Goal: Task Accomplishment & Management: Use online tool/utility

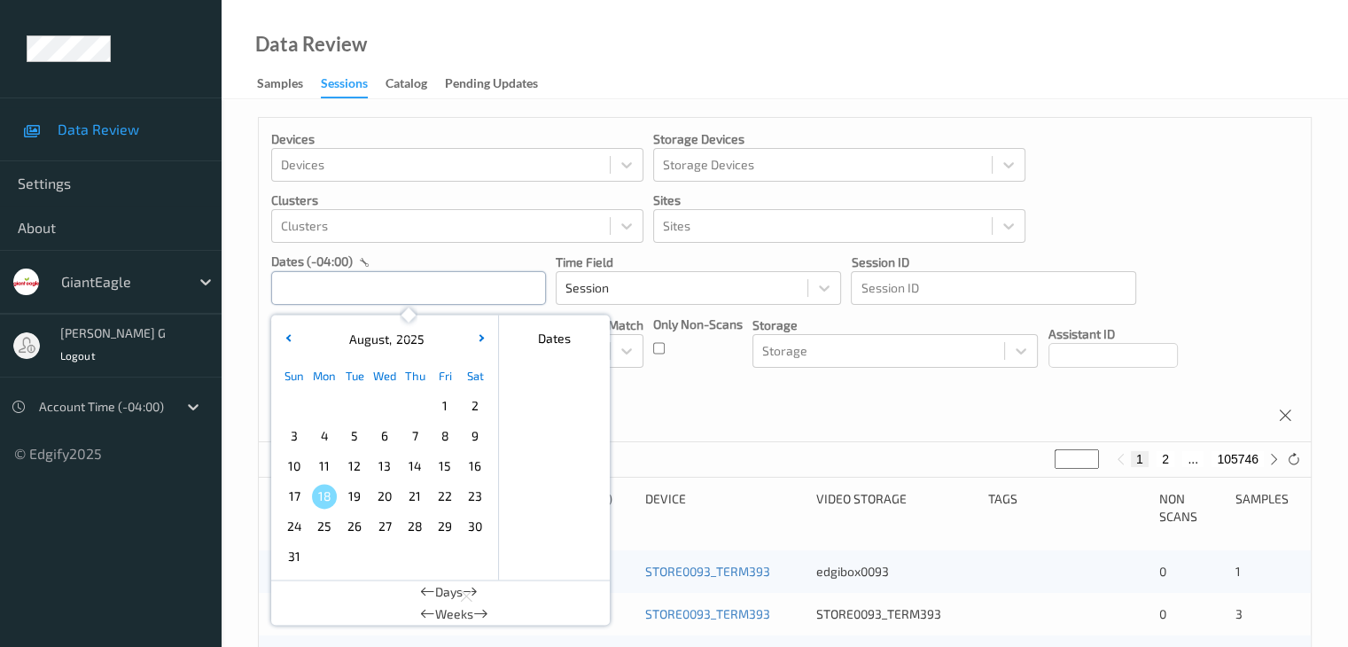
click at [429, 285] on input "text" at bounding box center [408, 288] width 275 height 34
click at [352, 463] on span "12" at bounding box center [354, 466] width 25 height 25
click at [358, 462] on span "12" at bounding box center [354, 466] width 25 height 25
type input "[DATE] 00:00 -> [DATE] 23:59"
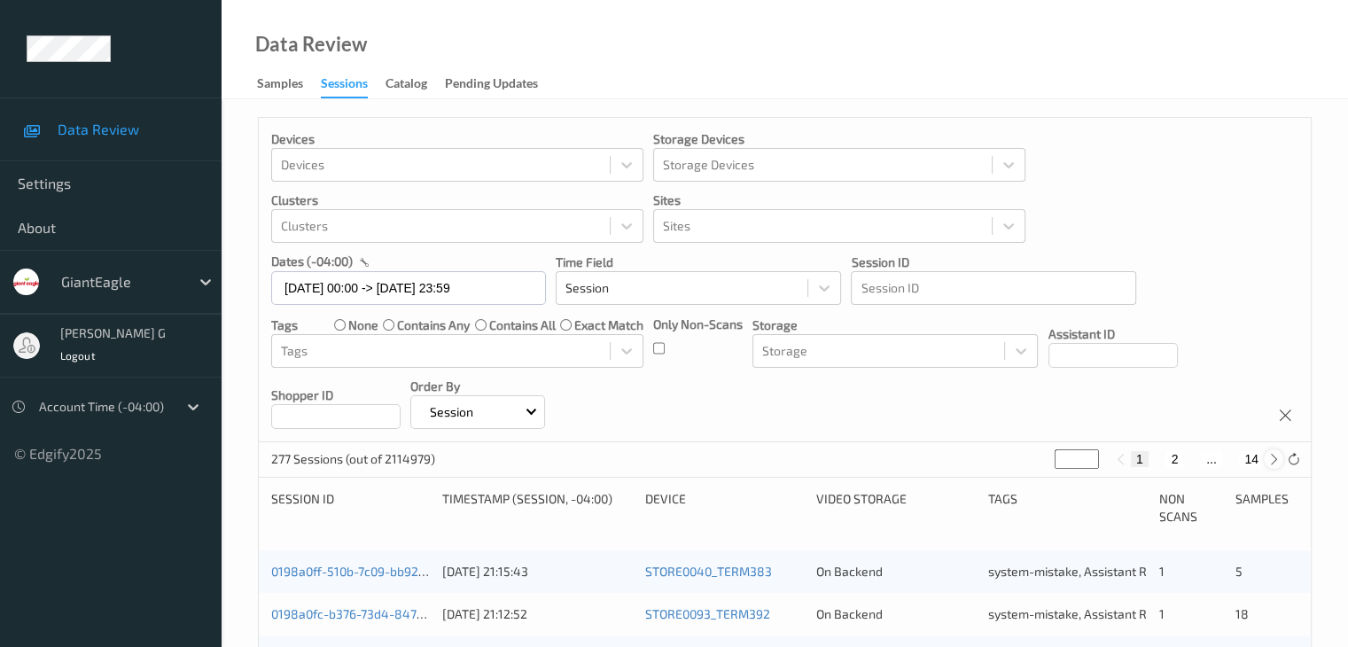
click at [1273, 456] on icon at bounding box center [1273, 459] width 13 height 13
type input "*"
click at [1273, 456] on icon at bounding box center [1273, 459] width 13 height 13
type input "*"
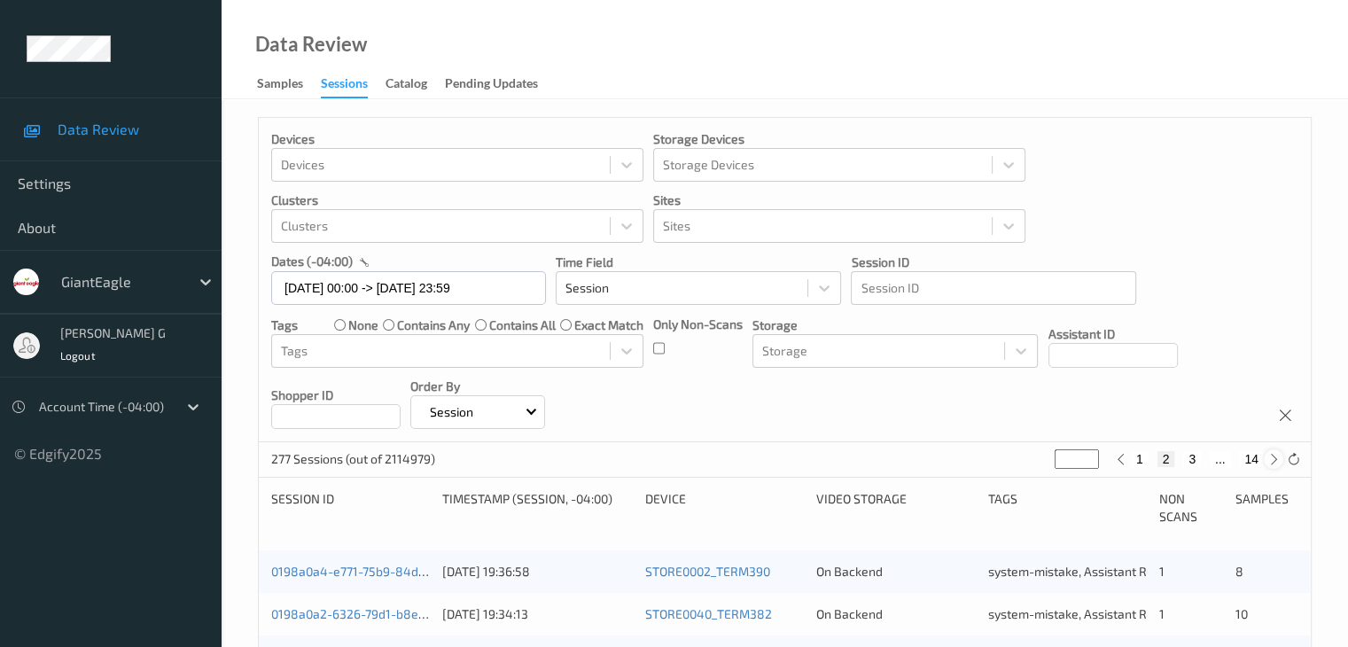
type input "*"
click at [1273, 456] on icon at bounding box center [1273, 459] width 13 height 13
type input "*"
click at [1274, 457] on icon at bounding box center [1273, 459] width 13 height 13
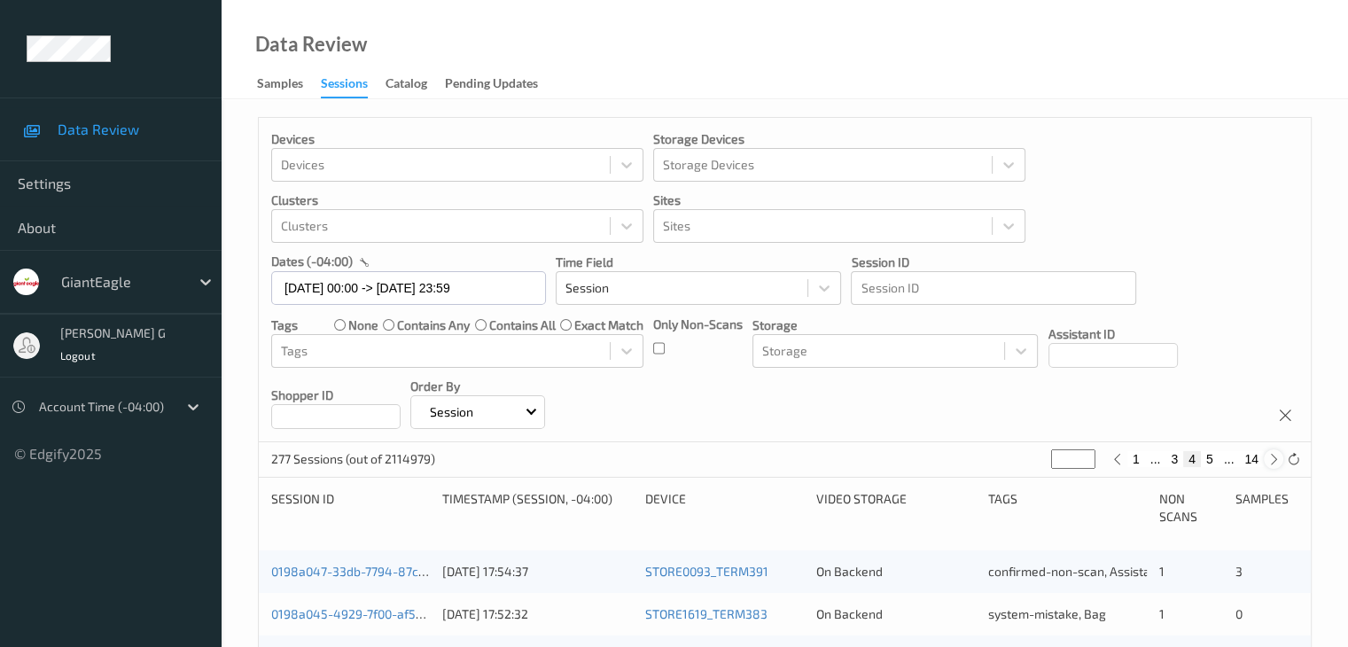
type input "*"
click at [1274, 458] on icon at bounding box center [1273, 459] width 13 height 13
type input "*"
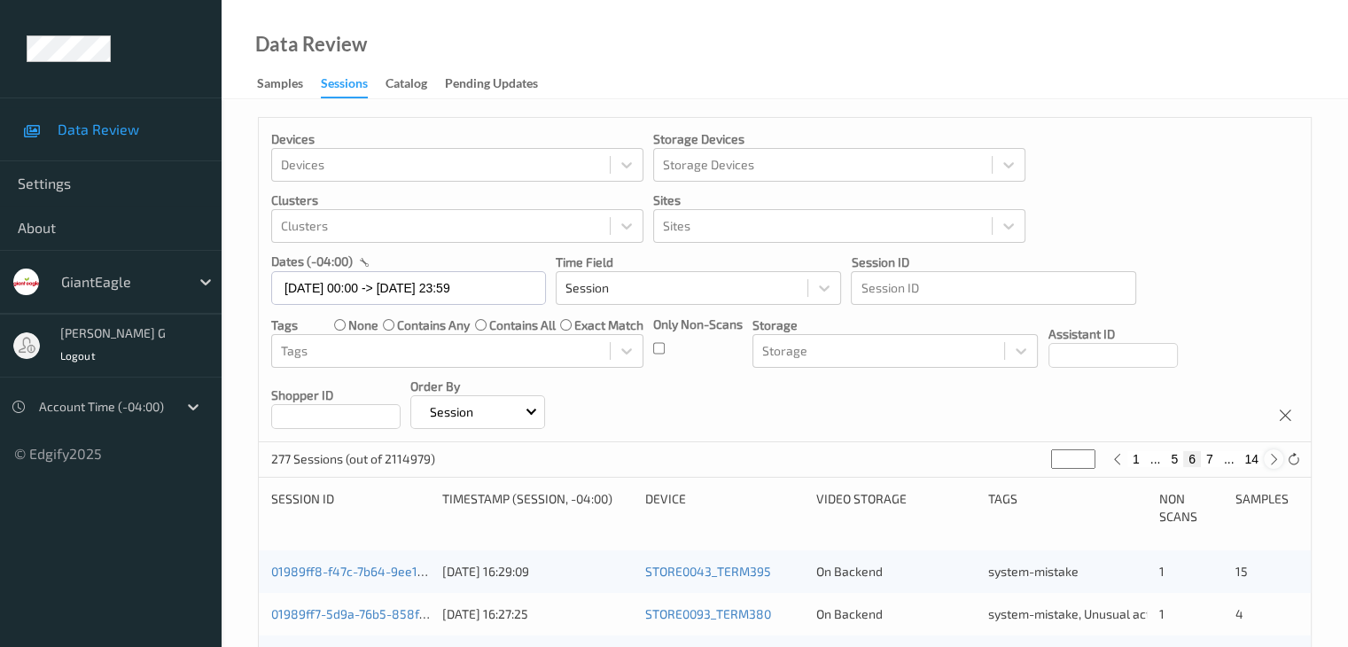
click at [1275, 458] on icon at bounding box center [1273, 459] width 13 height 13
type input "*"
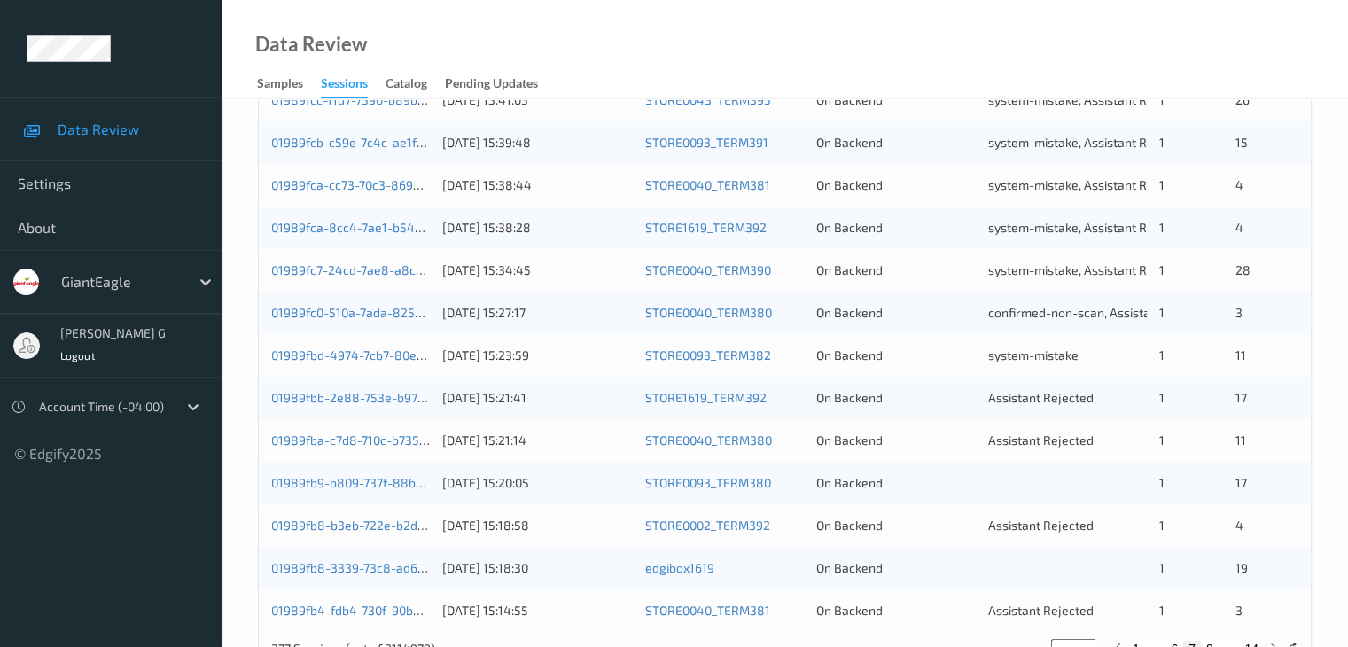
scroll to position [826, 0]
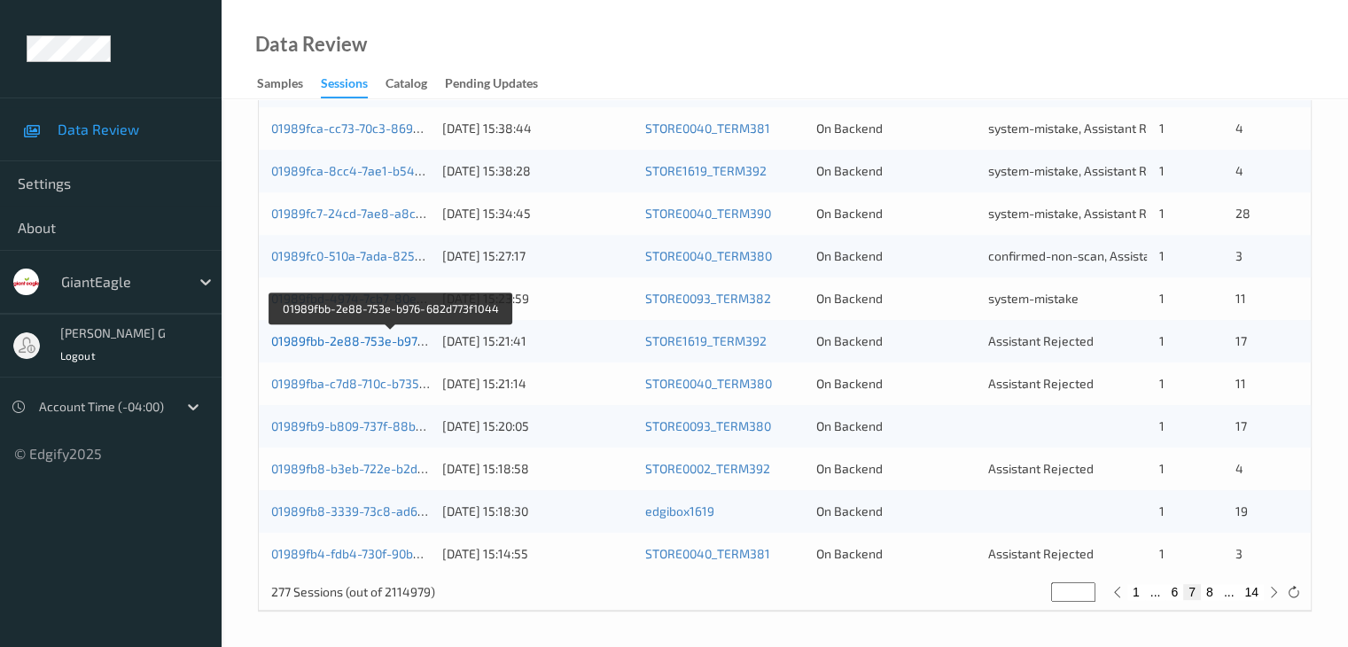
click at [351, 343] on link "01989fbb-2e88-753e-b976-682d773f1044" at bounding box center [391, 340] width 240 height 15
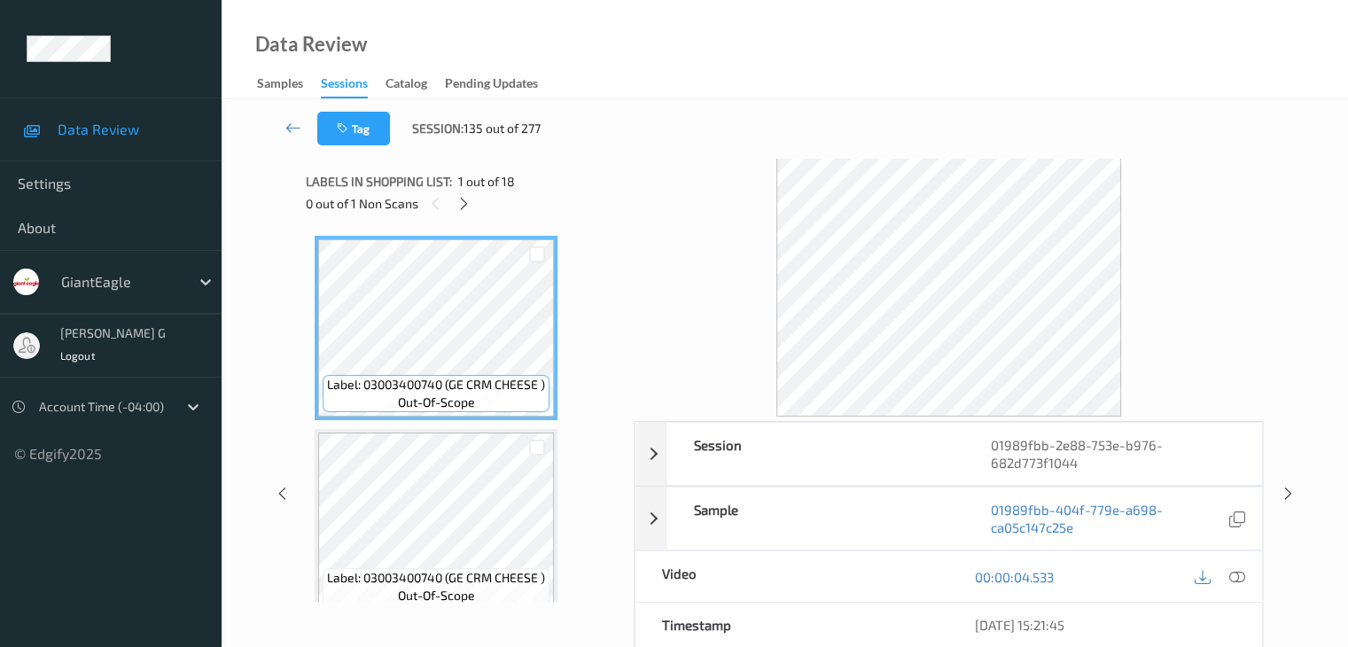
click at [770, 66] on div "Data Review Samples Sessions Catalog Pending Updates" at bounding box center [785, 49] width 1126 height 99
click at [467, 200] on icon at bounding box center [463, 204] width 15 height 16
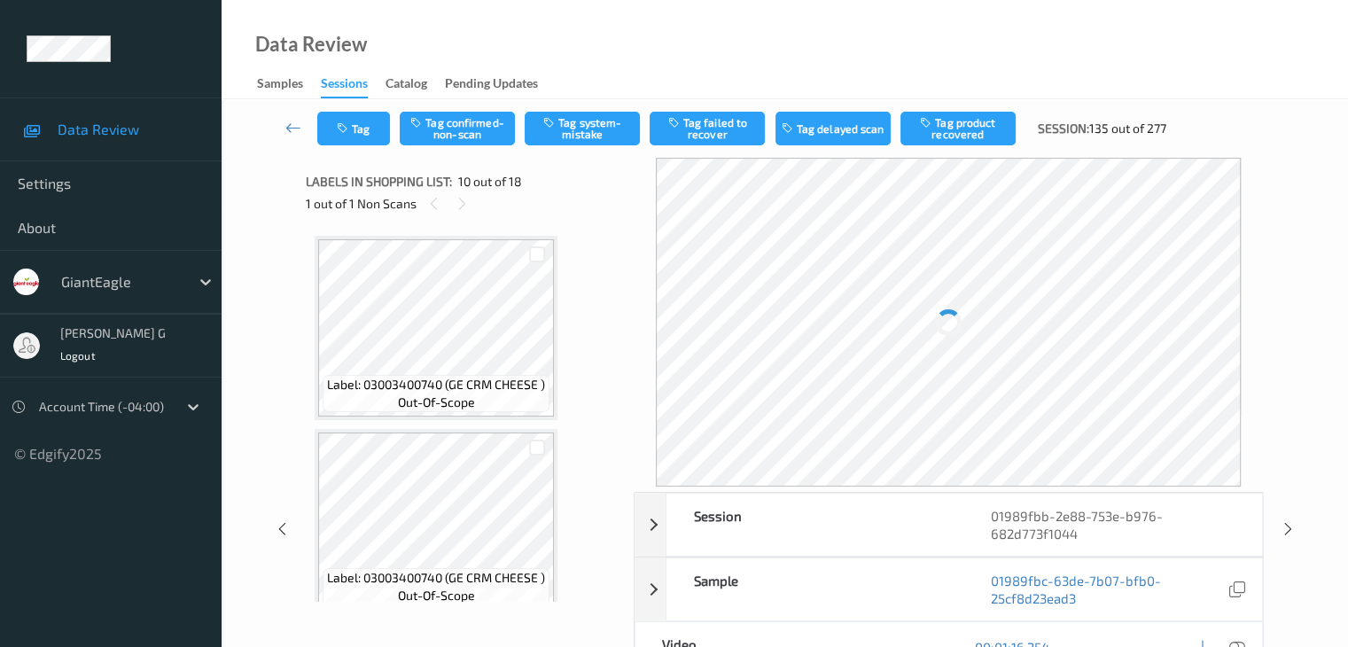
scroll to position [1555, 0]
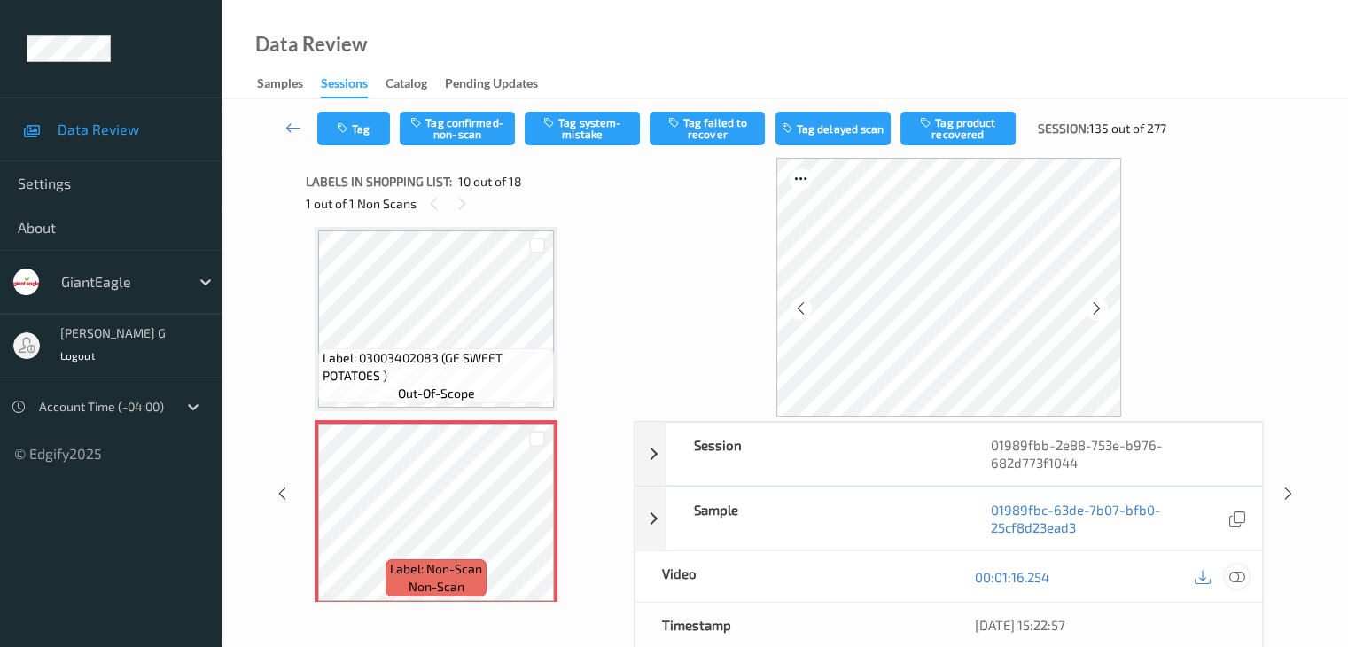
click at [1239, 575] on icon at bounding box center [1236, 577] width 16 height 16
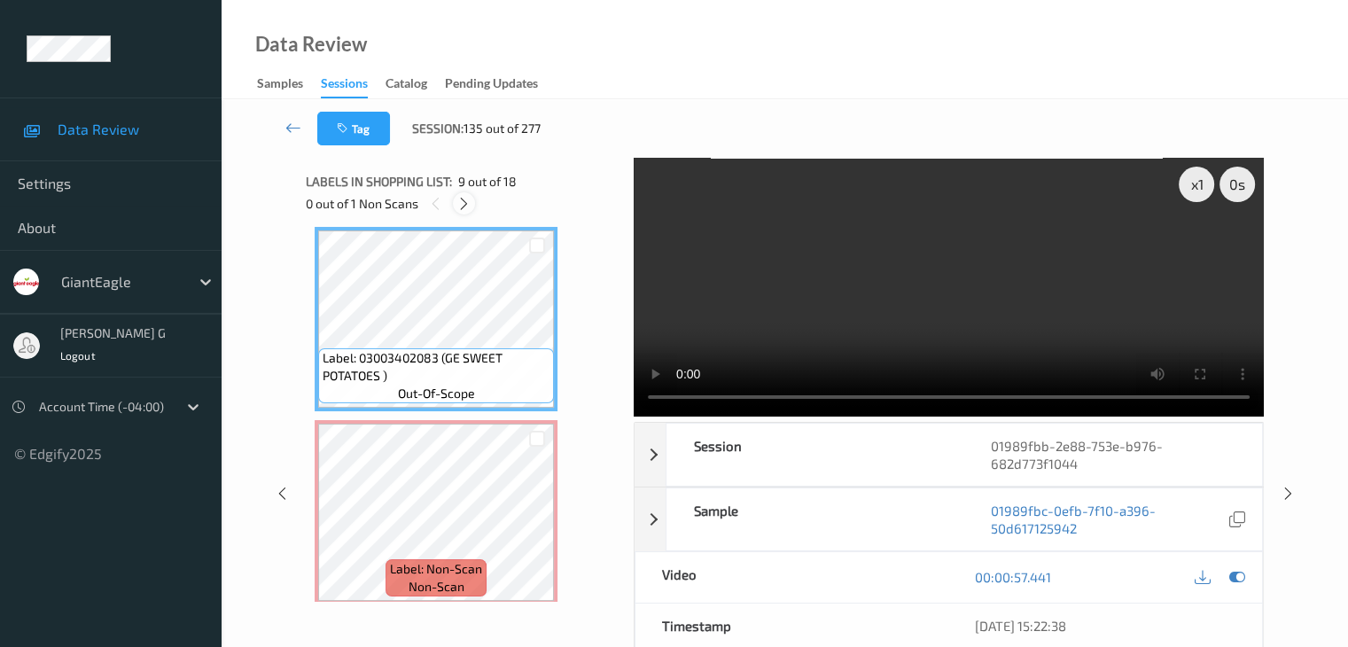
click at [464, 202] on icon at bounding box center [463, 204] width 15 height 16
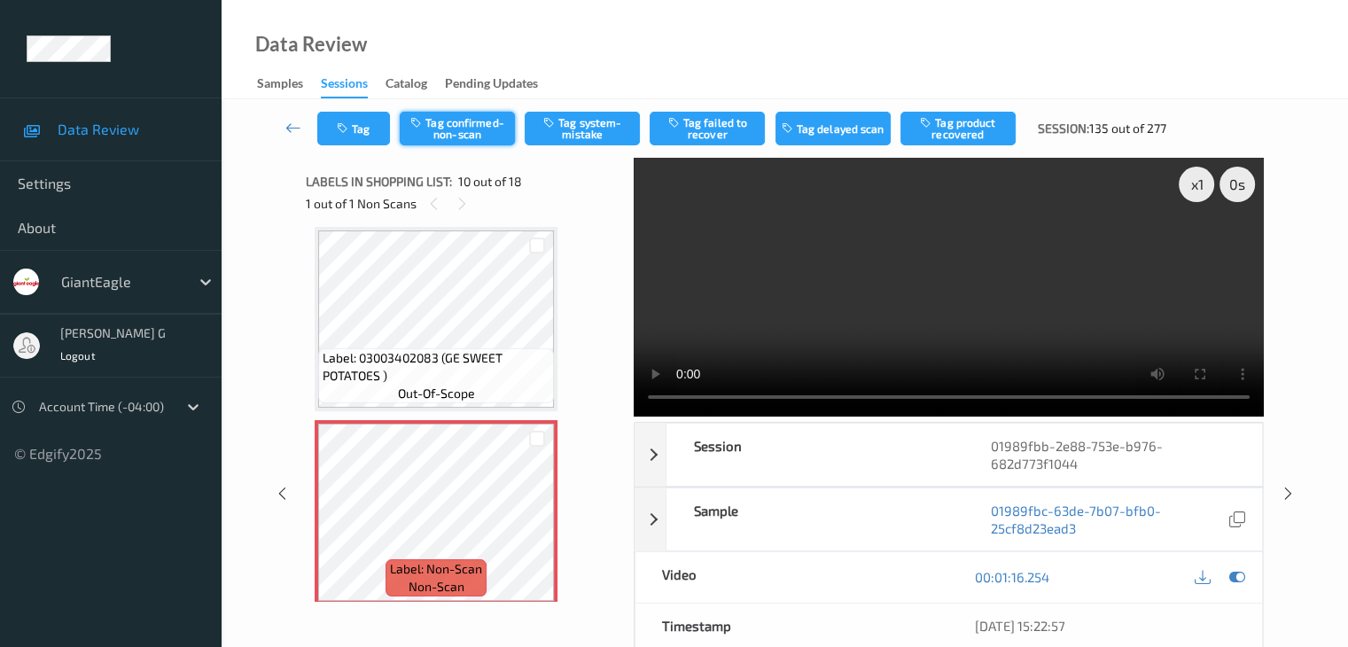
click at [458, 126] on button "Tag confirmed-non-scan" at bounding box center [457, 129] width 115 height 34
click at [972, 131] on button "Tag product recovered" at bounding box center [957, 129] width 115 height 34
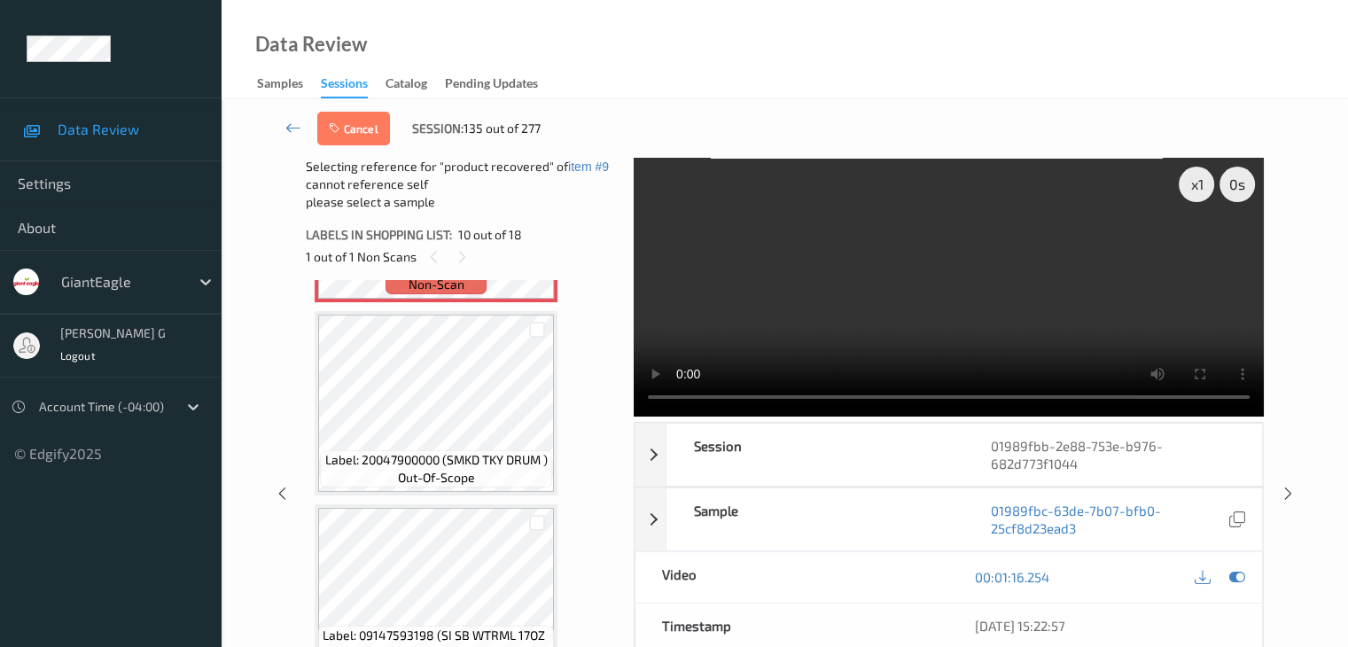
scroll to position [1909, 0]
click at [542, 331] on div at bounding box center [537, 331] width 17 height 17
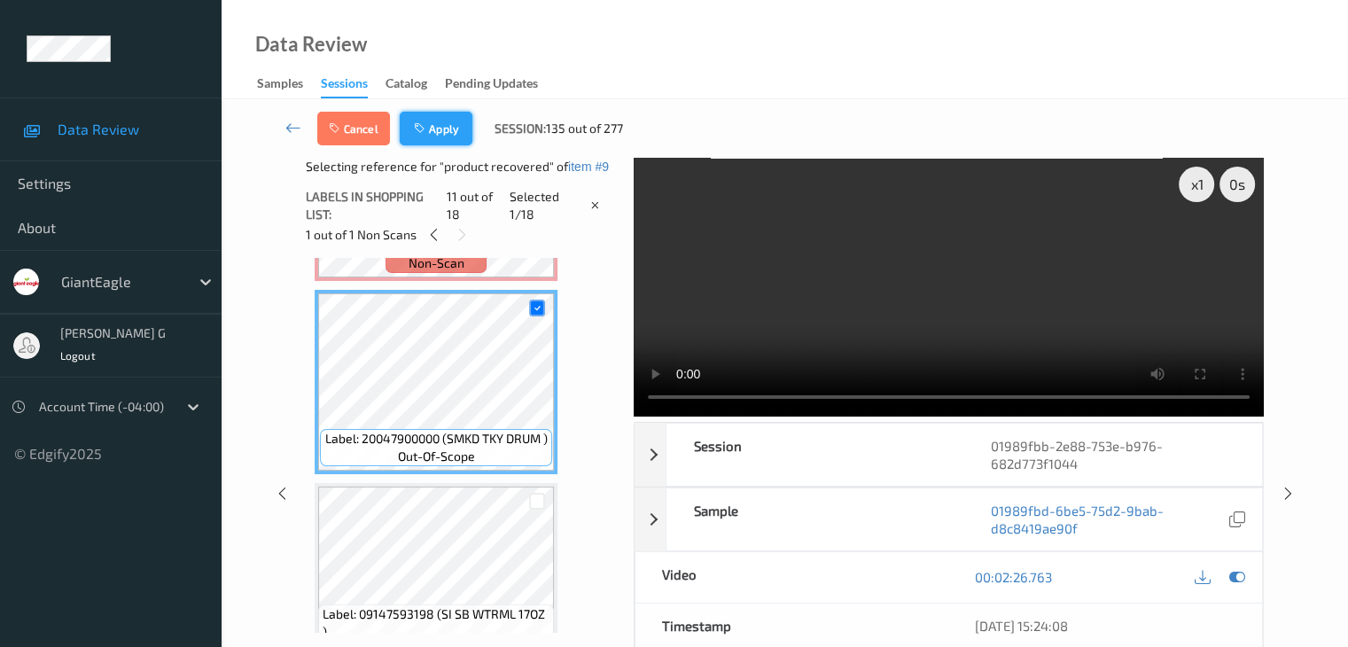
click at [443, 127] on button "Apply" at bounding box center [436, 129] width 73 height 34
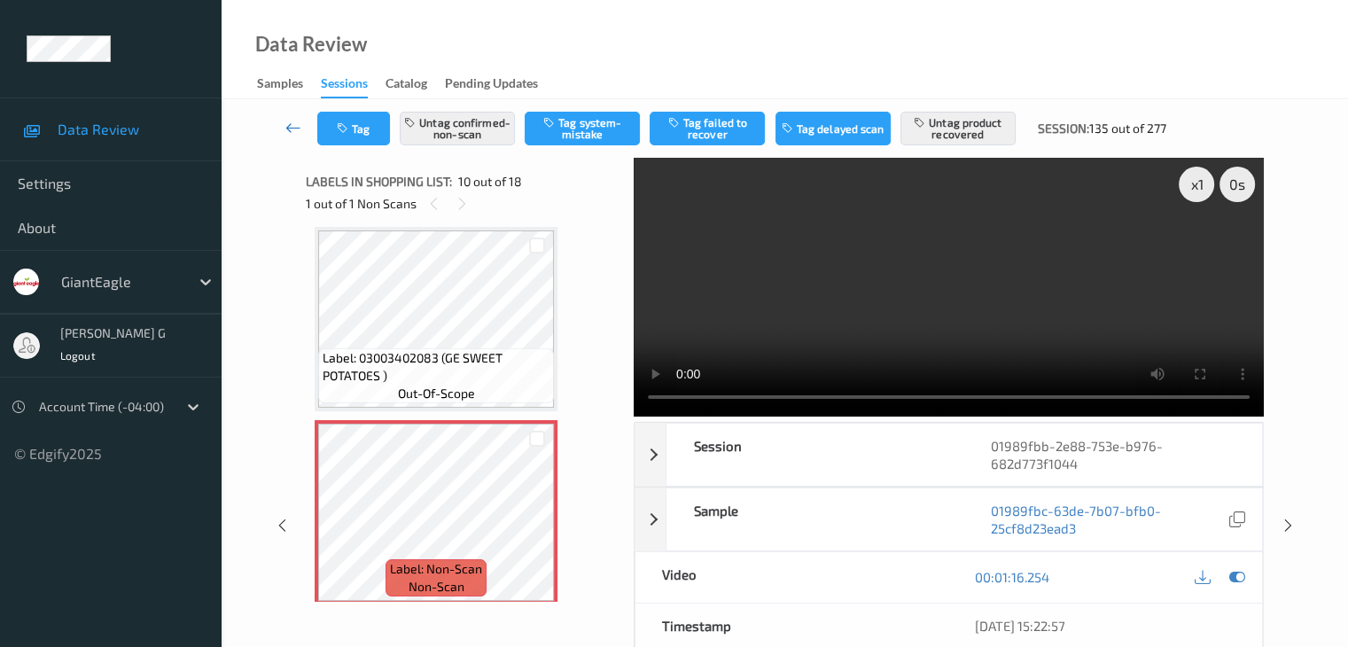
click at [289, 127] on icon at bounding box center [293, 128] width 16 height 18
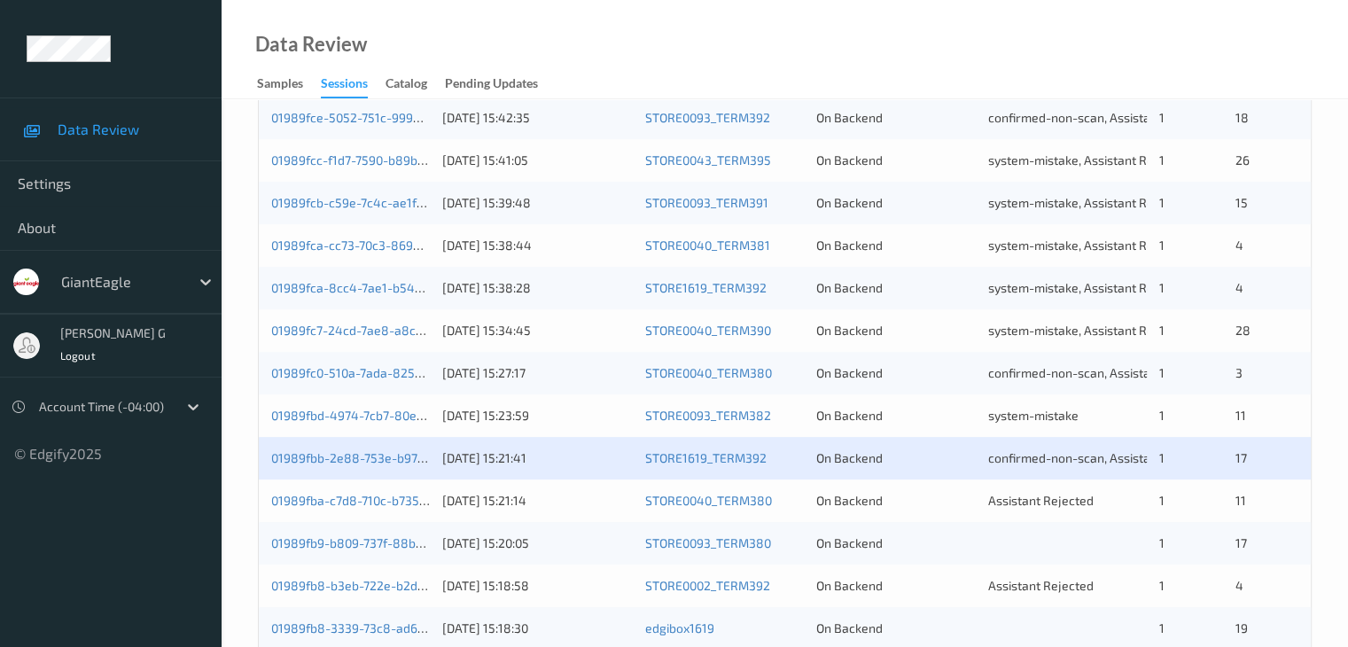
scroll to position [798, 0]
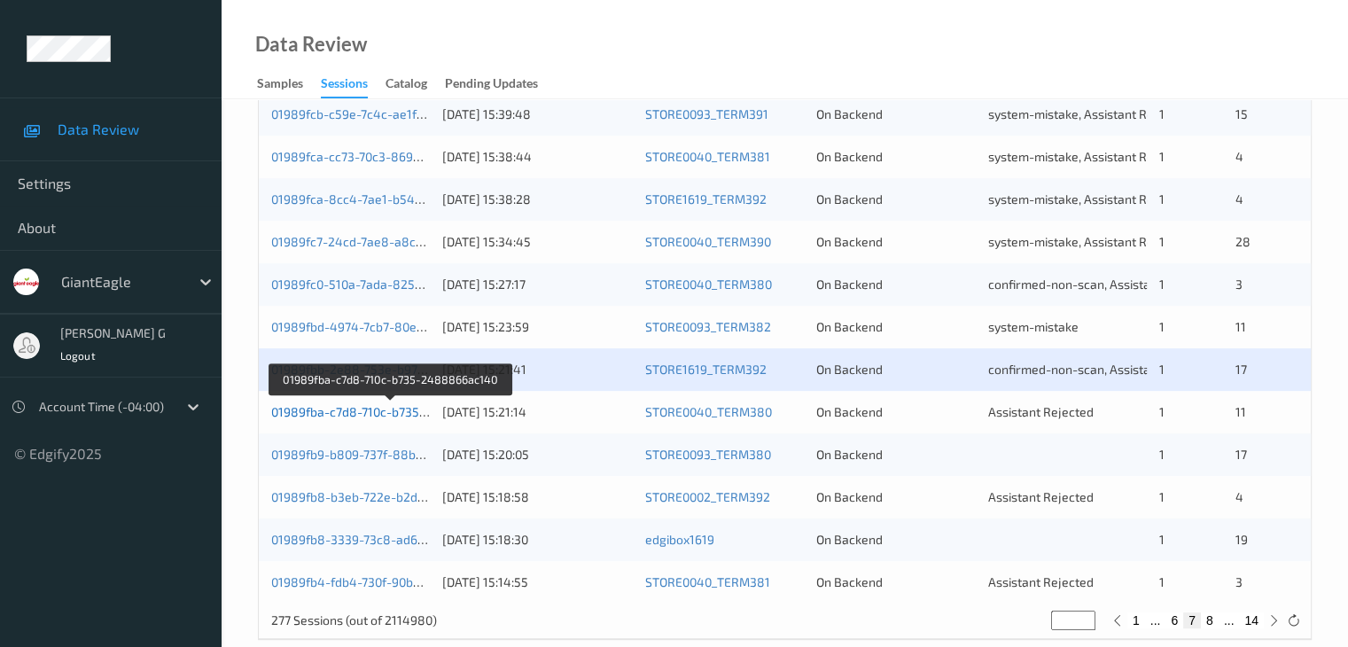
click at [335, 409] on link "01989fba-c7d8-710c-b735-2488866ac140" at bounding box center [391, 411] width 240 height 15
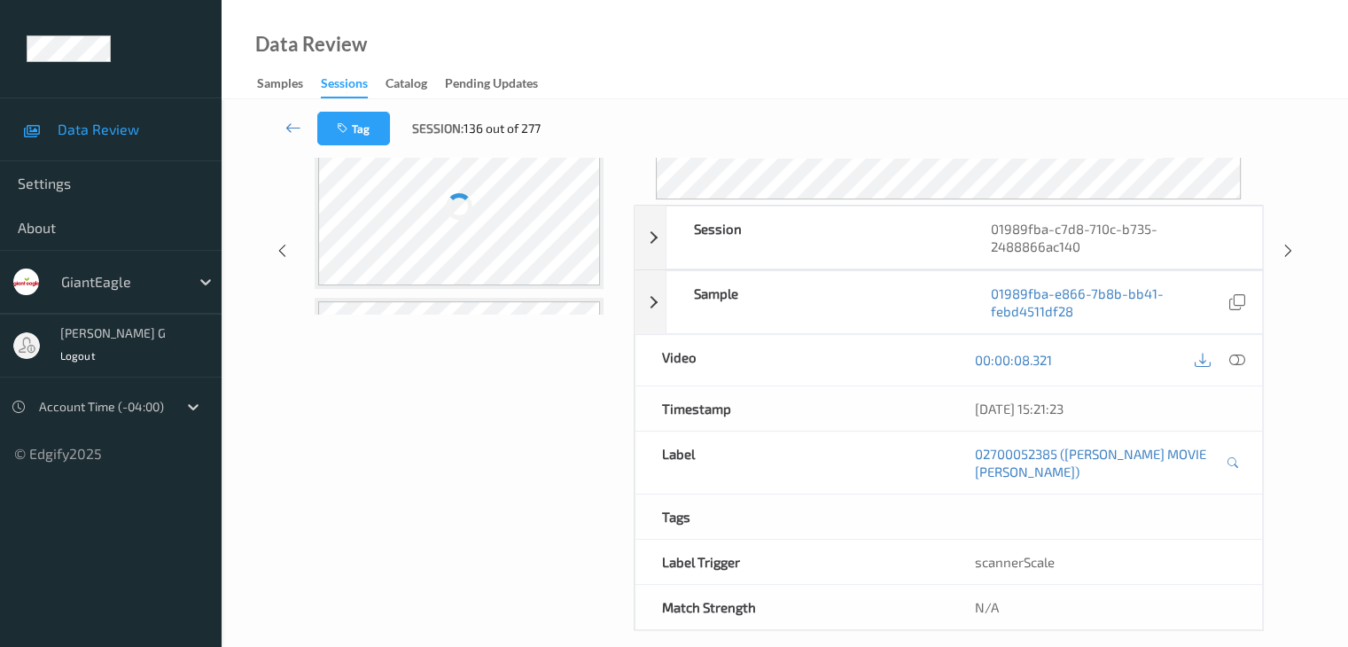
scroll to position [216, 0]
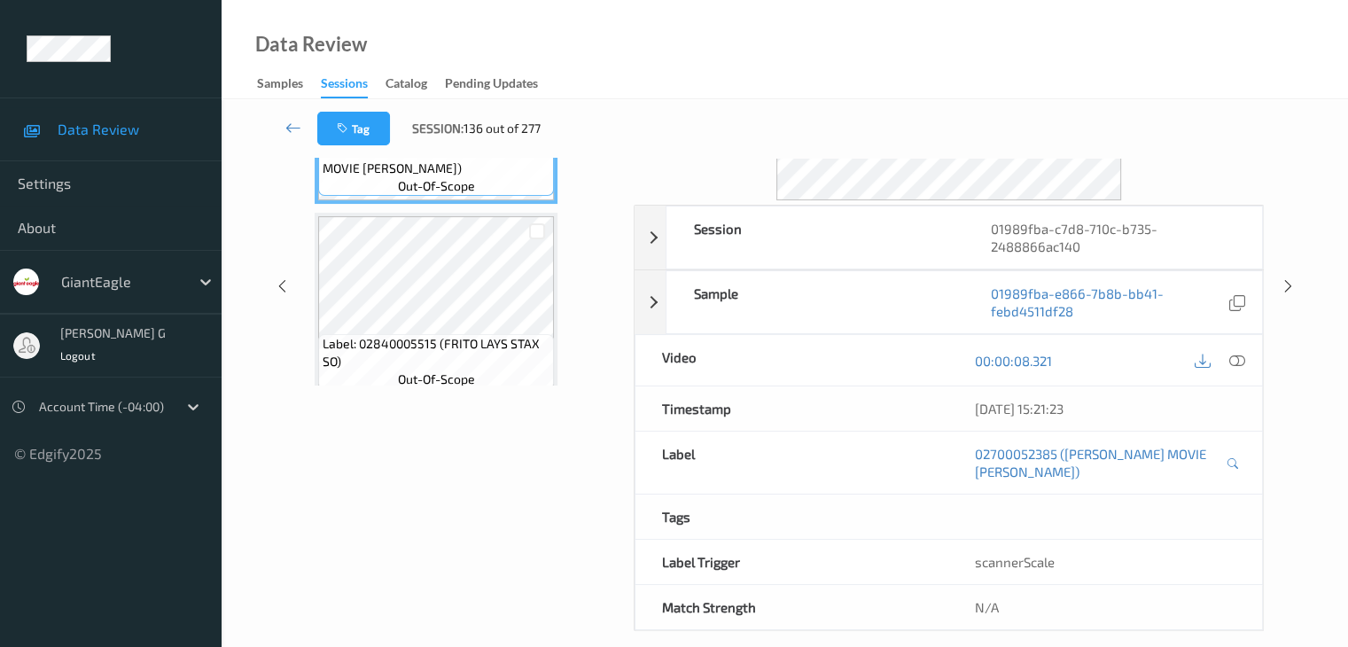
click at [664, 37] on div "Data Review Samples Sessions Catalog Pending Updates" at bounding box center [785, 49] width 1126 height 99
click at [661, 25] on div "Data Review Samples Sessions Catalog Pending Updates" at bounding box center [785, 49] width 1126 height 99
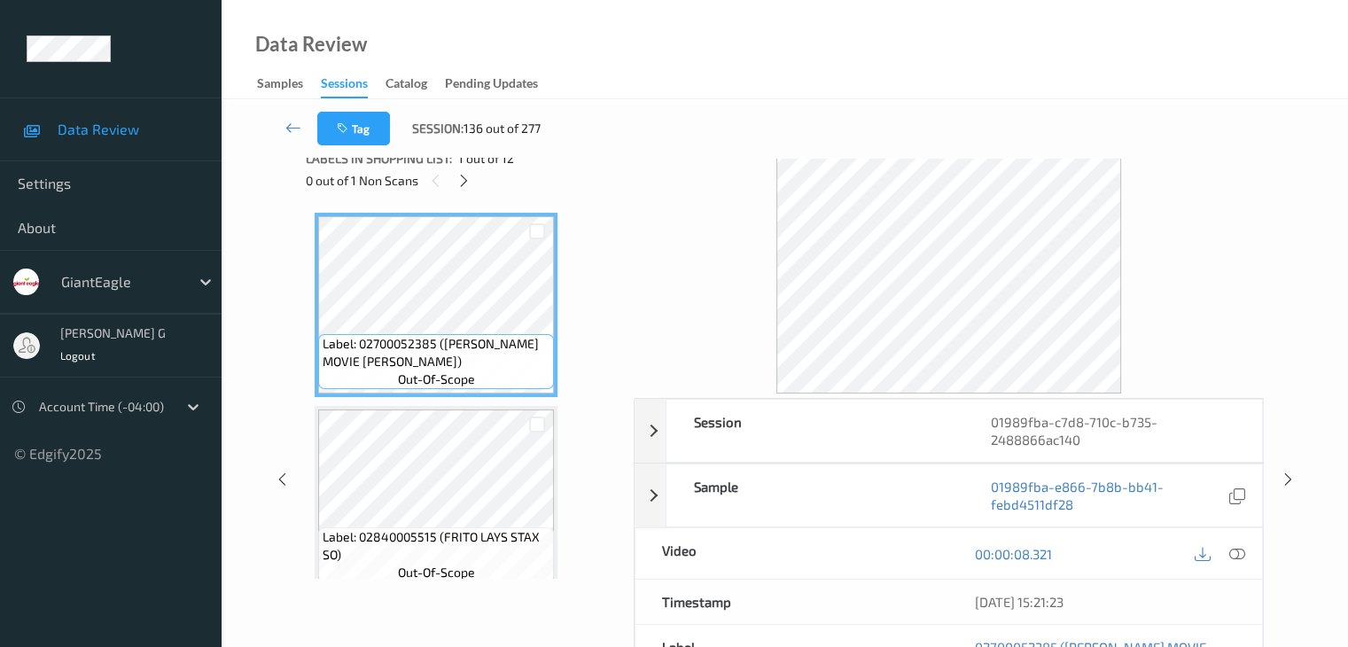
scroll to position [0, 0]
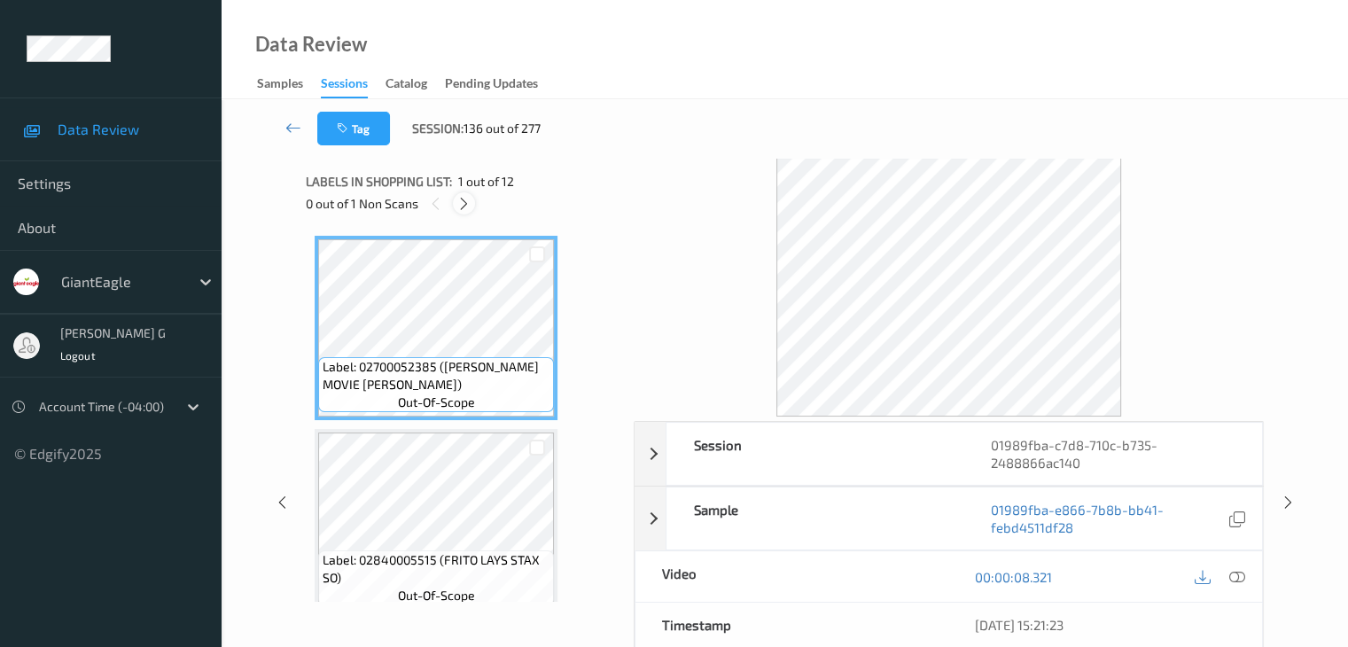
click at [468, 199] on icon at bounding box center [463, 204] width 15 height 16
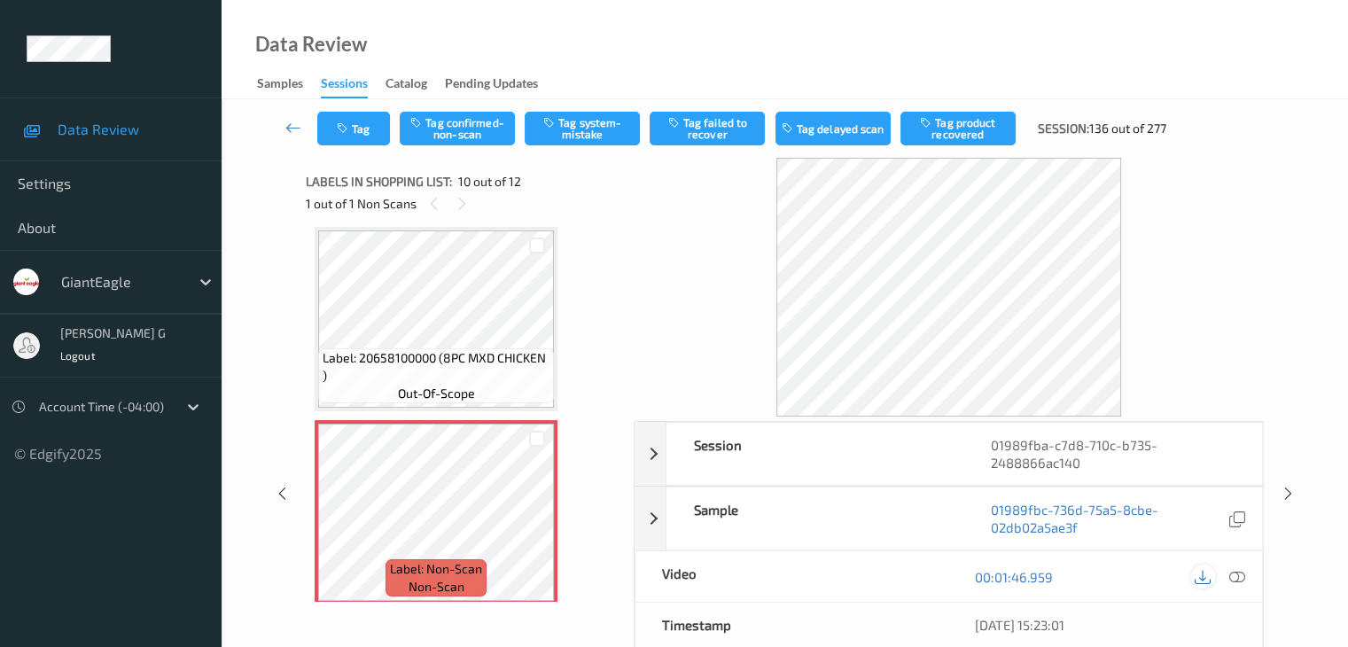
drag, startPoint x: 1241, startPoint y: 575, endPoint x: 1200, endPoint y: 575, distance: 40.8
click at [1241, 575] on icon at bounding box center [1236, 577] width 16 height 16
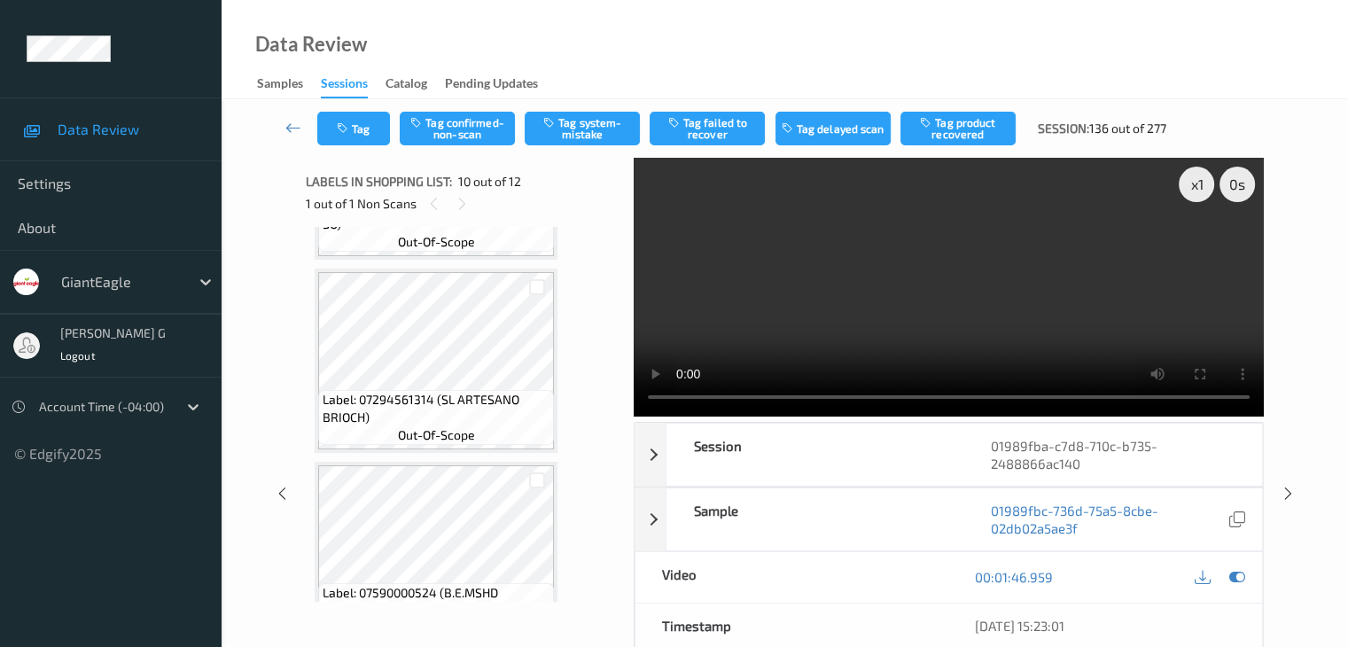
scroll to position [355, 0]
click at [580, 123] on button "Tag system-mistake" at bounding box center [582, 129] width 115 height 34
drag, startPoint x: 289, startPoint y: 124, endPoint x: 311, endPoint y: 97, distance: 35.3
click at [290, 124] on icon at bounding box center [293, 128] width 16 height 18
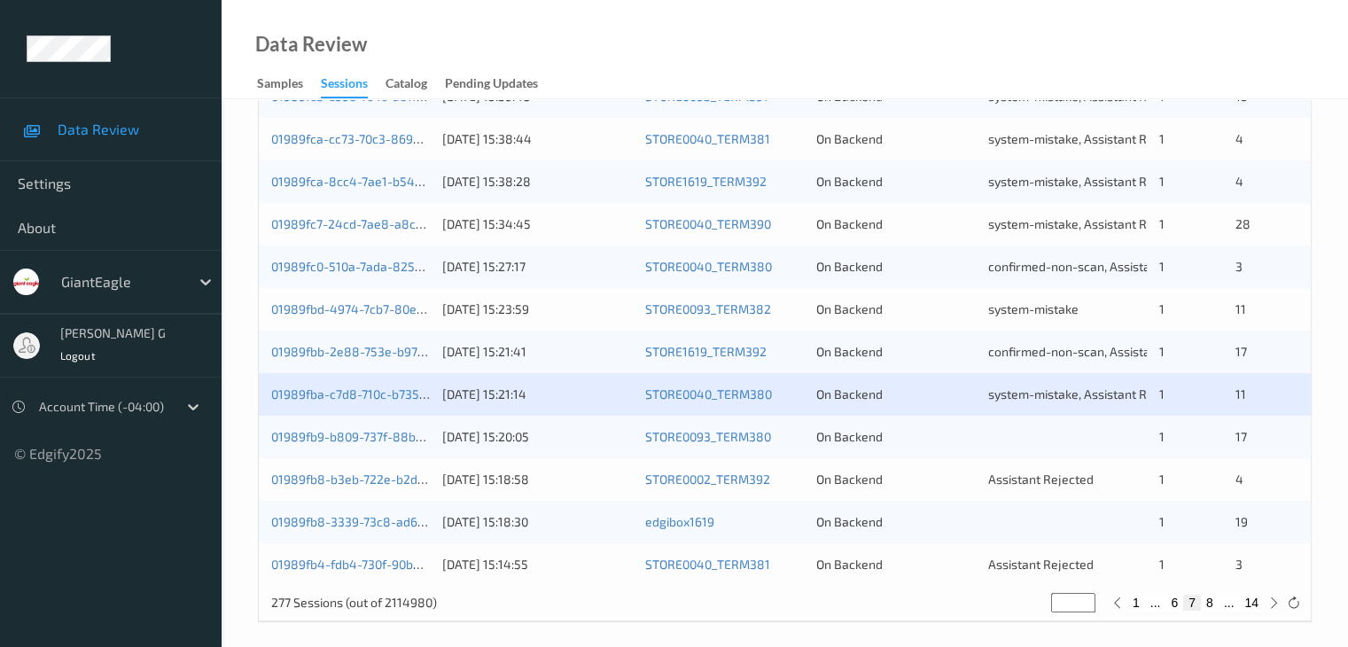
scroll to position [826, 0]
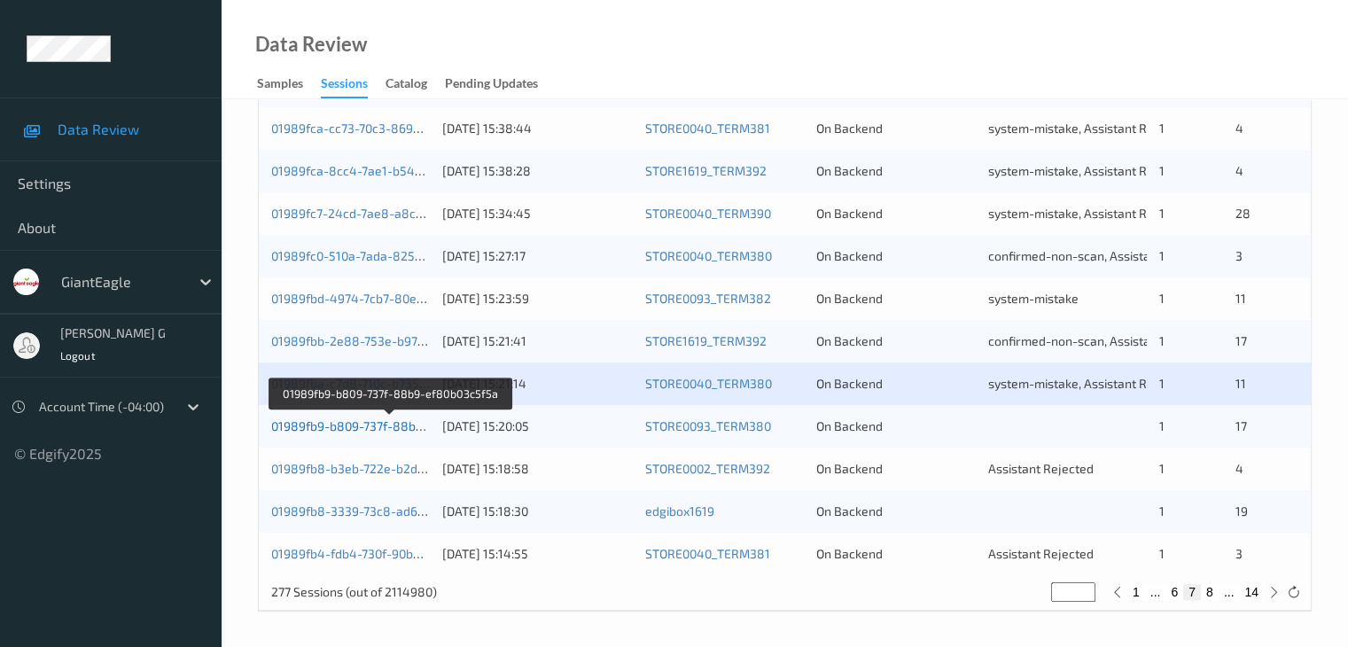
click at [368, 430] on link "01989fb9-b809-737f-88b9-ef80b03c5f5a" at bounding box center [389, 425] width 237 height 15
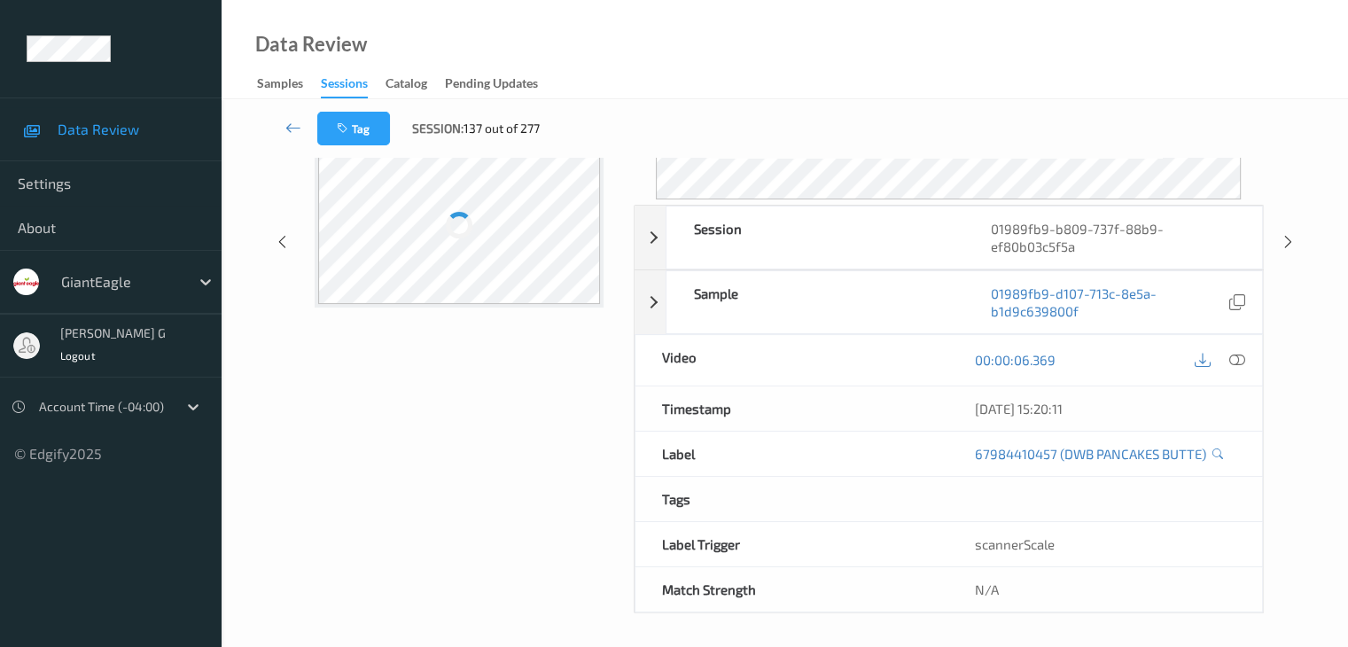
scroll to position [216, 0]
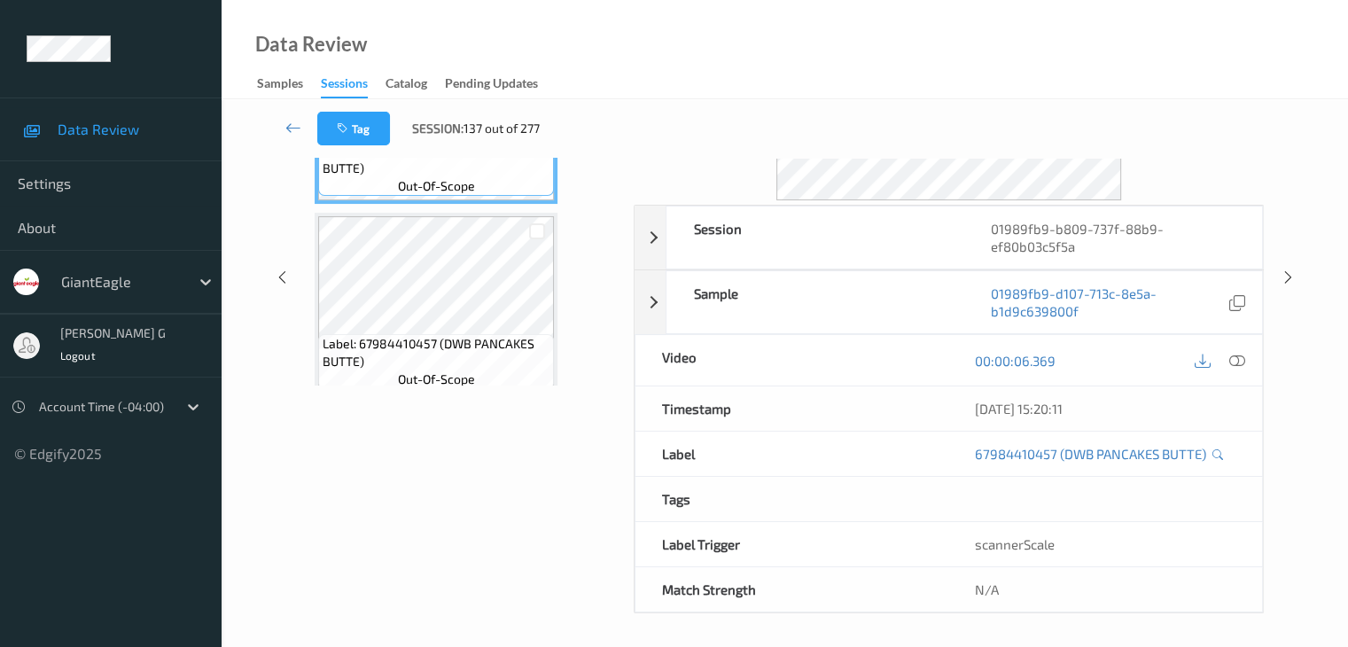
click at [776, 44] on div "Data Review Samples Sessions Catalog Pending Updates" at bounding box center [785, 49] width 1126 height 99
click at [703, 60] on div "Data Review Samples Sessions Catalog Pending Updates" at bounding box center [785, 49] width 1126 height 99
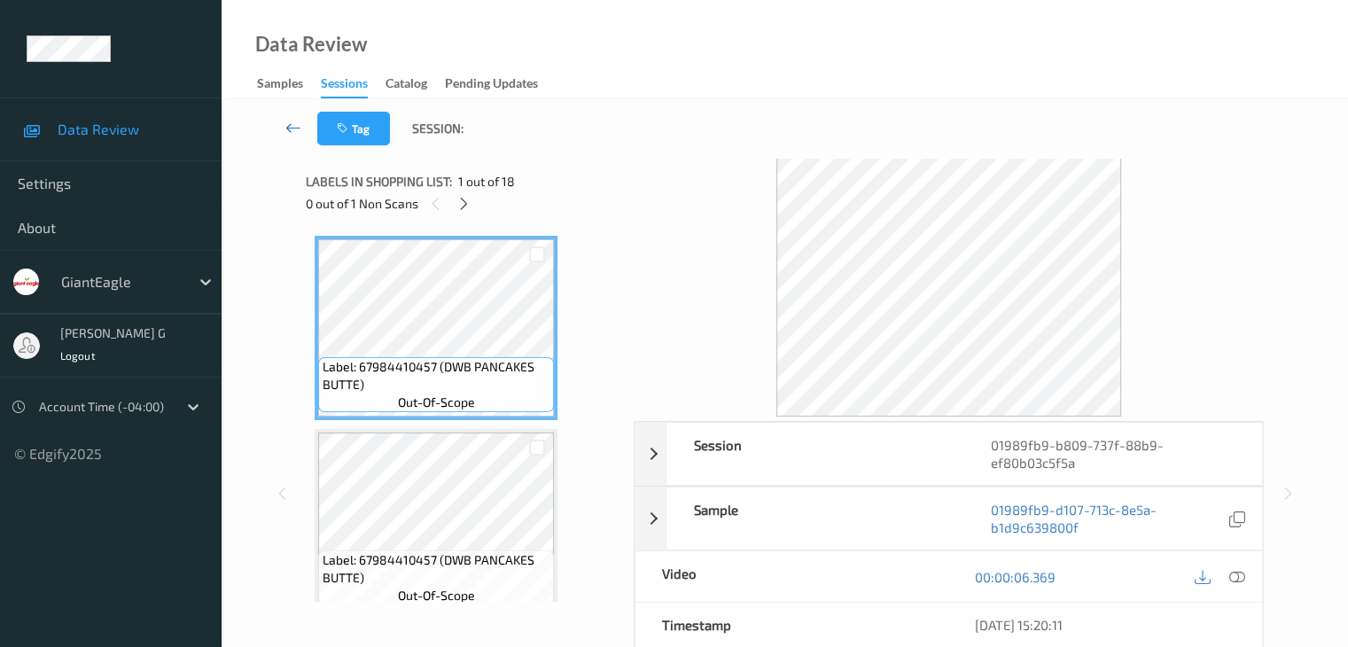
click at [294, 127] on icon at bounding box center [293, 128] width 16 height 18
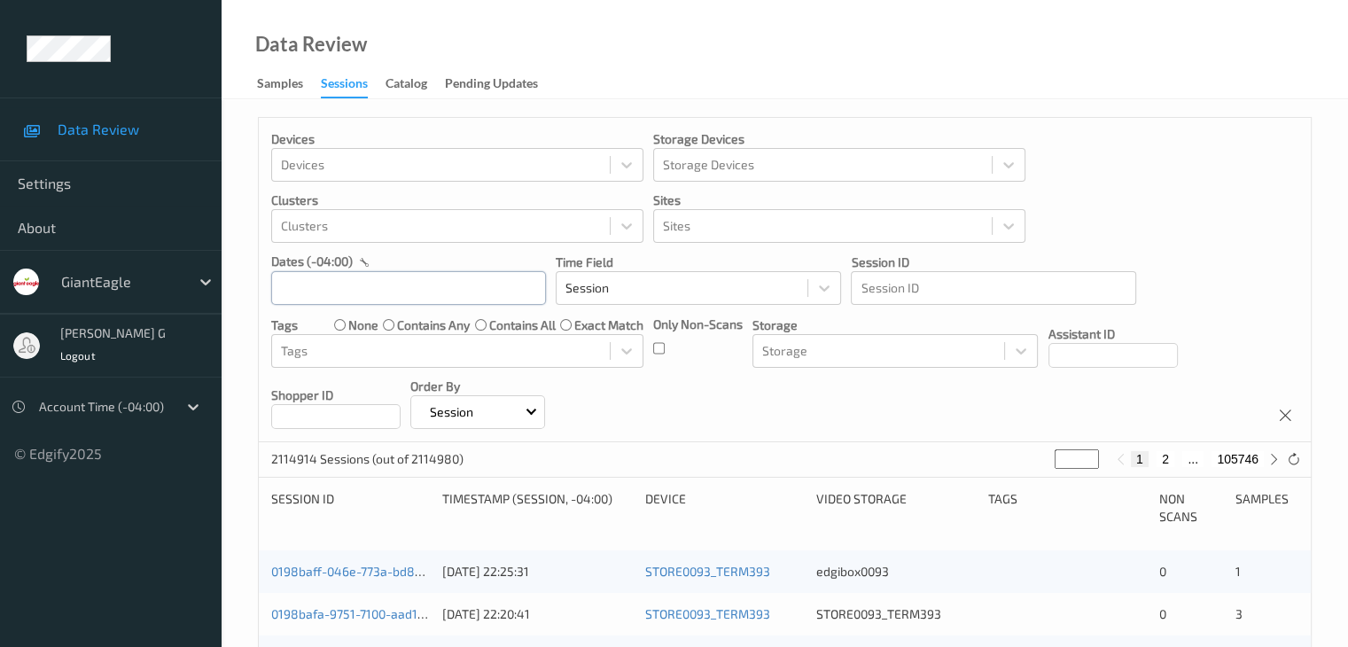
click at [308, 289] on input "text" at bounding box center [408, 288] width 275 height 34
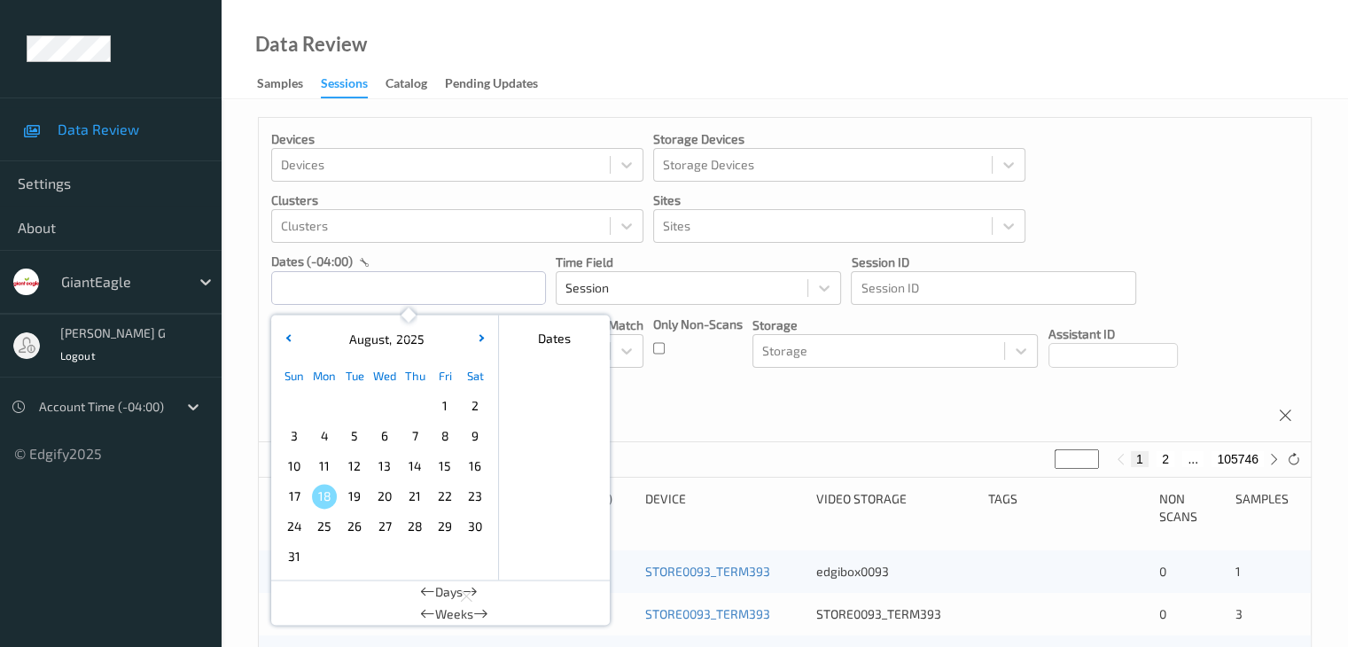
click at [346, 464] on span "12" at bounding box center [354, 466] width 25 height 25
click at [355, 466] on span "12" at bounding box center [354, 466] width 25 height 25
type input "[DATE] 00:00 -> [DATE] 23:59"
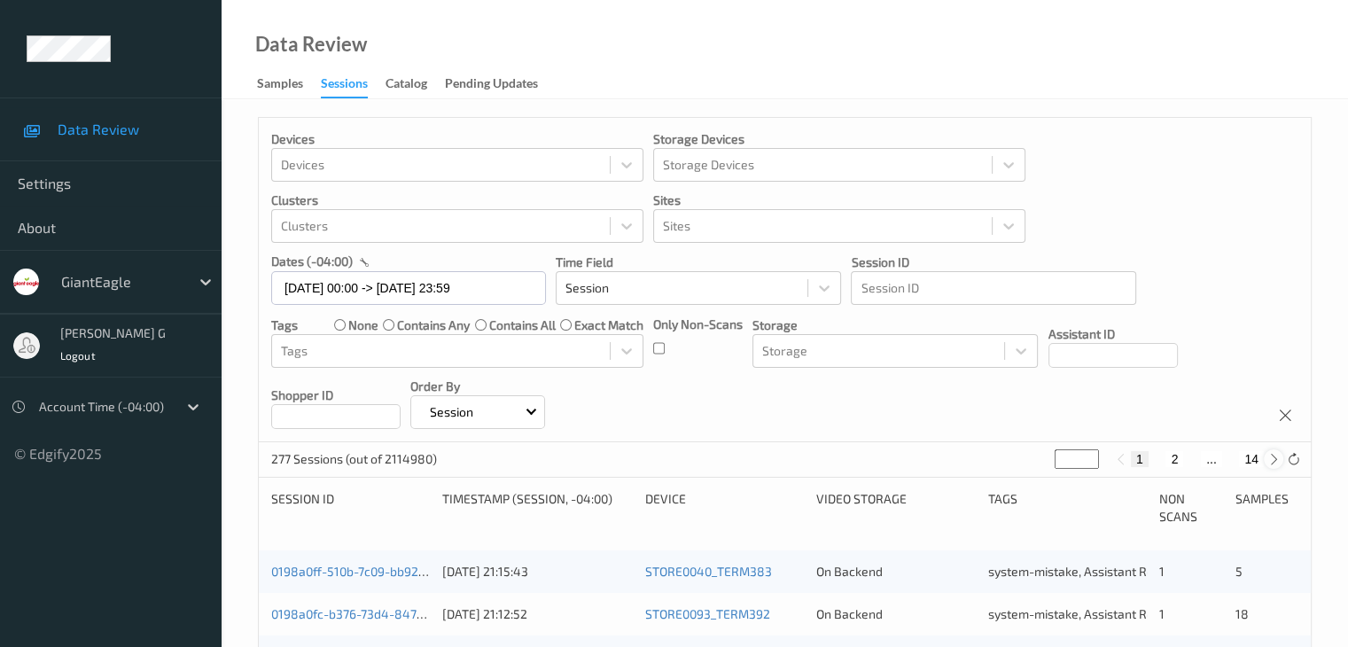
click at [1275, 459] on icon at bounding box center [1273, 459] width 13 height 13
type input "*"
click at [1275, 459] on icon at bounding box center [1273, 459] width 13 height 13
type input "*"
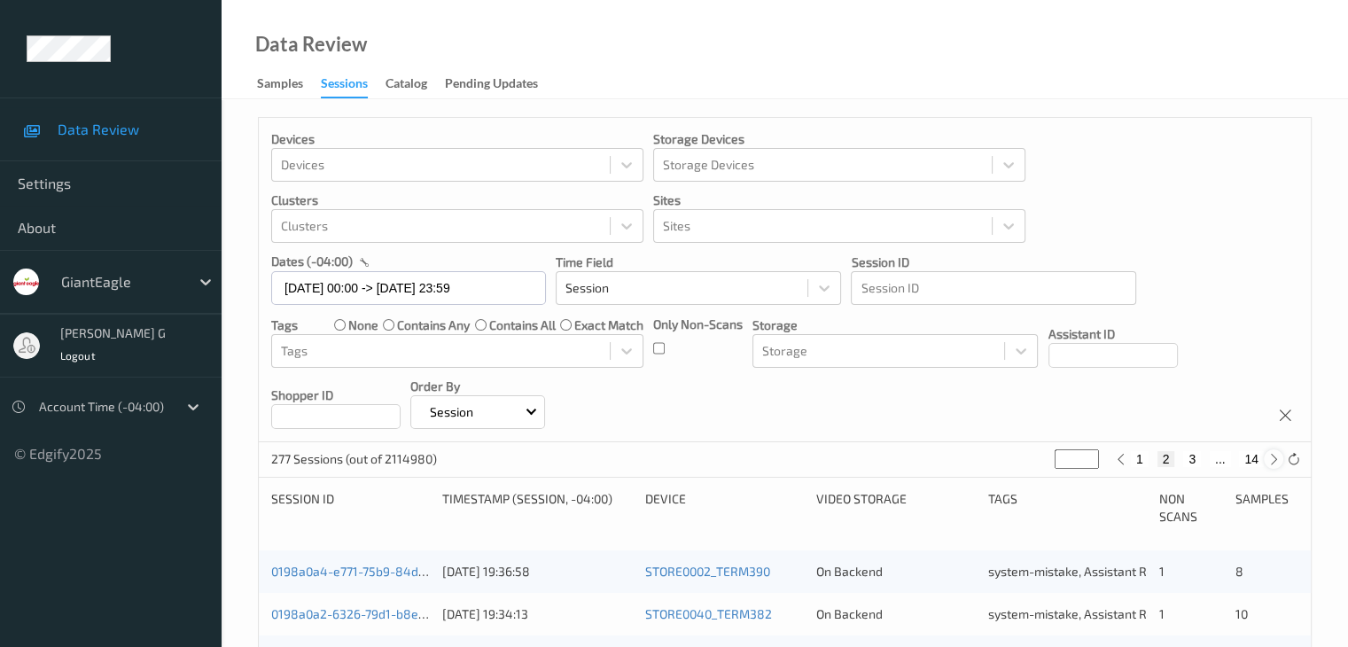
type input "*"
click at [1275, 459] on icon at bounding box center [1273, 459] width 13 height 13
type input "*"
click at [1275, 459] on icon at bounding box center [1273, 459] width 13 height 13
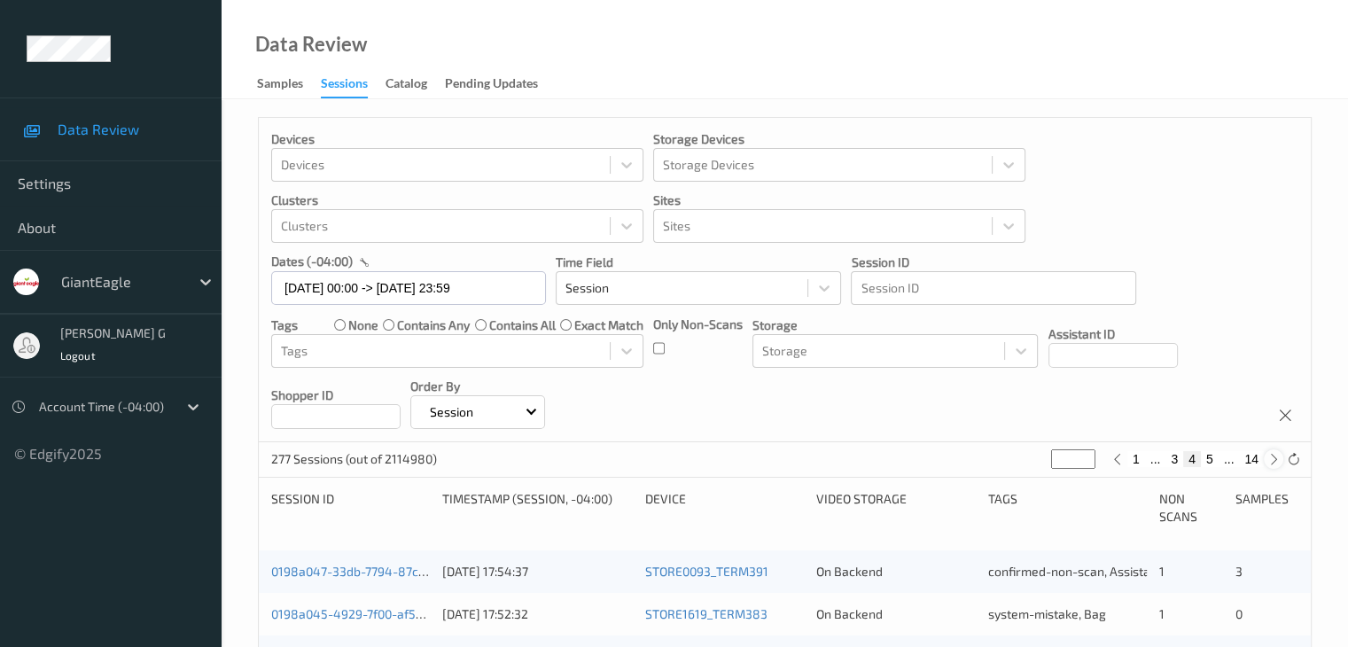
type input "*"
click at [1275, 459] on icon at bounding box center [1273, 459] width 13 height 13
type input "*"
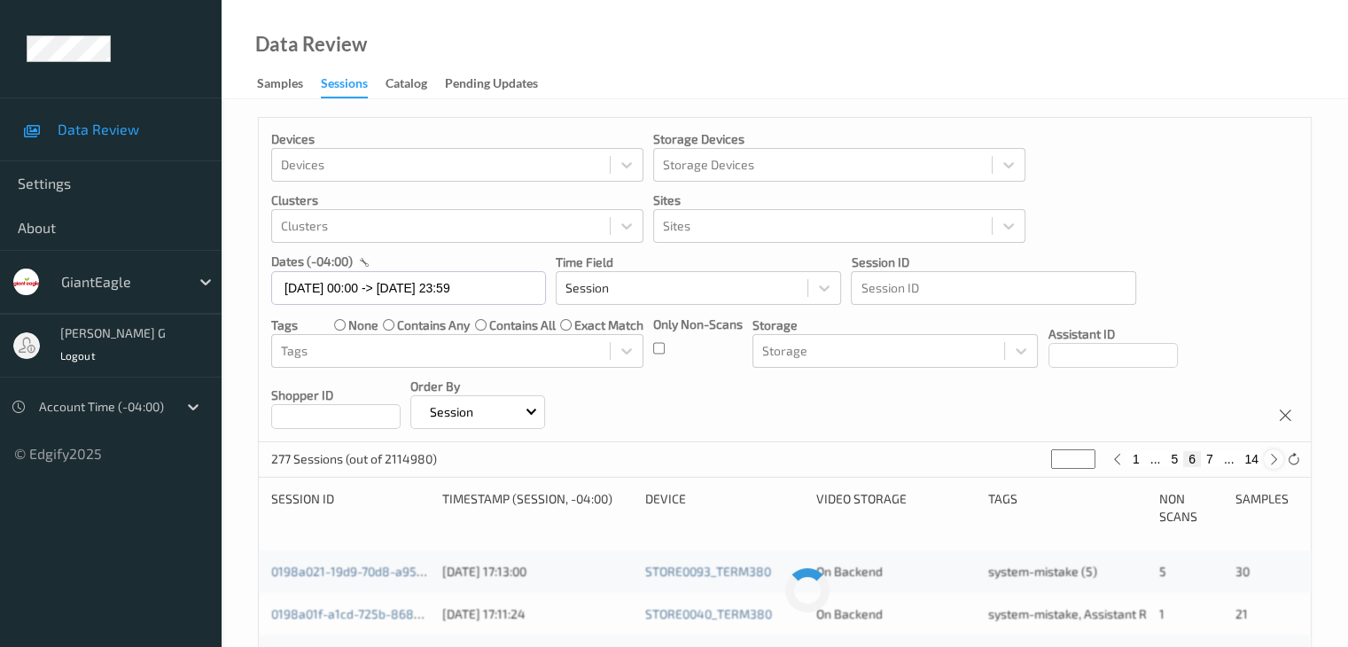
click at [1275, 459] on icon at bounding box center [1273, 459] width 13 height 13
type input "*"
click at [1275, 459] on icon at bounding box center [1273, 459] width 13 height 13
type input "*"
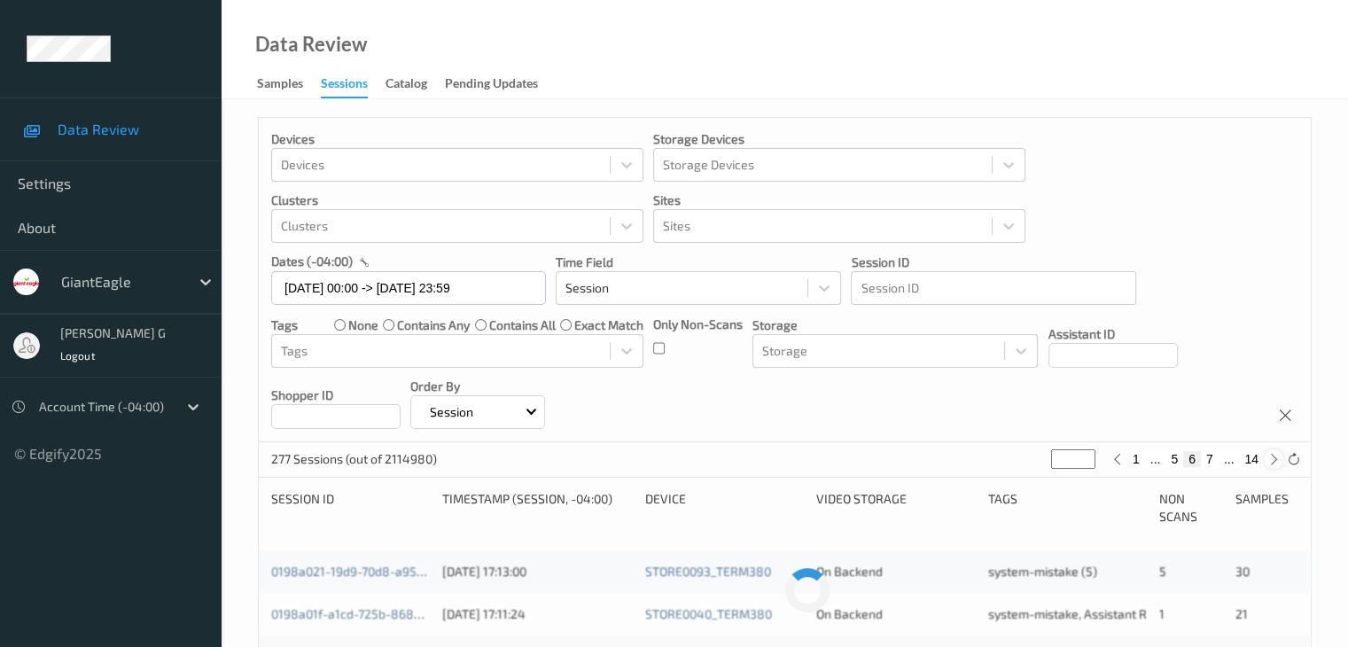
type input "*"
click at [1119, 458] on icon at bounding box center [1116, 459] width 13 height 13
type input "*"
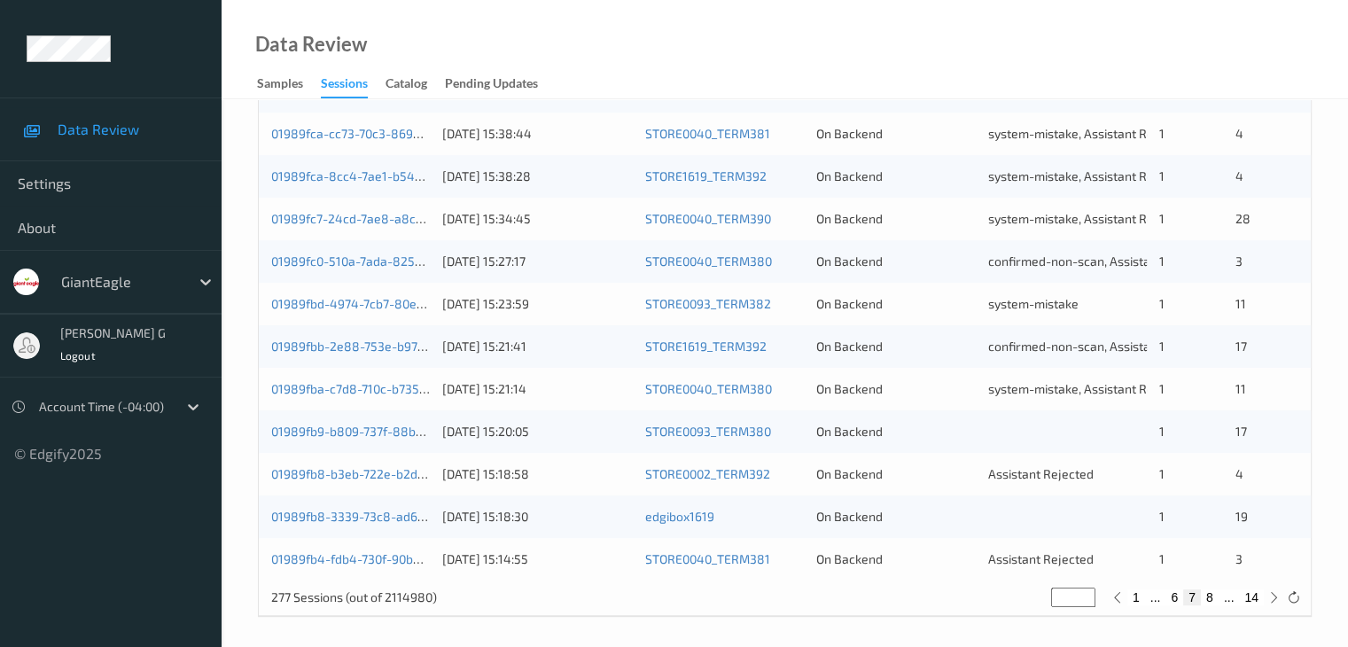
scroll to position [826, 0]
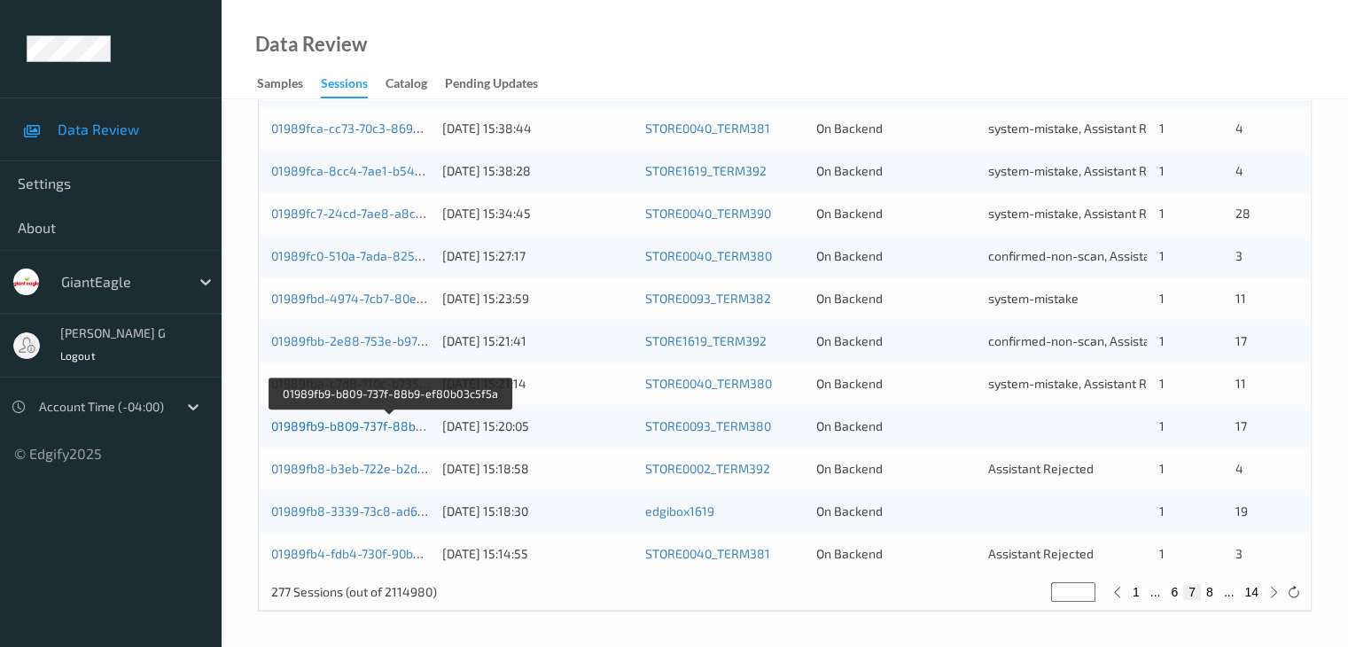
click at [338, 425] on link "01989fb9-b809-737f-88b9-ef80b03c5f5a" at bounding box center [389, 425] width 237 height 15
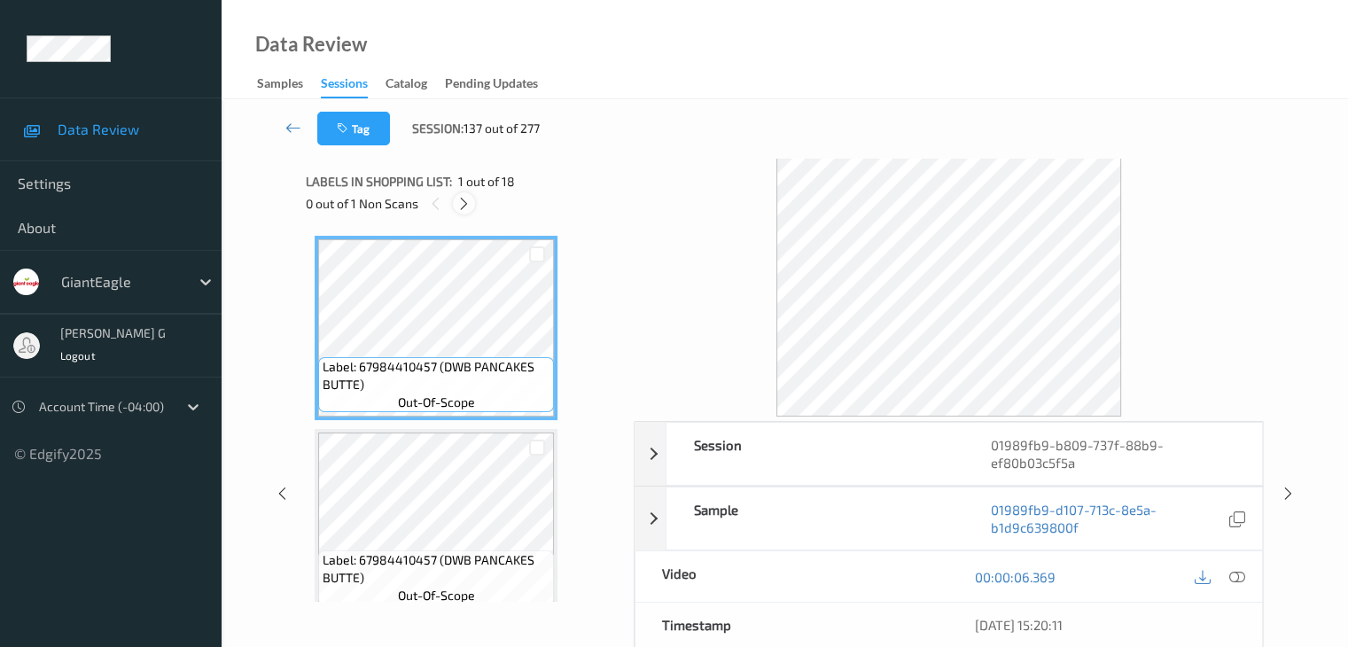
click at [467, 207] on icon at bounding box center [463, 204] width 15 height 16
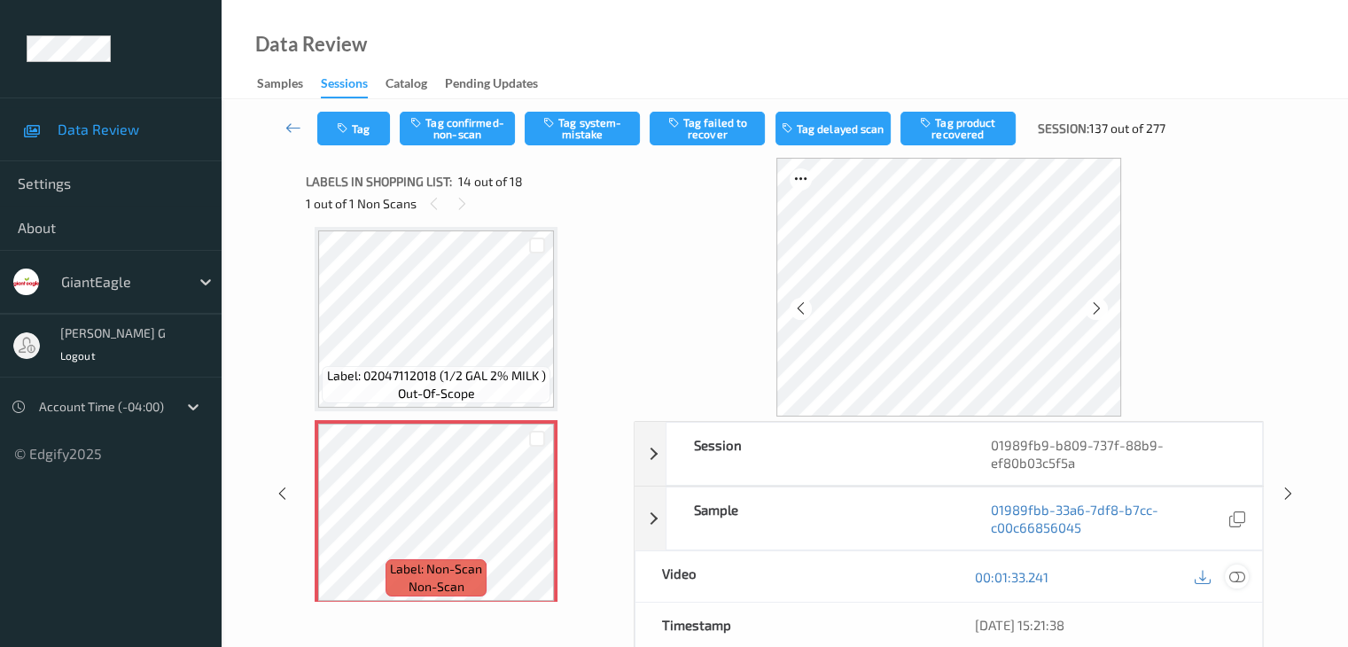
click at [1237, 576] on icon at bounding box center [1236, 577] width 16 height 16
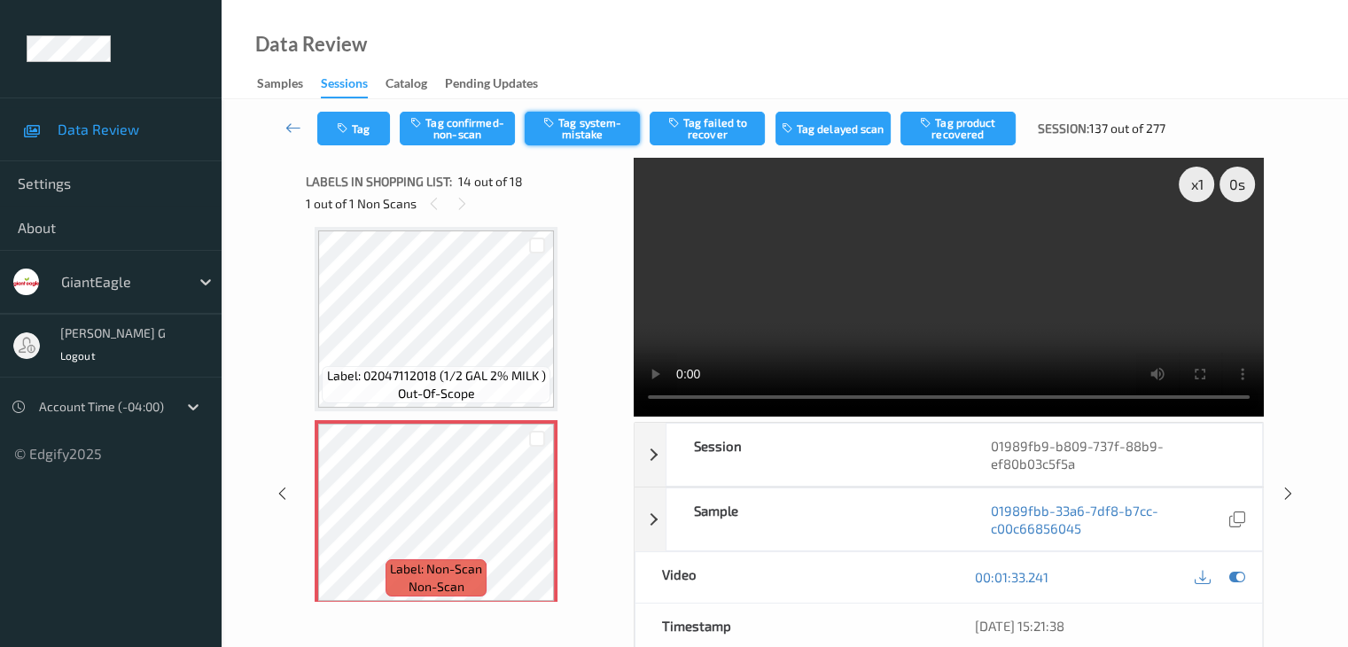
click at [581, 128] on button "Tag system-mistake" at bounding box center [582, 129] width 115 height 34
click at [292, 126] on icon at bounding box center [293, 128] width 16 height 18
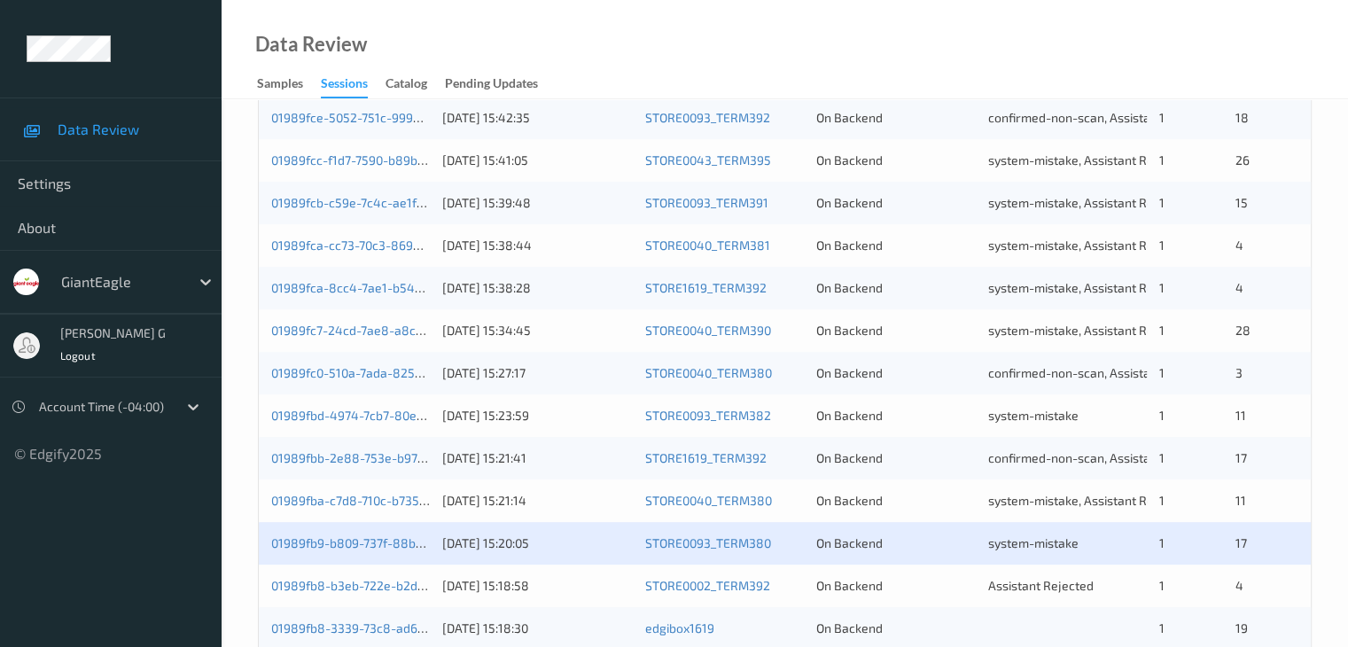
scroll to position [826, 0]
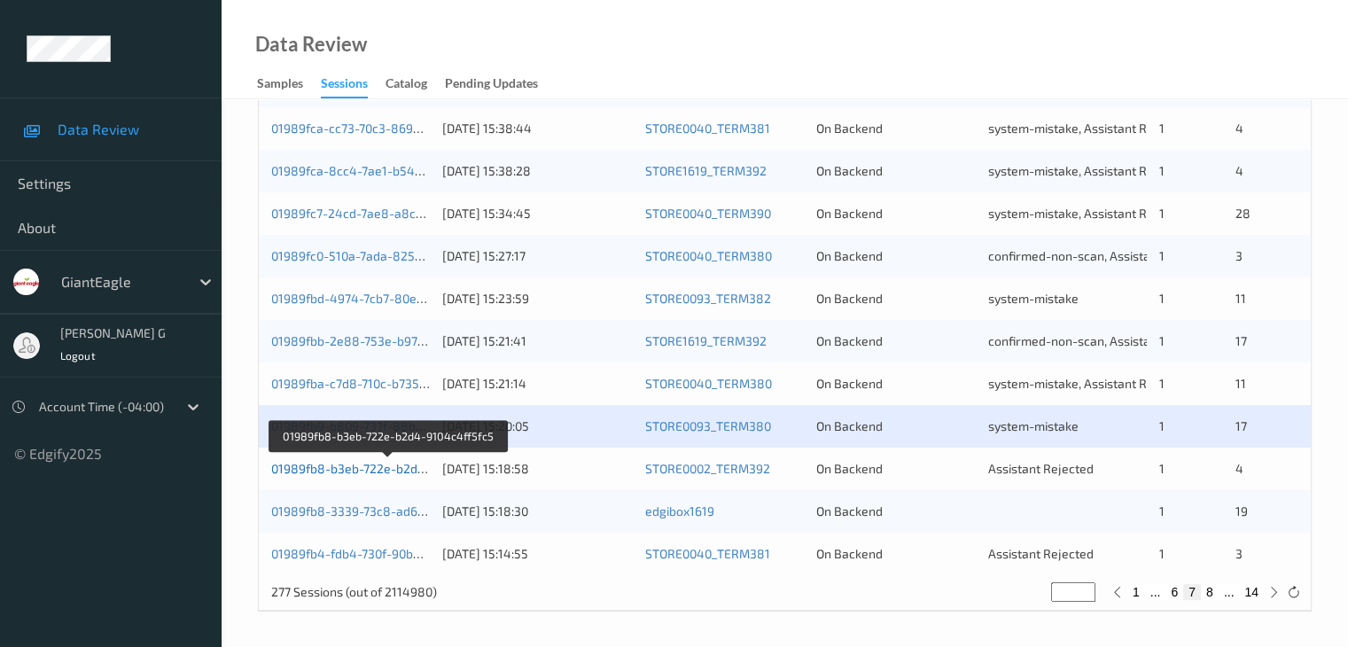
click at [351, 467] on link "01989fb8-b3eb-722e-b2d4-9104c4ff5fc5" at bounding box center [388, 468] width 235 height 15
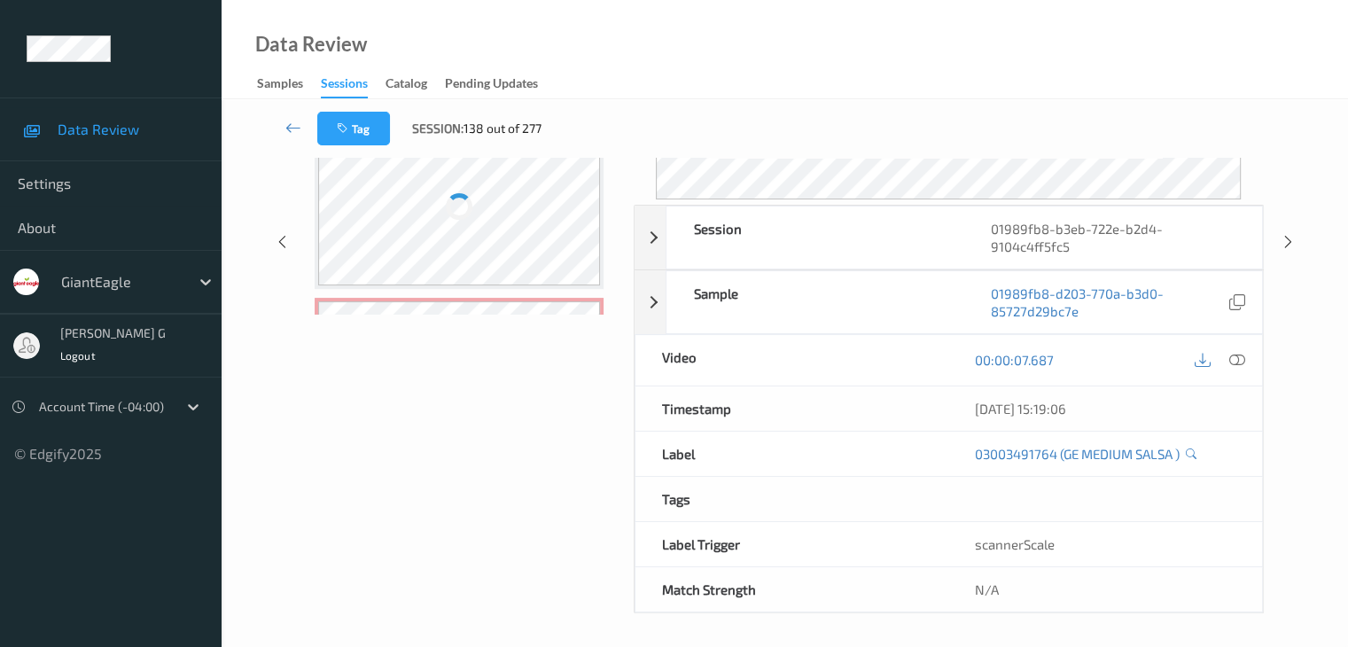
scroll to position [216, 0]
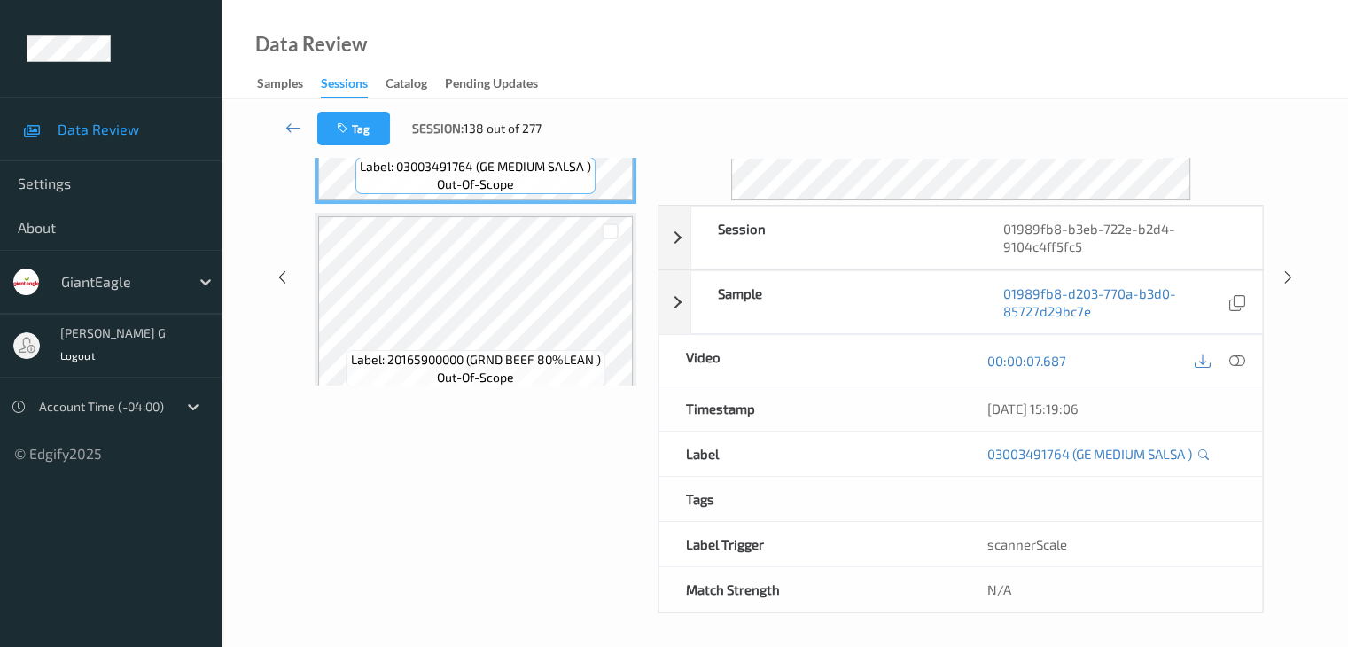
click at [768, 58] on div "Data Review Samples Sessions Catalog Pending Updates" at bounding box center [785, 49] width 1126 height 99
click at [684, 35] on div "Data Review Samples Sessions Catalog Pending Updates" at bounding box center [785, 49] width 1126 height 99
click at [686, 54] on div "Data Review Samples Sessions Catalog Pending Updates" at bounding box center [785, 49] width 1126 height 99
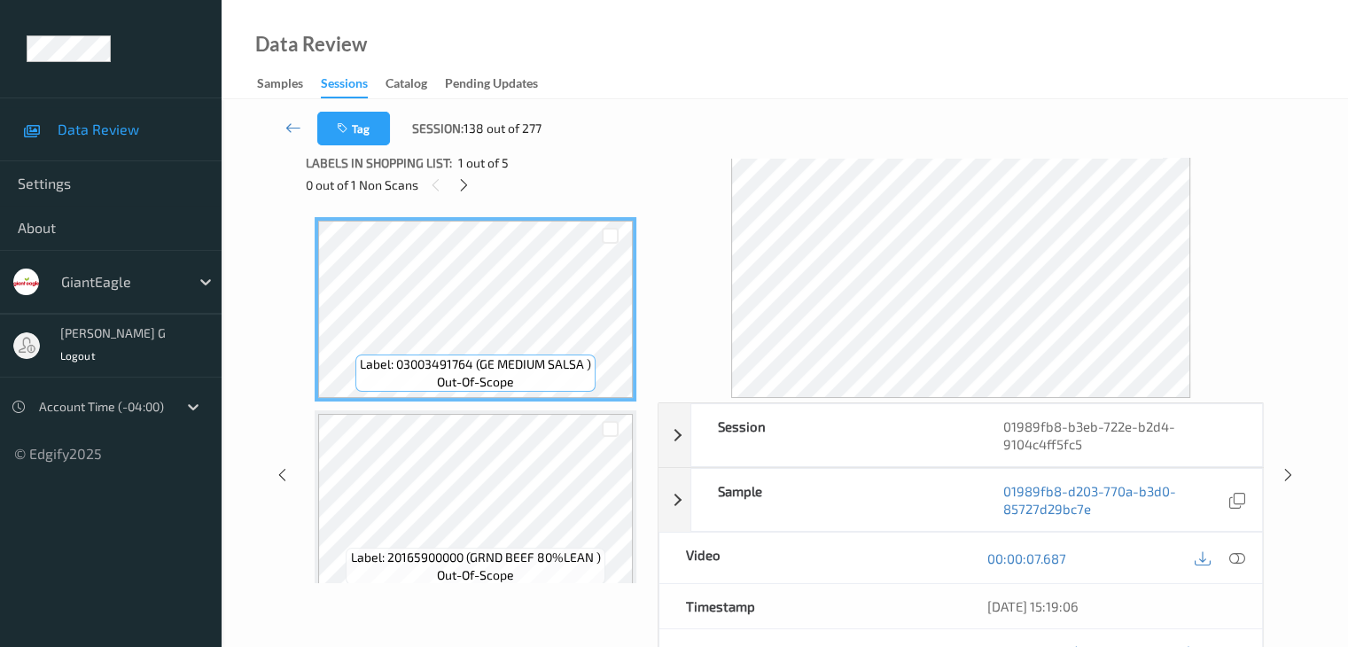
scroll to position [0, 0]
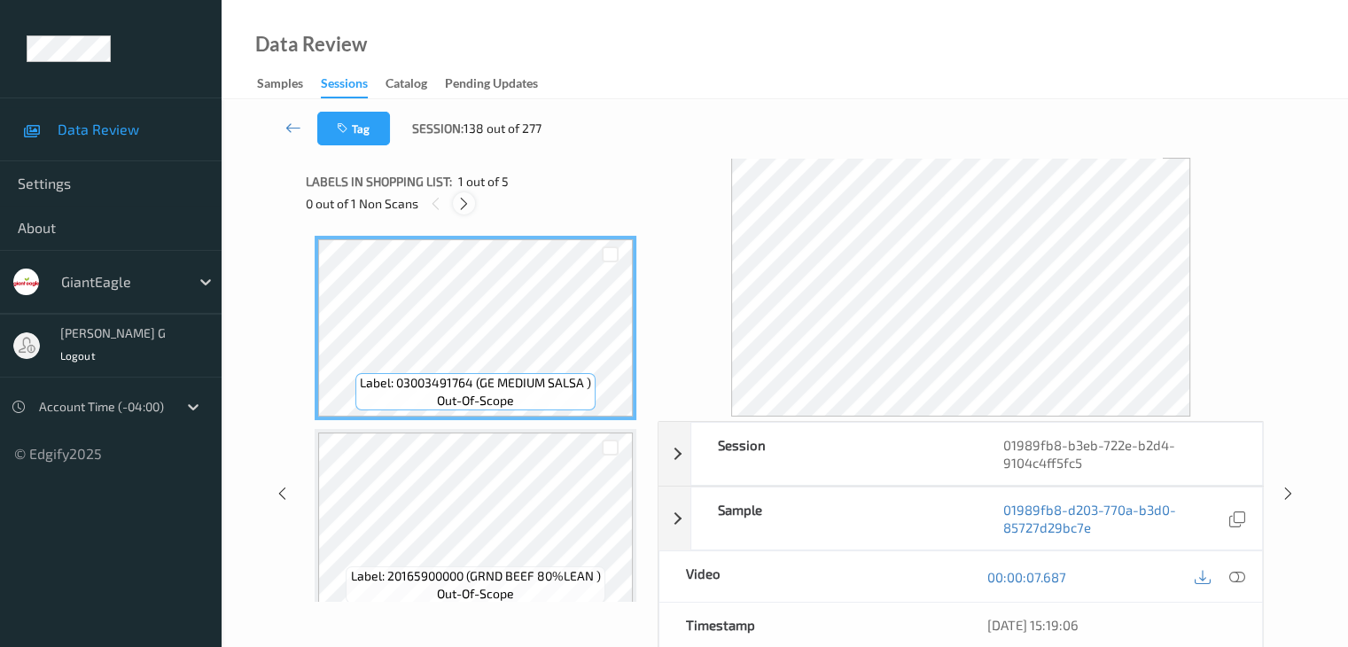
click at [462, 199] on icon at bounding box center [463, 204] width 15 height 16
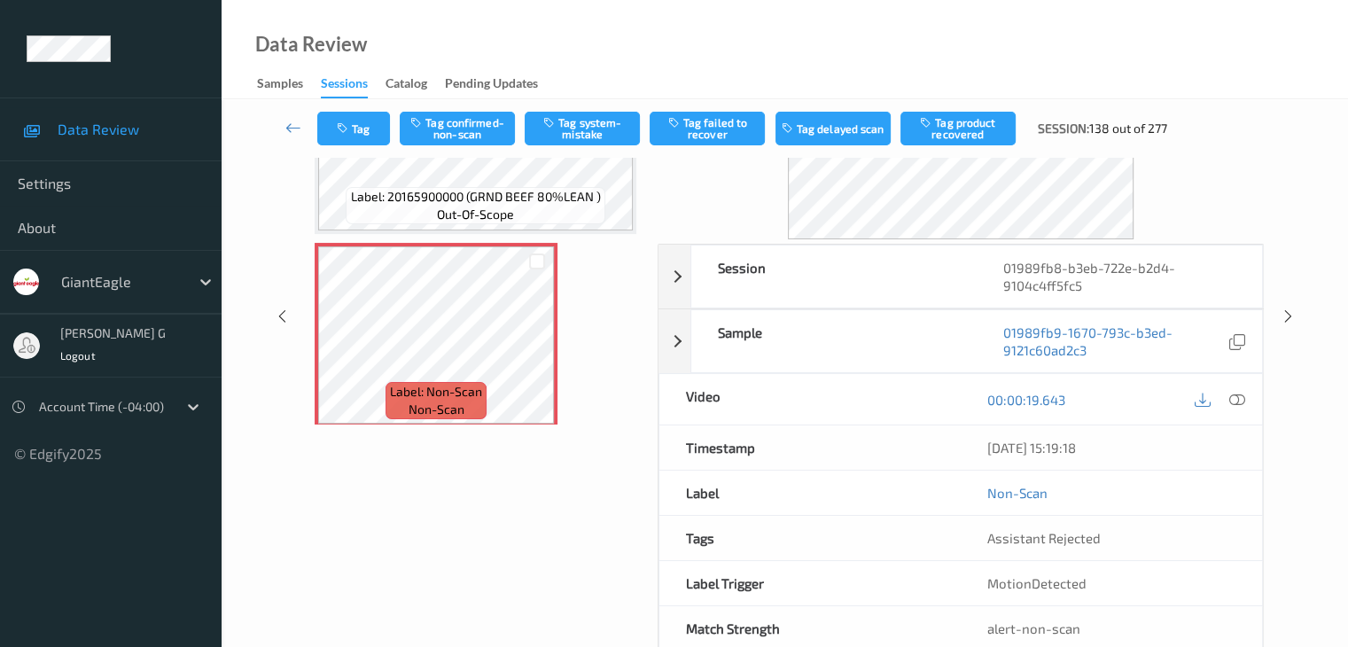
scroll to position [89, 0]
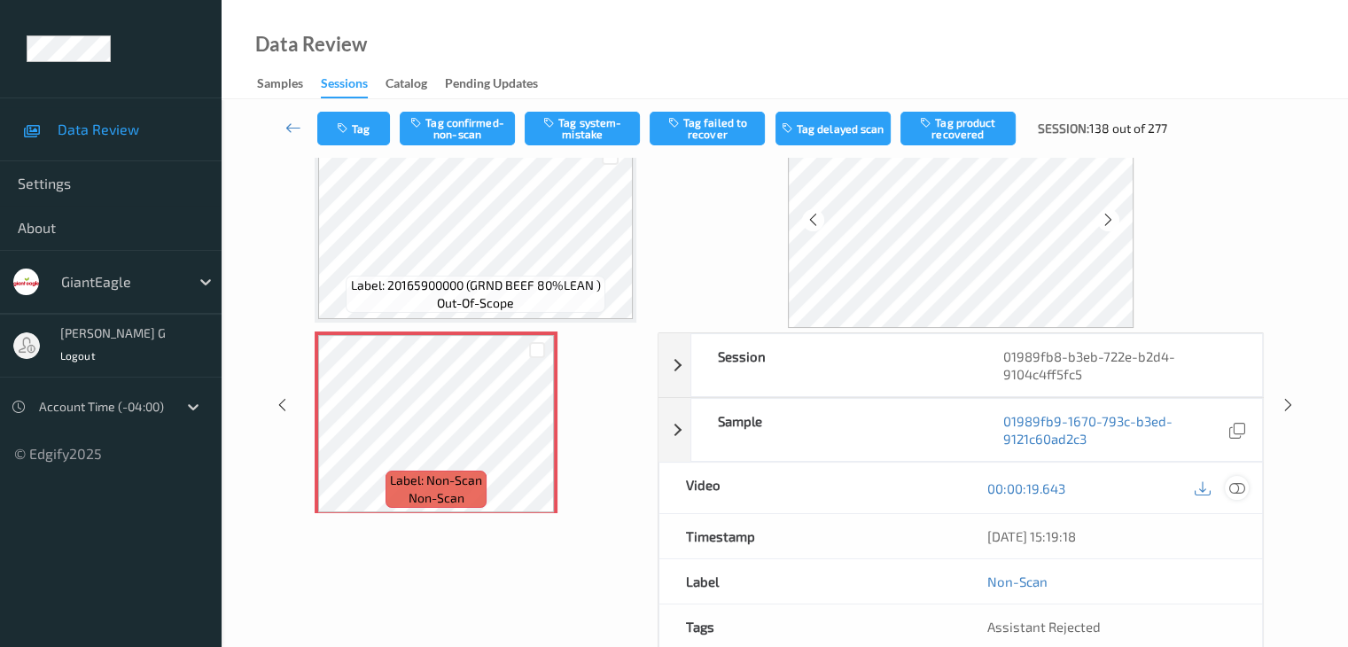
click at [1237, 487] on icon at bounding box center [1236, 488] width 16 height 16
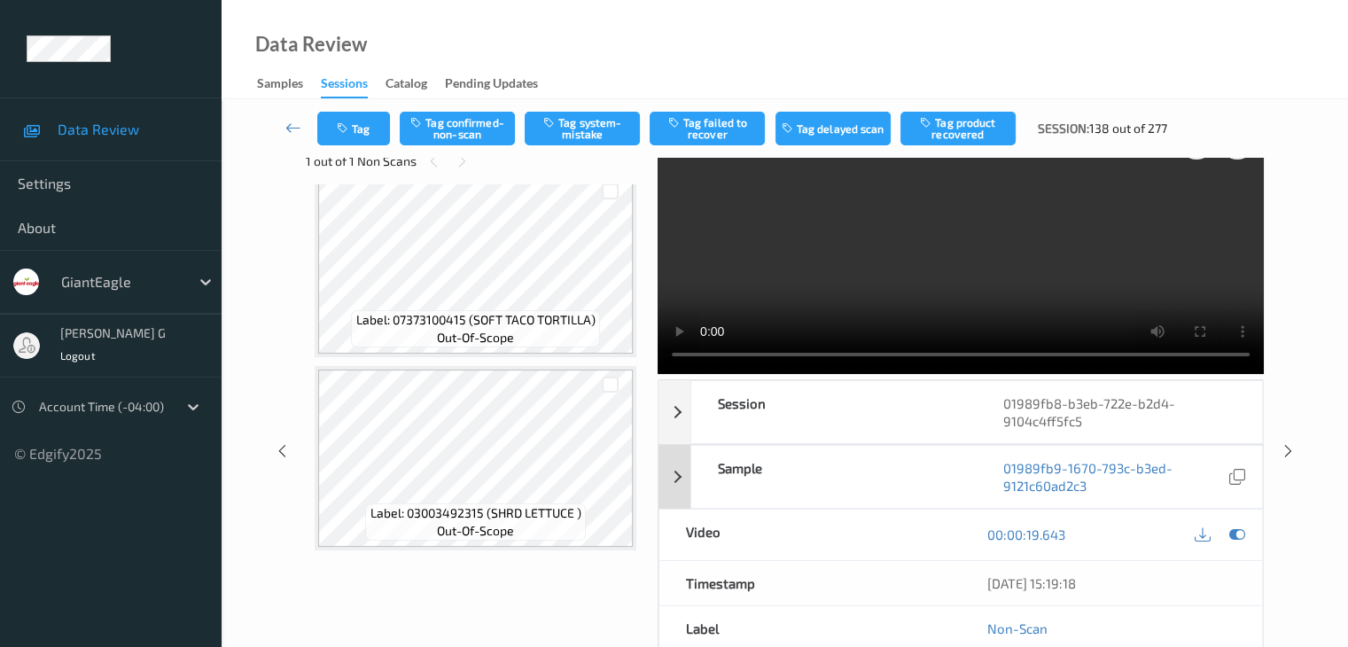
scroll to position [0, 0]
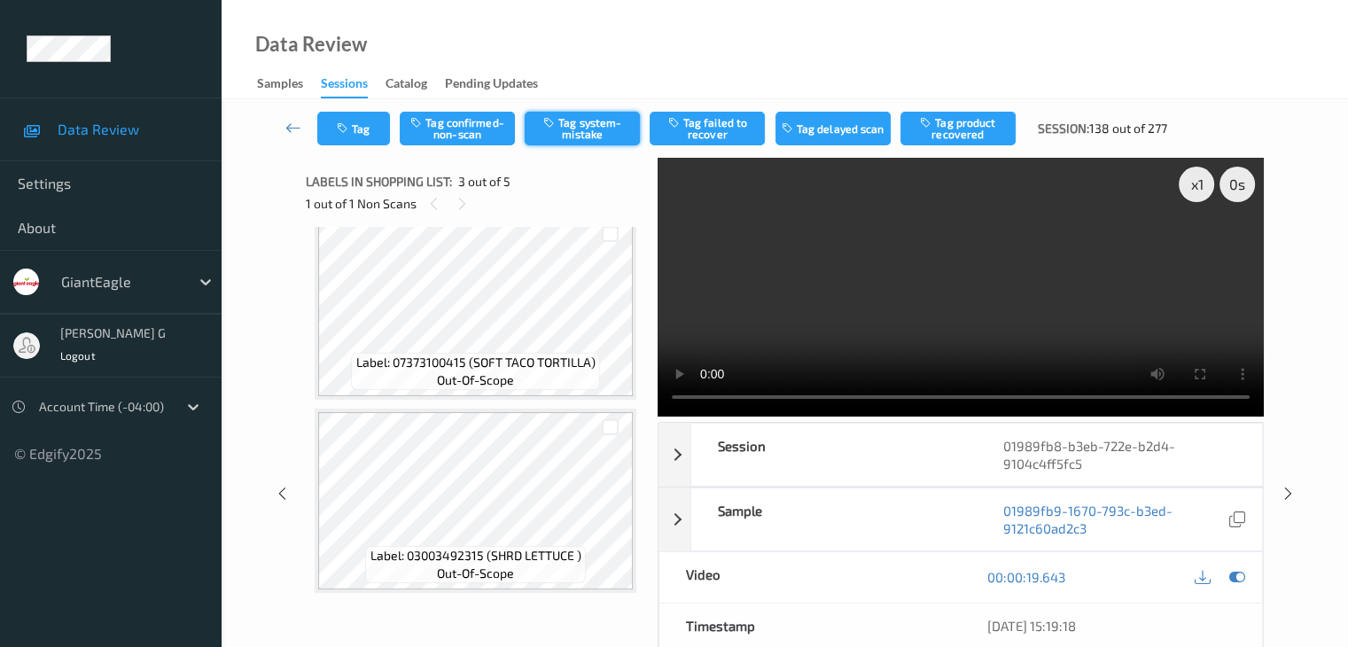
click at [588, 126] on button "Tag system-mistake" at bounding box center [582, 129] width 115 height 34
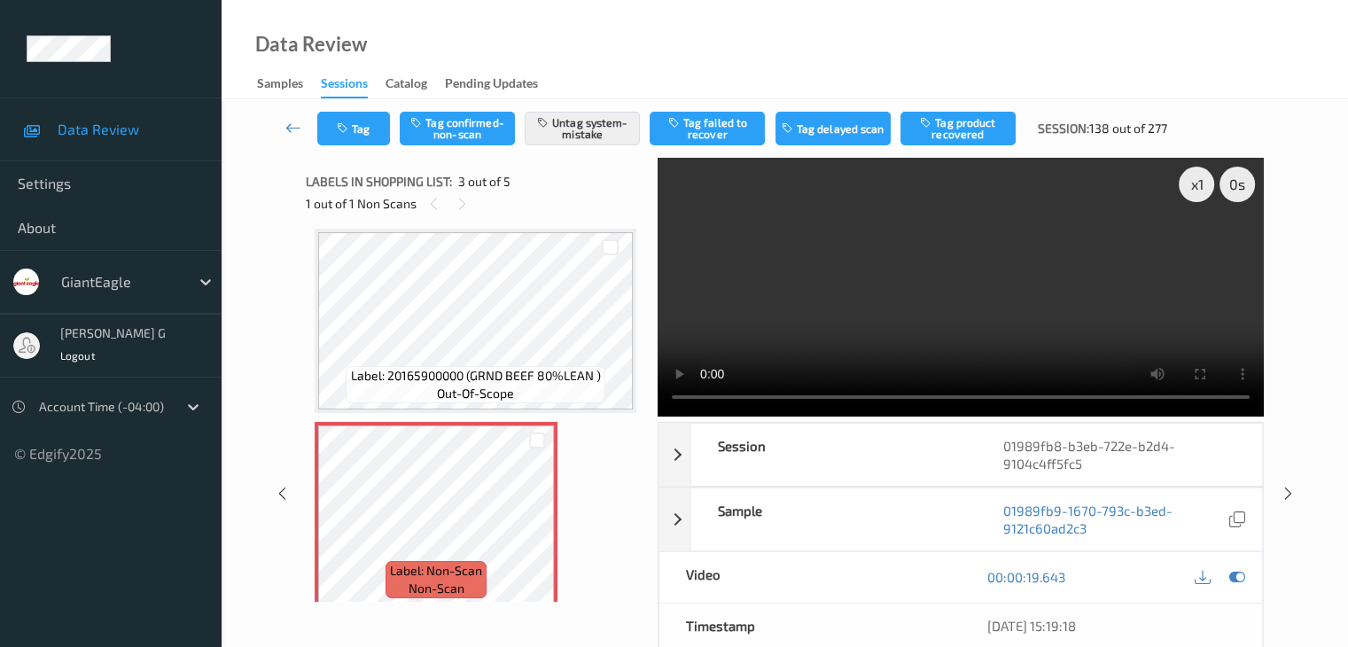
scroll to position [157, 0]
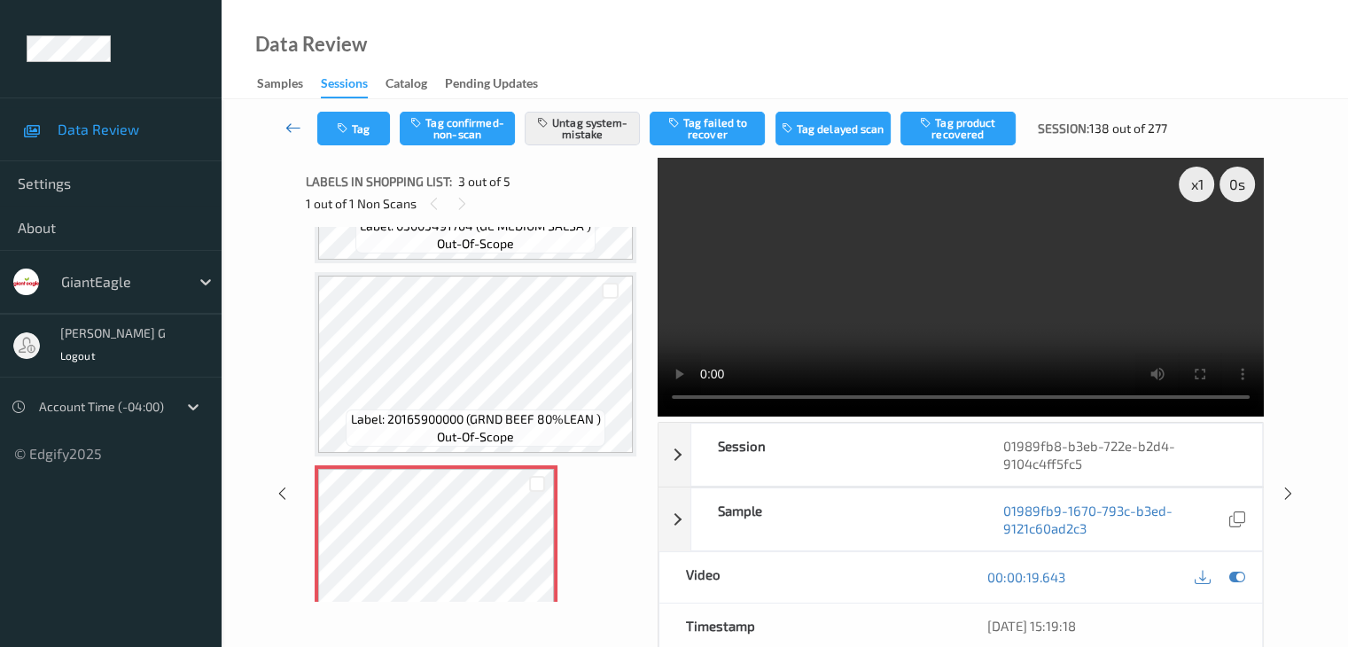
click at [293, 128] on icon at bounding box center [293, 128] width 16 height 18
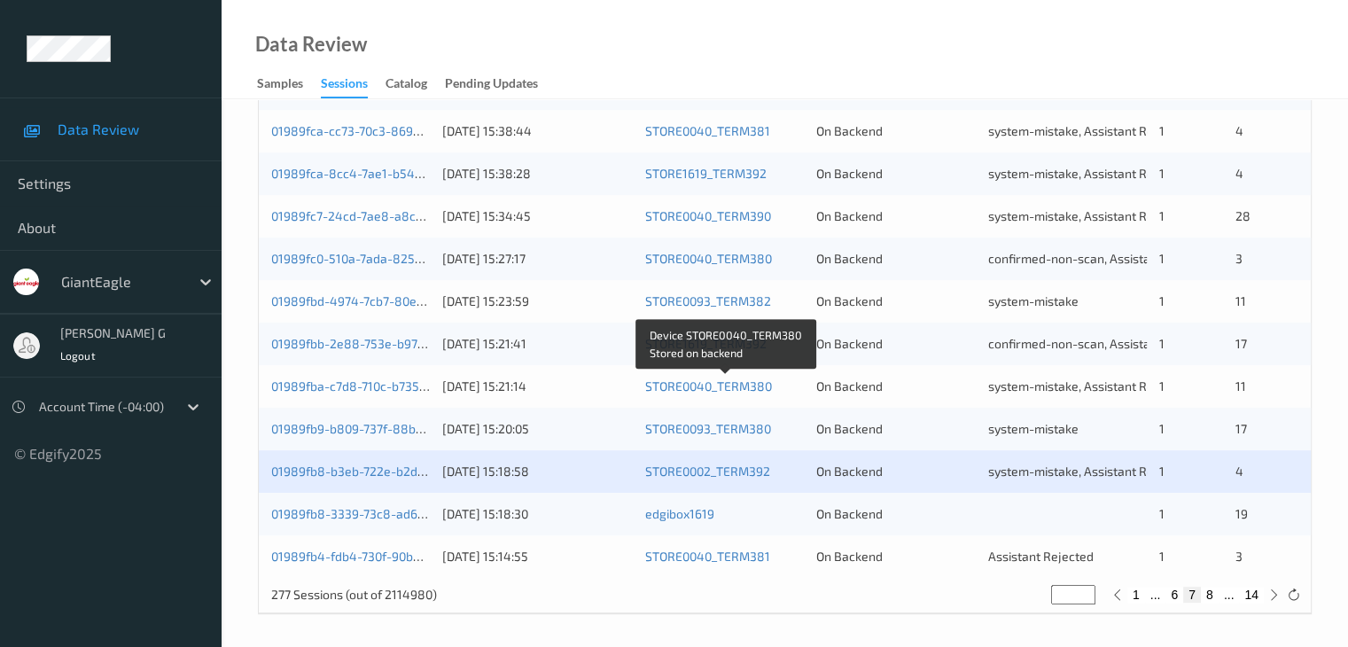
scroll to position [826, 0]
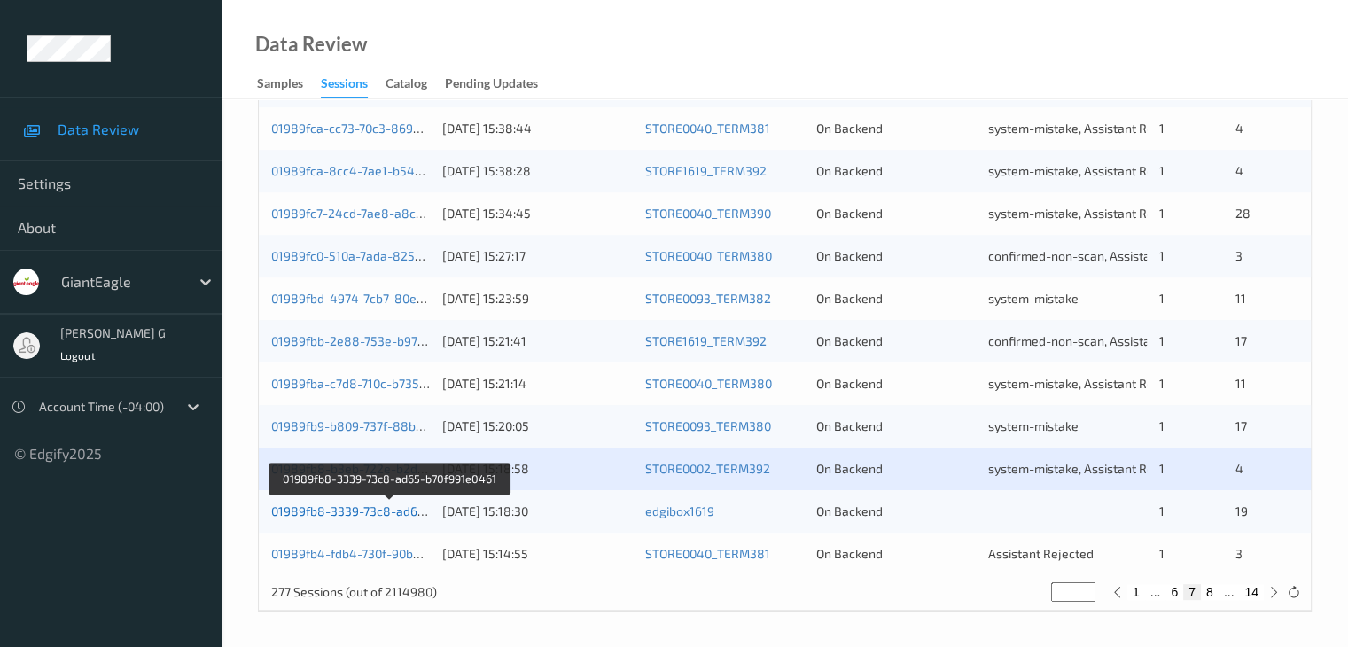
click at [355, 510] on link "01989fb8-3339-73c8-ad65-b70f991e0461" at bounding box center [390, 510] width 238 height 15
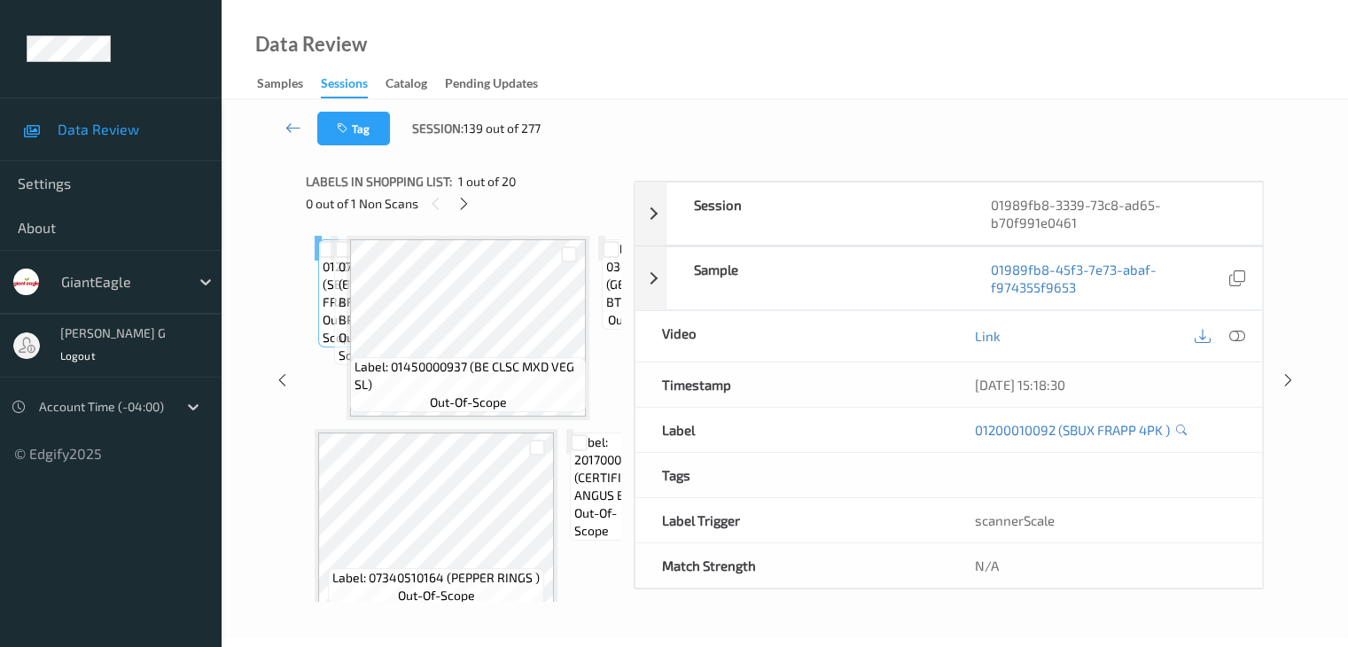
scroll to position [216, 0]
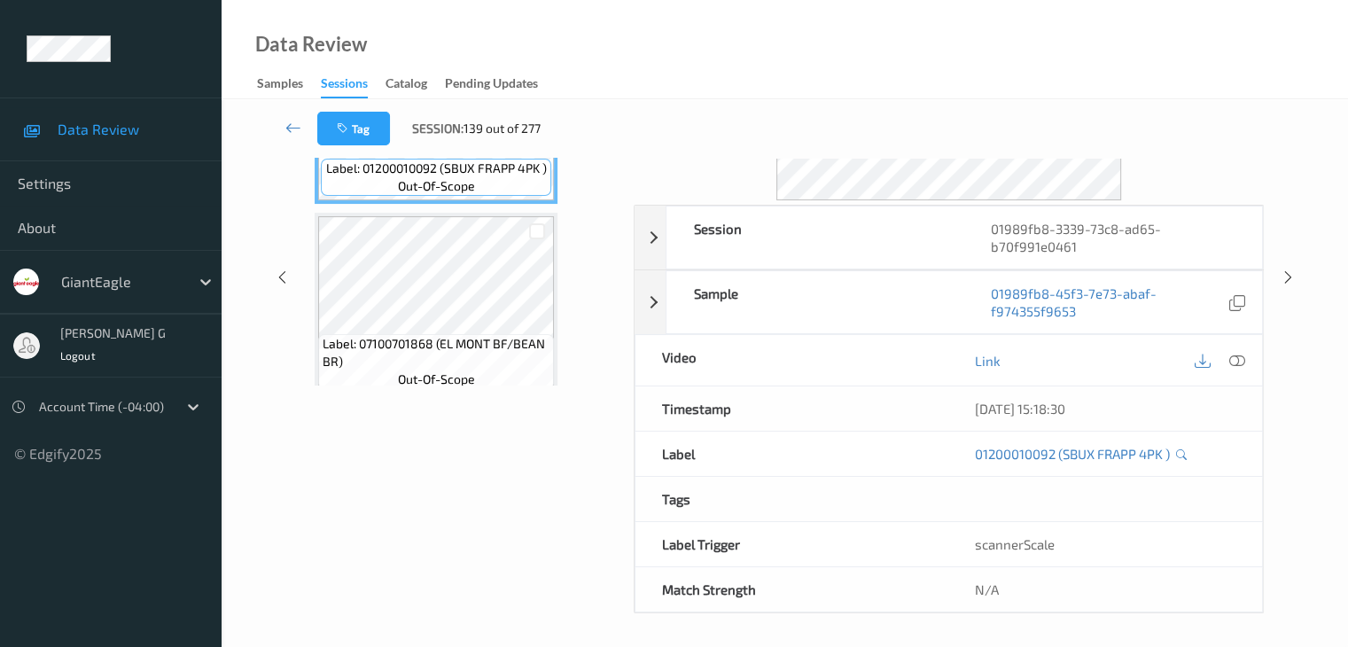
click at [762, 0] on div "Data Review Samples Sessions Catalog Pending Updates" at bounding box center [785, 49] width 1126 height 99
click at [755, 49] on div "Data Review Samples Sessions Catalog Pending Updates" at bounding box center [785, 49] width 1126 height 99
click at [721, 51] on div "Data Review Samples Sessions Catalog Pending Updates" at bounding box center [785, 49] width 1126 height 99
click at [708, 49] on div "Data Review Samples Sessions Catalog Pending Updates" at bounding box center [785, 49] width 1126 height 99
click at [644, 35] on div "Data Review Samples Sessions Catalog Pending Updates" at bounding box center [785, 49] width 1126 height 99
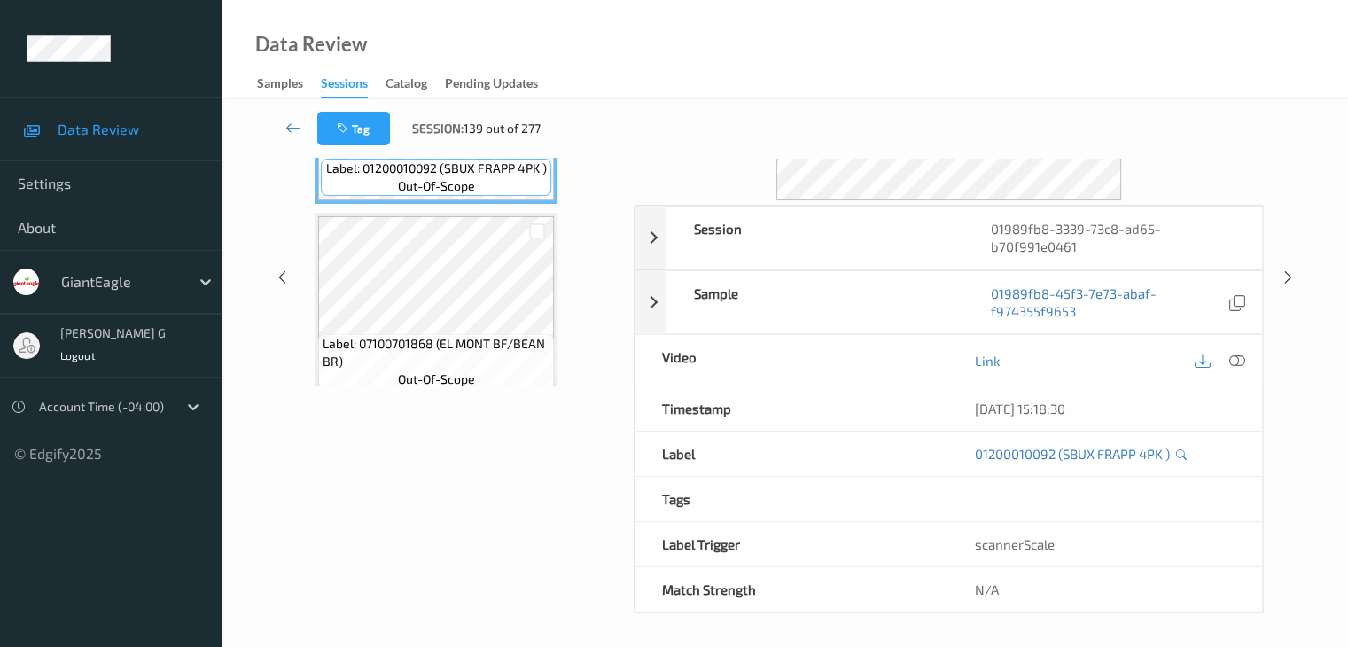
click at [688, 26] on div "Data Review Samples Sessions Catalog Pending Updates" at bounding box center [785, 49] width 1126 height 99
click at [625, 21] on div "Data Review Samples Sessions Catalog Pending Updates" at bounding box center [785, 49] width 1126 height 99
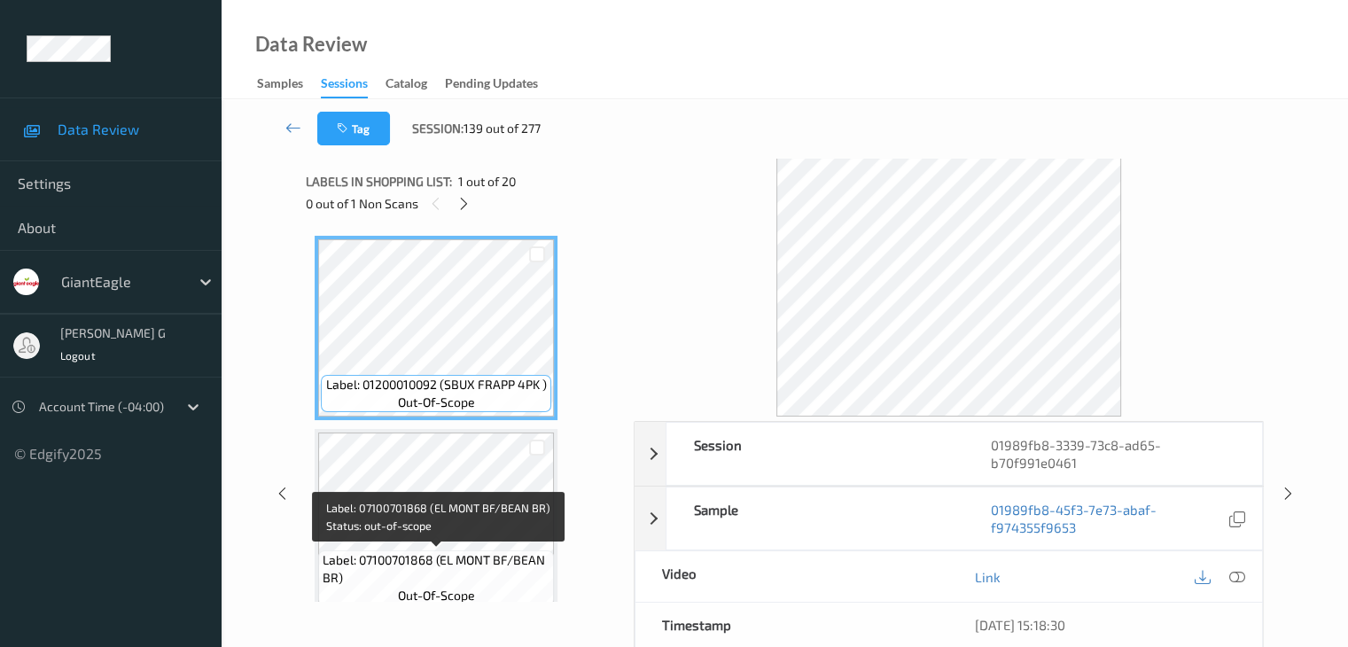
scroll to position [0, 0]
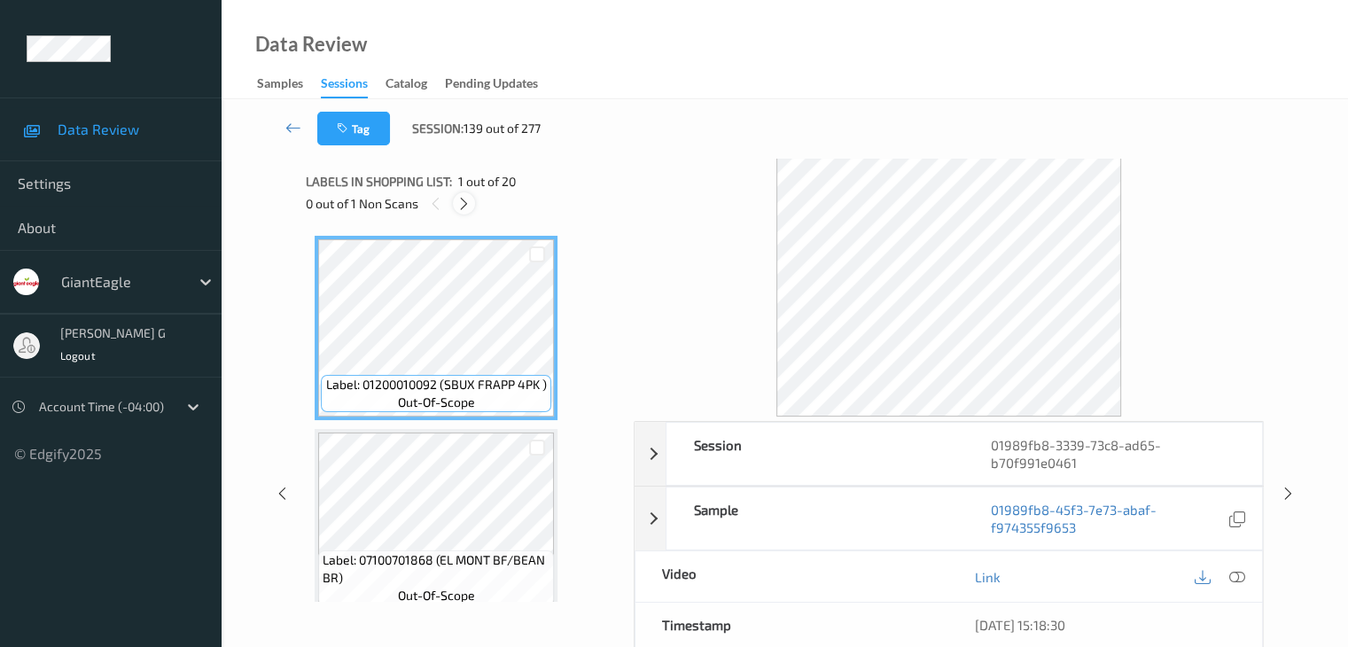
click at [459, 203] on icon at bounding box center [463, 204] width 15 height 16
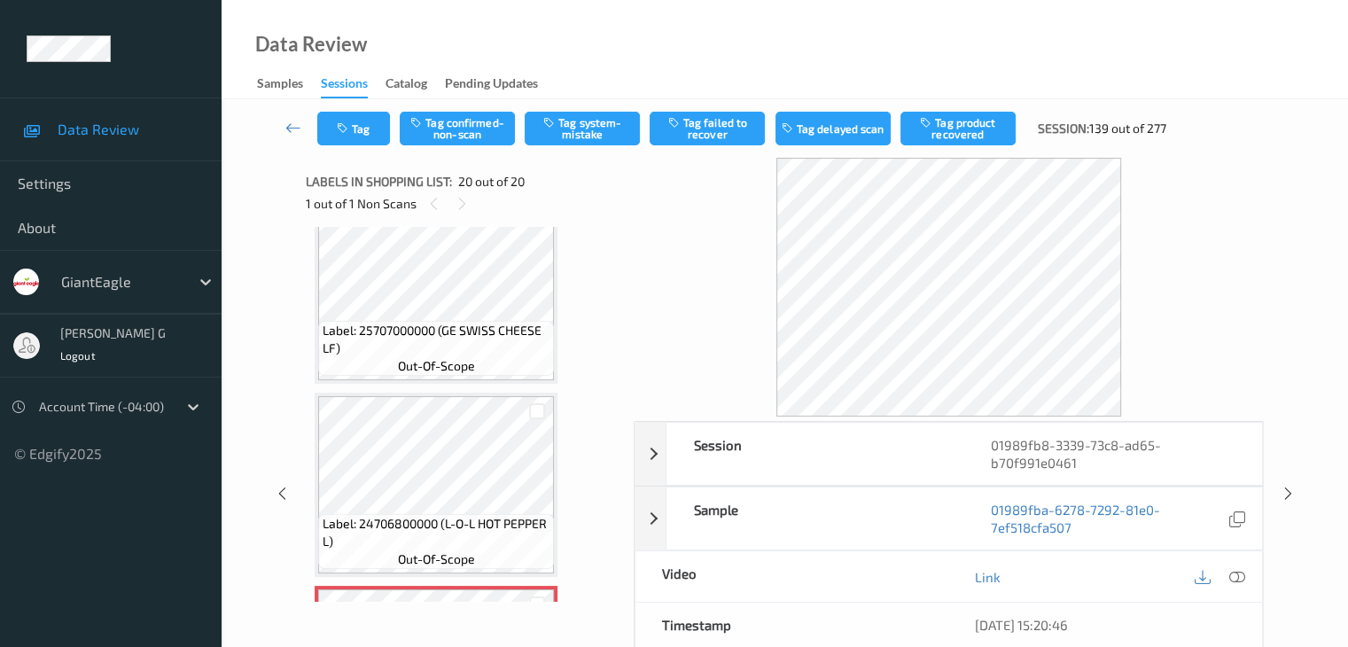
scroll to position [3498, 0]
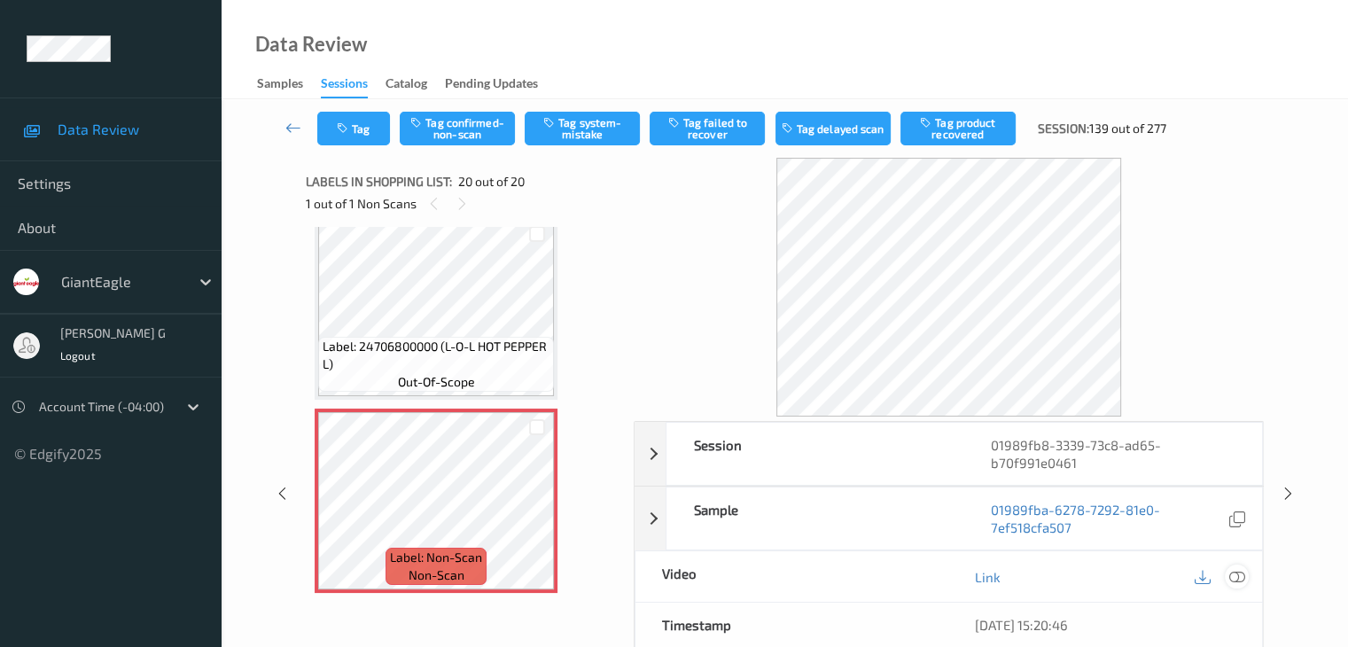
click at [1239, 573] on icon at bounding box center [1236, 577] width 16 height 16
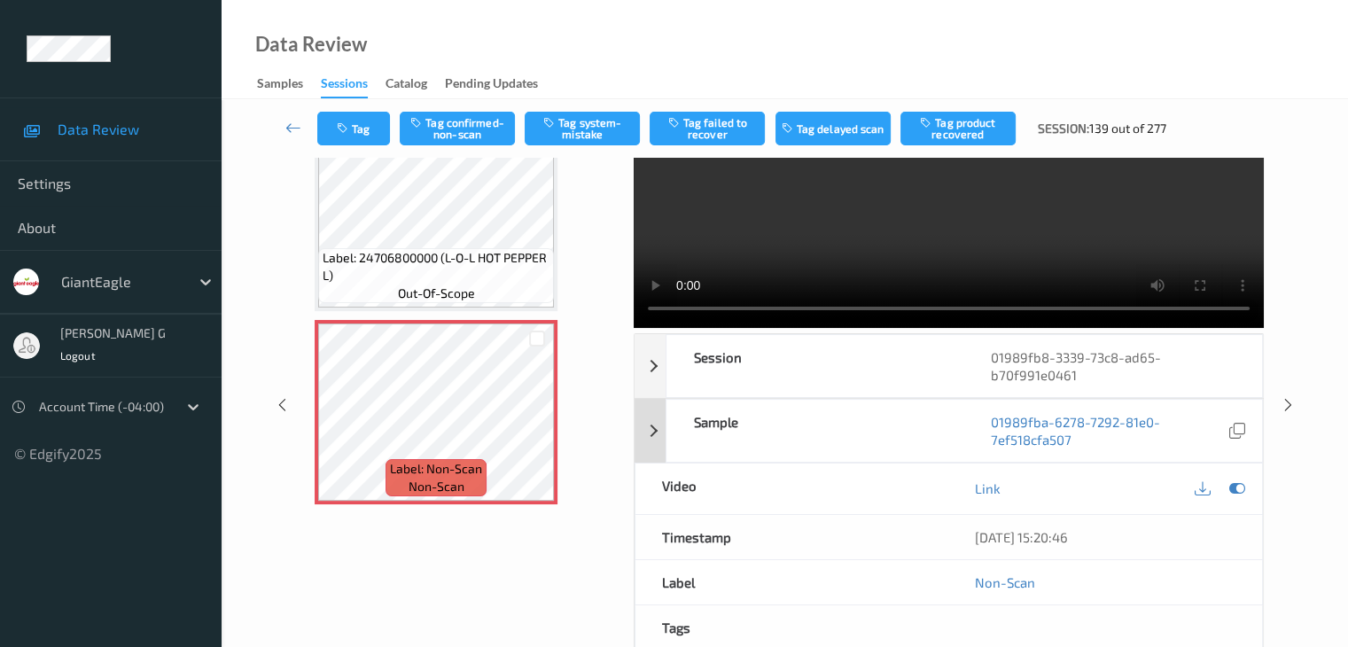
scroll to position [0, 0]
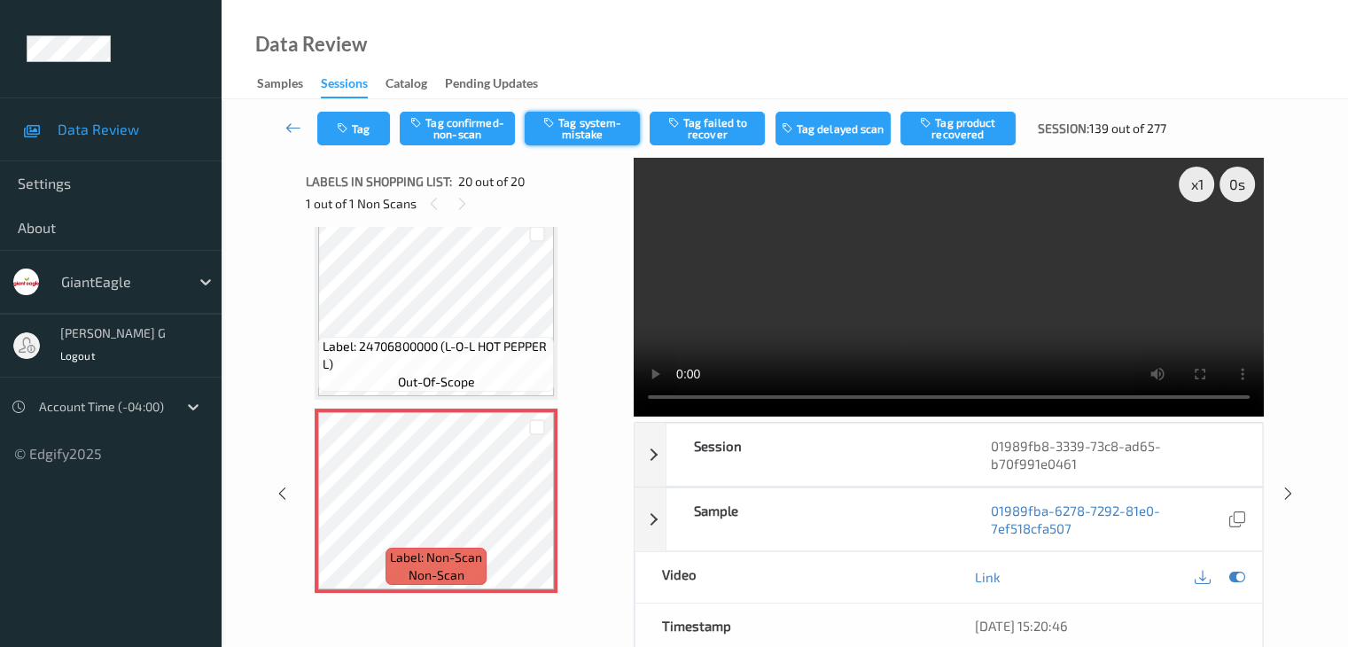
click at [593, 125] on button "Tag system-mistake" at bounding box center [582, 129] width 115 height 34
click at [296, 130] on icon at bounding box center [293, 128] width 16 height 18
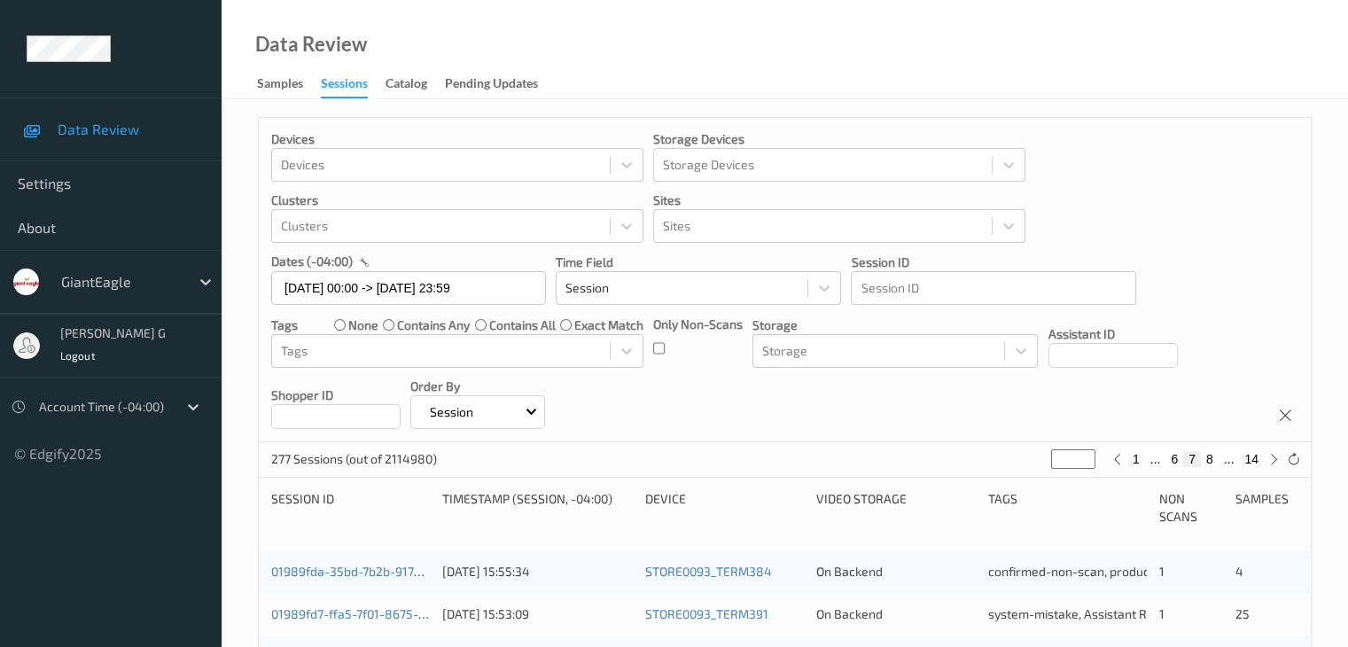
click at [296, 130] on p "Devices" at bounding box center [457, 139] width 372 height 18
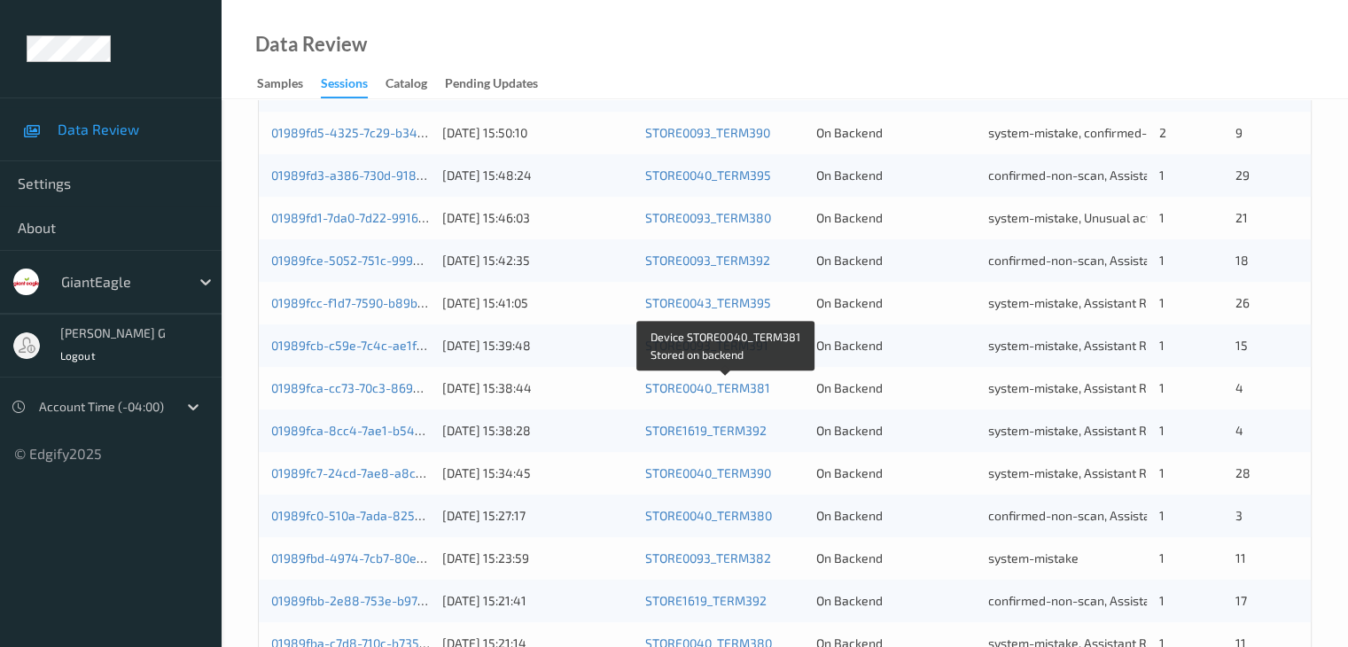
scroll to position [826, 0]
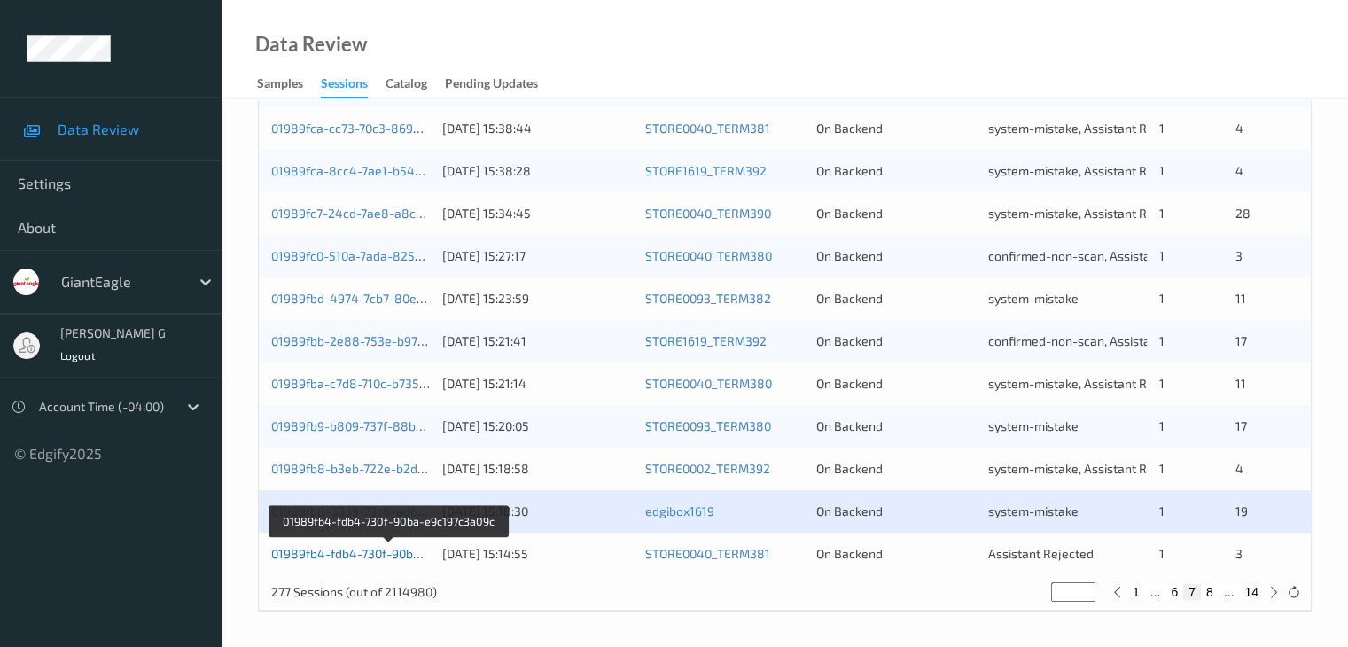
click at [340, 552] on link "01989fb4-fdb4-730f-90ba-e9c197c3a09c" at bounding box center [388, 553] width 234 height 15
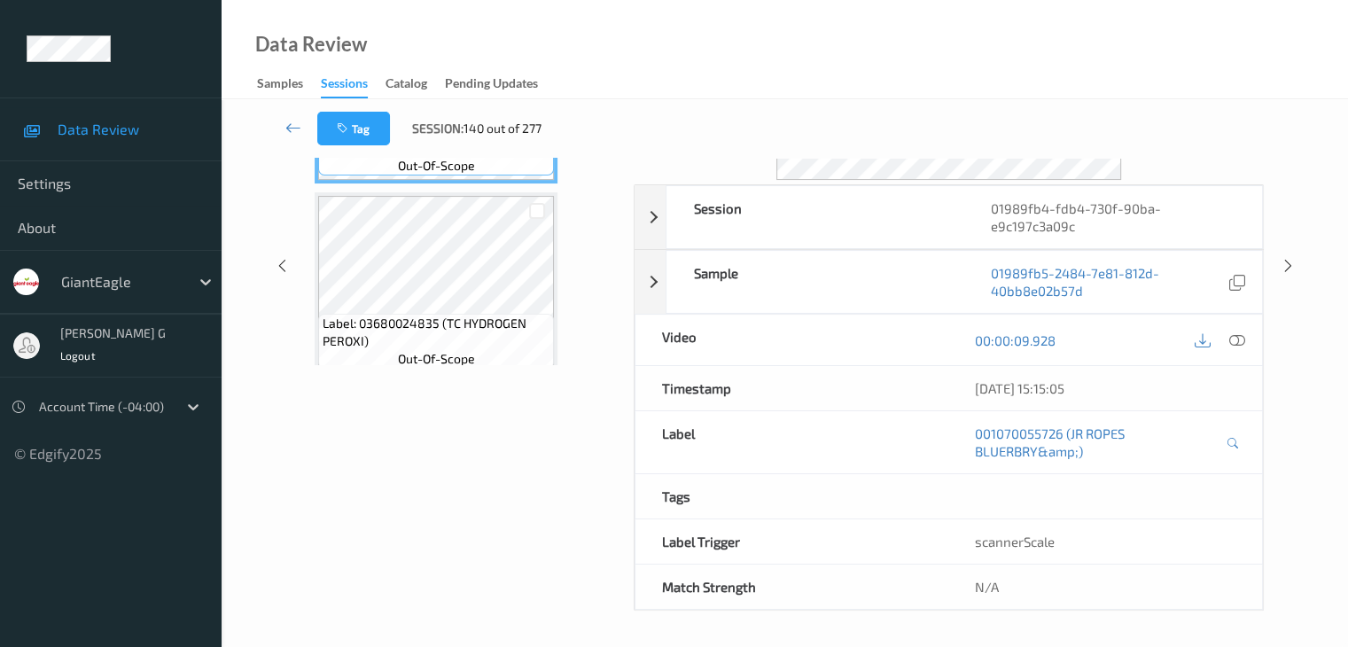
scroll to position [234, 0]
click at [774, 36] on div "Data Review Samples Sessions Catalog Pending Updates" at bounding box center [785, 49] width 1126 height 99
click at [697, 32] on div "Data Review Samples Sessions Catalog Pending Updates" at bounding box center [785, 49] width 1126 height 99
click at [665, 23] on div "Data Review Samples Sessions Catalog Pending Updates" at bounding box center [785, 49] width 1126 height 99
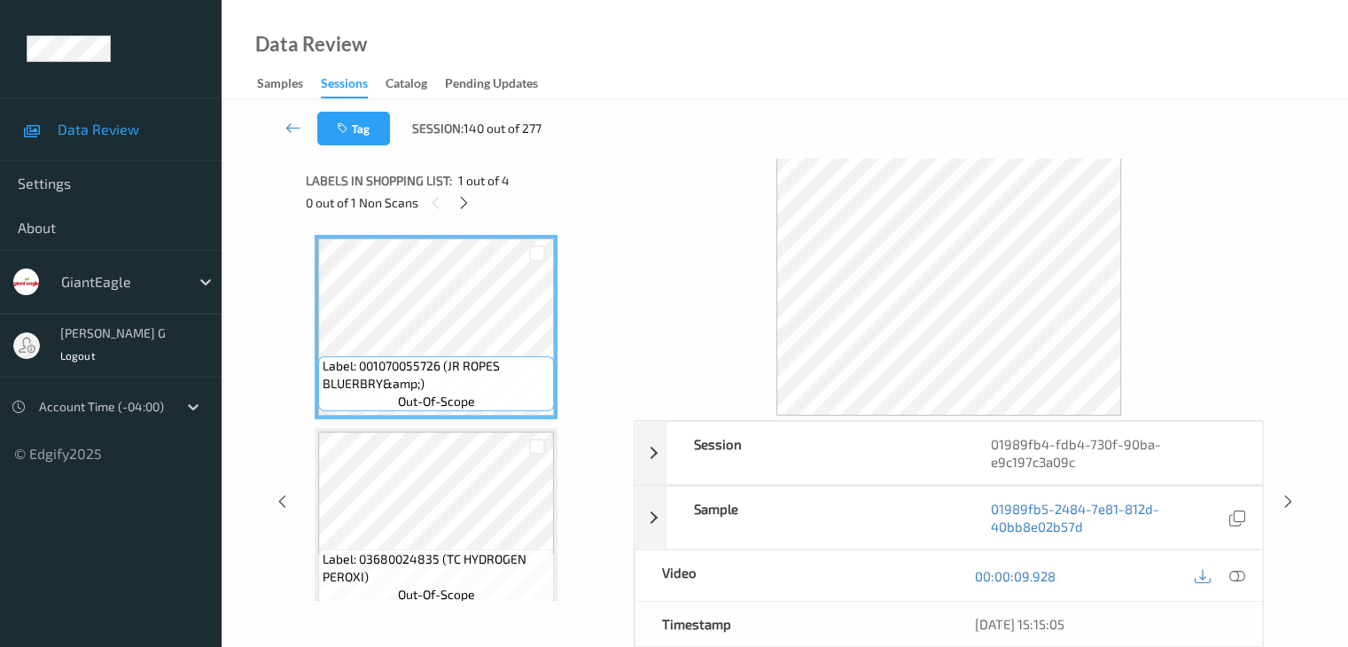
scroll to position [0, 0]
click at [464, 199] on icon at bounding box center [463, 204] width 15 height 16
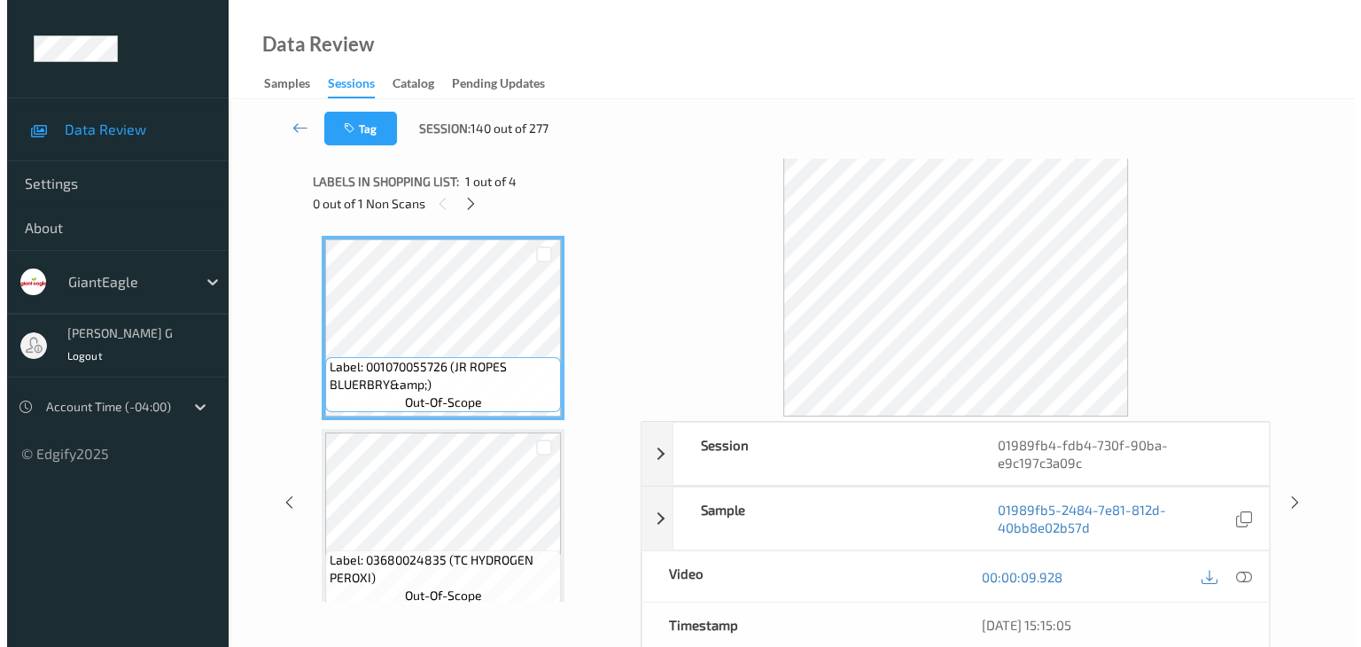
scroll to position [395, 0]
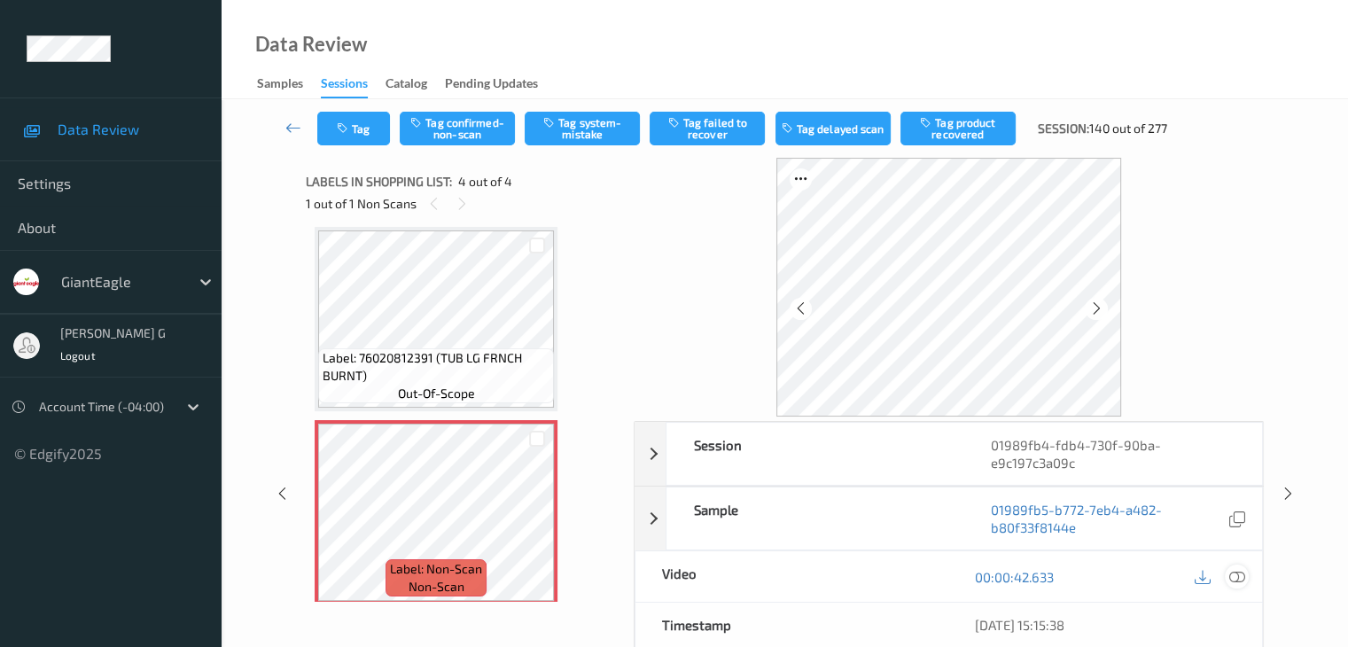
click at [1237, 574] on icon at bounding box center [1236, 577] width 16 height 16
click at [1232, 578] on icon at bounding box center [1236, 577] width 16 height 16
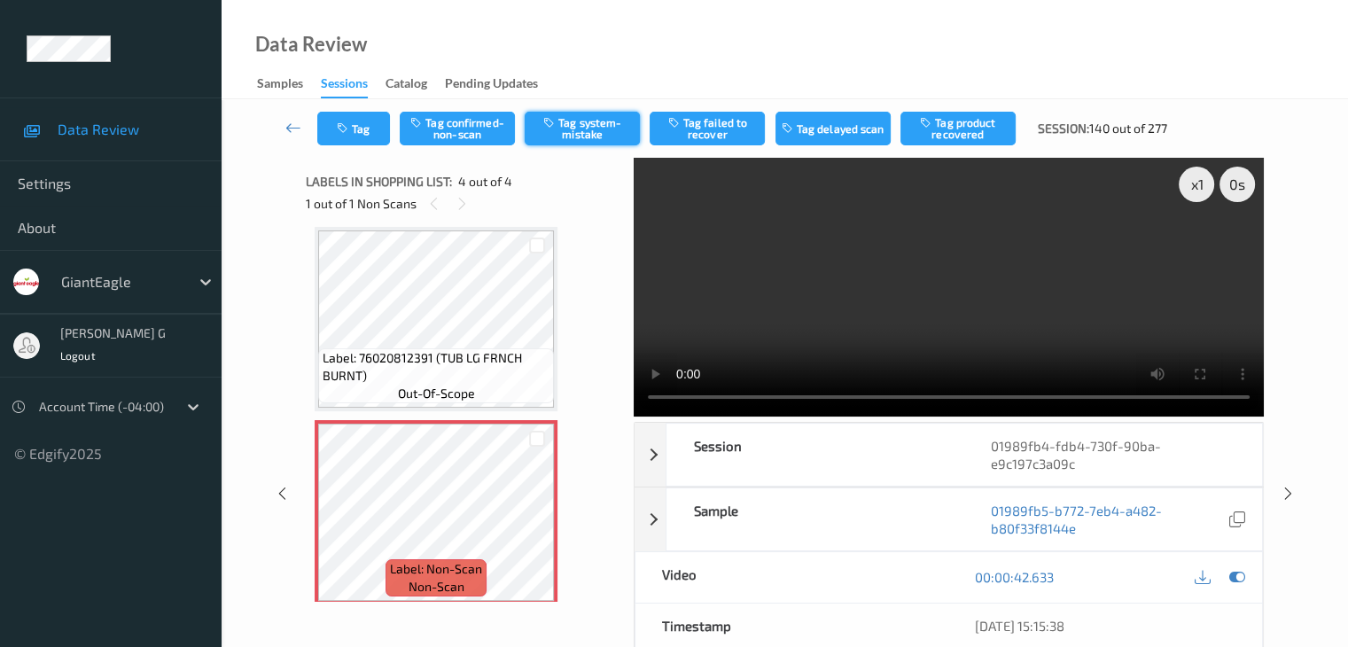
click at [583, 131] on button "Tag system-mistake" at bounding box center [582, 129] width 115 height 34
click at [364, 127] on button "Tag" at bounding box center [353, 129] width 73 height 34
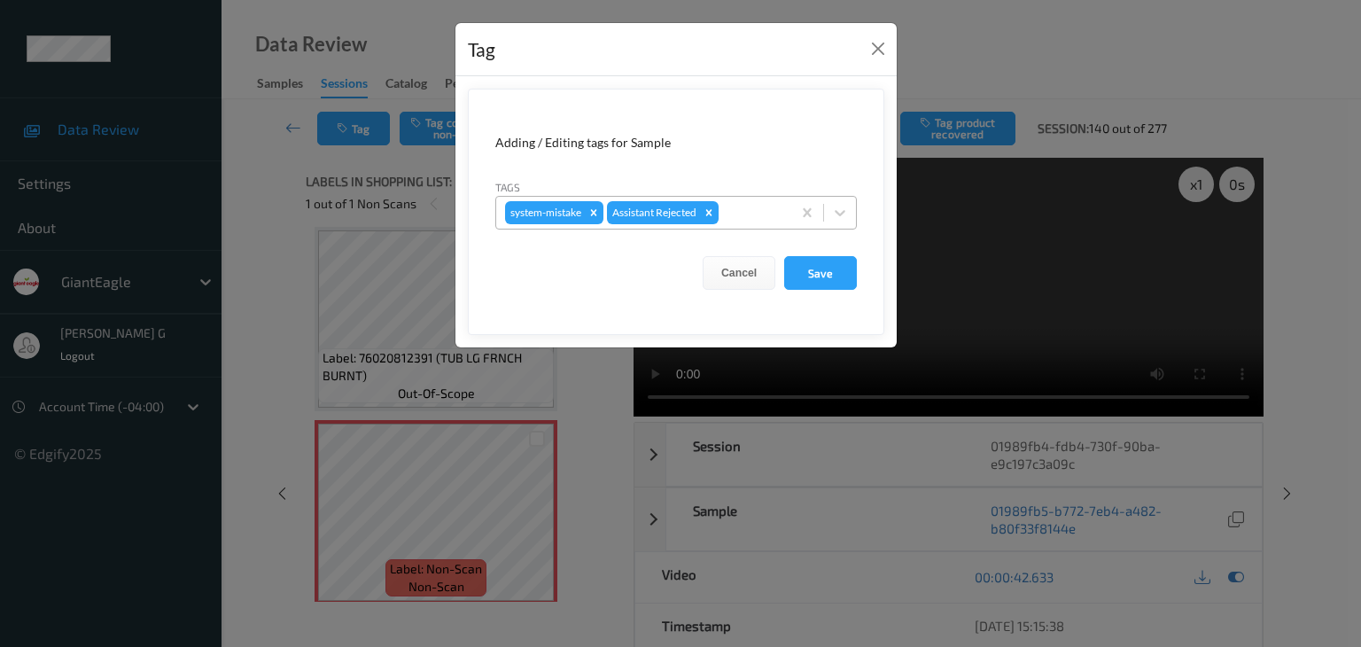
click at [783, 212] on div "system-mistake Assistant Rejected" at bounding box center [643, 213] width 295 height 30
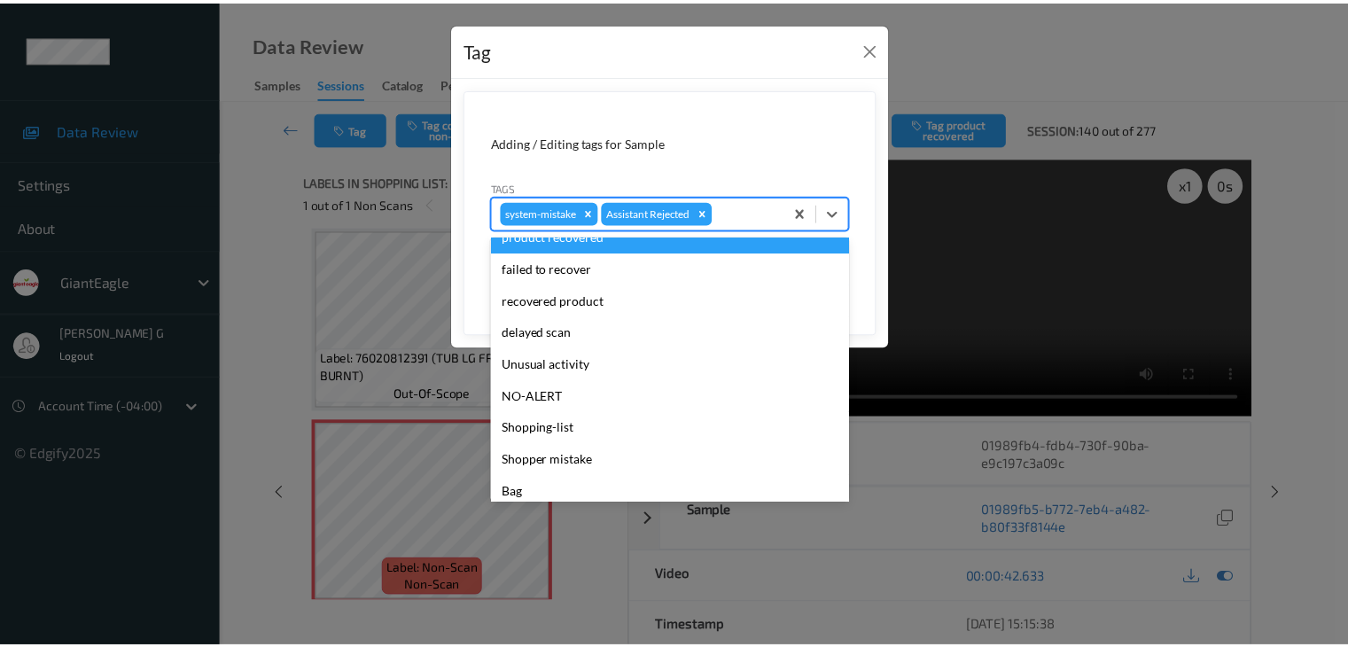
scroll to position [156, 0]
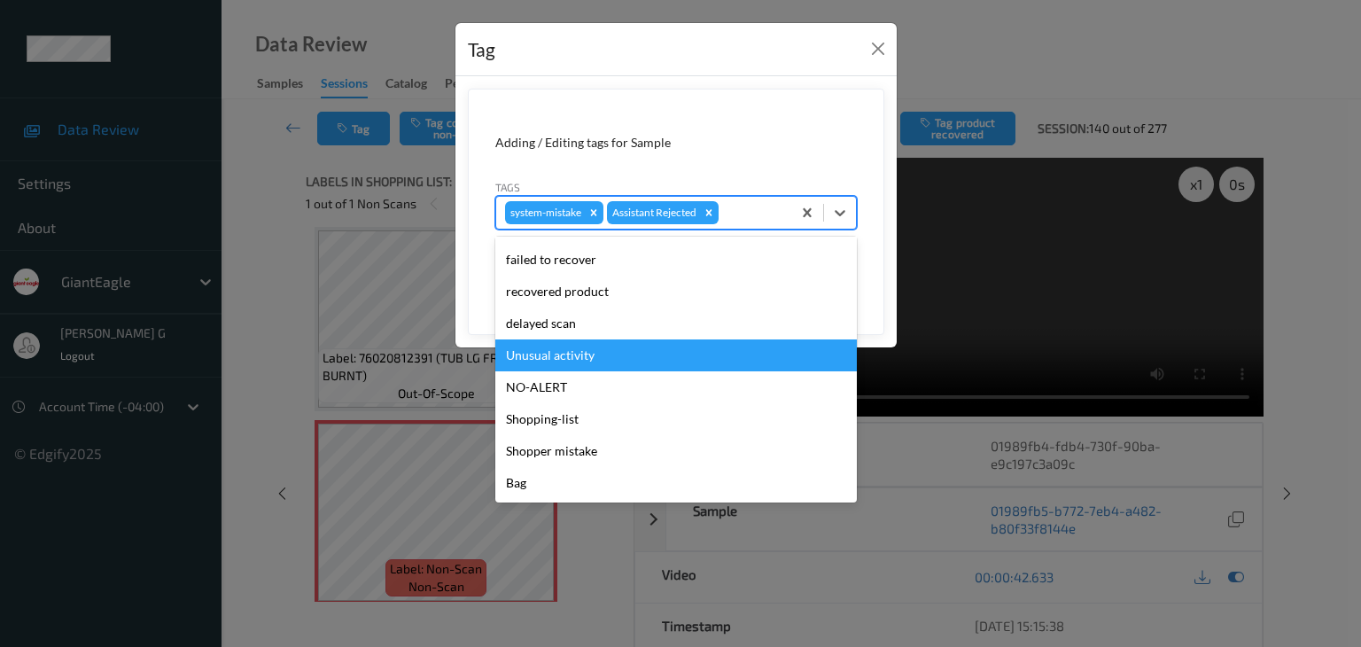
click at [588, 357] on div "Unusual activity" at bounding box center [676, 355] width 362 height 32
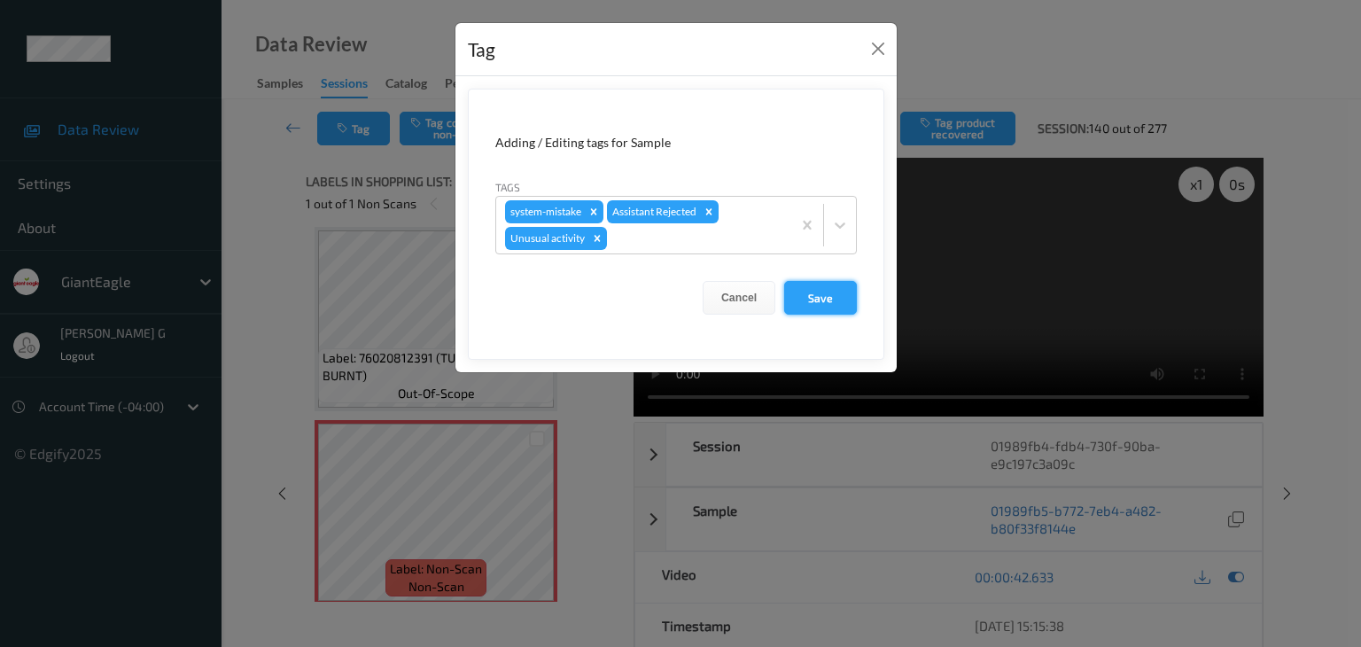
click at [815, 292] on button "Save" at bounding box center [820, 298] width 73 height 34
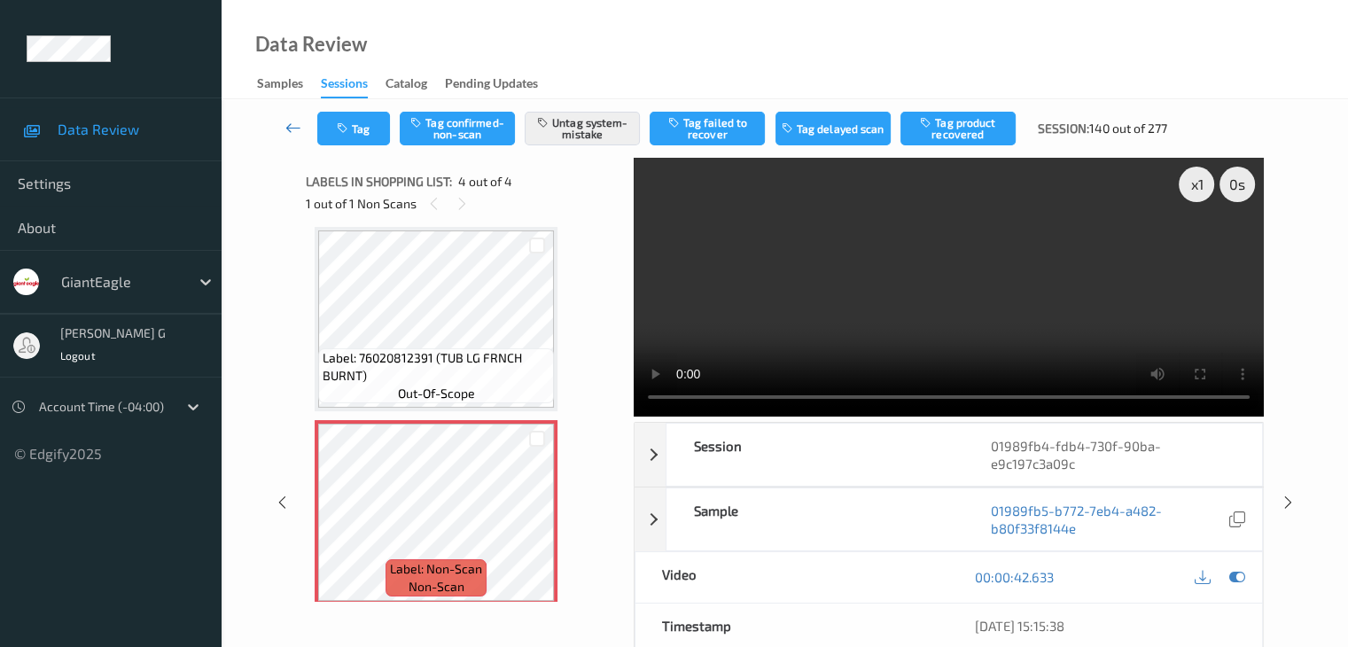
click at [291, 127] on icon at bounding box center [293, 128] width 16 height 18
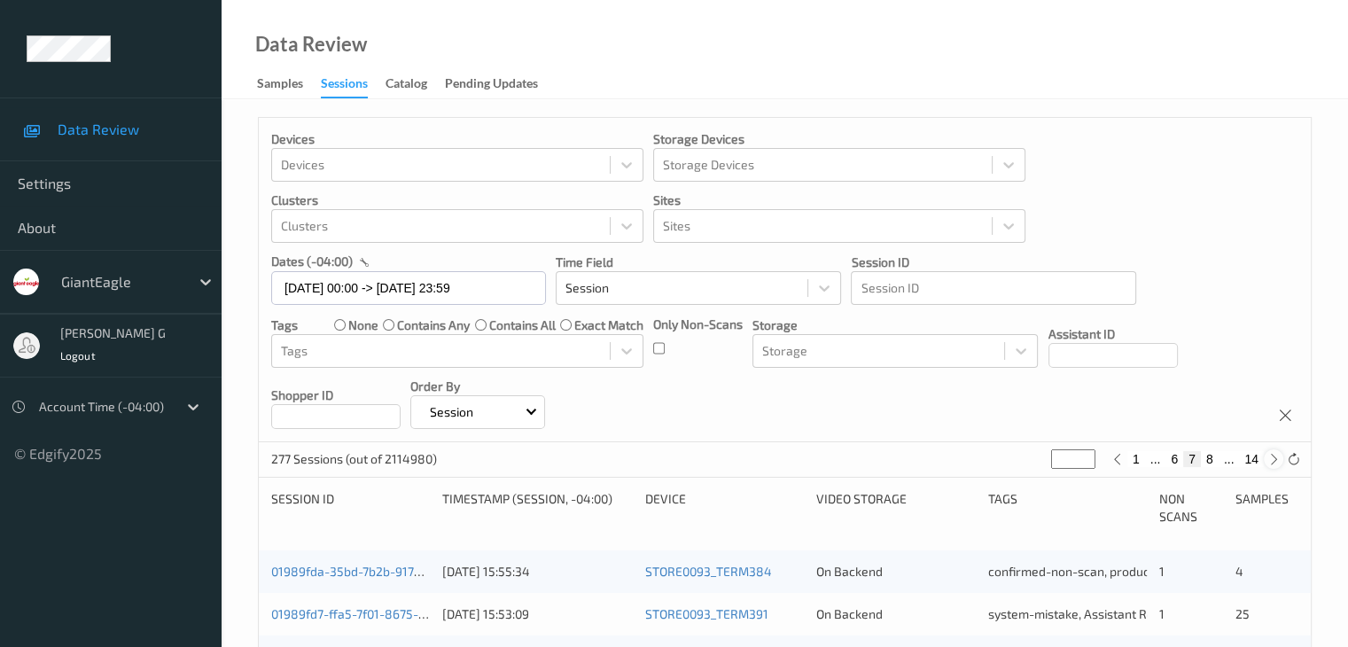
click at [1275, 458] on icon at bounding box center [1273, 459] width 13 height 13
type input "*"
click at [1274, 458] on icon at bounding box center [1273, 459] width 13 height 13
type input "*"
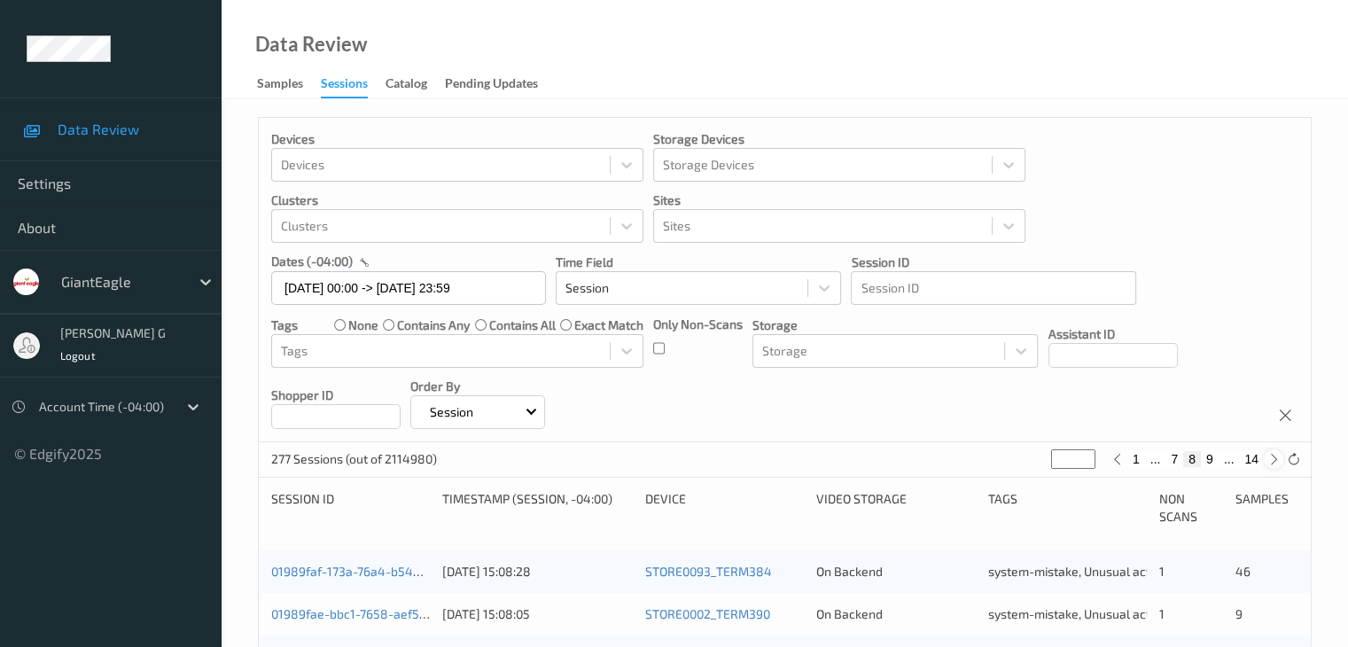
type input "*"
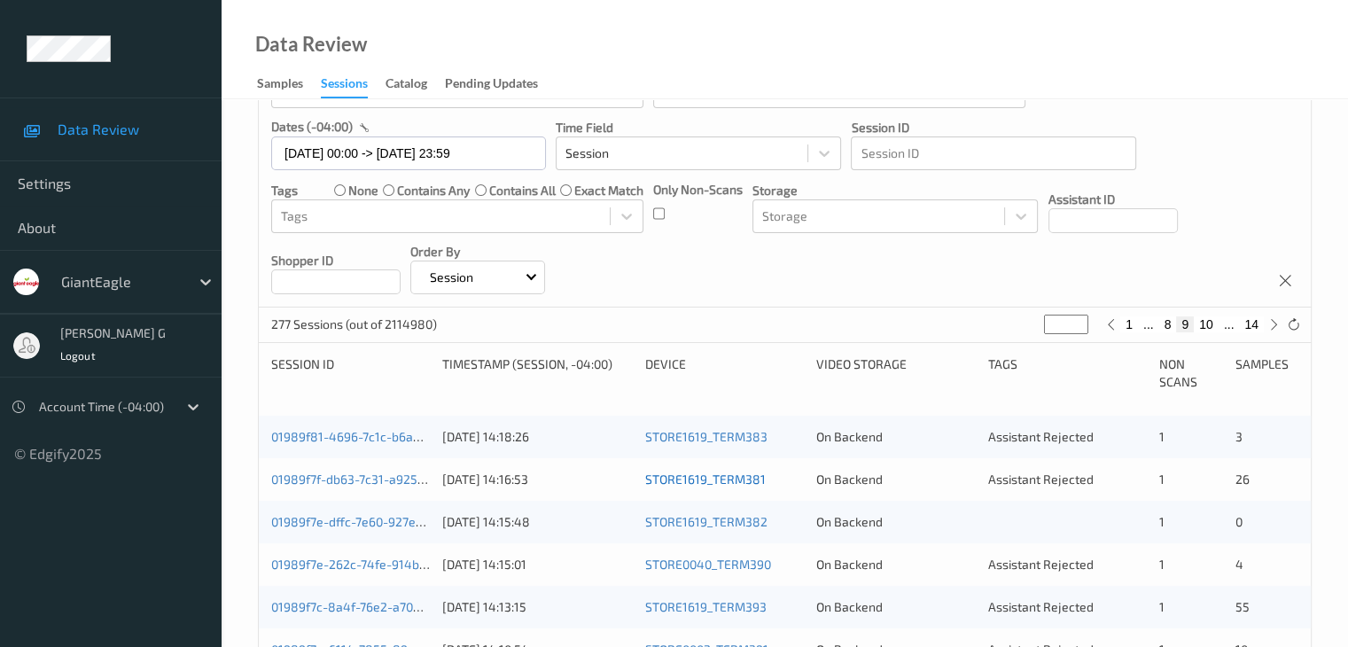
scroll to position [177, 0]
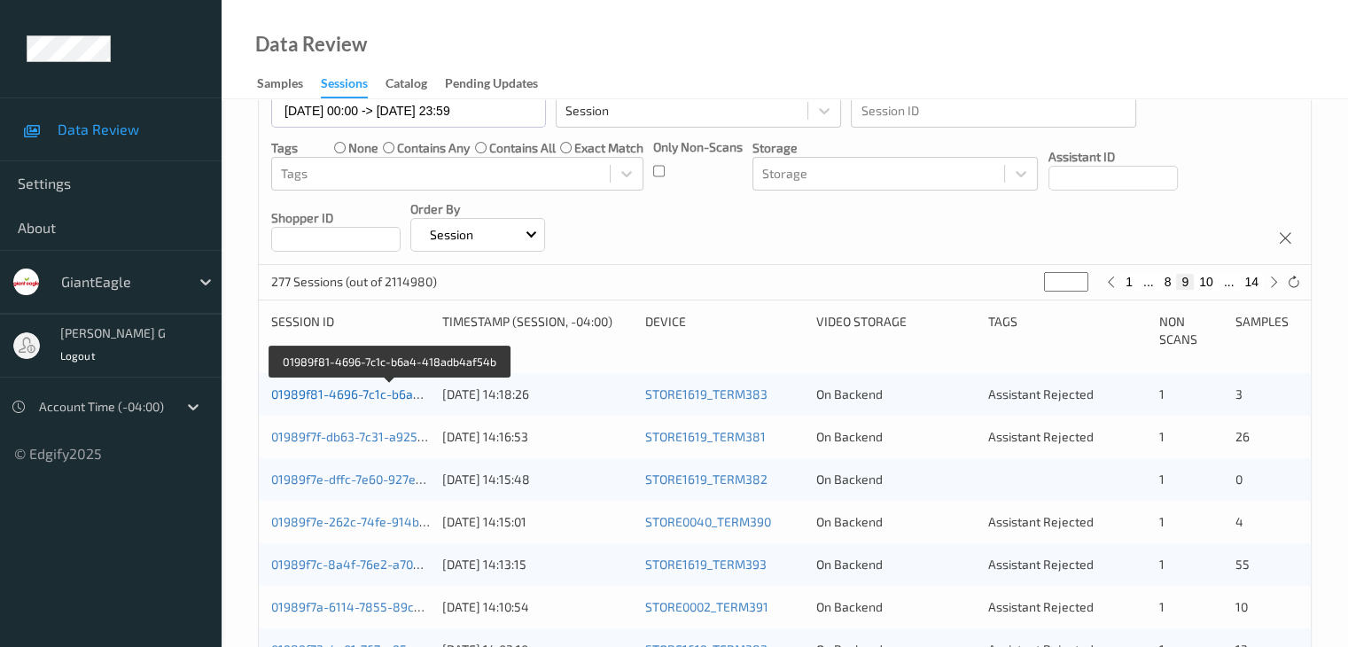
click at [369, 393] on link "01989f81-4696-7c1c-b6a4-418adb4af54b" at bounding box center [390, 393] width 239 height 15
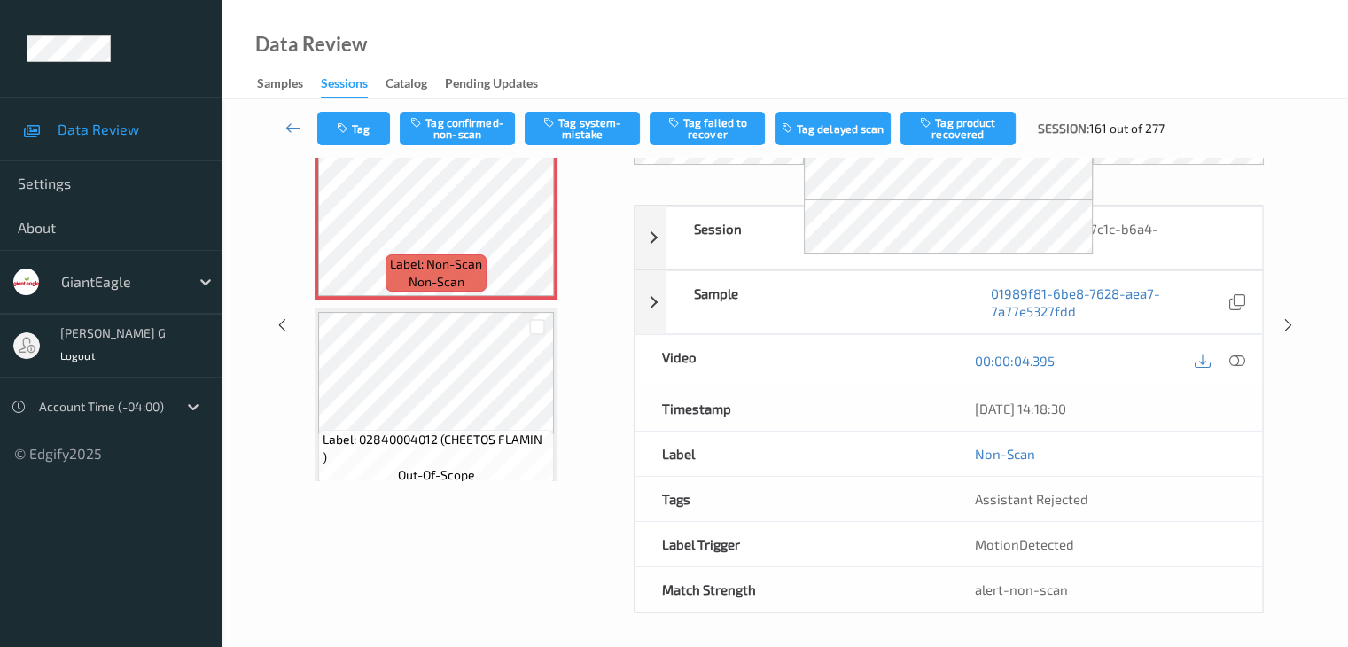
scroll to position [116, 0]
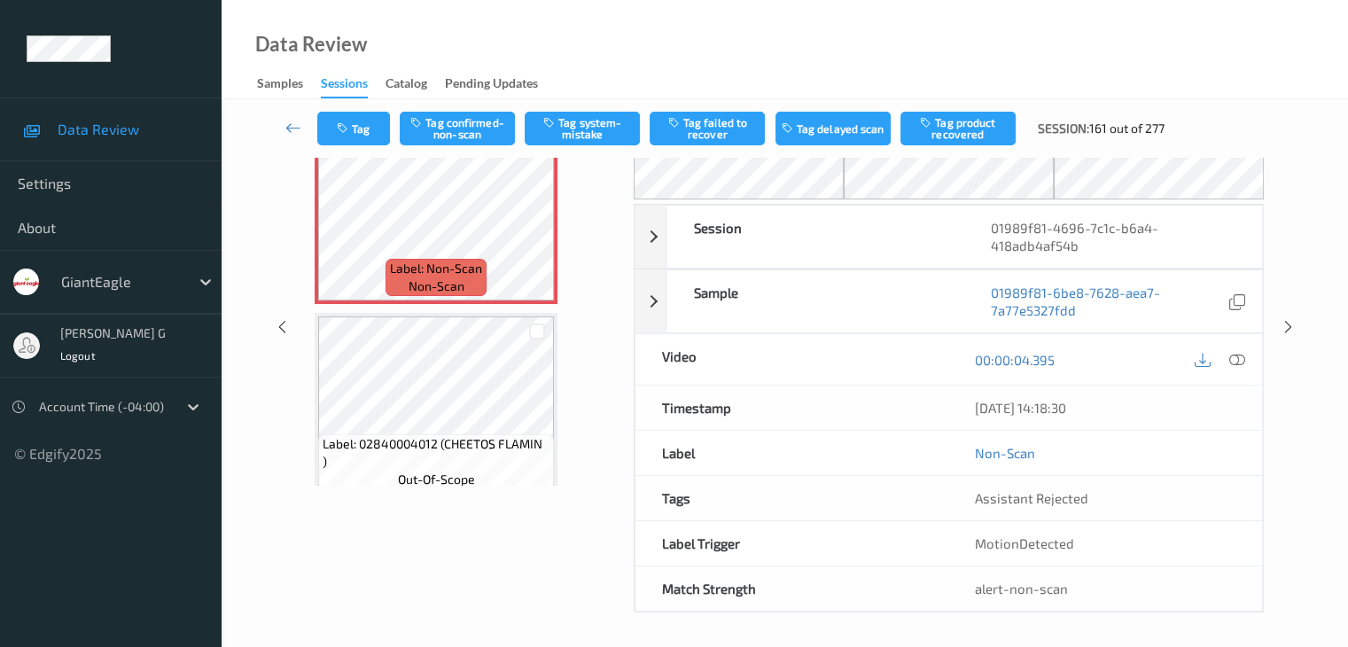
click at [766, 39] on div "Data Review Samples Sessions Catalog Pending Updates" at bounding box center [785, 49] width 1126 height 99
click at [610, 24] on div "Data Review Samples Sessions Catalog Pending Updates" at bounding box center [785, 49] width 1126 height 99
click at [708, 29] on div "Data Review Samples Sessions Catalog Pending Updates" at bounding box center [785, 49] width 1126 height 99
click at [645, 40] on div "Data Review Samples Sessions Catalog Pending Updates" at bounding box center [785, 49] width 1126 height 99
click at [665, 51] on div "Data Review Samples Sessions Catalog Pending Updates" at bounding box center [785, 49] width 1126 height 99
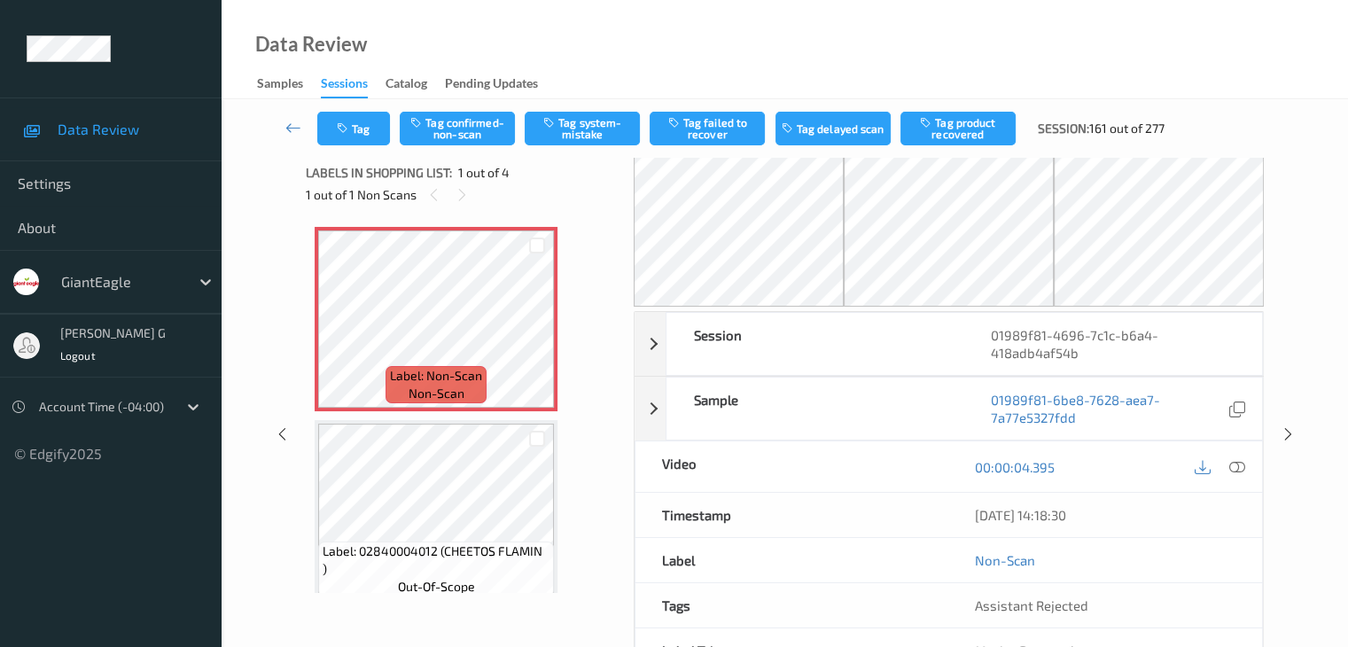
scroll to position [0, 0]
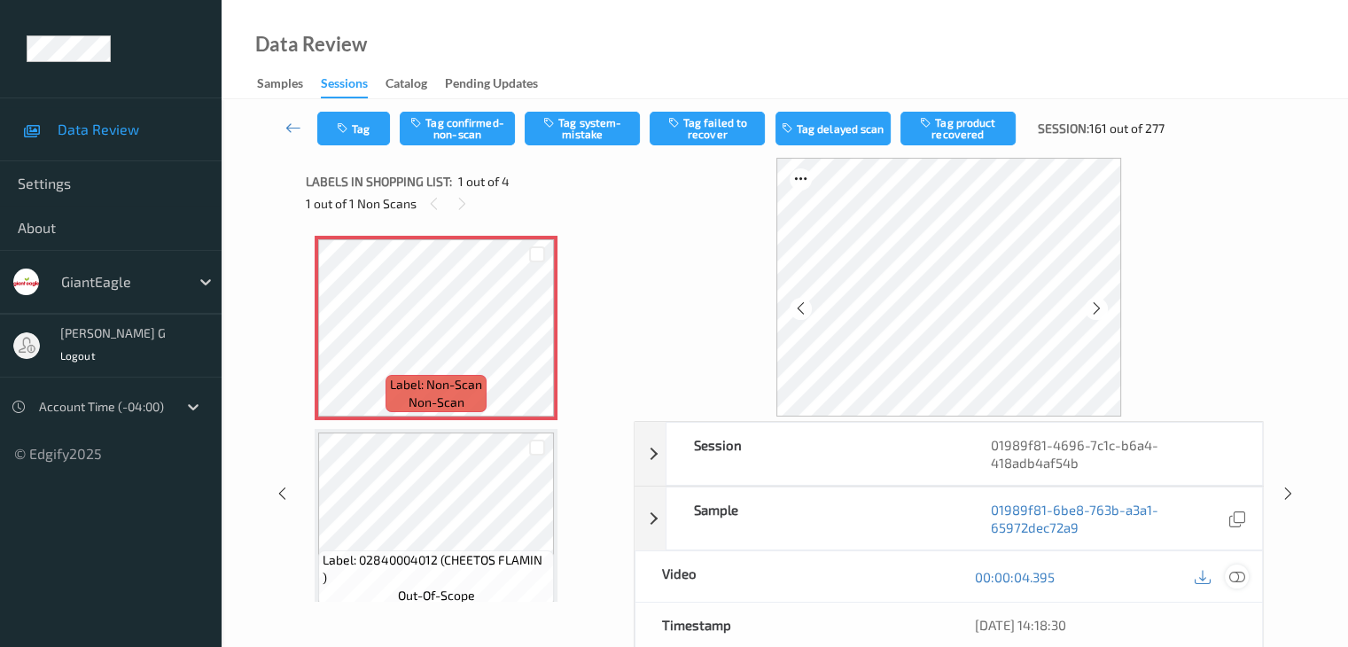
click at [1236, 577] on icon at bounding box center [1236, 577] width 16 height 16
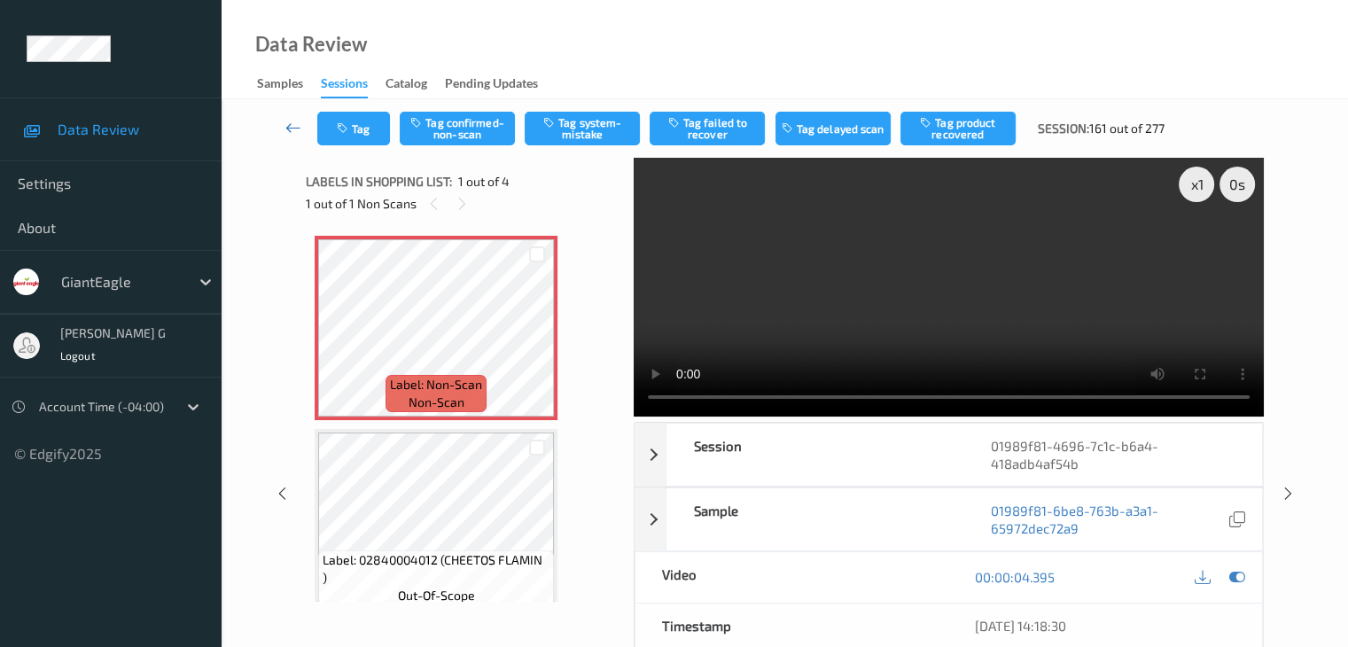
click at [289, 126] on icon at bounding box center [293, 128] width 16 height 18
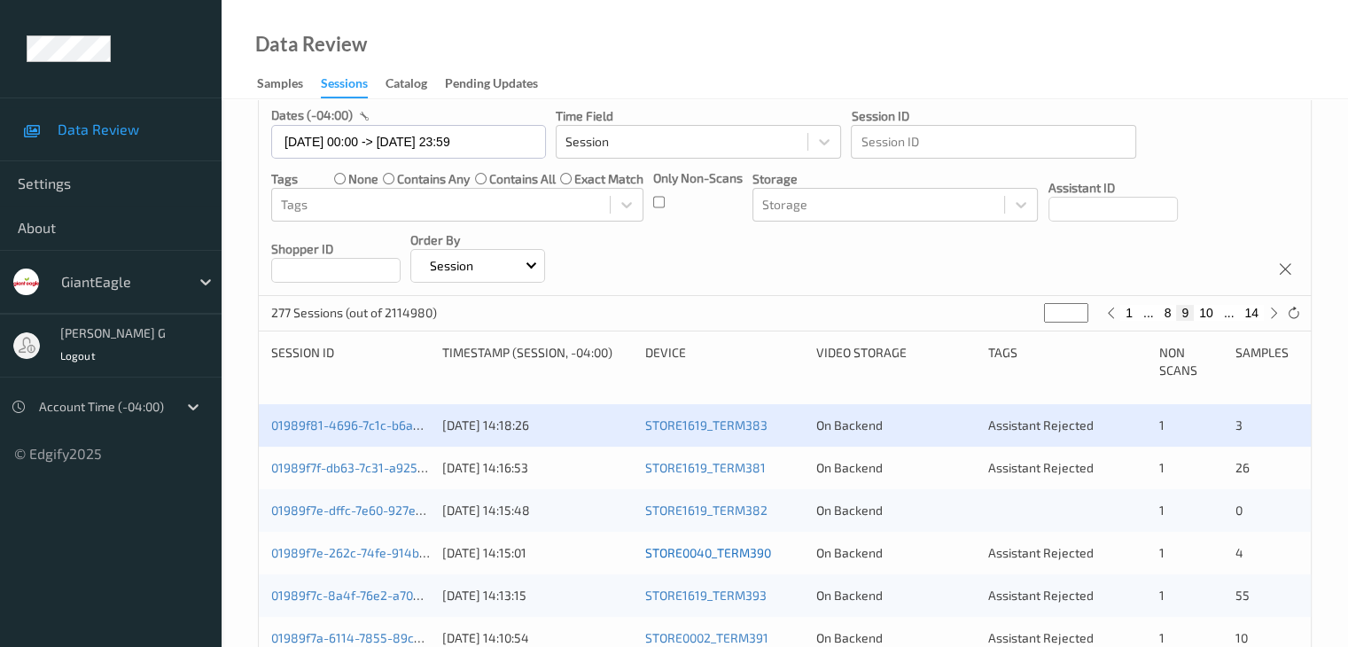
scroll to position [177, 0]
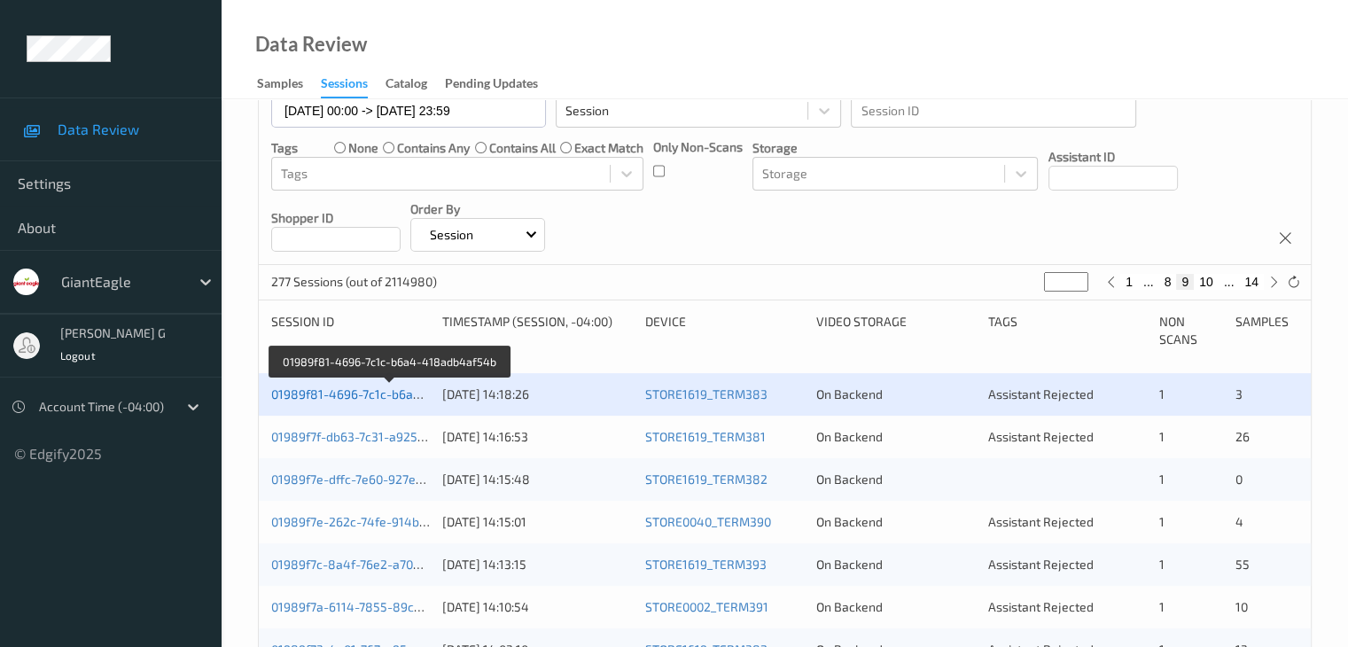
click at [346, 394] on link "01989f81-4696-7c1c-b6a4-418adb4af54b" at bounding box center [390, 393] width 239 height 15
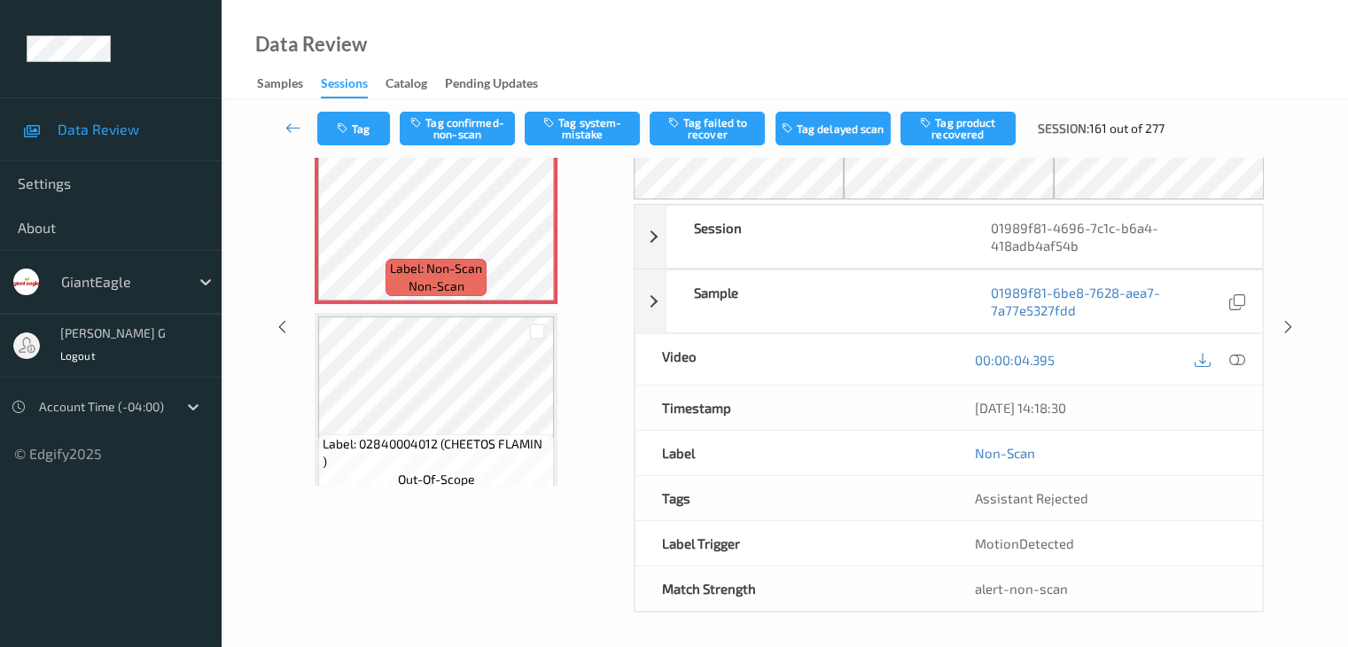
scroll to position [27, 0]
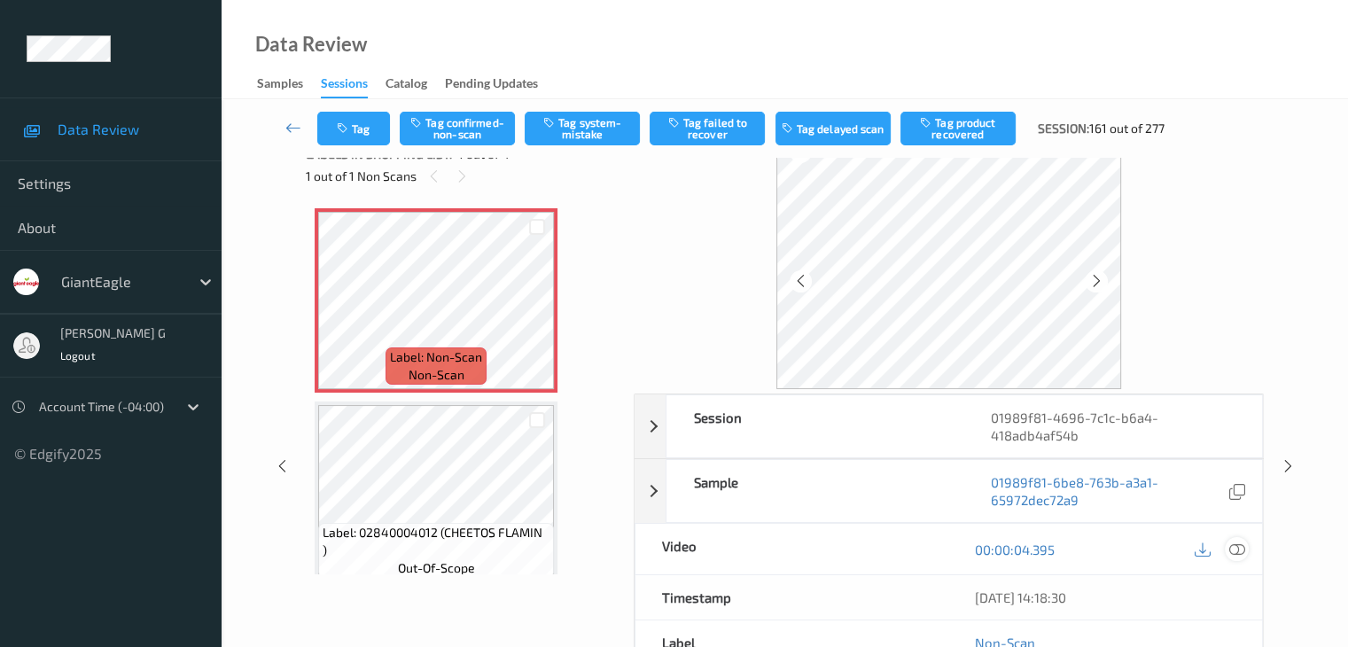
click at [1241, 548] on icon at bounding box center [1236, 550] width 16 height 16
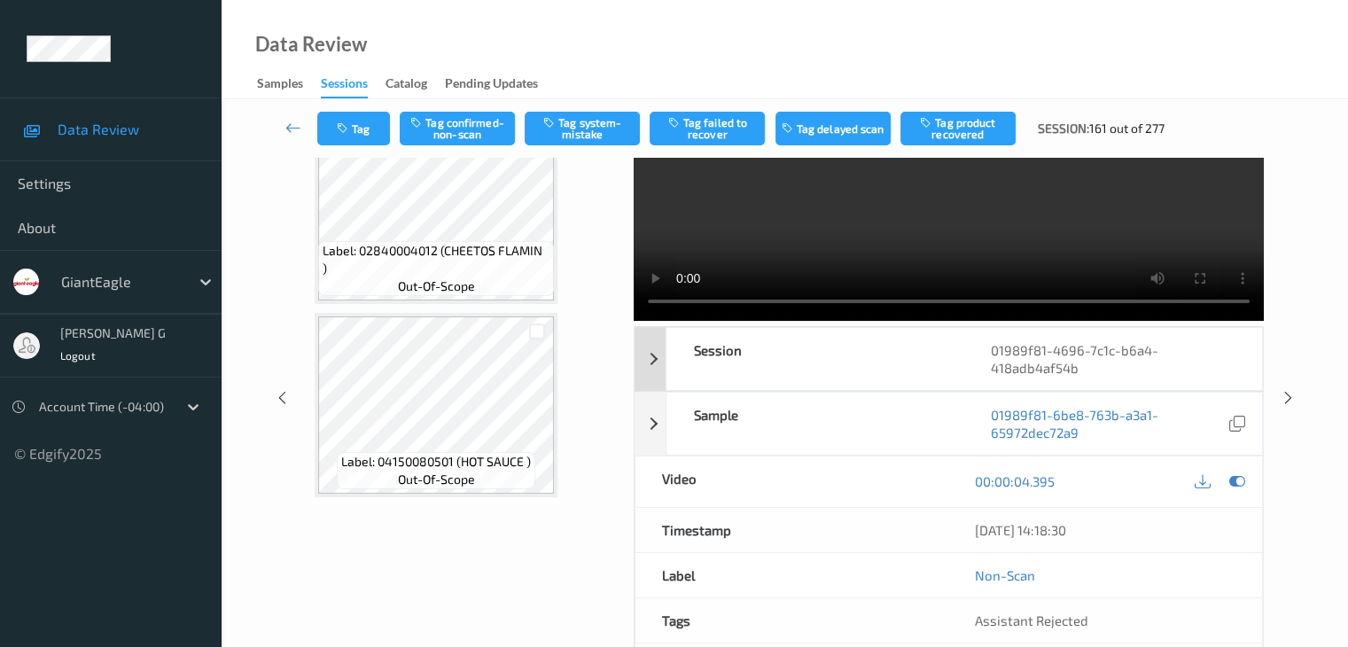
scroll to position [0, 0]
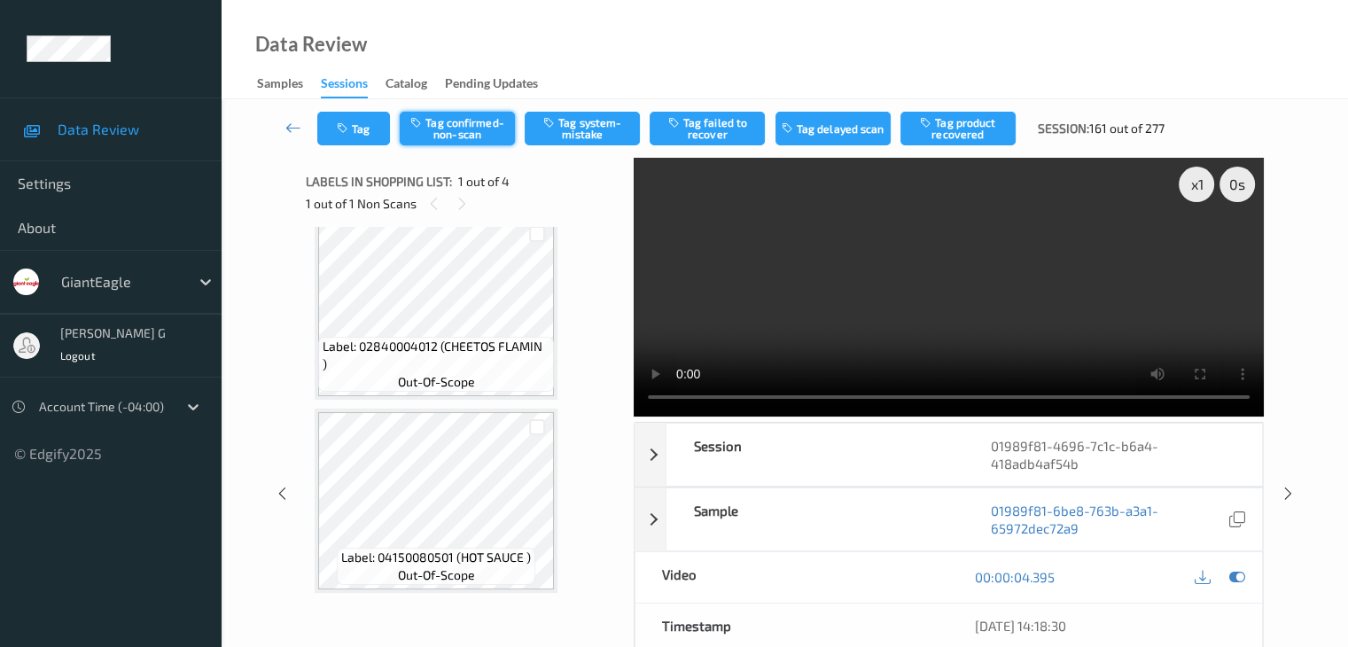
click at [450, 131] on button "Tag confirmed-non-scan" at bounding box center [457, 129] width 115 height 34
click at [591, 127] on button "Tag system-mistake" at bounding box center [582, 129] width 115 height 34
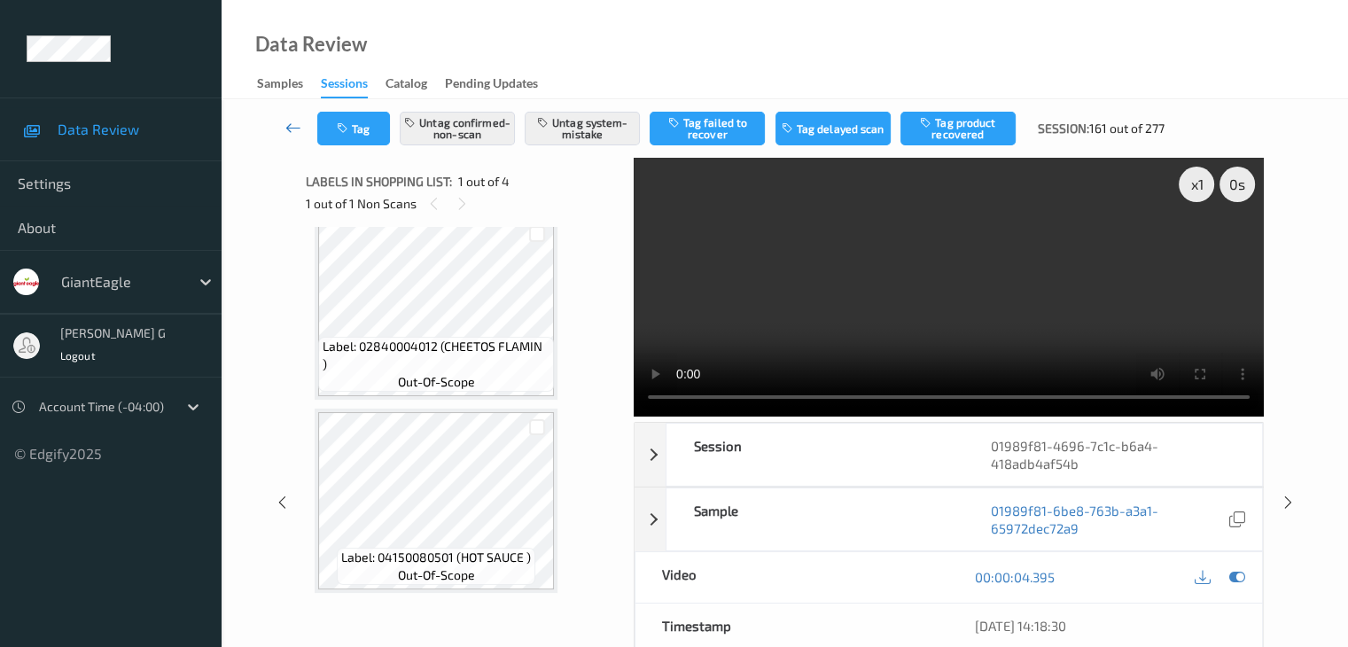
click at [294, 125] on icon at bounding box center [293, 128] width 16 height 18
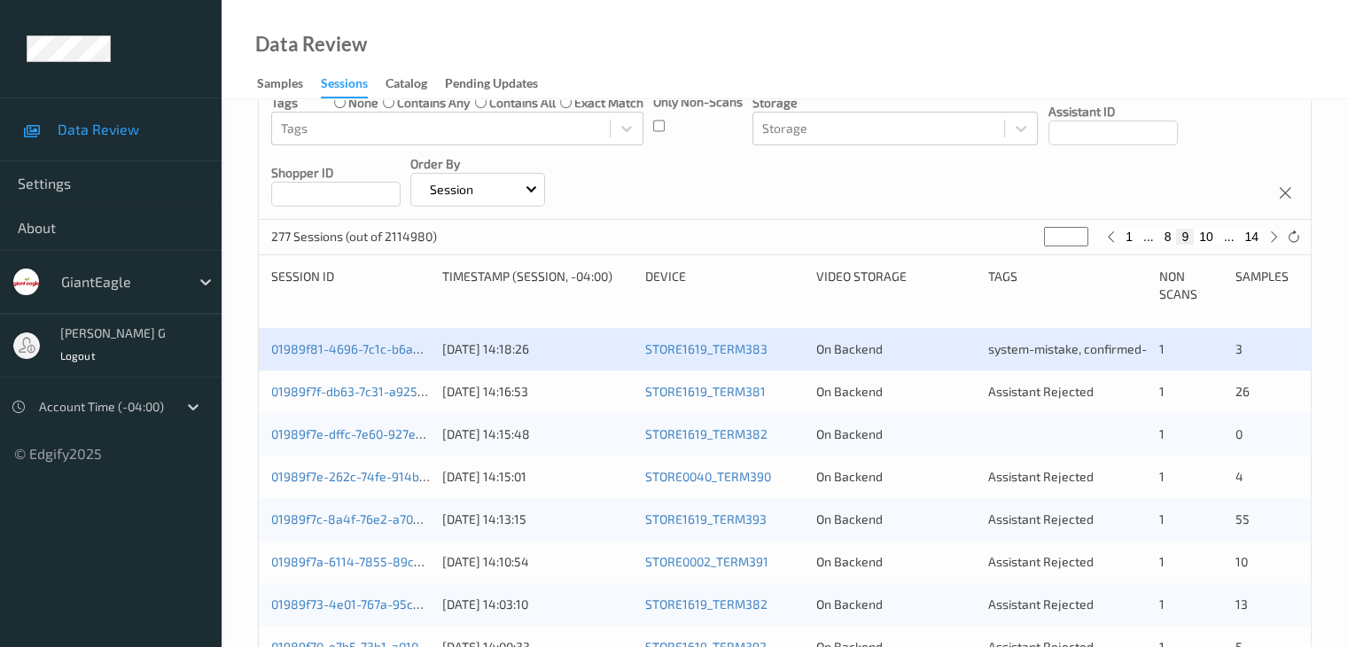
scroll to position [266, 0]
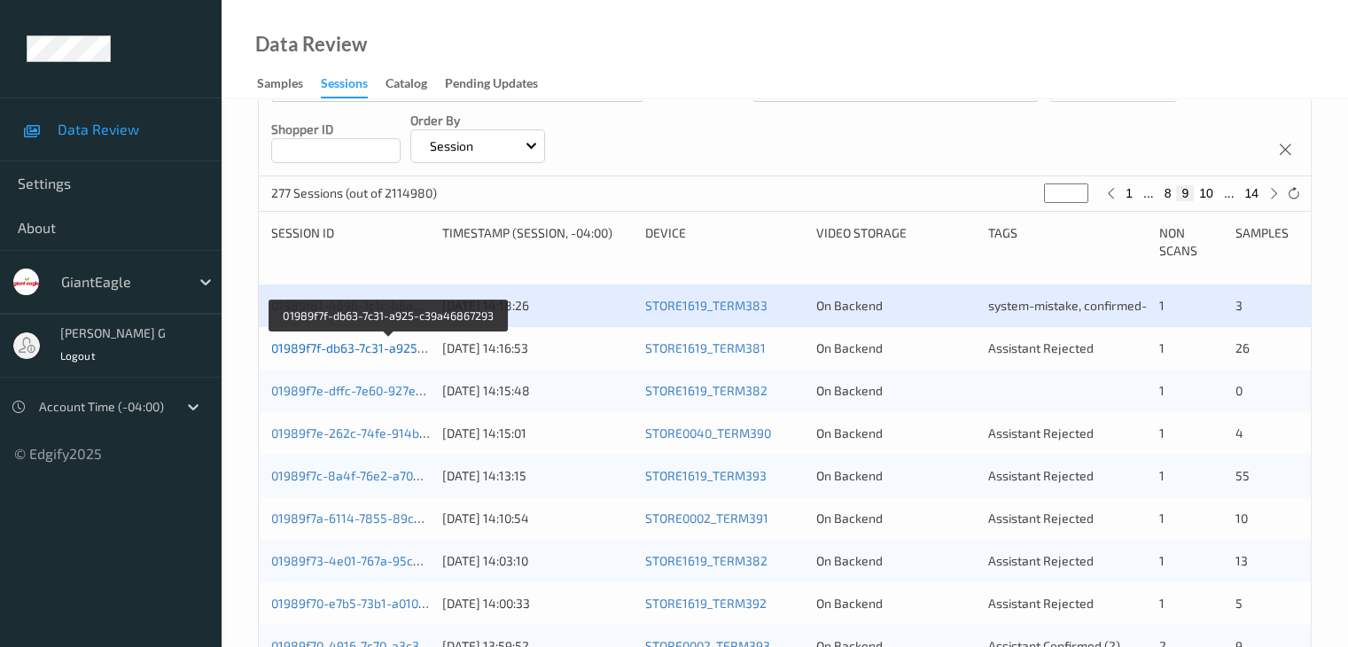
click at [340, 350] on link "01989f7f-db63-7c31-a925-c39a46867293" at bounding box center [389, 347] width 237 height 15
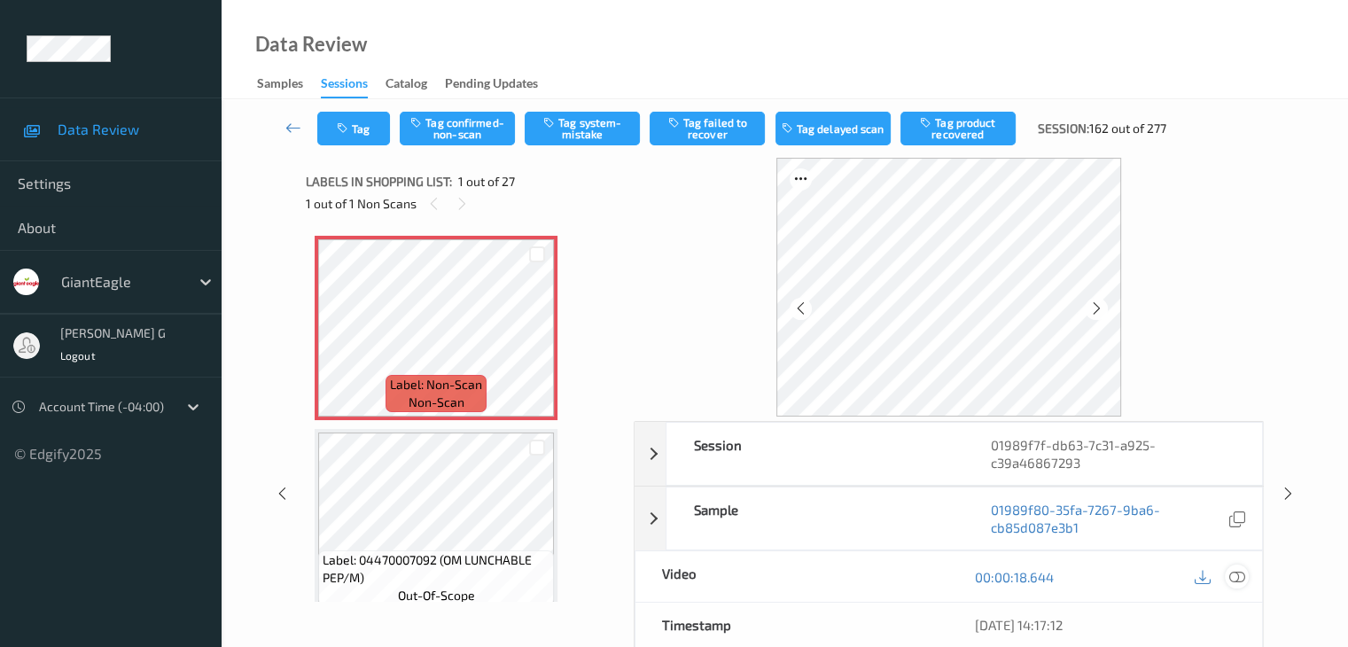
click at [1239, 574] on icon at bounding box center [1236, 577] width 16 height 16
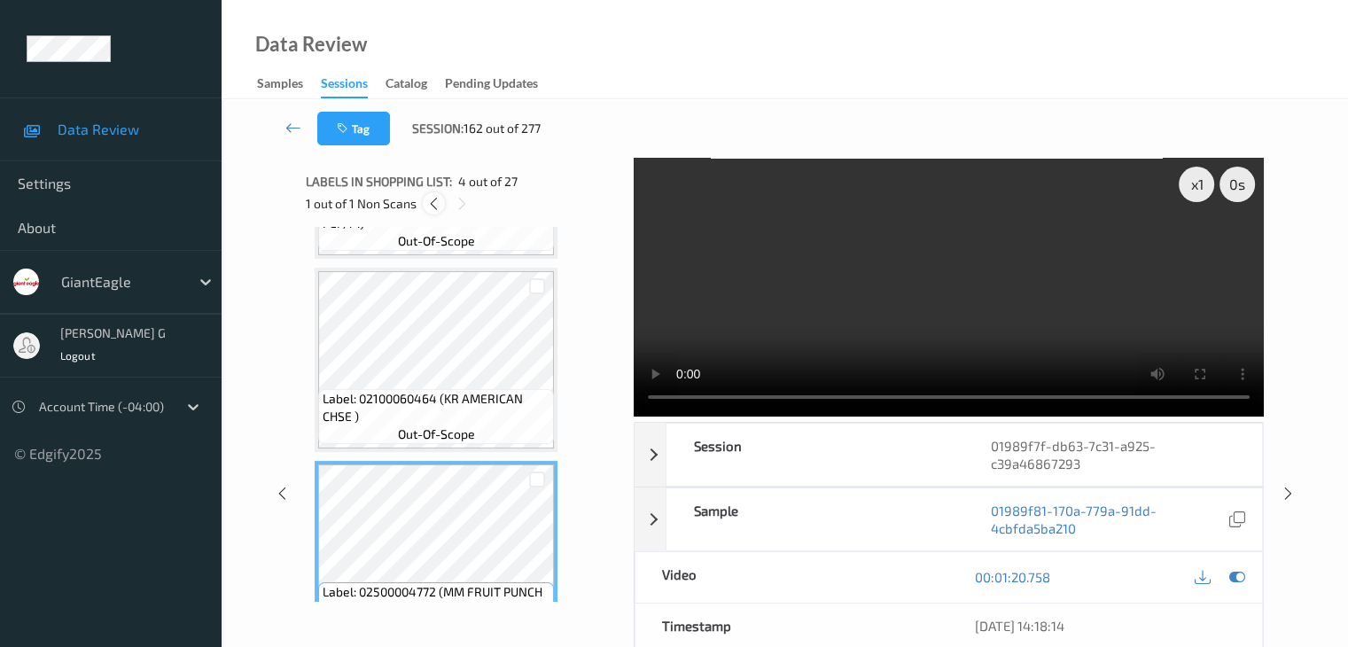
click at [431, 203] on icon at bounding box center [433, 204] width 15 height 16
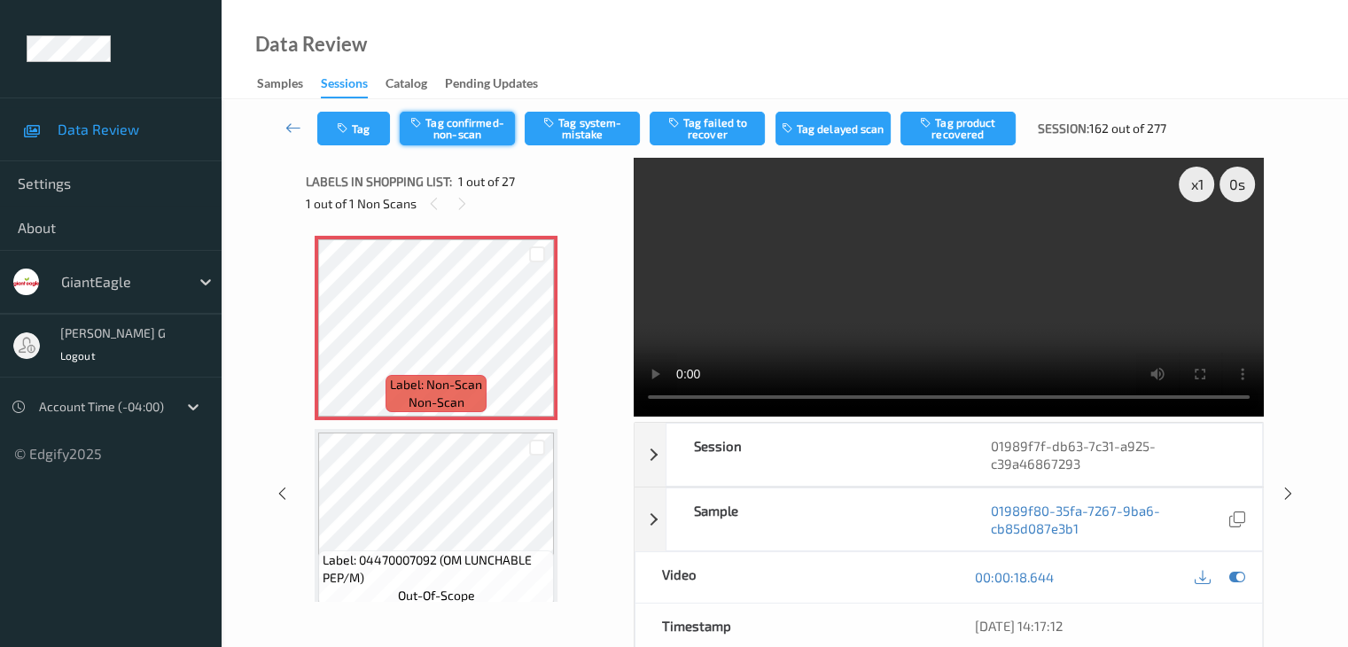
click at [464, 132] on button "Tag confirmed-non-scan" at bounding box center [457, 129] width 115 height 34
click at [962, 131] on button "Tag product recovered" at bounding box center [957, 129] width 115 height 34
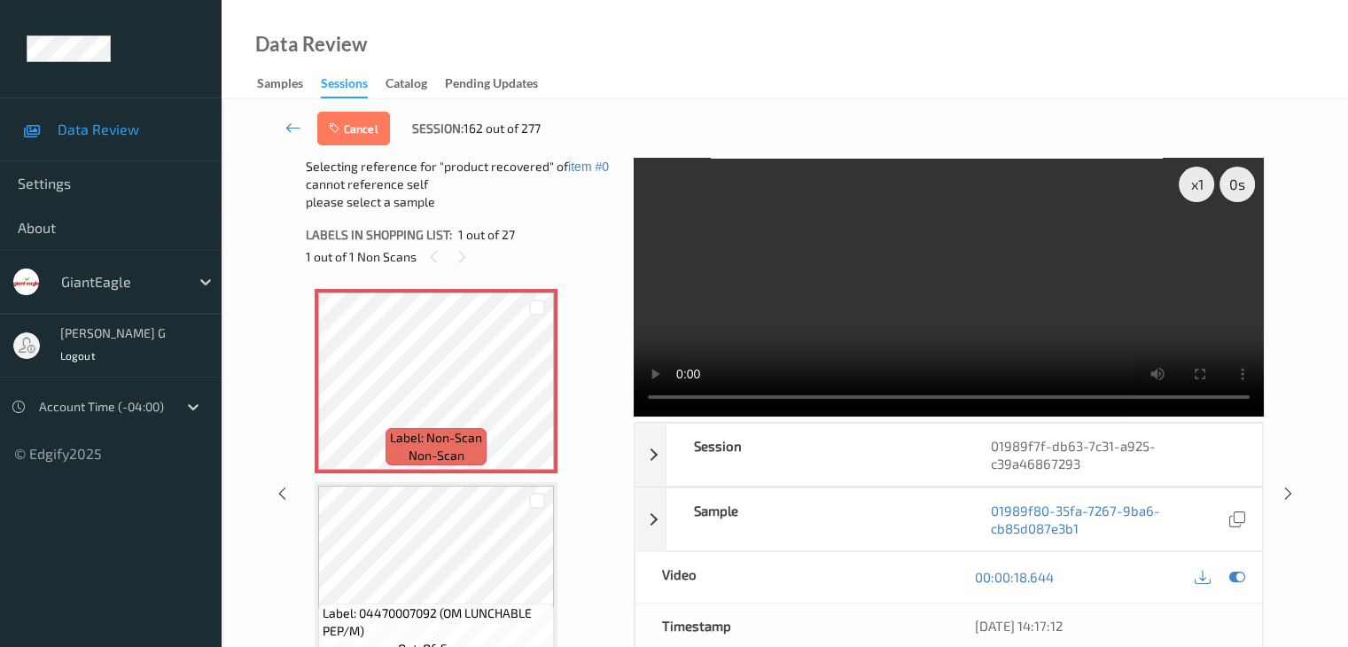
click at [962, 131] on div "Cancel Session: 162 out of 277" at bounding box center [785, 128] width 1054 height 58
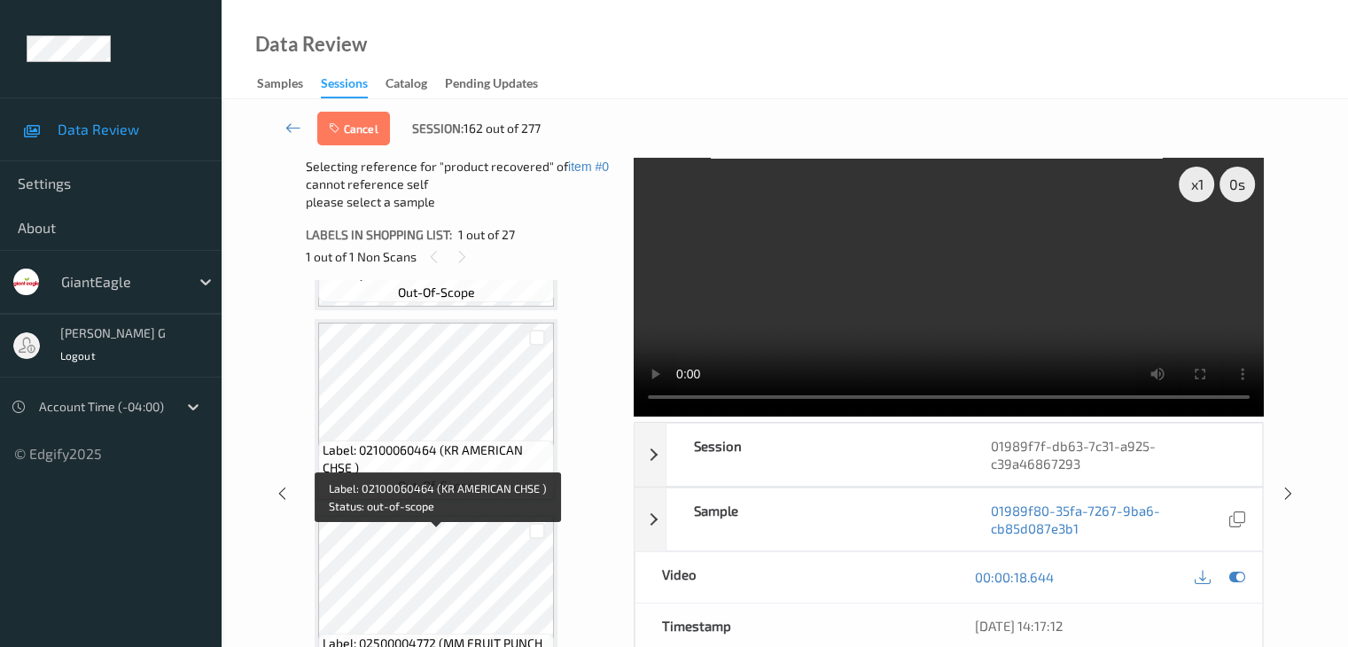
scroll to position [443, 0]
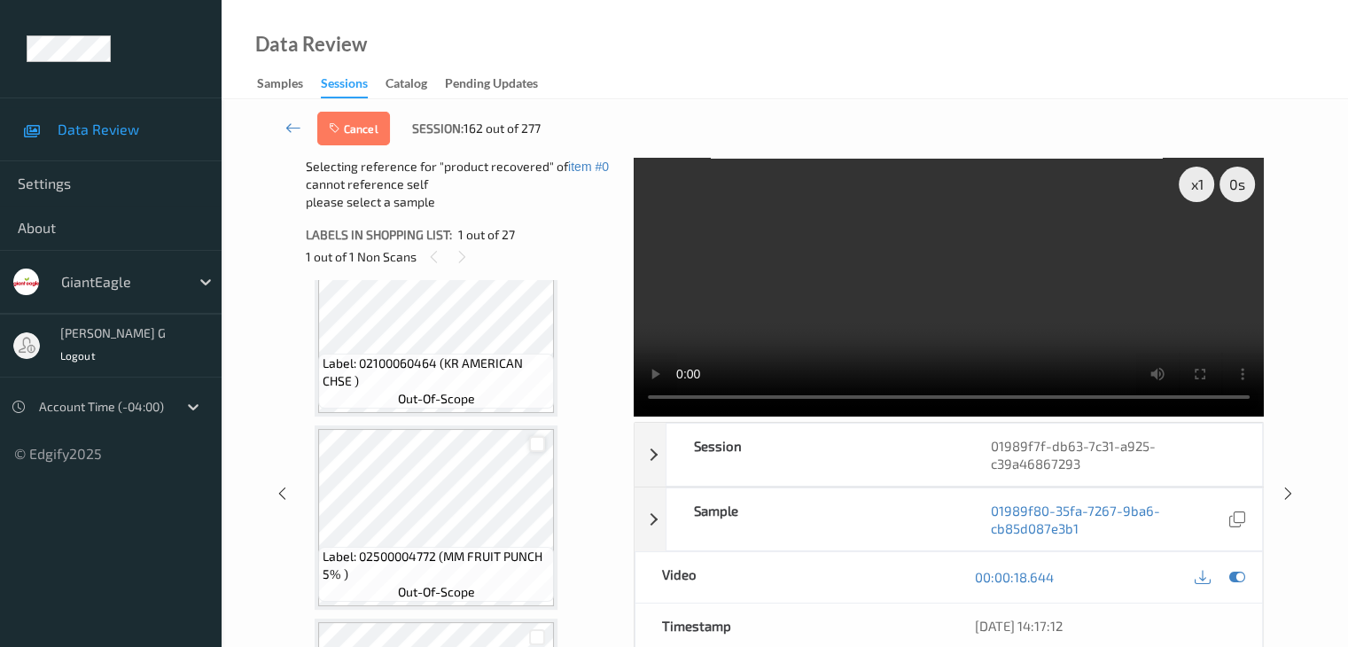
click at [537, 444] on div at bounding box center [537, 444] width 17 height 17
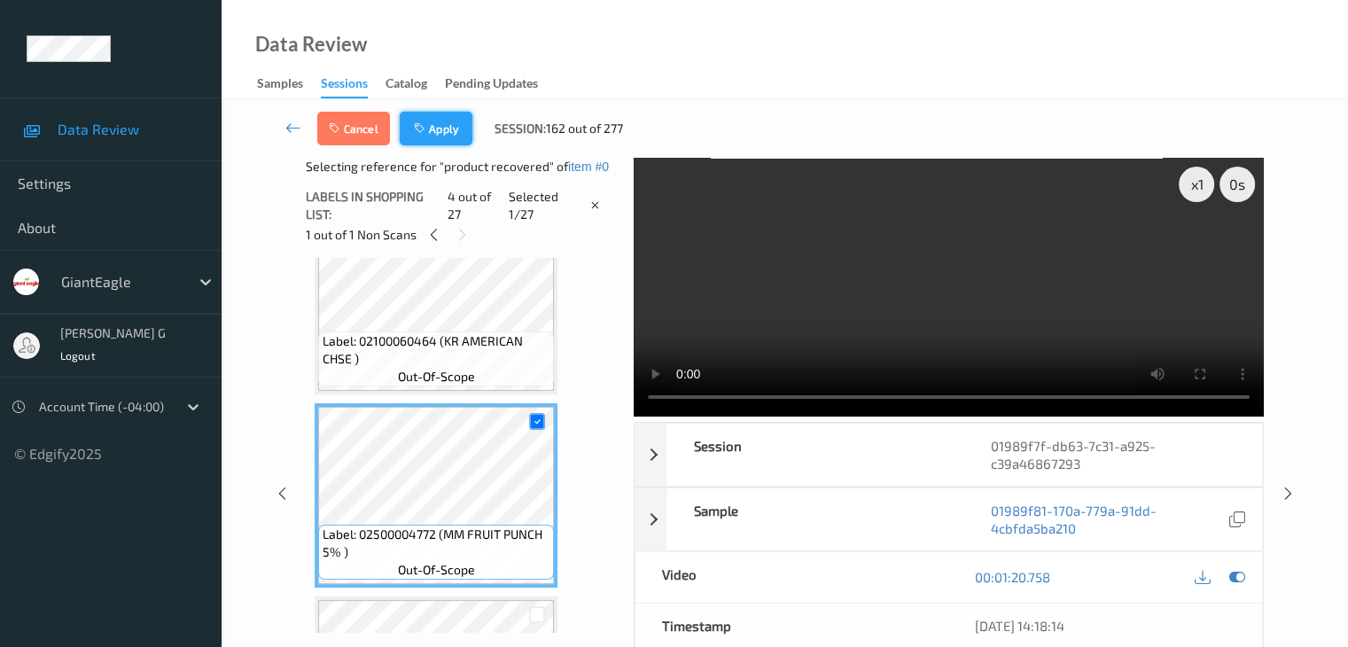
click at [439, 135] on button "Apply" at bounding box center [436, 129] width 73 height 34
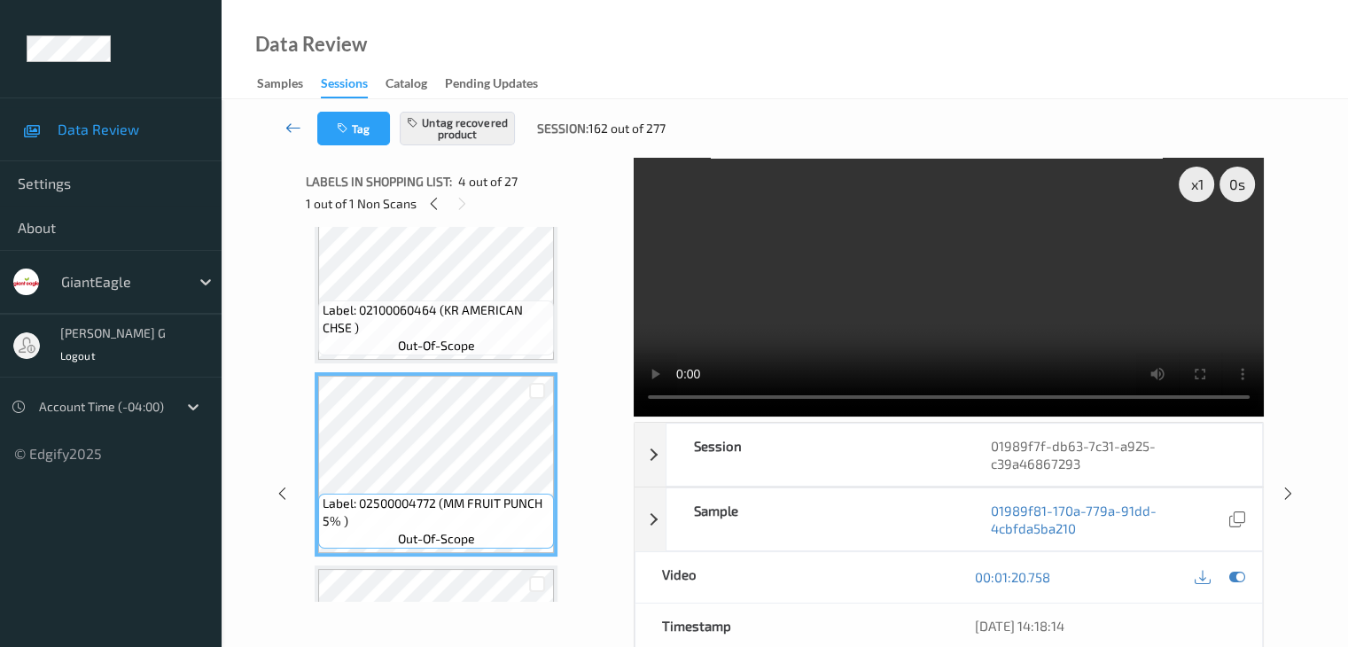
click at [288, 125] on icon at bounding box center [293, 128] width 16 height 18
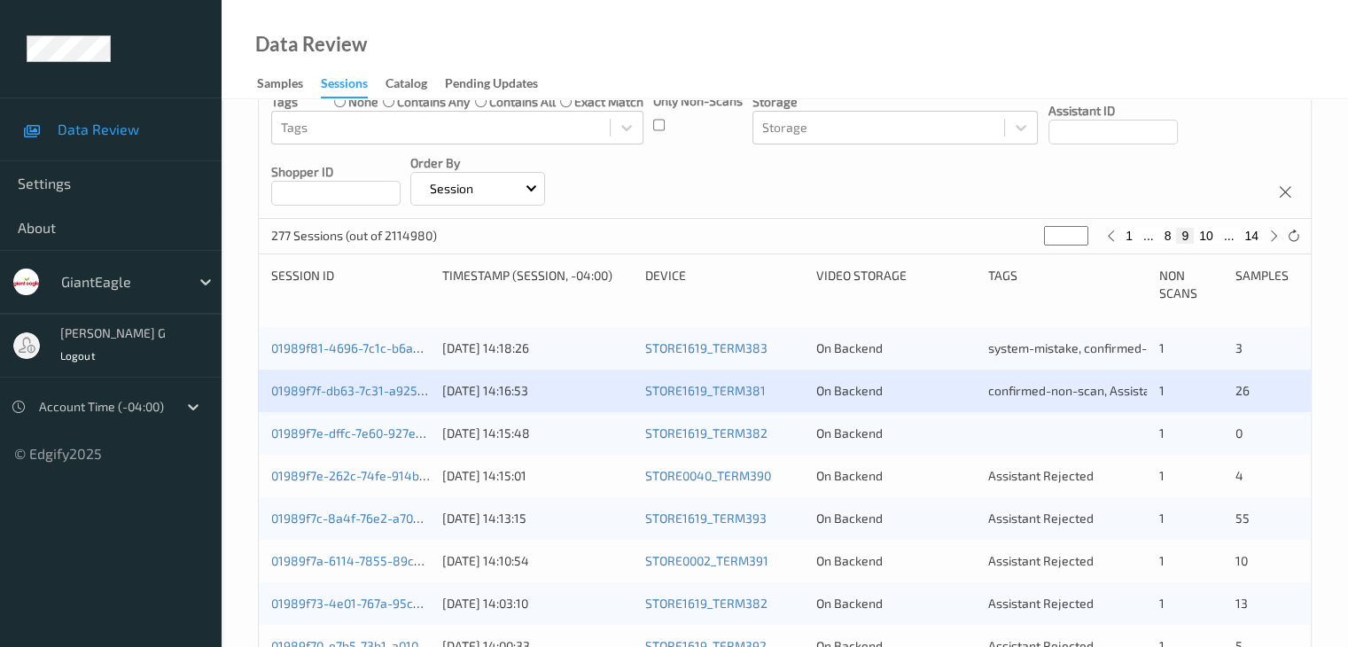
scroll to position [266, 0]
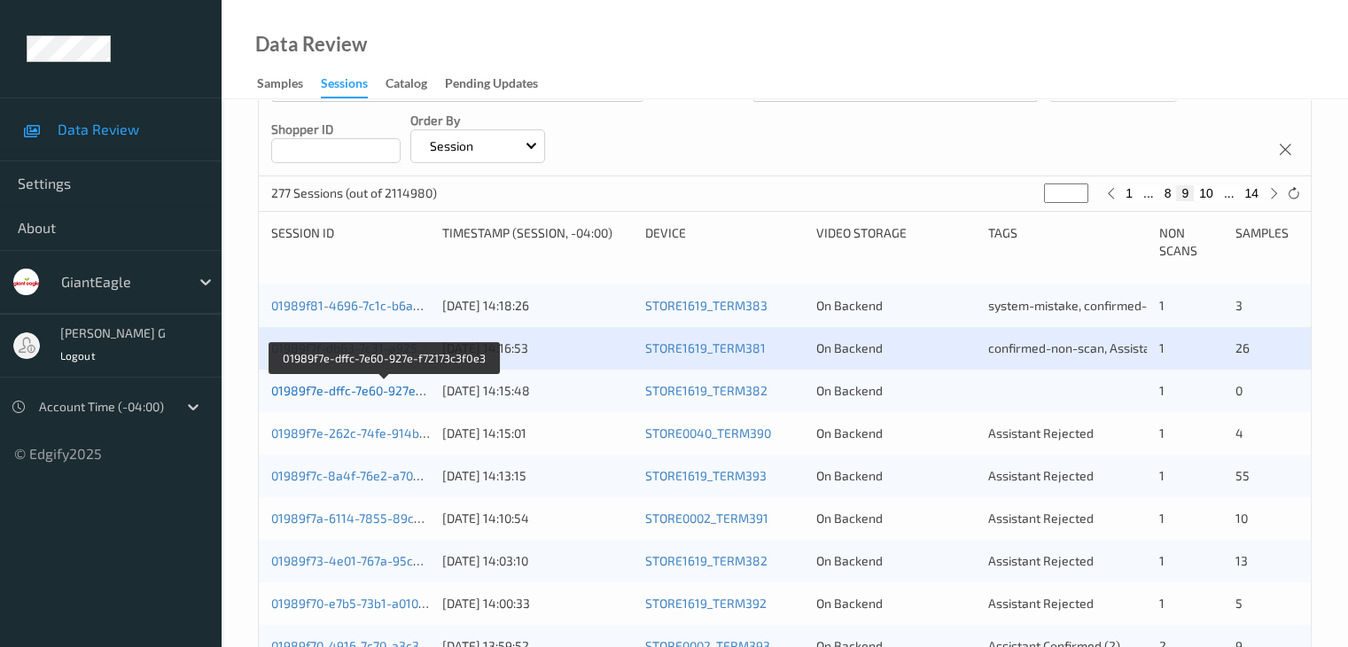
click at [340, 387] on link "01989f7e-dffc-7e60-927e-f72173c3f0e3" at bounding box center [383, 390] width 225 height 15
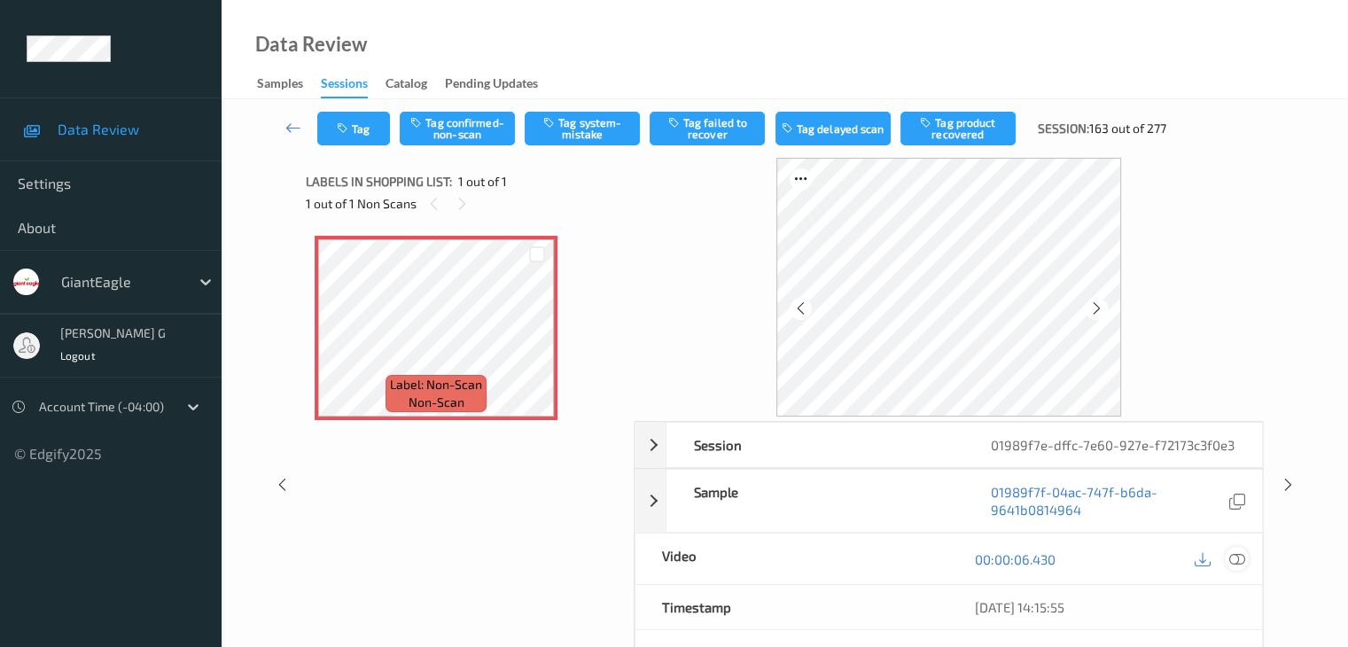
click at [1235, 558] on icon at bounding box center [1236, 559] width 16 height 16
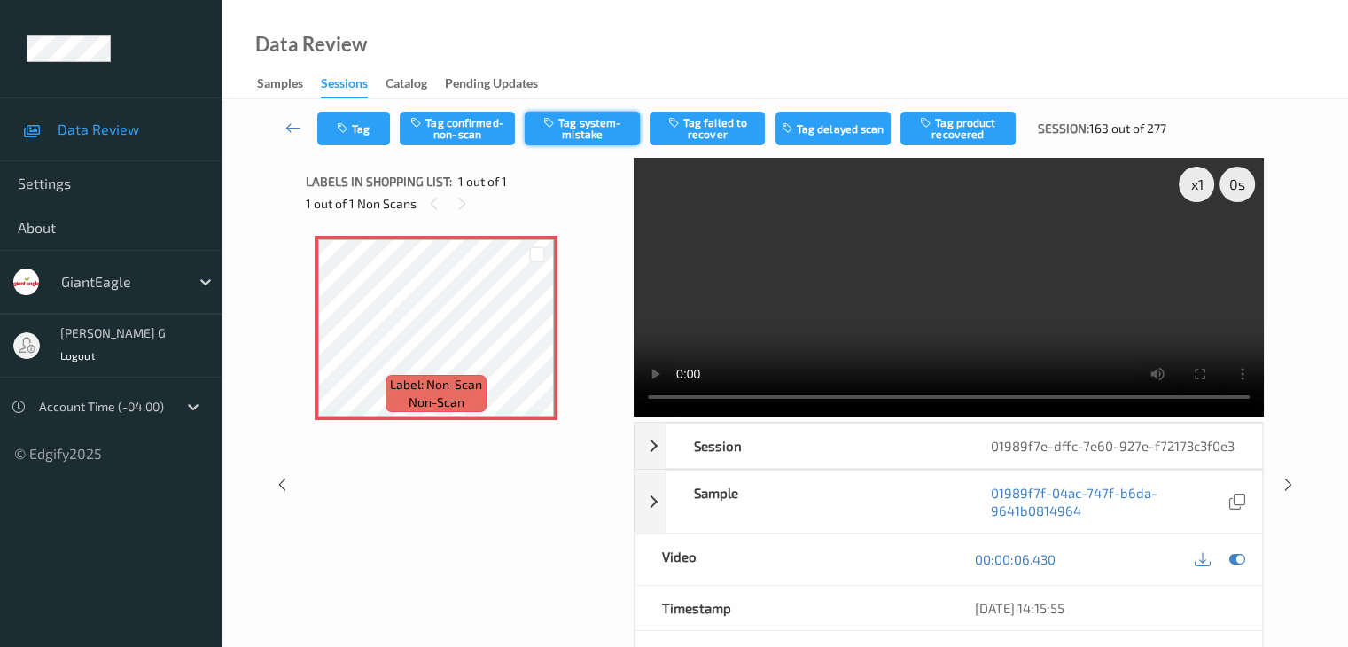
click at [581, 125] on button "Tag system-mistake" at bounding box center [582, 129] width 115 height 34
click at [360, 124] on button "Tag" at bounding box center [353, 129] width 73 height 34
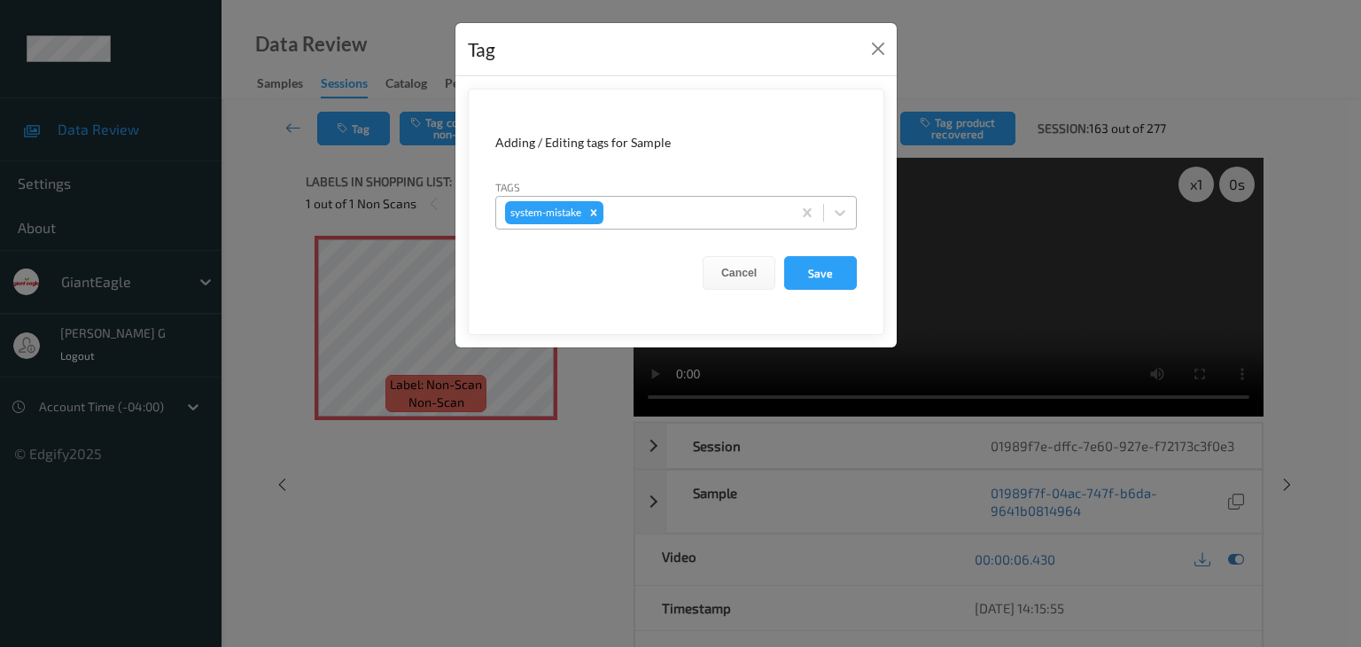
click at [701, 207] on div at bounding box center [694, 212] width 175 height 21
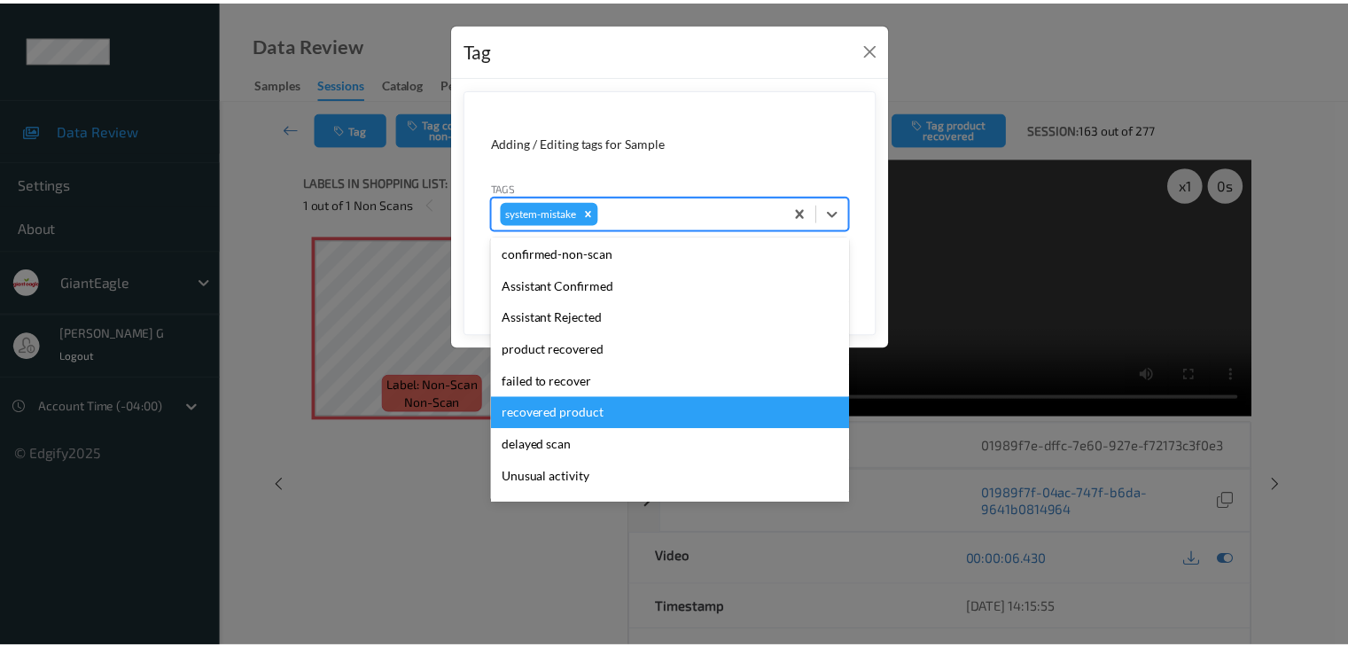
scroll to position [89, 0]
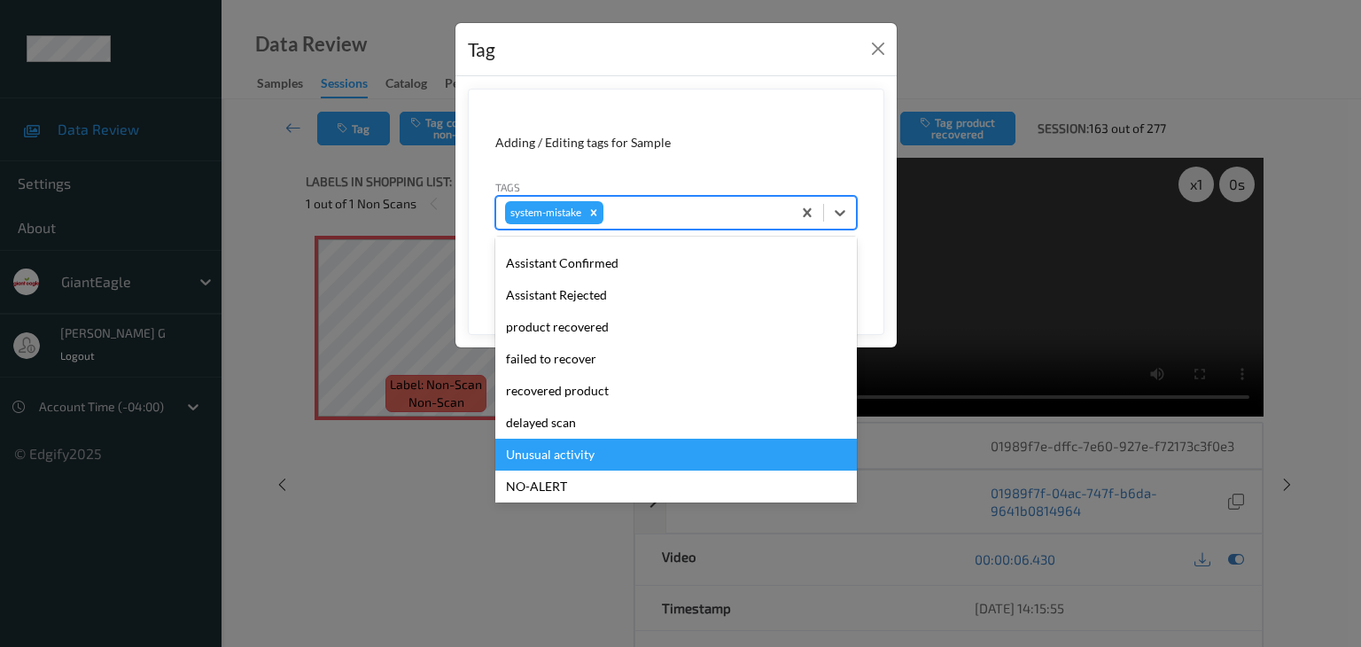
click at [564, 452] on div "Unusual activity" at bounding box center [676, 455] width 362 height 32
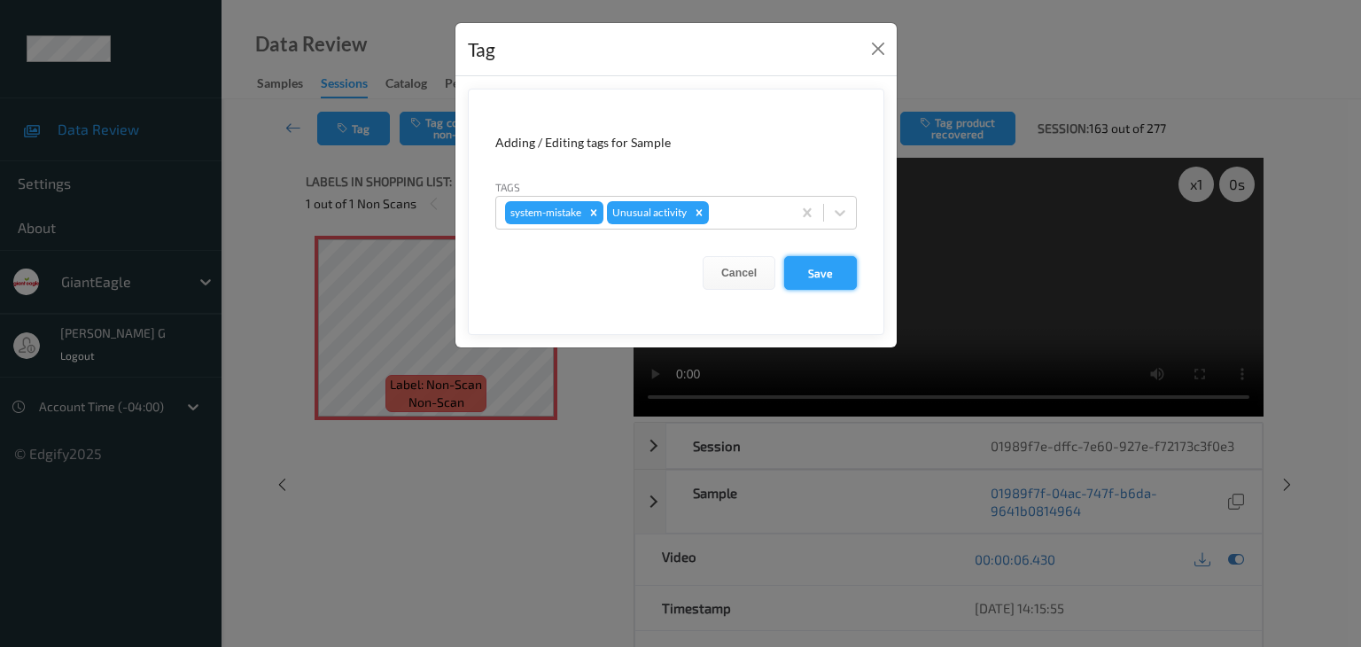
click at [822, 276] on button "Save" at bounding box center [820, 273] width 73 height 34
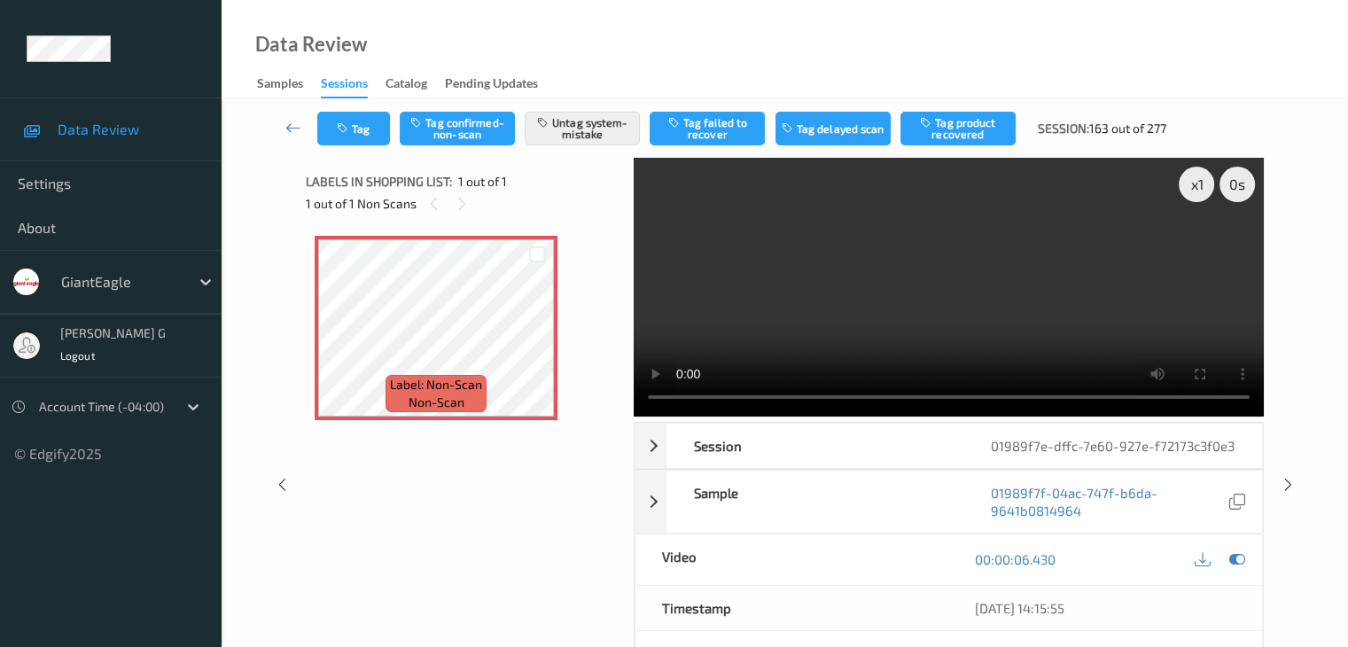
drag, startPoint x: 291, startPoint y: 124, endPoint x: 326, endPoint y: 86, distance: 52.0
click at [291, 124] on icon at bounding box center [293, 128] width 16 height 18
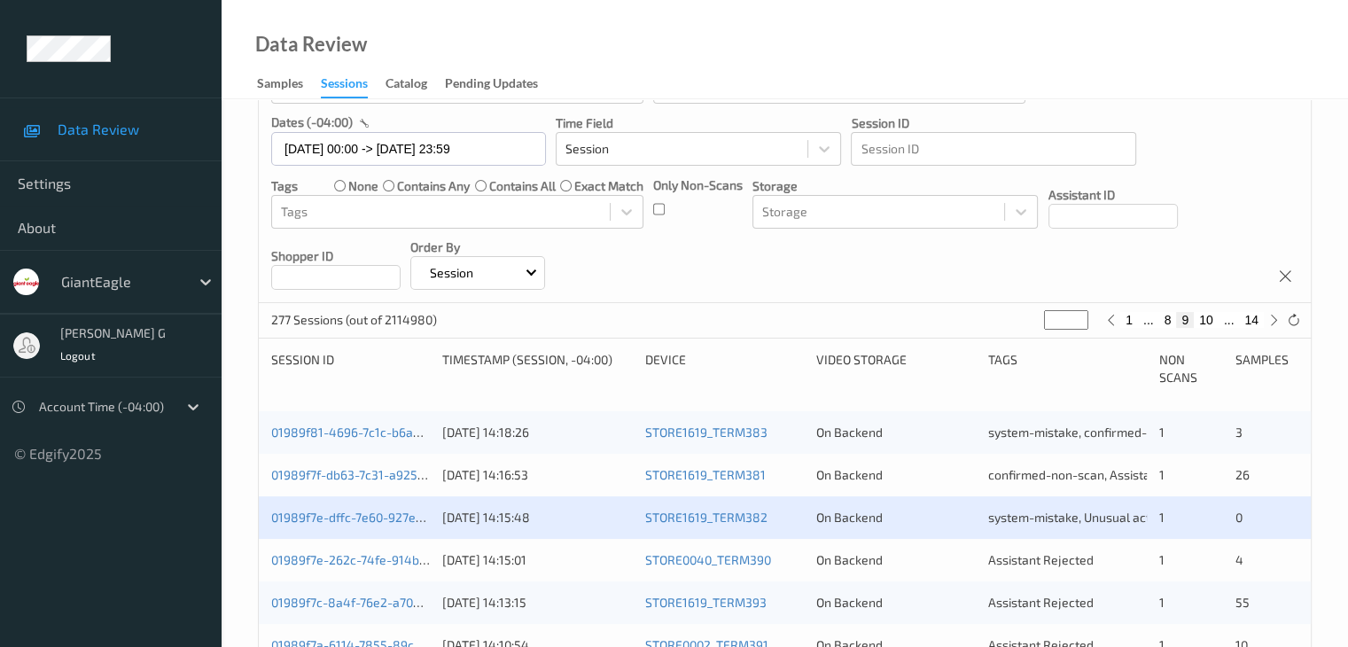
scroll to position [266, 0]
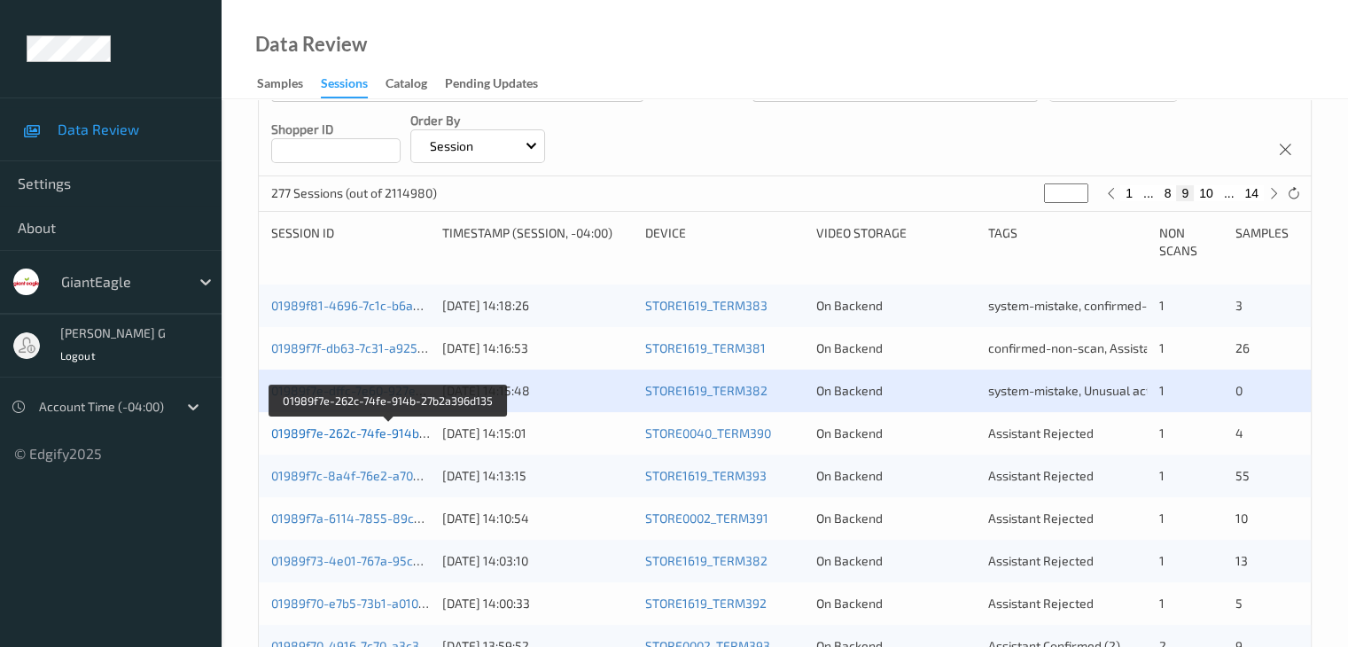
click at [347, 434] on link "01989f7e-262c-74fe-914b-27b2a396d135" at bounding box center [389, 432] width 236 height 15
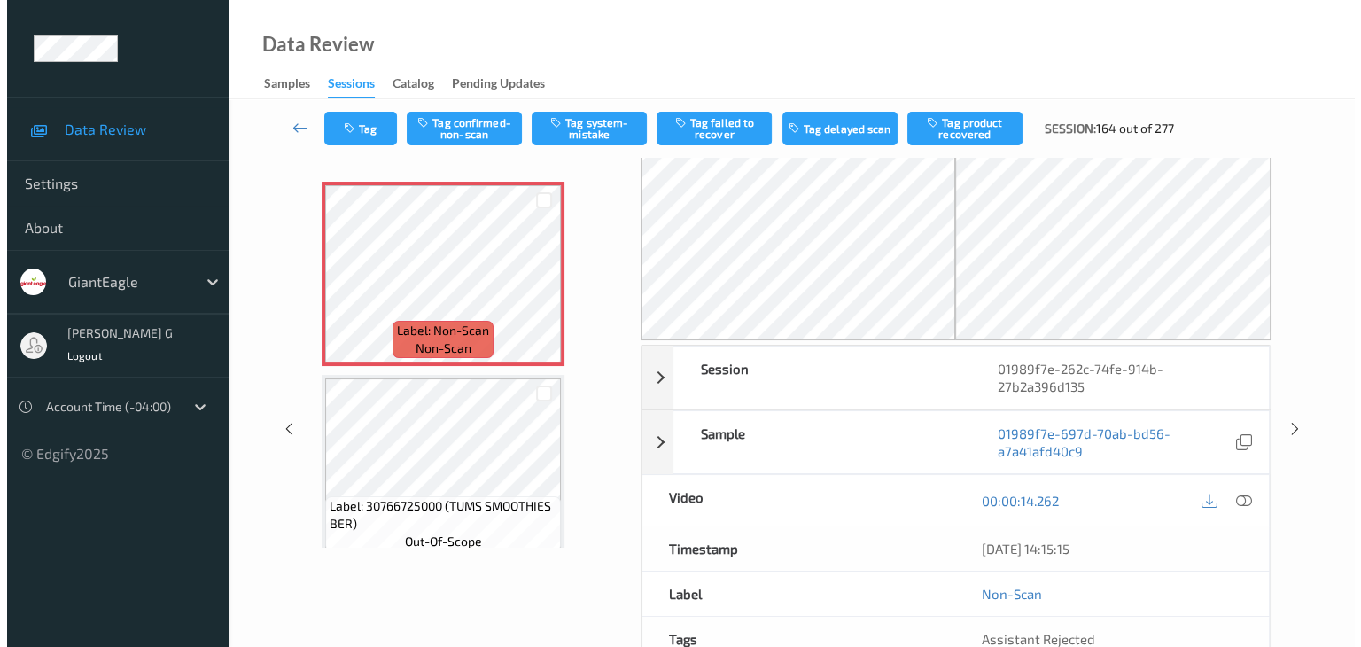
scroll to position [18, 0]
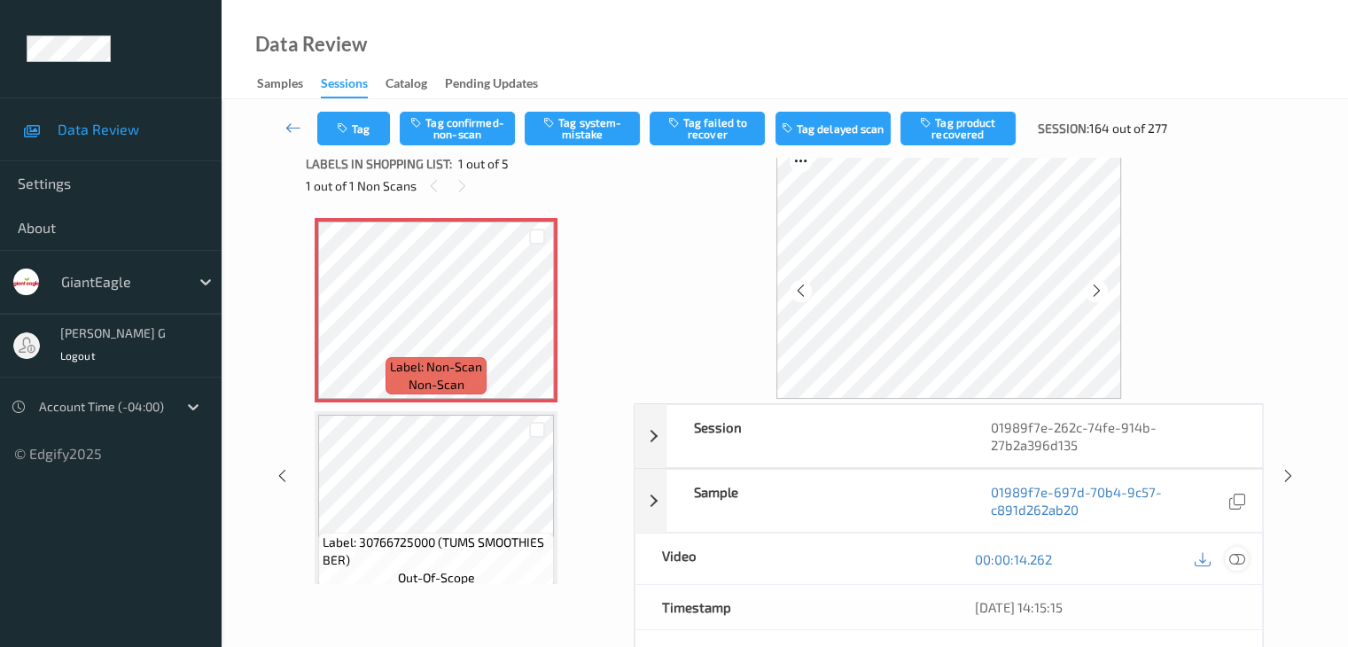
click at [1233, 554] on icon at bounding box center [1236, 559] width 16 height 16
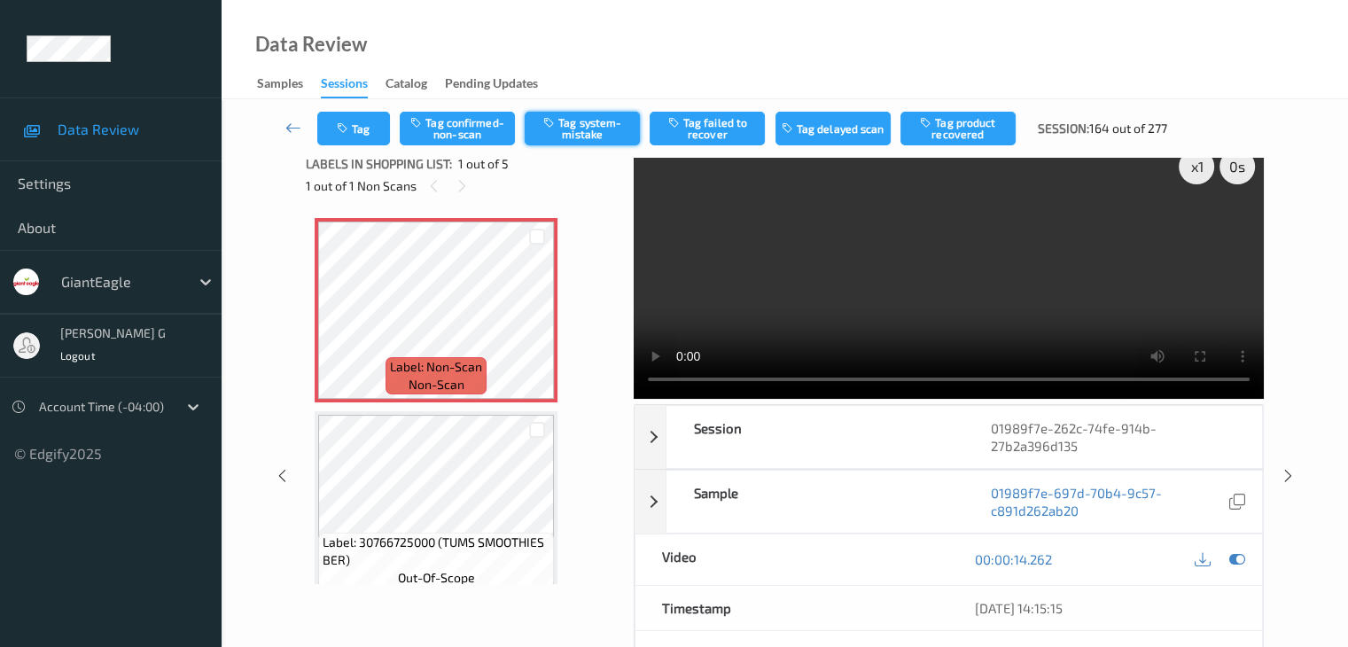
click at [588, 129] on button "Tag system-mistake" at bounding box center [582, 129] width 115 height 34
click at [360, 123] on button "Tag" at bounding box center [353, 129] width 73 height 34
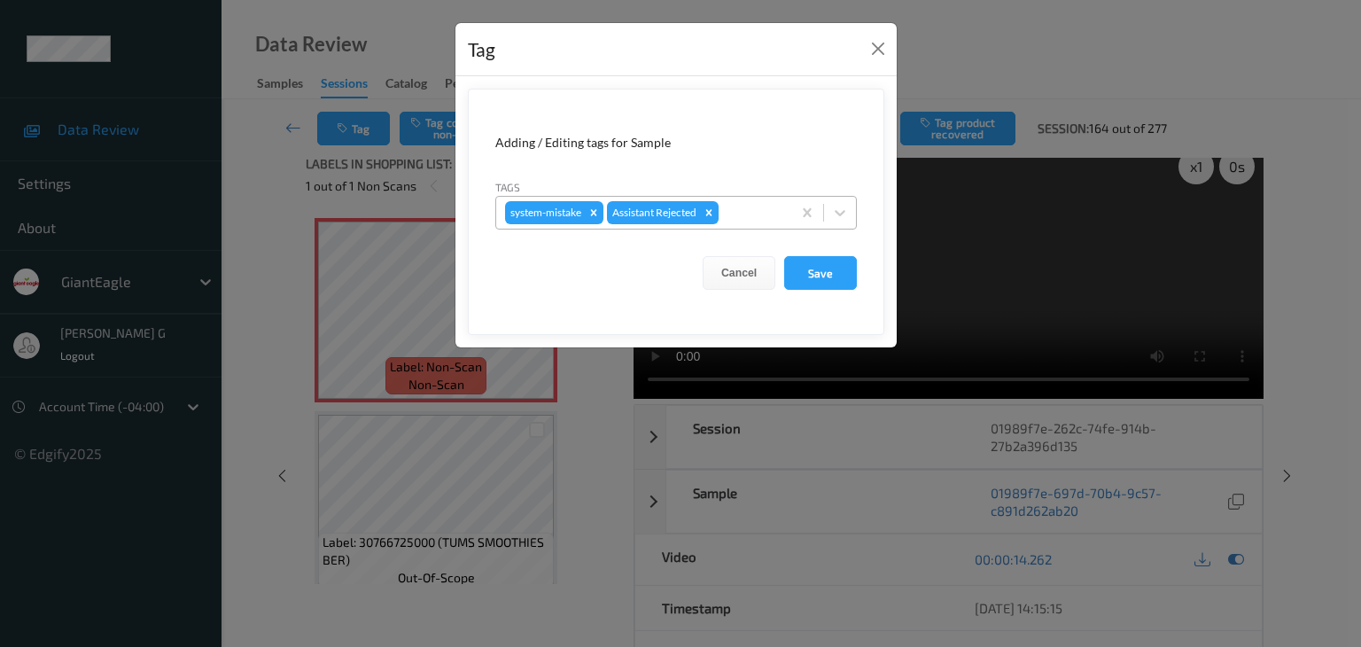
click at [743, 208] on div at bounding box center [752, 212] width 60 height 21
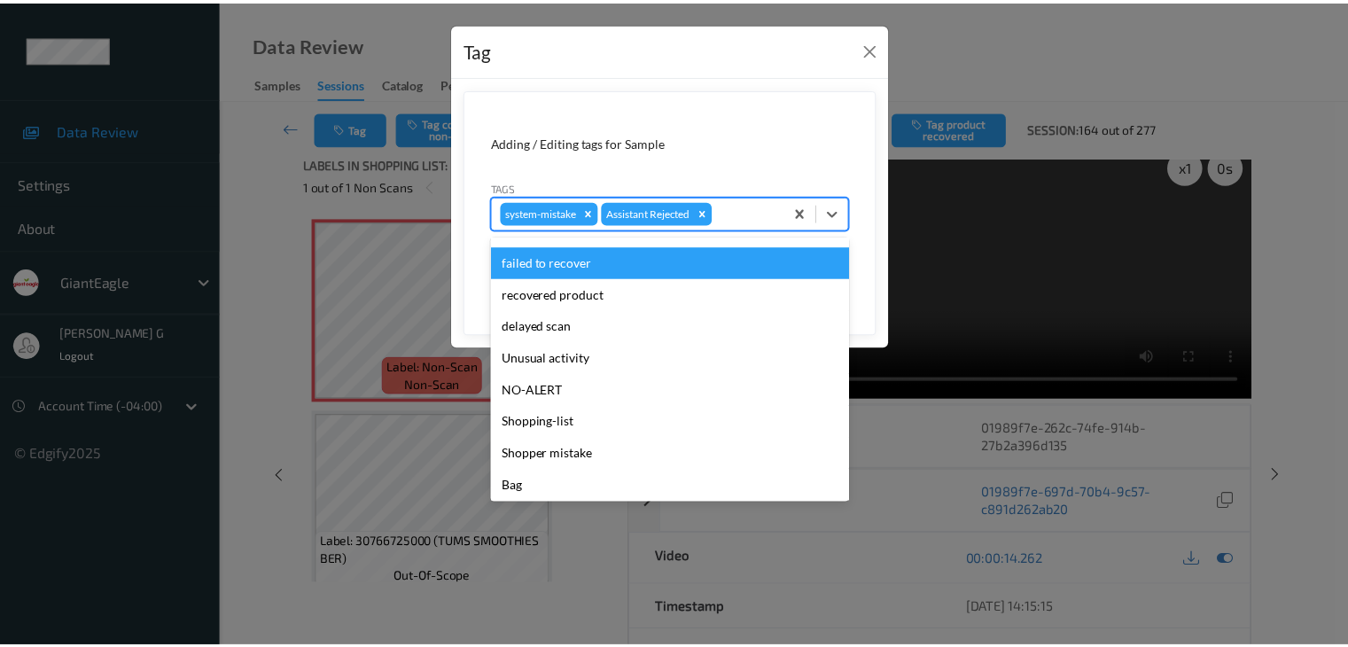
scroll to position [156, 0]
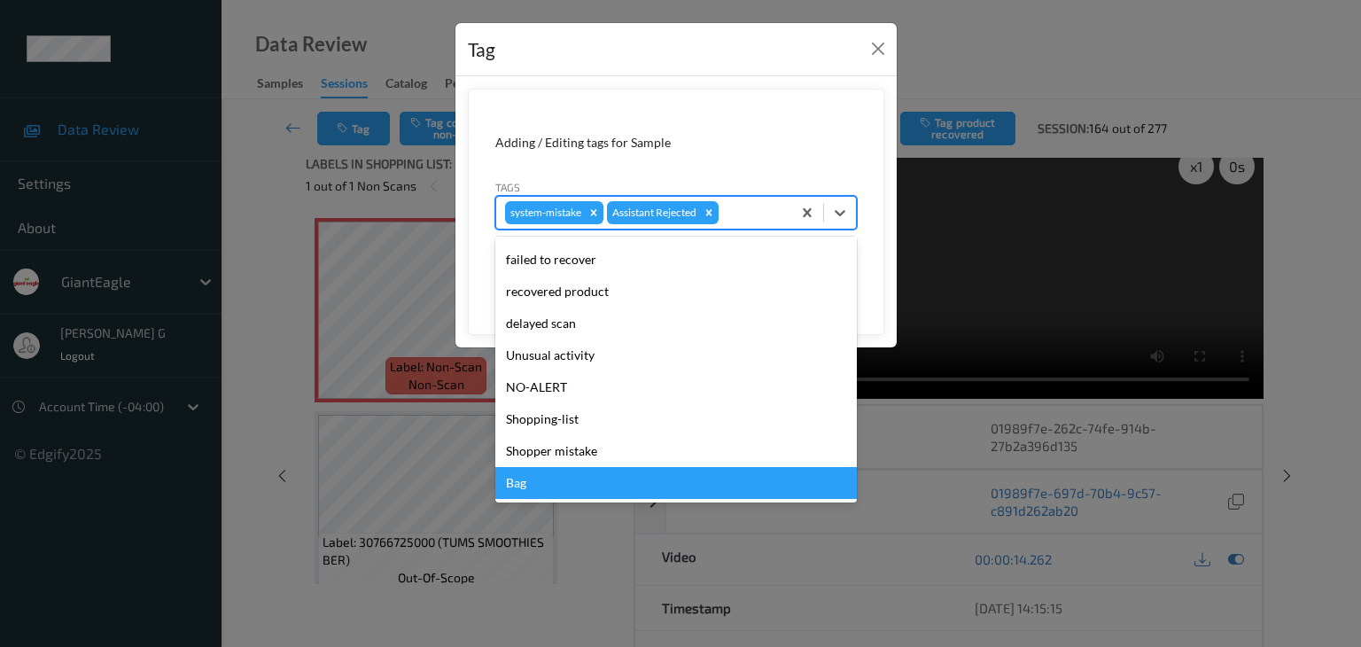
click at [539, 481] on div "Bag" at bounding box center [676, 483] width 362 height 32
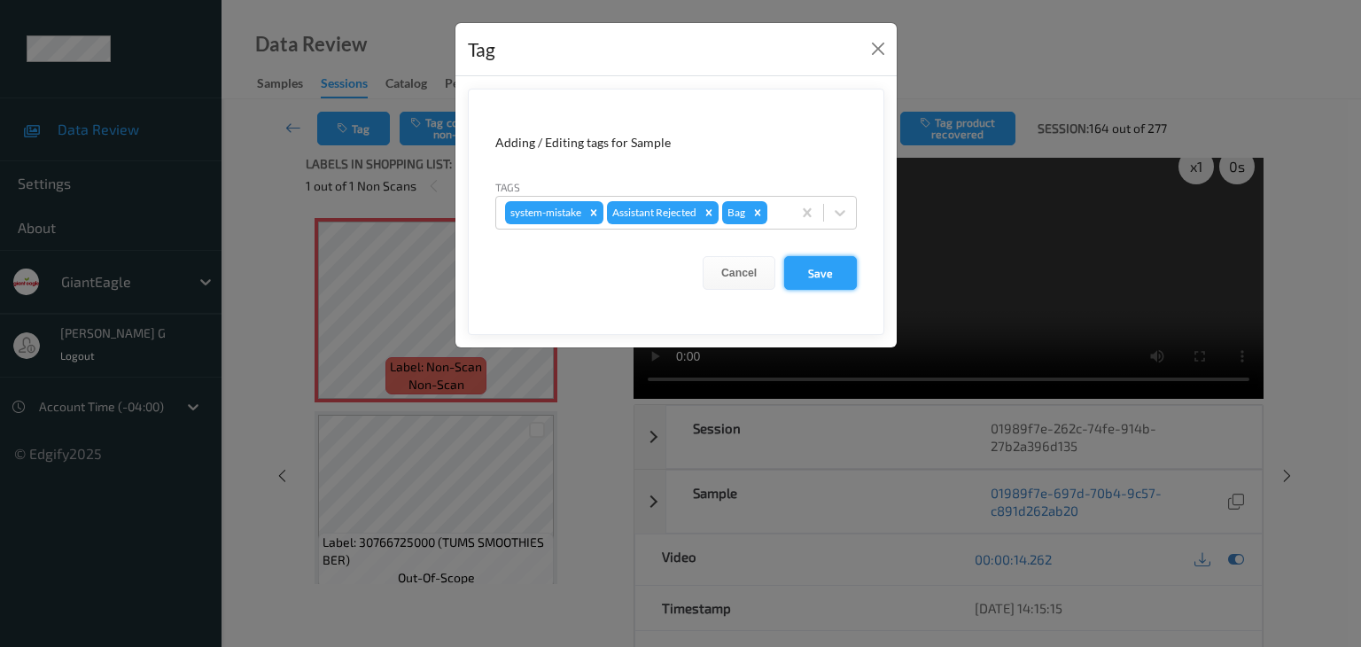
click at [830, 272] on button "Save" at bounding box center [820, 273] width 73 height 34
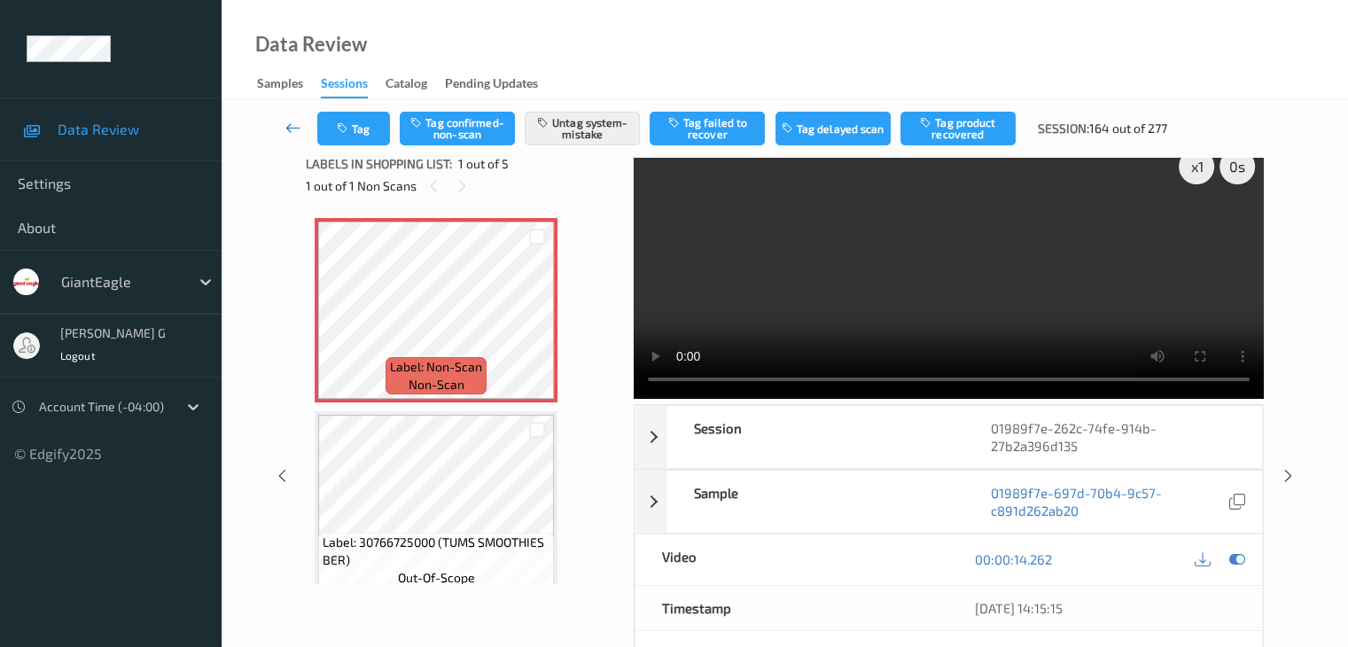
click at [291, 123] on icon at bounding box center [293, 128] width 16 height 18
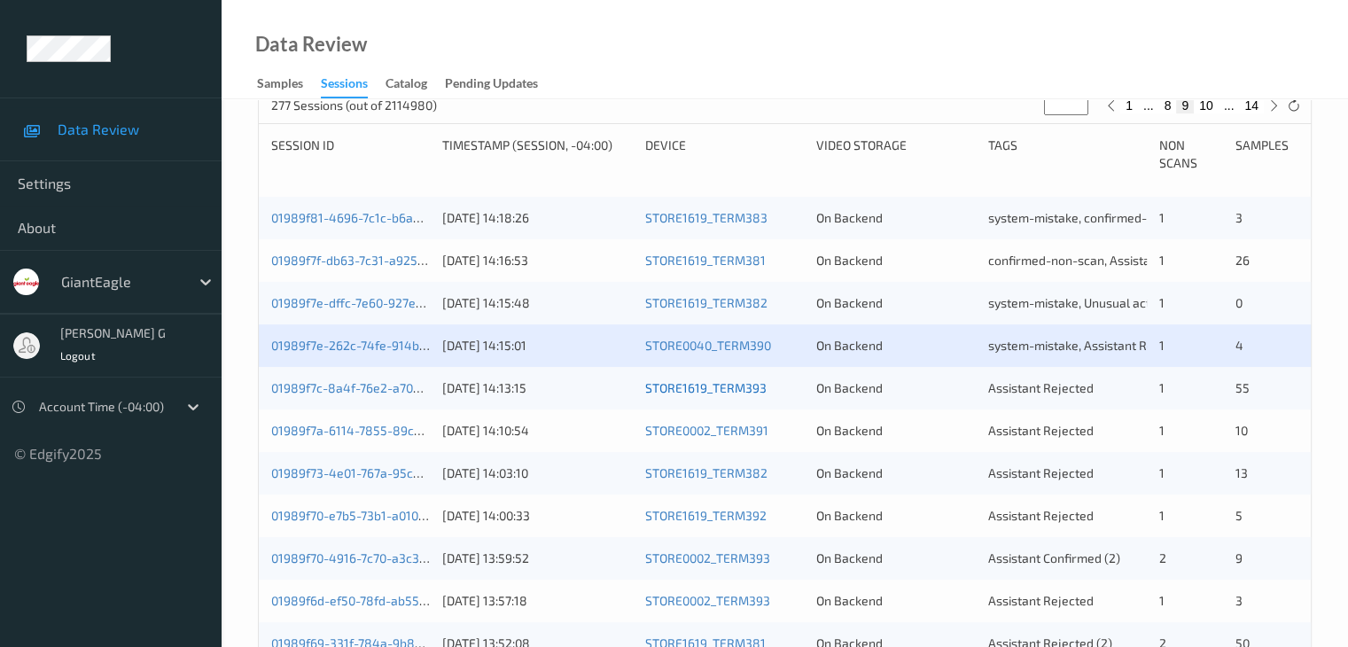
scroll to position [355, 0]
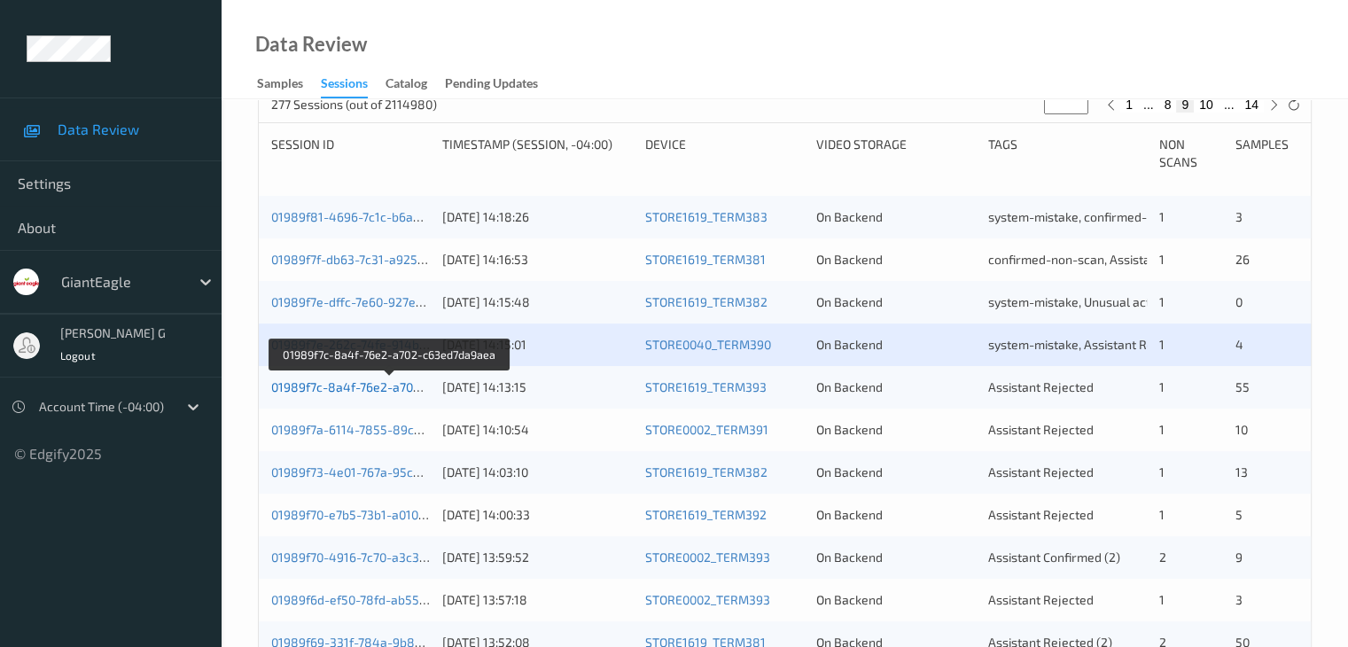
click at [355, 389] on link "01989f7c-8a4f-76e2-a702-c63ed7da9aea" at bounding box center [390, 386] width 238 height 15
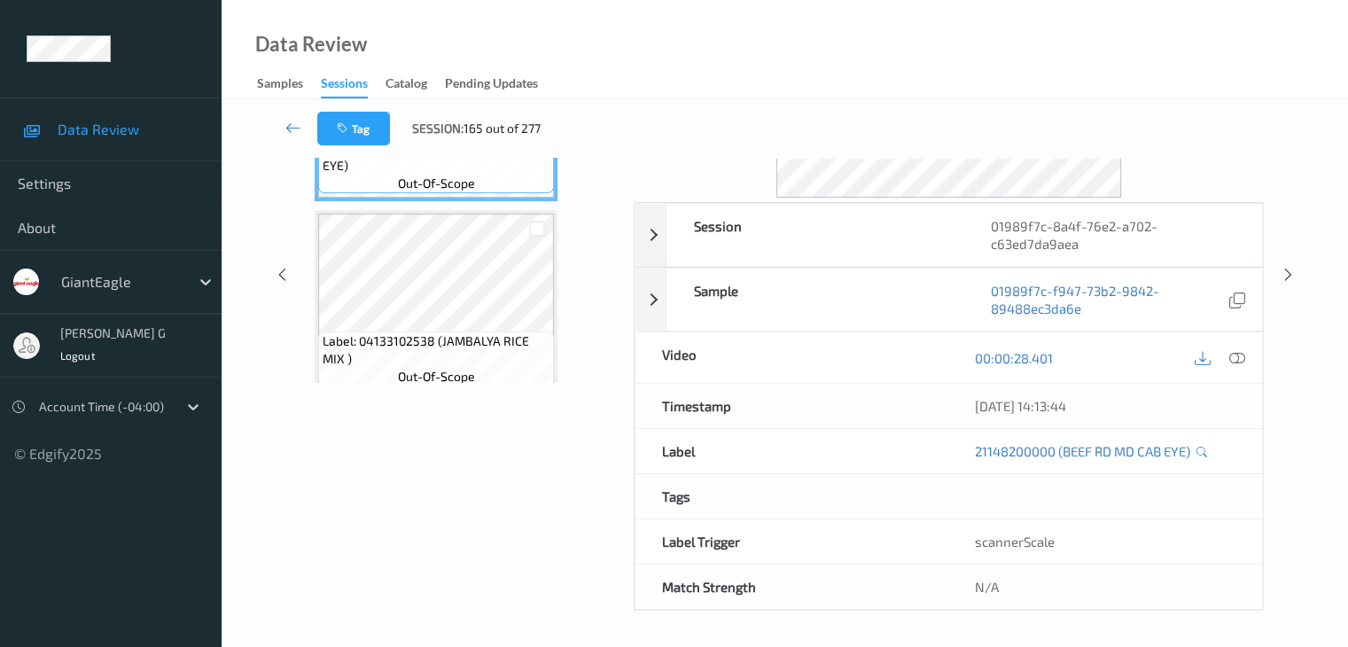
scroll to position [216, 0]
click at [381, 487] on div "Labels in shopping list: 1 out of 56 0 out of 1 Non Scans Label: 21148200000 (B…" at bounding box center [464, 278] width 316 height 672
click at [292, 127] on icon at bounding box center [293, 128] width 16 height 18
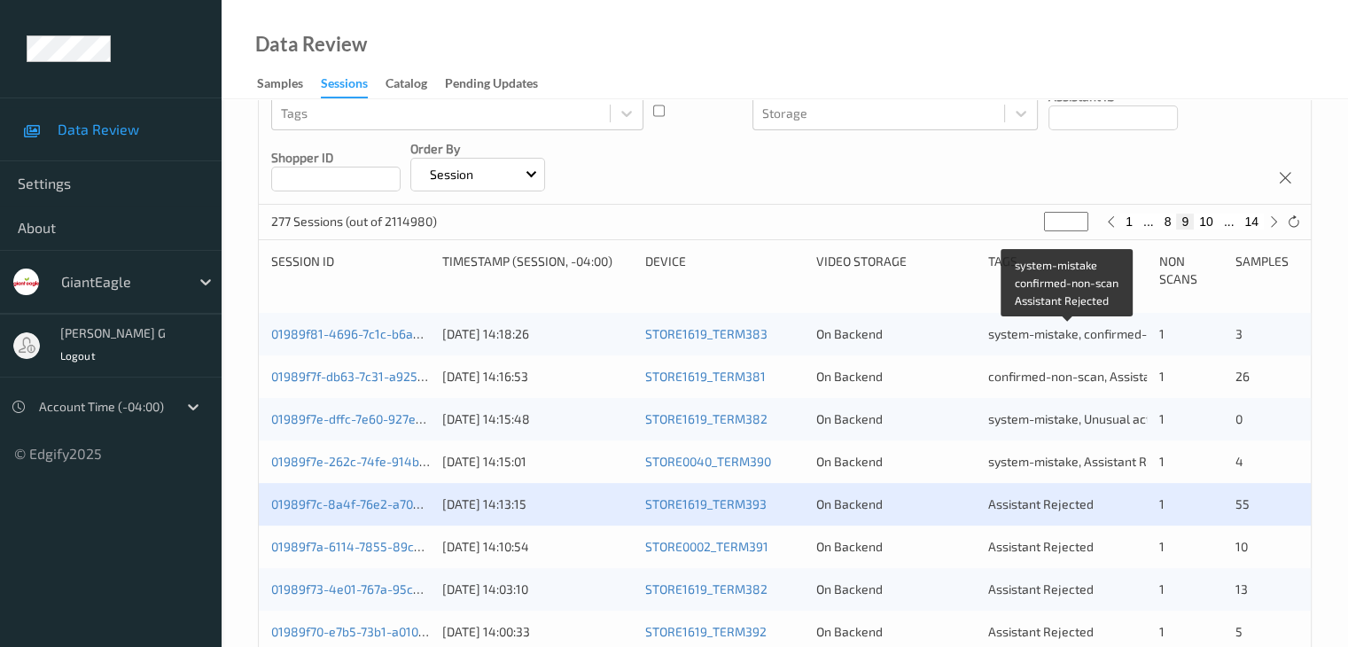
scroll to position [266, 0]
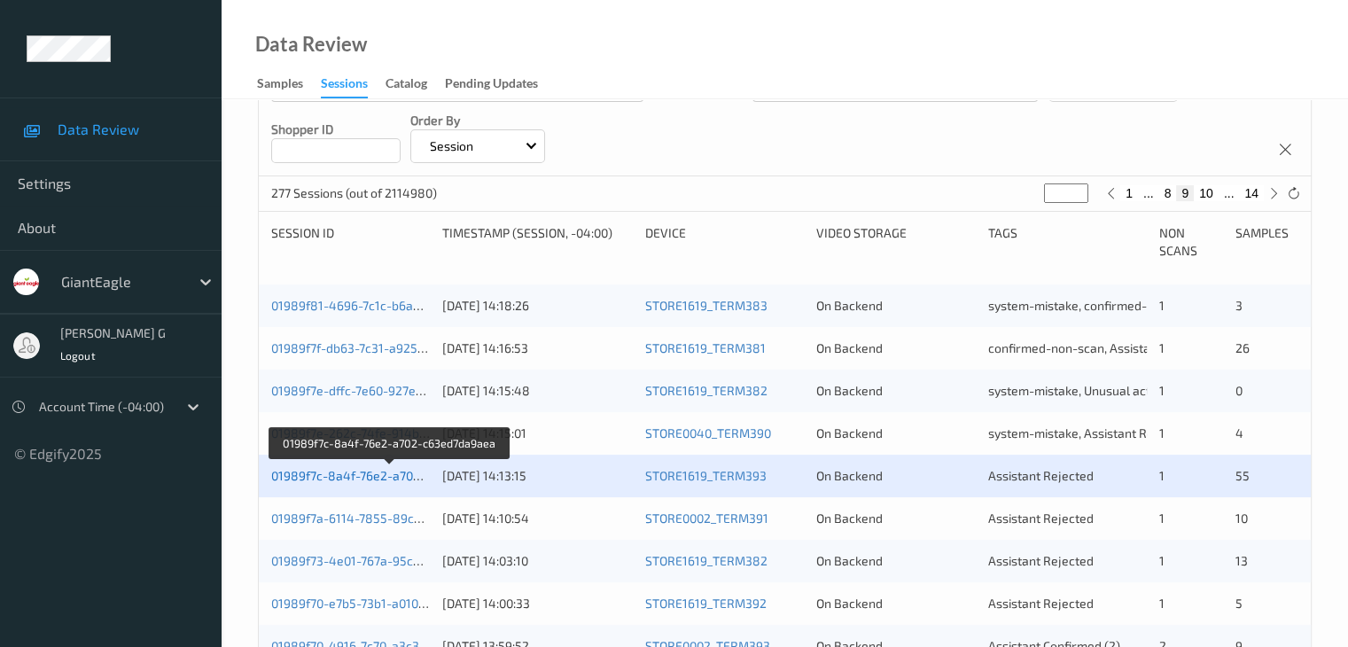
click at [349, 475] on link "01989f7c-8a4f-76e2-a702-c63ed7da9aea" at bounding box center [390, 475] width 238 height 15
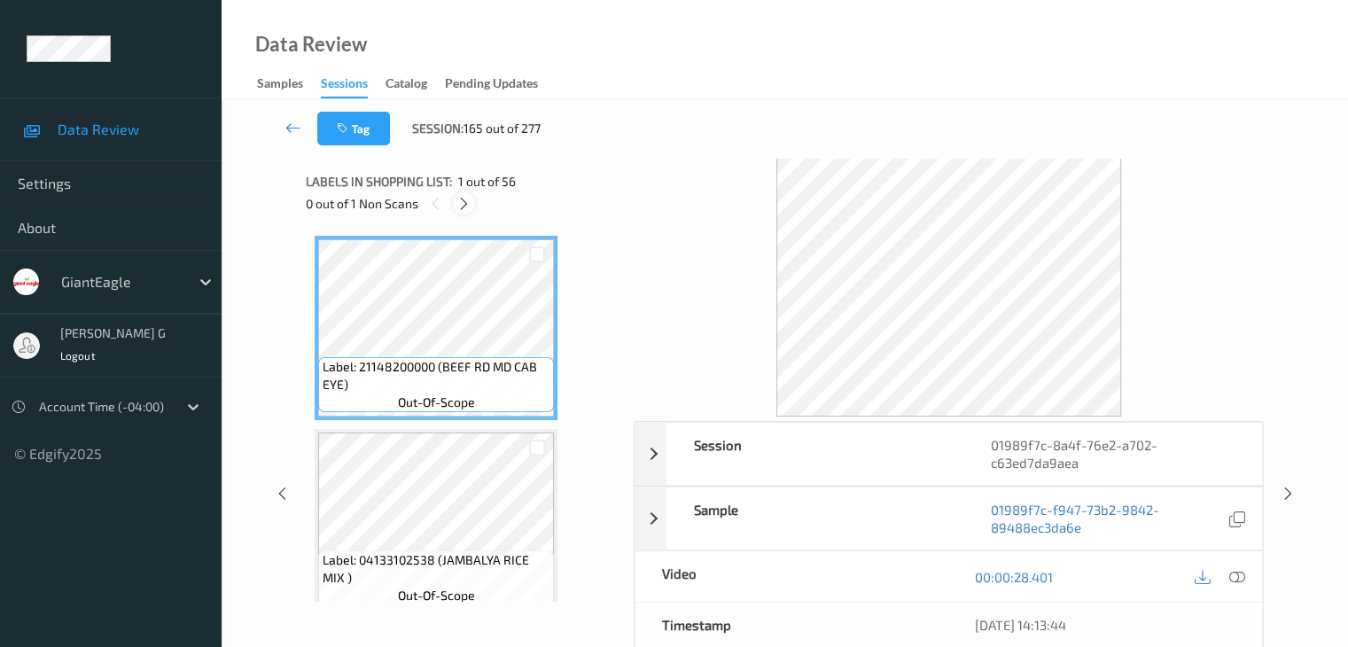
click at [466, 203] on icon at bounding box center [463, 204] width 15 height 16
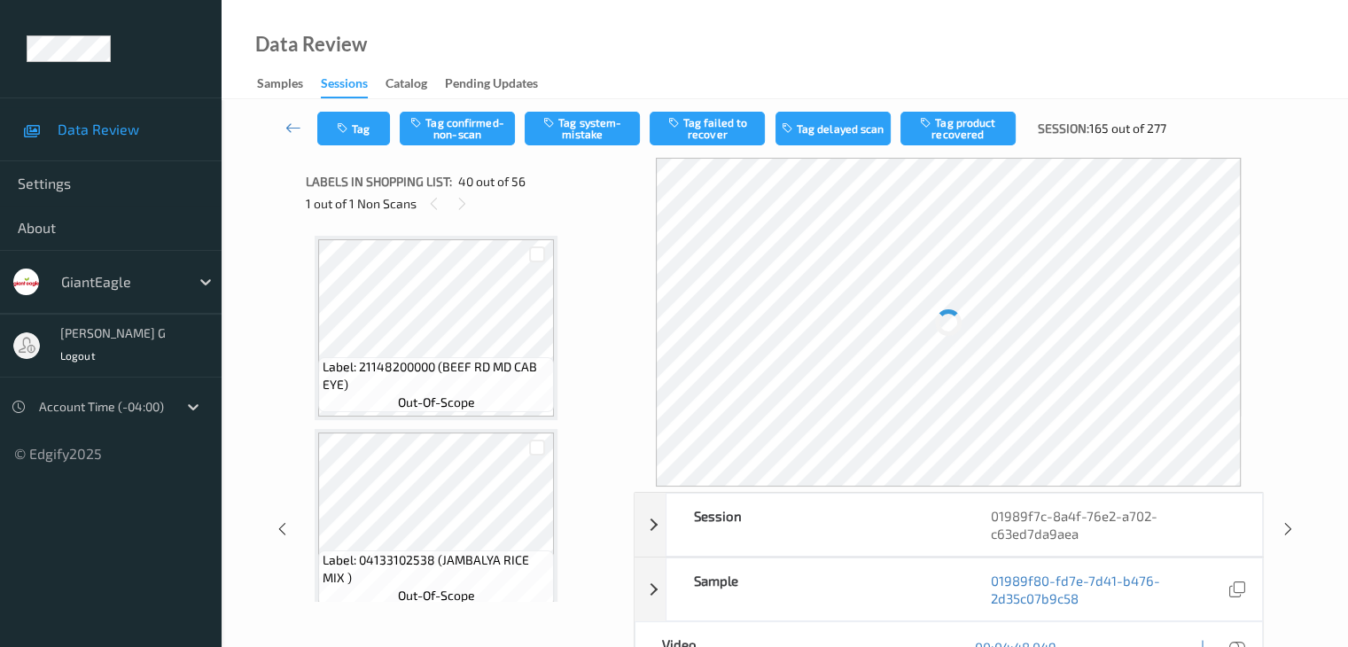
scroll to position [7351, 0]
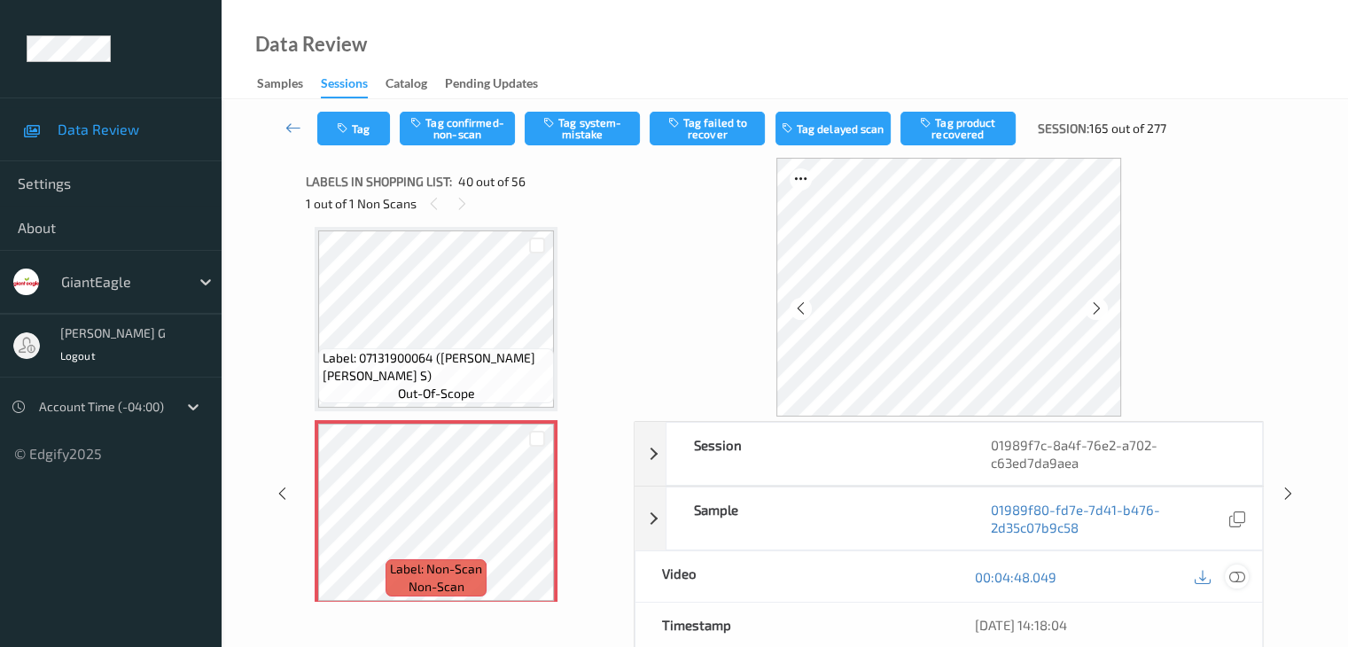
click at [1237, 576] on icon at bounding box center [1236, 577] width 16 height 16
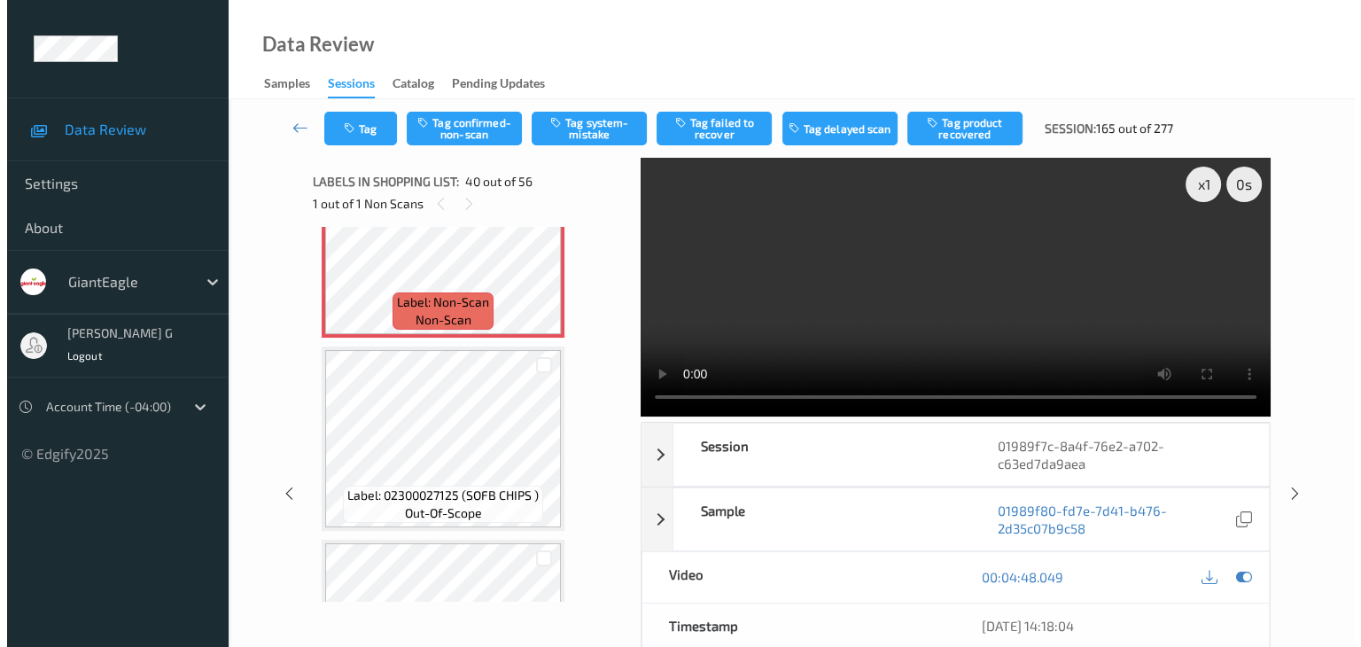
scroll to position [7617, 0]
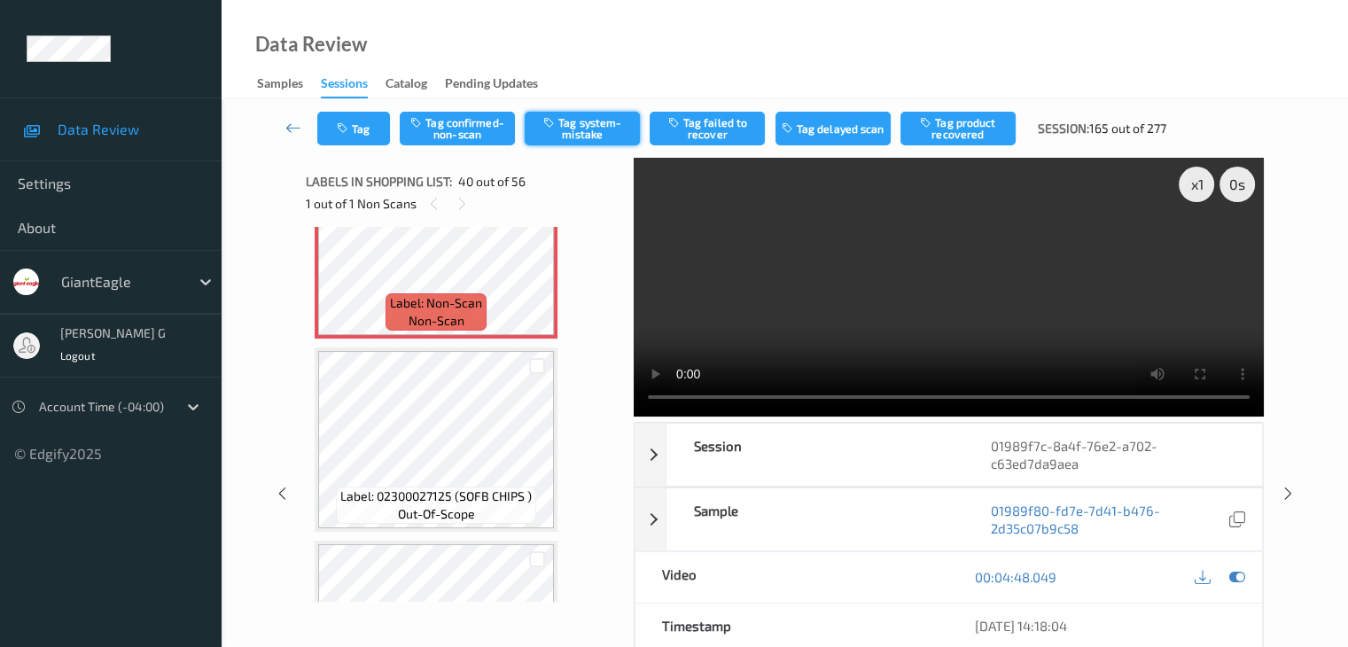
click at [578, 128] on button "Tag system-mistake" at bounding box center [582, 129] width 115 height 34
click at [365, 129] on button "Tag" at bounding box center [353, 129] width 73 height 34
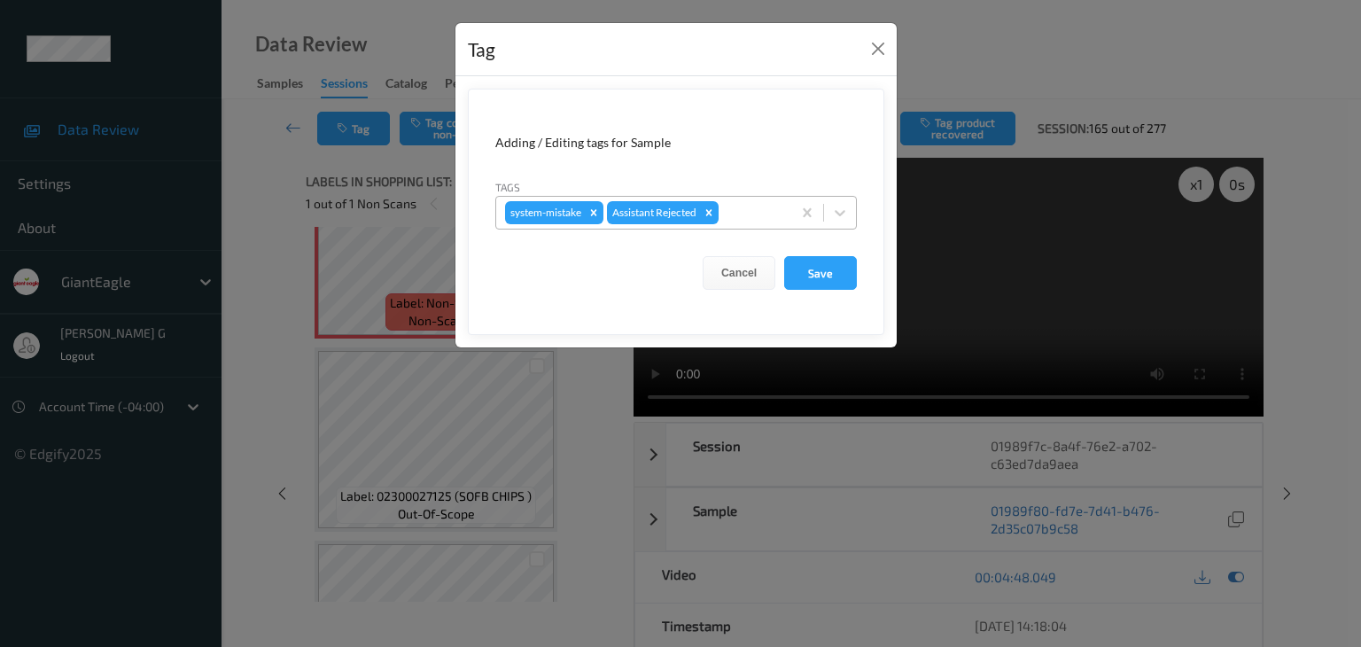
click at [768, 210] on div at bounding box center [752, 212] width 60 height 21
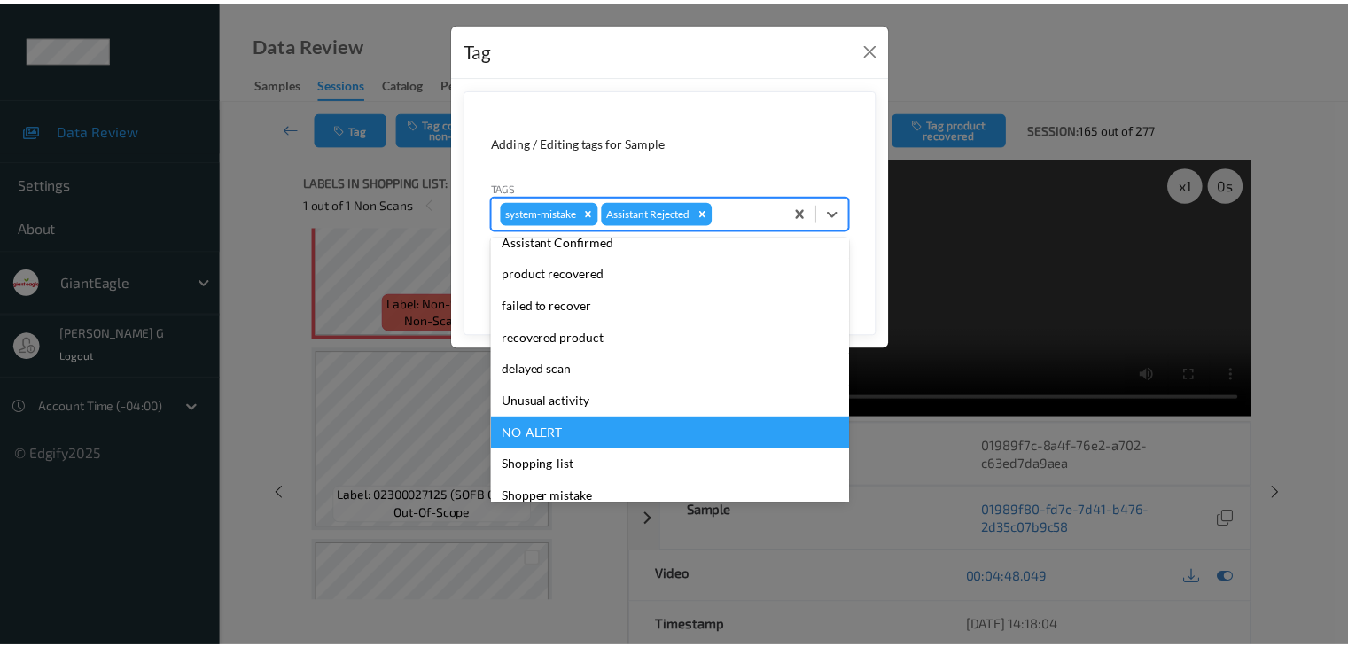
scroll to position [156, 0]
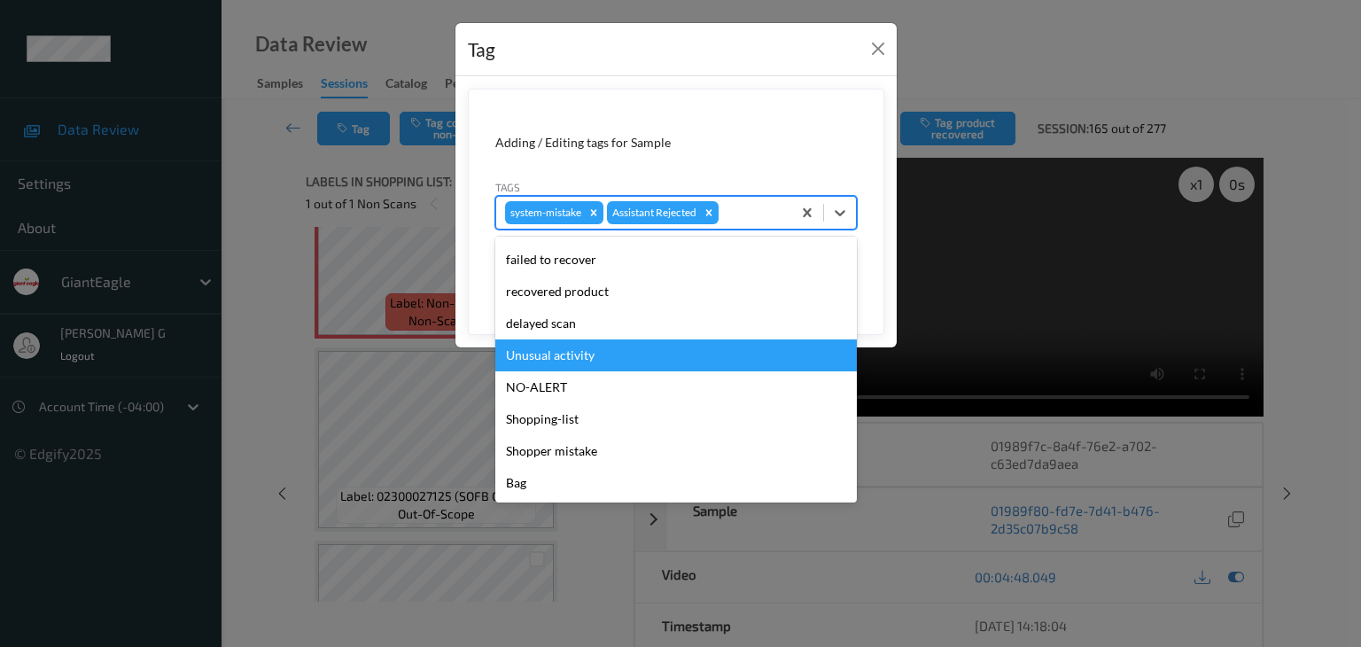
click at [566, 356] on div "Unusual activity" at bounding box center [676, 355] width 362 height 32
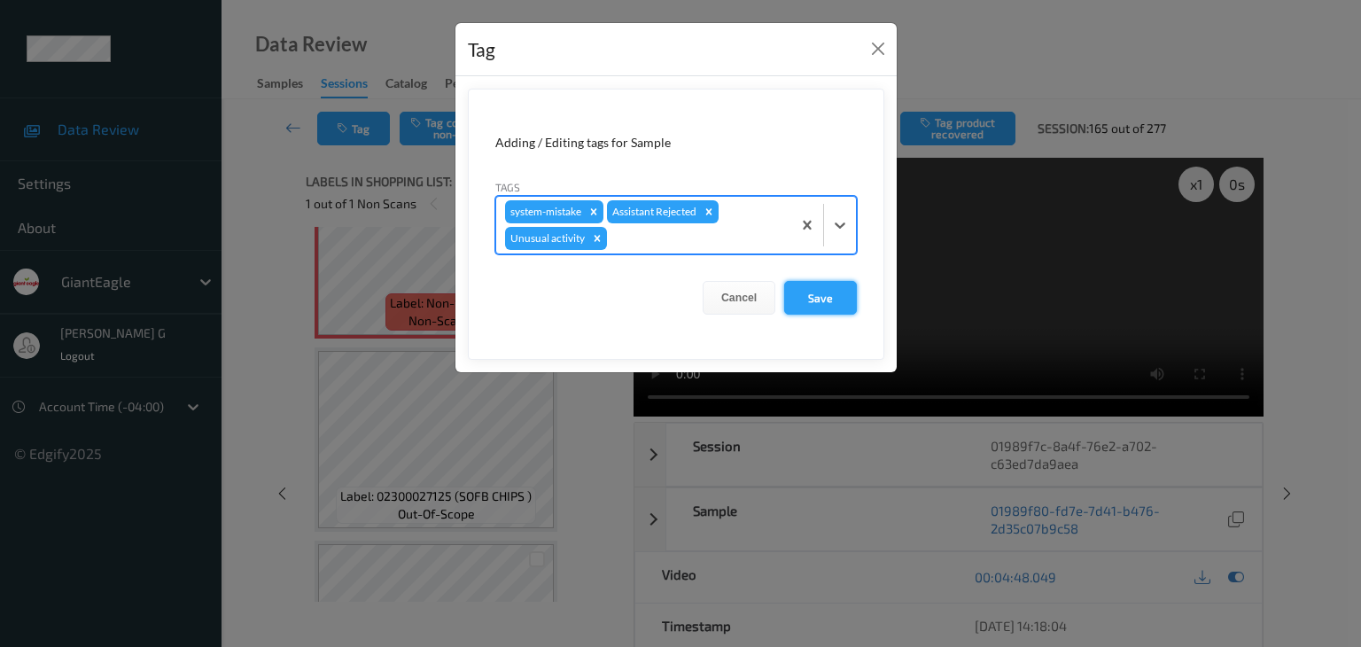
click at [824, 284] on button "Save" at bounding box center [820, 298] width 73 height 34
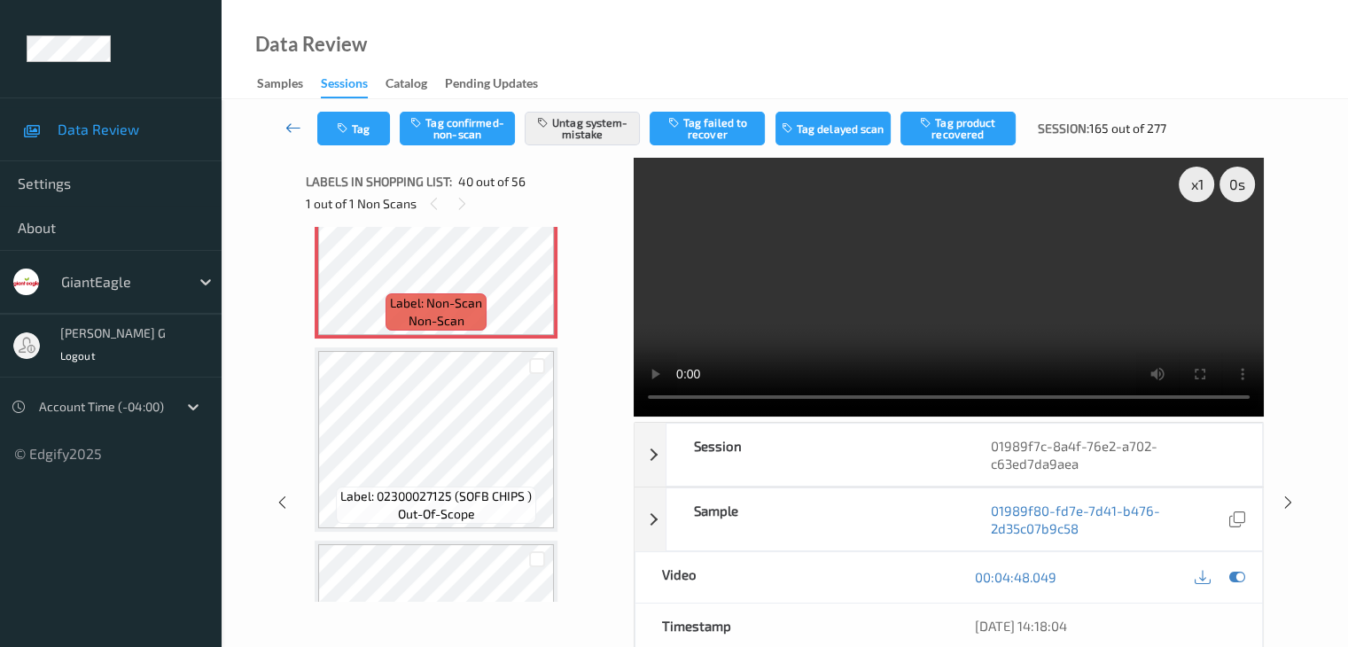
click at [288, 126] on icon at bounding box center [293, 128] width 16 height 18
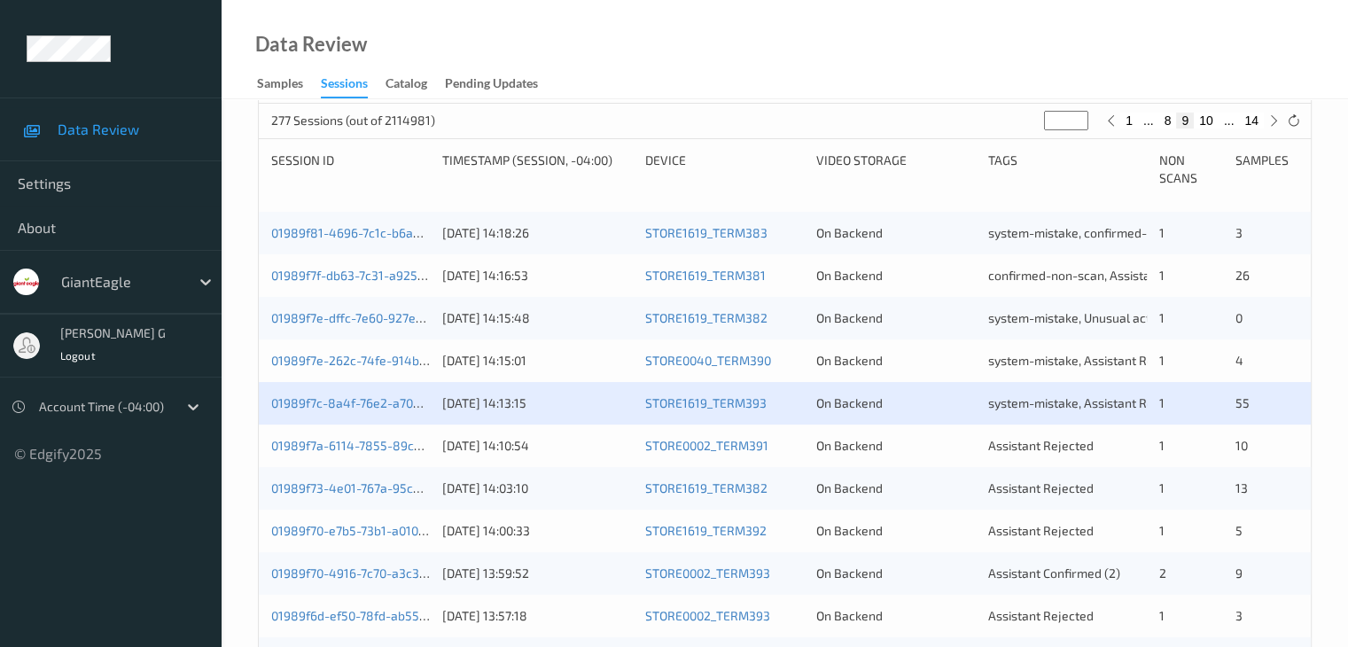
scroll to position [355, 0]
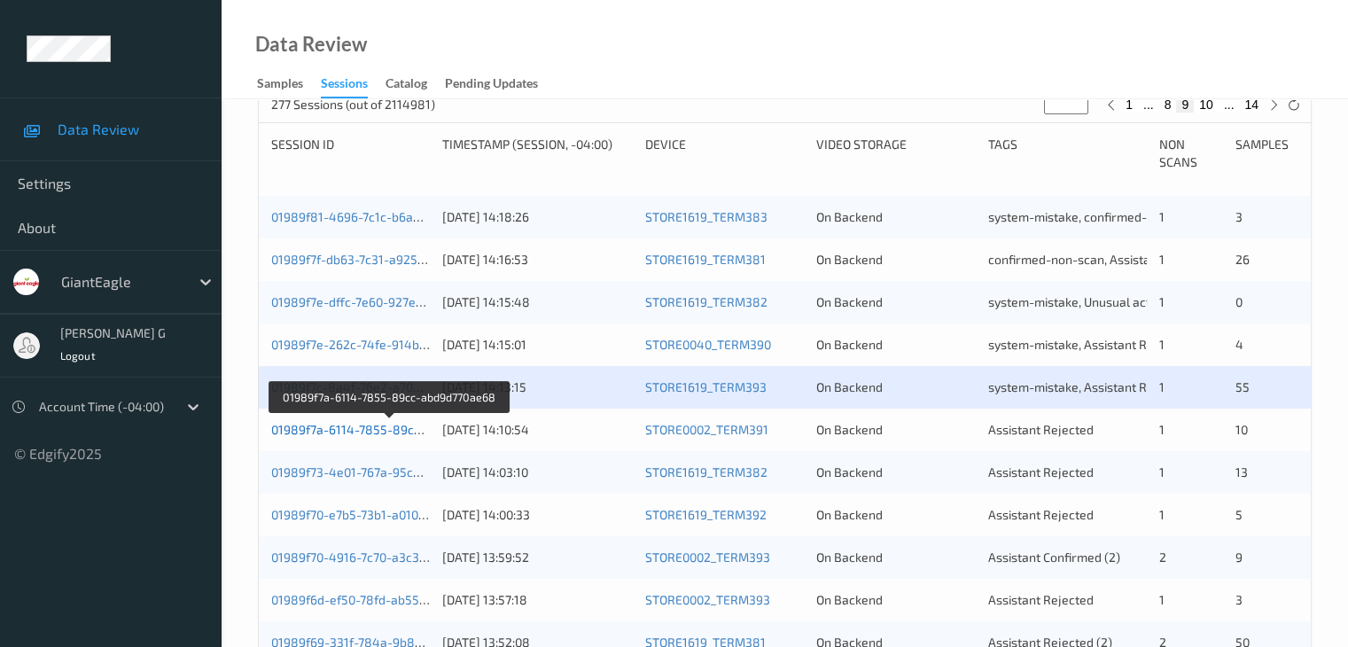
click at [390, 435] on link "01989f7a-6114-7855-89cc-abd9d770ae68" at bounding box center [390, 429] width 238 height 15
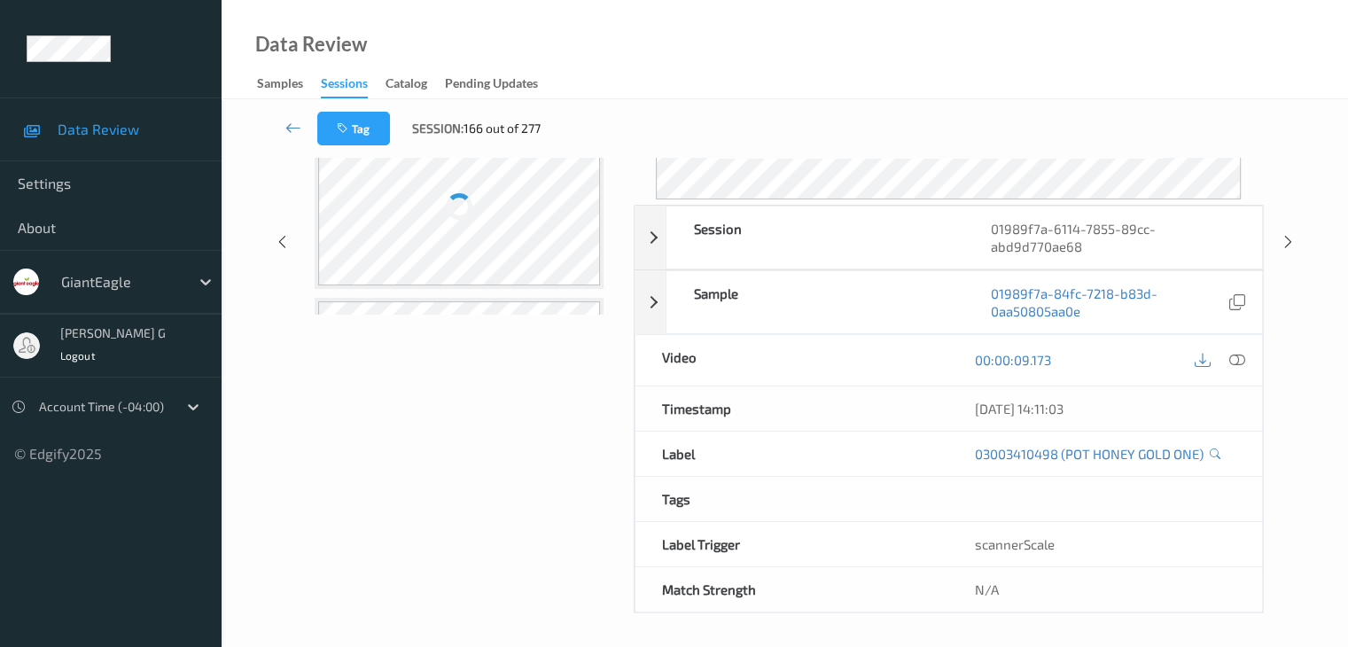
scroll to position [216, 0]
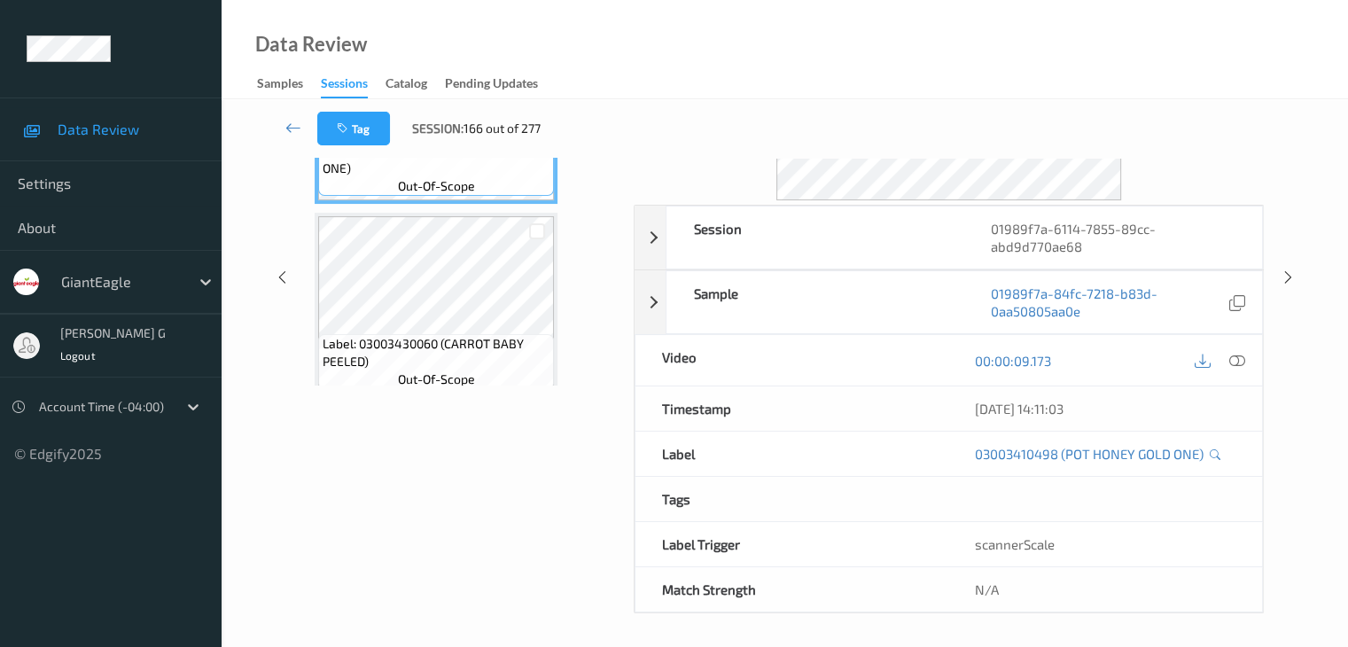
drag, startPoint x: 465, startPoint y: 523, endPoint x: 585, endPoint y: 360, distance: 202.3
click at [470, 518] on div "Labels in shopping list: 1 out of 11 0 out of 1 Non Scans Label: 03003410498 (P…" at bounding box center [464, 278] width 316 height 672
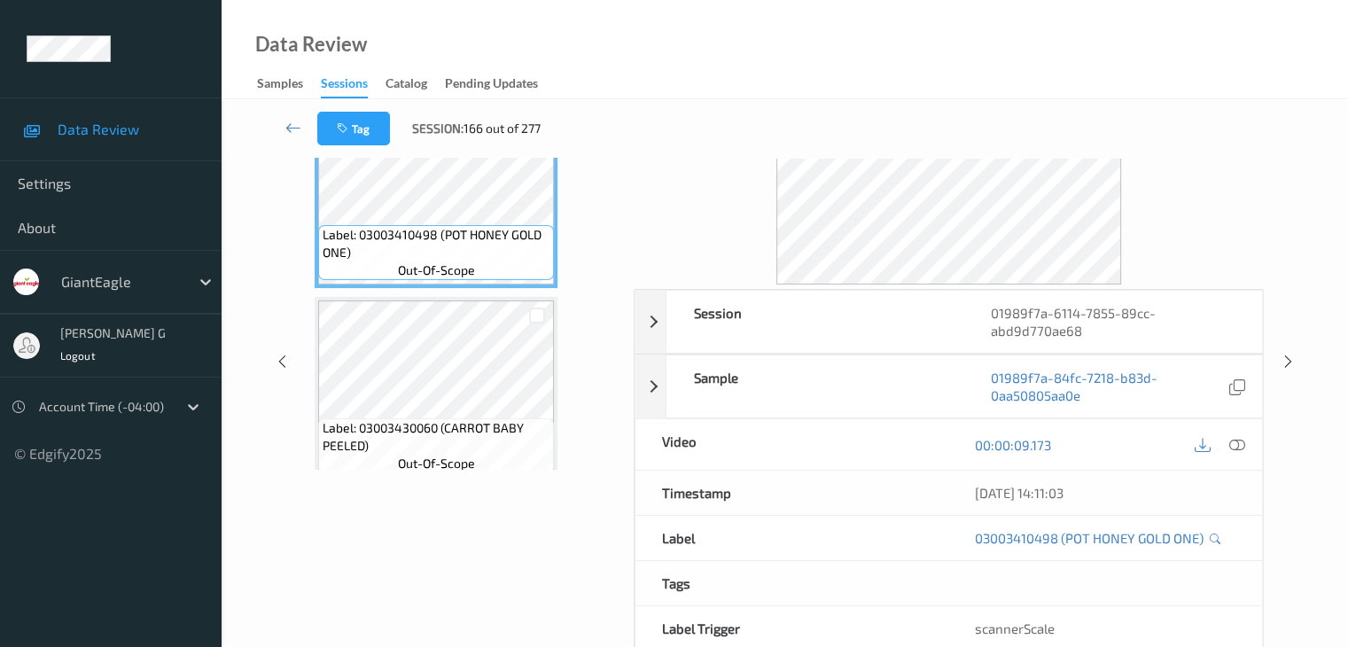
scroll to position [0, 0]
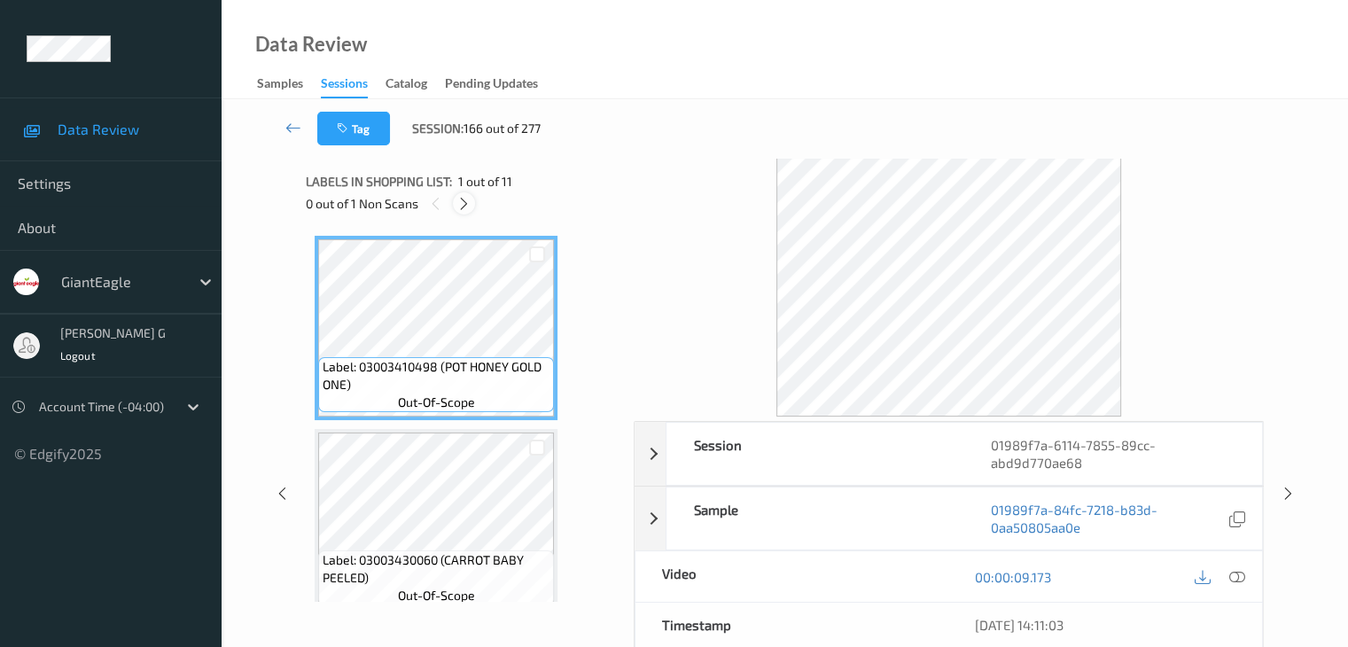
click at [468, 199] on icon at bounding box center [463, 204] width 15 height 16
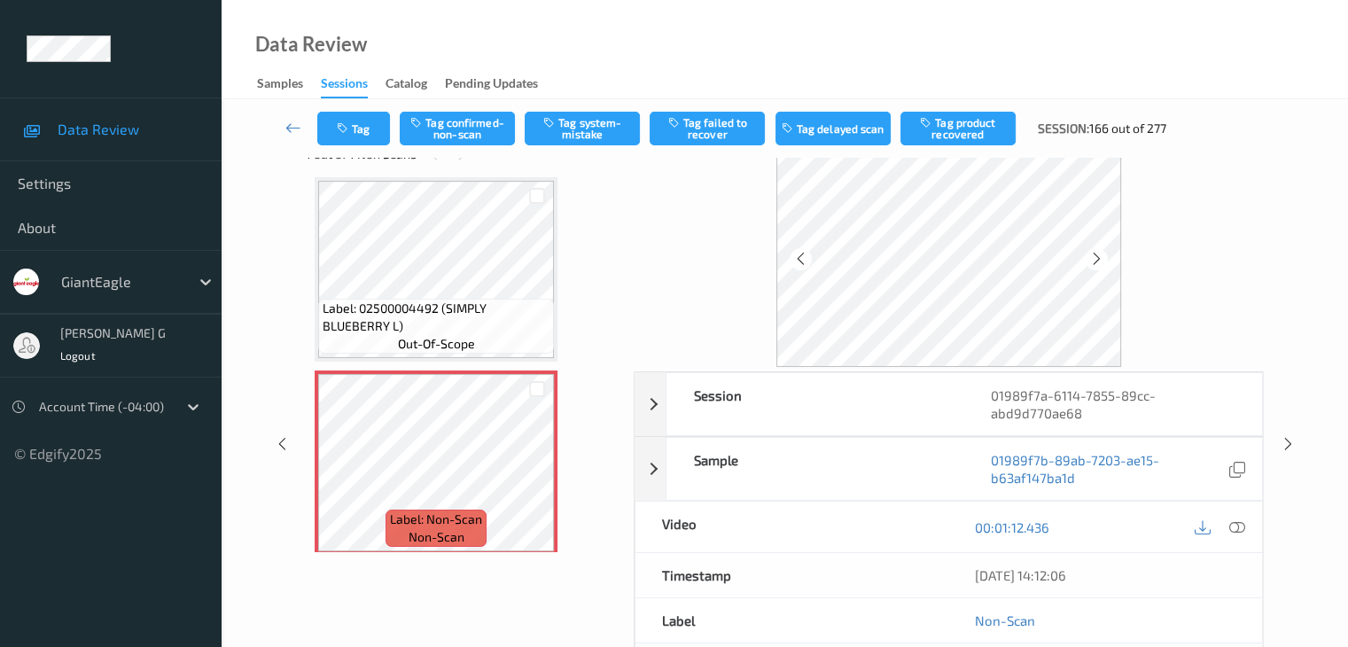
scroll to position [89, 0]
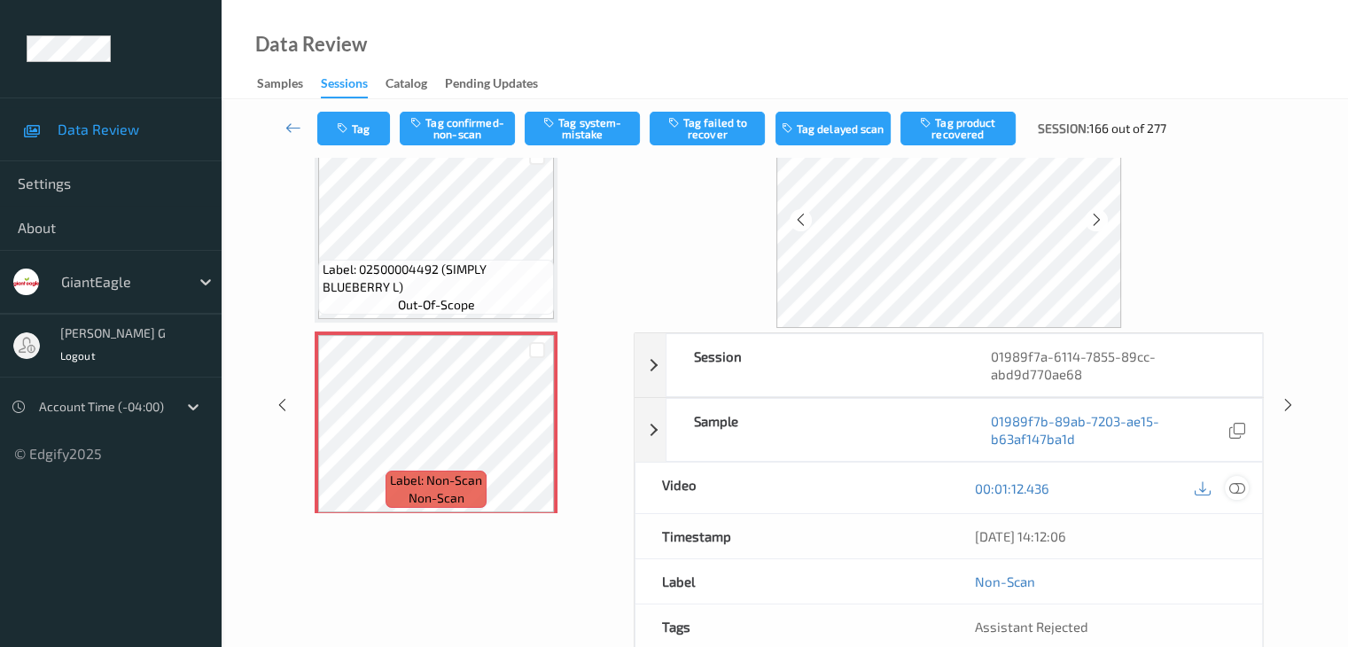
click at [1235, 483] on icon at bounding box center [1236, 488] width 16 height 16
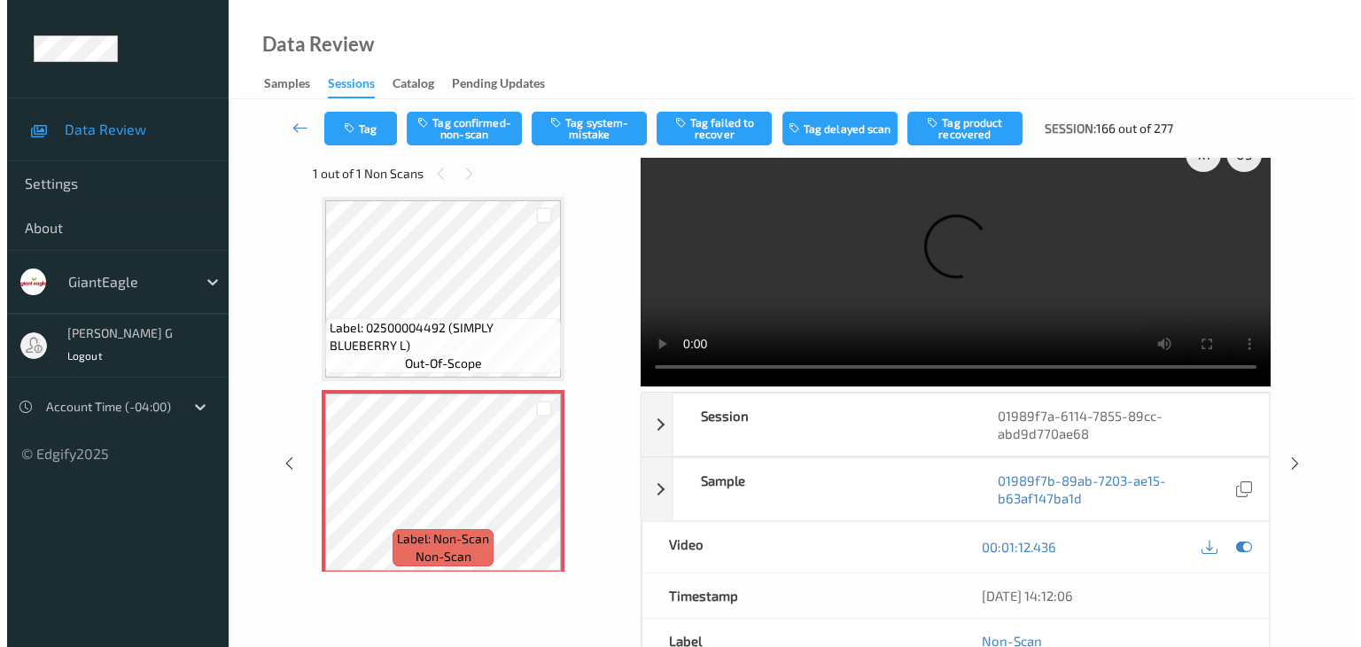
scroll to position [0, 0]
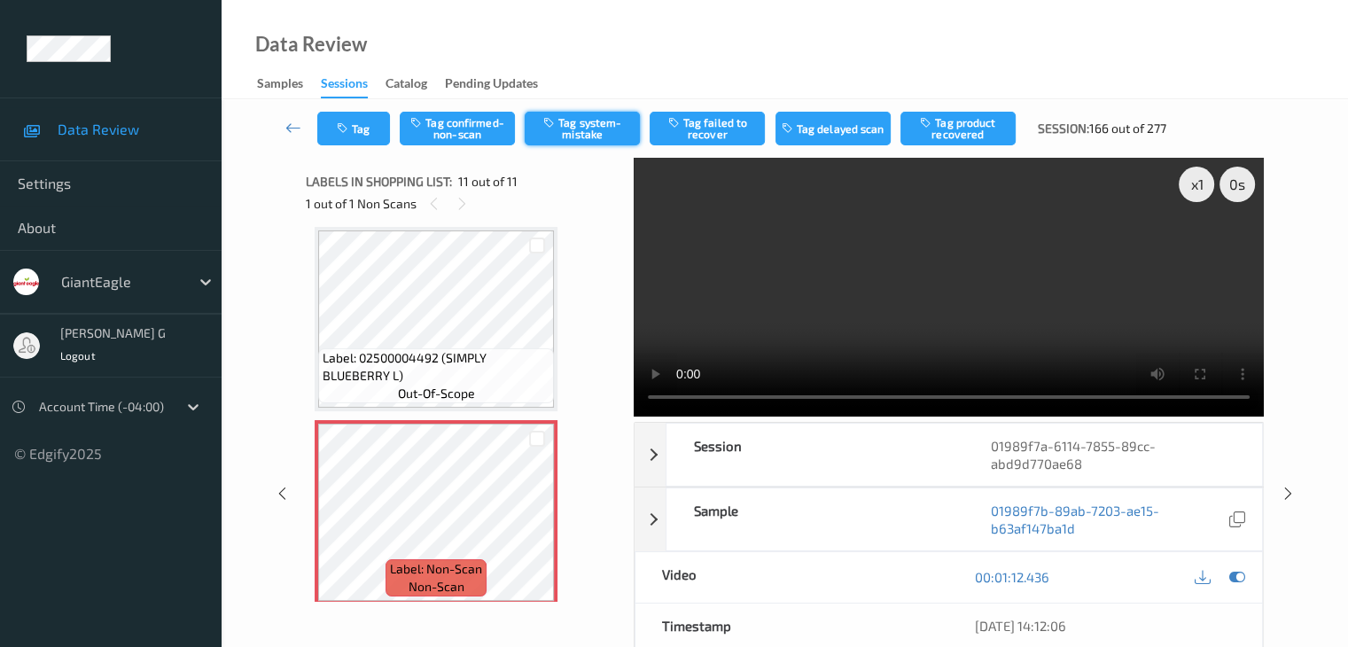
click at [581, 129] on button "Tag system-mistake" at bounding box center [582, 129] width 115 height 34
click at [362, 129] on button "Tag" at bounding box center [353, 129] width 73 height 34
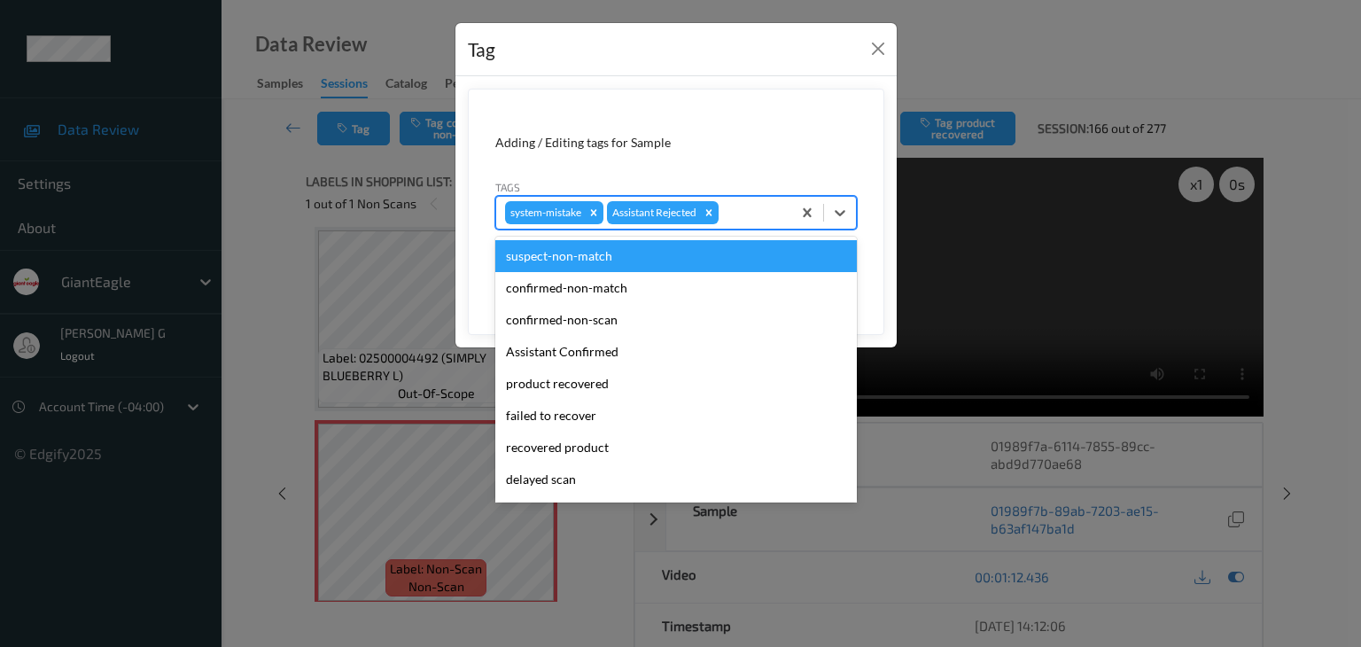
click at [744, 212] on div at bounding box center [752, 212] width 60 height 21
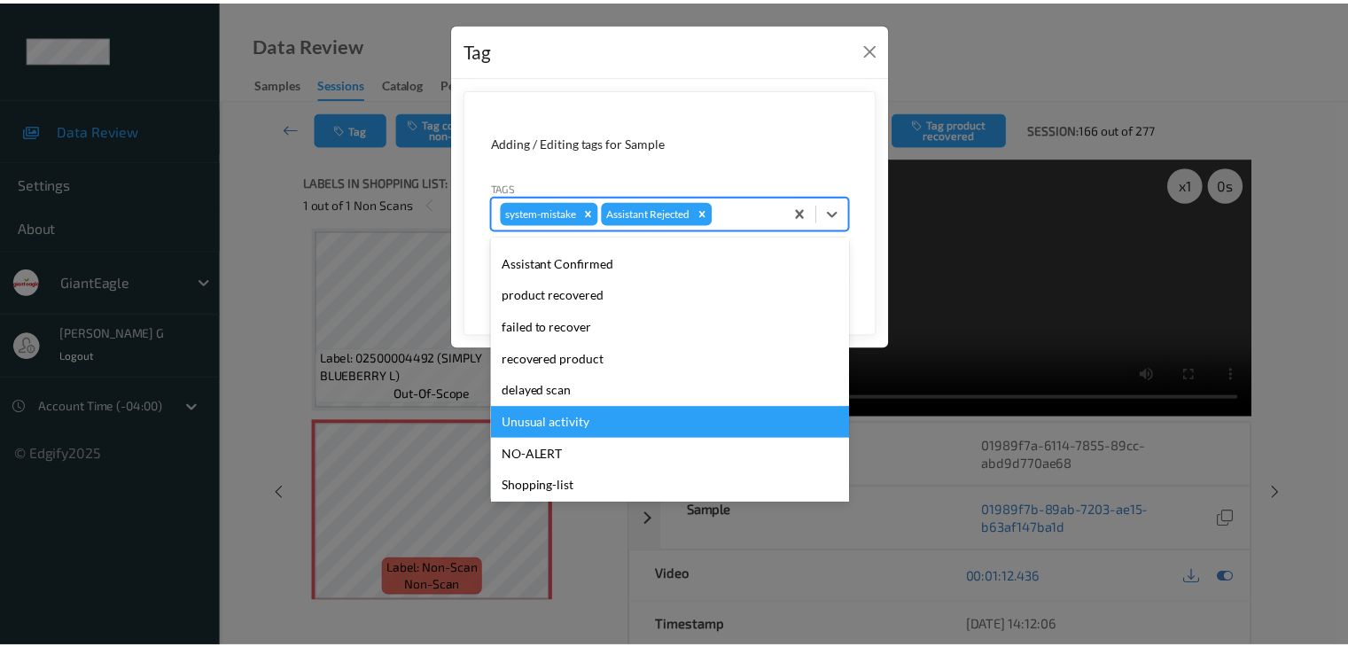
scroll to position [156, 0]
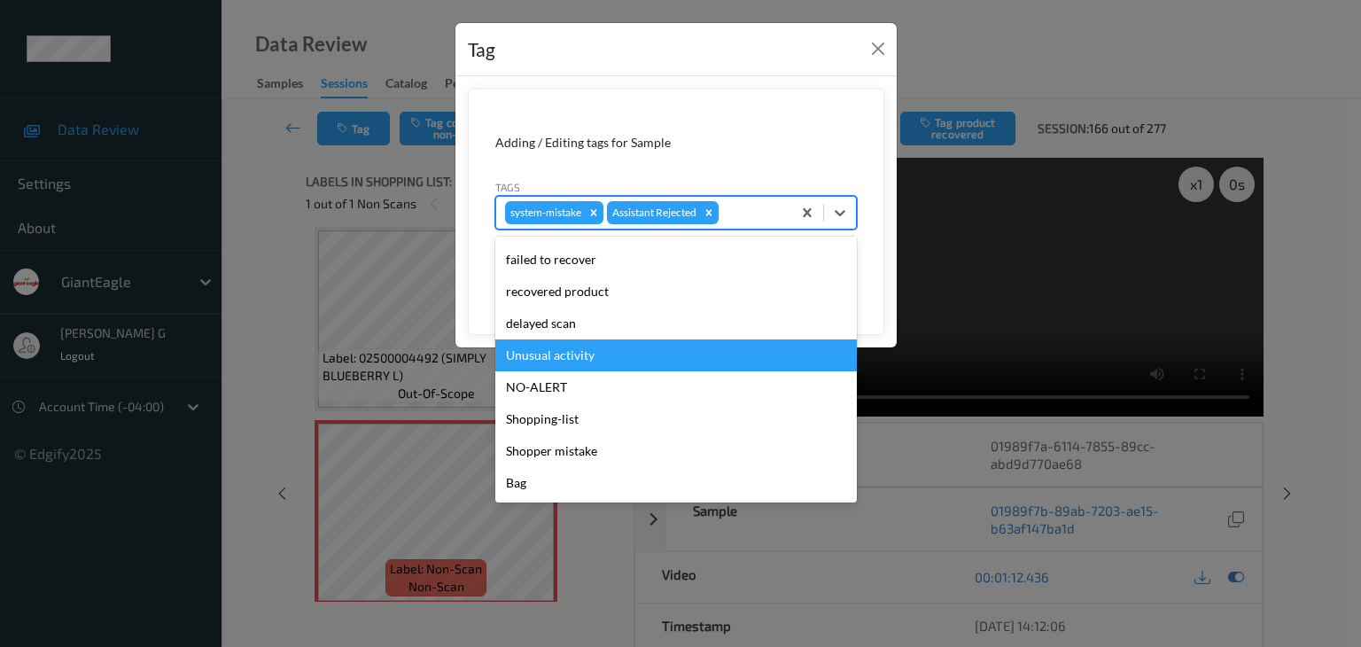
click at [565, 349] on div "Unusual activity" at bounding box center [676, 355] width 362 height 32
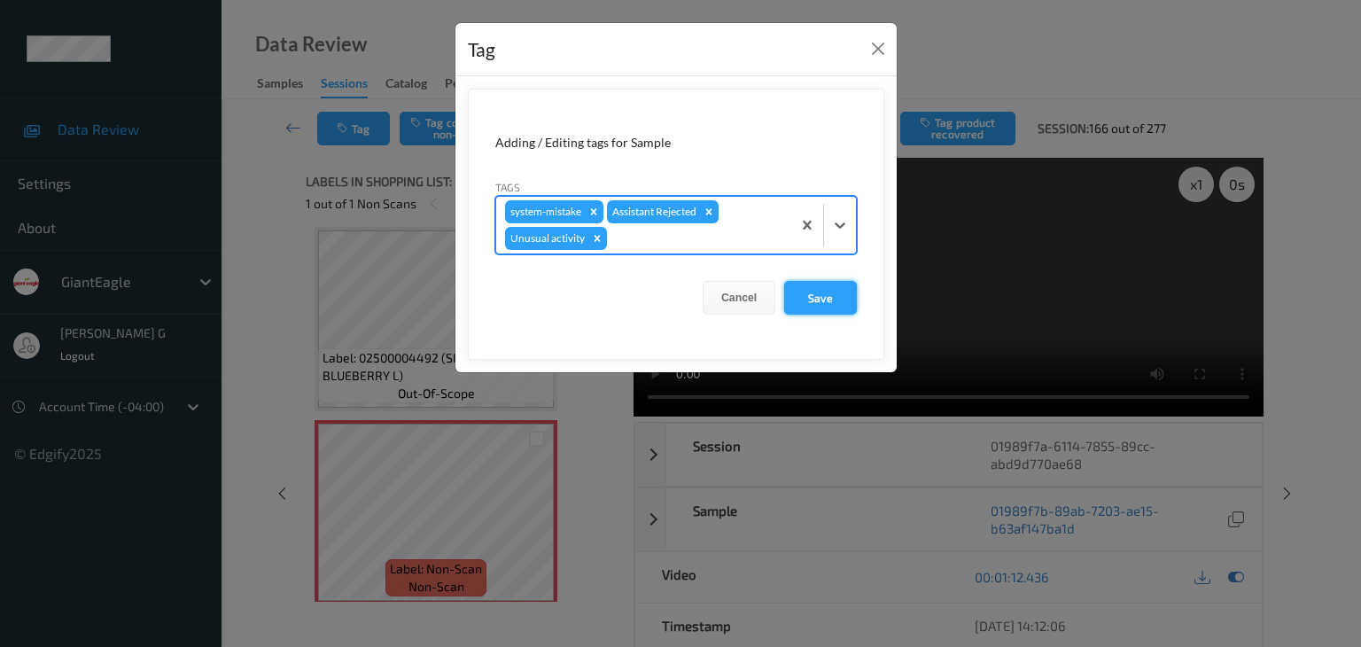
click at [811, 291] on button "Save" at bounding box center [820, 298] width 73 height 34
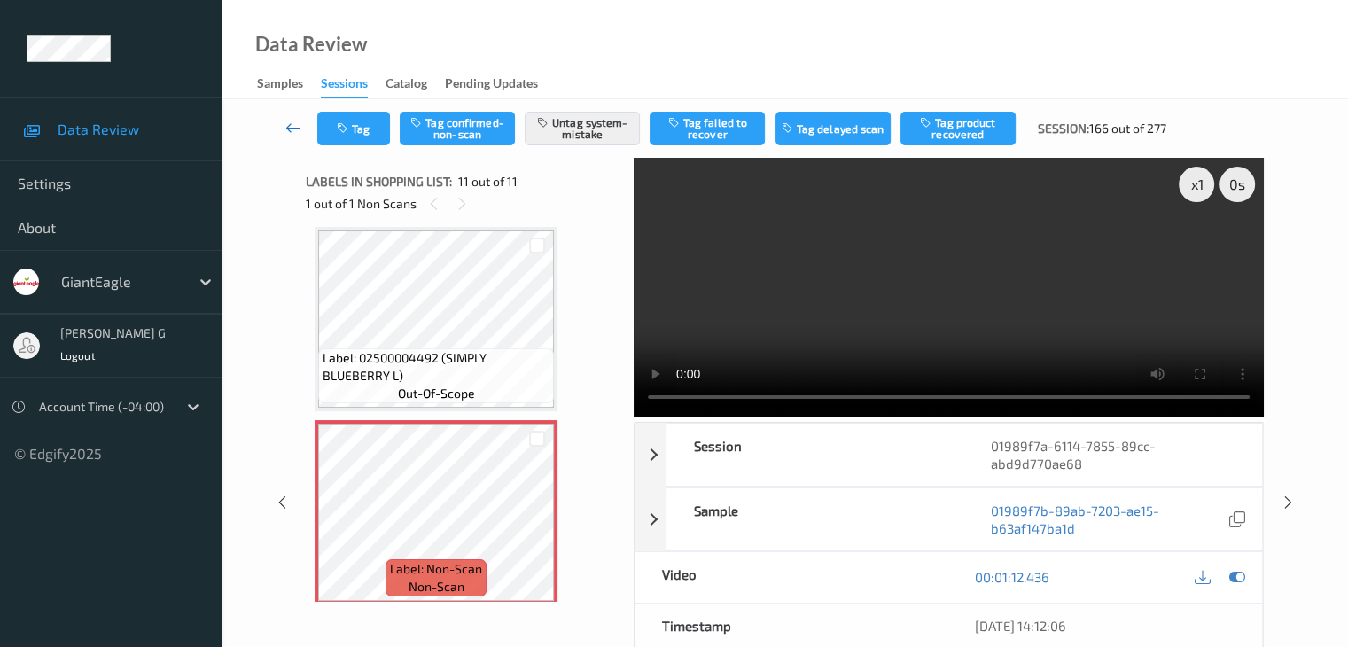
click at [298, 132] on icon at bounding box center [293, 128] width 16 height 18
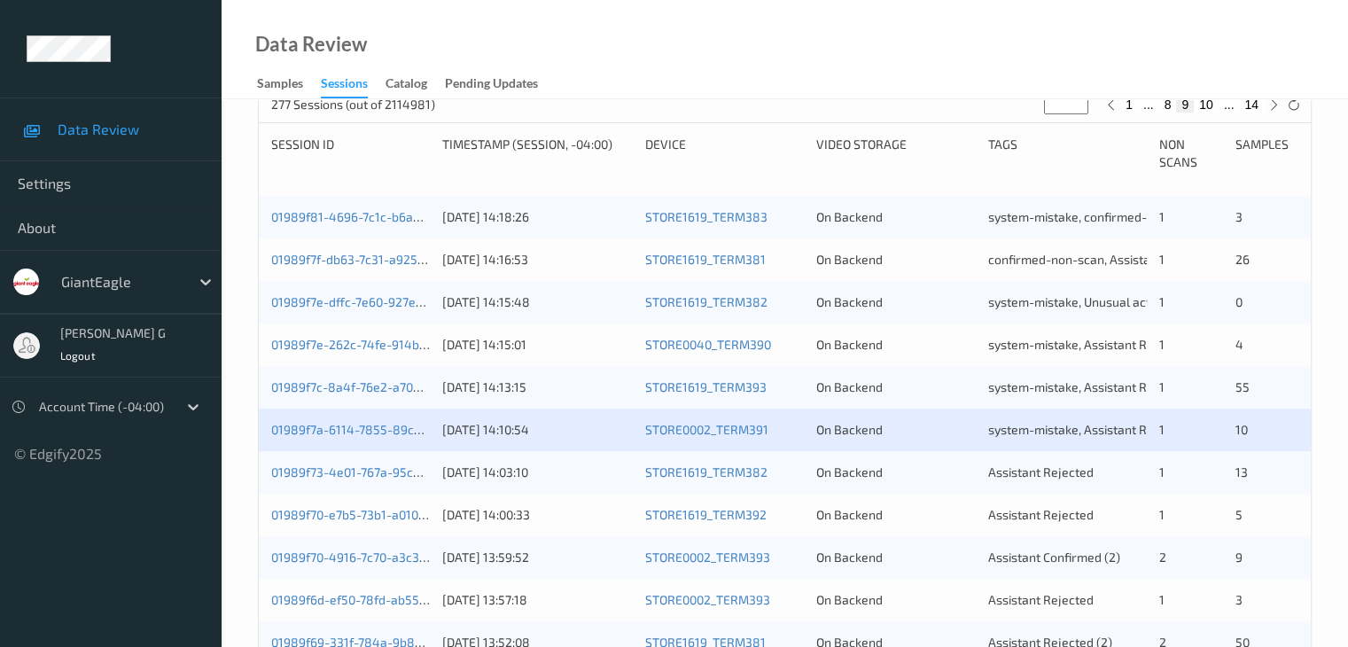
scroll to position [443, 0]
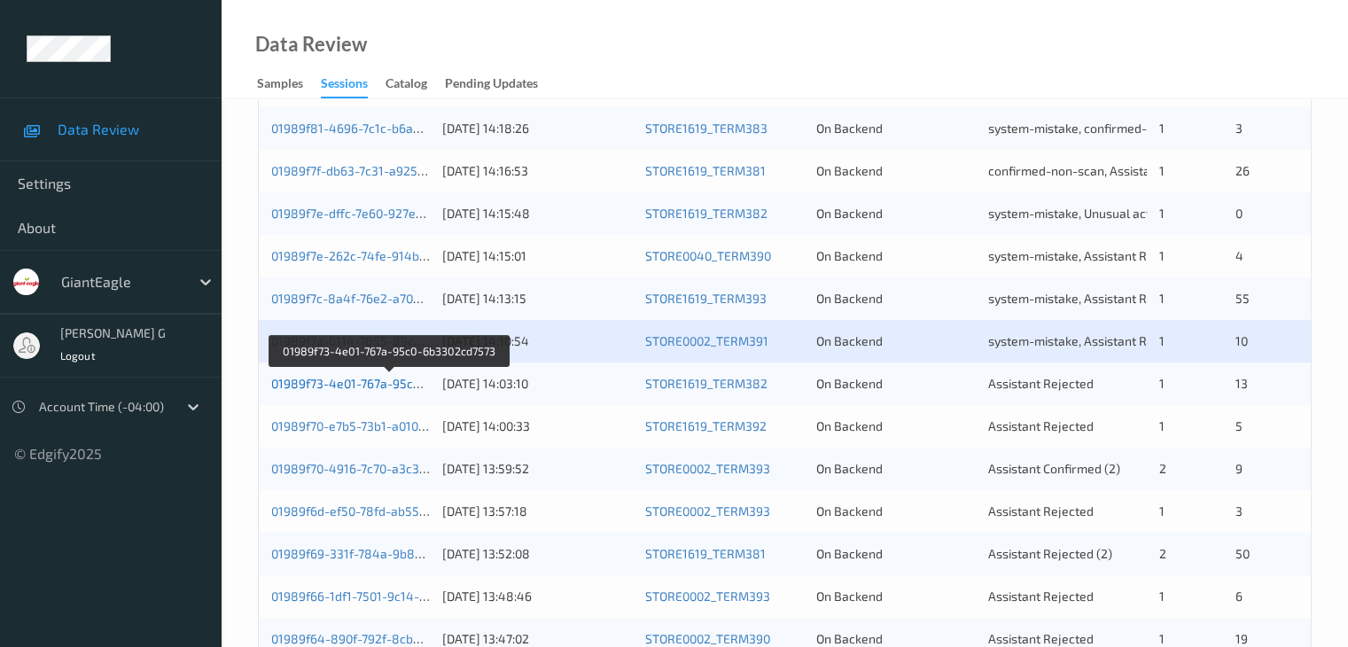
click at [362, 384] on link "01989f73-4e01-767a-95c0-6b3302cd7573" at bounding box center [389, 383] width 237 height 15
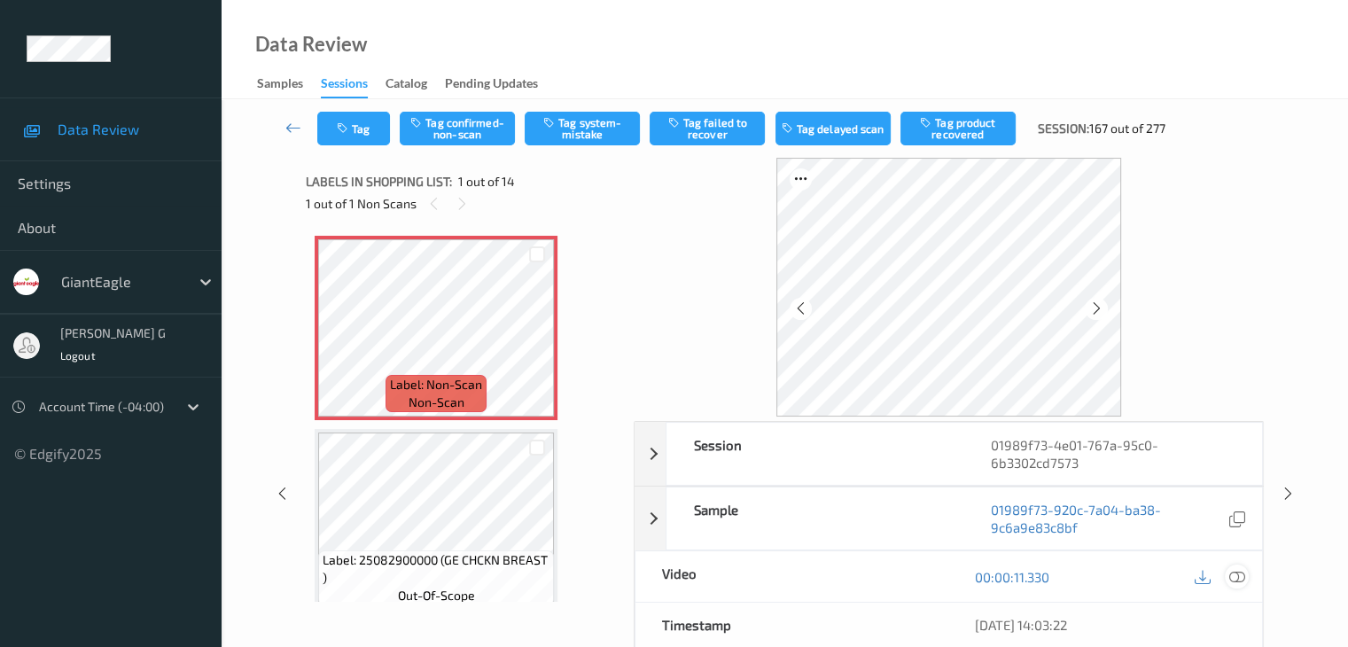
click at [1235, 574] on icon at bounding box center [1236, 577] width 16 height 16
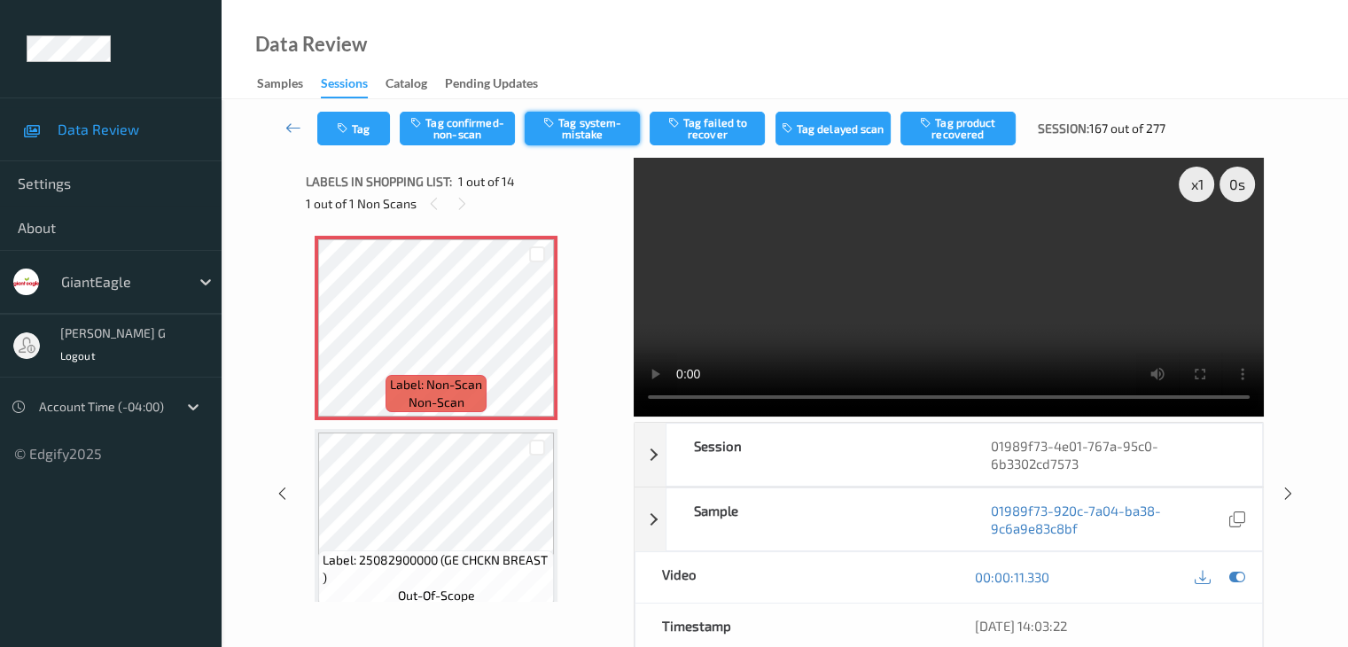
click at [590, 124] on button "Tag system-mistake" at bounding box center [582, 129] width 115 height 34
click at [371, 123] on button "Tag" at bounding box center [353, 129] width 73 height 34
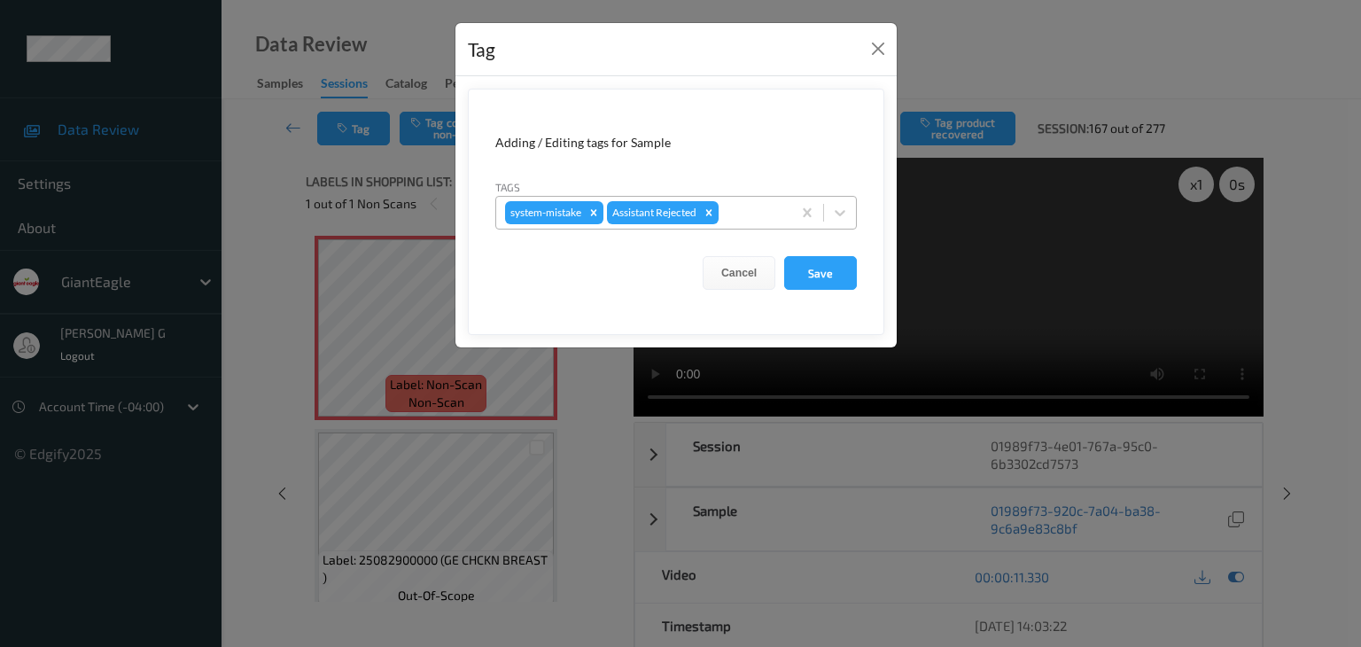
click at [752, 206] on div at bounding box center [752, 212] width 60 height 21
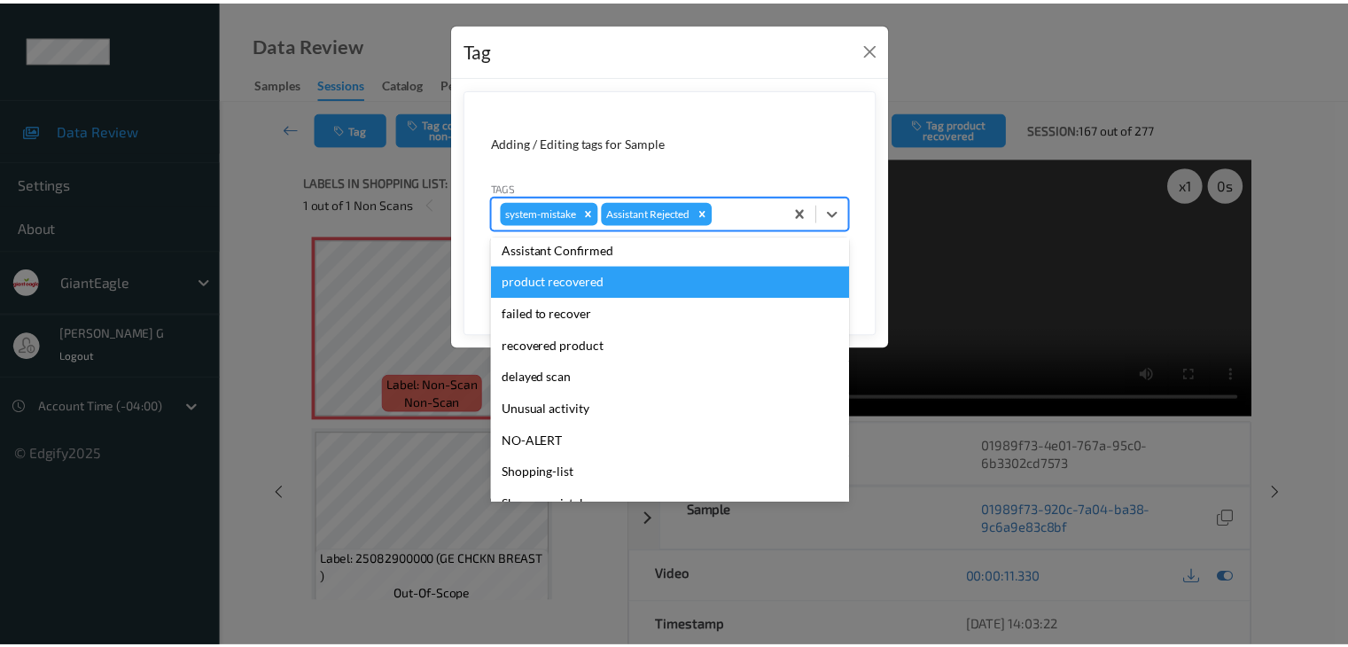
scroll to position [156, 0]
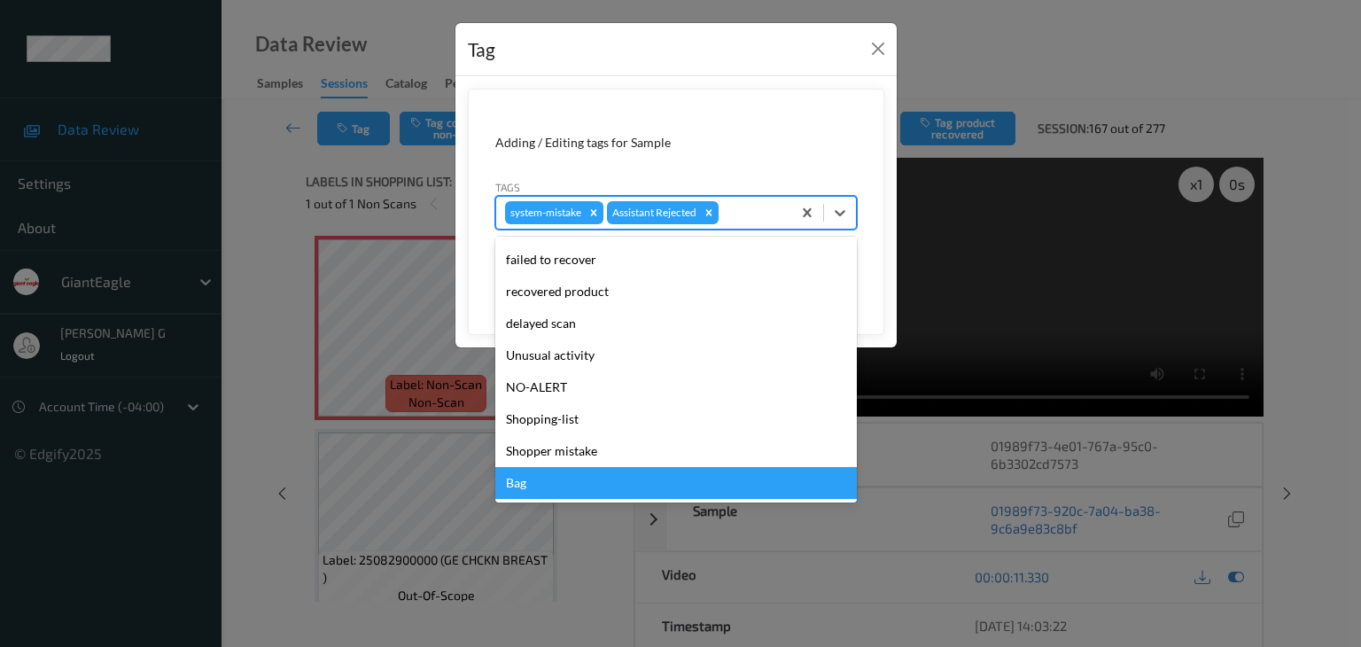
click at [530, 483] on div "Bag" at bounding box center [676, 483] width 362 height 32
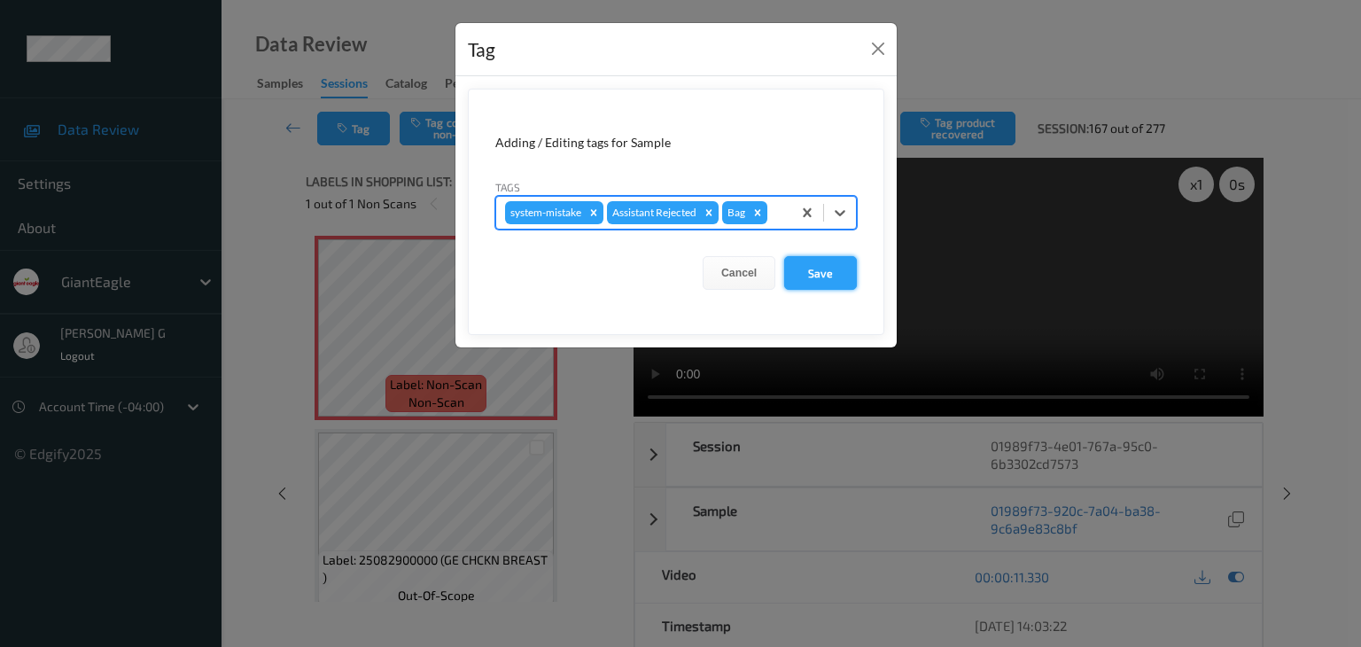
click at [822, 271] on button "Save" at bounding box center [820, 273] width 73 height 34
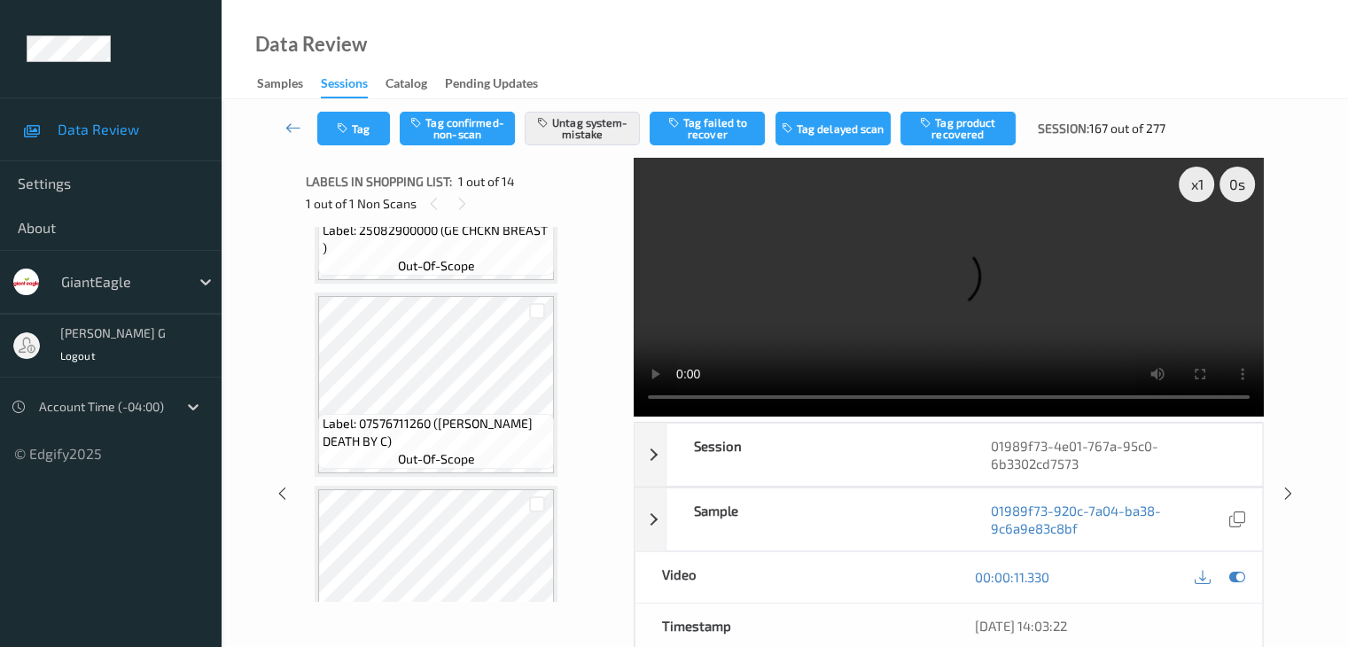
scroll to position [355, 0]
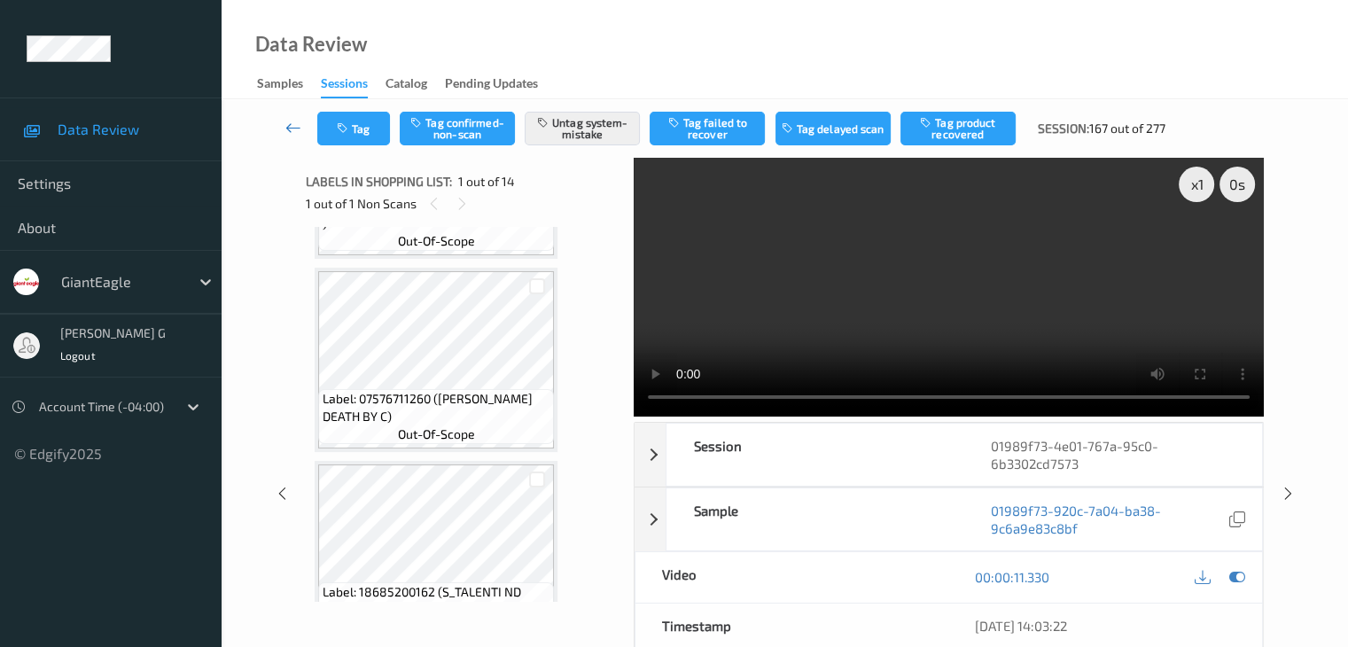
click at [298, 129] on icon at bounding box center [293, 128] width 16 height 18
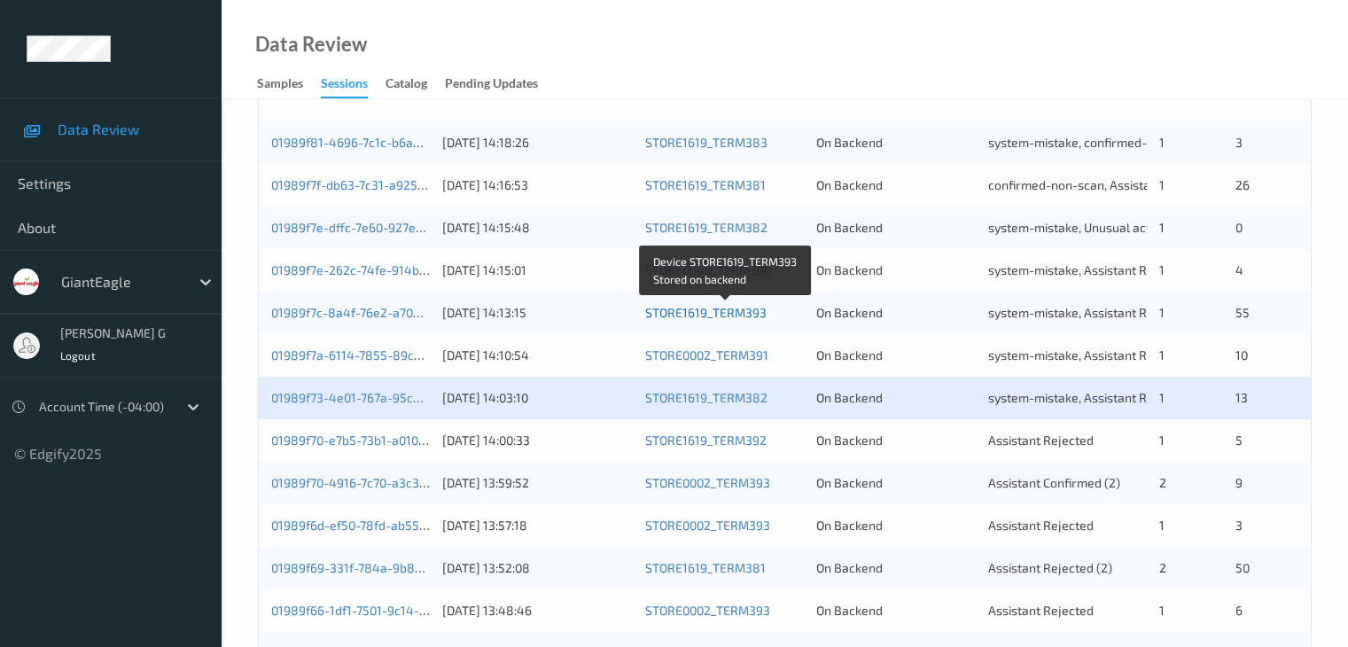
scroll to position [532, 0]
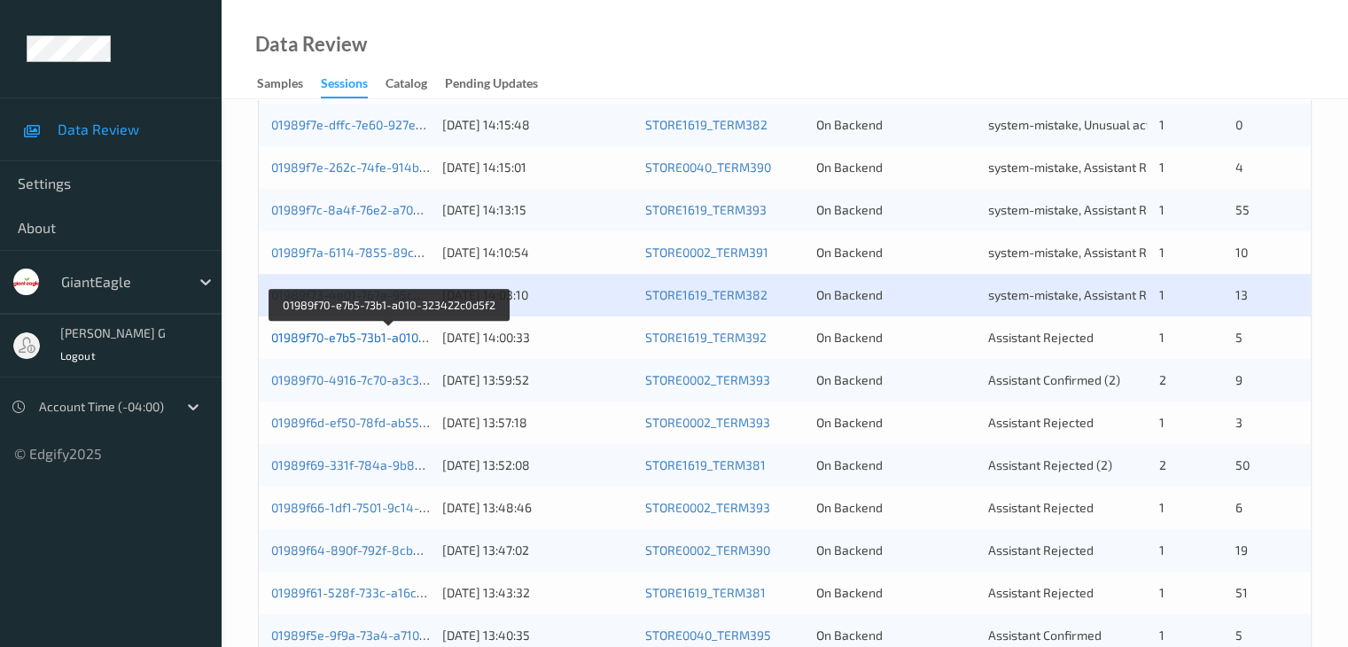
click at [344, 338] on link "01989f70-e7b5-73b1-a010-323422c0d5f2" at bounding box center [388, 337] width 235 height 15
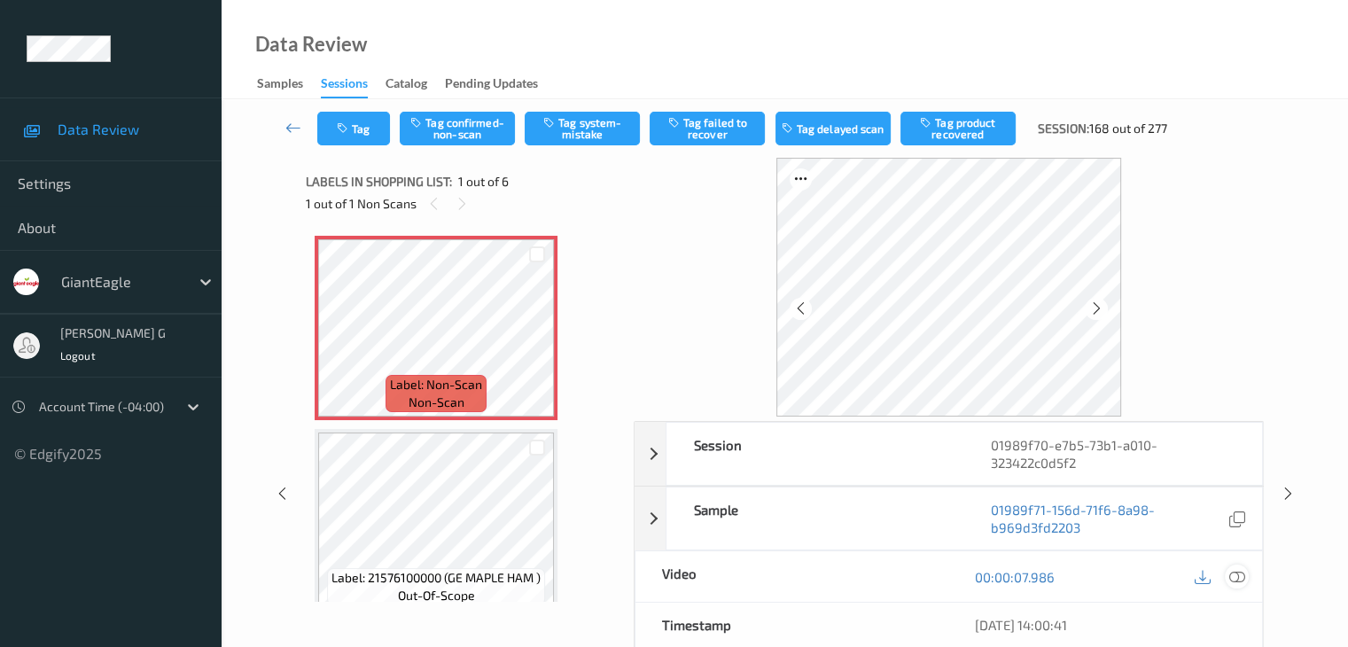
click at [1236, 573] on icon at bounding box center [1236, 577] width 16 height 16
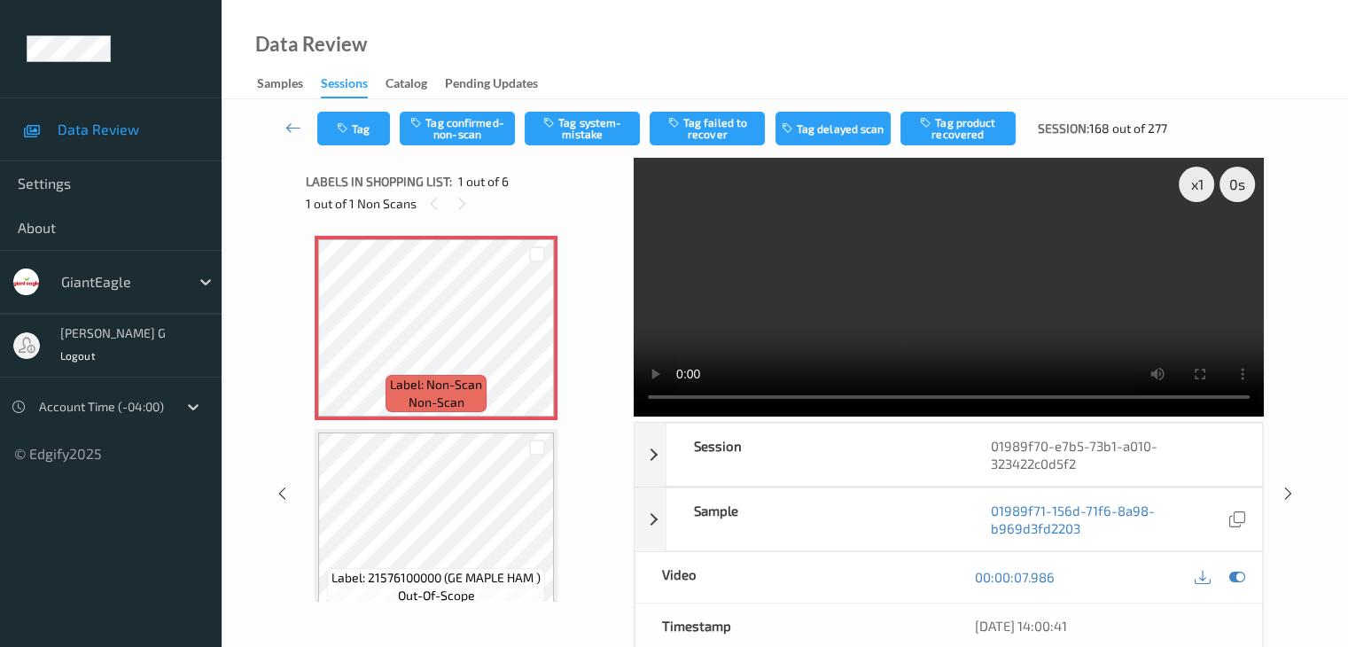
click at [676, 396] on video at bounding box center [949, 287] width 630 height 259
click at [467, 129] on button "Tag confirmed-non-scan" at bounding box center [457, 129] width 115 height 34
click at [963, 131] on button "Tag product recovered" at bounding box center [957, 129] width 115 height 34
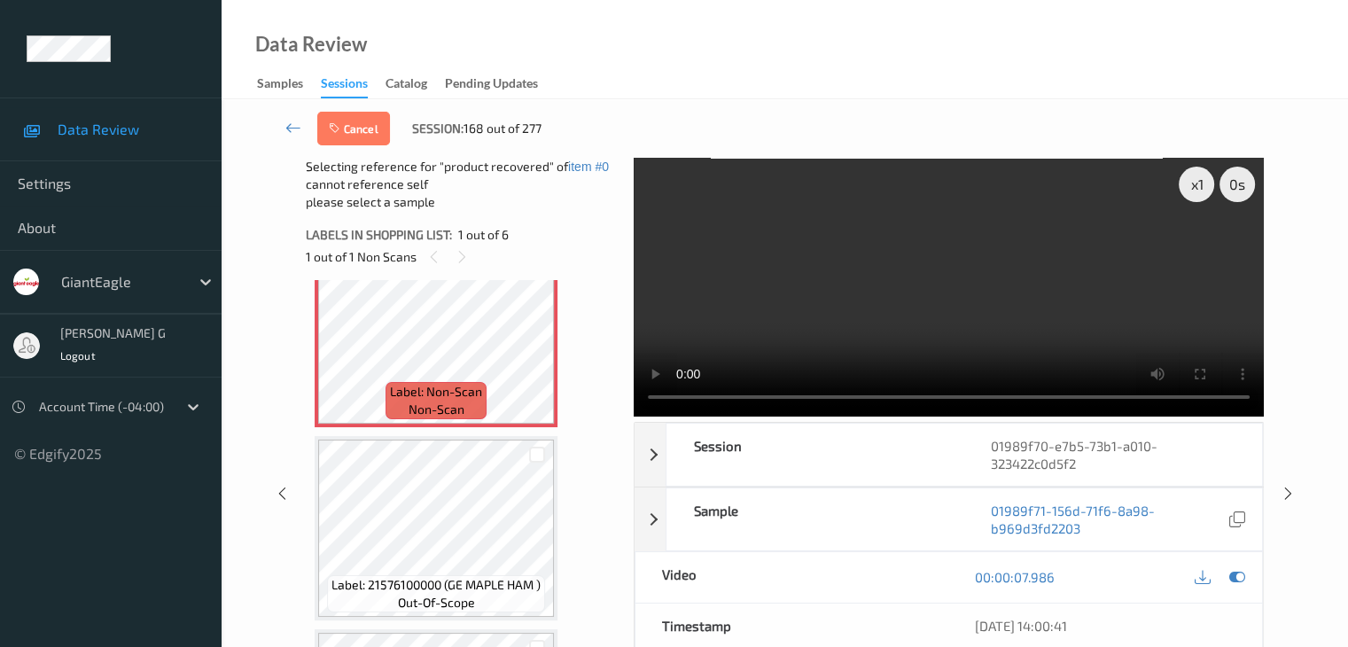
scroll to position [89, 0]
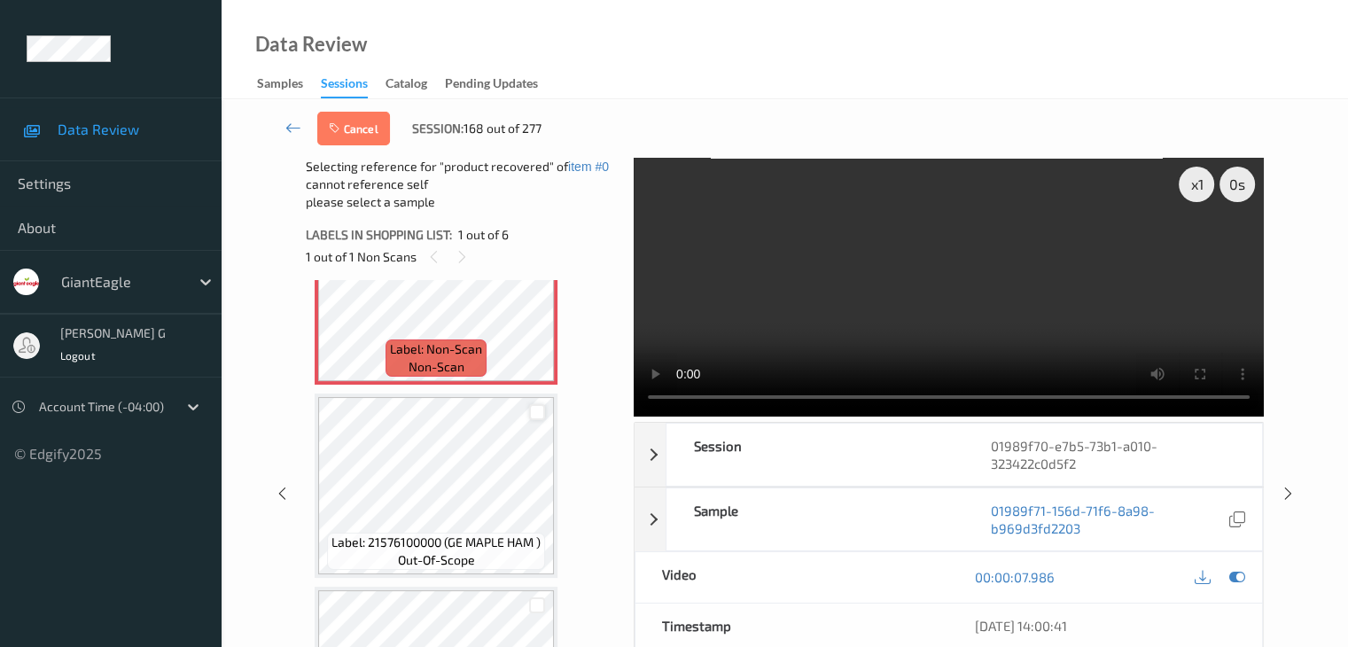
click at [539, 409] on div at bounding box center [537, 412] width 17 height 17
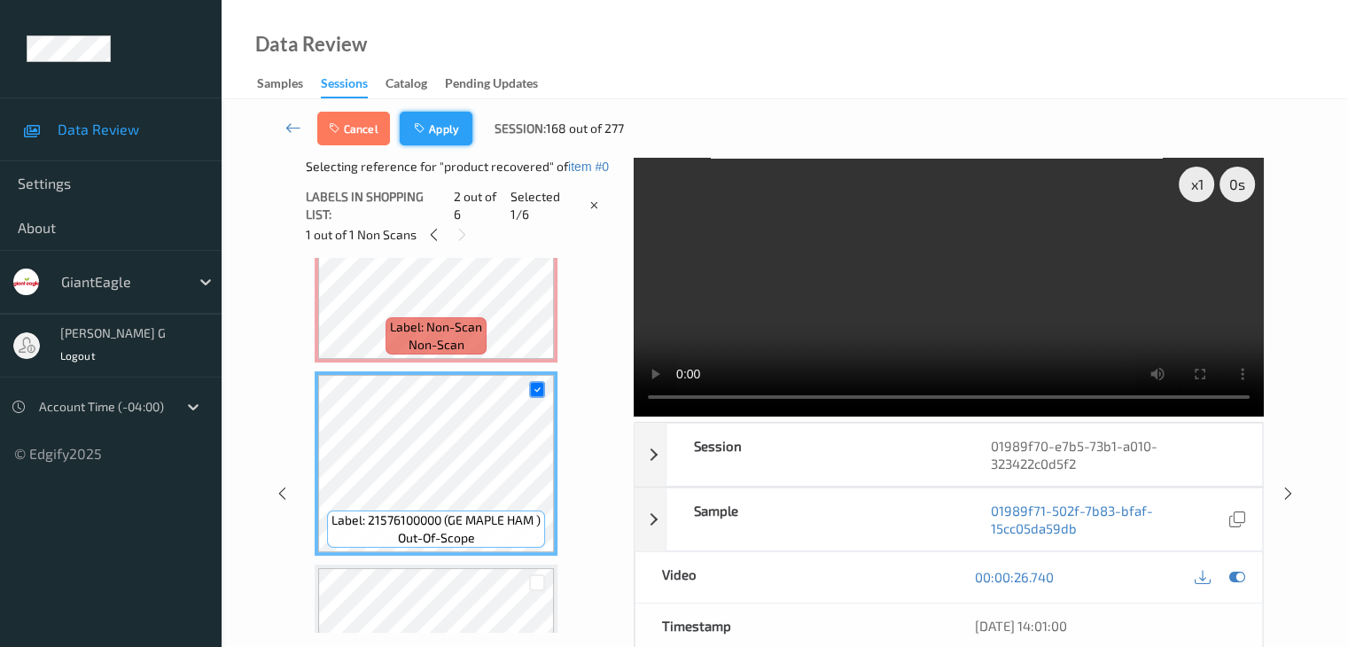
click at [458, 132] on button "Apply" at bounding box center [436, 129] width 73 height 34
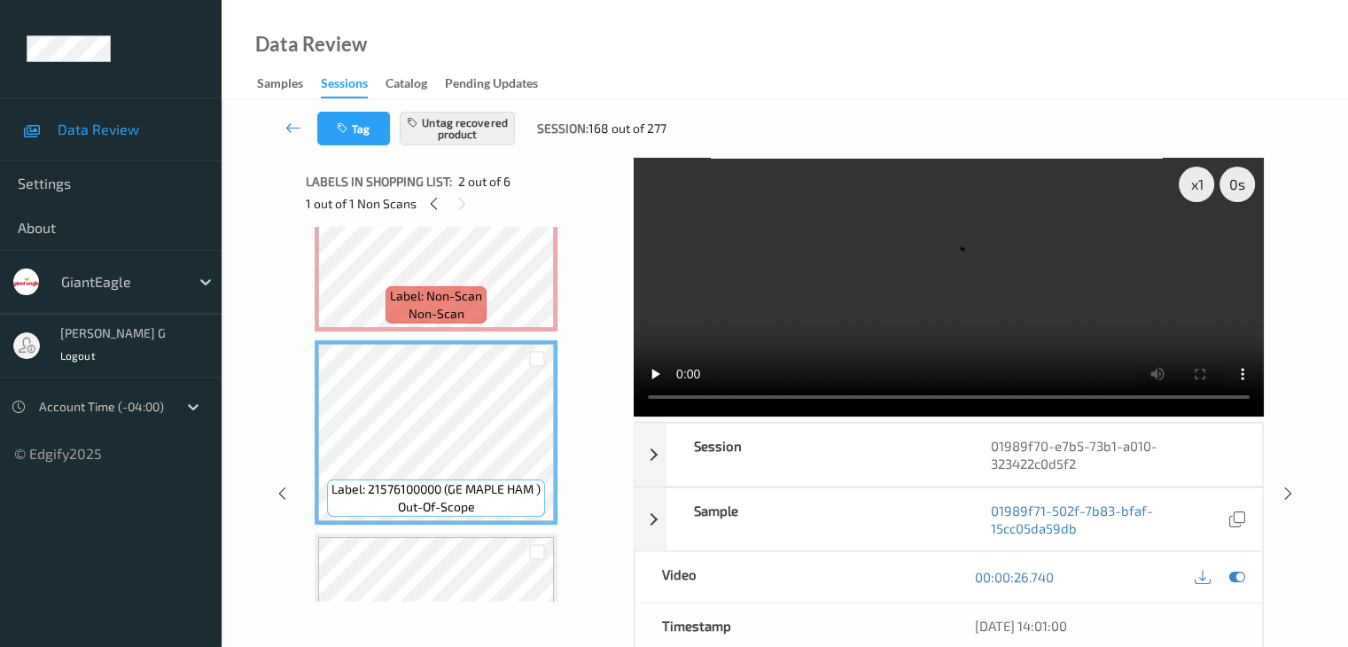
scroll to position [266, 0]
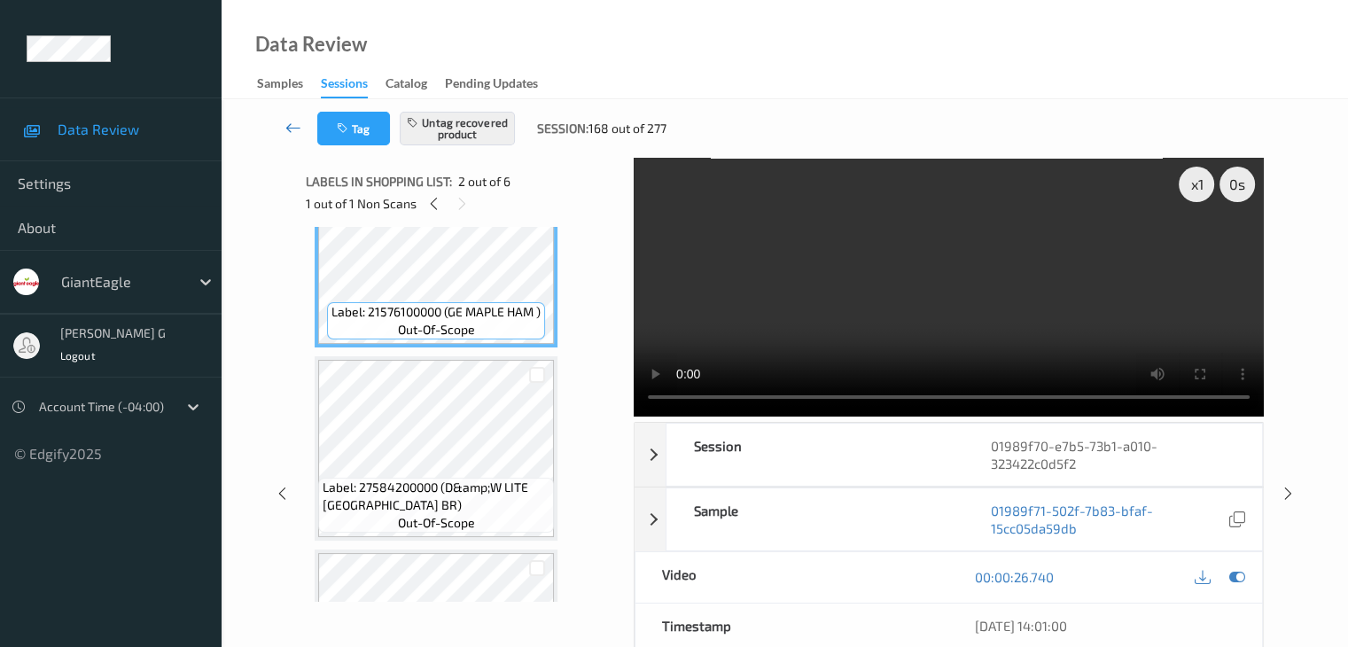
click at [292, 127] on icon at bounding box center [293, 128] width 16 height 18
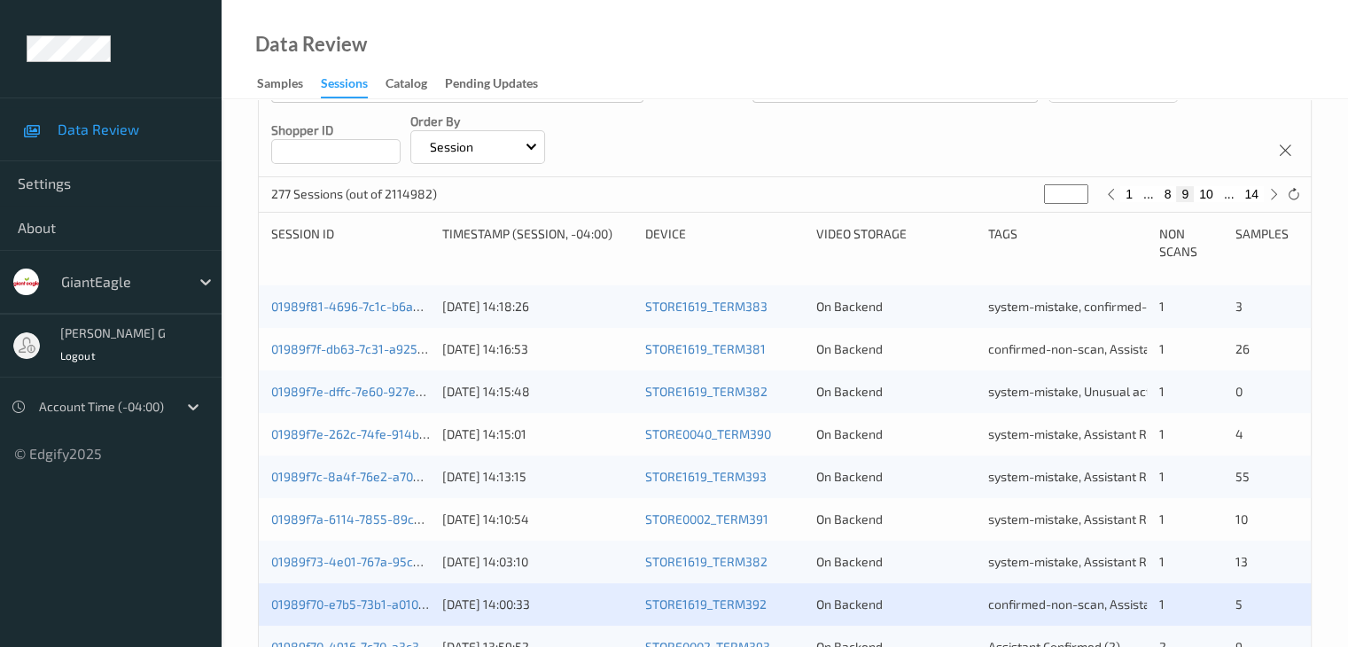
scroll to position [266, 0]
click at [335, 430] on link "01989f7e-262c-74fe-914b-27b2a396d135" at bounding box center [389, 432] width 236 height 15
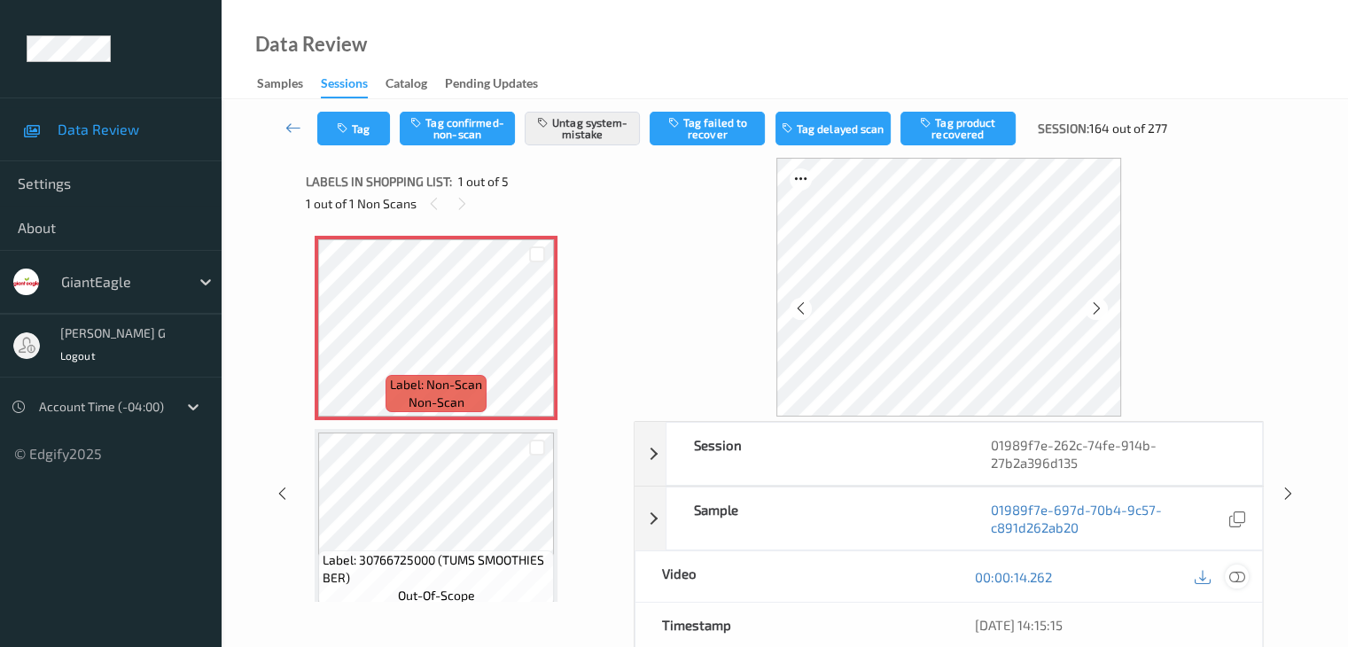
click at [1238, 575] on icon at bounding box center [1236, 577] width 16 height 16
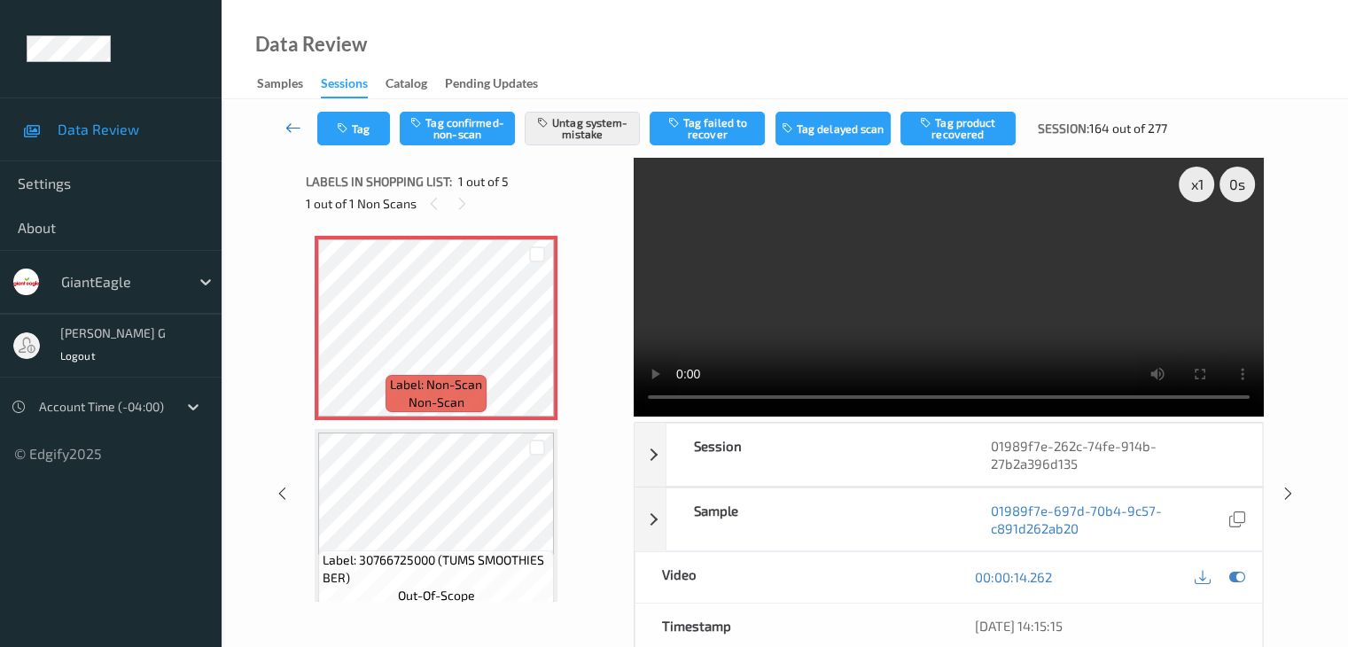
click at [301, 119] on icon at bounding box center [293, 128] width 16 height 18
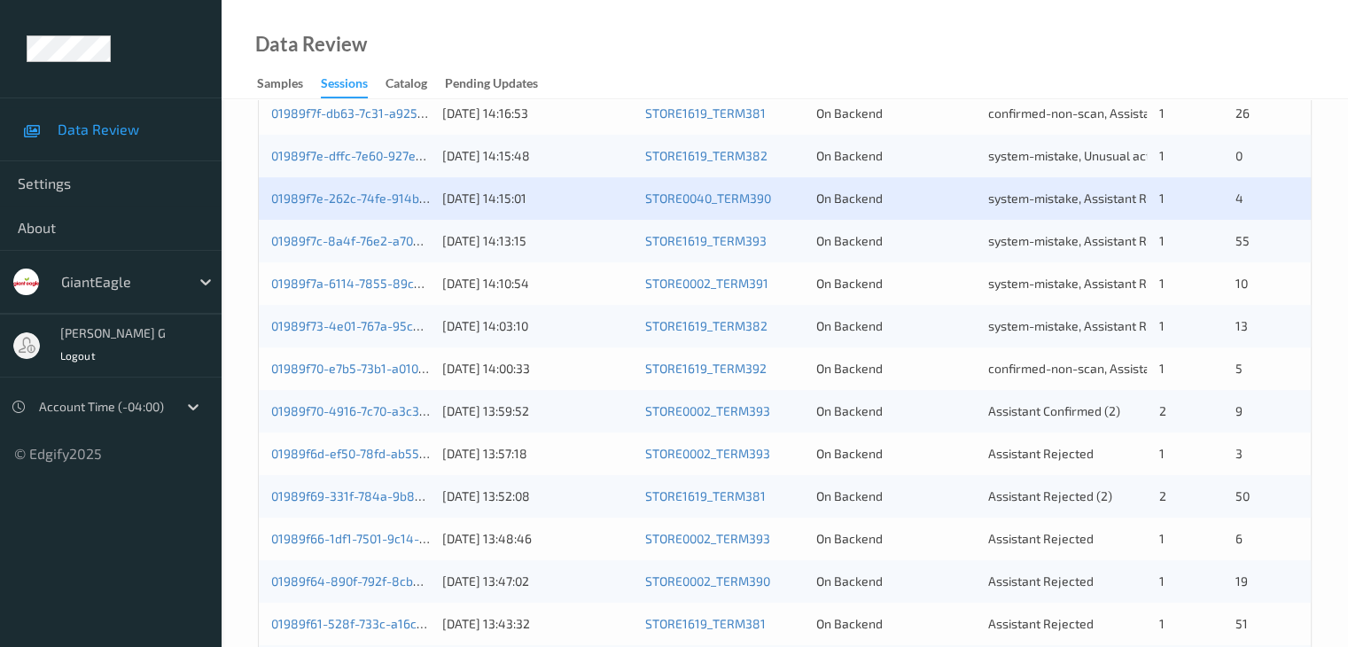
scroll to position [532, 0]
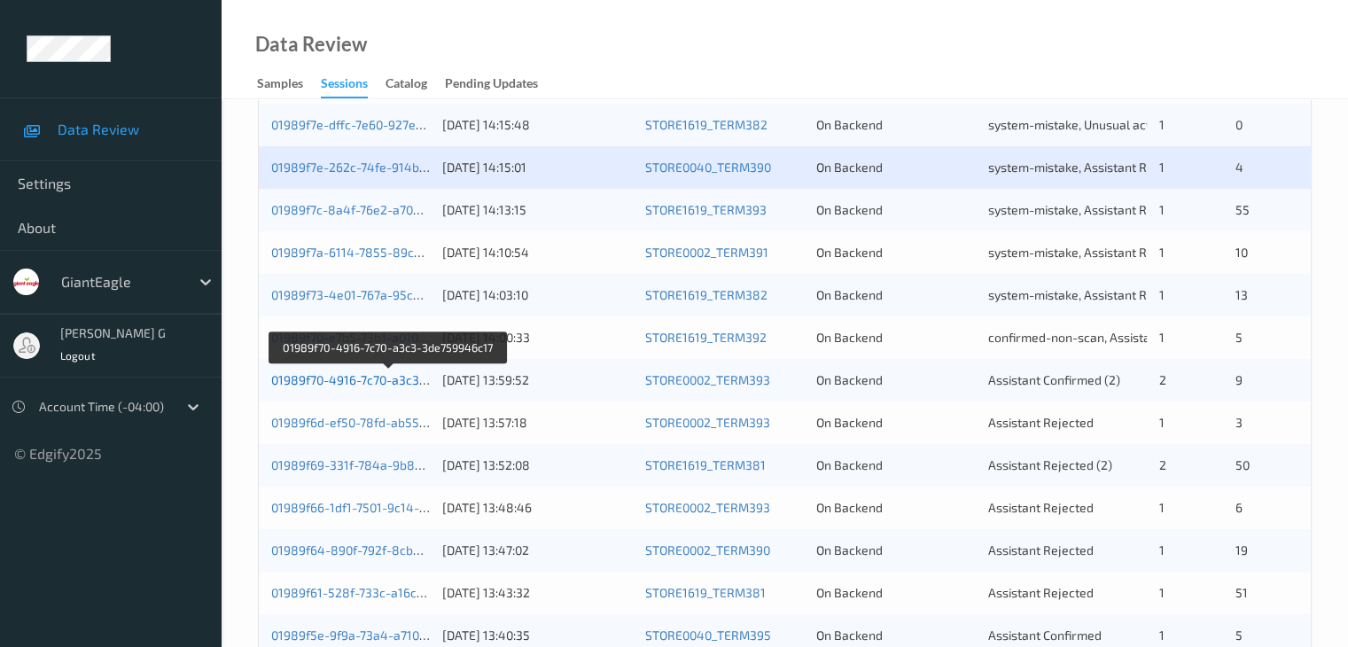
click at [337, 380] on link "01989f70-4916-7c70-a3c3-3de759946c17" at bounding box center [388, 379] width 235 height 15
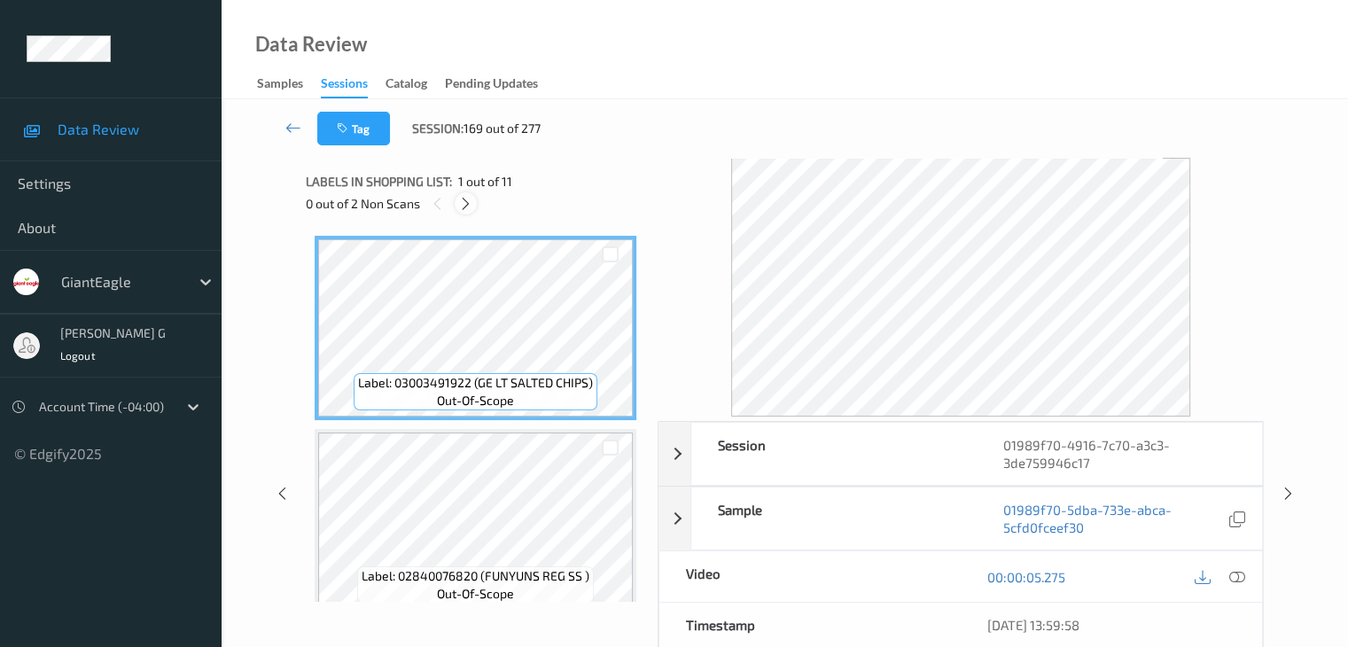
click at [469, 203] on icon at bounding box center [465, 204] width 15 height 16
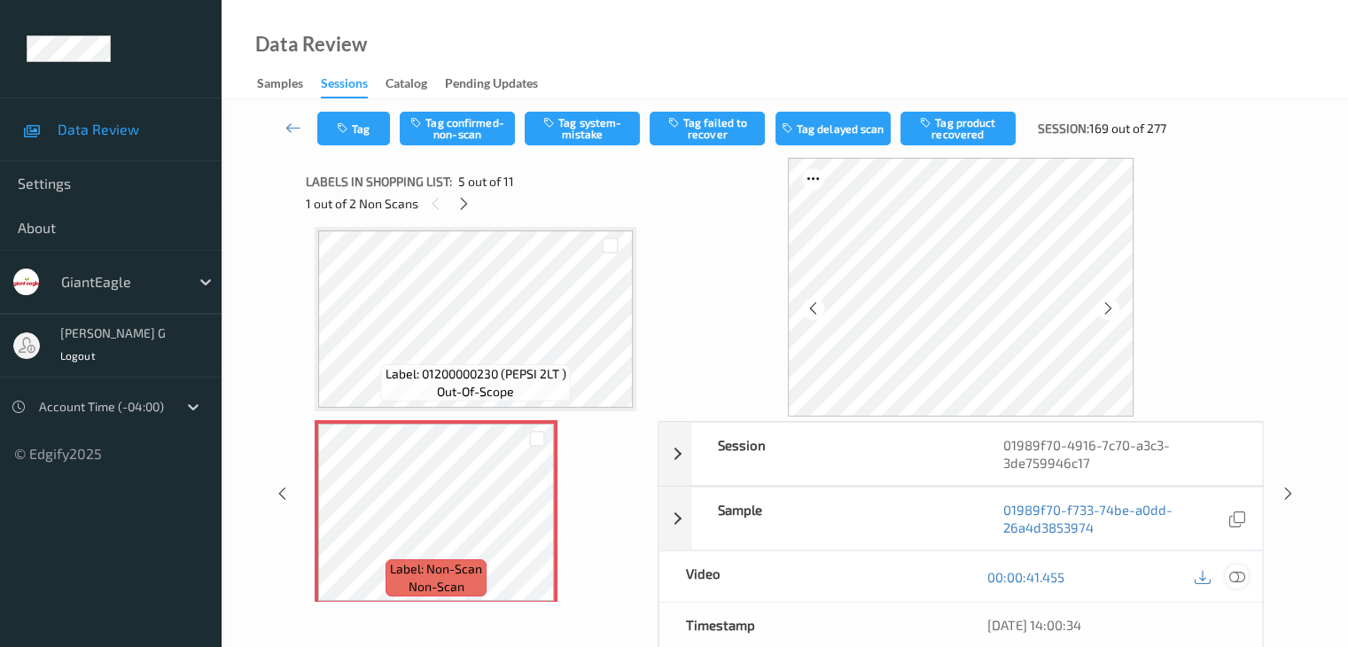
click at [1239, 576] on icon at bounding box center [1236, 577] width 16 height 16
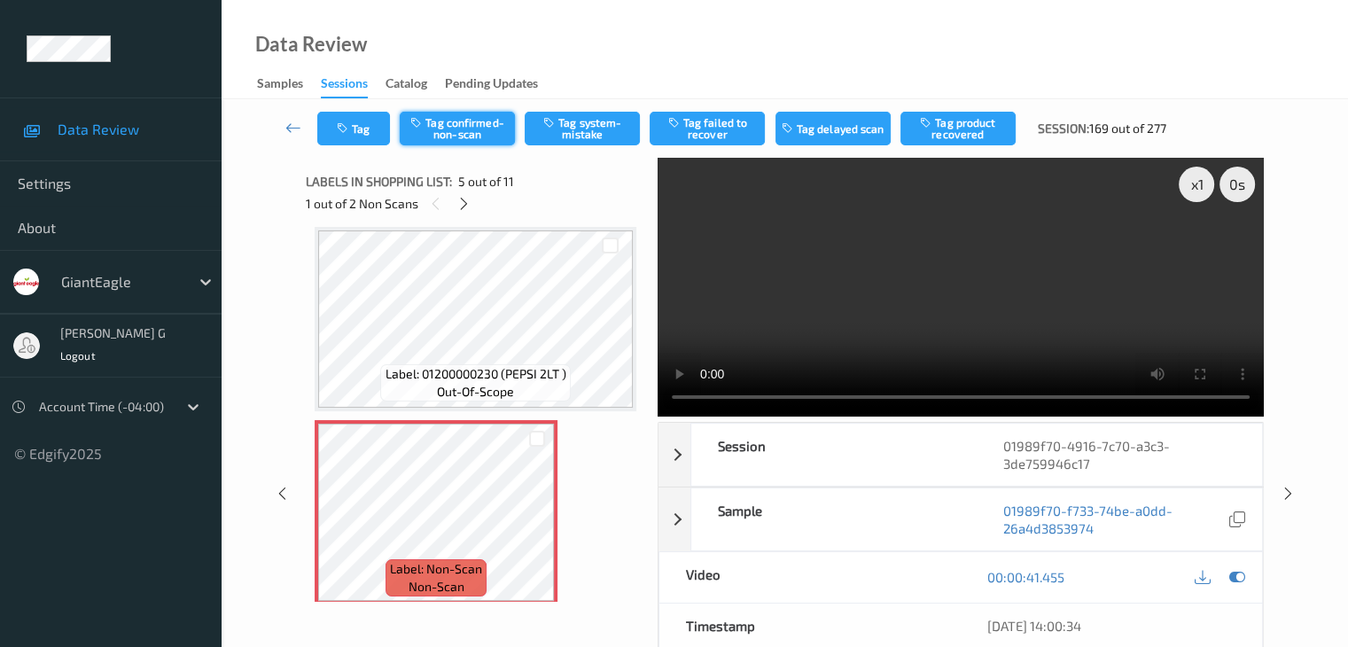
click at [463, 126] on button "Tag confirmed-non-scan" at bounding box center [457, 129] width 115 height 34
click at [960, 125] on button "Tag product recovered" at bounding box center [957, 129] width 115 height 34
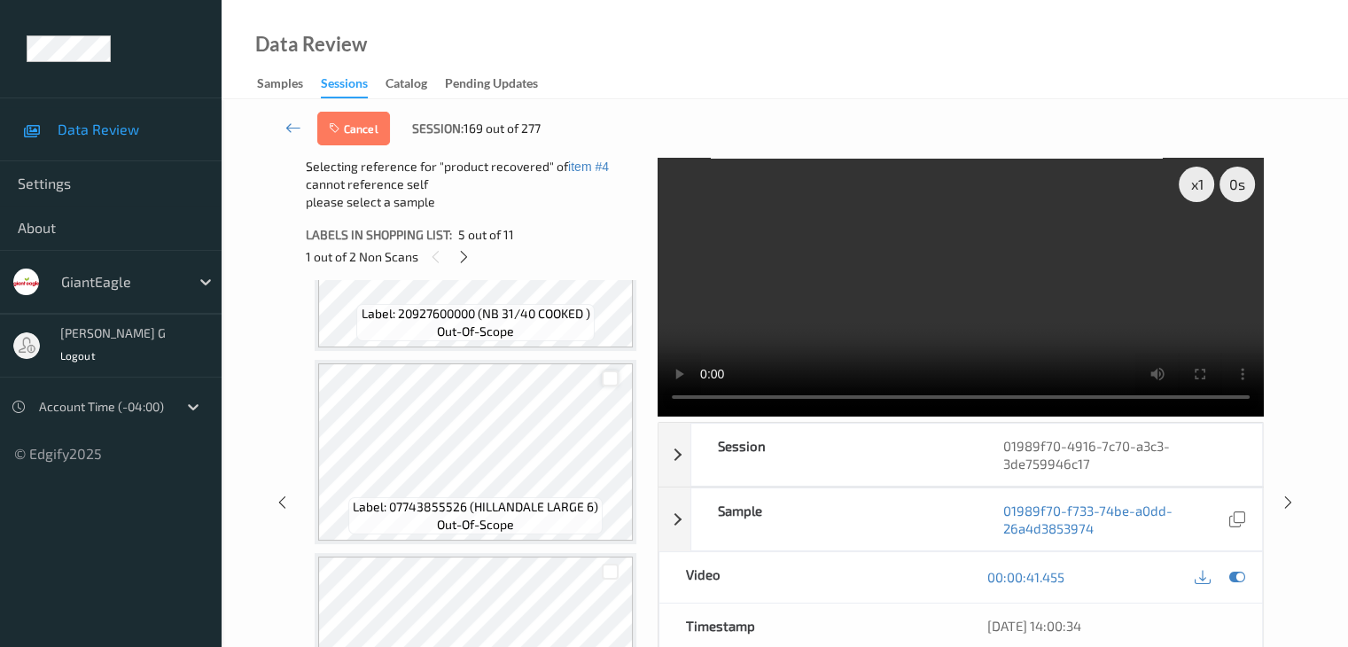
scroll to position [1386, 0]
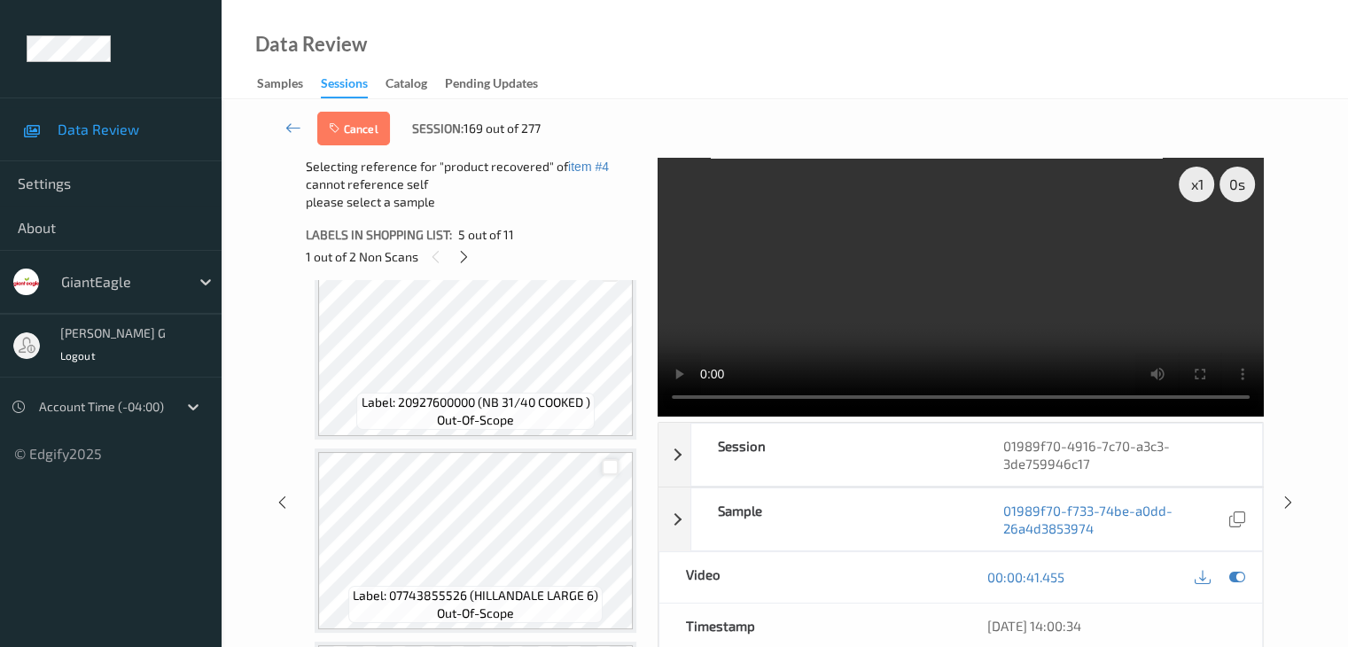
click at [608, 465] on div at bounding box center [610, 467] width 17 height 17
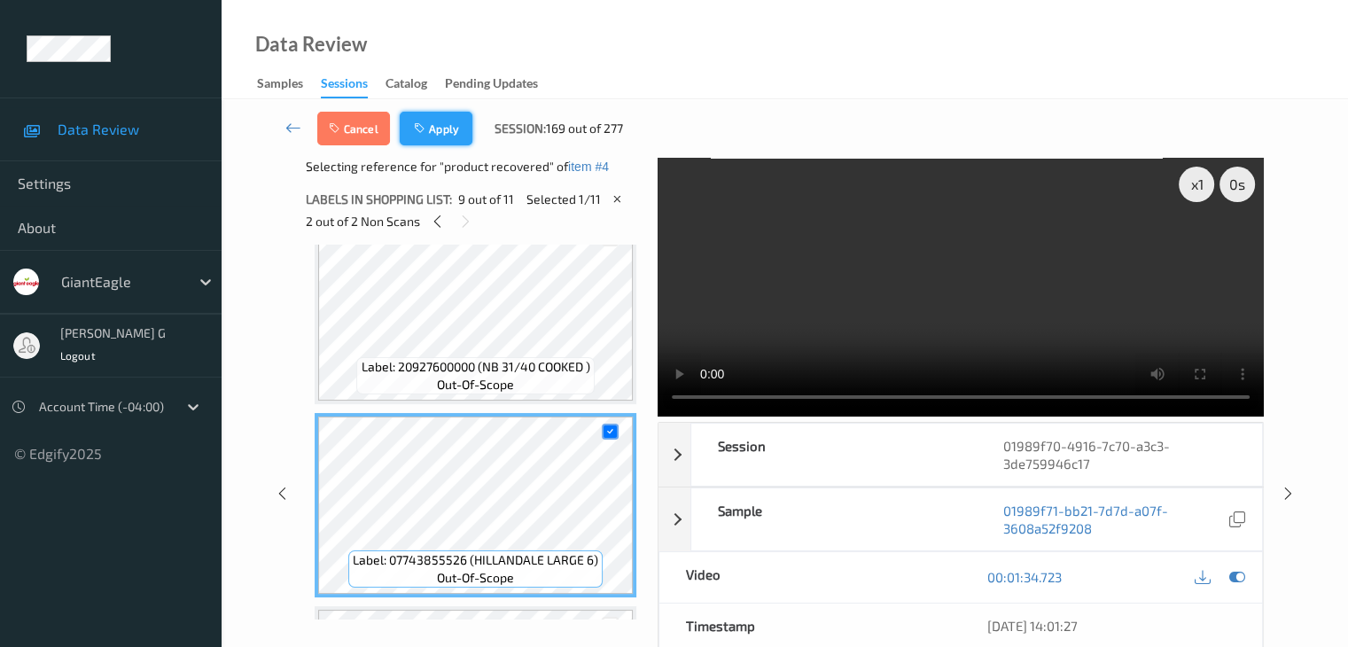
click at [443, 132] on button "Apply" at bounding box center [436, 129] width 73 height 34
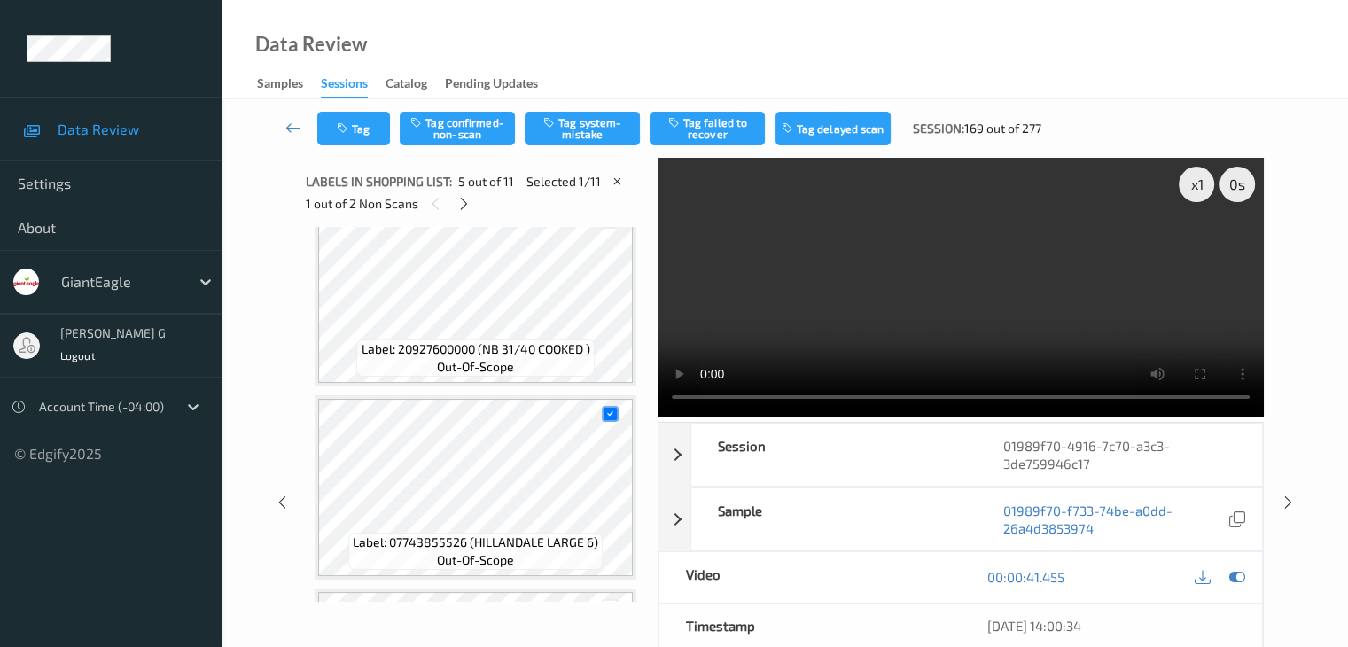
scroll to position [588, 0]
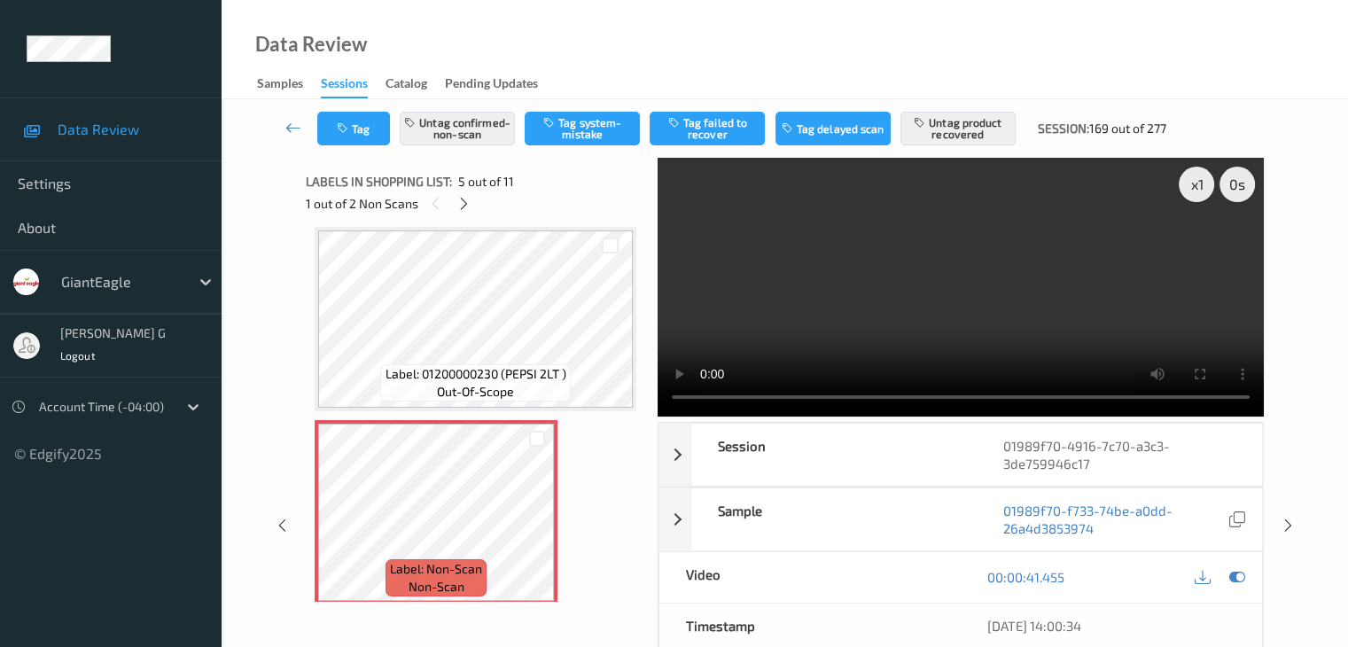
click at [287, 126] on icon at bounding box center [293, 128] width 16 height 18
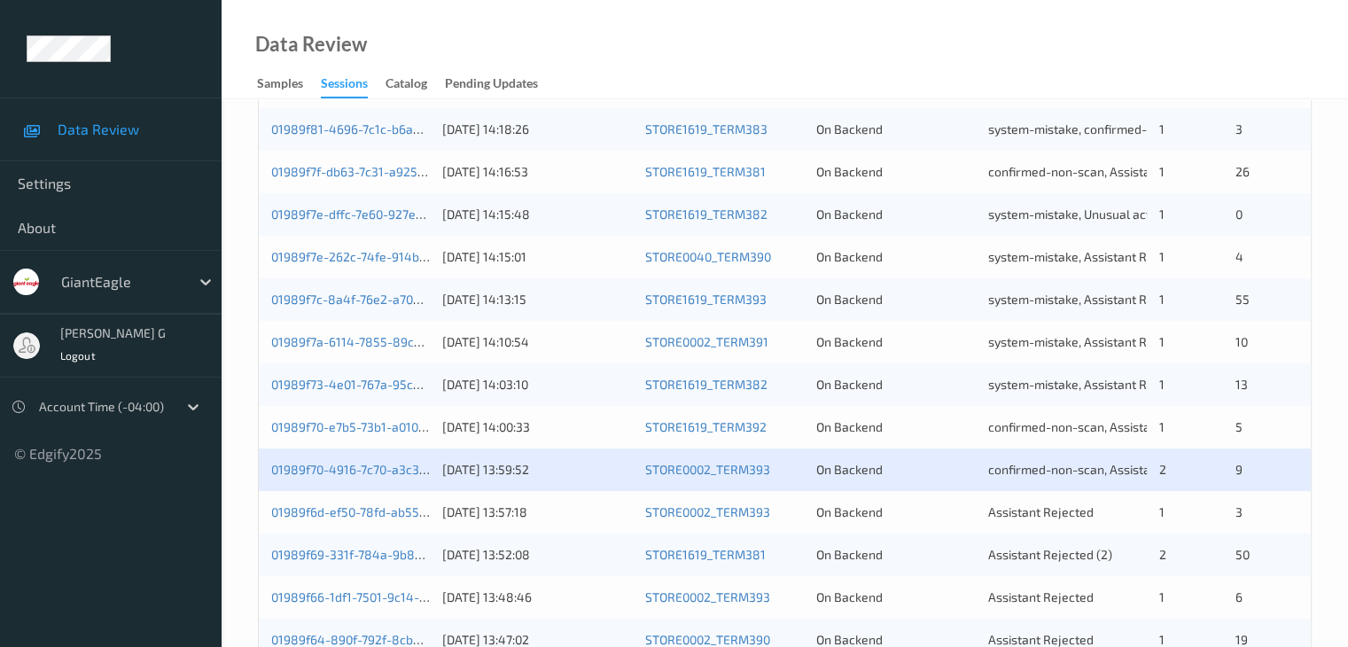
scroll to position [443, 0]
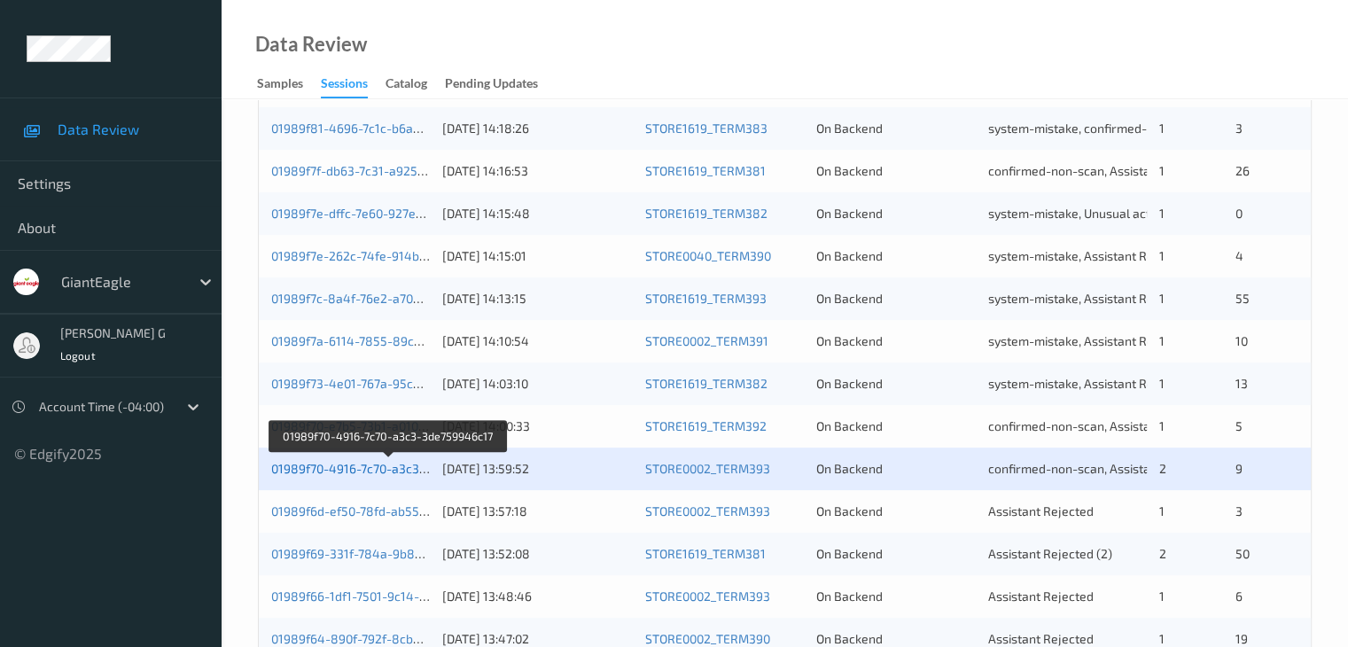
click at [340, 466] on link "01989f70-4916-7c70-a3c3-3de759946c17" at bounding box center [388, 468] width 235 height 15
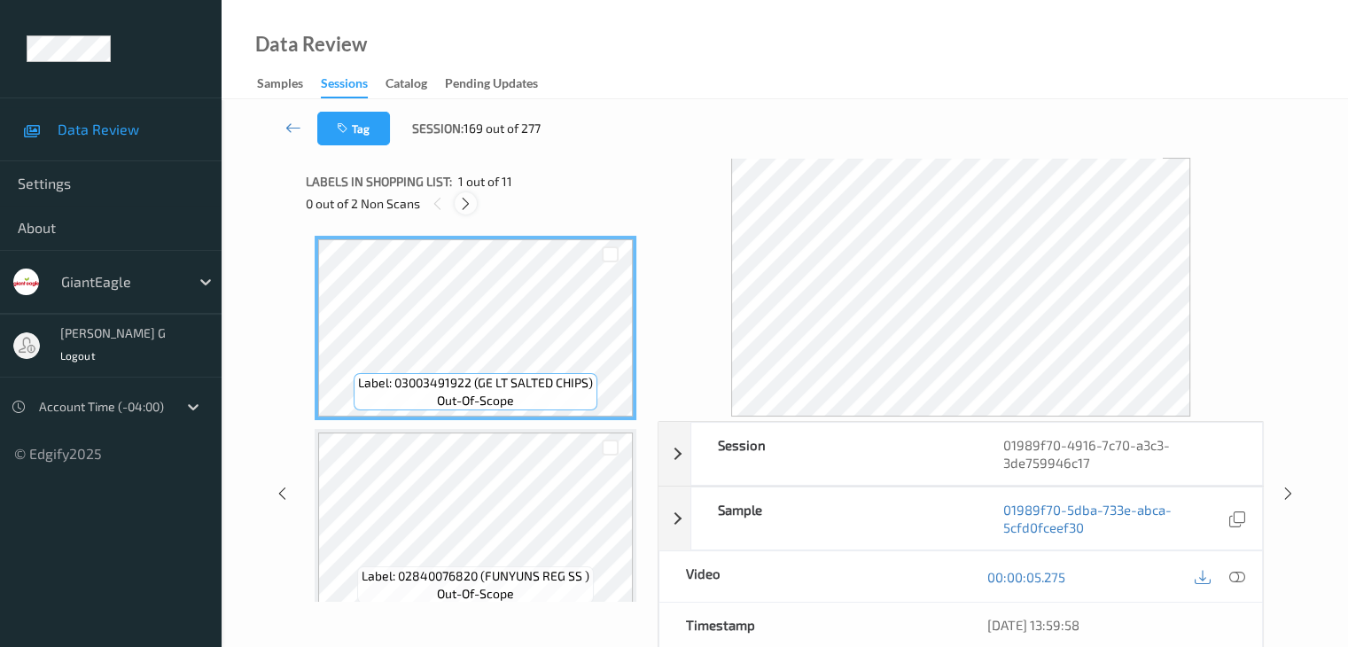
click at [467, 203] on icon at bounding box center [465, 204] width 15 height 16
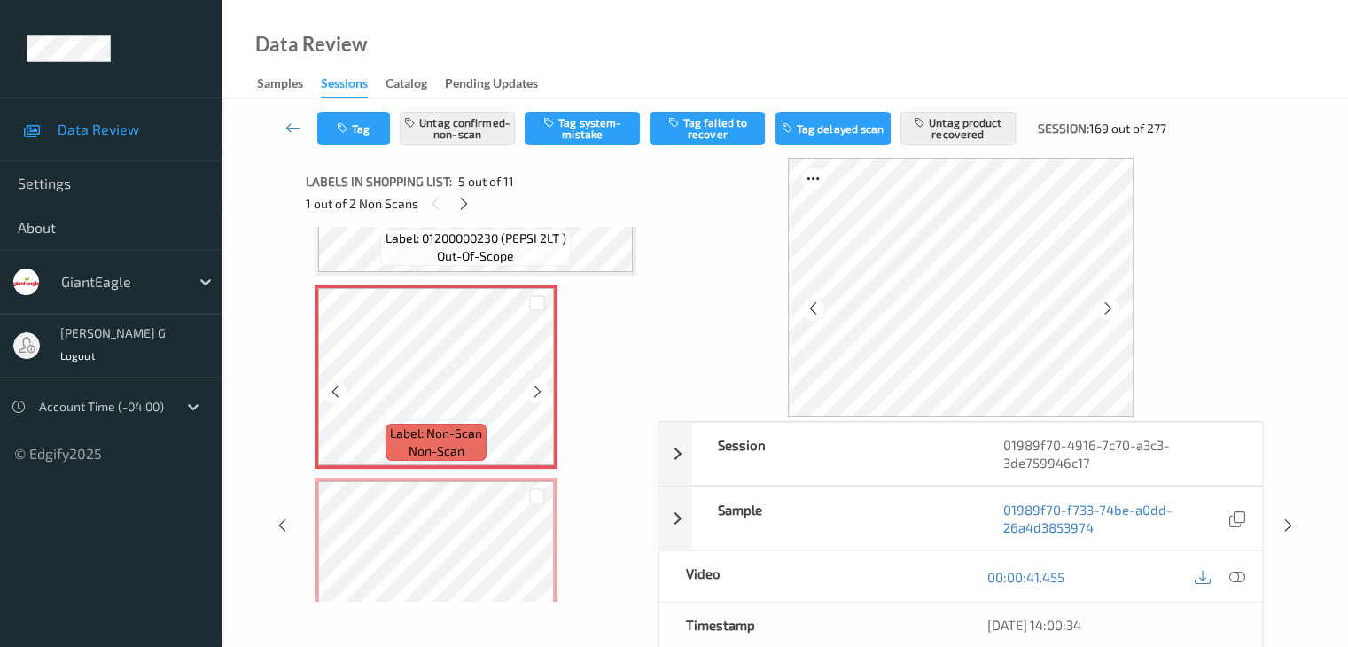
scroll to position [854, 0]
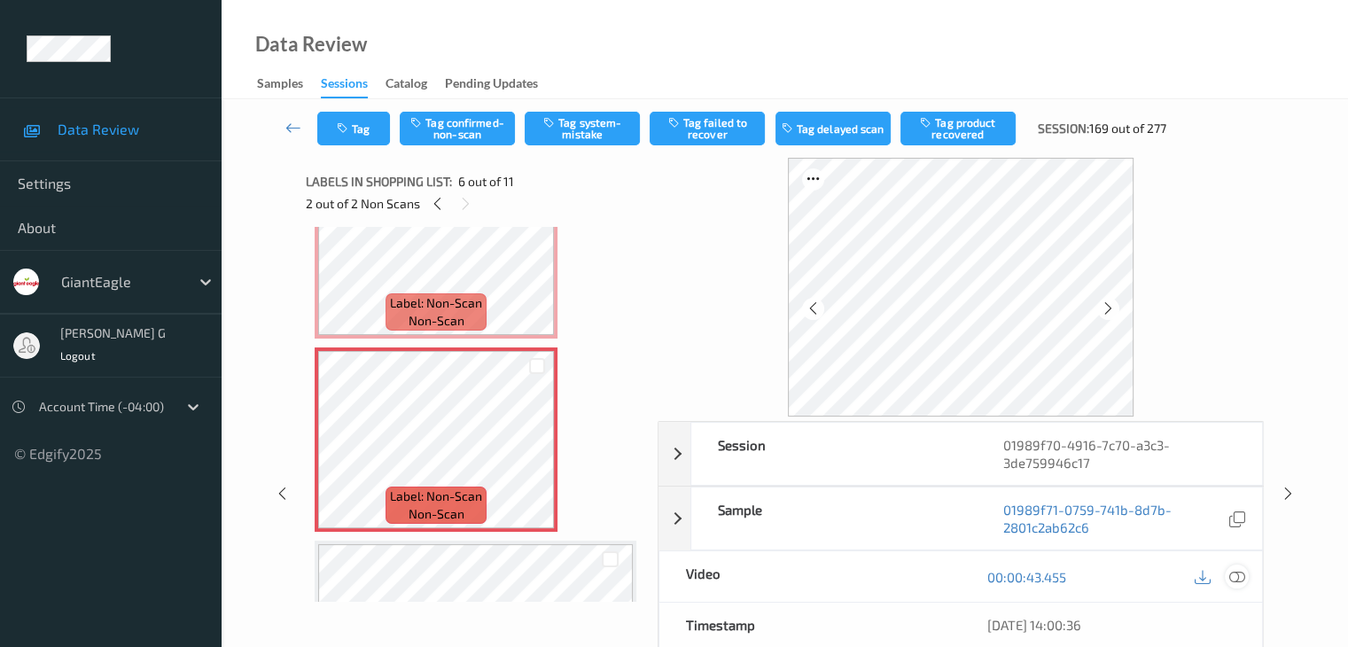
click at [1237, 576] on icon at bounding box center [1236, 577] width 16 height 16
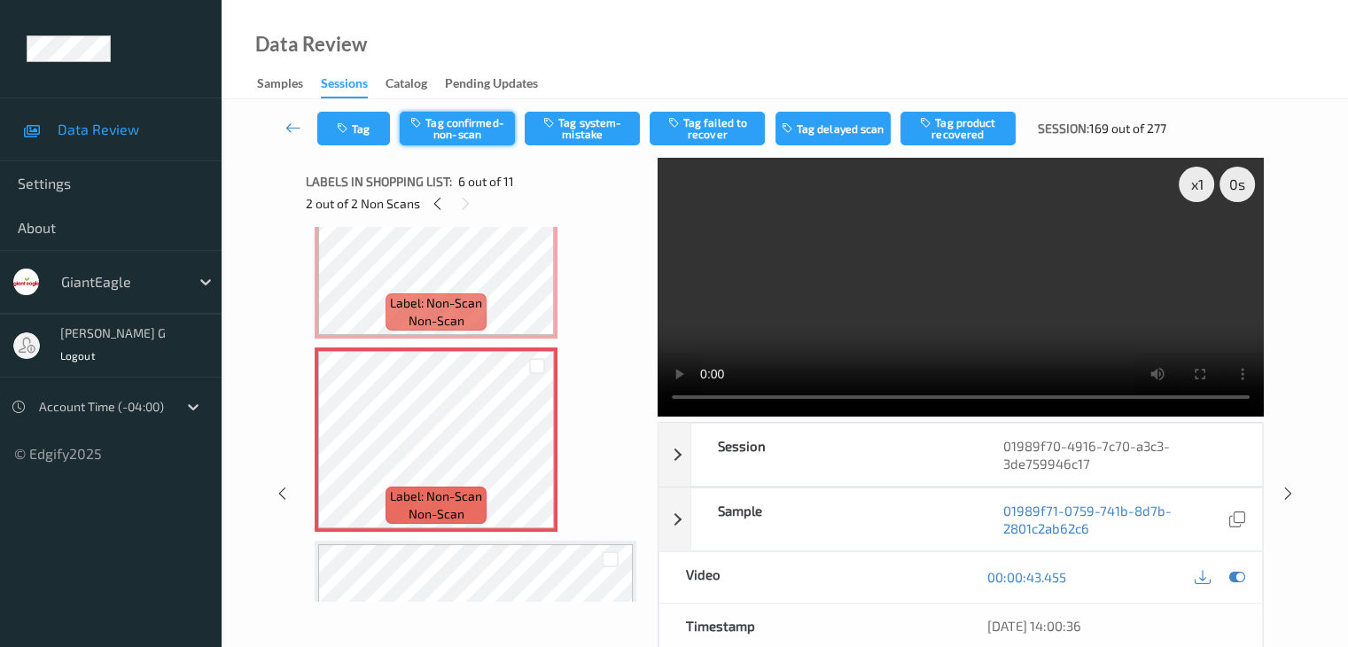
click at [475, 129] on button "Tag confirmed-non-scan" at bounding box center [457, 129] width 115 height 34
click at [968, 129] on button "Tag product recovered" at bounding box center [957, 129] width 115 height 34
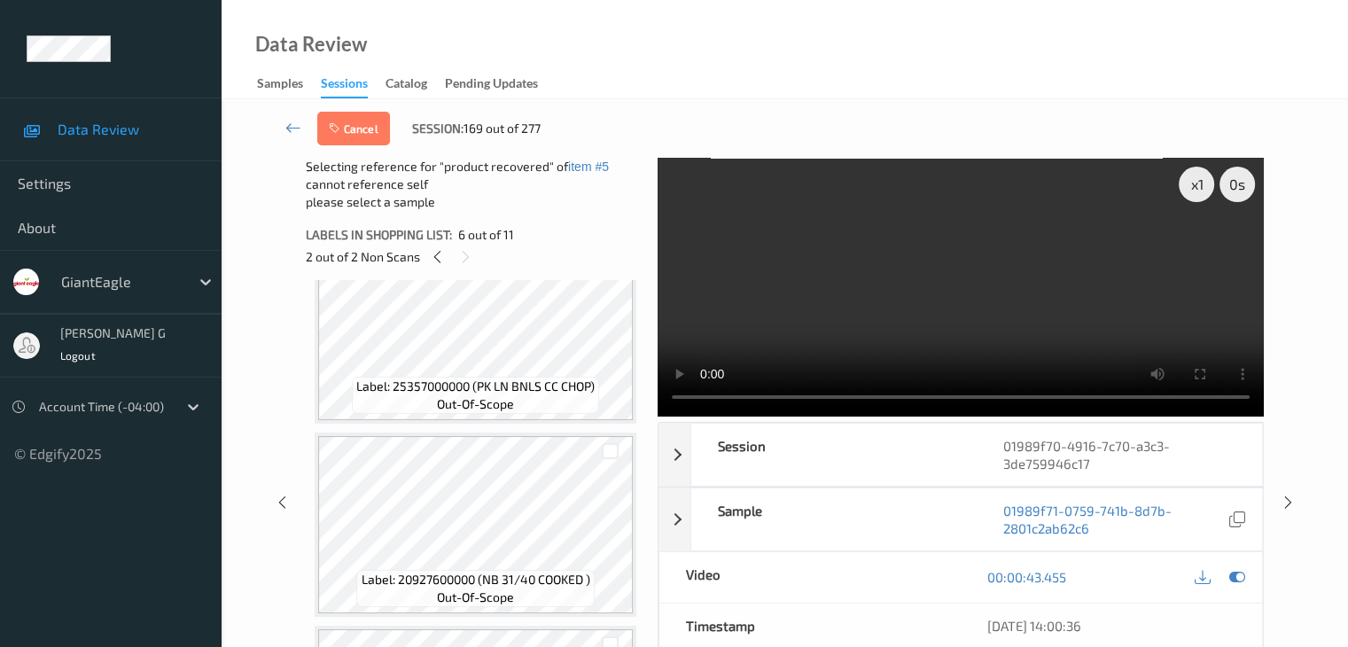
scroll to position [1032, 0]
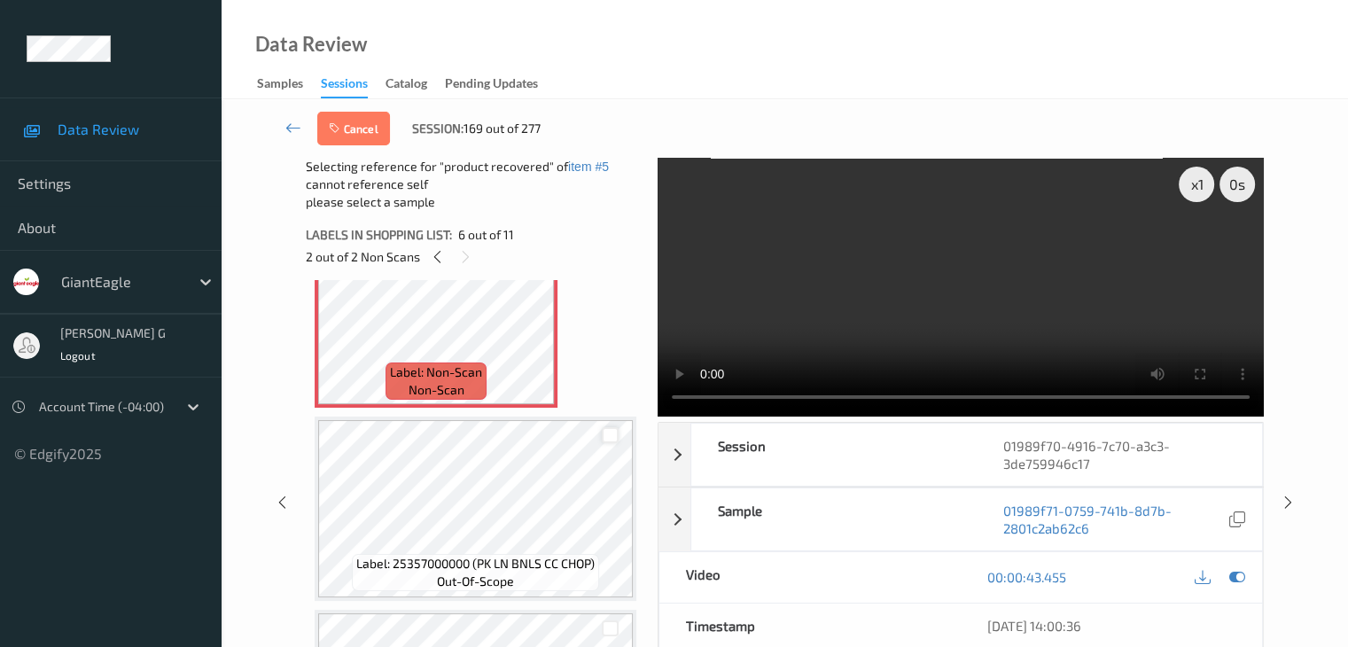
click at [609, 436] on div at bounding box center [610, 435] width 17 height 17
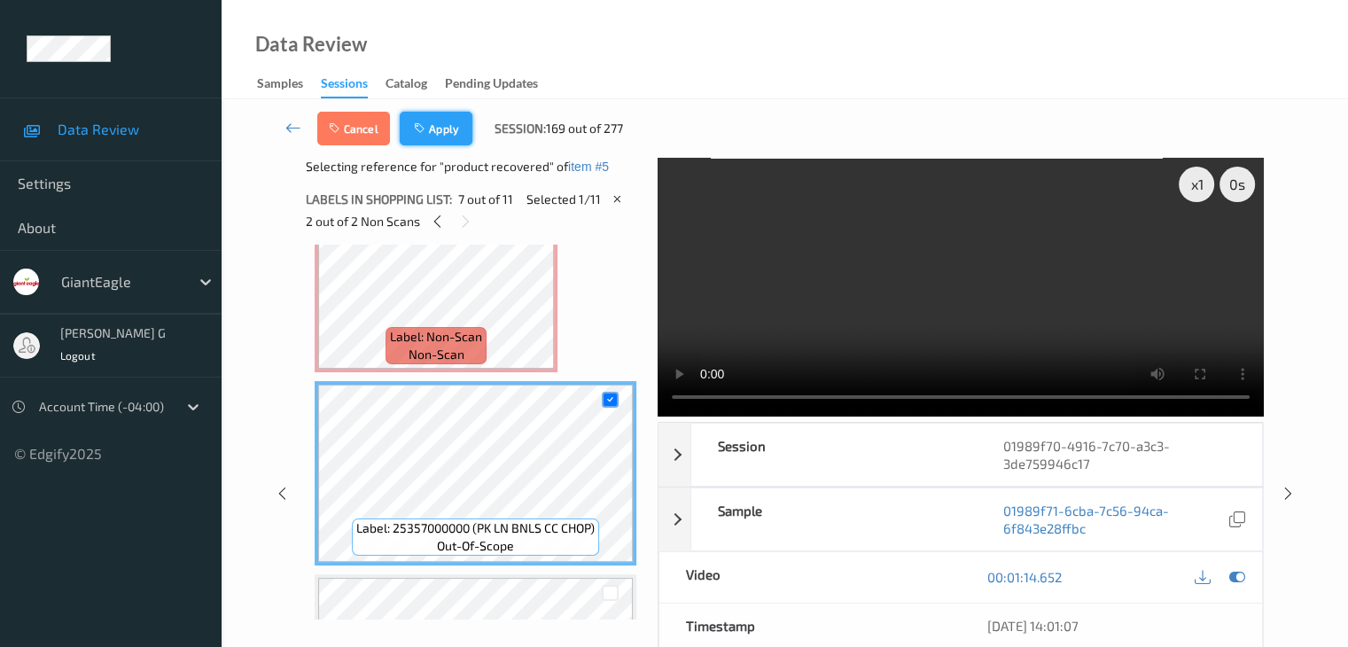
click at [442, 132] on button "Apply" at bounding box center [436, 129] width 73 height 34
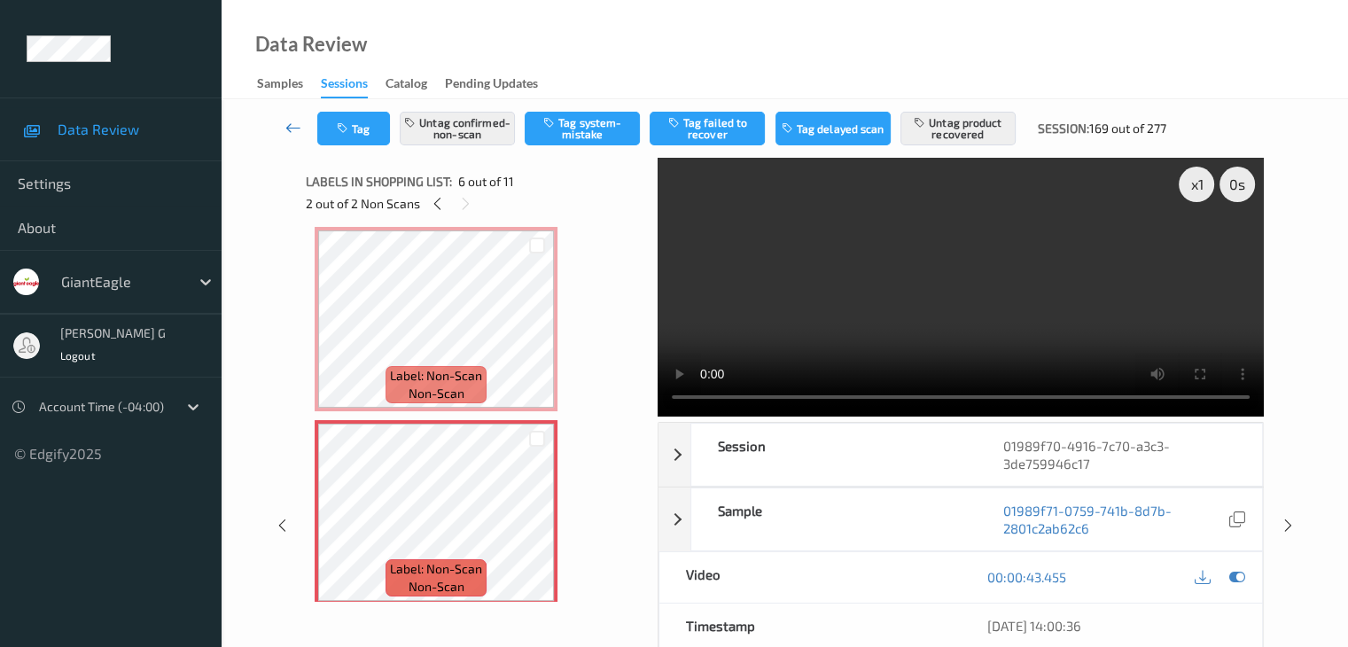
click at [287, 125] on icon at bounding box center [293, 128] width 16 height 18
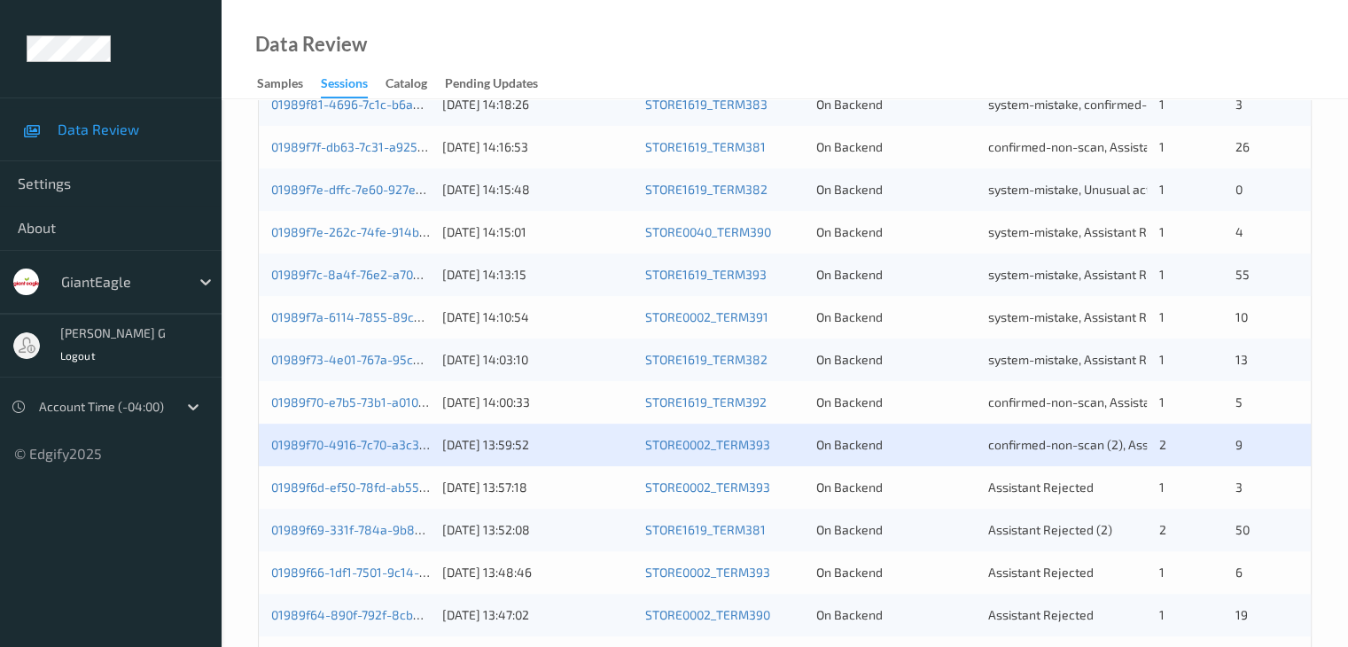
scroll to position [620, 0]
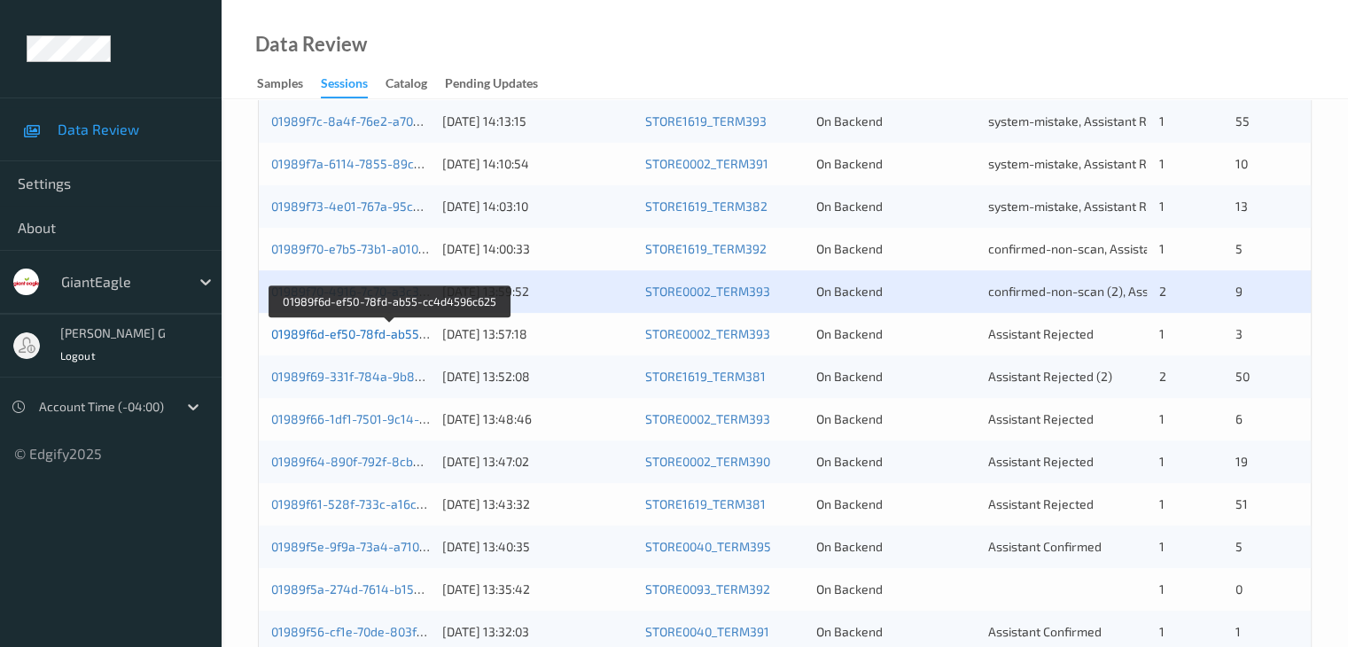
click at [370, 338] on link "01989f6d-ef50-78fd-ab55-cc4d4596c625" at bounding box center [390, 333] width 238 height 15
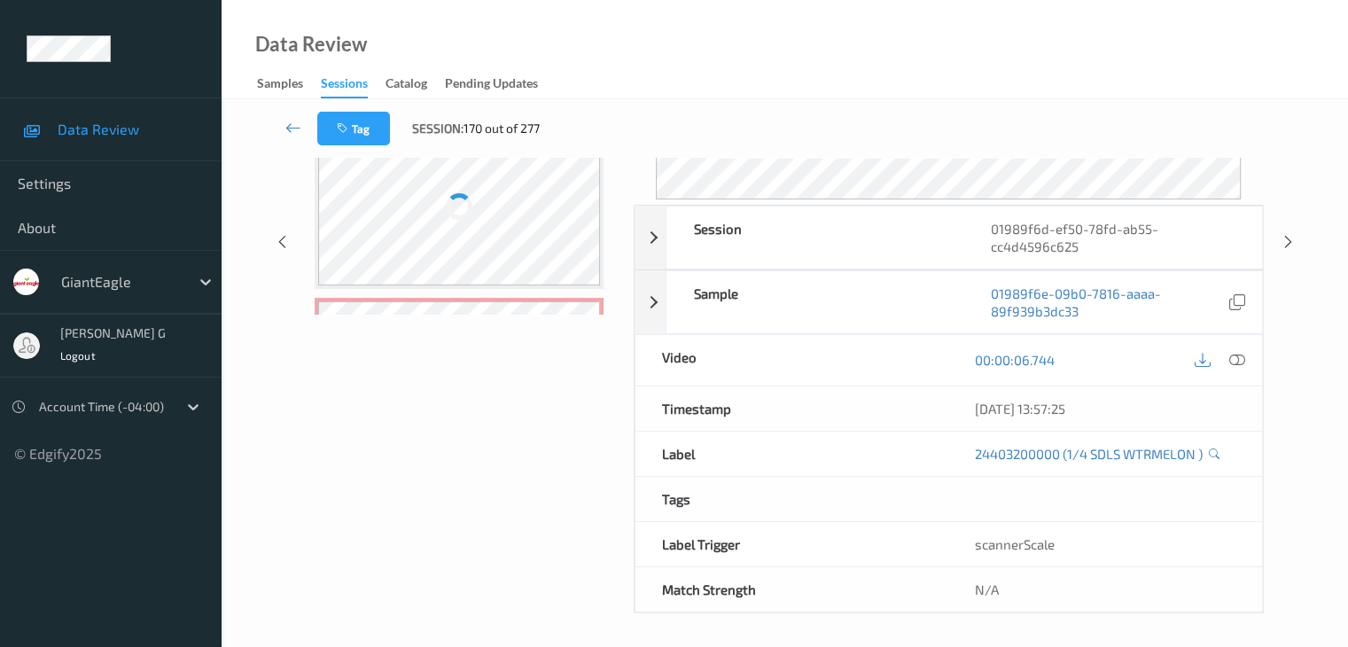
scroll to position [234, 0]
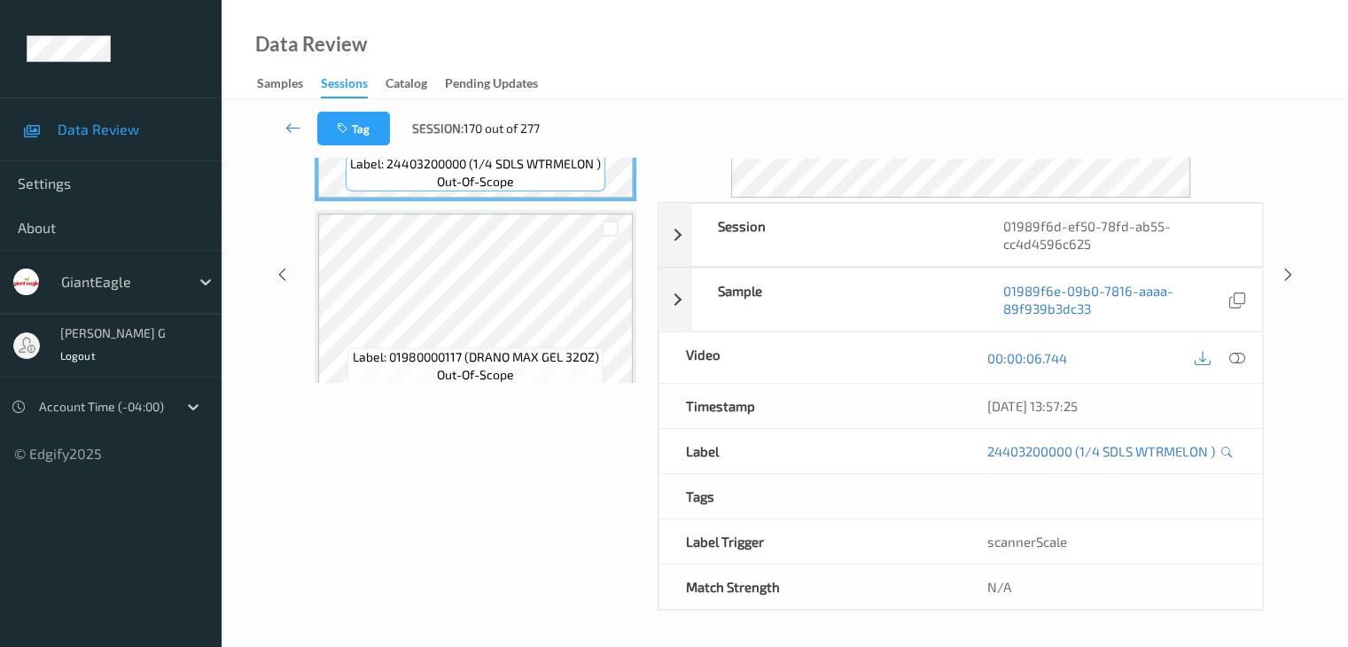
drag, startPoint x: 440, startPoint y: 3, endPoint x: 1033, endPoint y: 57, distance: 594.5
click at [1033, 57] on div "Data Review Samples Sessions Catalog Pending Updates" at bounding box center [785, 49] width 1126 height 99
click at [493, 549] on div "Labels in shopping list: 1 out of 4 0 out of 1 Non Scans Label: 24403200000 (1/…" at bounding box center [475, 275] width 339 height 672
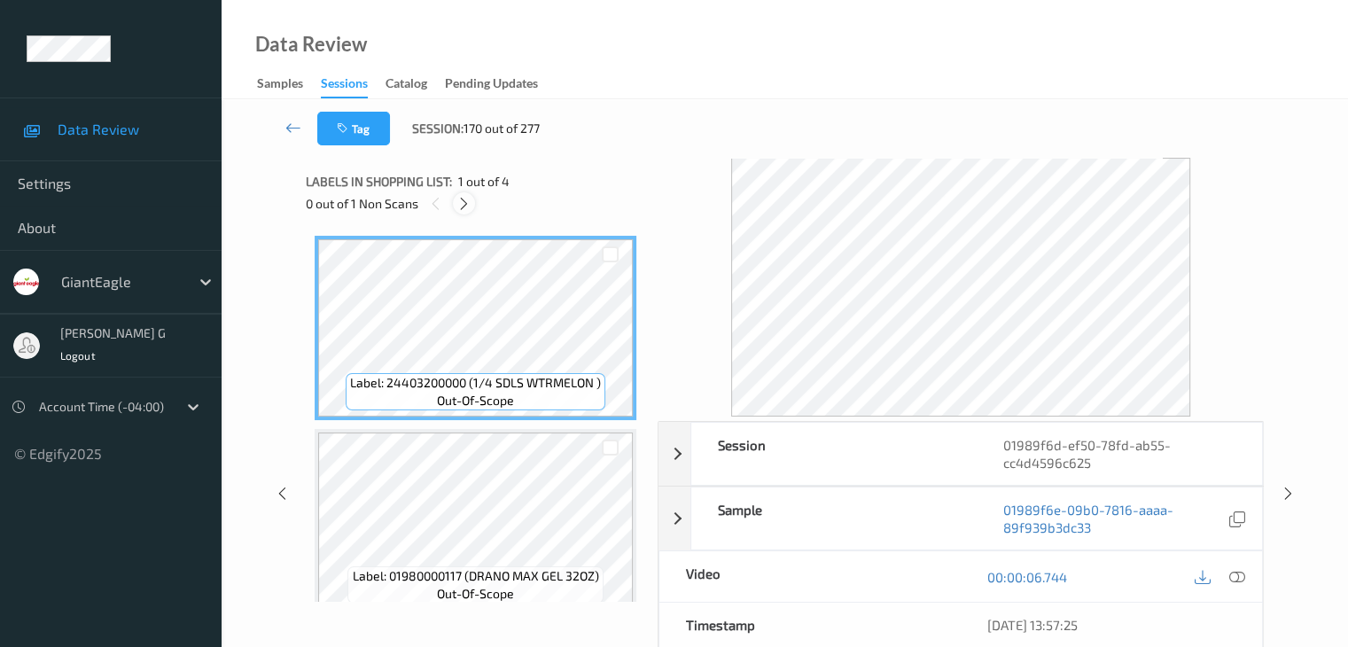
click at [468, 202] on icon at bounding box center [463, 204] width 15 height 16
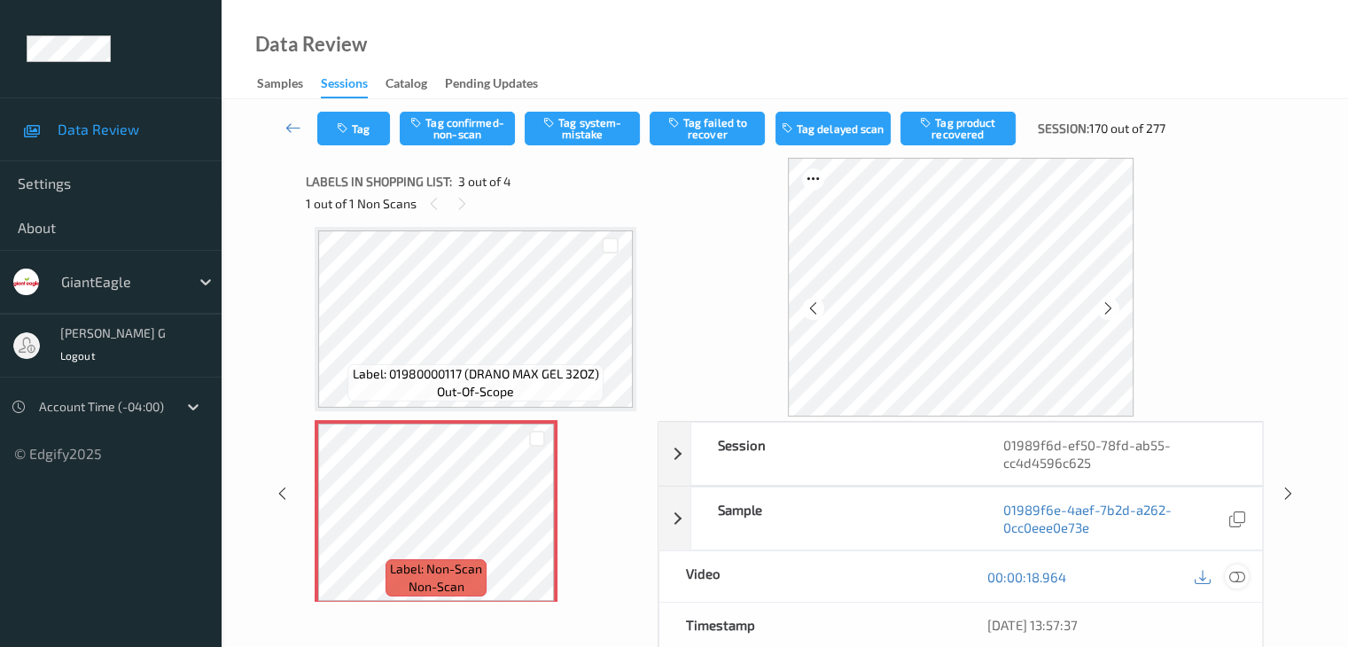
click at [1237, 575] on icon at bounding box center [1236, 577] width 16 height 16
click at [1239, 577] on icon at bounding box center [1236, 577] width 16 height 16
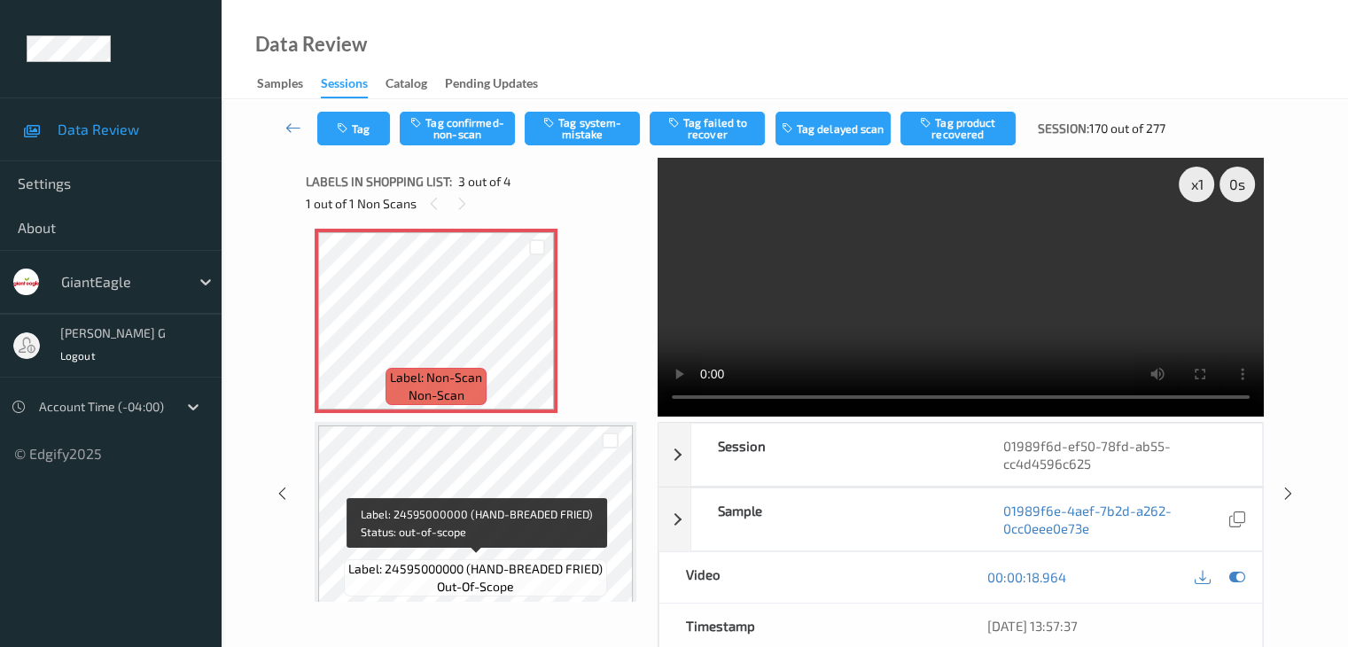
scroll to position [407, 0]
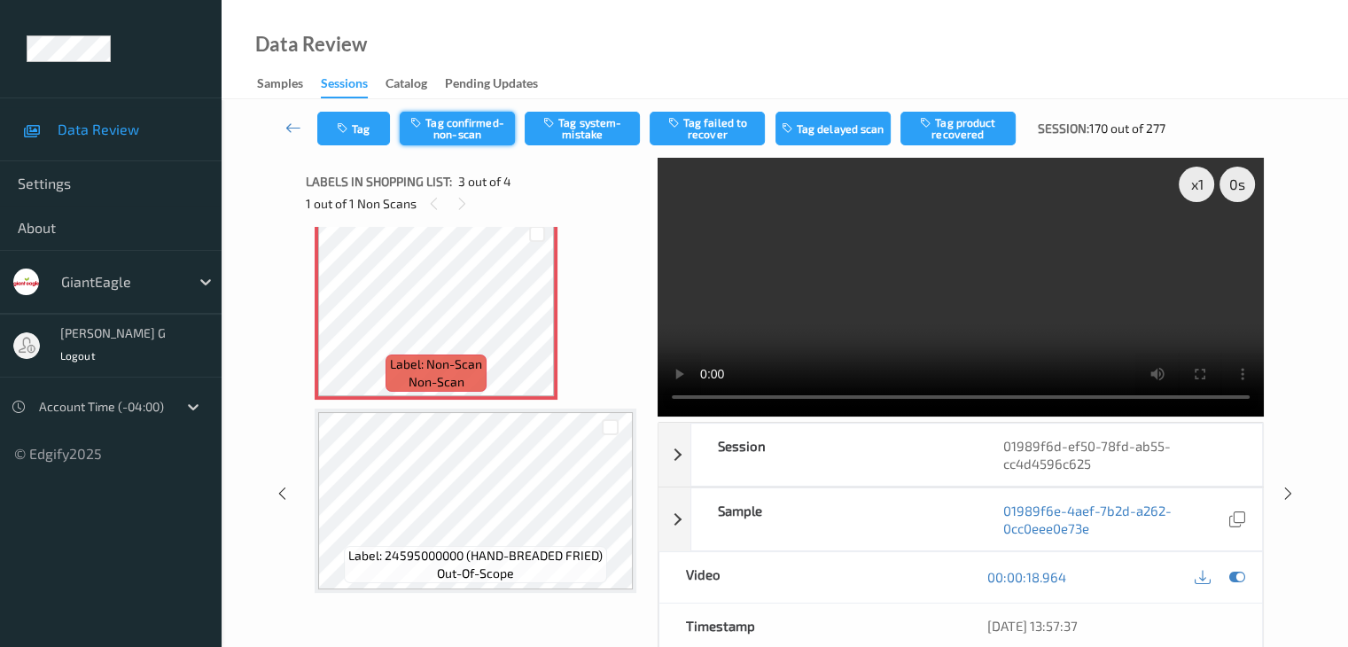
click at [471, 127] on button "Tag confirmed-non-scan" at bounding box center [457, 129] width 115 height 34
click at [950, 129] on button "Tag product recovered" at bounding box center [957, 129] width 115 height 34
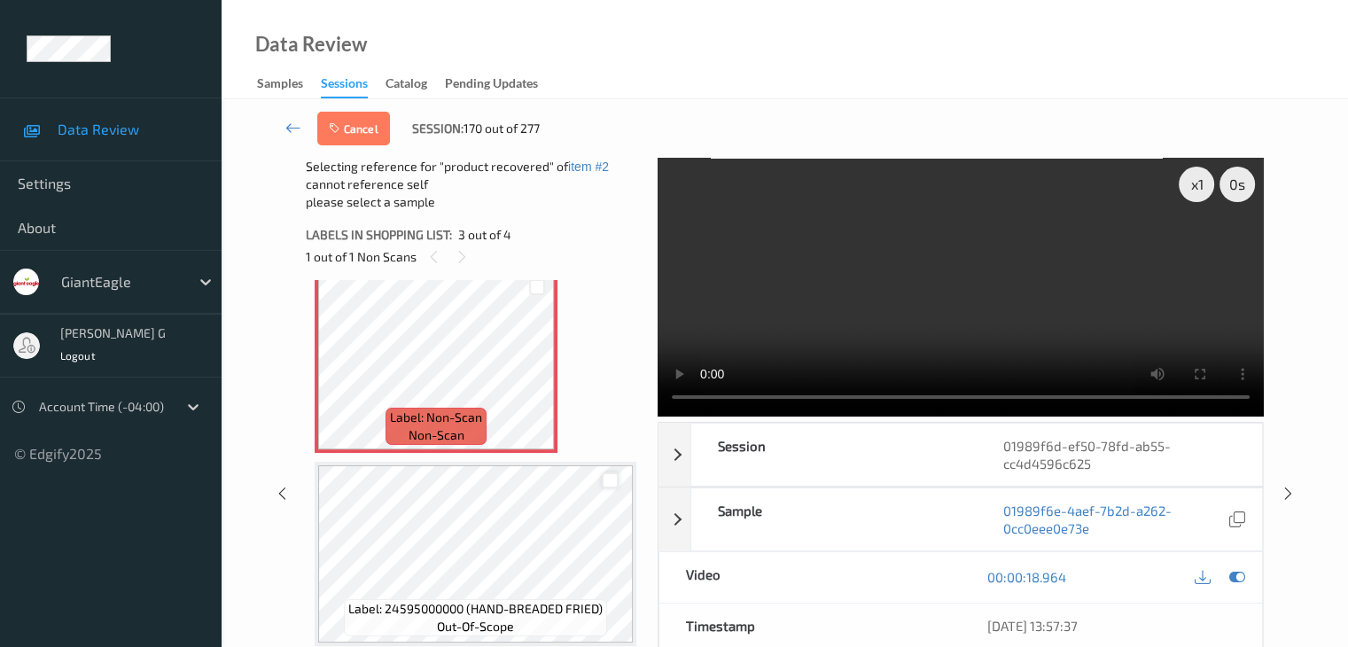
click at [611, 480] on div at bounding box center [610, 480] width 17 height 17
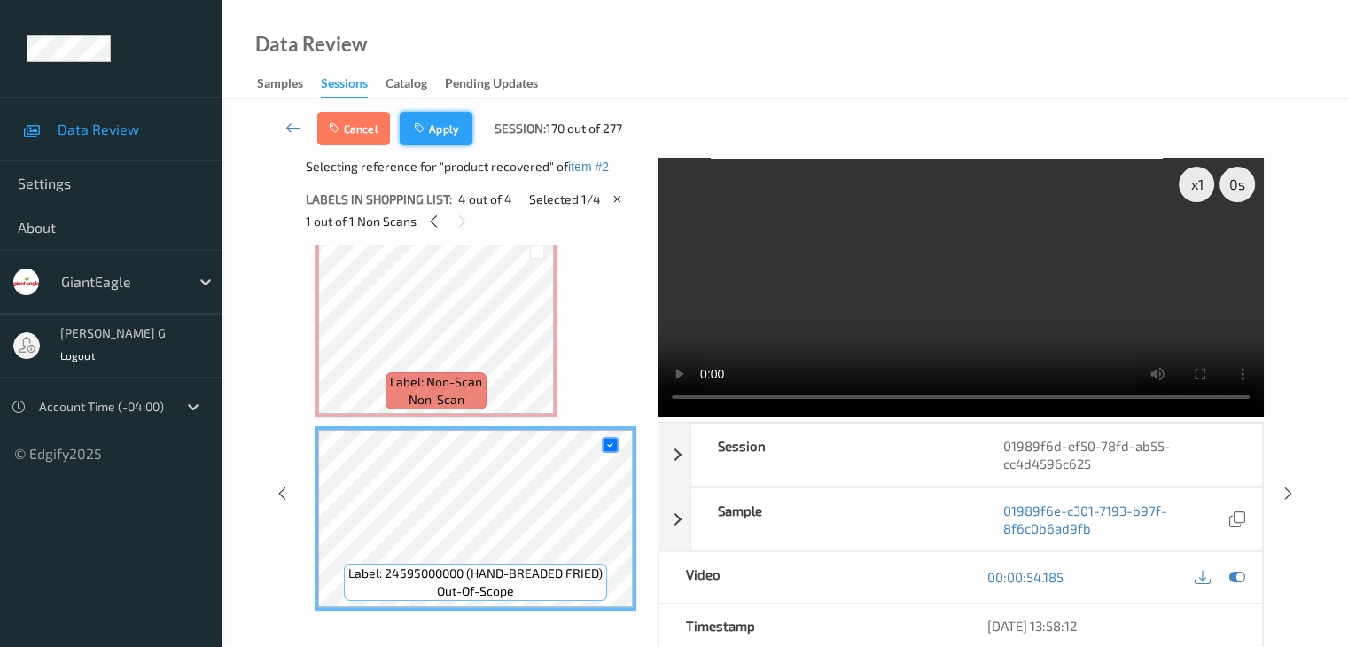
click at [449, 127] on button "Apply" at bounding box center [436, 129] width 73 height 34
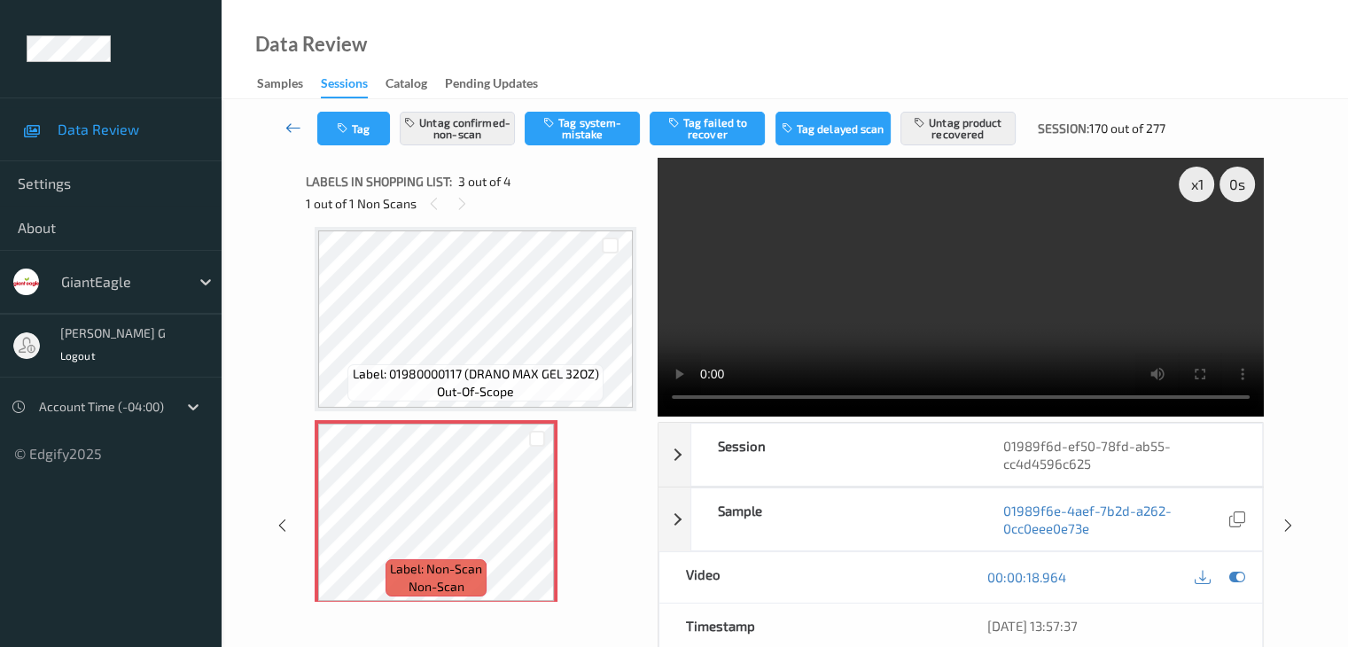
click at [291, 121] on icon at bounding box center [293, 128] width 16 height 18
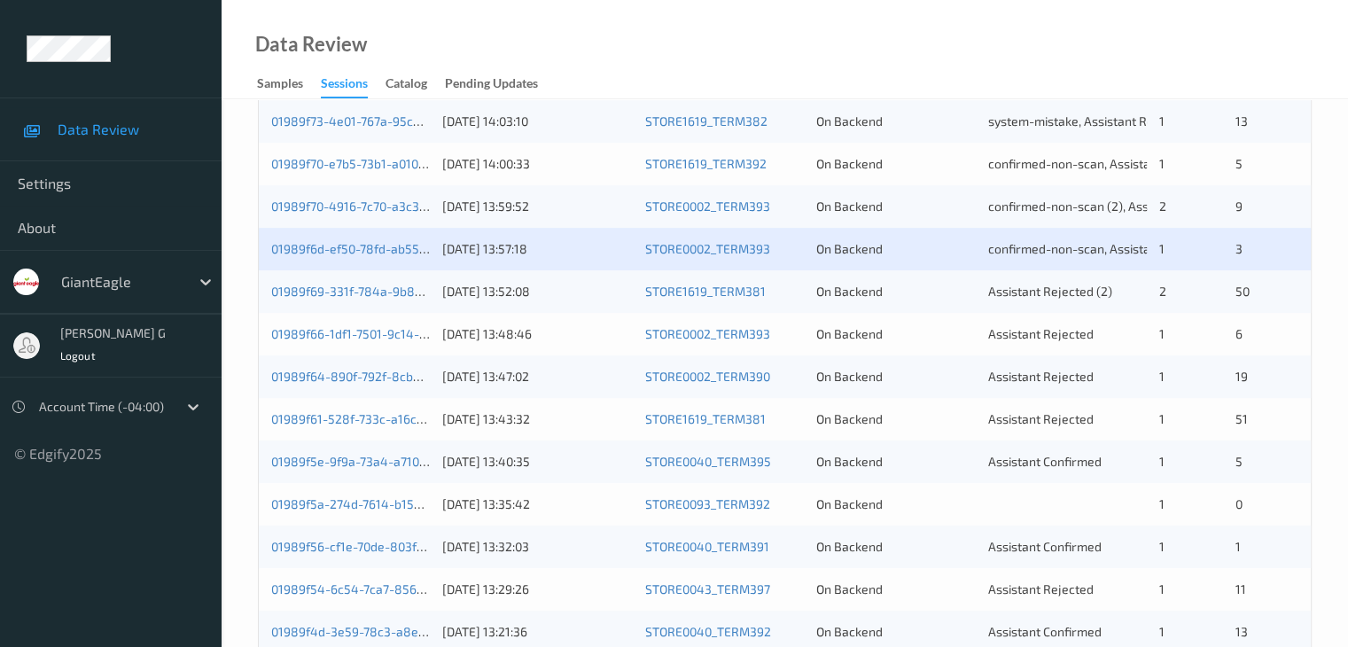
scroll to position [709, 0]
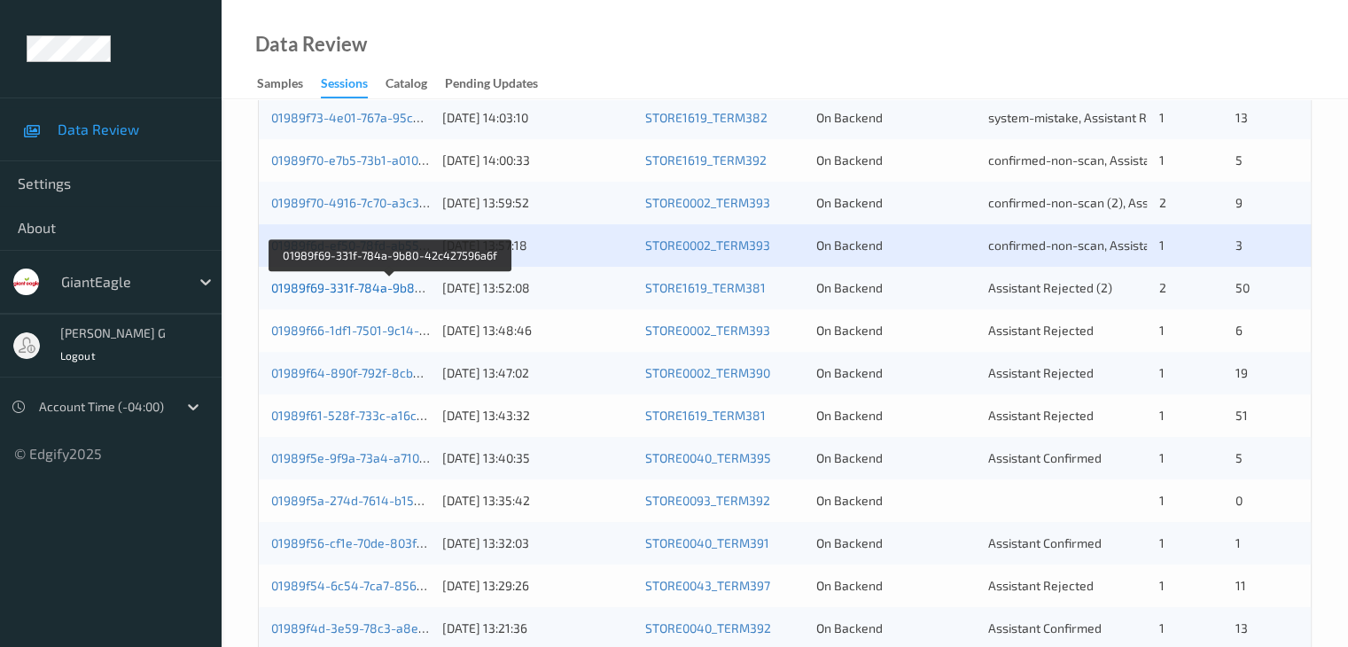
click at [364, 287] on link "01989f69-331f-784a-9b80-42c427596a6f" at bounding box center [390, 287] width 238 height 15
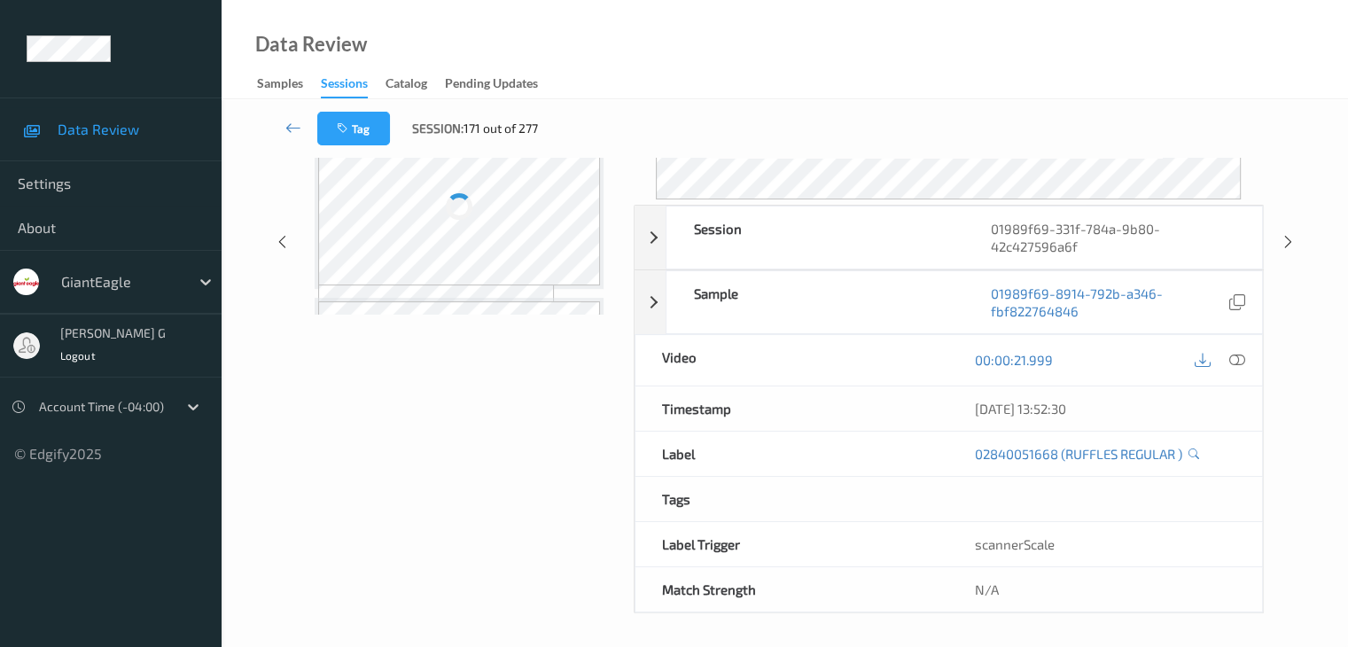
scroll to position [216, 0]
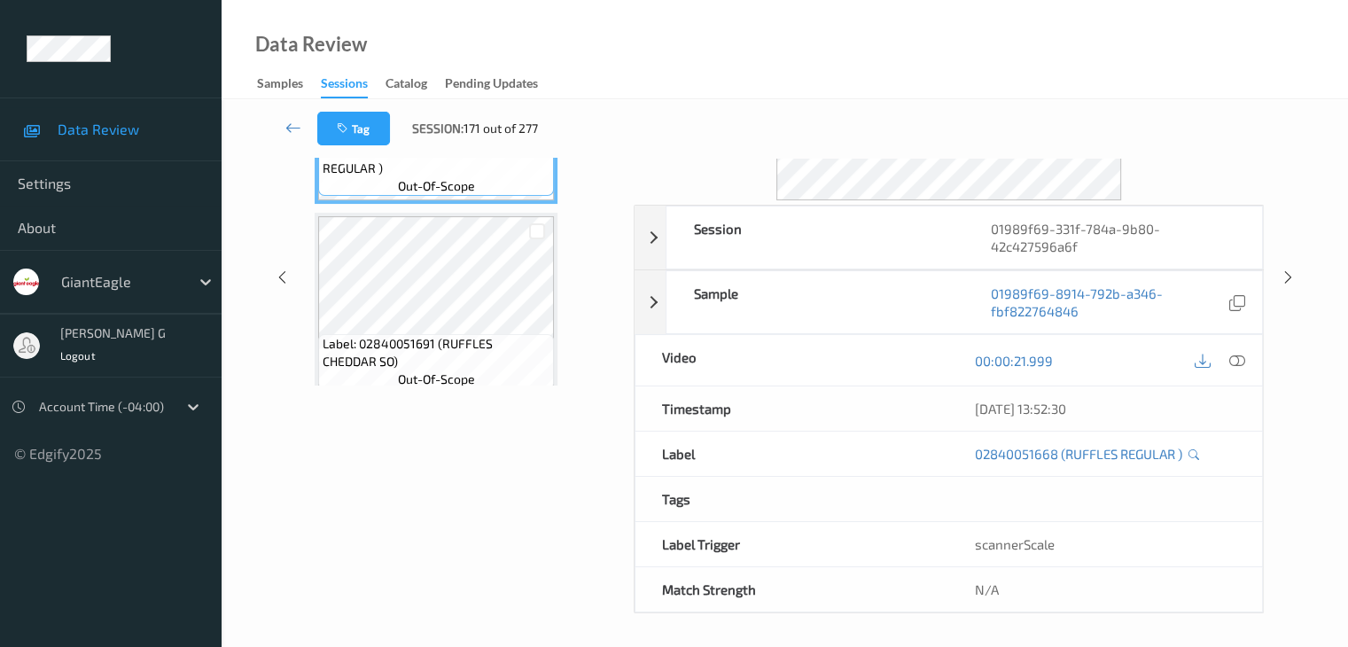
click at [499, 465] on div "Labels in shopping list: 1 out of 52 0 out of 2 Non Scans Label: 02840051668 (R…" at bounding box center [464, 278] width 316 height 672
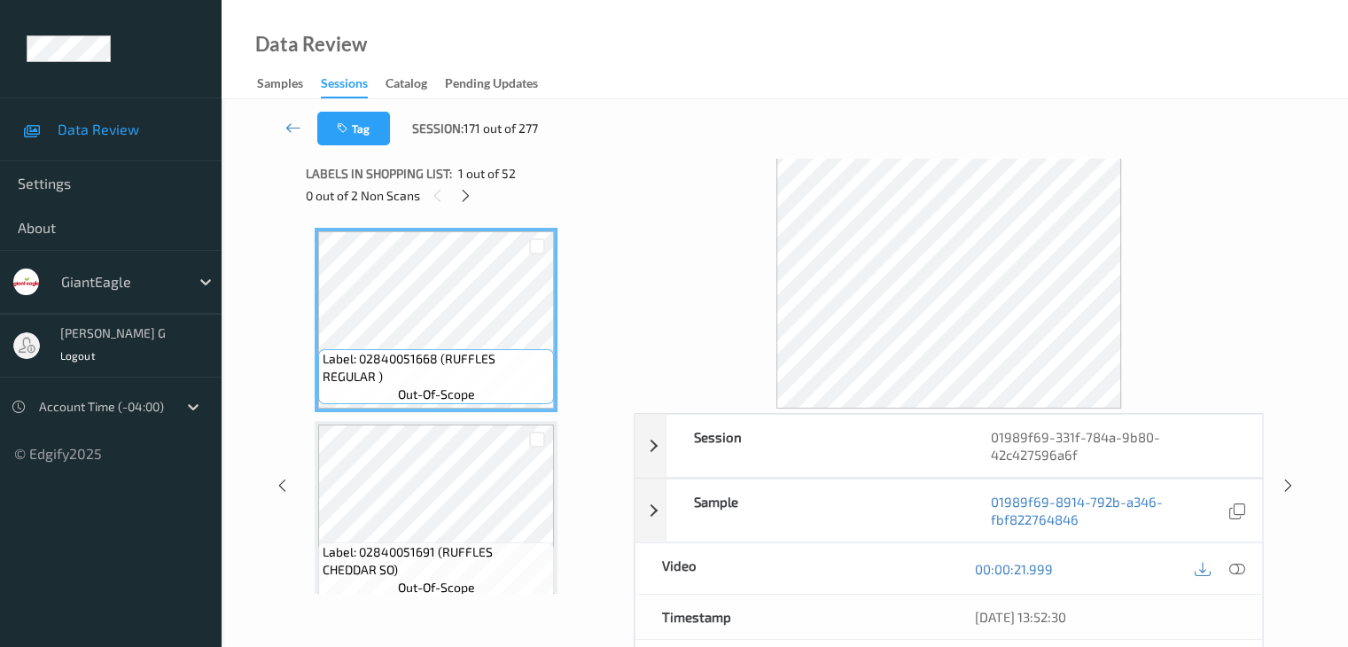
scroll to position [0, 0]
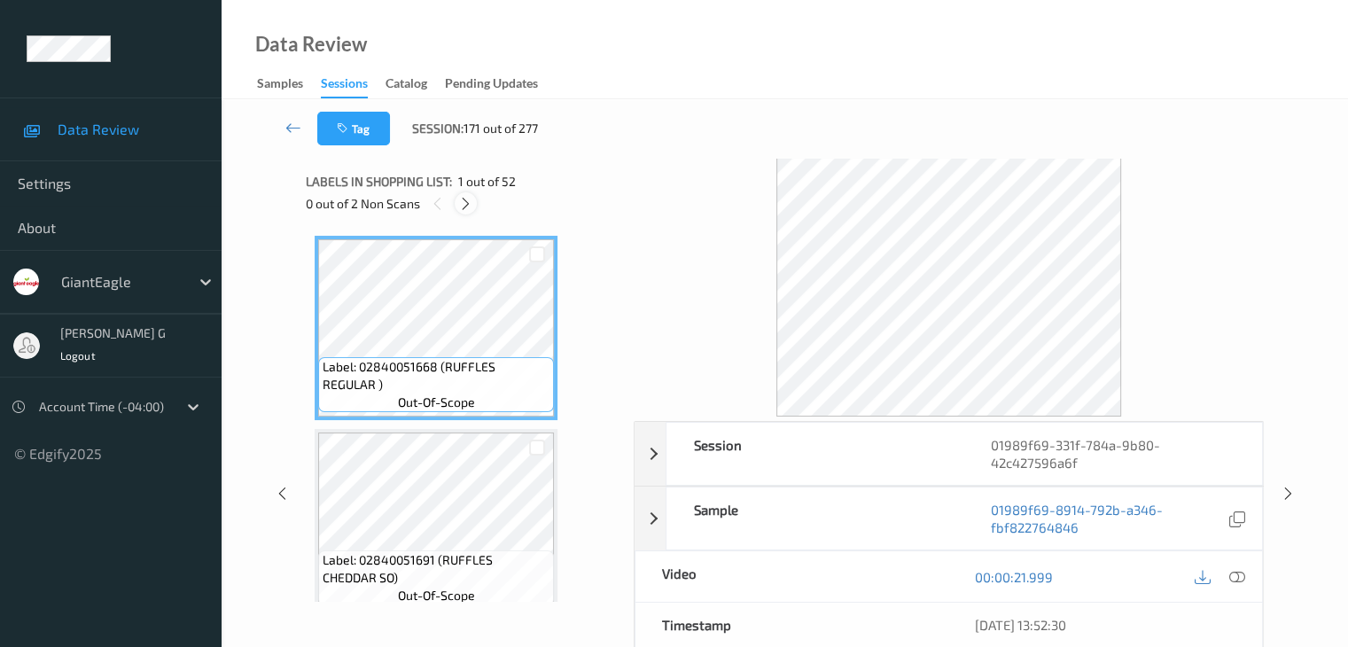
click at [466, 205] on icon at bounding box center [465, 204] width 15 height 16
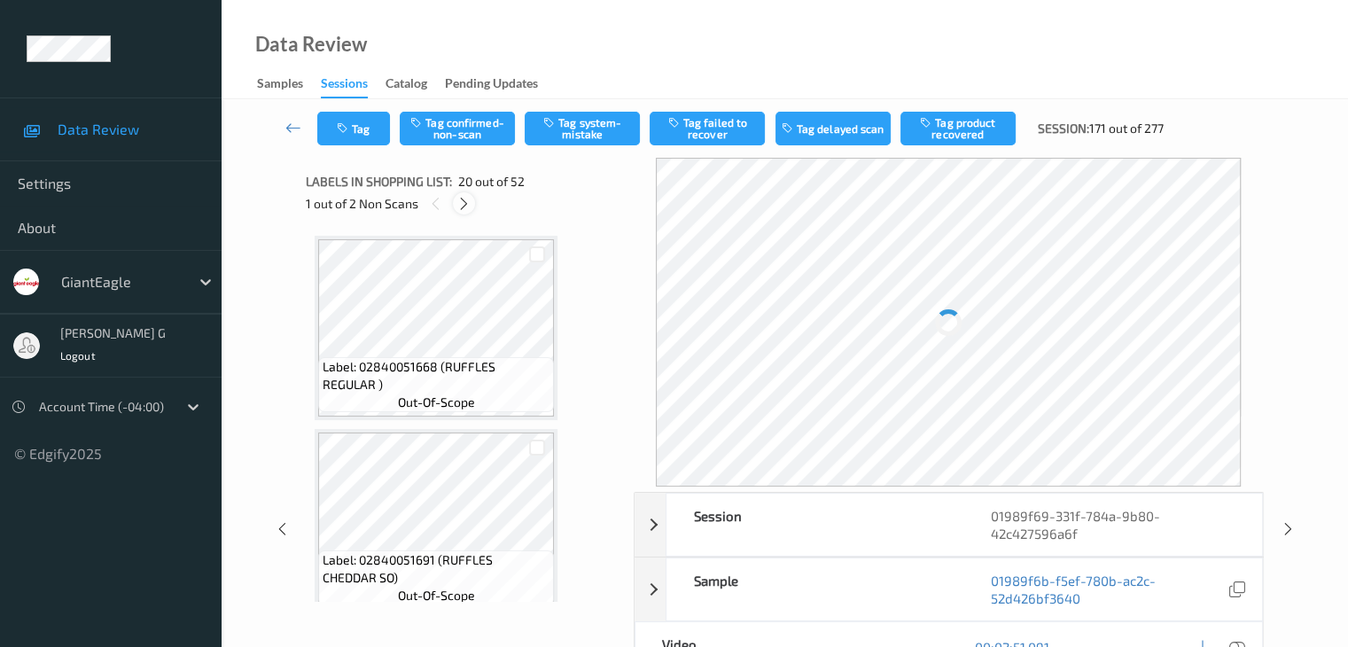
scroll to position [3487, 0]
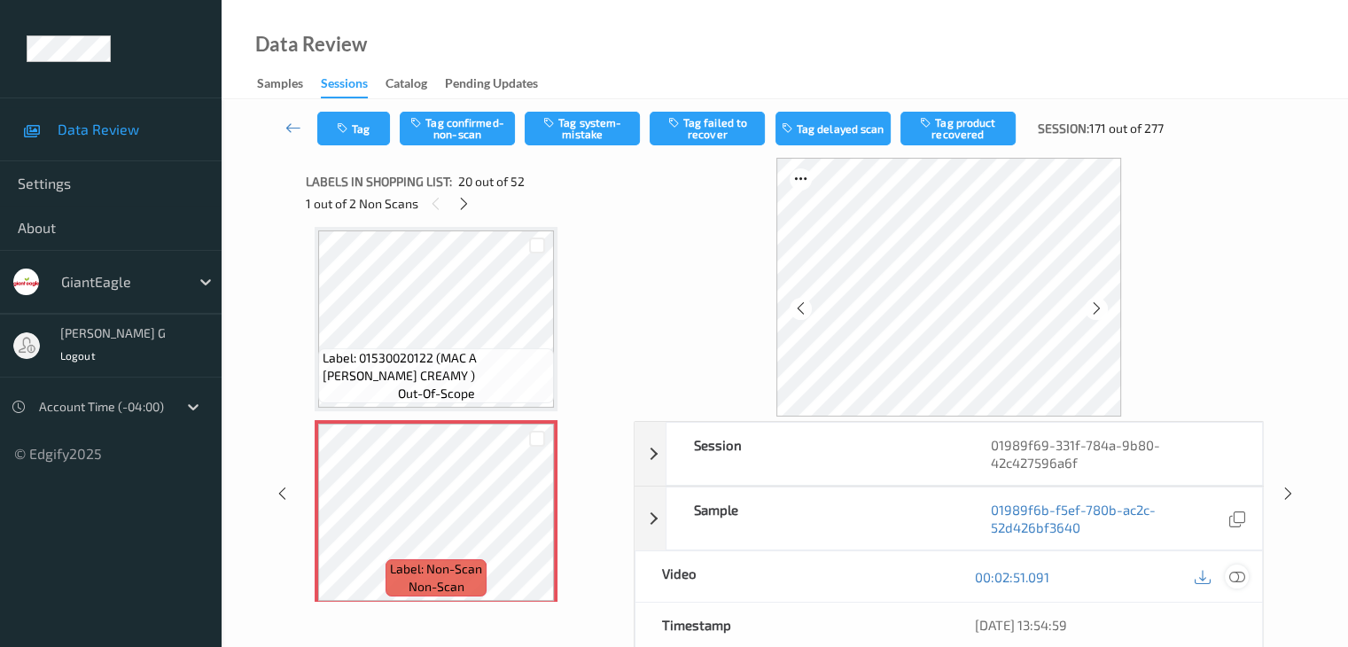
click at [1237, 580] on icon at bounding box center [1236, 577] width 16 height 16
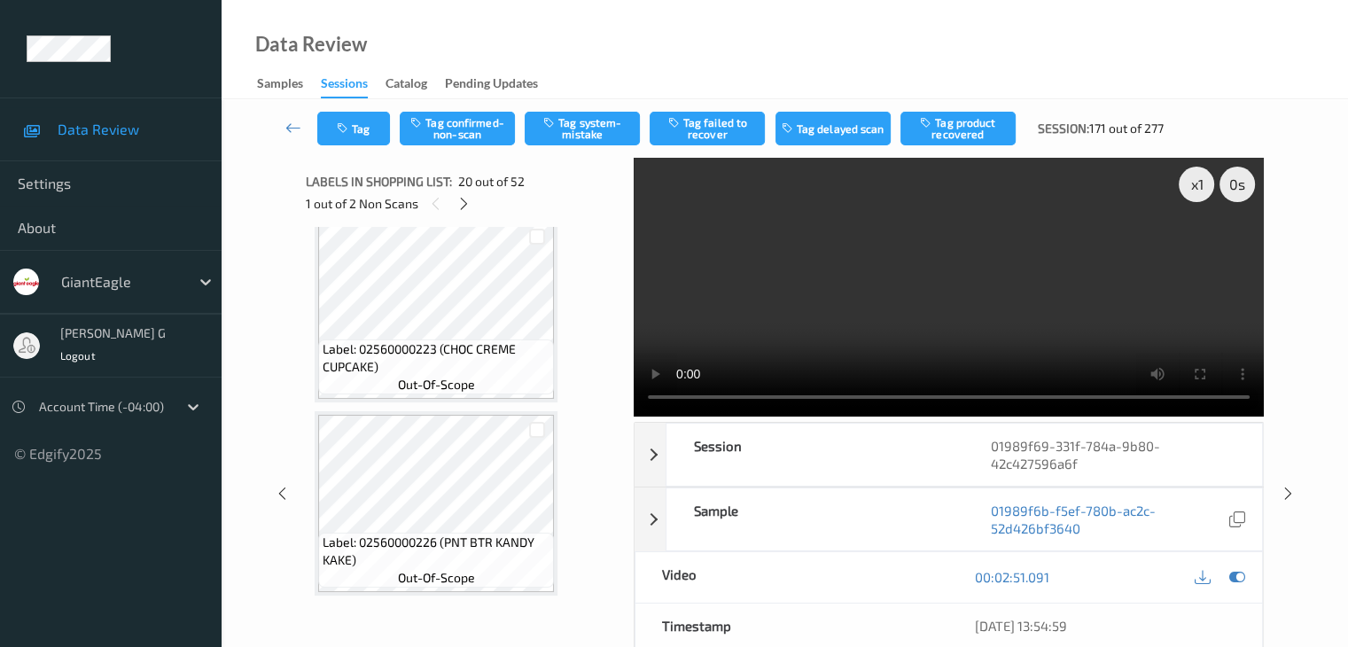
scroll to position [4284, 0]
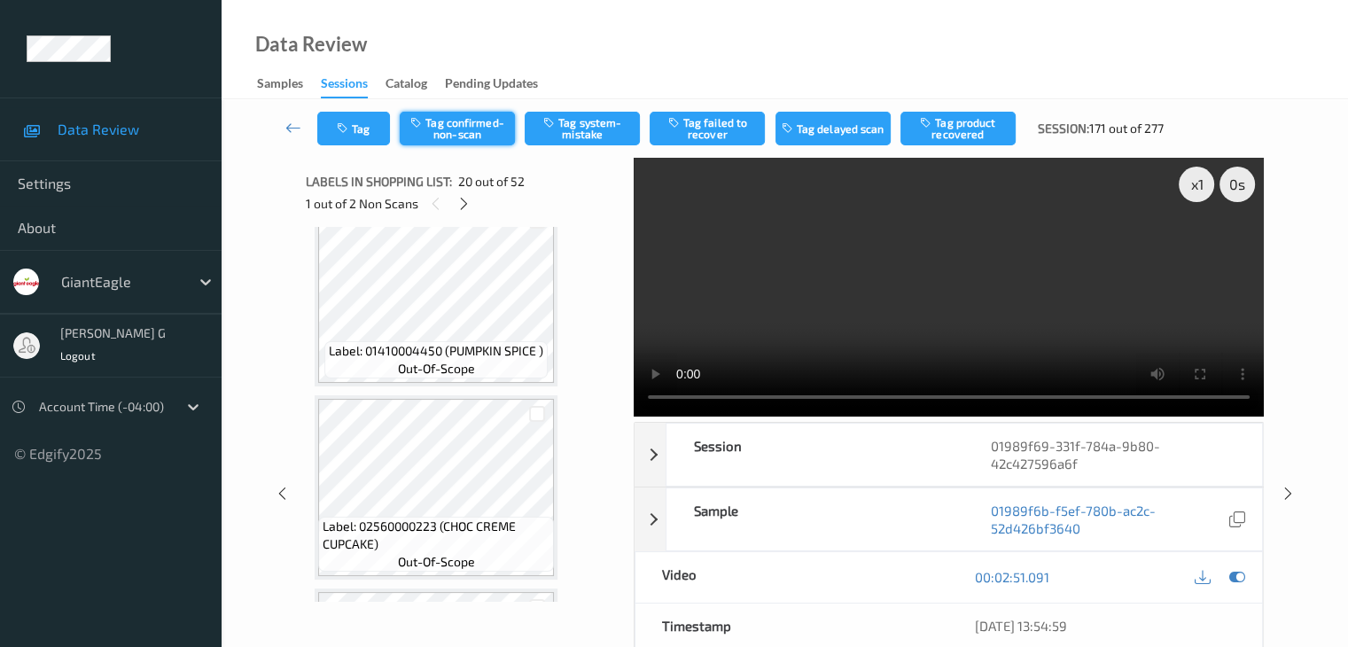
click at [482, 129] on button "Tag confirmed-non-scan" at bounding box center [457, 129] width 115 height 34
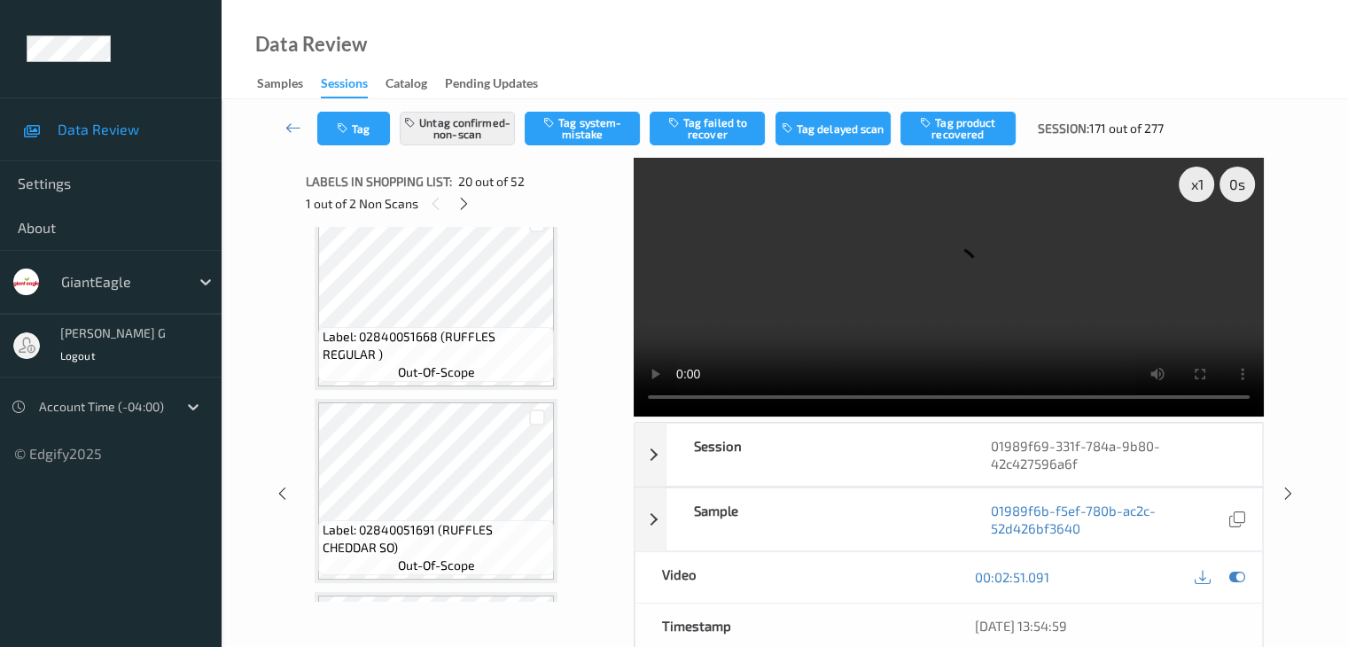
scroll to position [0, 0]
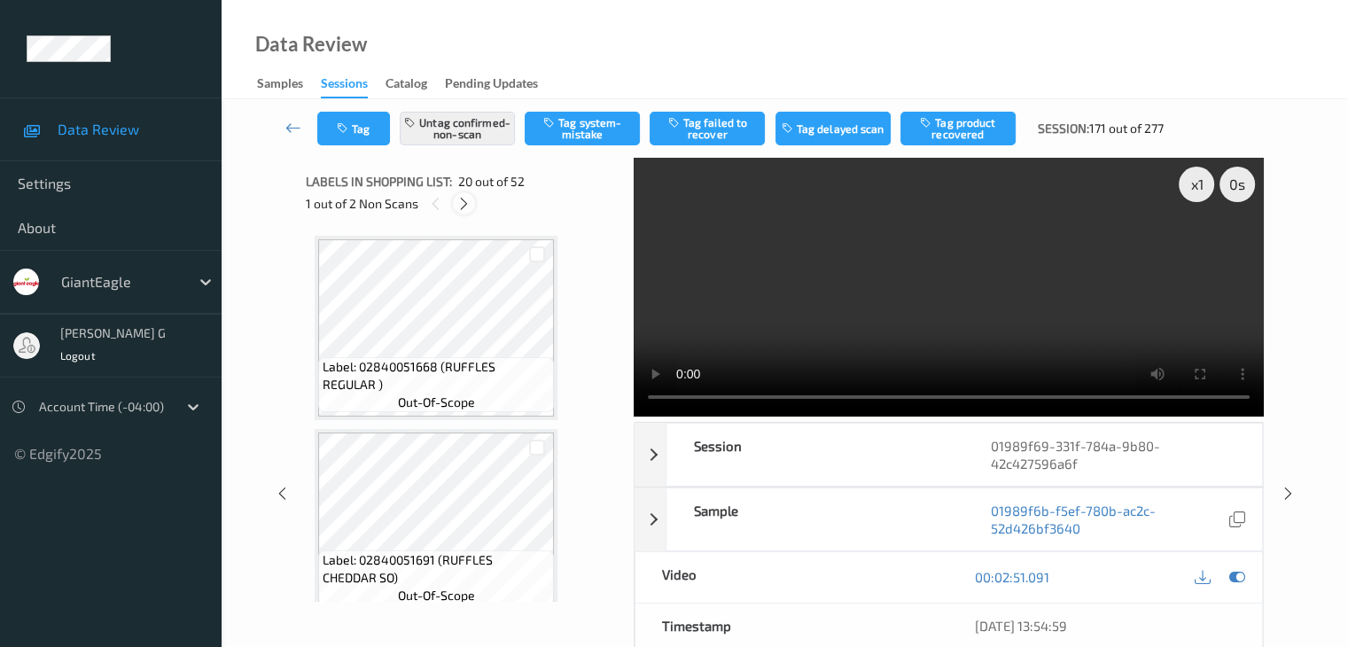
click at [466, 203] on icon at bounding box center [463, 204] width 15 height 16
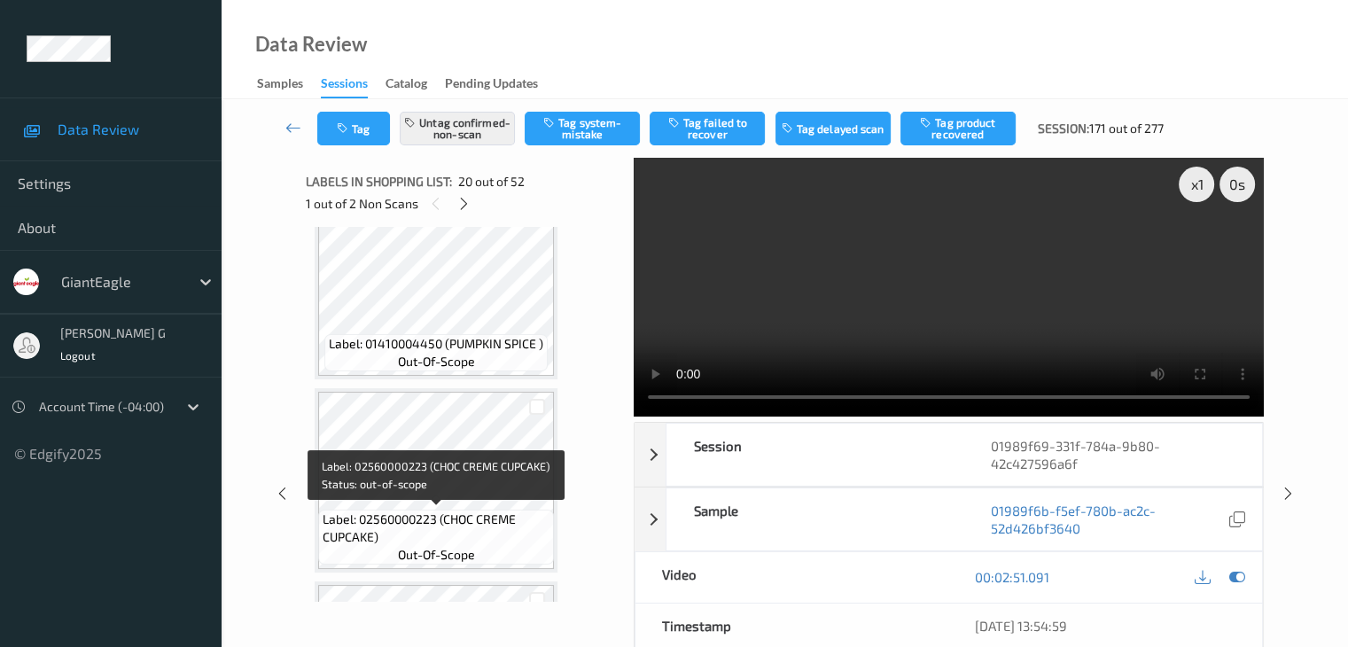
scroll to position [3937, 0]
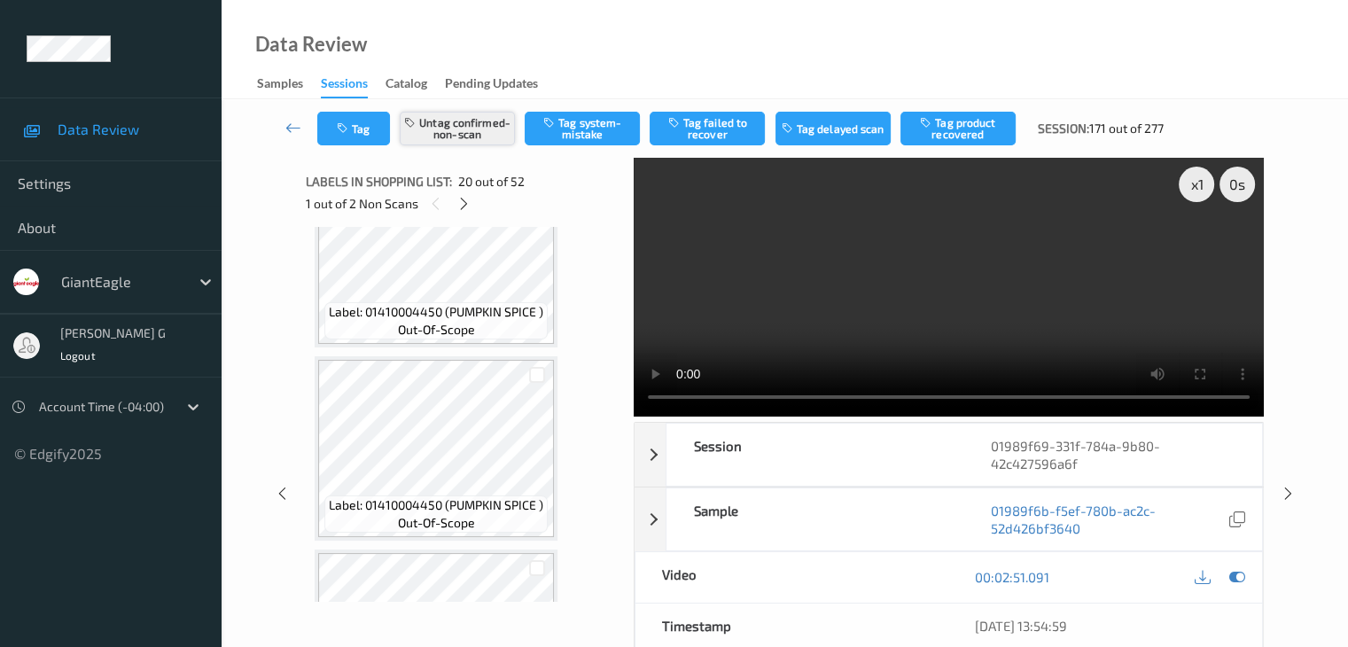
click at [466, 133] on button "Untag confirmed-non-scan" at bounding box center [457, 129] width 115 height 34
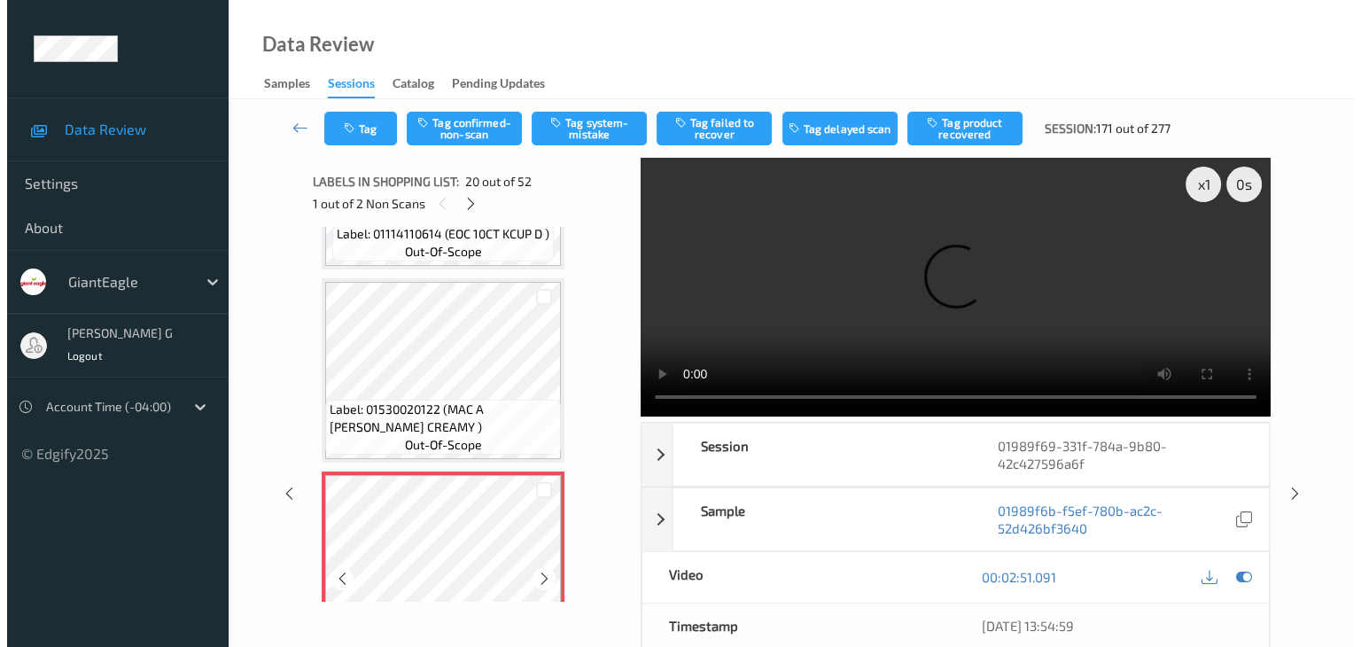
scroll to position [3405, 0]
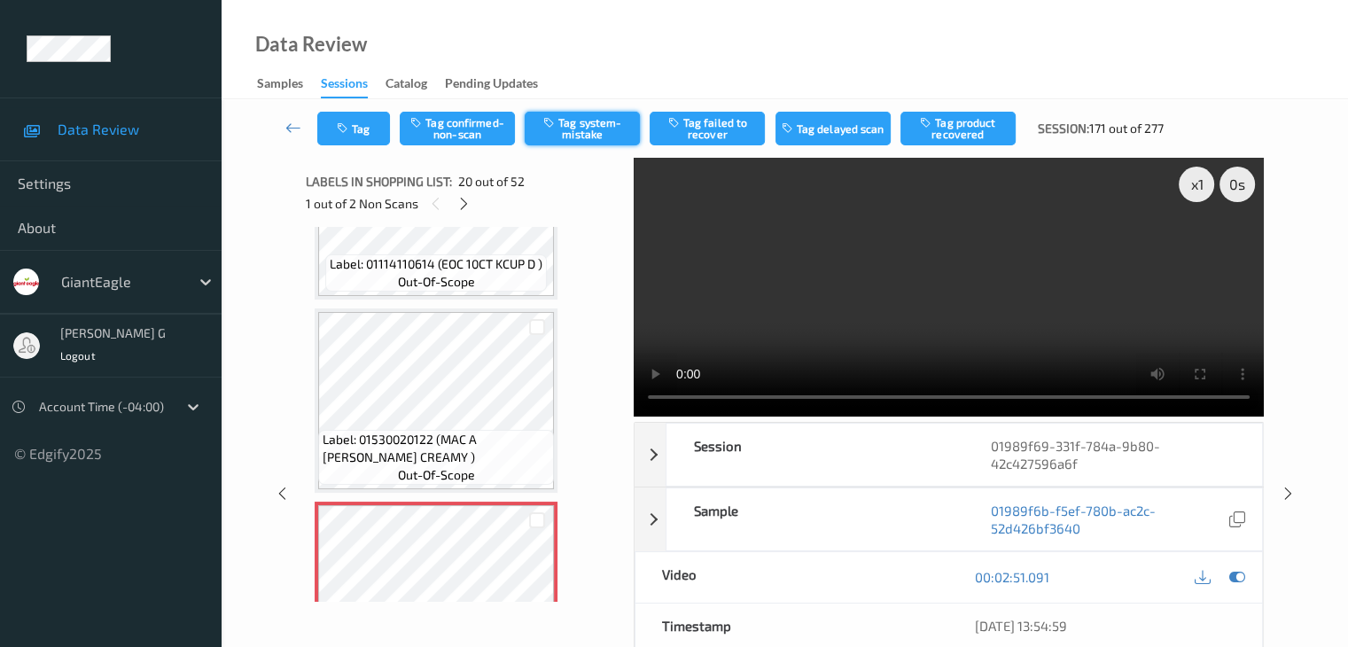
click at [588, 127] on button "Tag system-mistake" at bounding box center [582, 129] width 115 height 34
click at [371, 127] on button "Tag" at bounding box center [353, 129] width 73 height 34
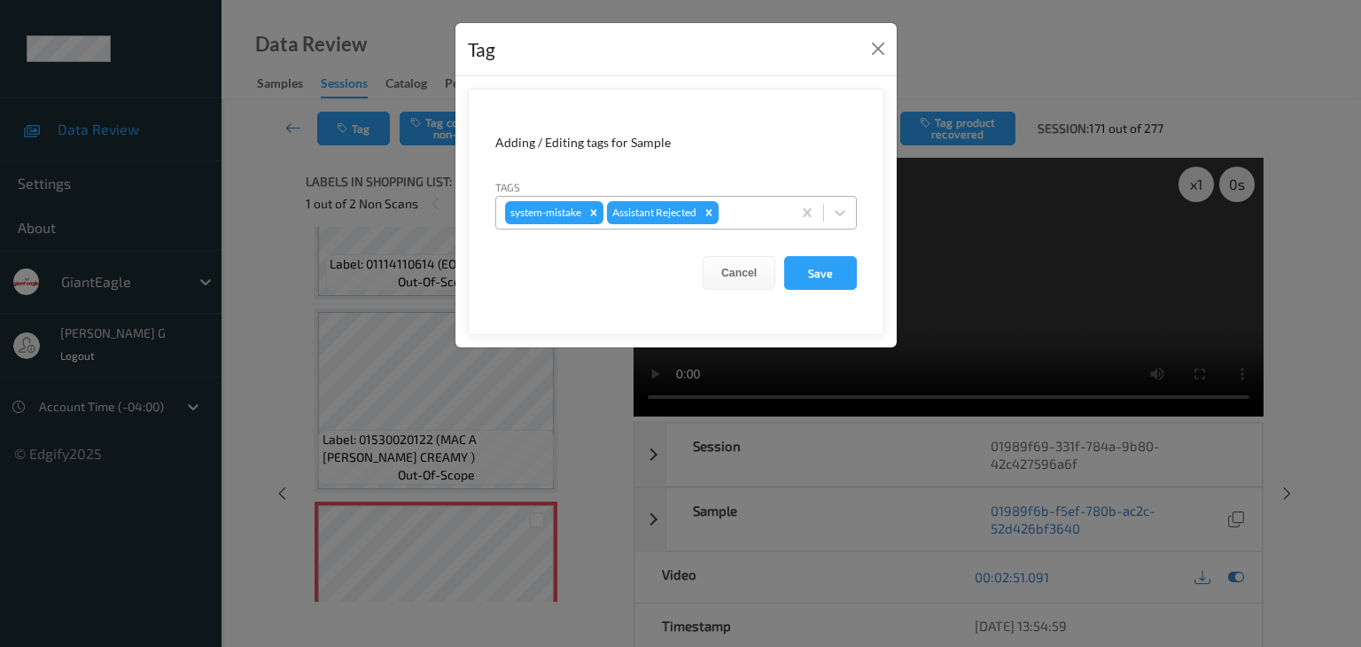
click at [752, 214] on div at bounding box center [752, 212] width 60 height 21
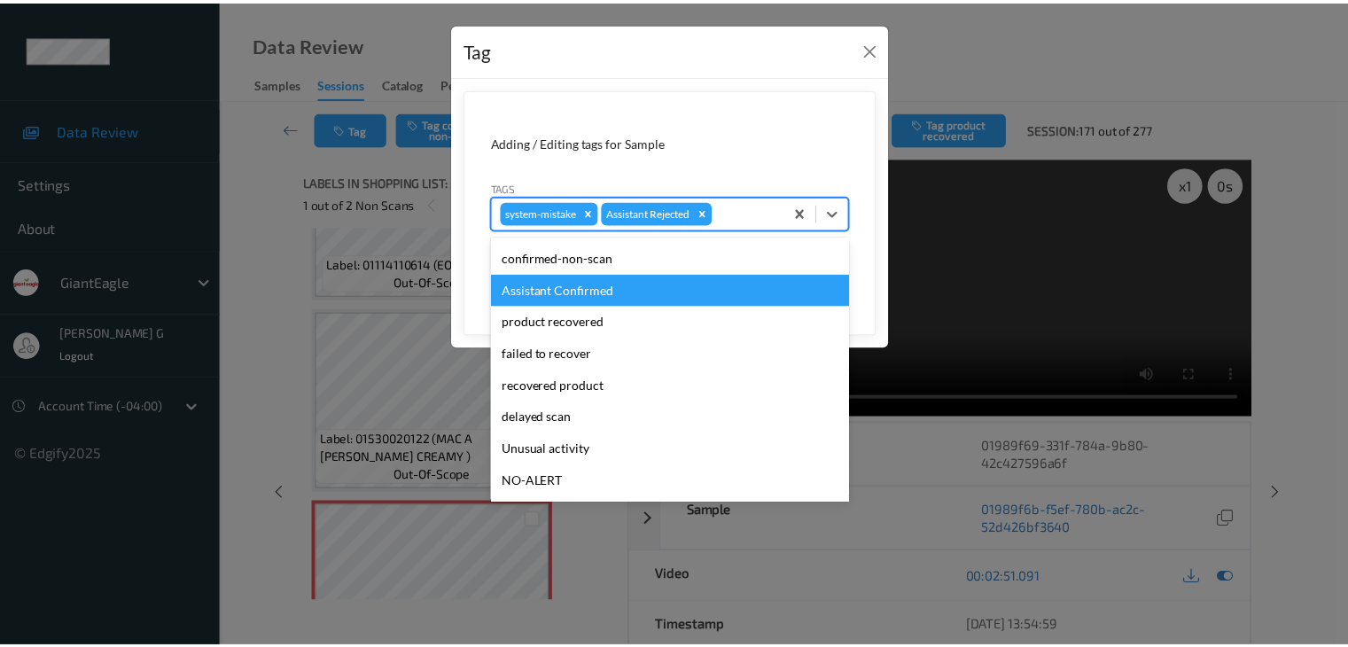
scroll to position [89, 0]
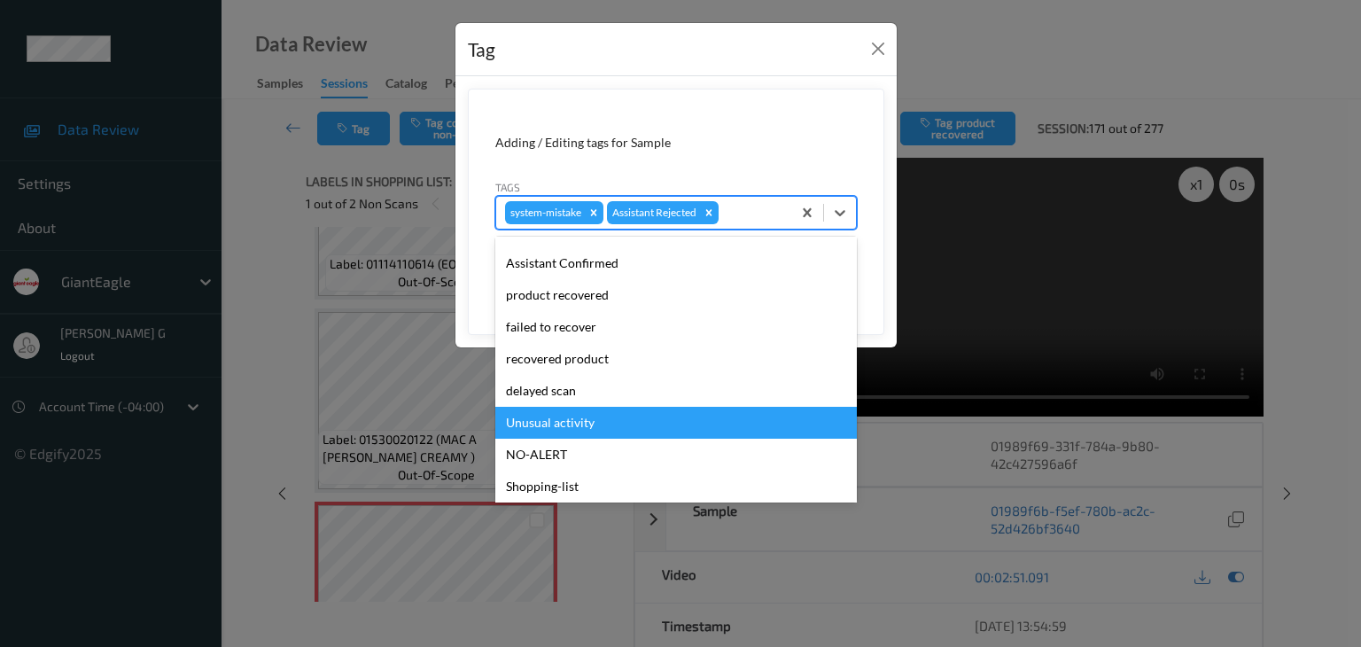
click at [576, 419] on div "Unusual activity" at bounding box center [676, 423] width 362 height 32
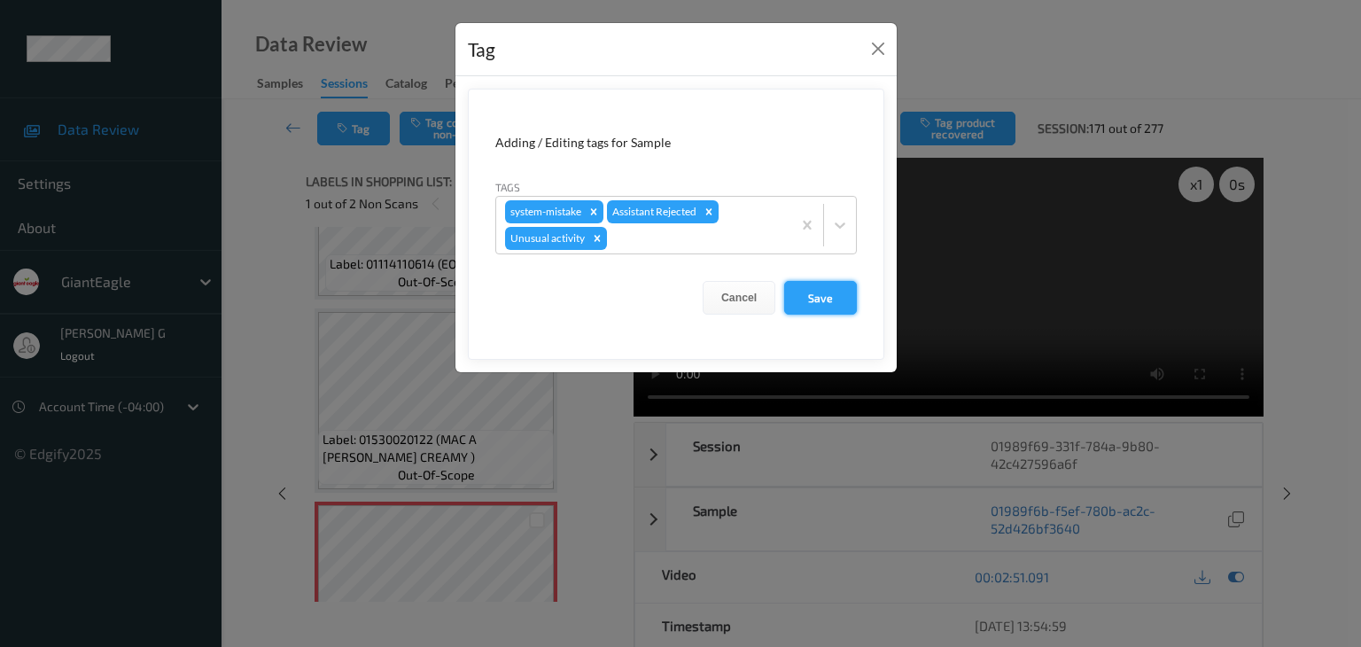
click at [830, 293] on button "Save" at bounding box center [820, 298] width 73 height 34
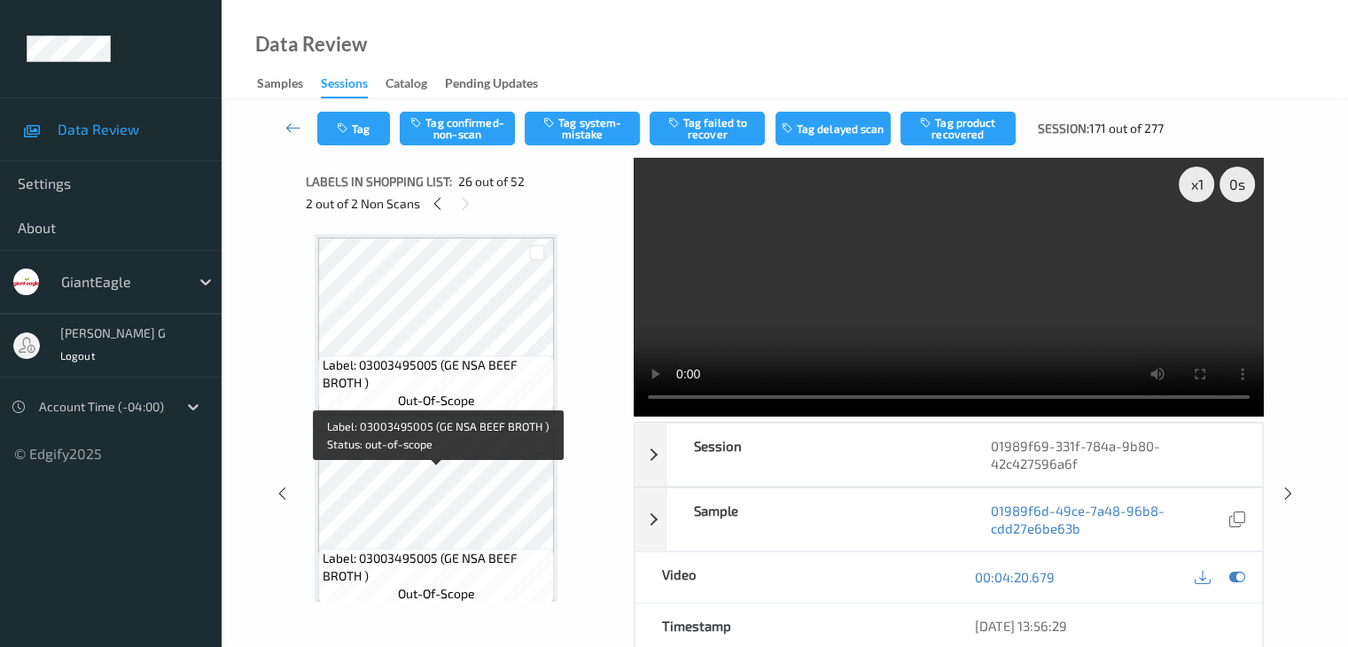
scroll to position [5089, 0]
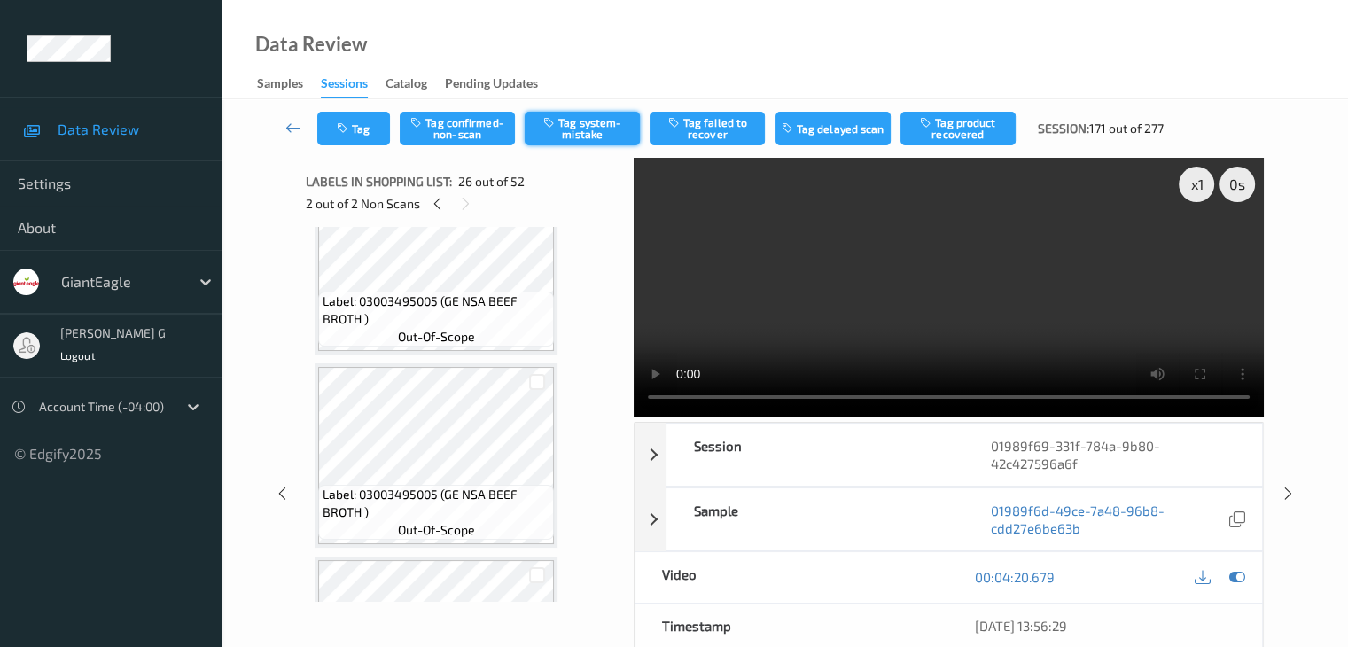
click at [581, 130] on button "Tag system-mistake" at bounding box center [582, 129] width 115 height 34
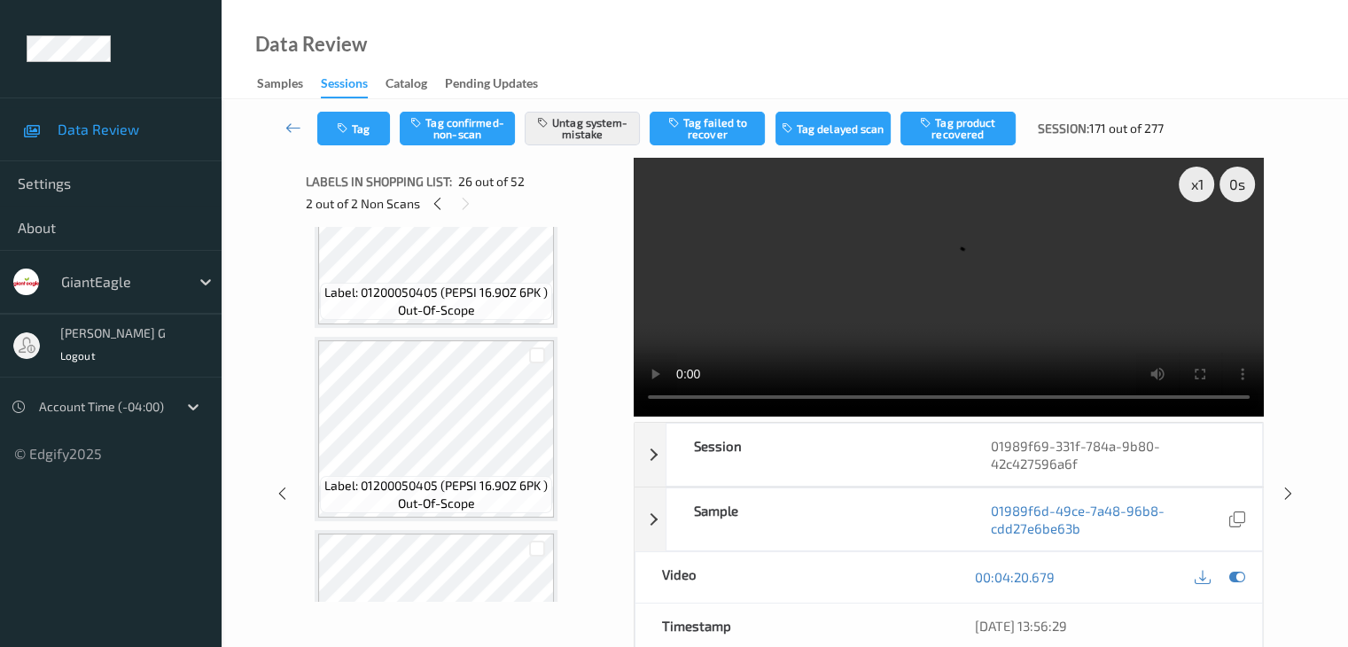
scroll to position [9166, 0]
click at [289, 128] on icon at bounding box center [293, 128] width 16 height 18
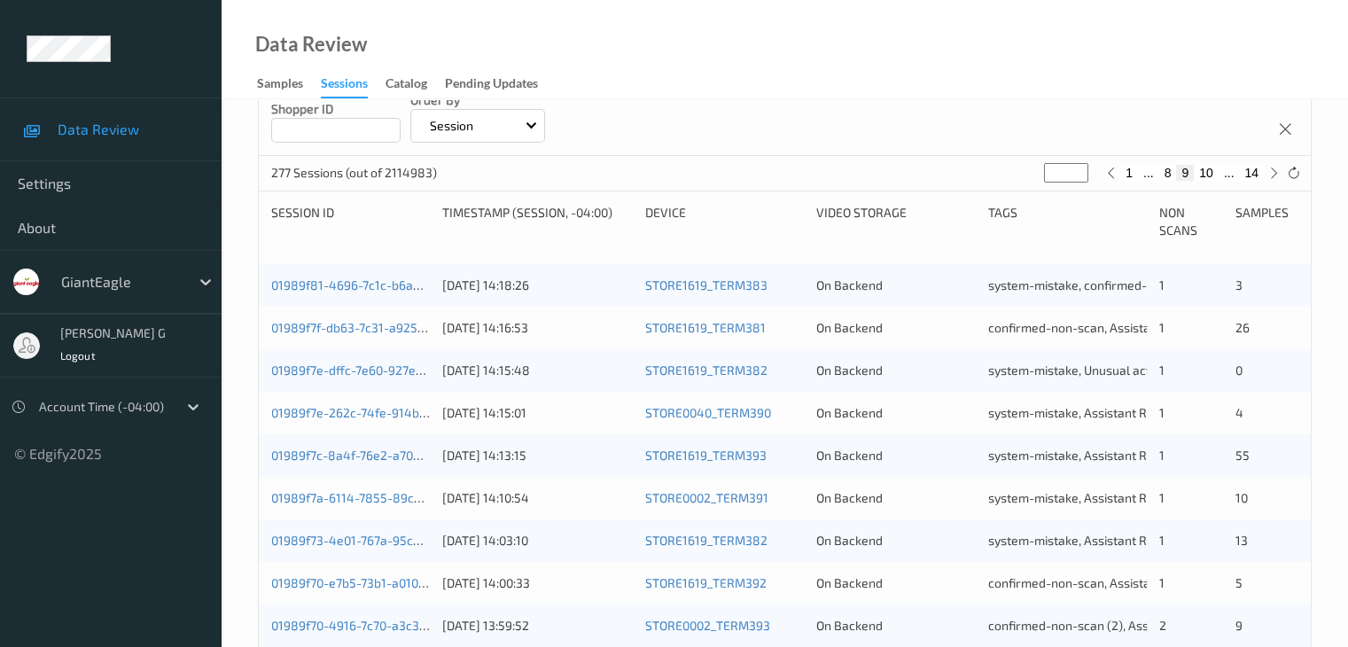
scroll to position [532, 0]
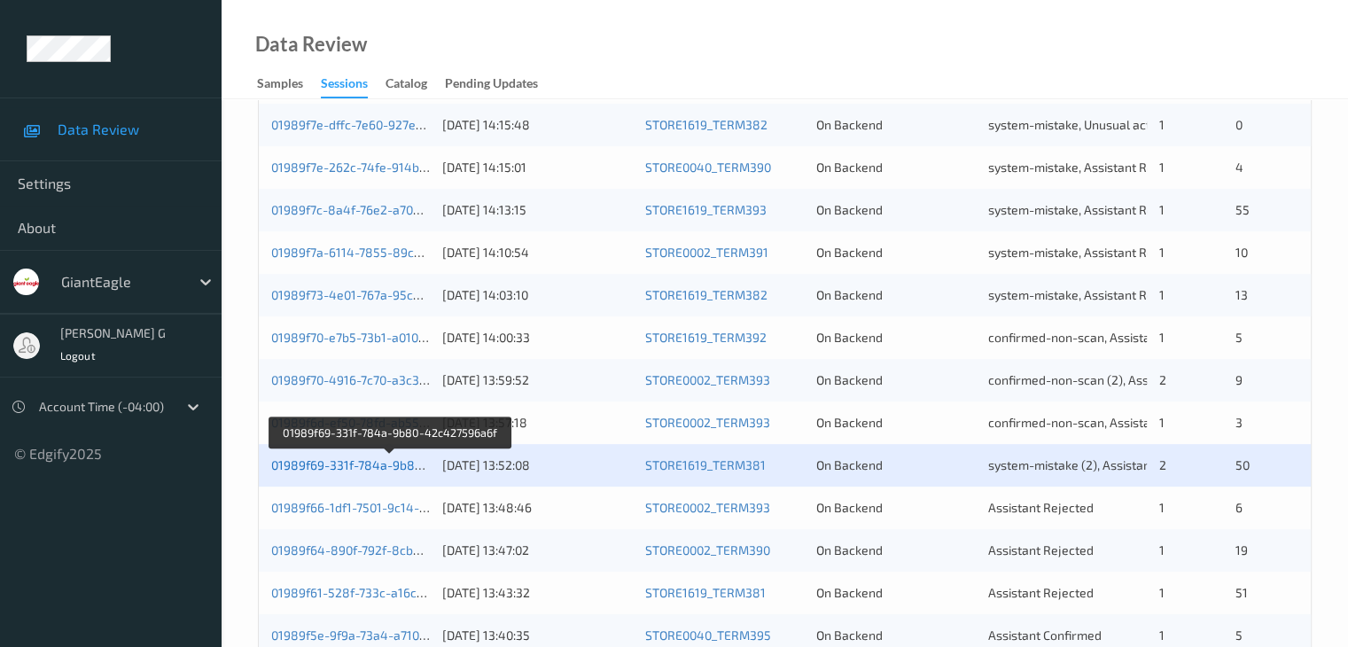
click at [365, 466] on link "01989f69-331f-784a-9b80-42c427596a6f" at bounding box center [390, 464] width 238 height 15
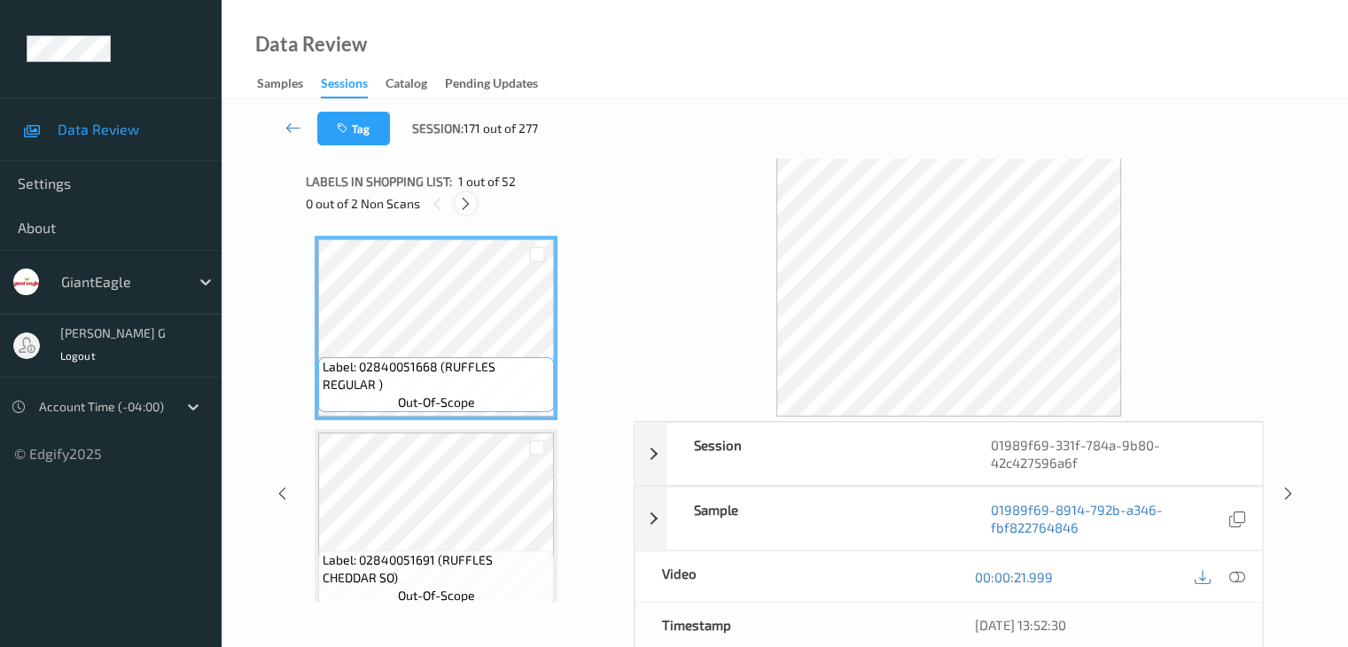
click at [467, 202] on icon at bounding box center [465, 204] width 15 height 16
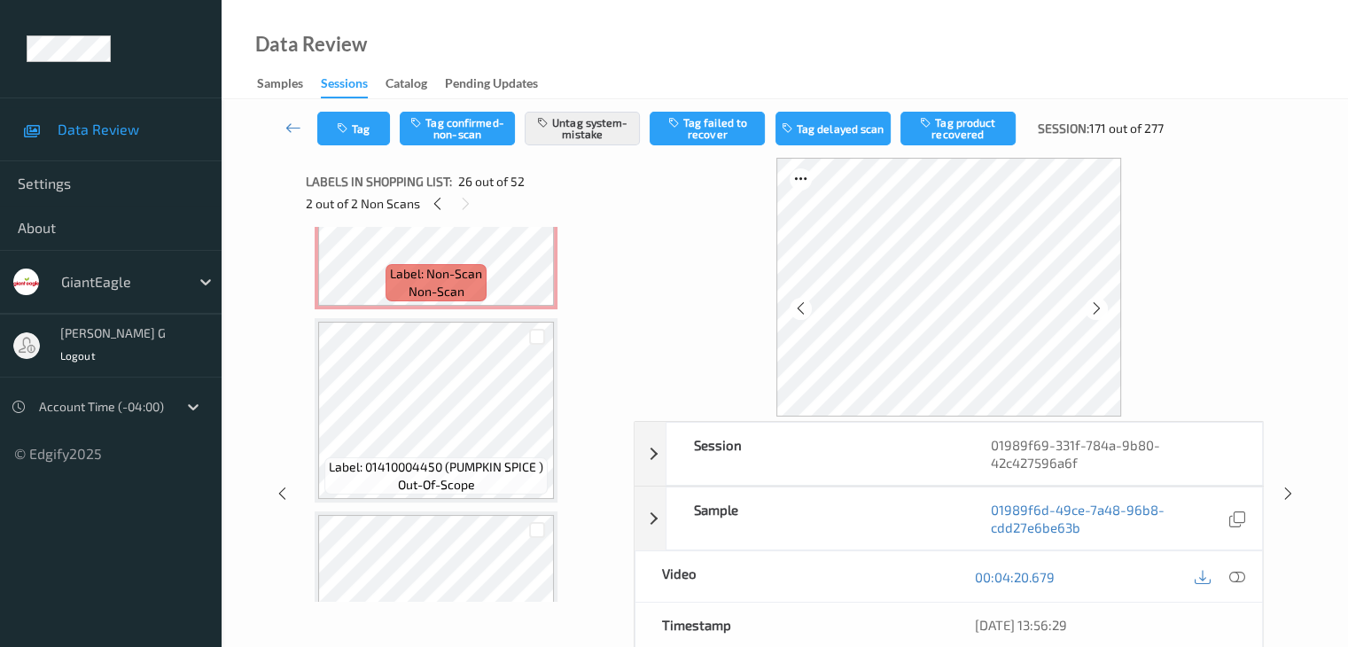
scroll to position [3752, 0]
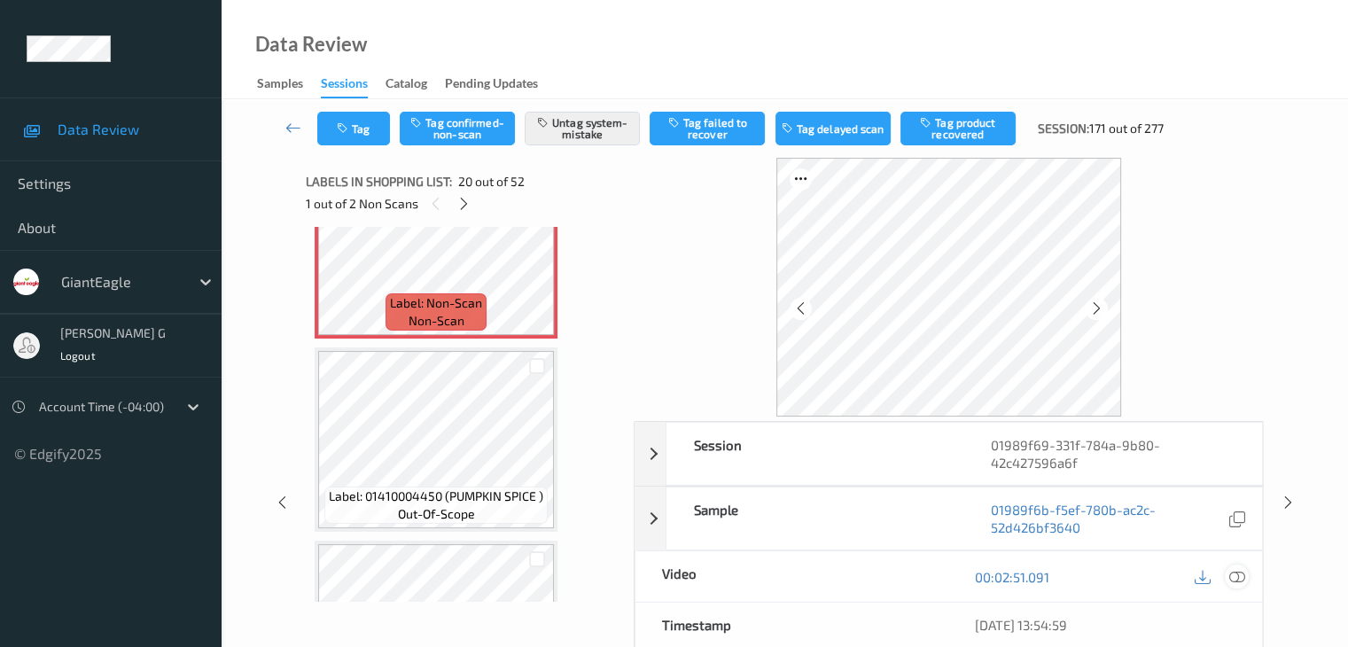
drag, startPoint x: 1237, startPoint y: 577, endPoint x: 1219, endPoint y: 569, distance: 20.2
click at [1236, 577] on icon at bounding box center [1236, 577] width 16 height 16
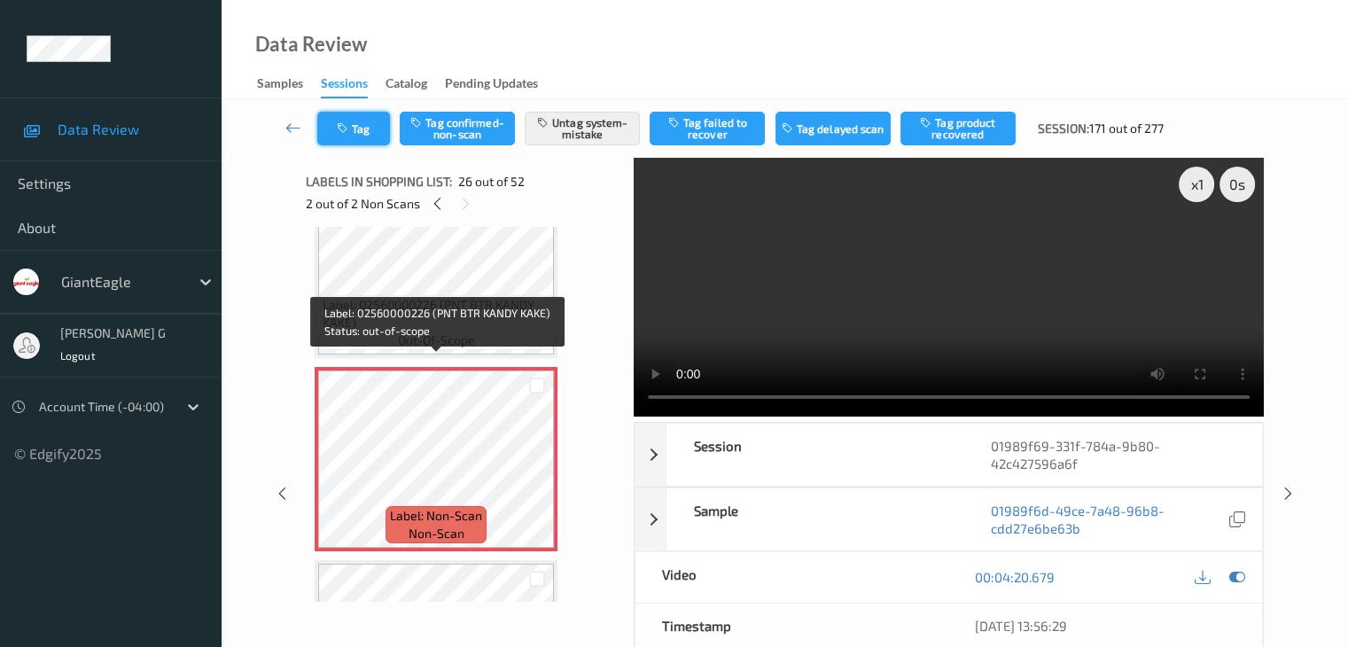
scroll to position [4727, 0]
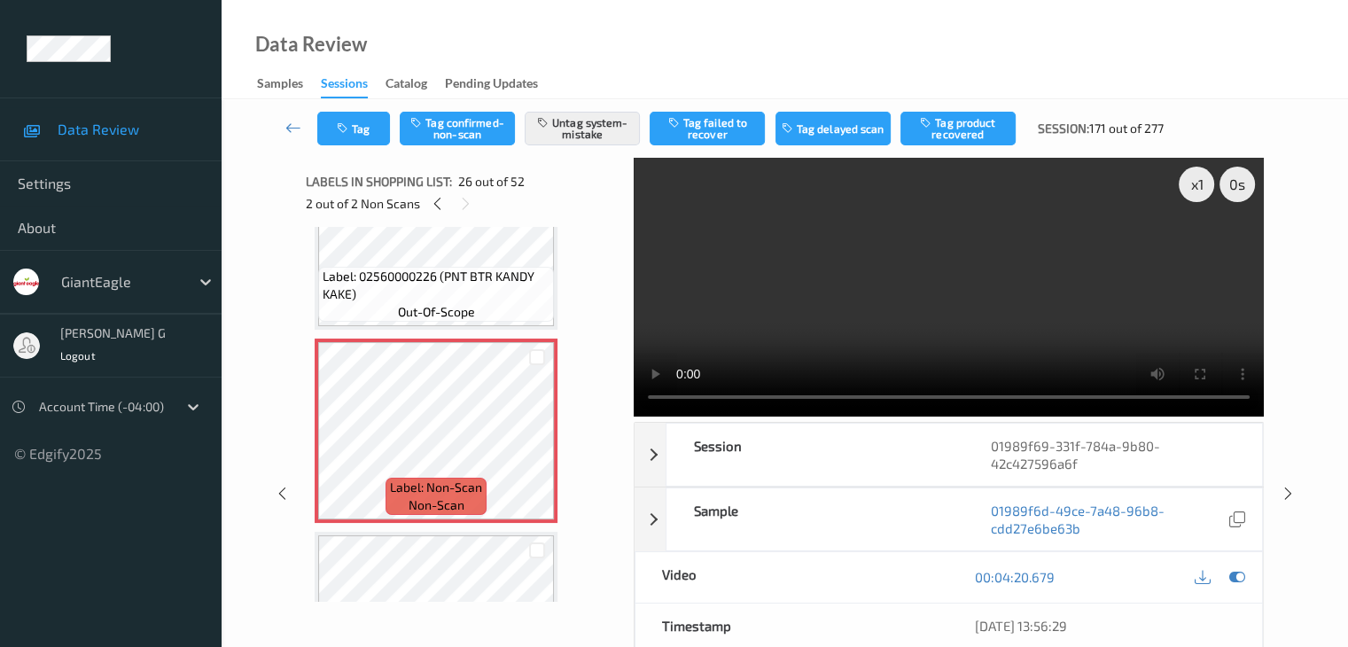
drag, startPoint x: 294, startPoint y: 125, endPoint x: 294, endPoint y: 104, distance: 21.3
click at [294, 122] on icon at bounding box center [293, 128] width 16 height 18
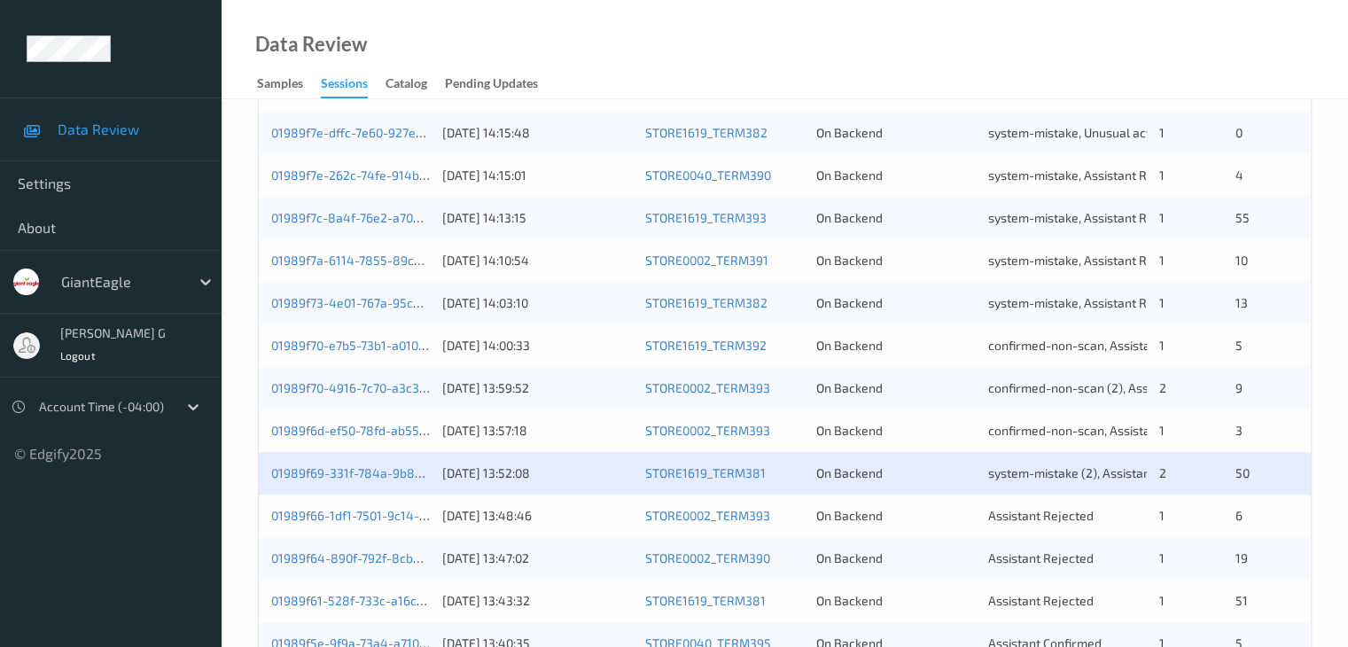
scroll to position [620, 0]
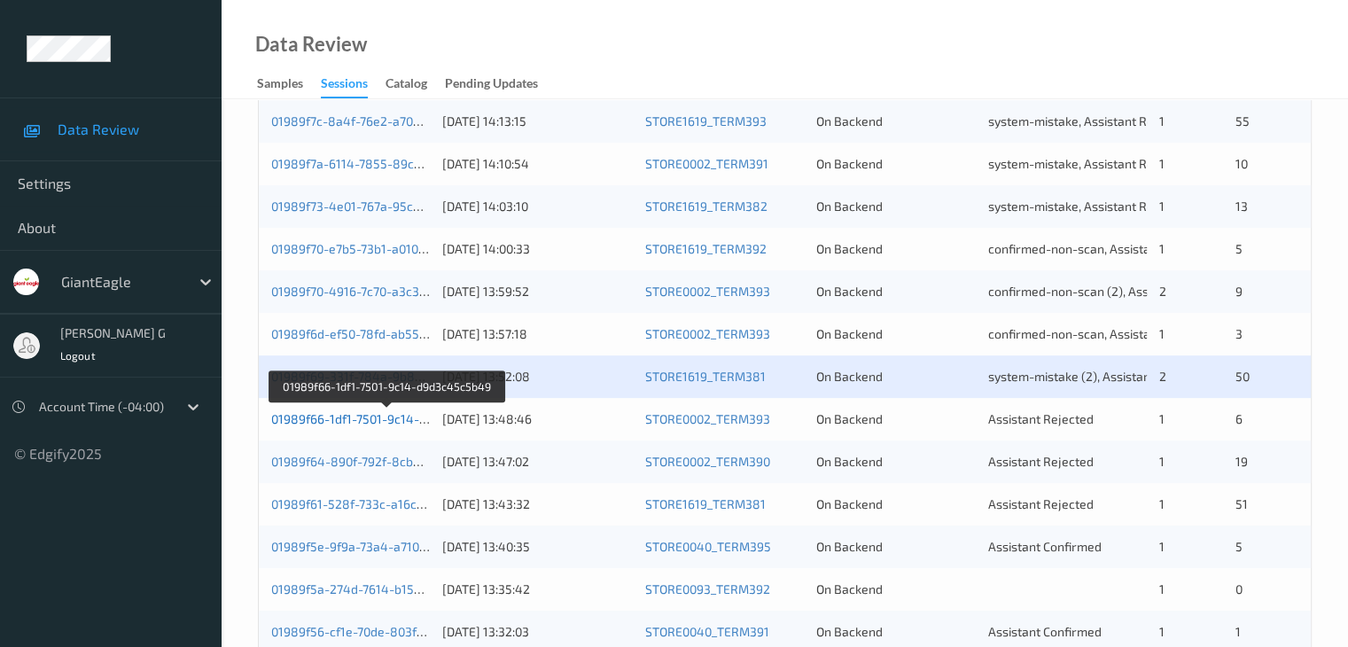
click at [344, 417] on link "01989f66-1df1-7501-9c14-d9d3c45c5b49" at bounding box center [387, 418] width 233 height 15
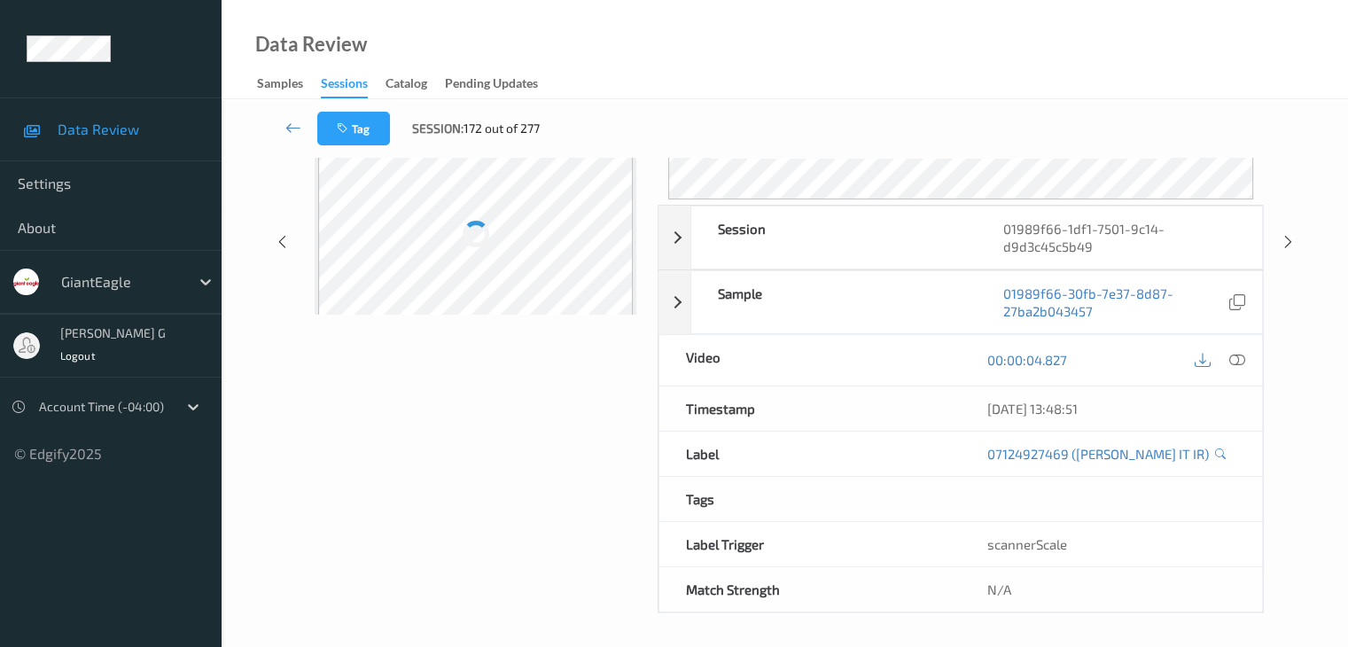
scroll to position [216, 0]
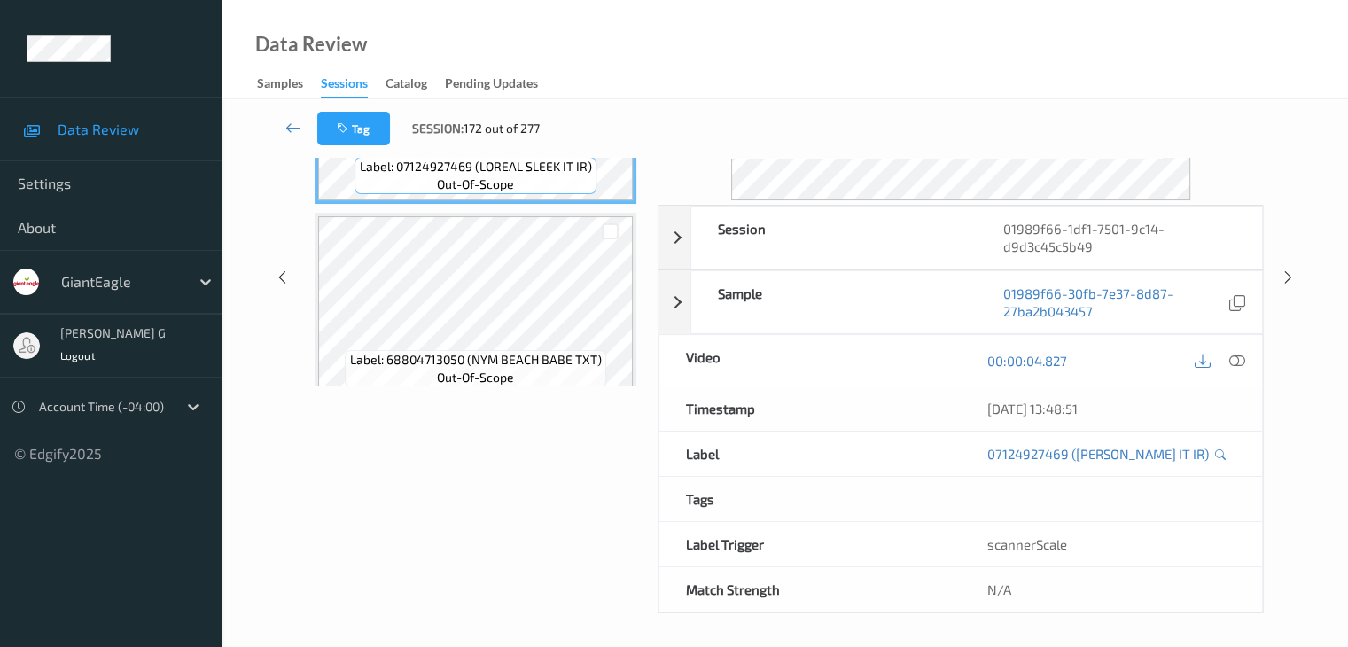
drag, startPoint x: 454, startPoint y: 483, endPoint x: 457, endPoint y: 465, distance: 18.1
click at [455, 482] on div "Labels in shopping list: 1 out of 7 0 out of 1 Non Scans Label: 07124927469 (LO…" at bounding box center [475, 278] width 339 height 672
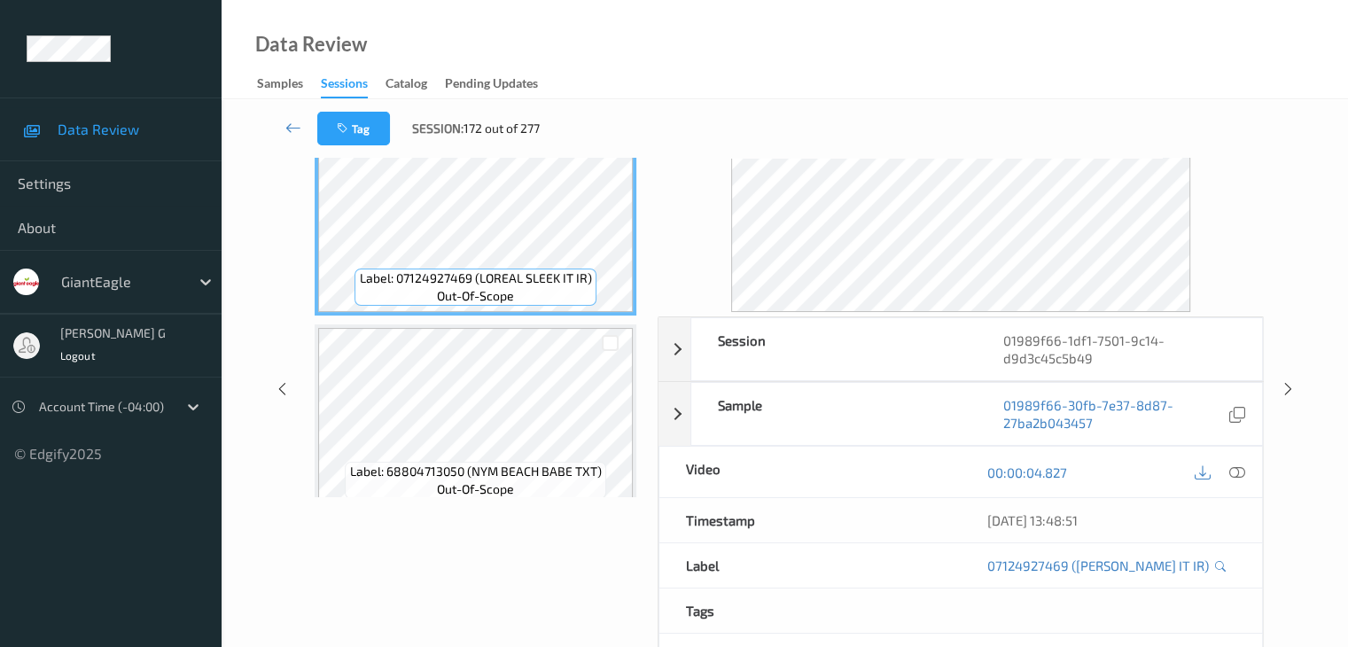
scroll to position [0, 0]
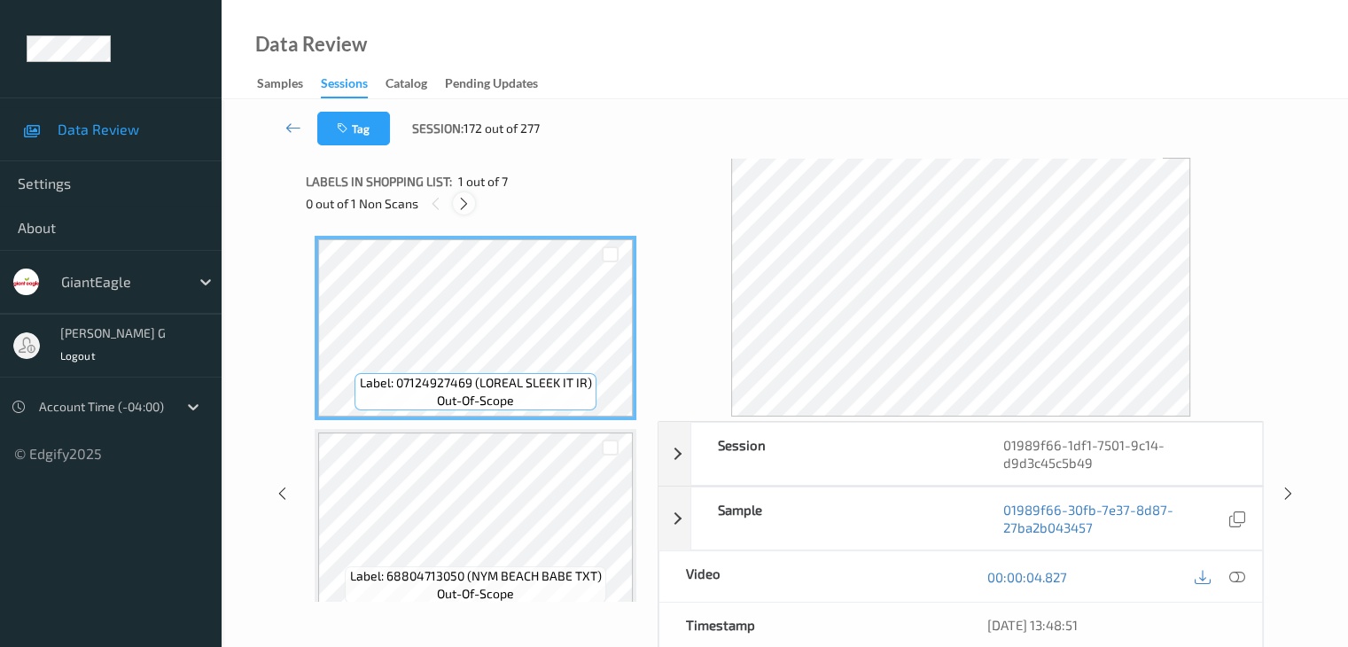
click at [464, 202] on icon at bounding box center [463, 204] width 15 height 16
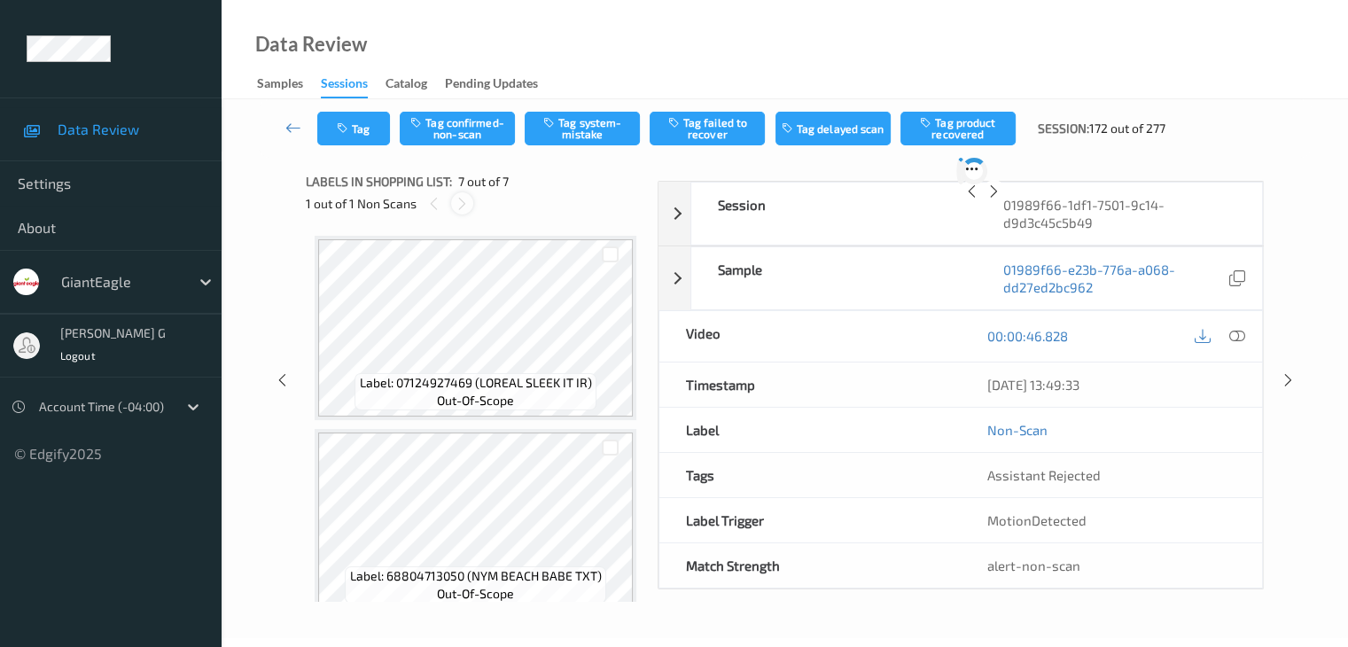
scroll to position [975, 0]
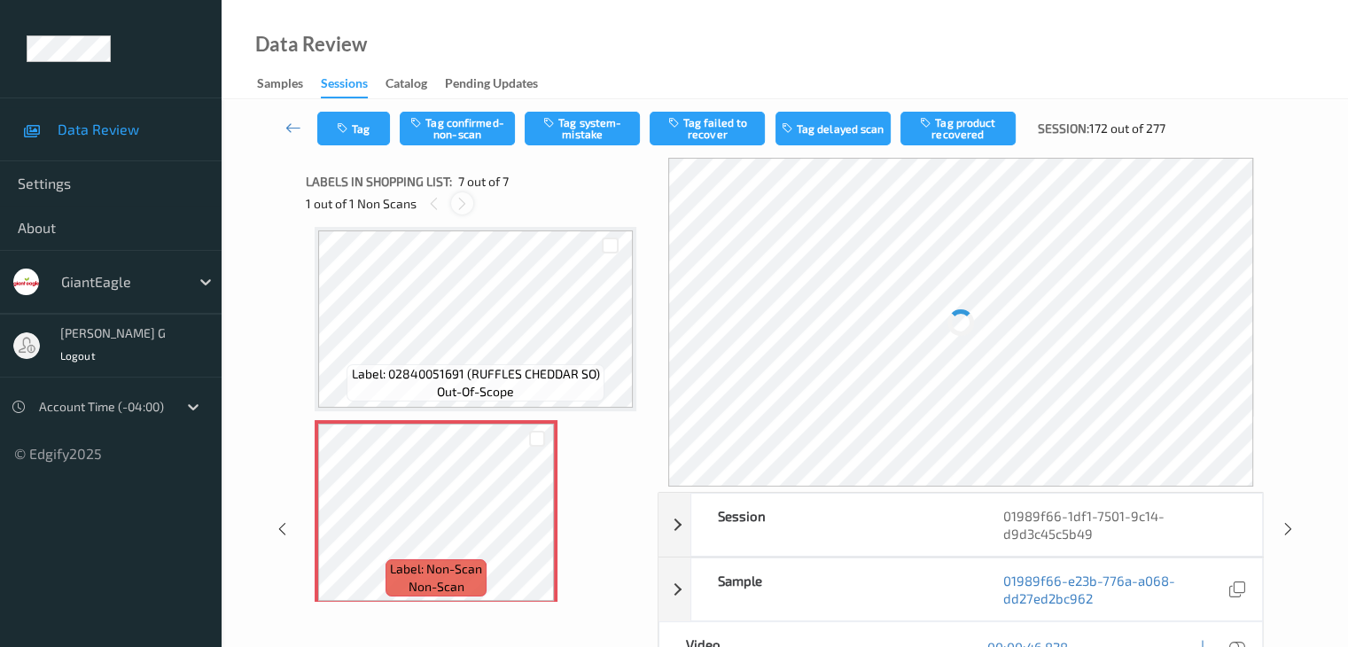
click at [464, 202] on icon at bounding box center [462, 204] width 15 height 16
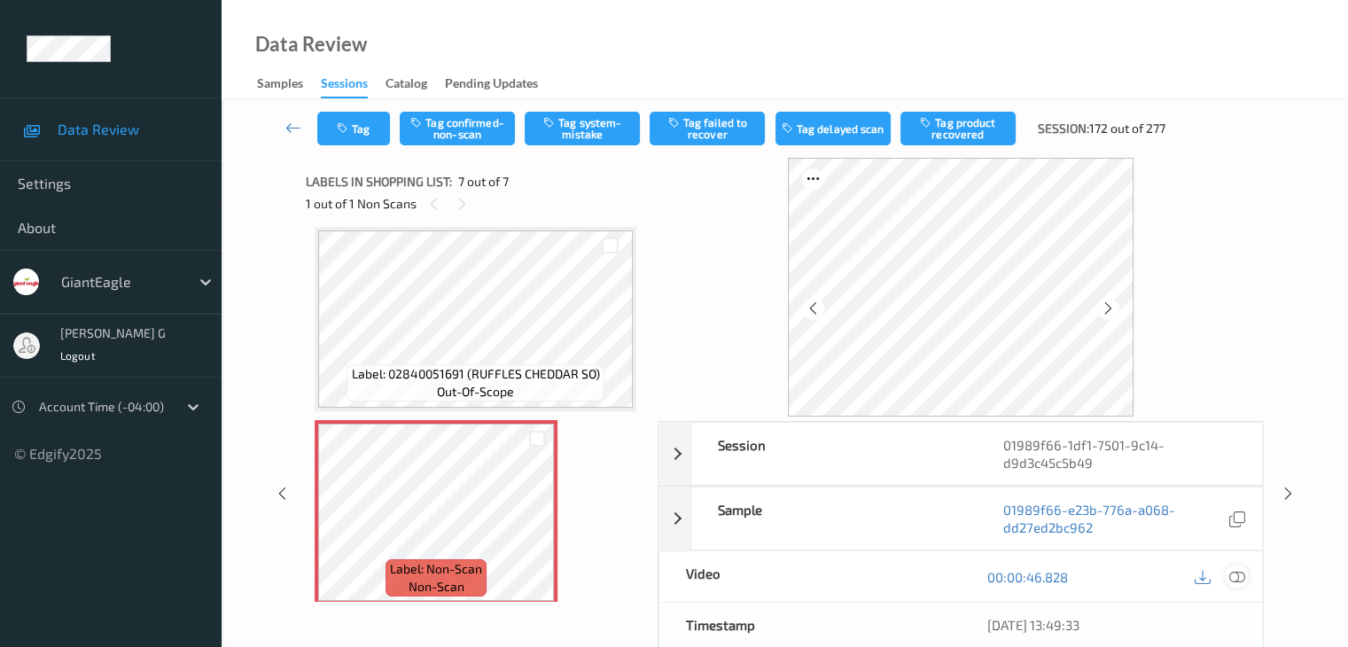
click at [1235, 575] on icon at bounding box center [1236, 577] width 16 height 16
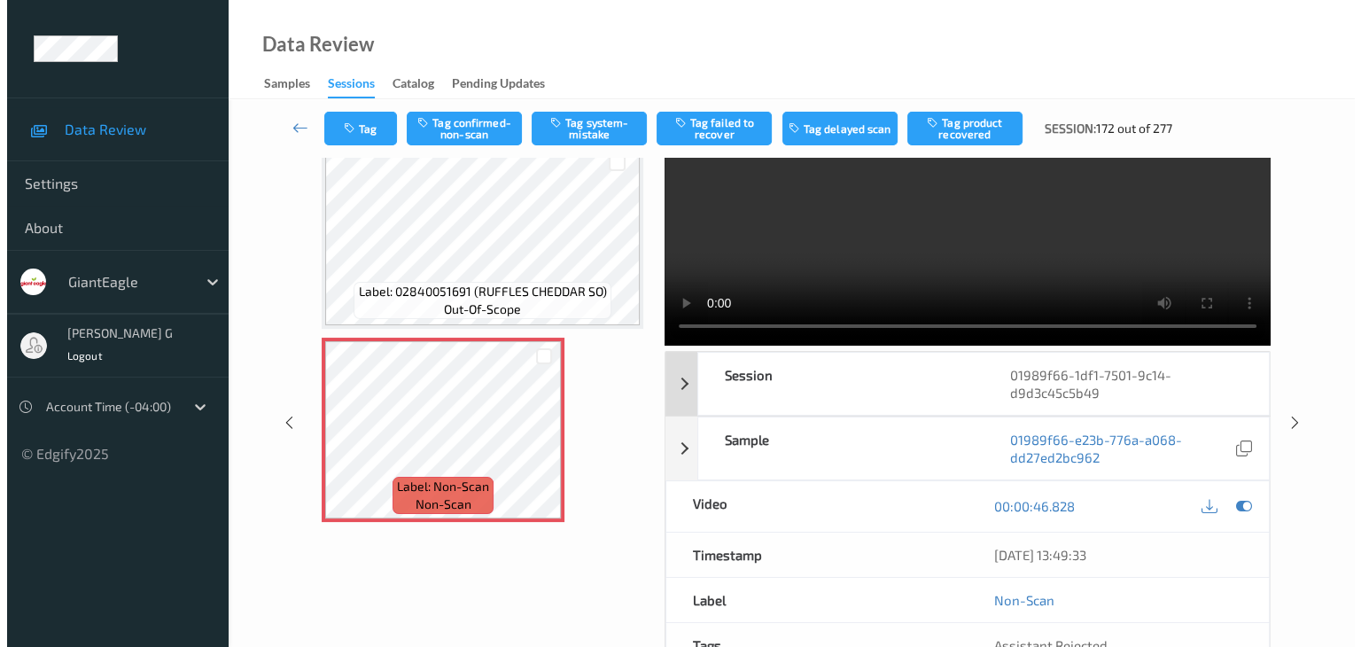
scroll to position [0, 0]
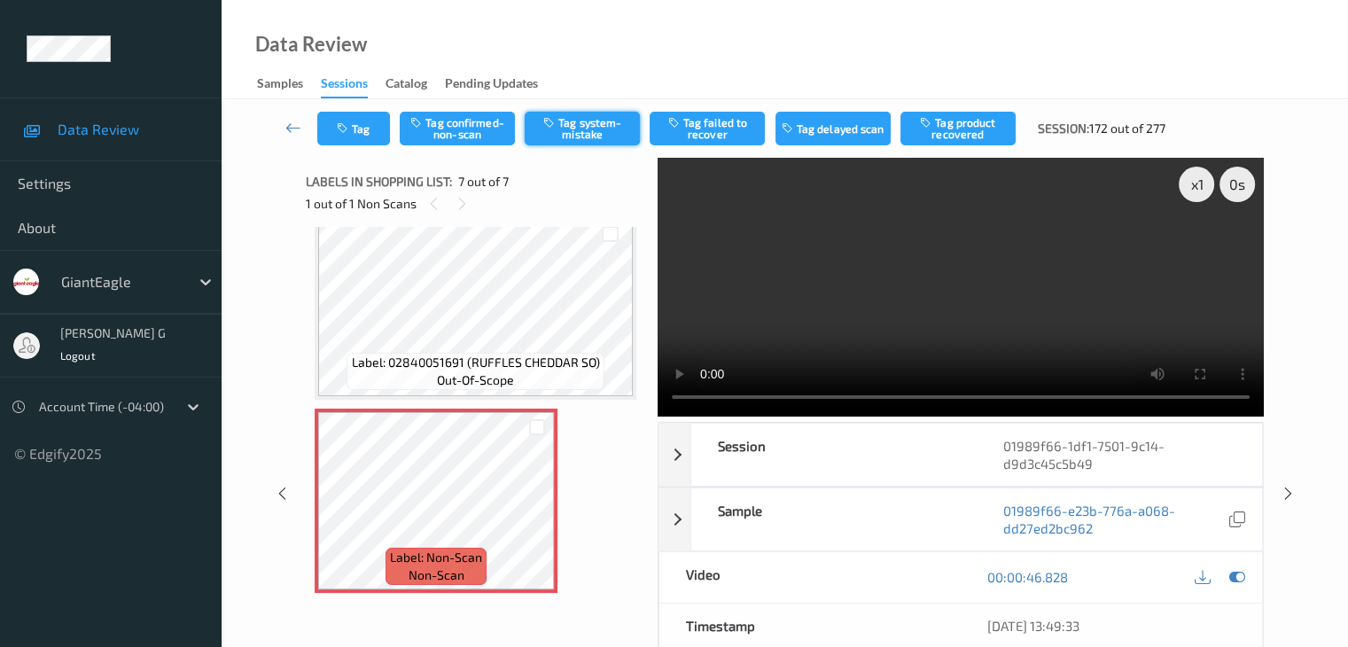
click at [615, 132] on button "Tag system-mistake" at bounding box center [582, 129] width 115 height 34
click at [365, 126] on button "Tag" at bounding box center [353, 129] width 73 height 34
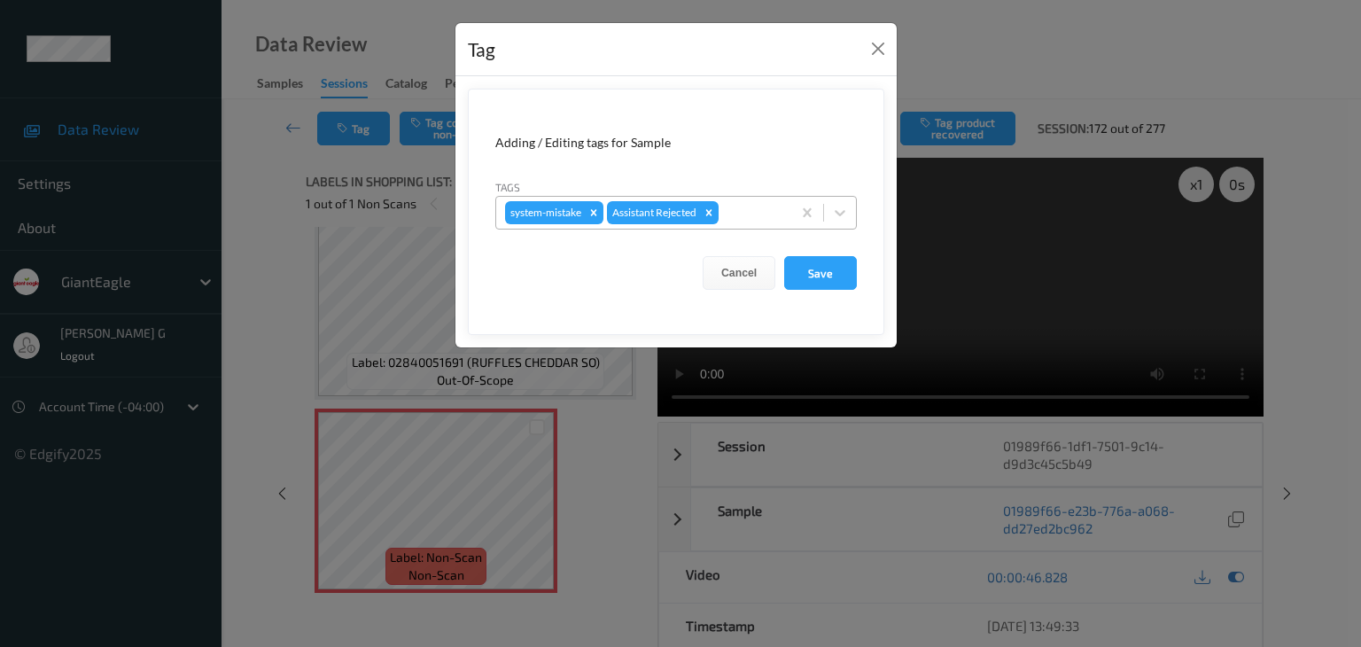
click at [756, 214] on div at bounding box center [752, 212] width 60 height 21
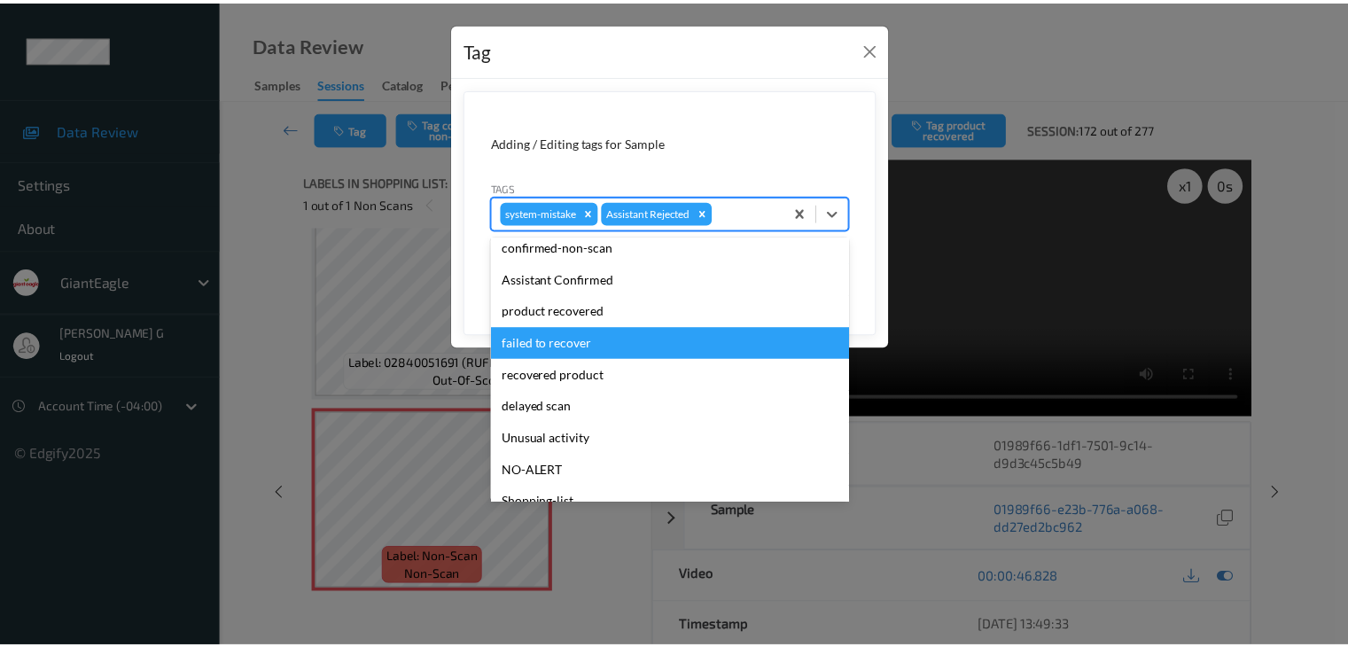
scroll to position [156, 0]
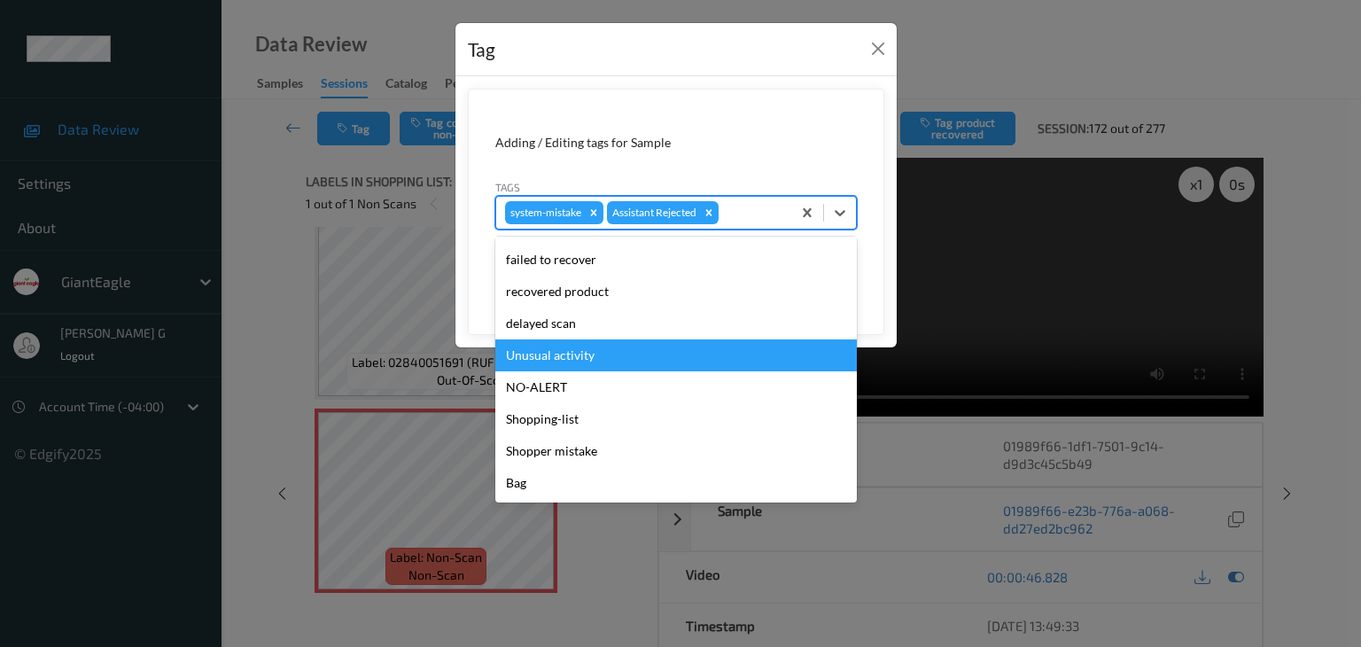
click at [571, 352] on div "Unusual activity" at bounding box center [676, 355] width 362 height 32
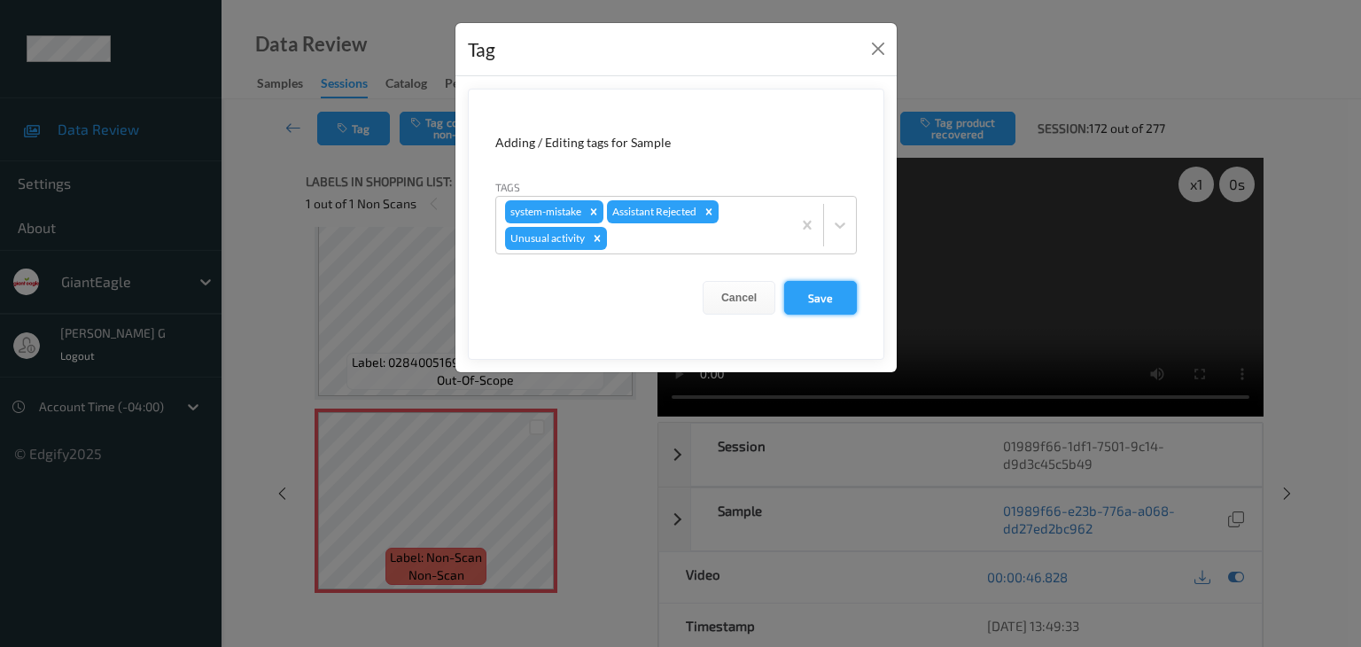
click at [833, 296] on button "Save" at bounding box center [820, 298] width 73 height 34
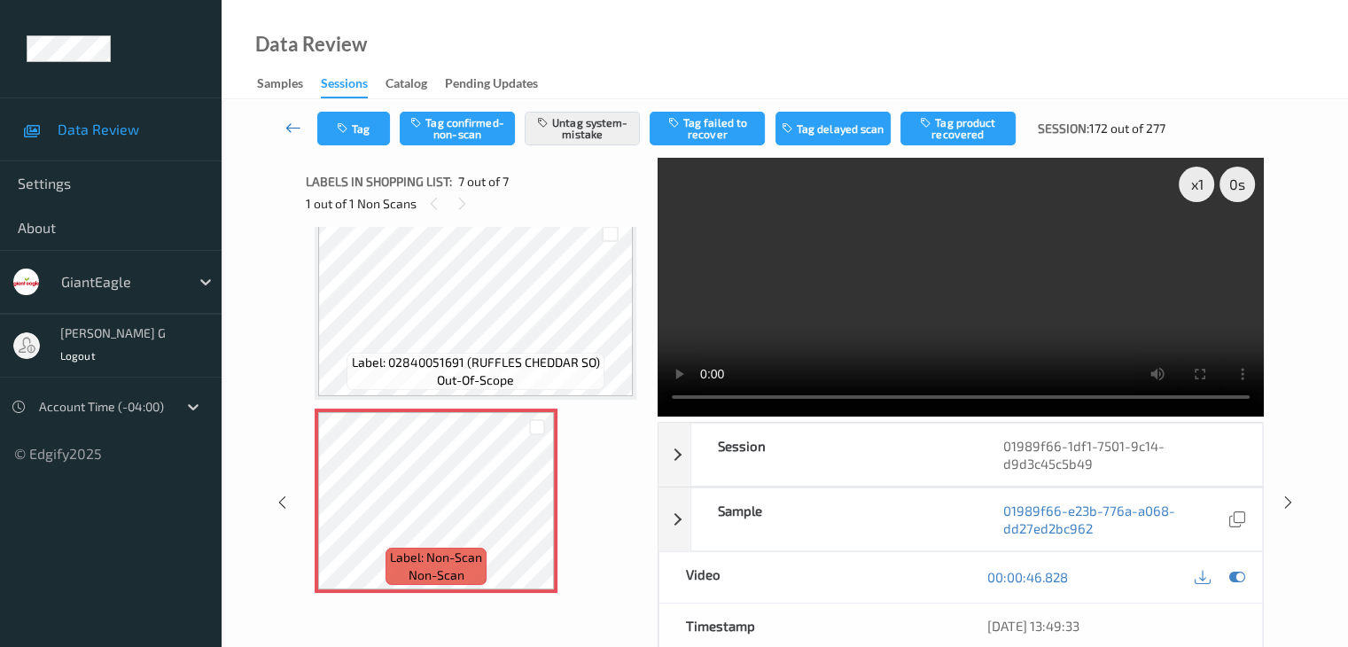
click at [291, 128] on icon at bounding box center [293, 128] width 16 height 18
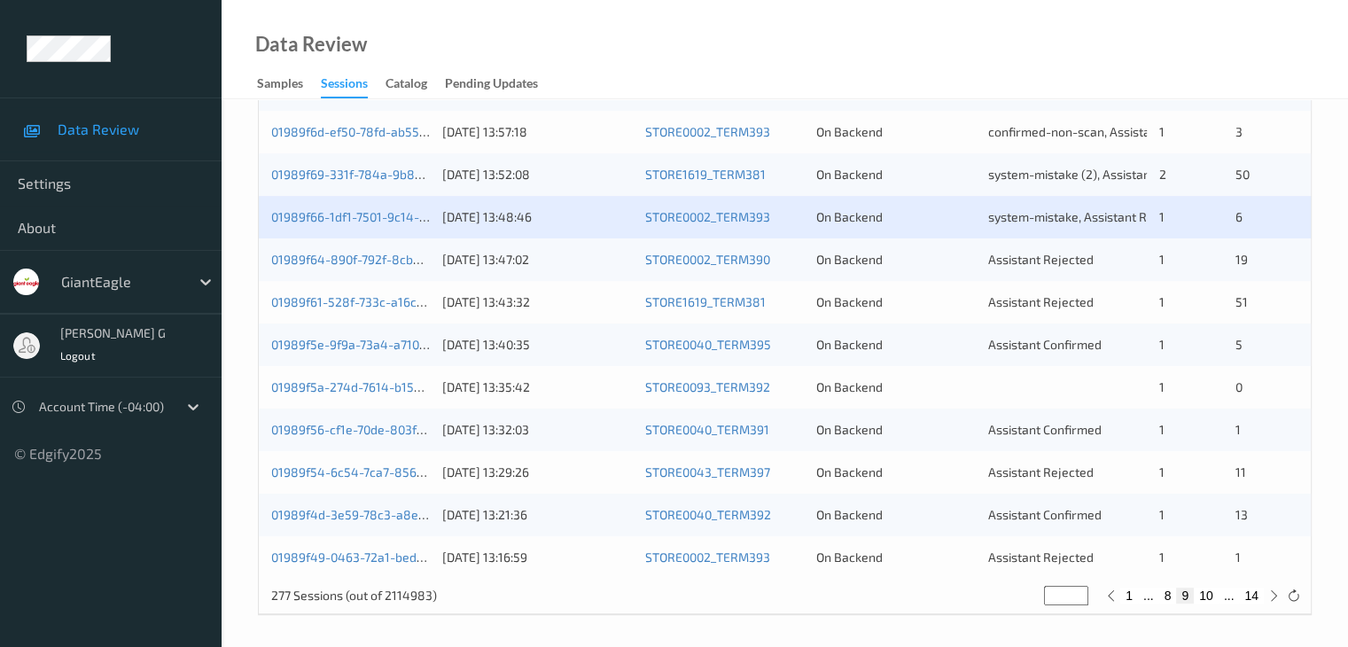
scroll to position [826, 0]
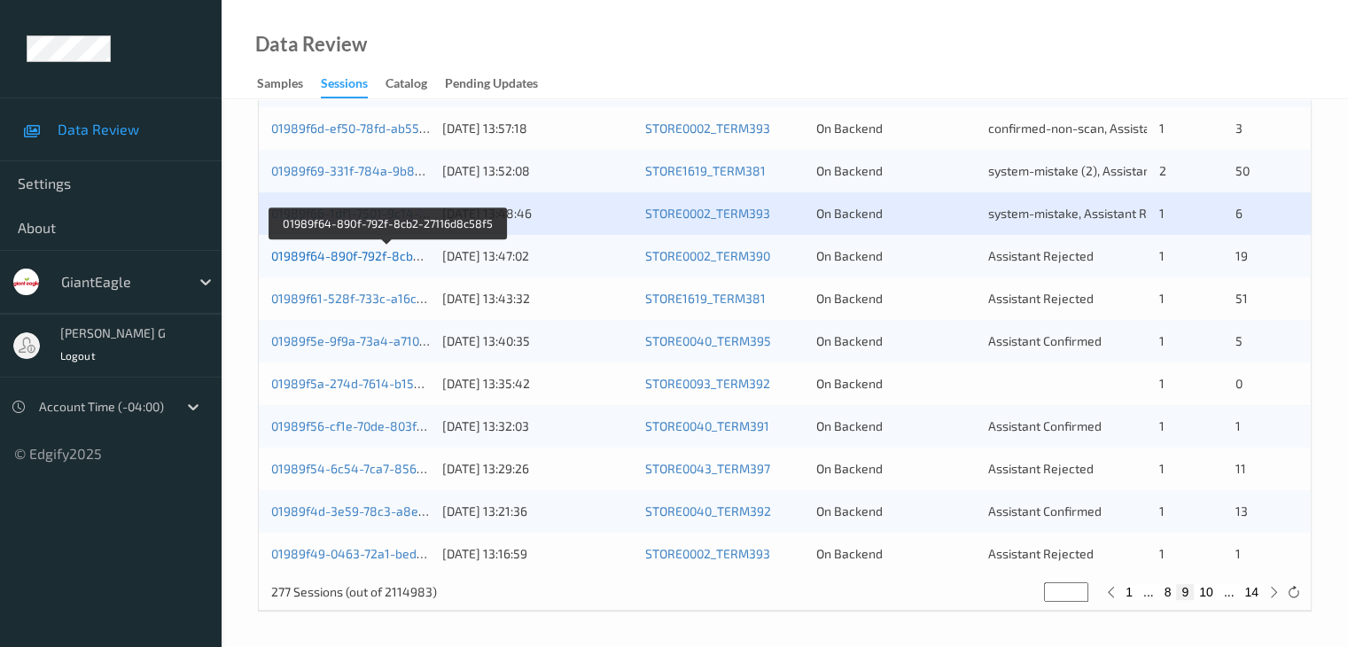
click at [362, 255] on link "01989f64-890f-792f-8cb2-27116d8c58f5" at bounding box center [387, 255] width 233 height 15
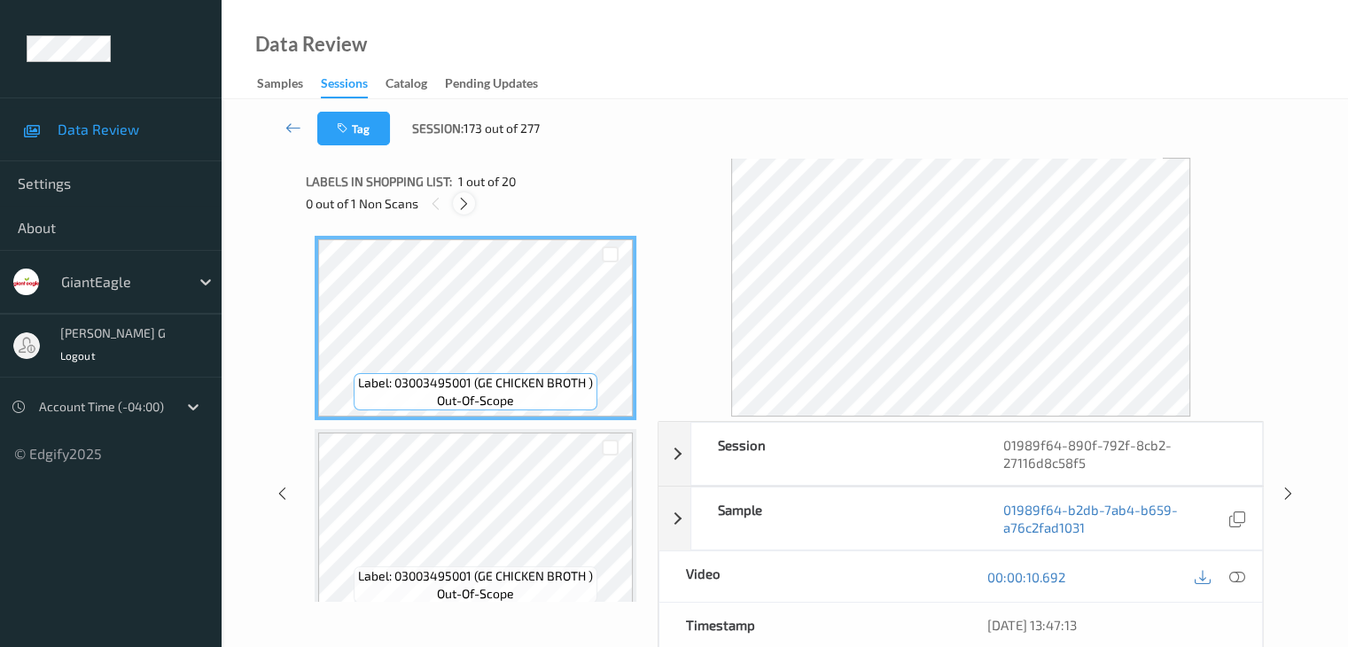
click at [468, 202] on icon at bounding box center [463, 204] width 15 height 16
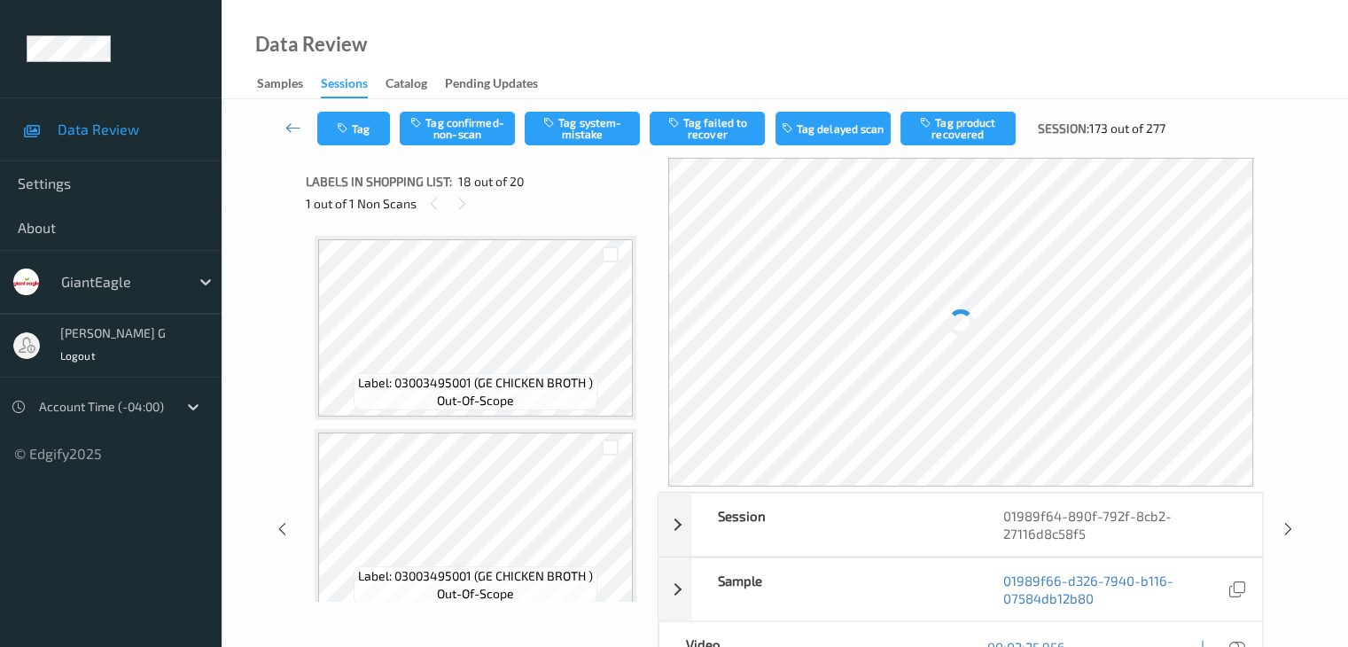
scroll to position [3100, 0]
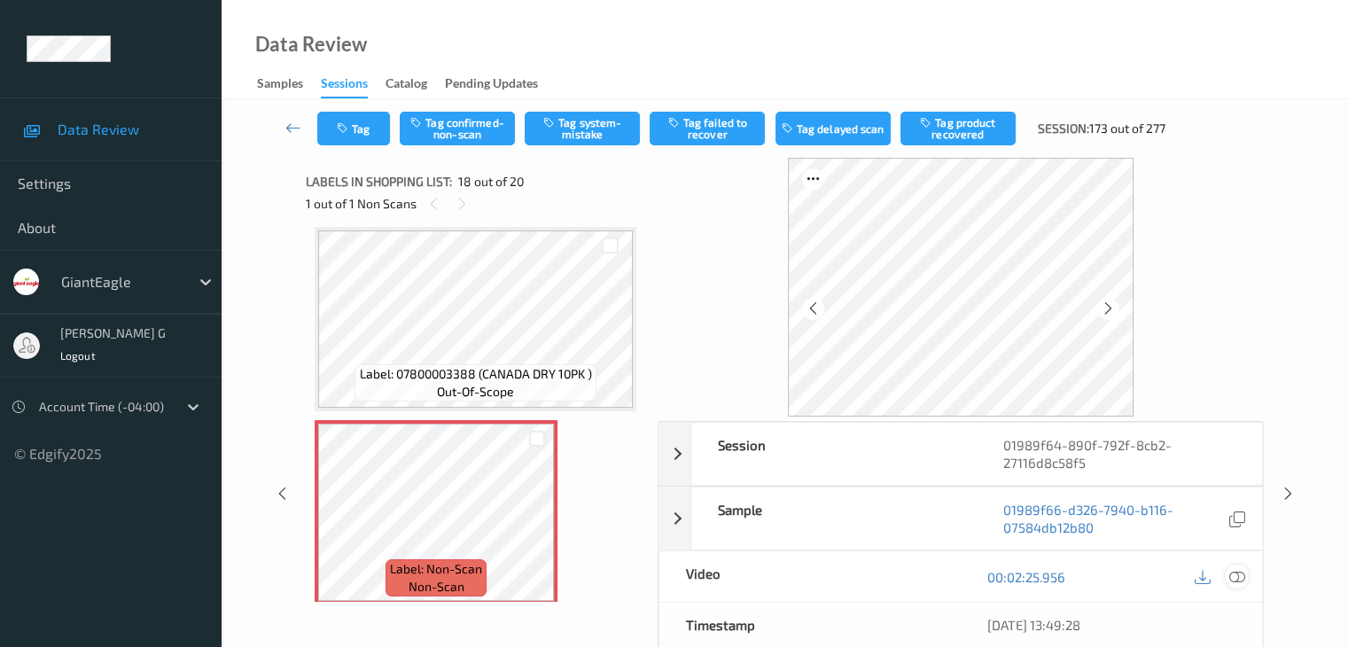
click at [1236, 576] on icon at bounding box center [1236, 577] width 16 height 16
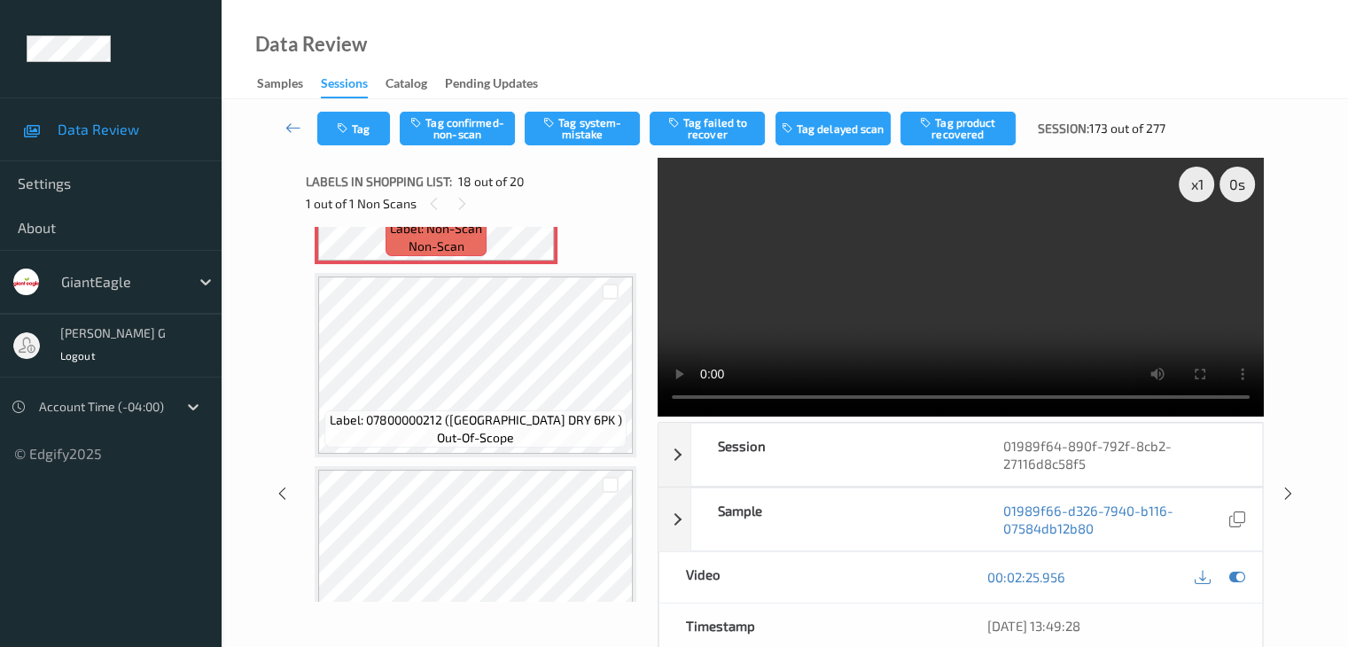
scroll to position [3409, 0]
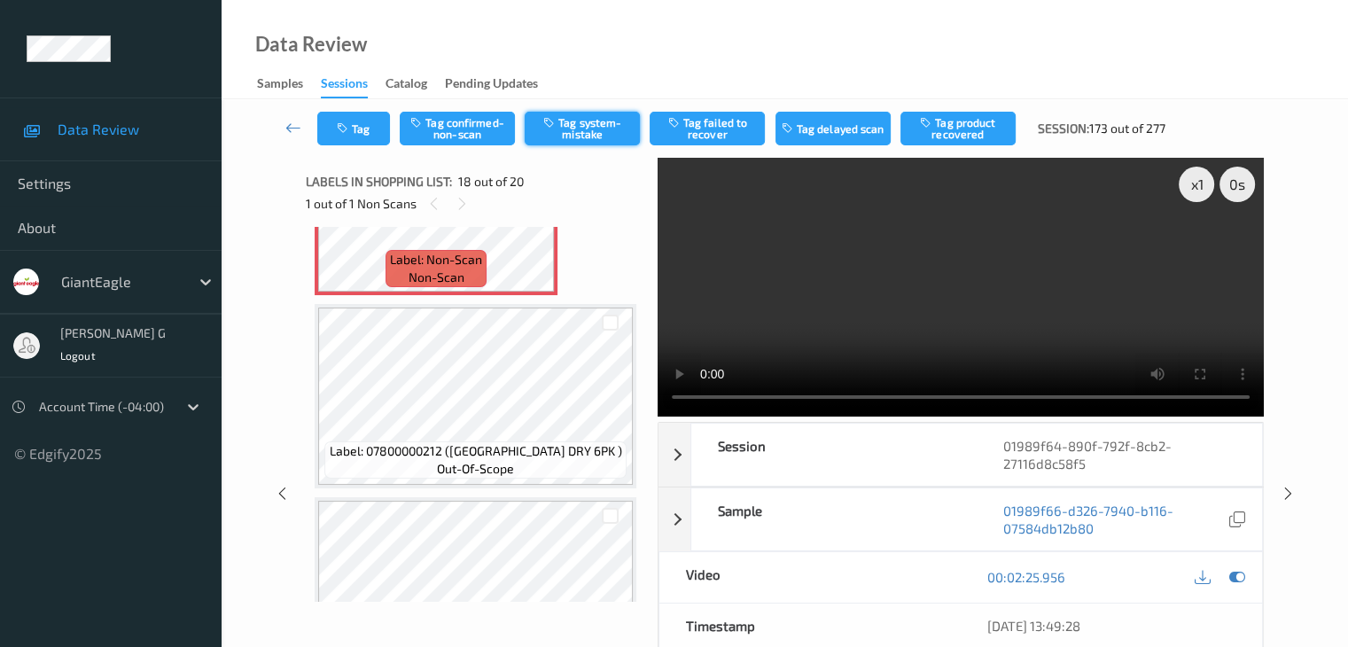
click at [608, 124] on button "Tag system-mistake" at bounding box center [582, 129] width 115 height 34
click at [294, 127] on icon at bounding box center [293, 128] width 16 height 18
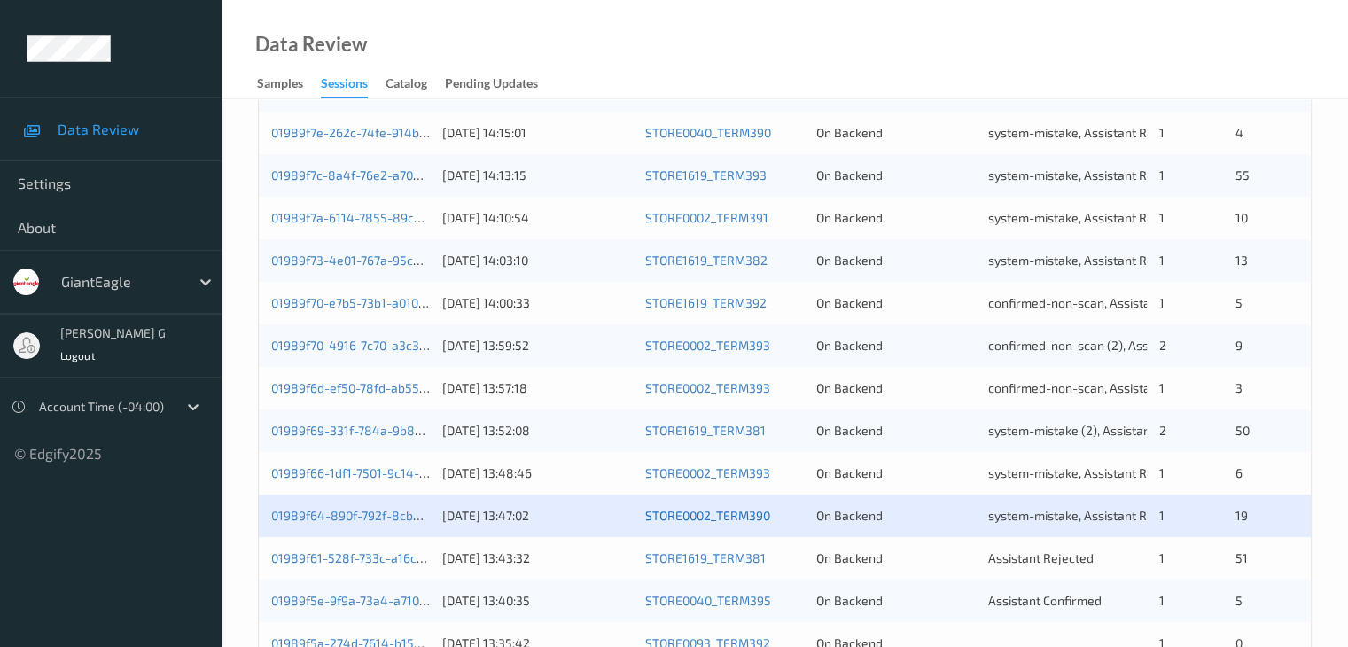
scroll to position [709, 0]
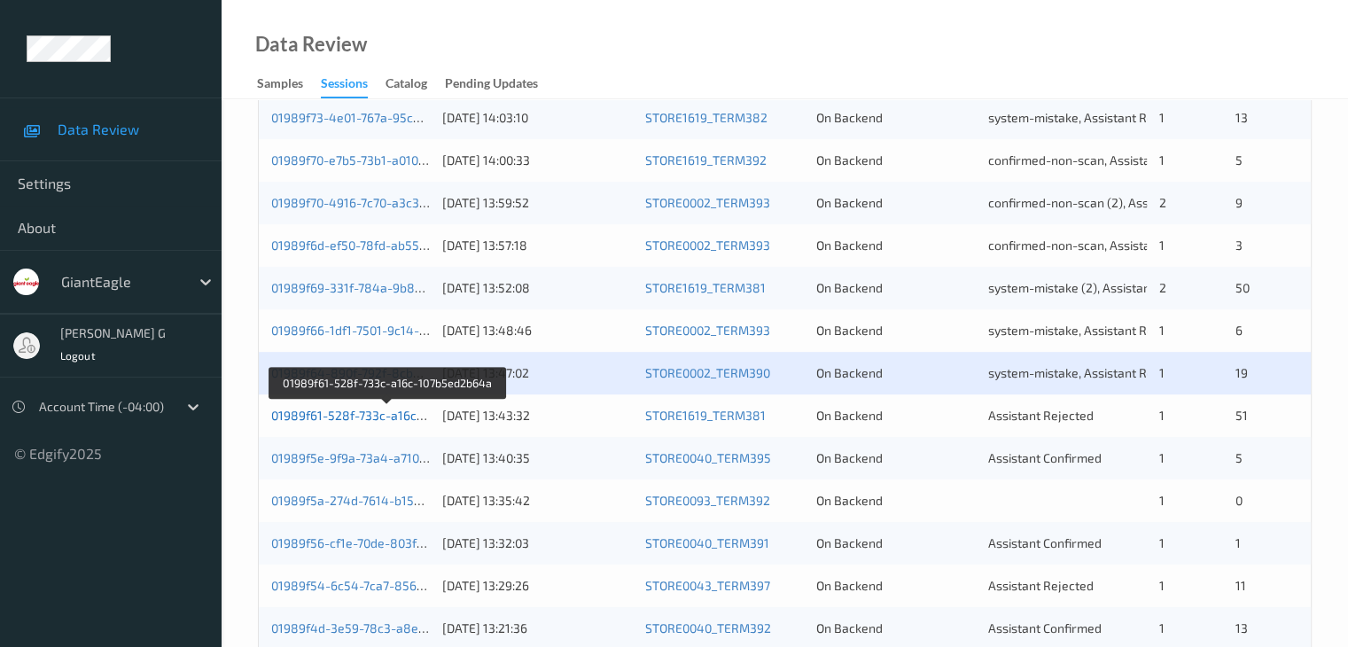
click at [356, 411] on link "01989f61-528f-733c-a16c-107b5ed2b64a" at bounding box center [388, 415] width 234 height 15
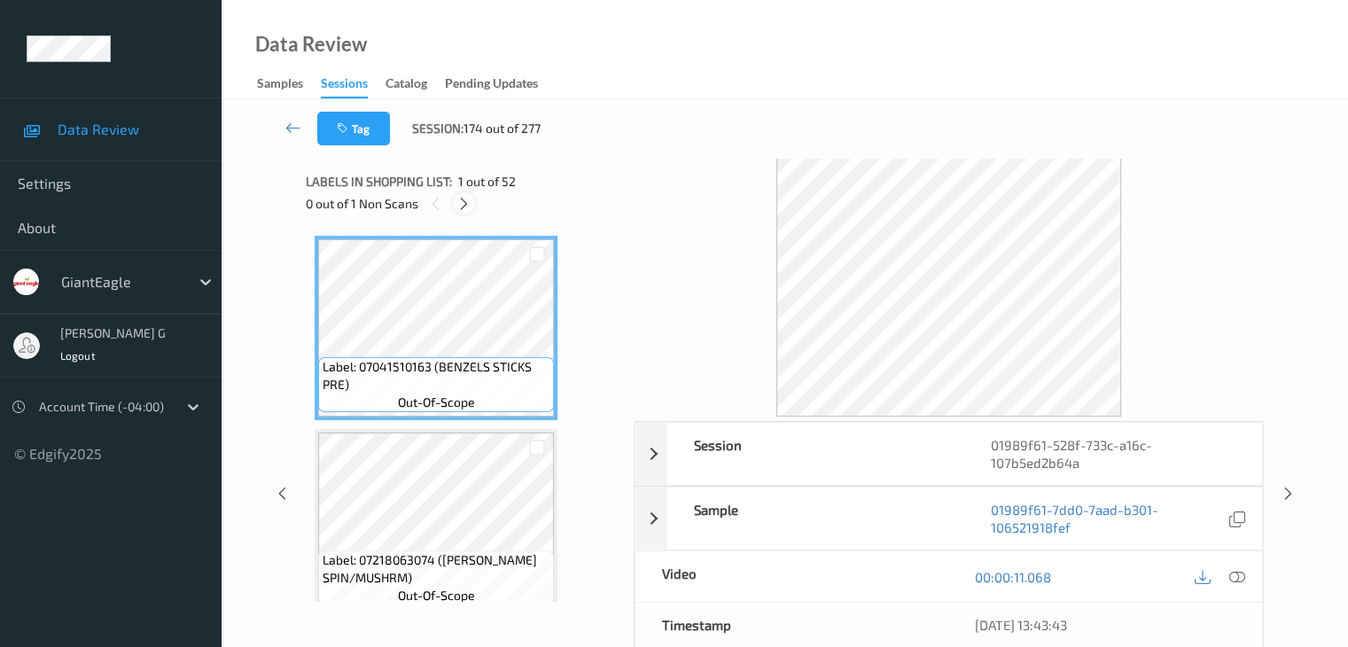
click at [468, 201] on icon at bounding box center [463, 204] width 15 height 16
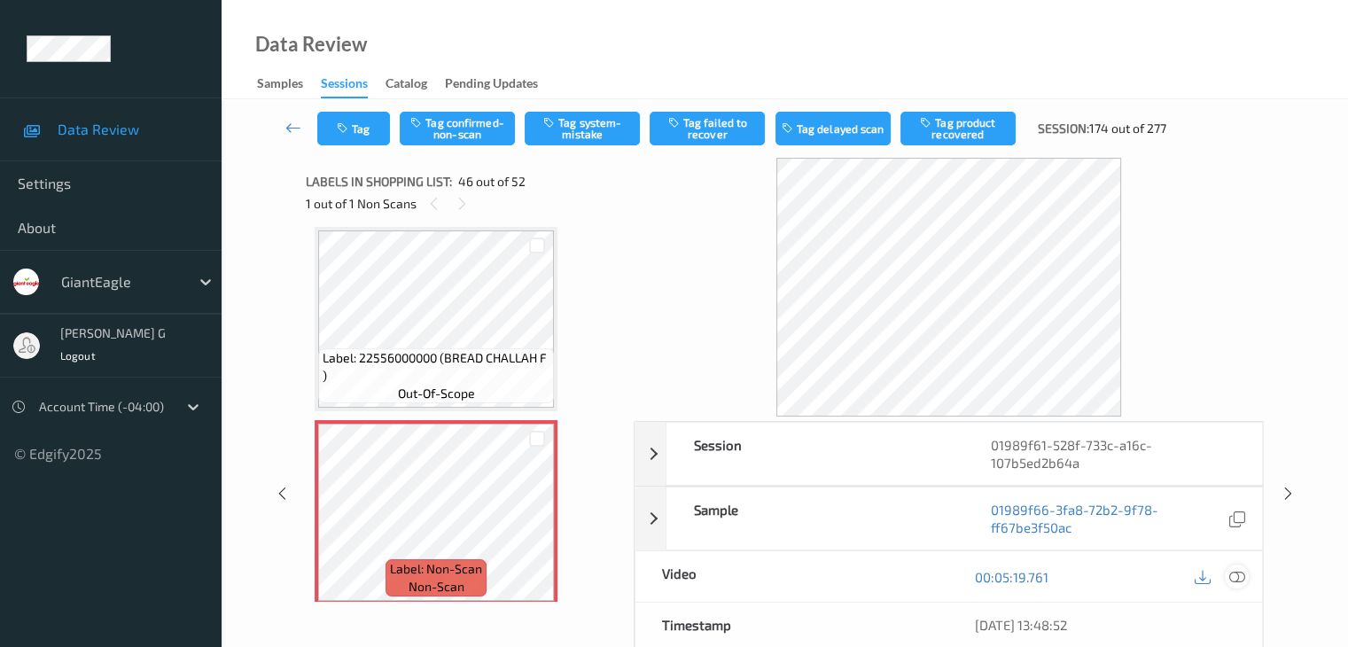
click at [1237, 574] on icon at bounding box center [1236, 577] width 16 height 16
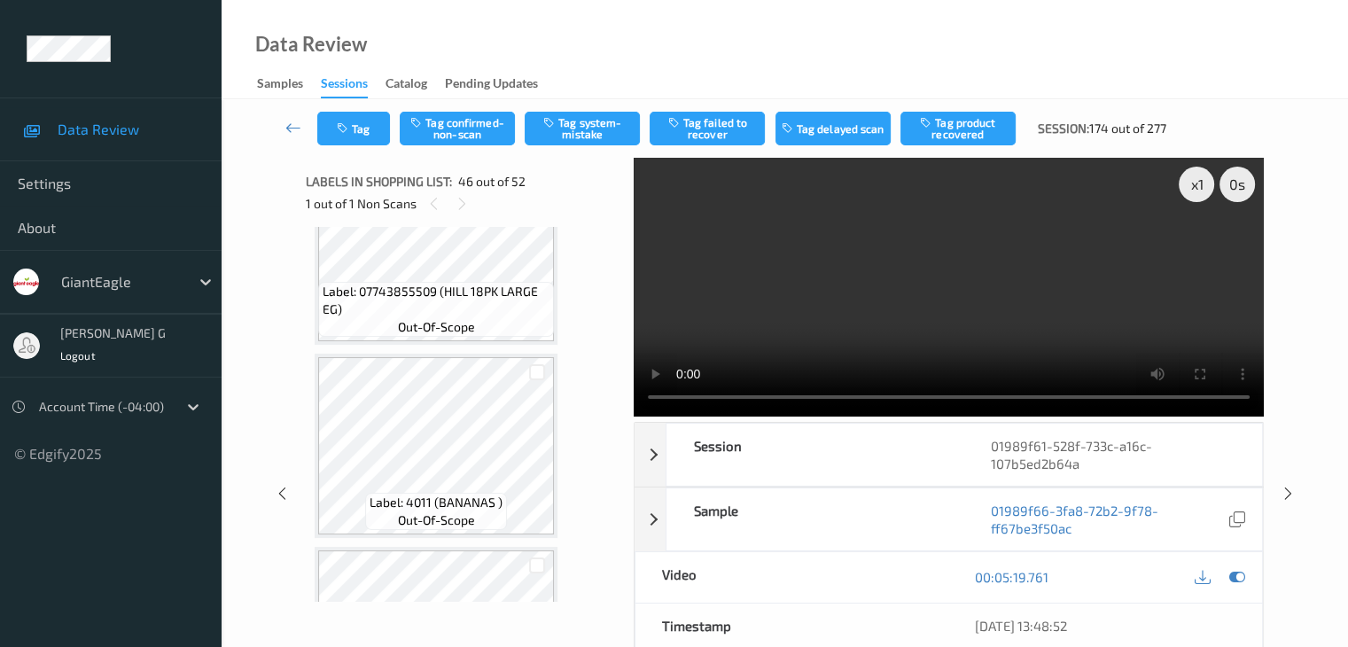
scroll to position [7908, 0]
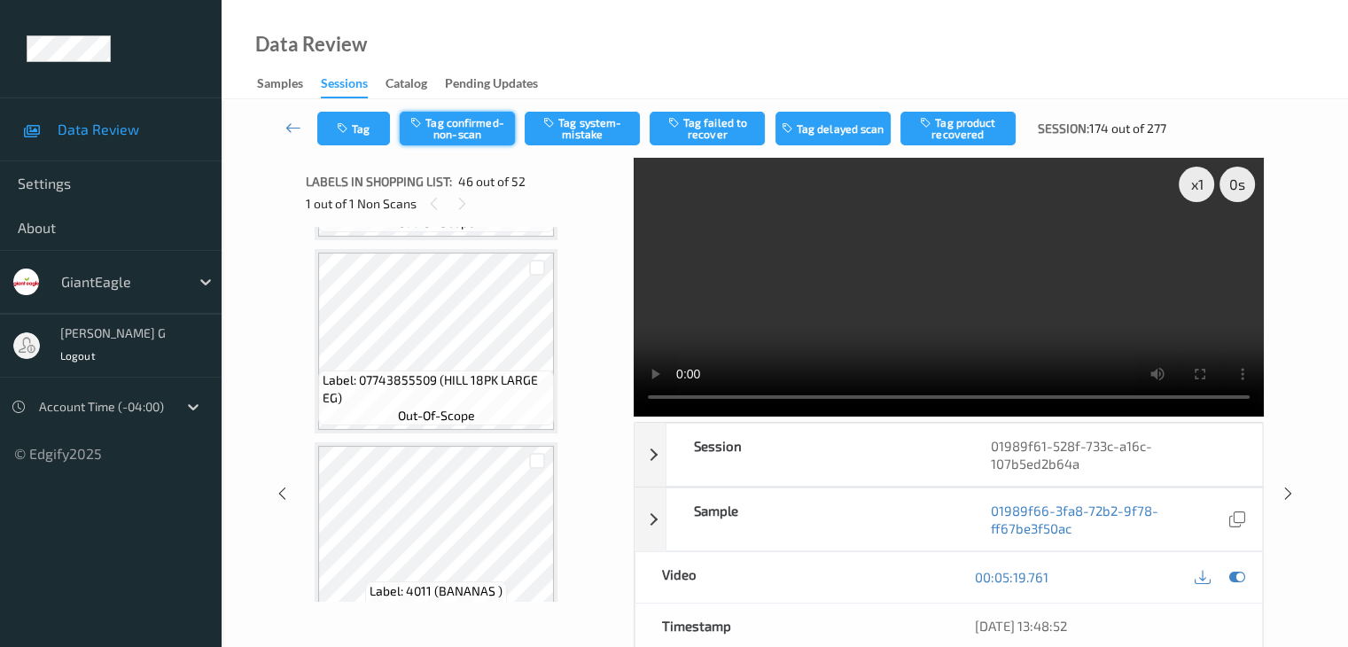
click at [465, 128] on button "Tag confirmed-non-scan" at bounding box center [457, 129] width 115 height 34
click at [718, 129] on button "Tag failed to recover" at bounding box center [707, 129] width 115 height 34
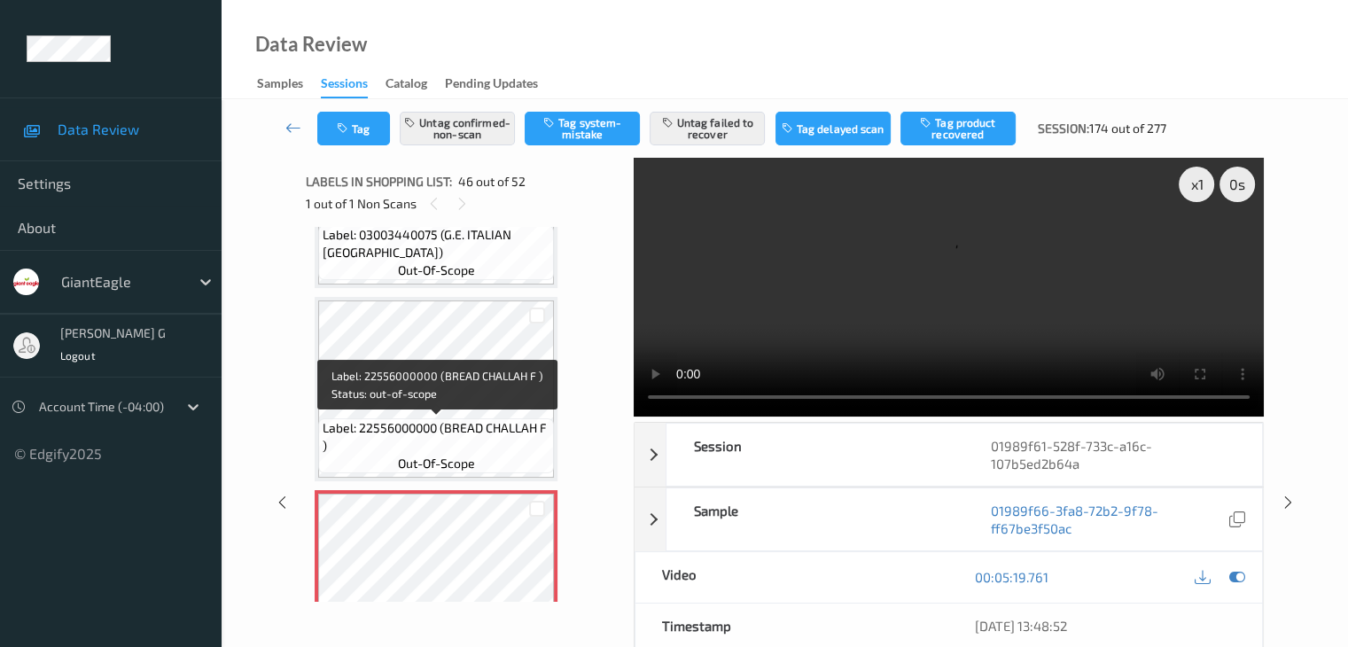
scroll to position [7997, 0]
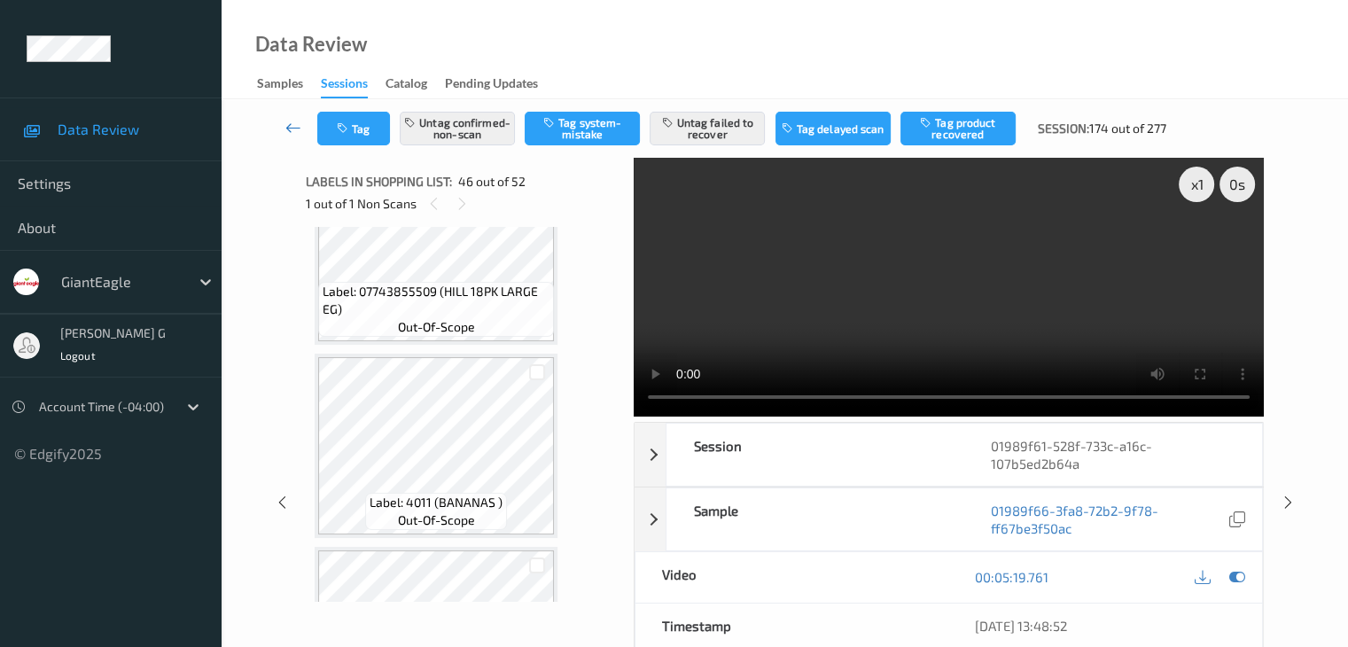
click at [288, 132] on icon at bounding box center [293, 128] width 16 height 18
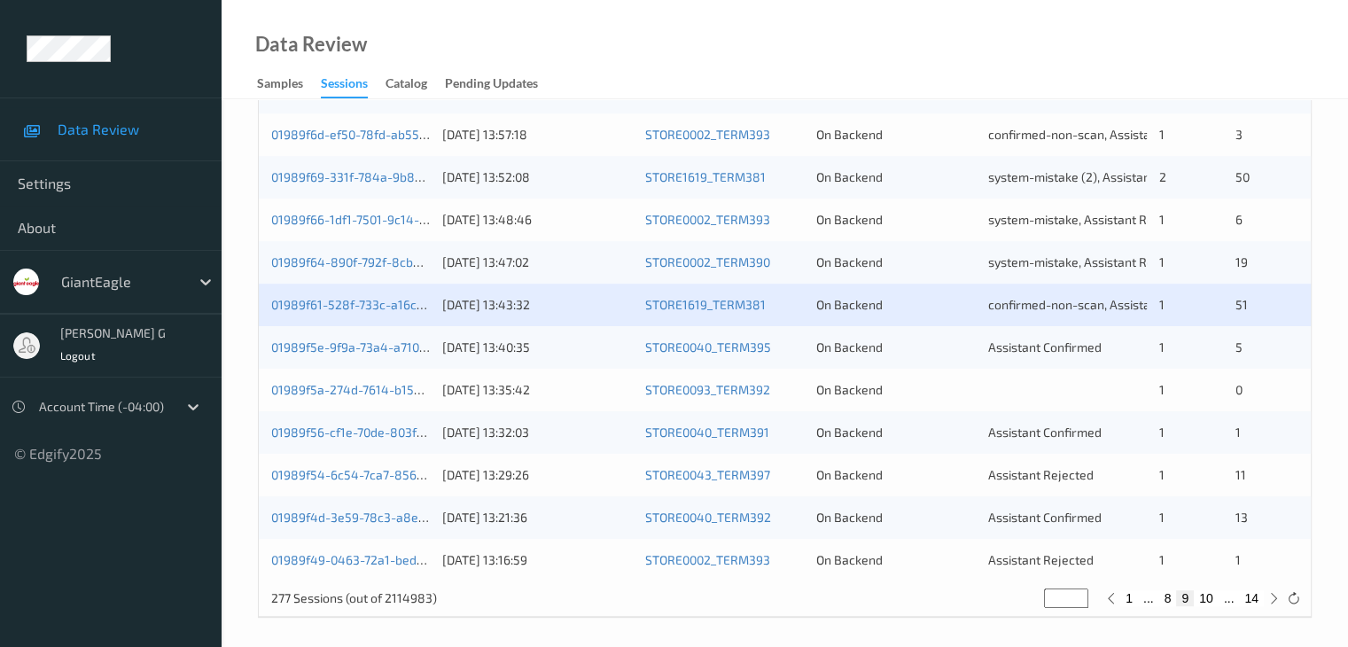
scroll to position [826, 0]
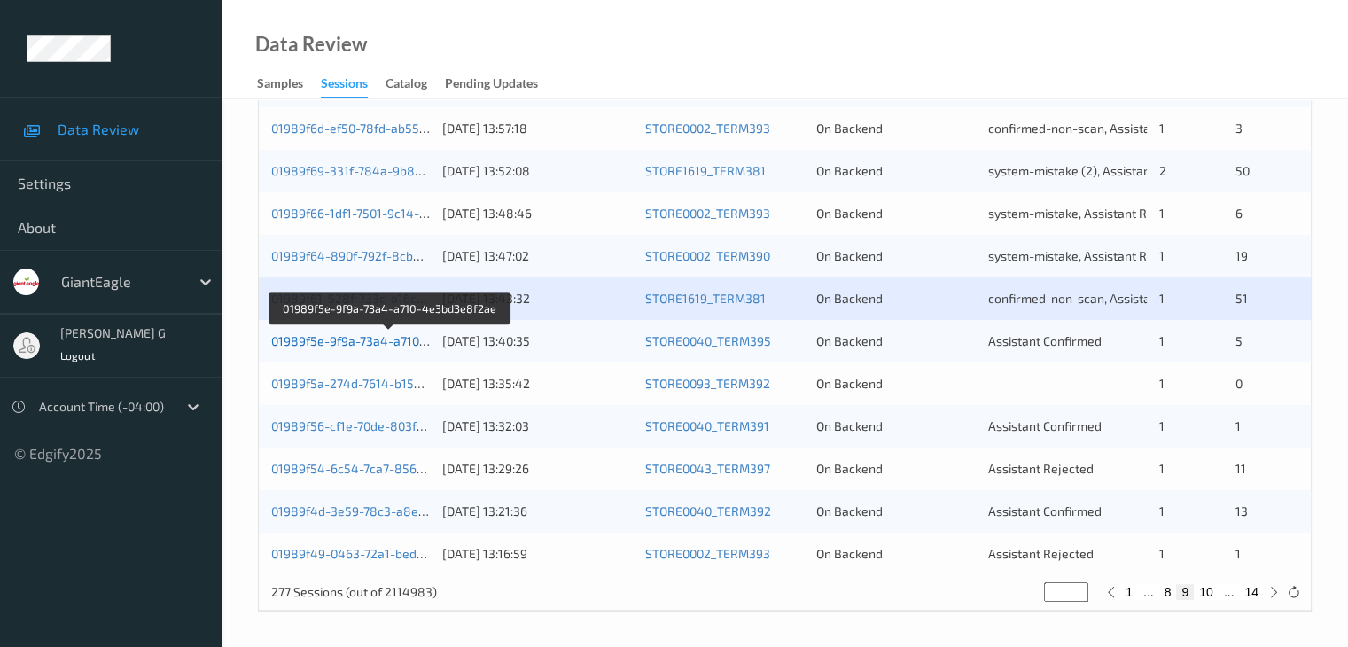
click at [359, 343] on link "01989f5e-9f9a-73a4-a710-4e3bd3e8f2ae" at bounding box center [390, 340] width 238 height 15
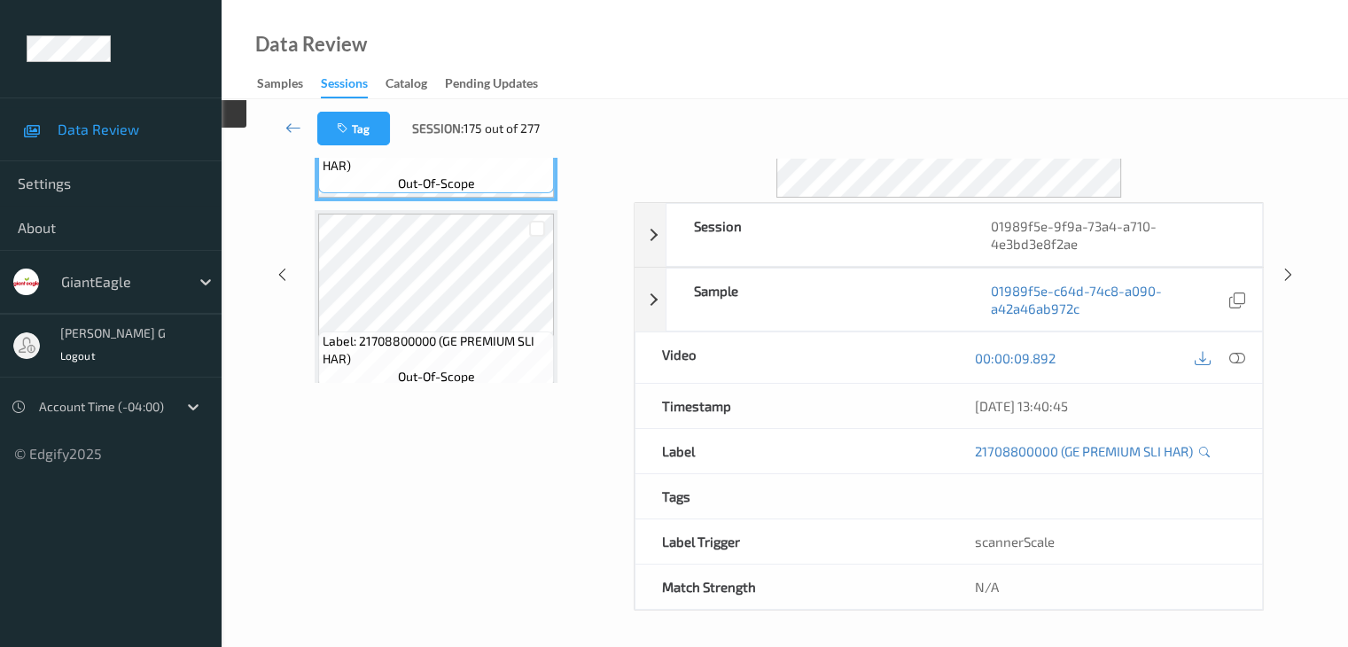
scroll to position [216, 0]
click at [505, 475] on div "Labels in shopping list: 1 out of 6 0 out of 1 Non Scans Label: 21708800000 (GE…" at bounding box center [464, 278] width 316 height 672
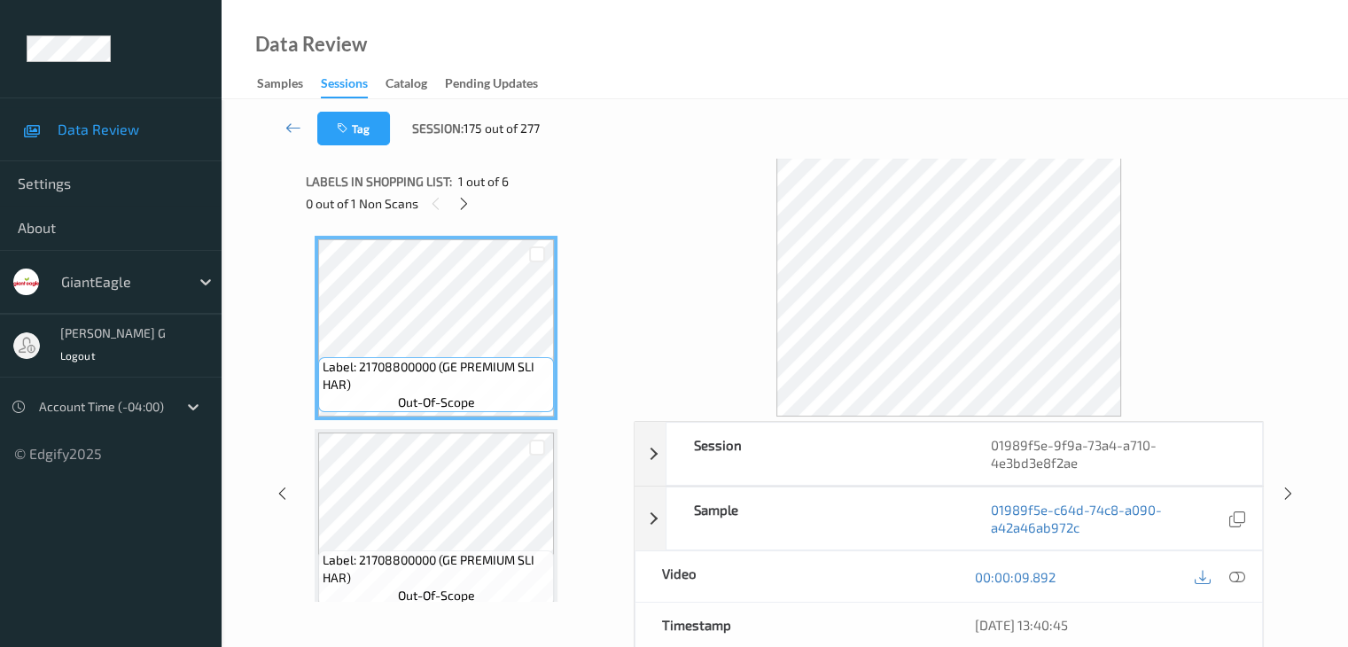
scroll to position [0, 0]
click at [468, 199] on icon at bounding box center [463, 204] width 15 height 16
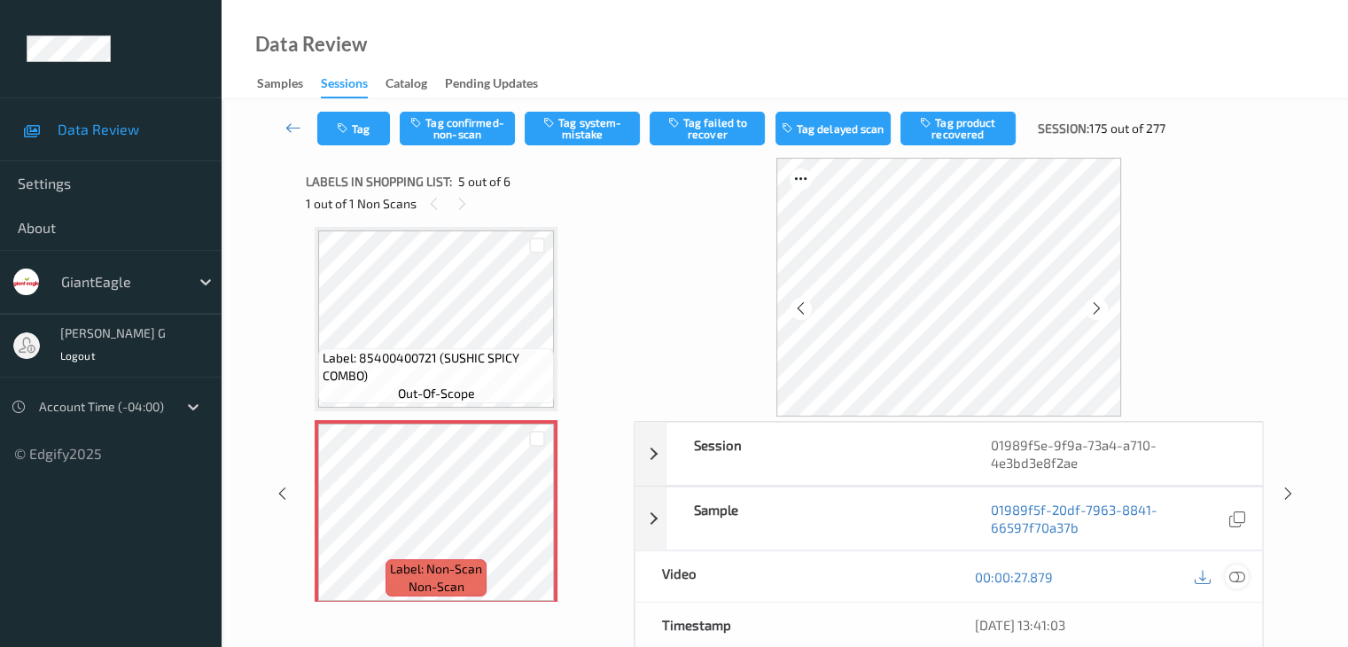
click at [1240, 576] on icon at bounding box center [1236, 577] width 16 height 16
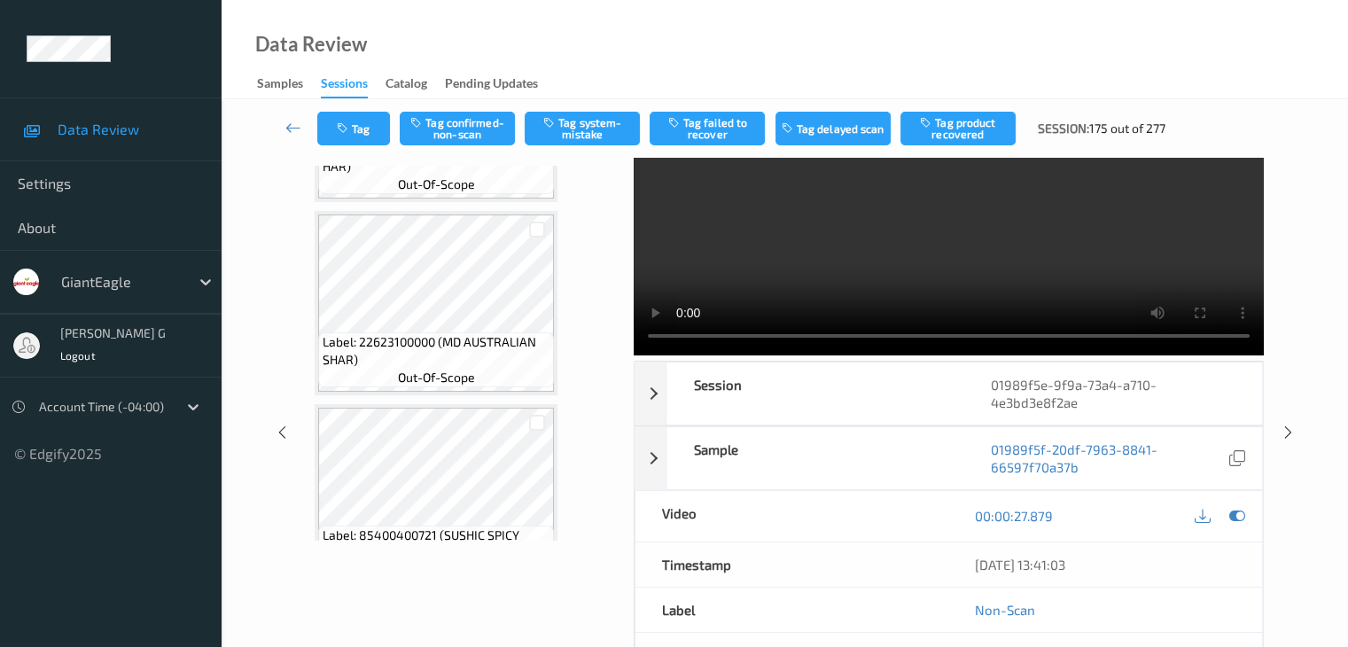
scroll to position [0, 0]
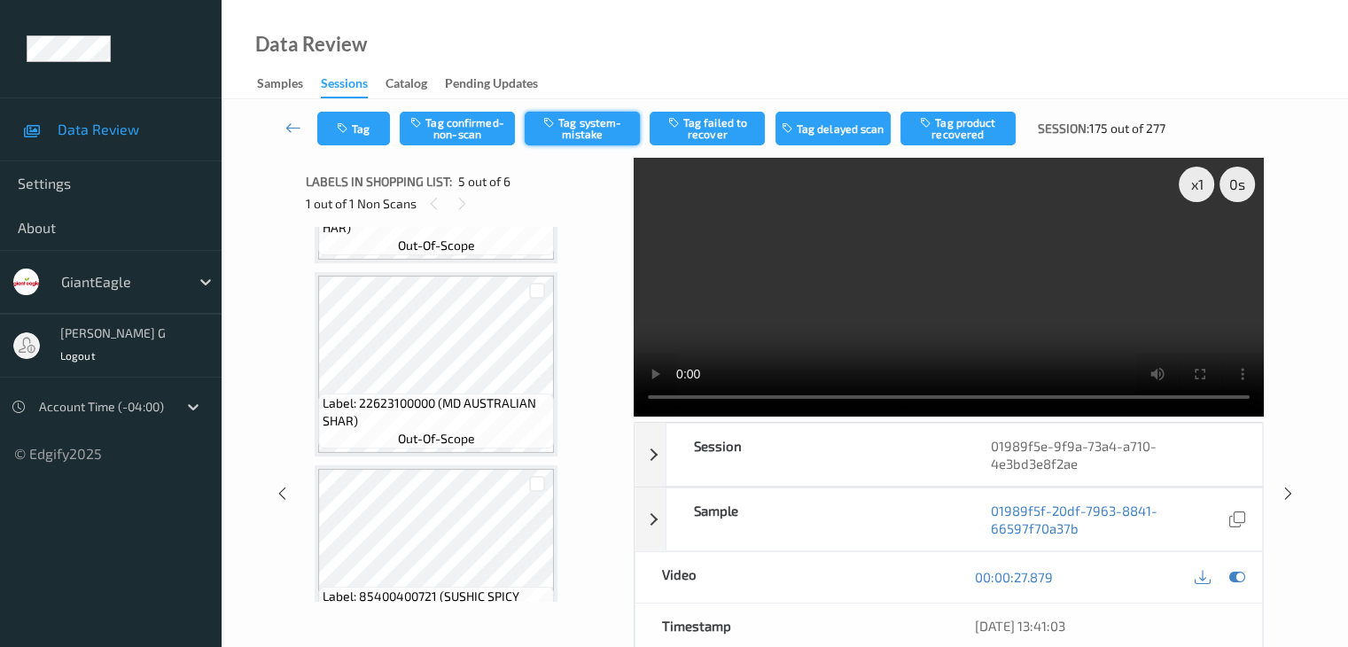
click at [582, 127] on button "Tag system-mistake" at bounding box center [582, 129] width 115 height 34
click at [294, 127] on icon at bounding box center [293, 128] width 16 height 18
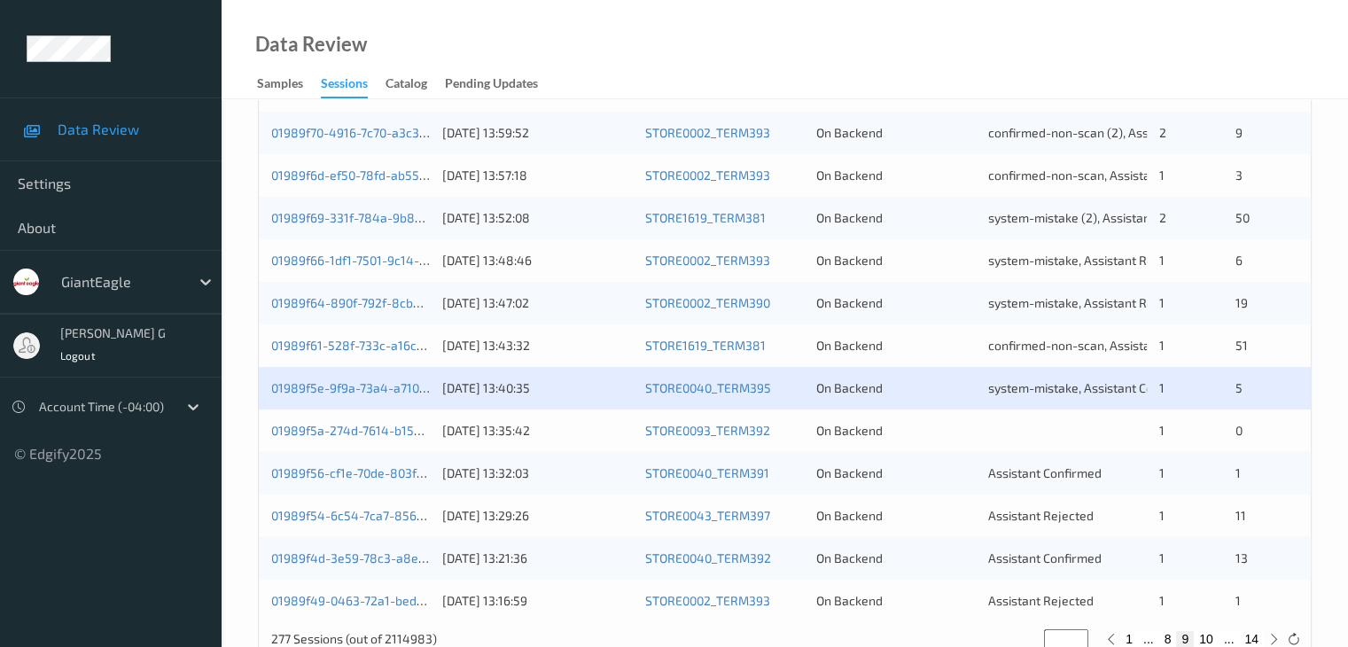
scroll to position [798, 0]
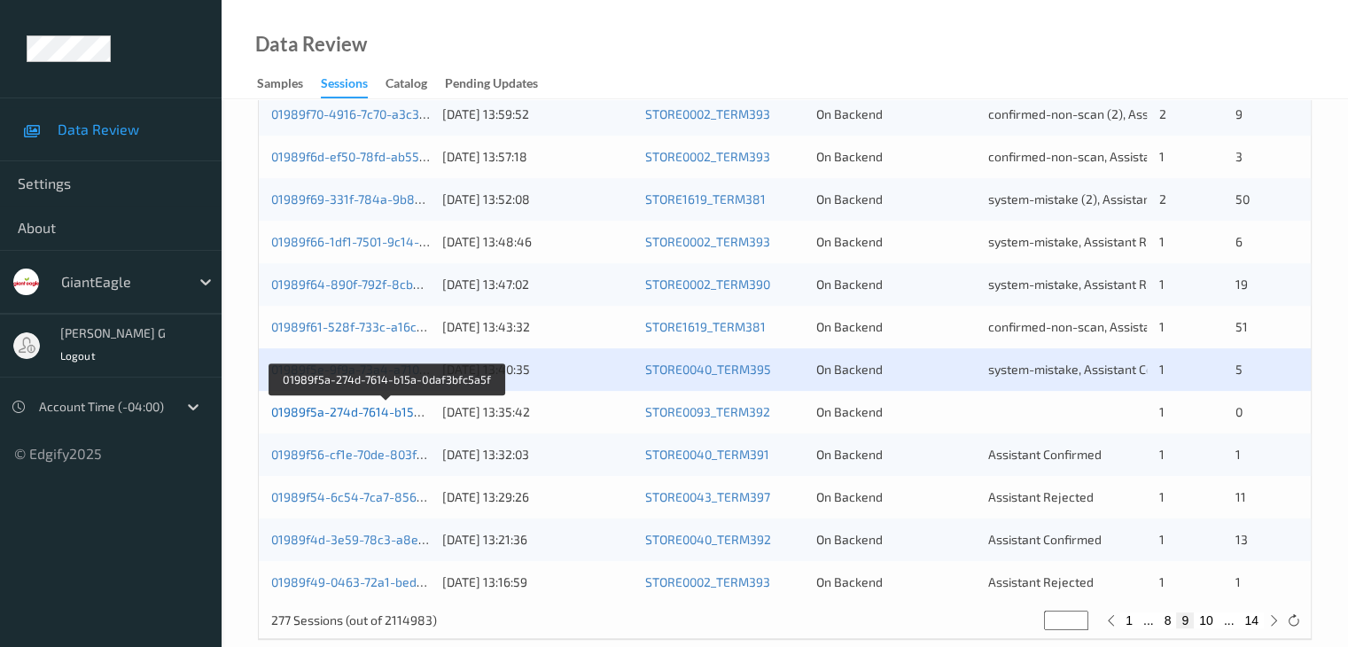
click at [355, 413] on link "01989f5a-274d-7614-b15a-0daf3bfc5a5f" at bounding box center [386, 411] width 231 height 15
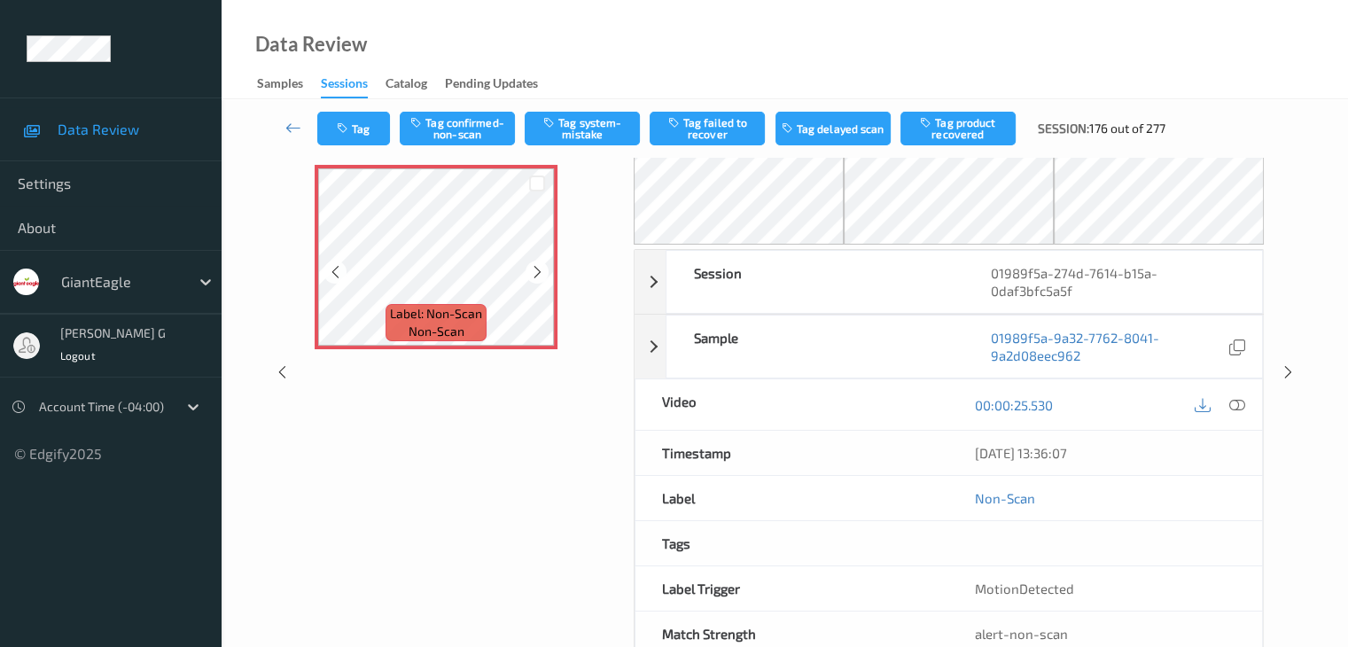
scroll to position [27, 0]
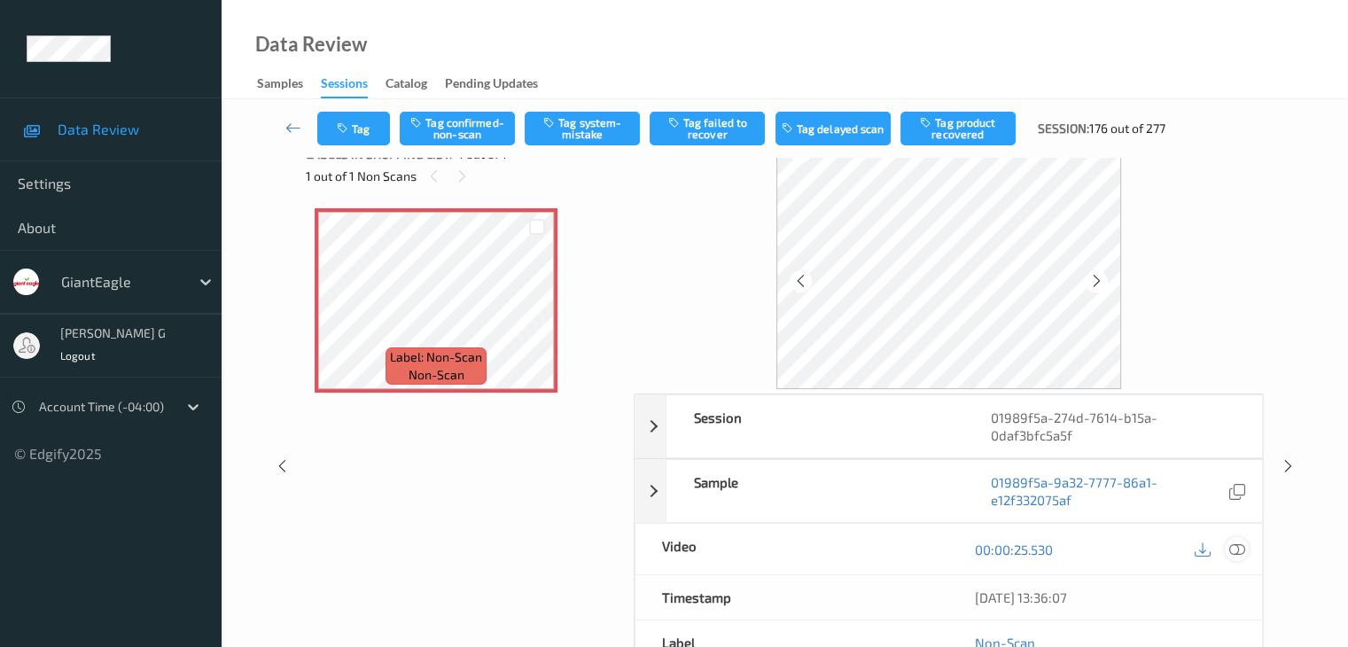
click at [1237, 547] on icon at bounding box center [1236, 550] width 16 height 16
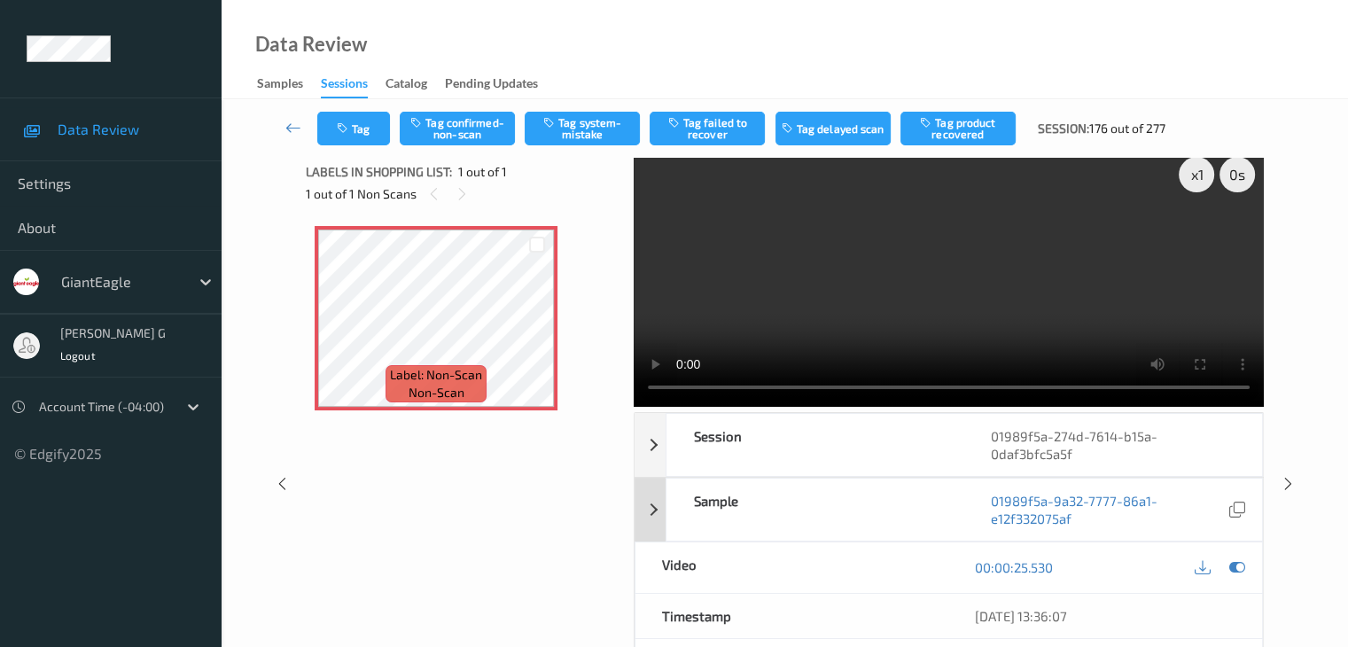
scroll to position [0, 0]
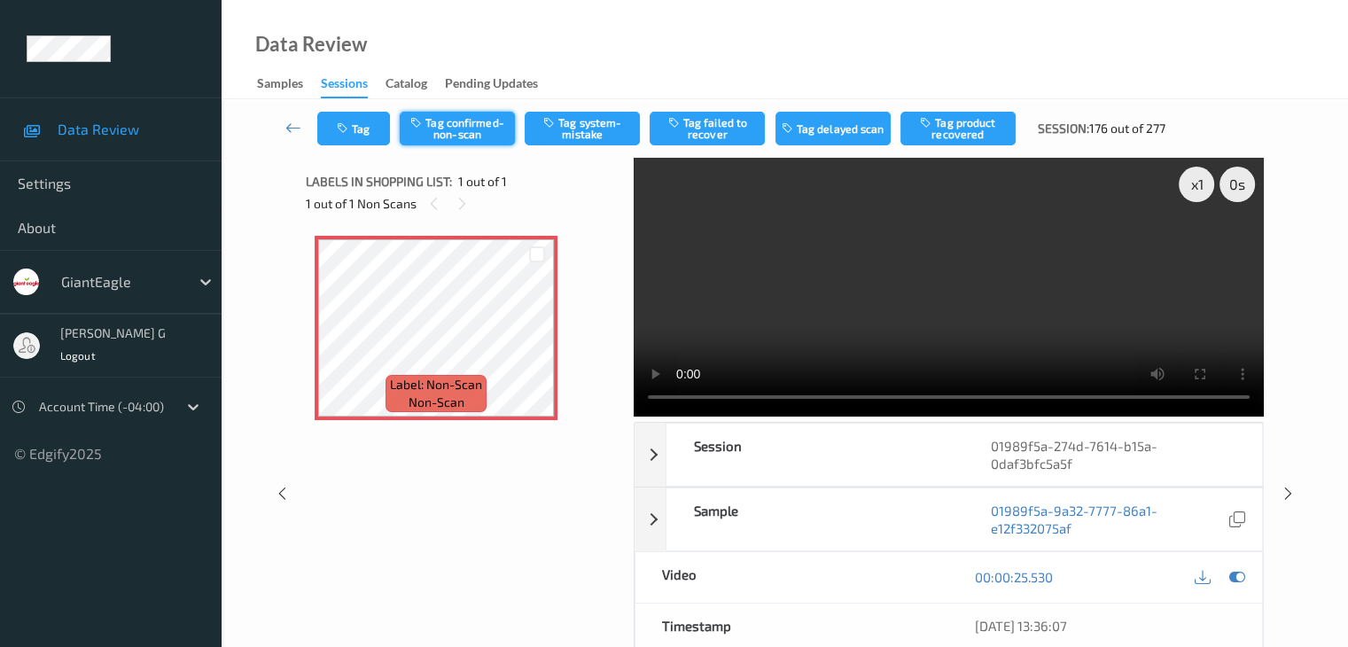
click at [456, 126] on button "Tag confirmed-non-scan" at bounding box center [457, 129] width 115 height 34
click at [721, 128] on button "Tag failed to recover" at bounding box center [707, 129] width 115 height 34
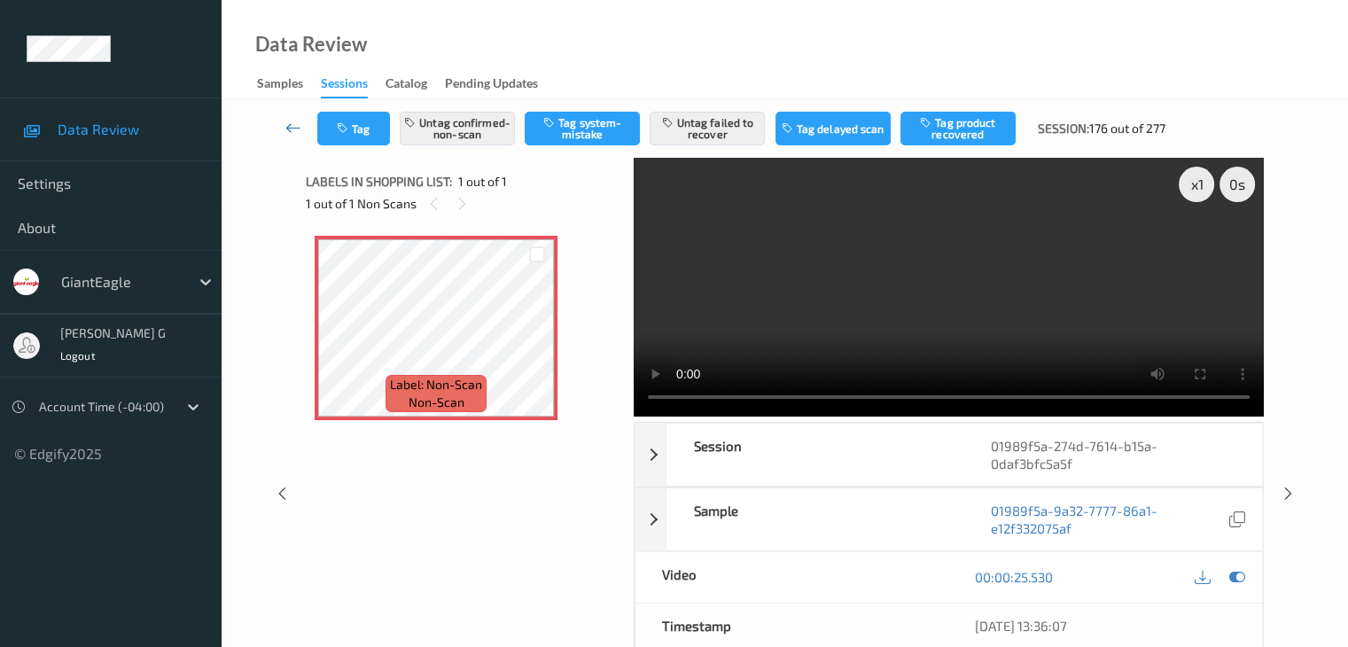
click at [299, 126] on icon at bounding box center [293, 128] width 16 height 18
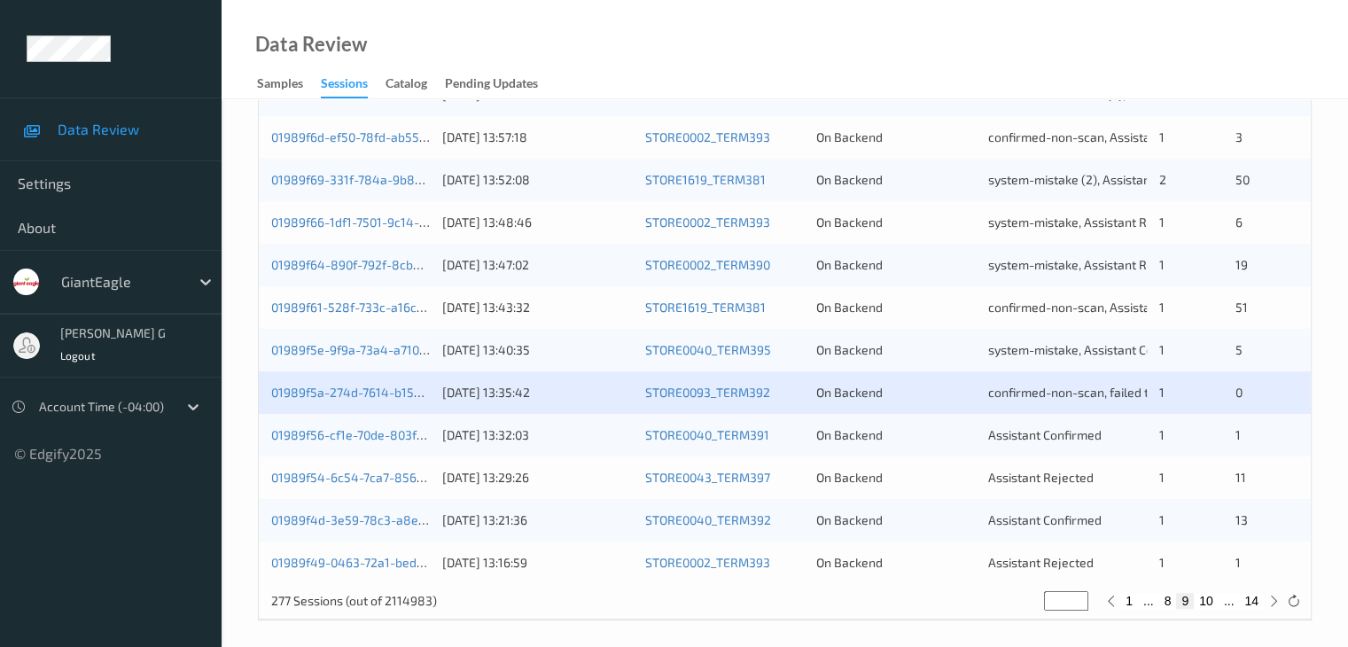
scroll to position [826, 0]
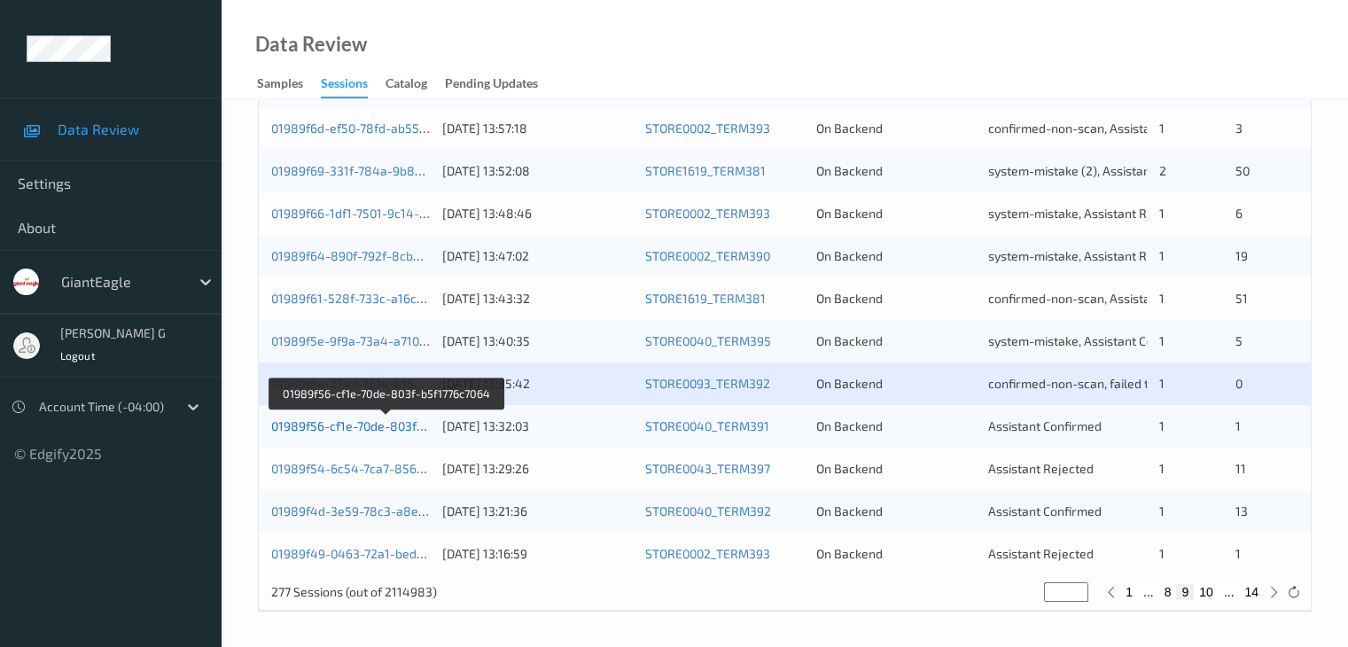
click at [362, 426] on link "01989f56-cf1e-70de-803f-b5f1776c7064" at bounding box center [385, 425] width 229 height 15
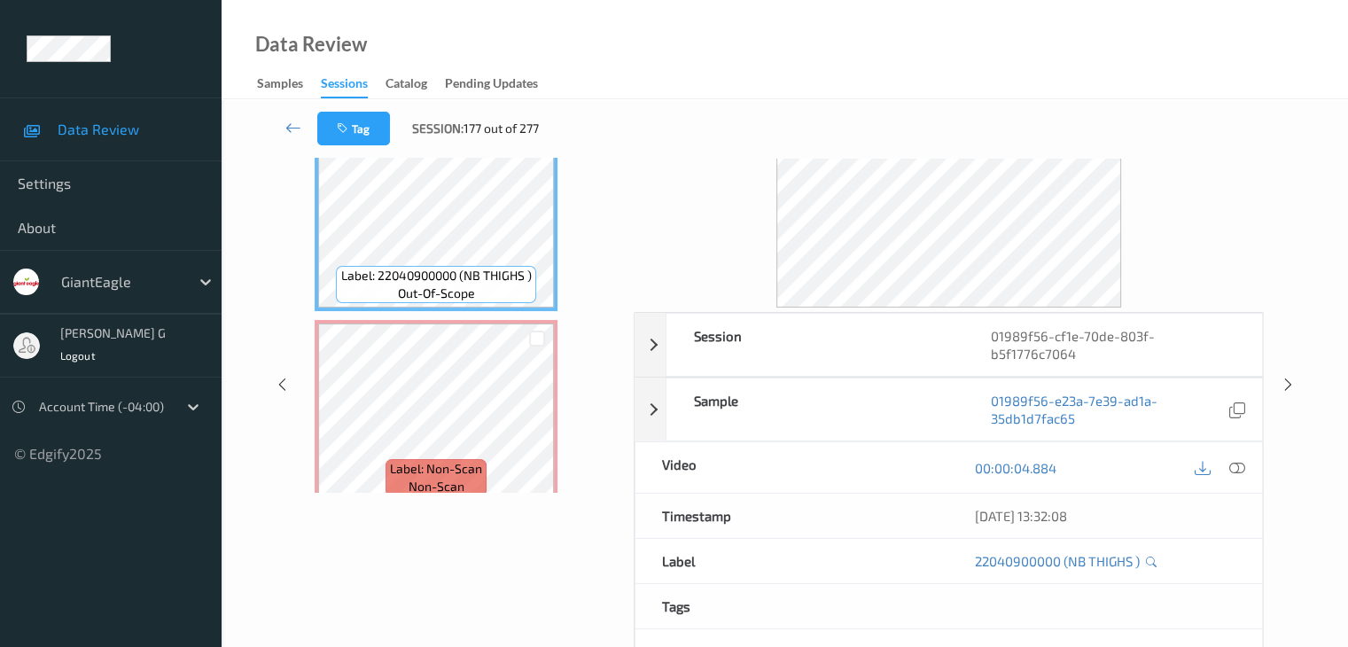
scroll to position [21, 0]
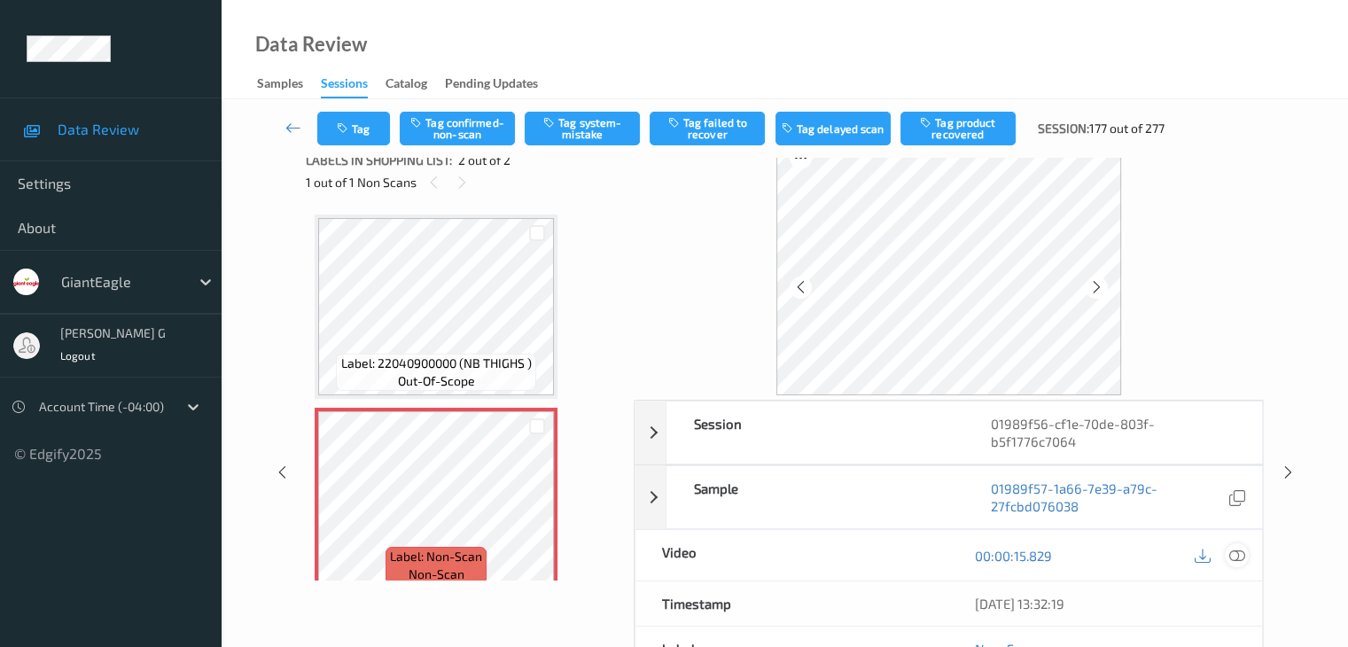
click at [1236, 548] on icon at bounding box center [1236, 556] width 16 height 16
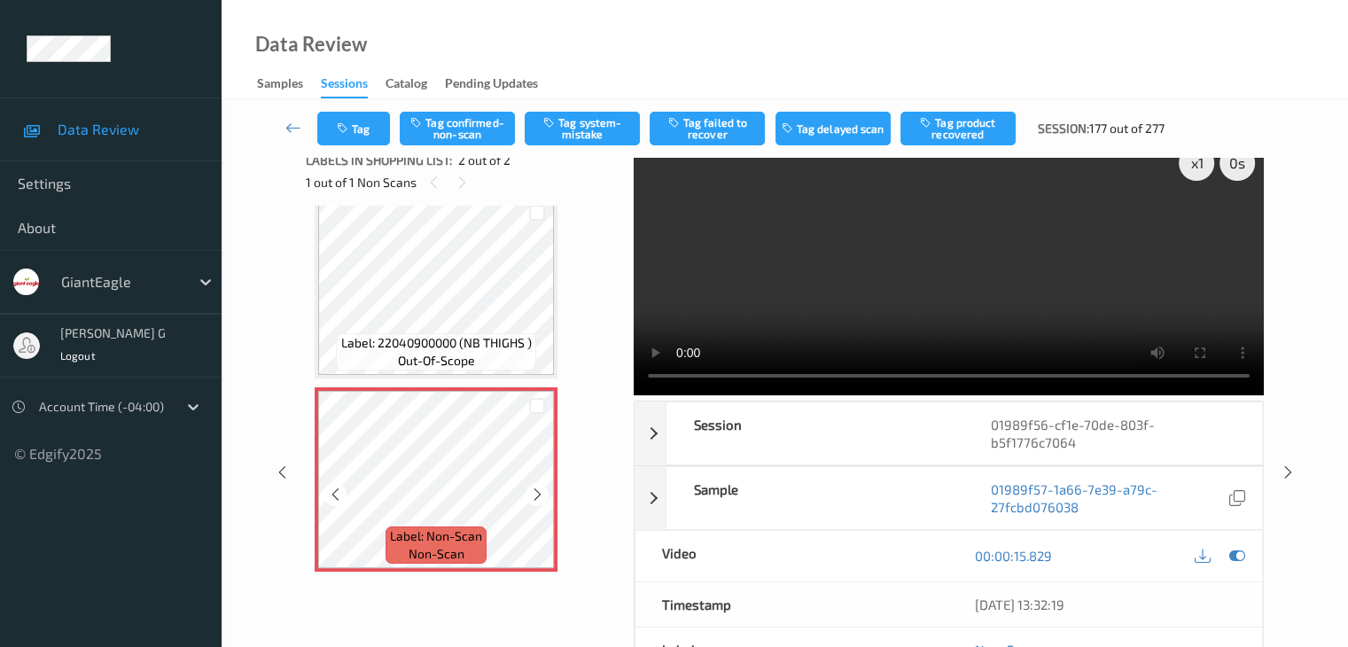
scroll to position [0, 0]
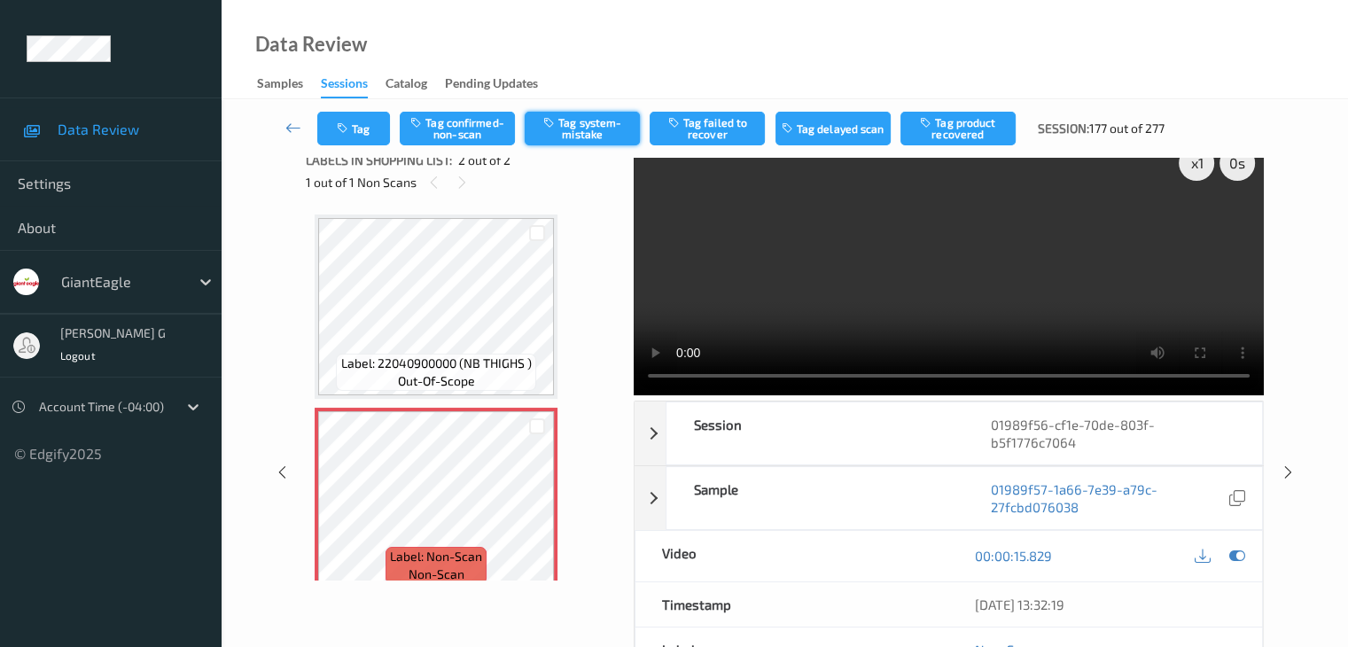
click at [604, 131] on button "Tag system-mistake" at bounding box center [582, 129] width 115 height 34
click at [295, 125] on icon at bounding box center [293, 128] width 16 height 18
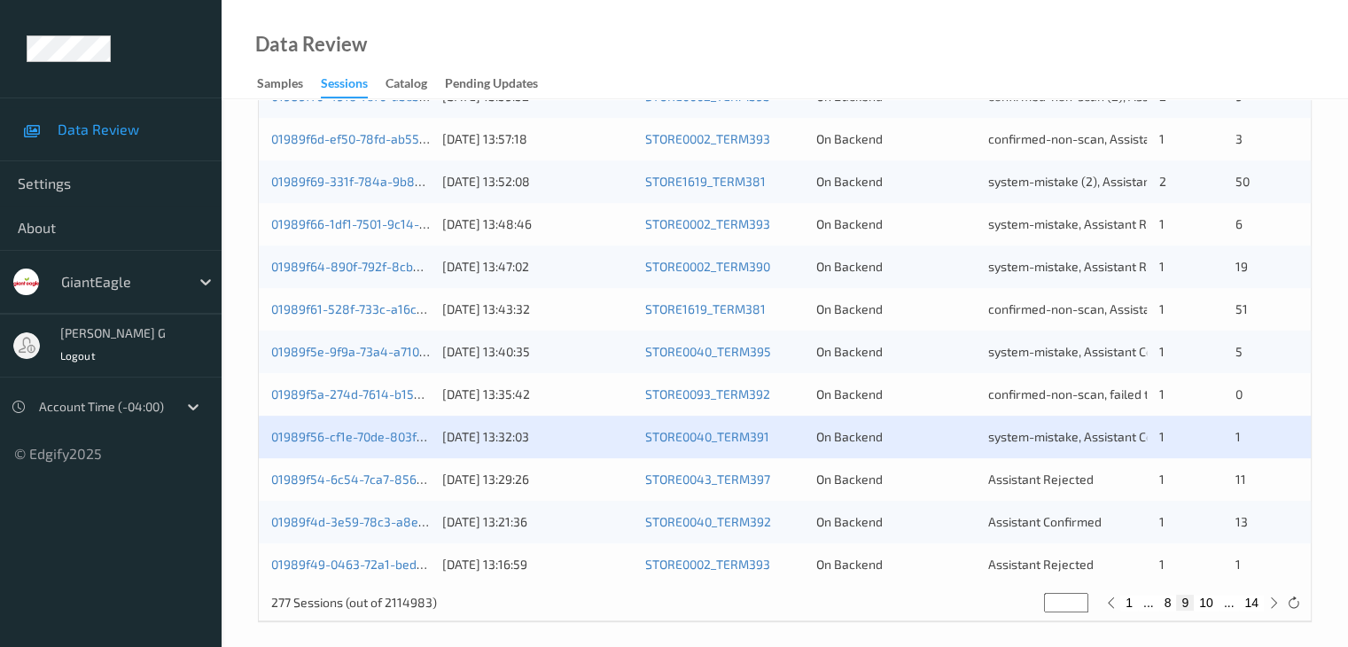
scroll to position [826, 0]
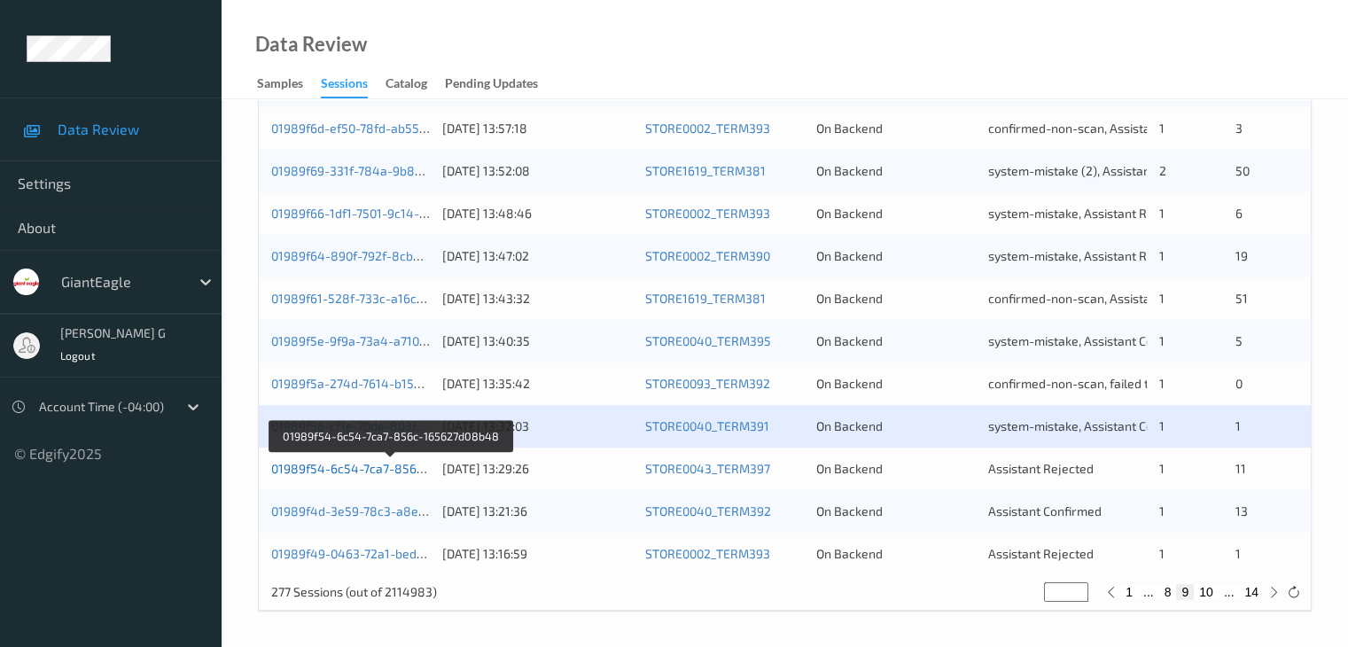
click at [396, 468] on link "01989f54-6c54-7ca7-856c-165627d08b48" at bounding box center [392, 468] width 242 height 15
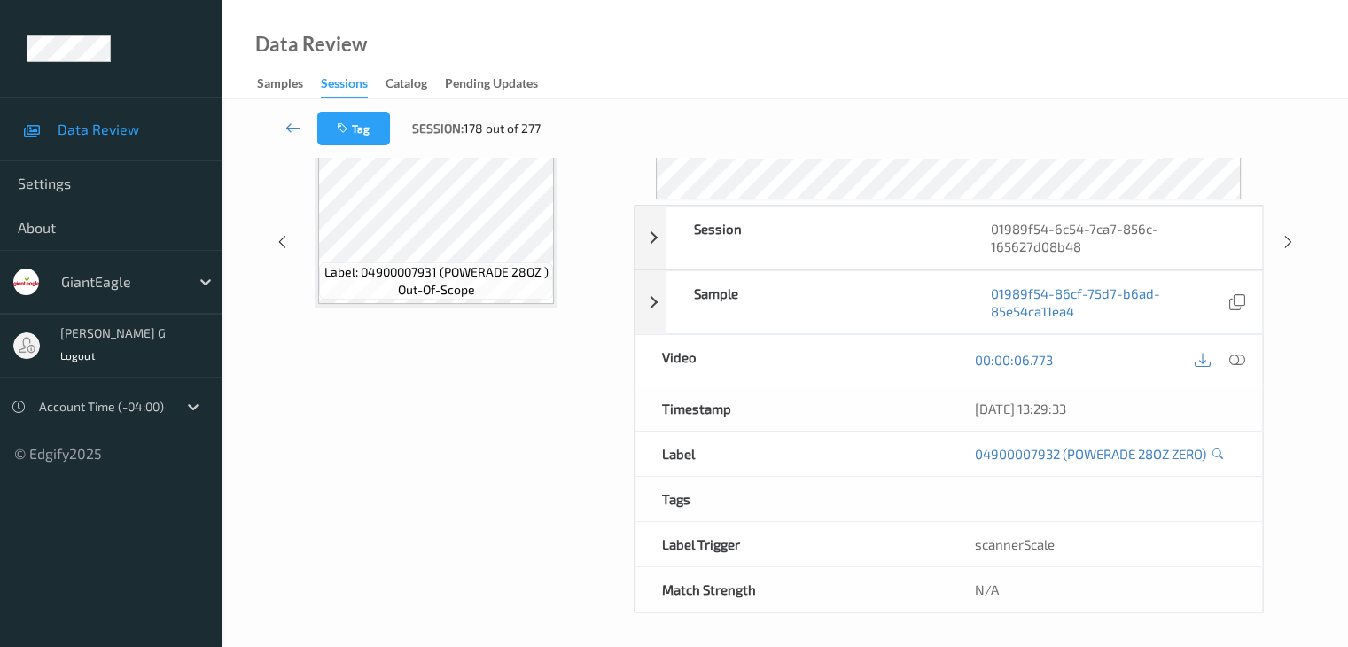
scroll to position [216, 0]
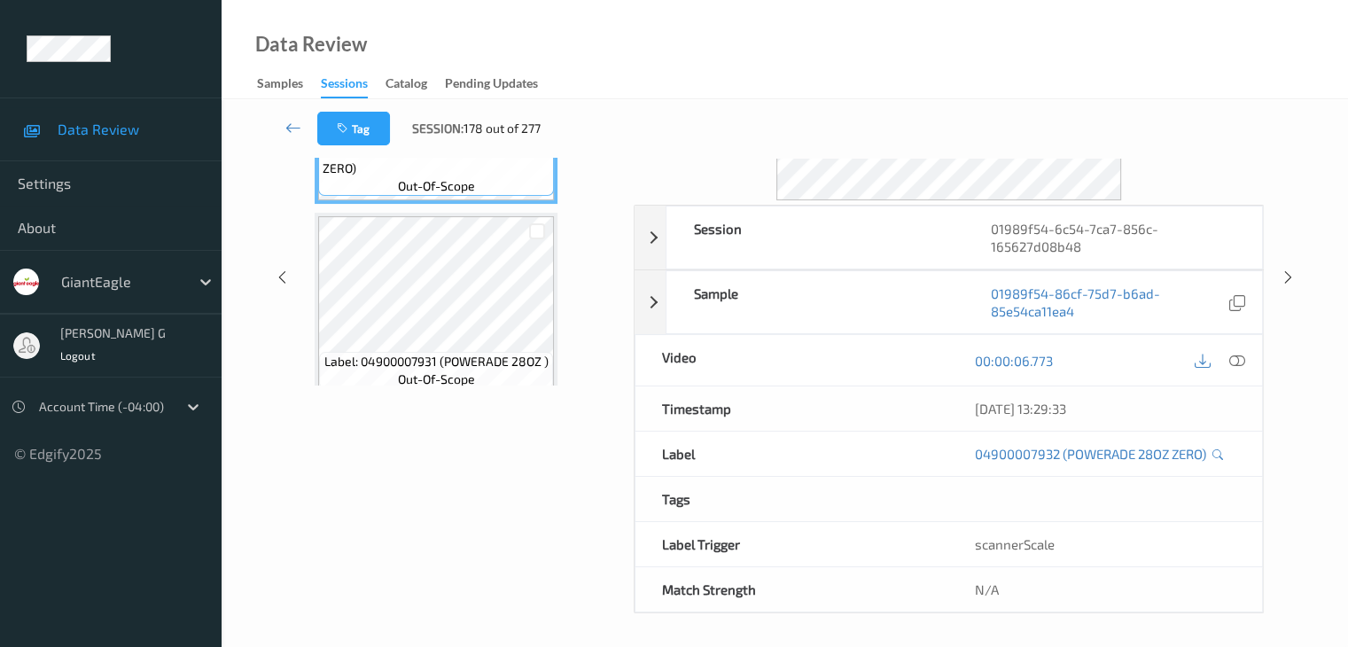
drag, startPoint x: 378, startPoint y: 1, endPoint x: 955, endPoint y: 61, distance: 579.2
click at [955, 61] on div "Data Review Samples Sessions Catalog Pending Updates" at bounding box center [785, 49] width 1126 height 99
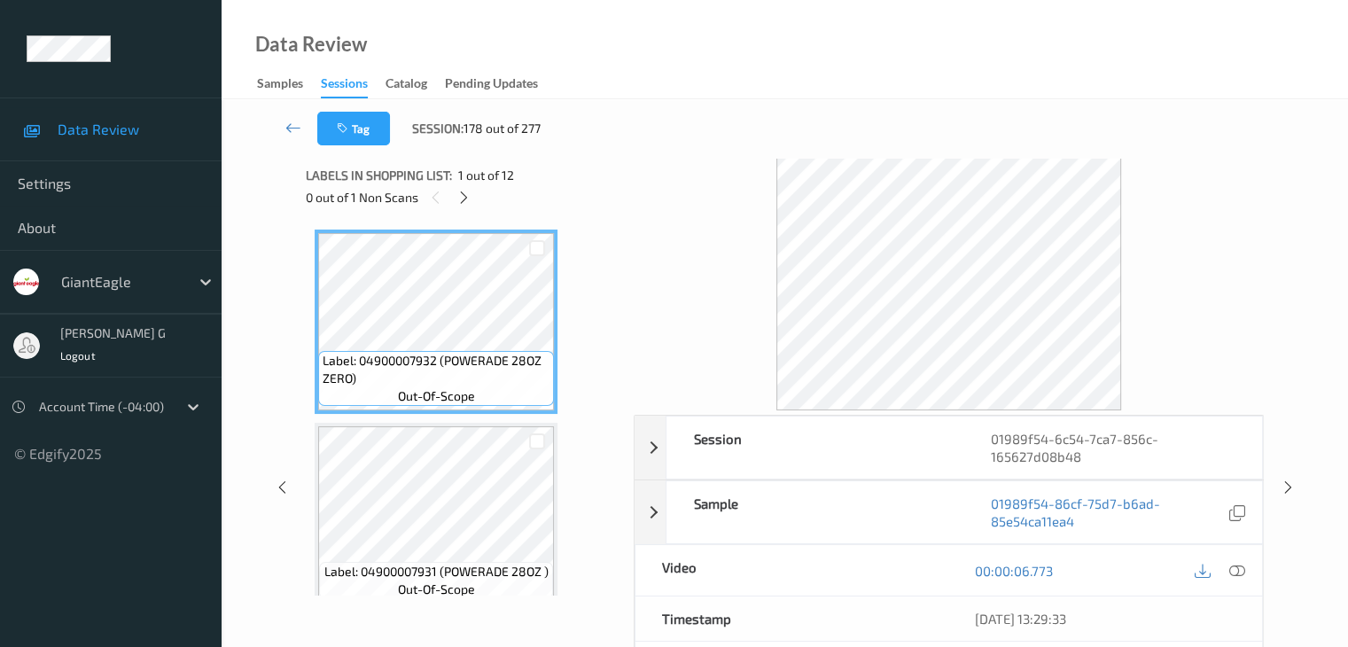
scroll to position [0, 0]
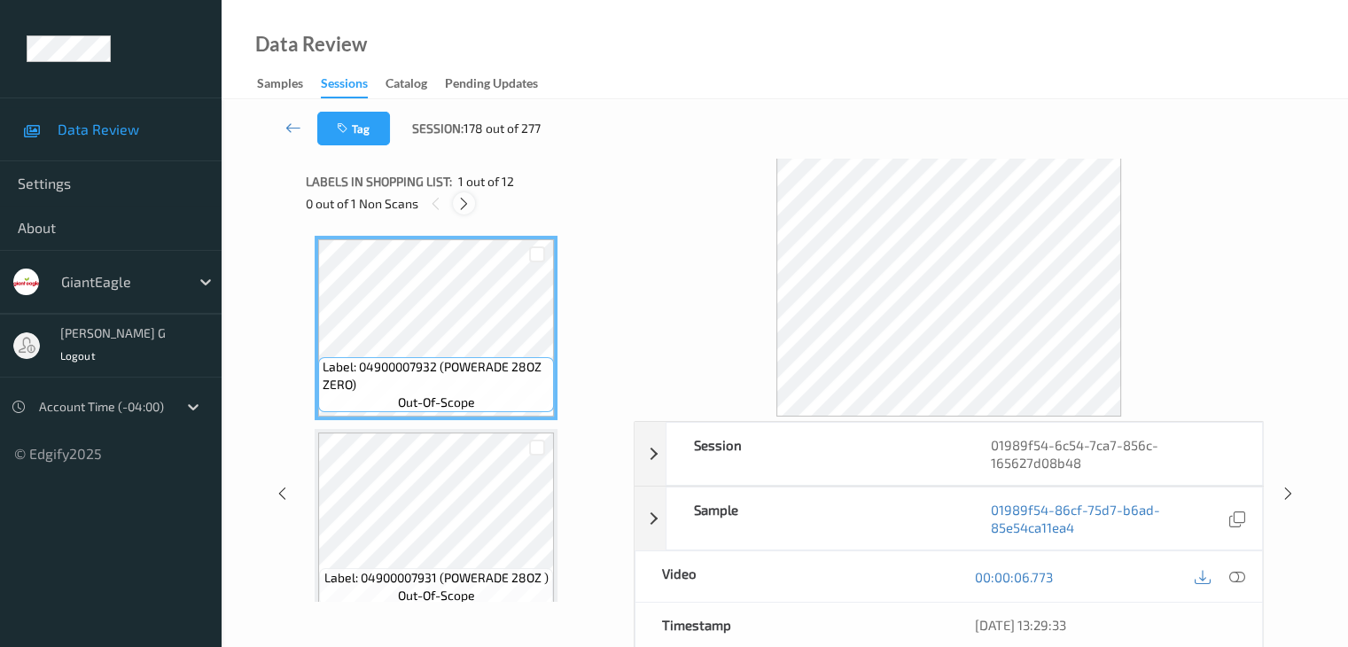
click at [470, 205] on icon at bounding box center [463, 204] width 15 height 16
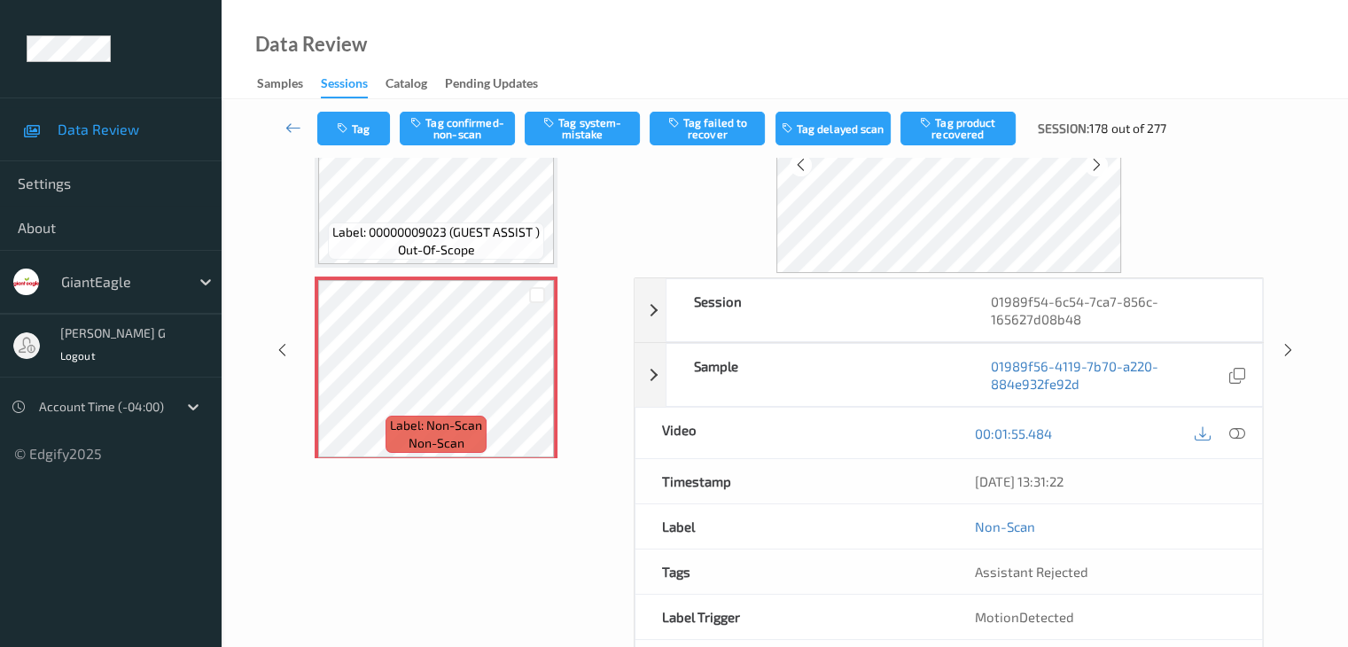
scroll to position [177, 0]
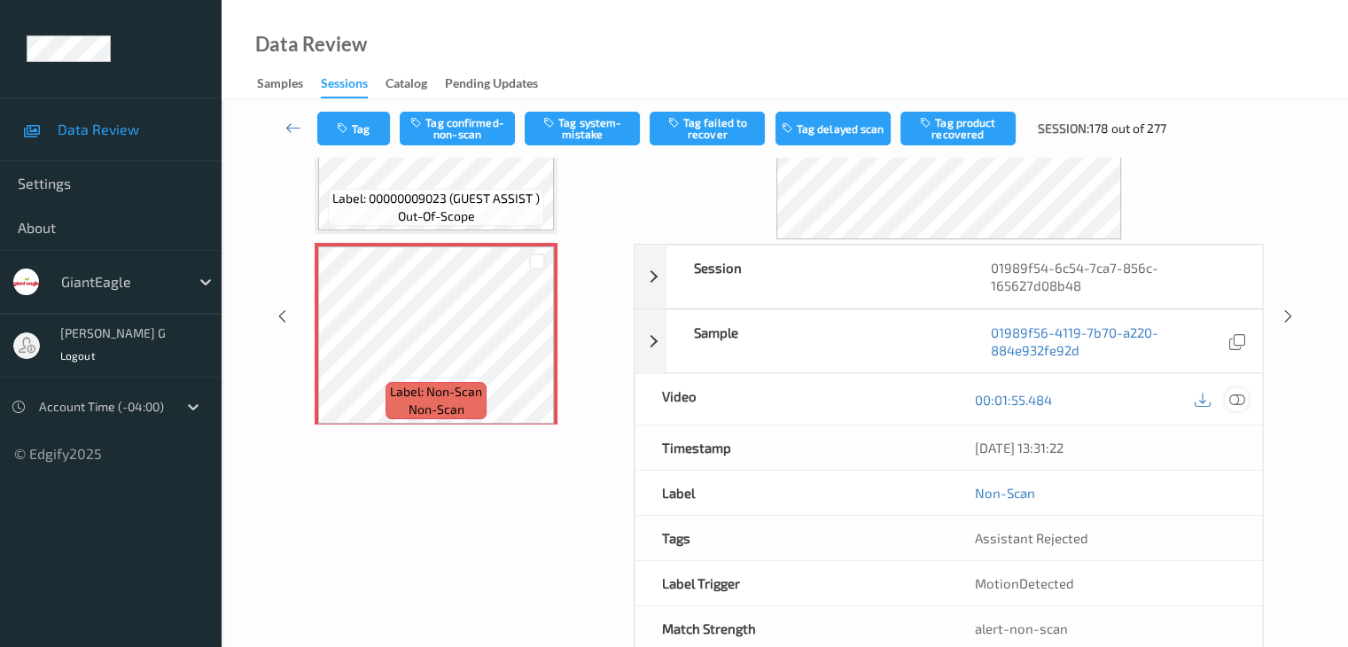
click at [1234, 400] on icon at bounding box center [1236, 400] width 16 height 16
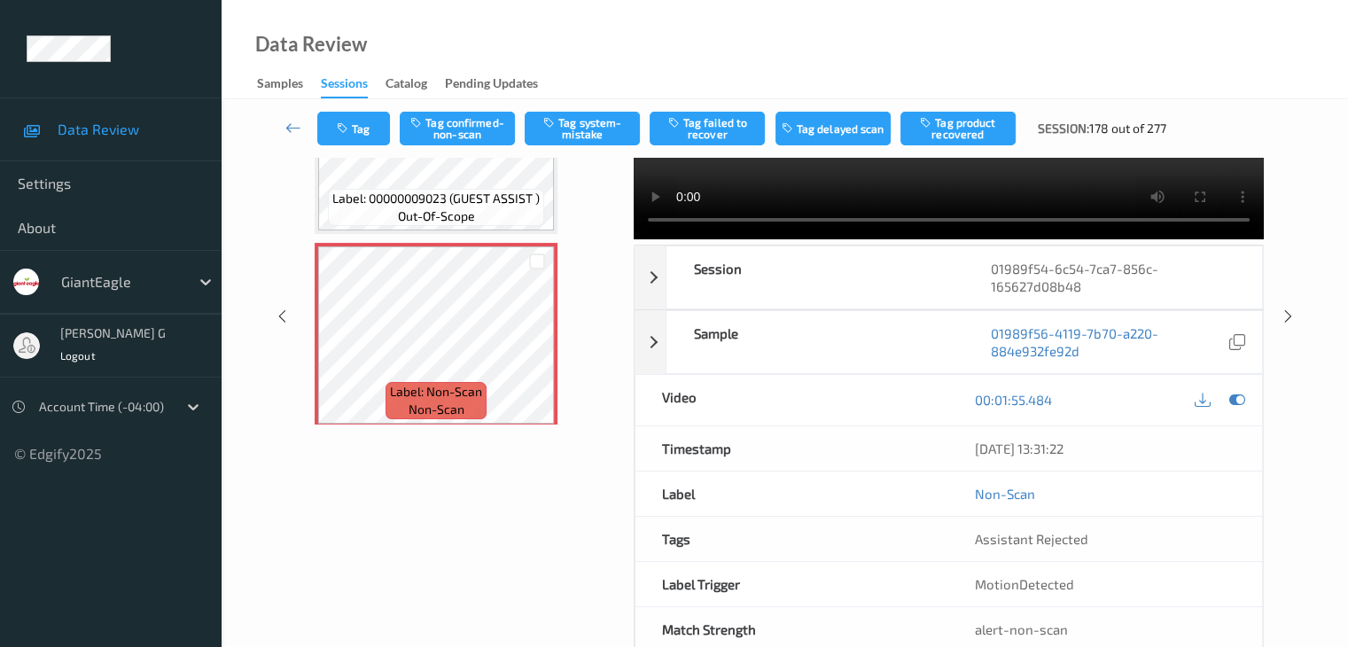
scroll to position [0, 0]
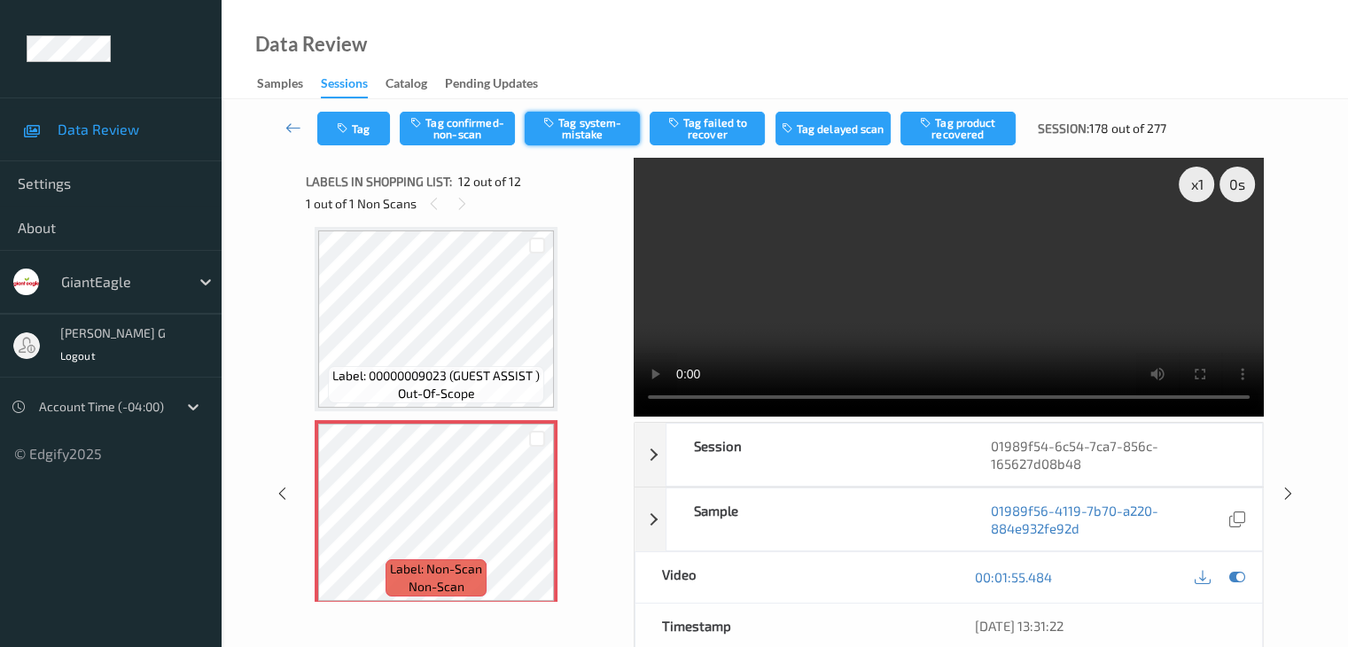
click at [601, 136] on button "Tag system-mistake" at bounding box center [582, 129] width 115 height 34
click at [294, 129] on icon at bounding box center [293, 128] width 16 height 18
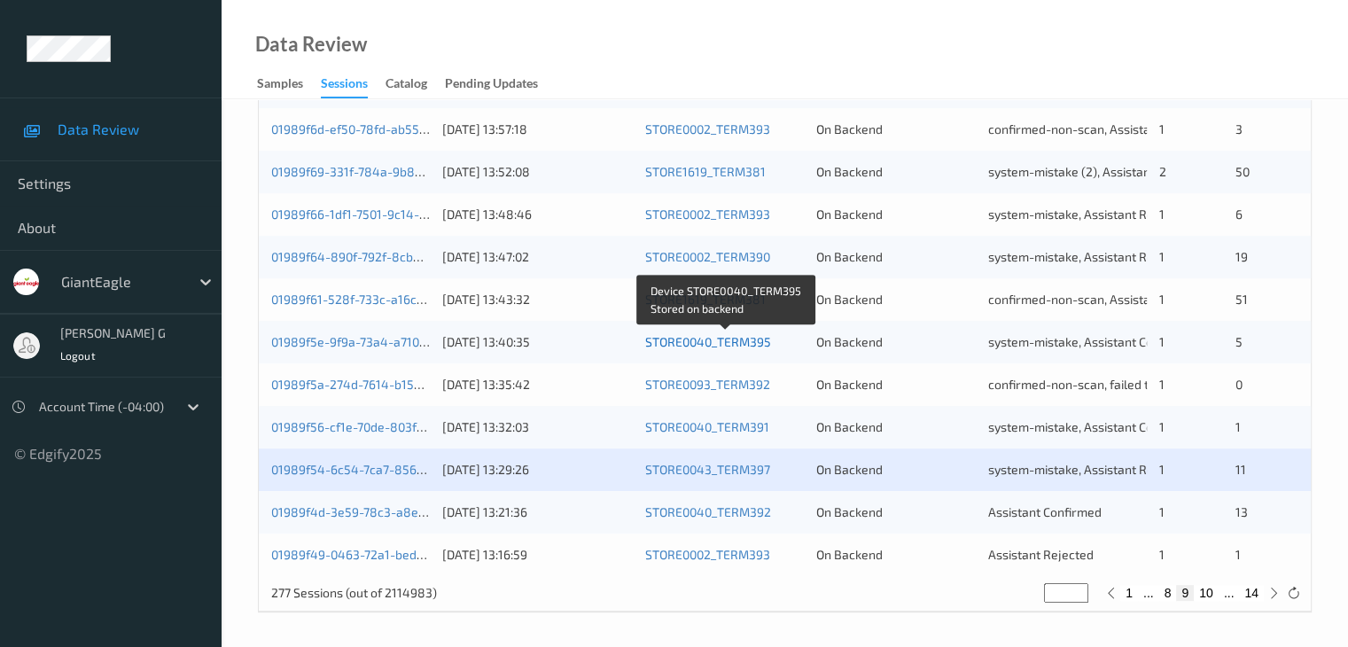
scroll to position [826, 0]
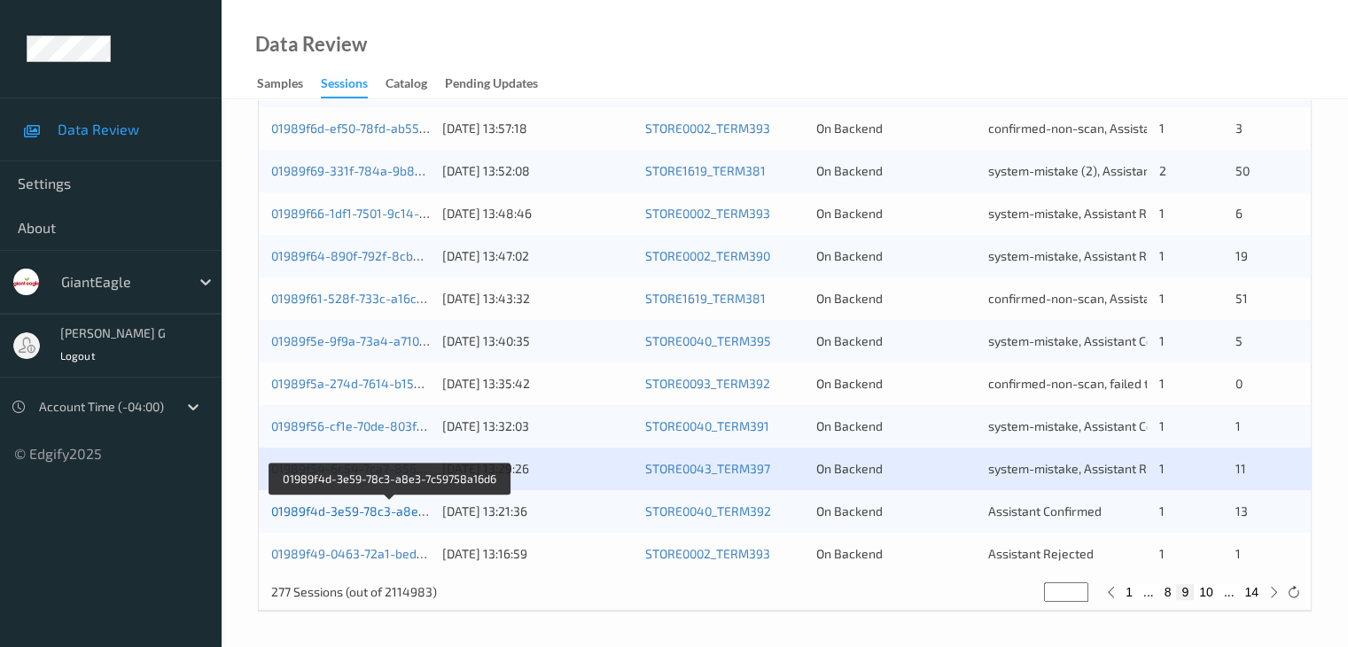
click at [360, 509] on link "01989f4d-3e59-78c3-a8e3-7c59758a16d6" at bounding box center [391, 510] width 240 height 15
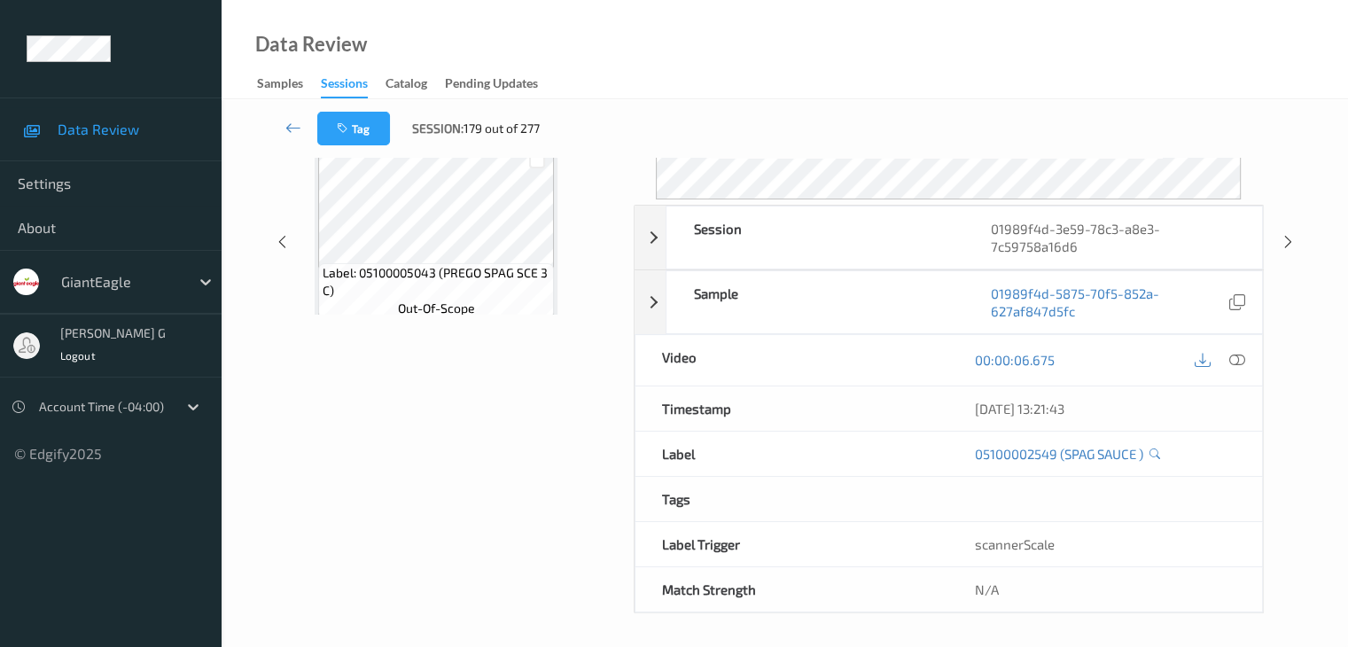
scroll to position [216, 0]
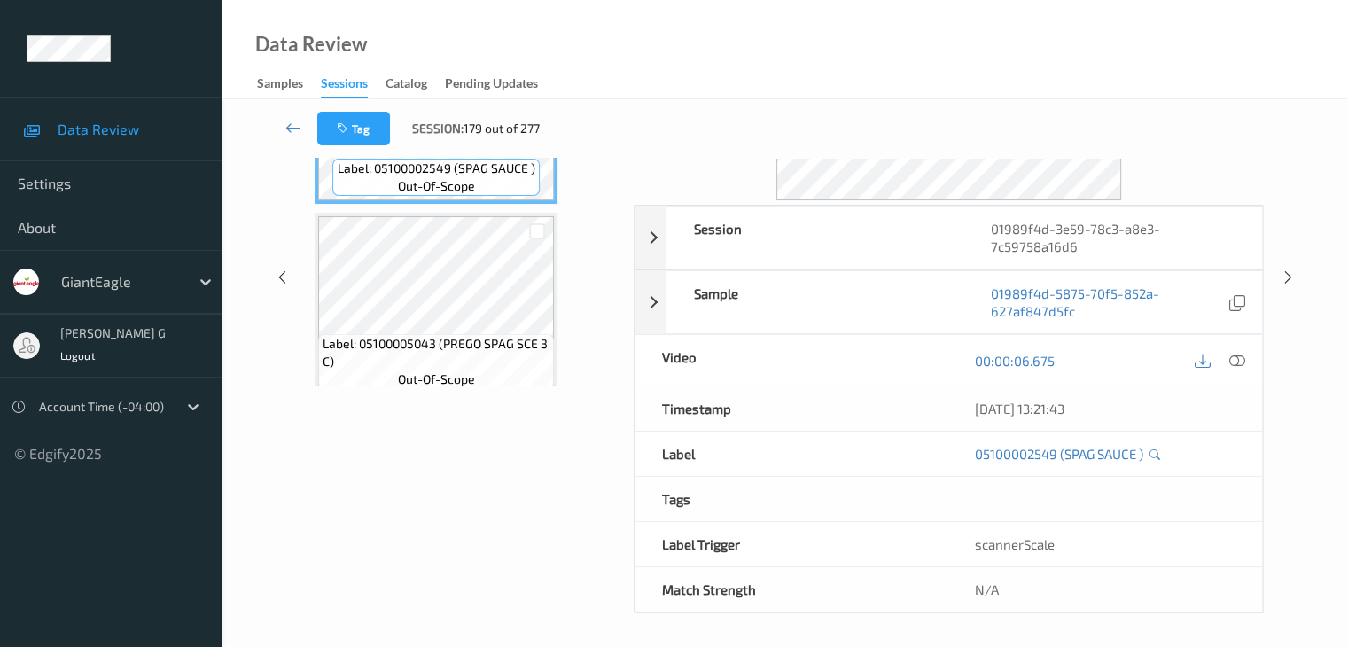
click at [495, 508] on div "Labels in shopping list: 1 out of 14 0 out of 1 Non Scans Label: 05100002549 (S…" at bounding box center [464, 278] width 316 height 672
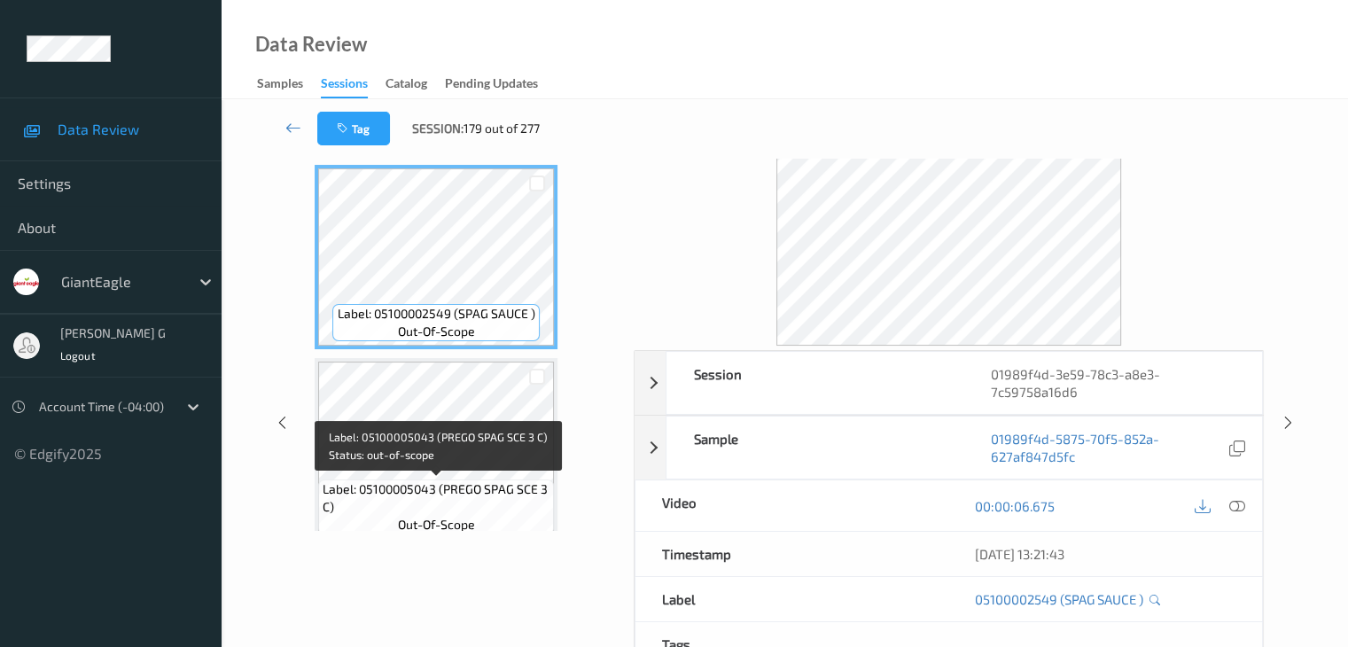
scroll to position [39, 0]
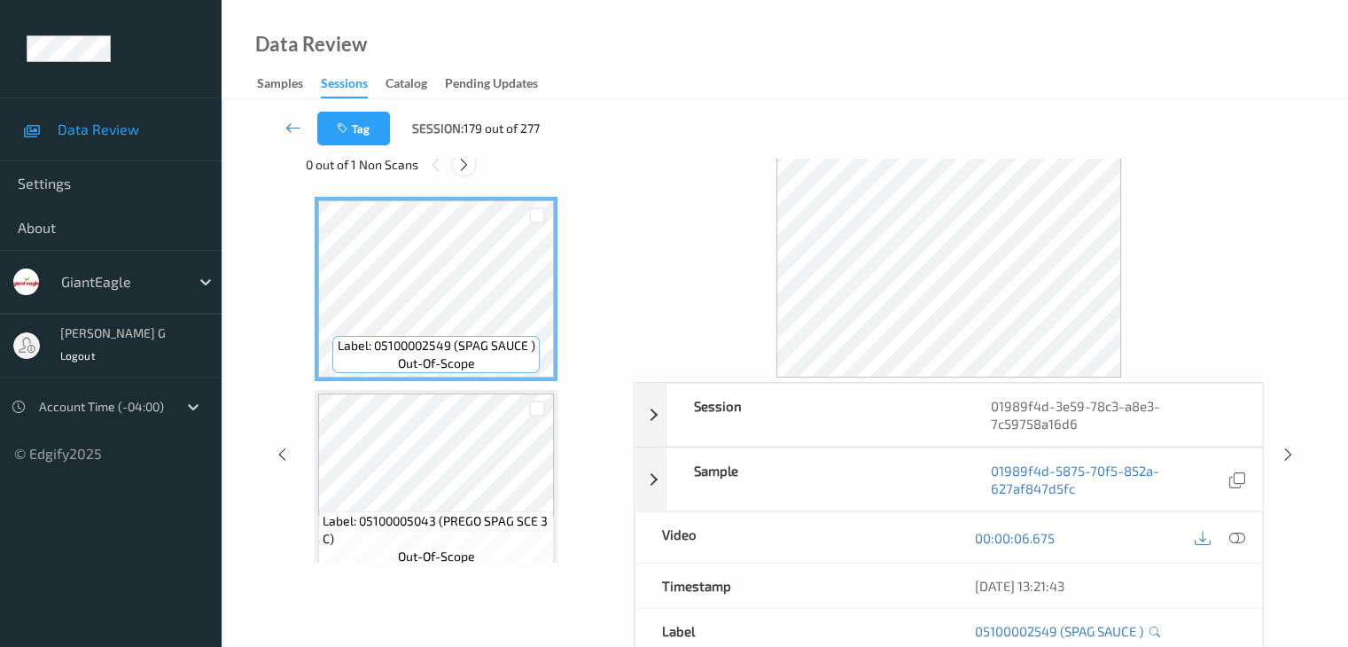
click at [470, 159] on icon at bounding box center [463, 165] width 15 height 16
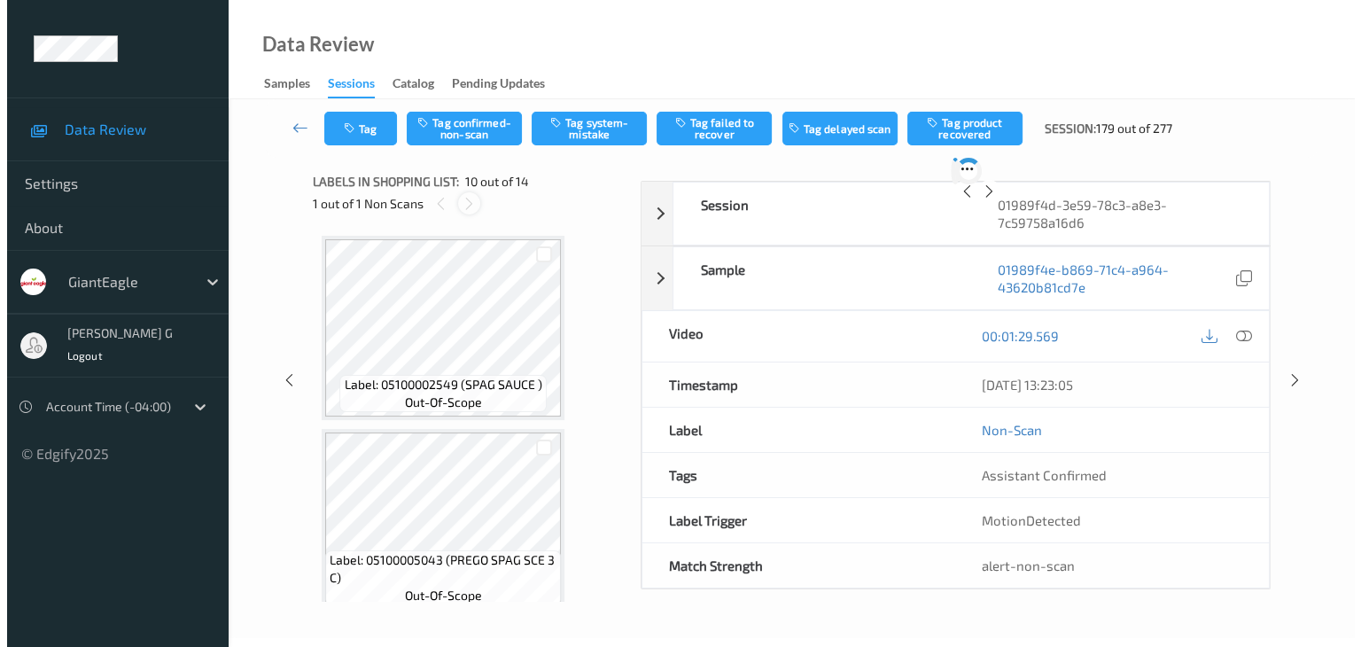
scroll to position [1555, 0]
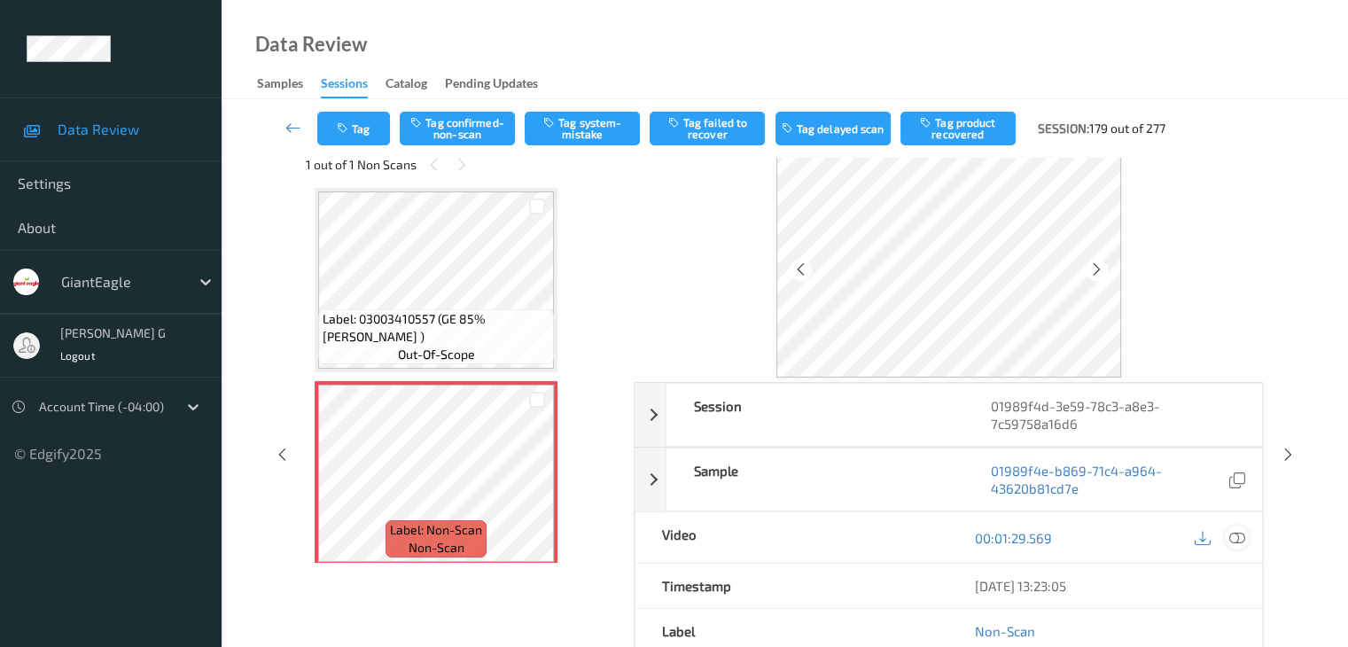
click at [1236, 534] on icon at bounding box center [1236, 538] width 16 height 16
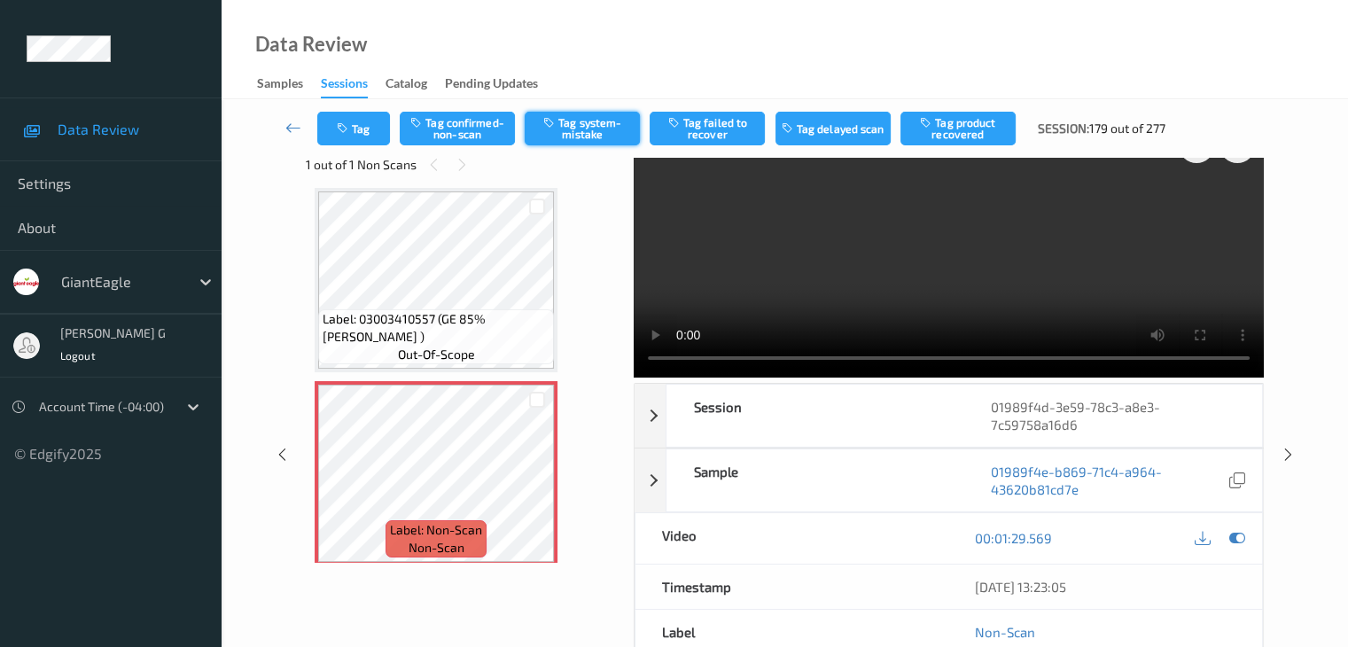
click at [596, 130] on button "Tag system-mistake" at bounding box center [582, 129] width 115 height 34
click at [357, 125] on button "Tag" at bounding box center [353, 129] width 73 height 34
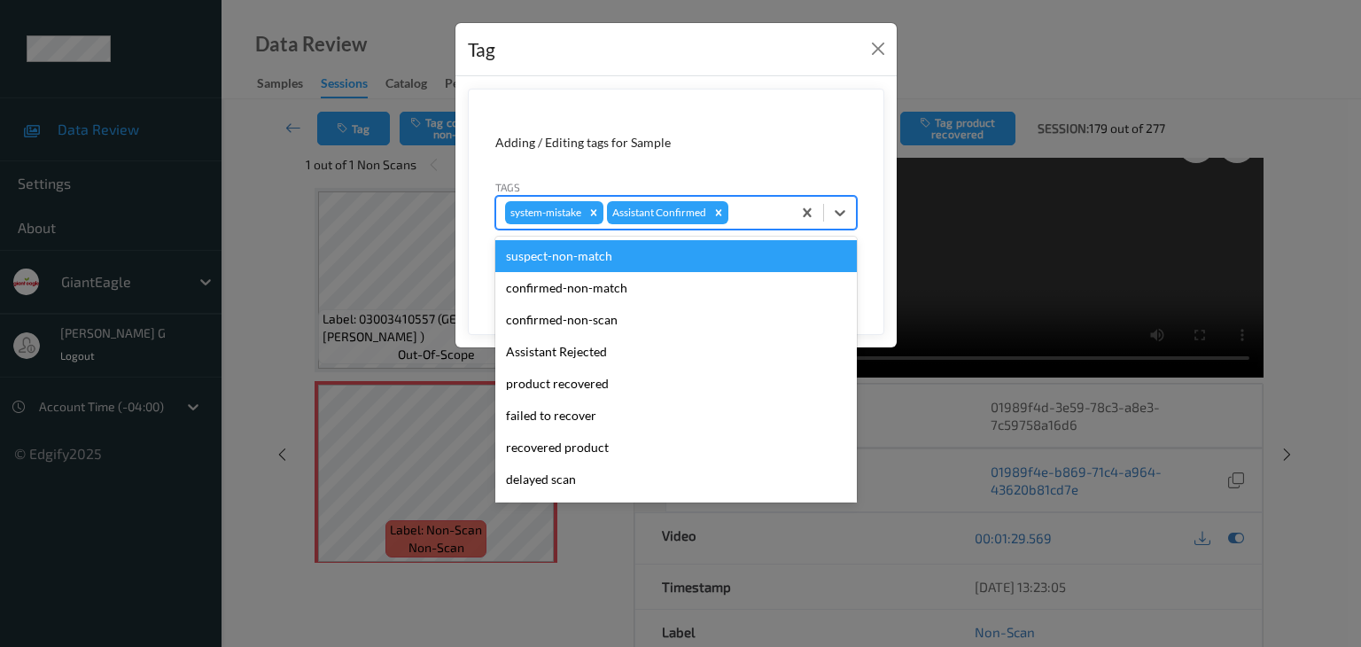
click at [756, 209] on div at bounding box center [757, 212] width 51 height 21
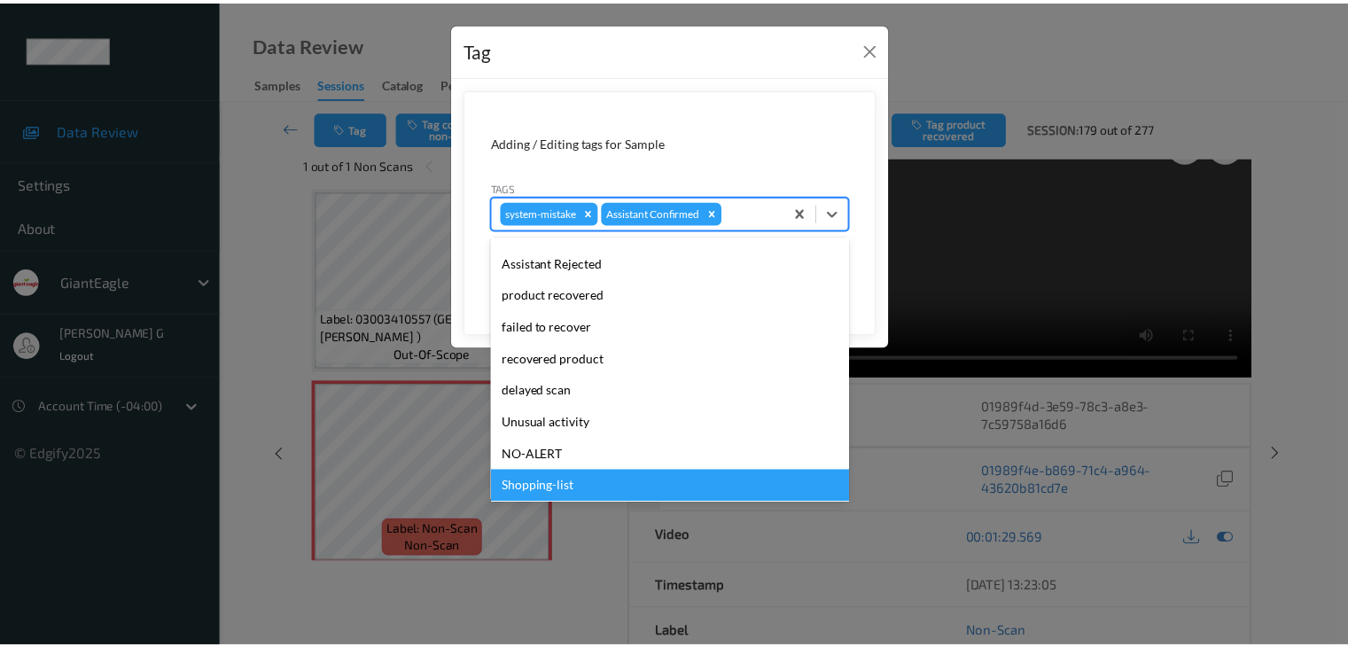
scroll to position [156, 0]
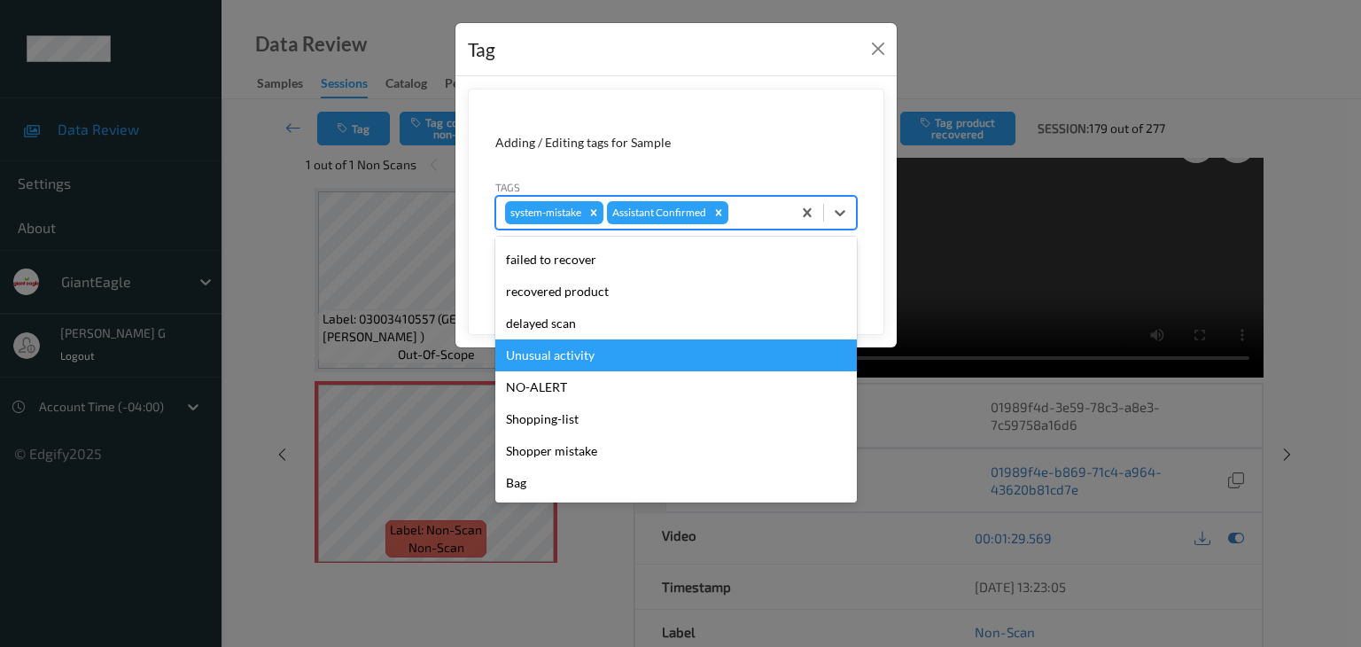
click at [571, 355] on div "Unusual activity" at bounding box center [676, 355] width 362 height 32
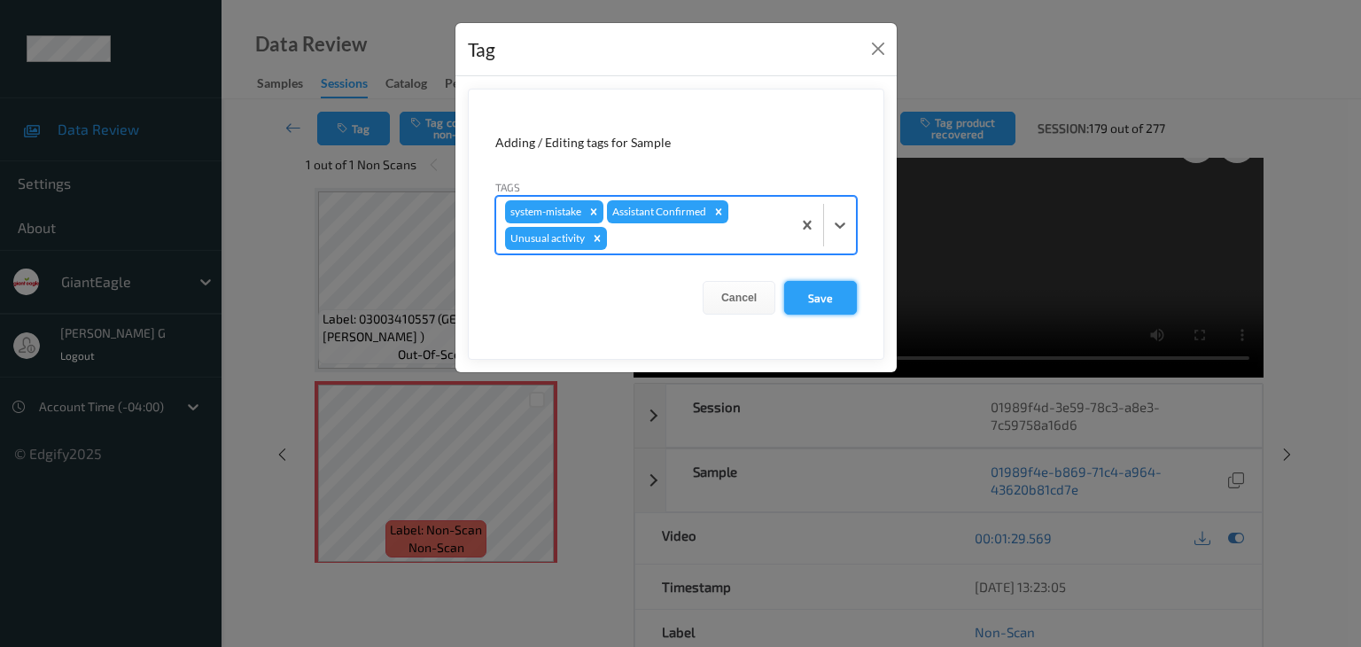
click at [820, 296] on button "Save" at bounding box center [820, 298] width 73 height 34
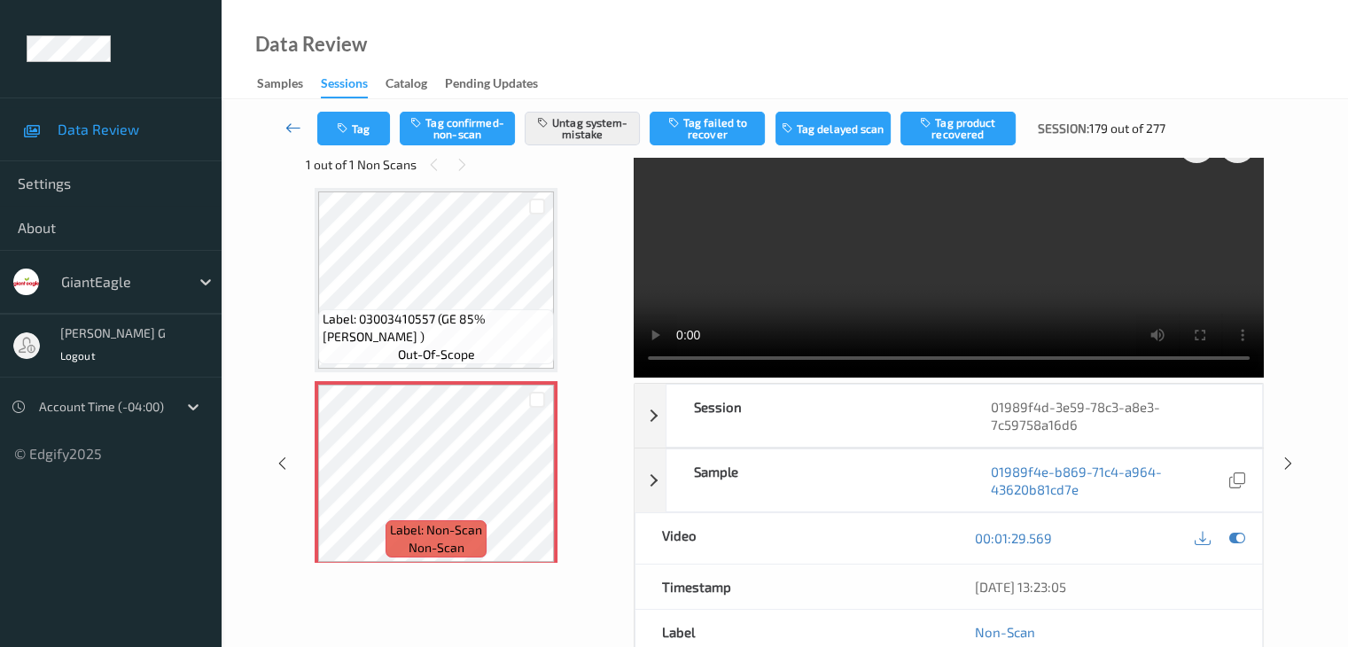
click at [285, 123] on icon at bounding box center [293, 128] width 16 height 18
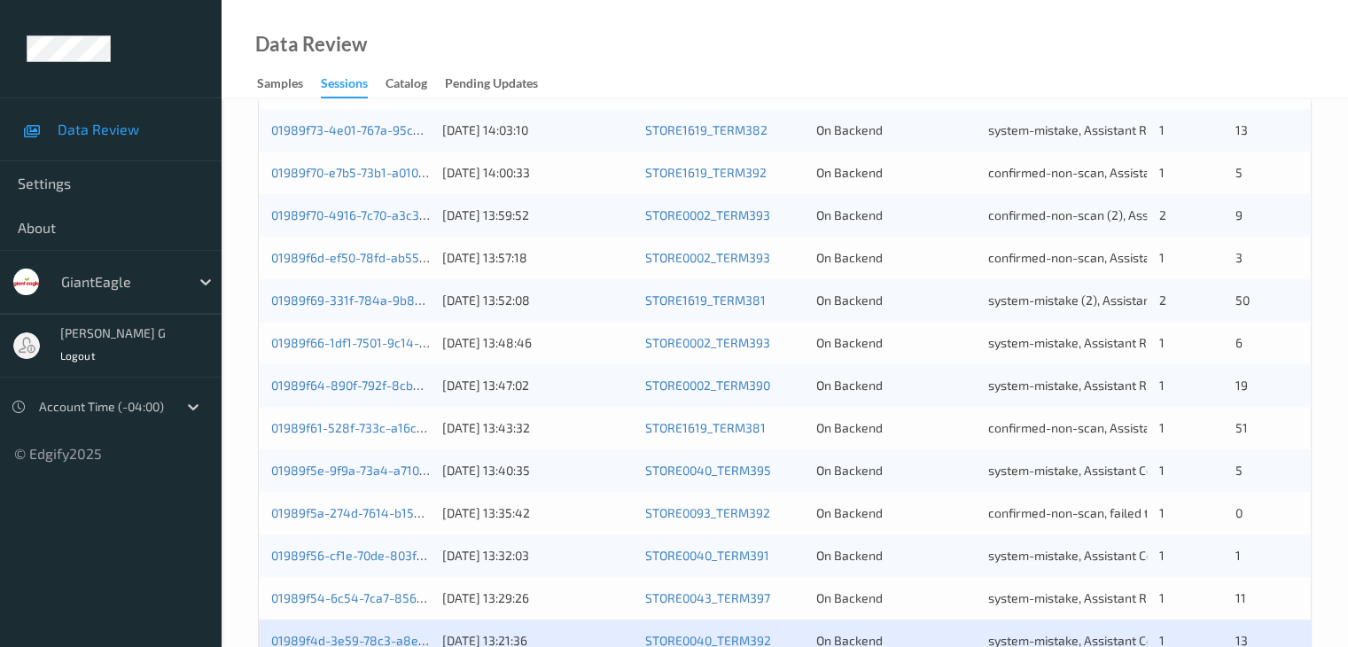
scroll to position [826, 0]
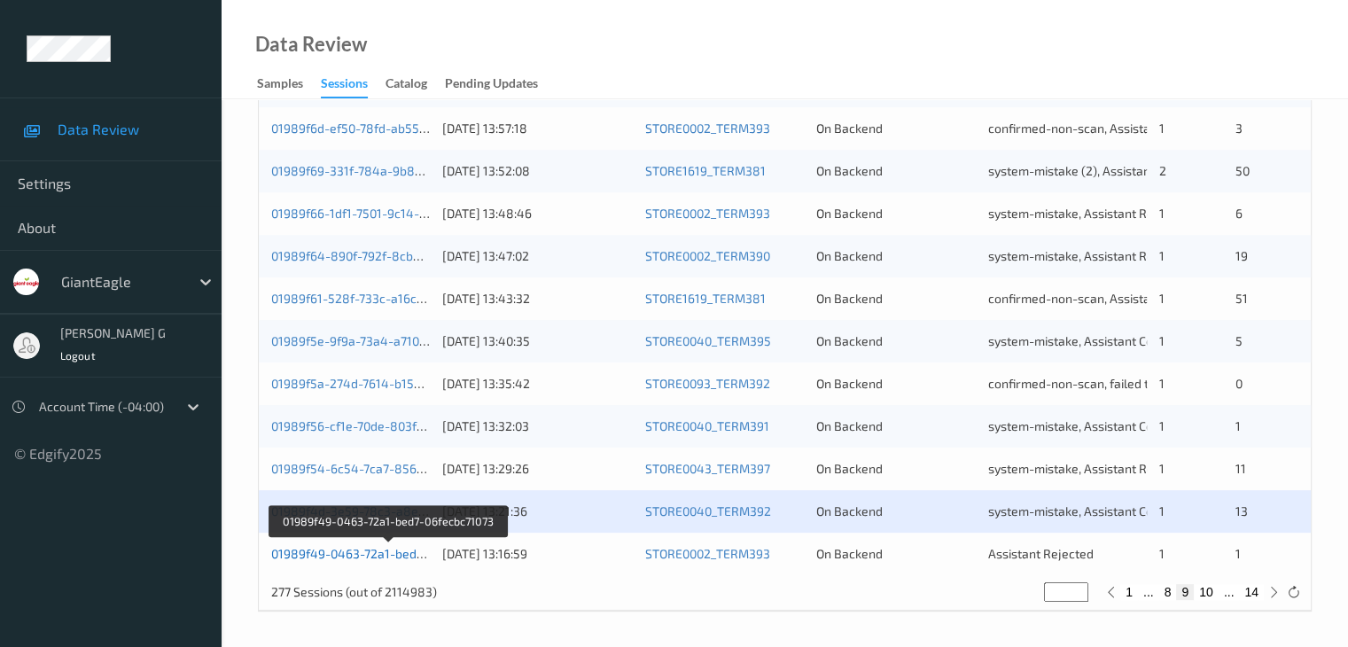
click at [386, 557] on link "01989f49-0463-72a1-bed7-06fecbc71073" at bounding box center [388, 553] width 234 height 15
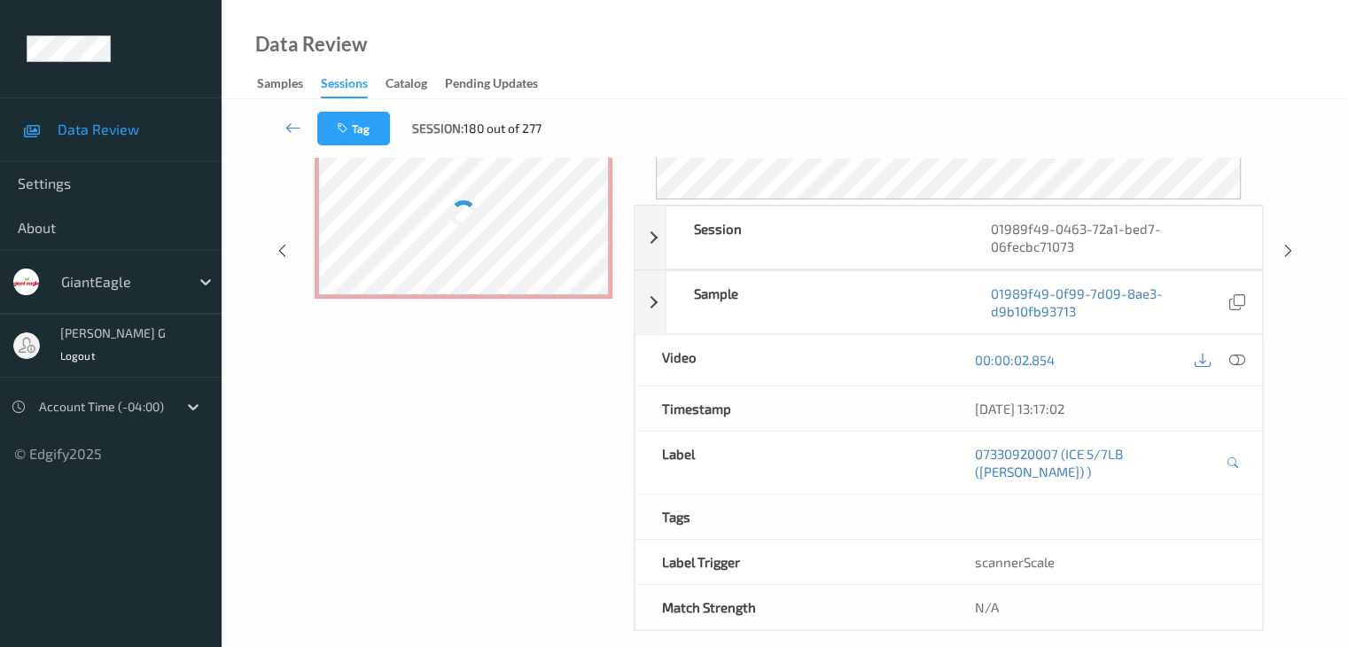
scroll to position [216, 0]
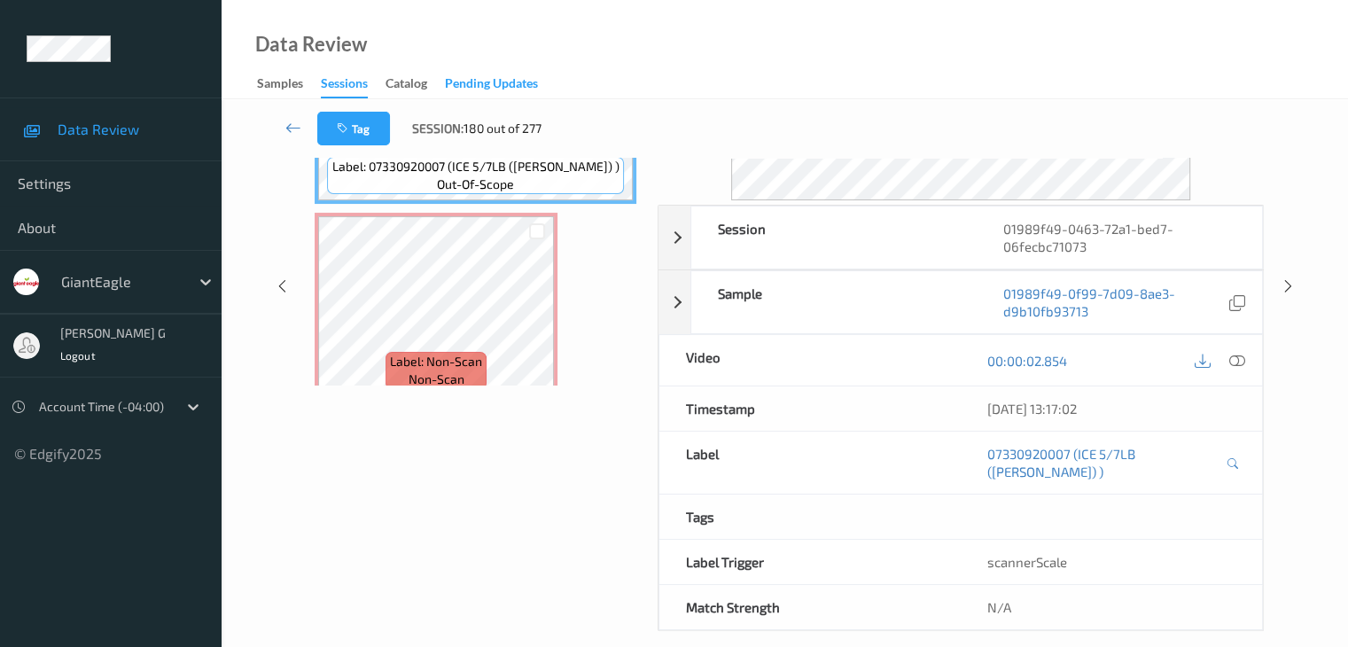
click at [535, 136] on div "Tag Session: 180 out of 277" at bounding box center [435, 129] width 237 height 34
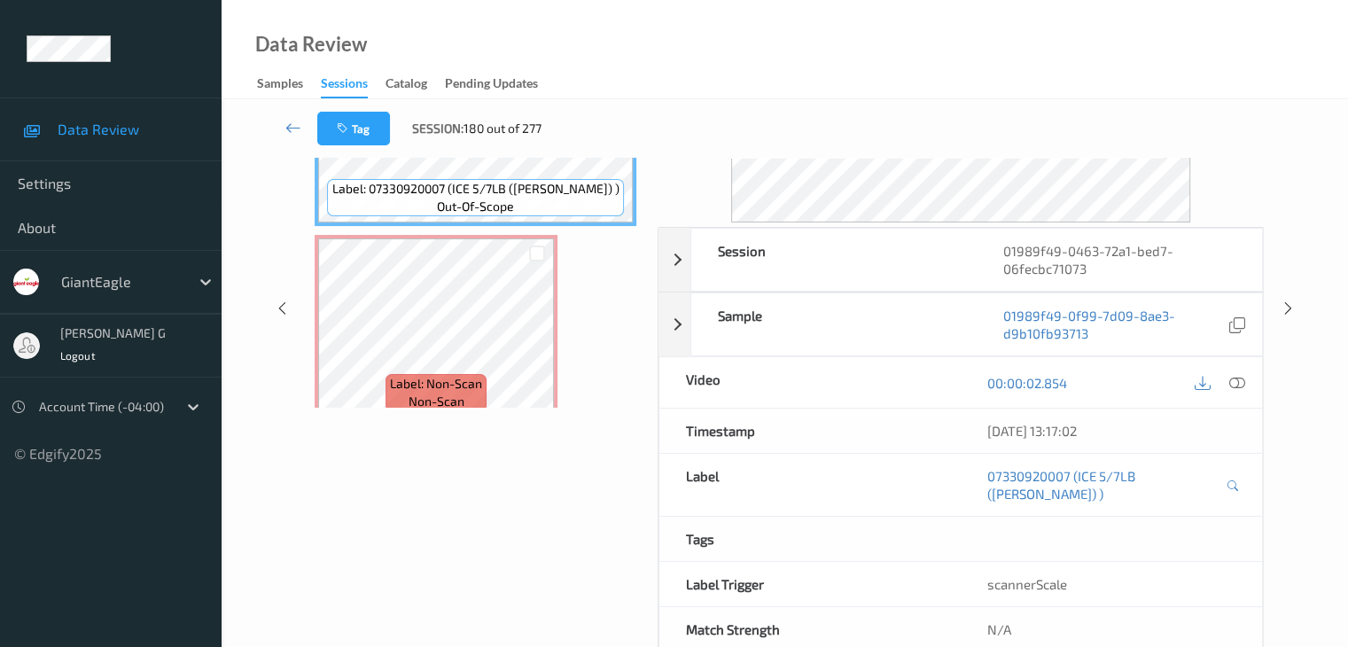
scroll to position [39, 0]
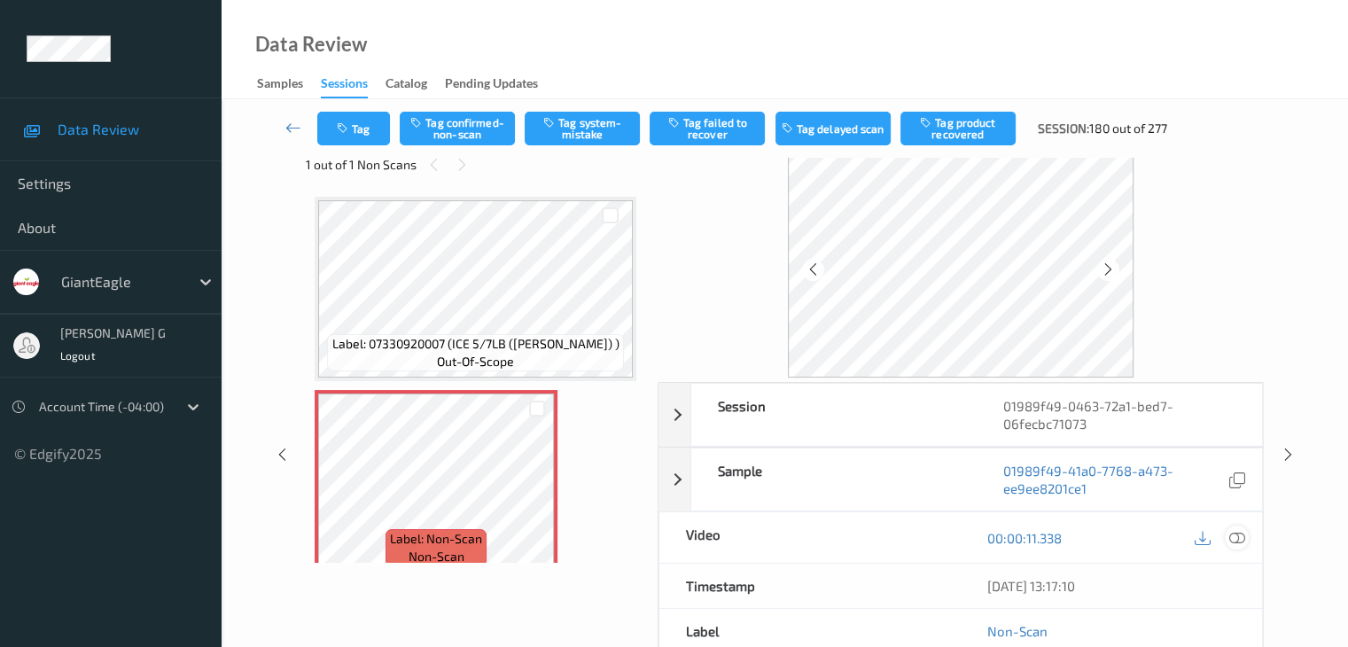
click at [1237, 538] on icon at bounding box center [1236, 538] width 16 height 16
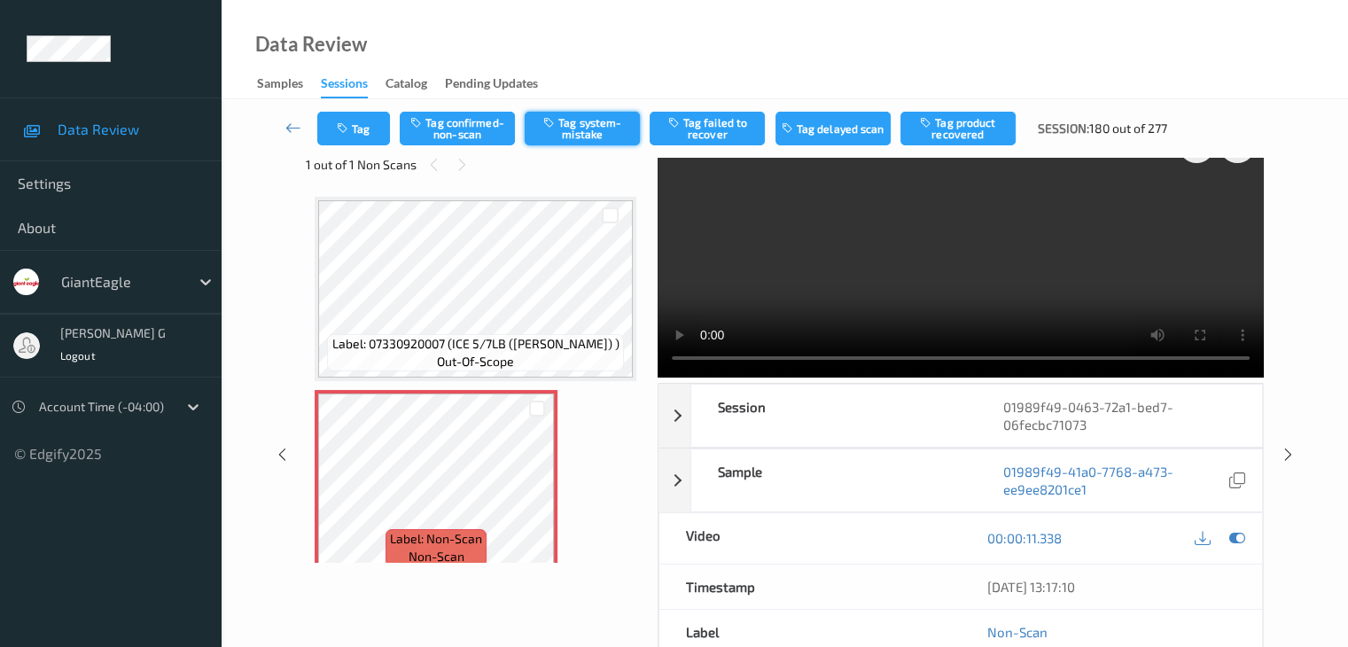
click at [600, 127] on button "Tag system-mistake" at bounding box center [582, 129] width 115 height 34
click at [596, 129] on button "Untag system-mistake" at bounding box center [582, 129] width 115 height 34
click at [479, 132] on button "Tag confirmed-non-scan" at bounding box center [457, 129] width 115 height 34
click at [294, 126] on icon at bounding box center [293, 128] width 16 height 18
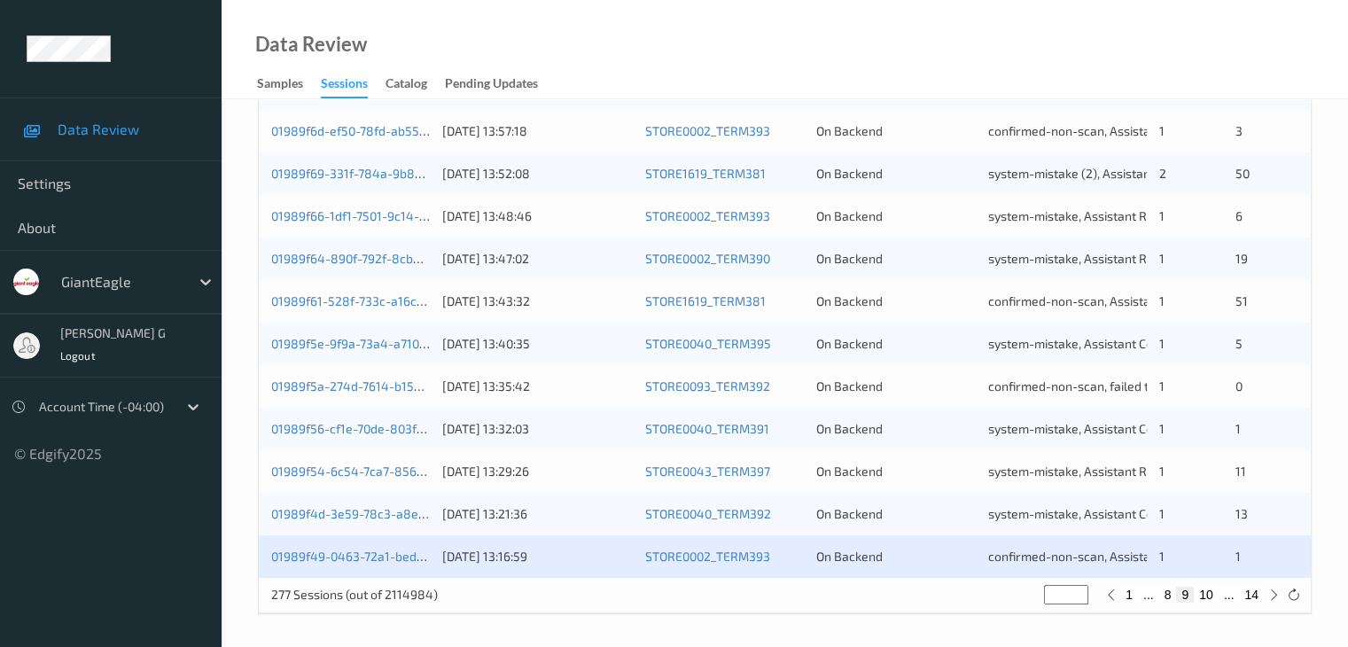
scroll to position [826, 0]
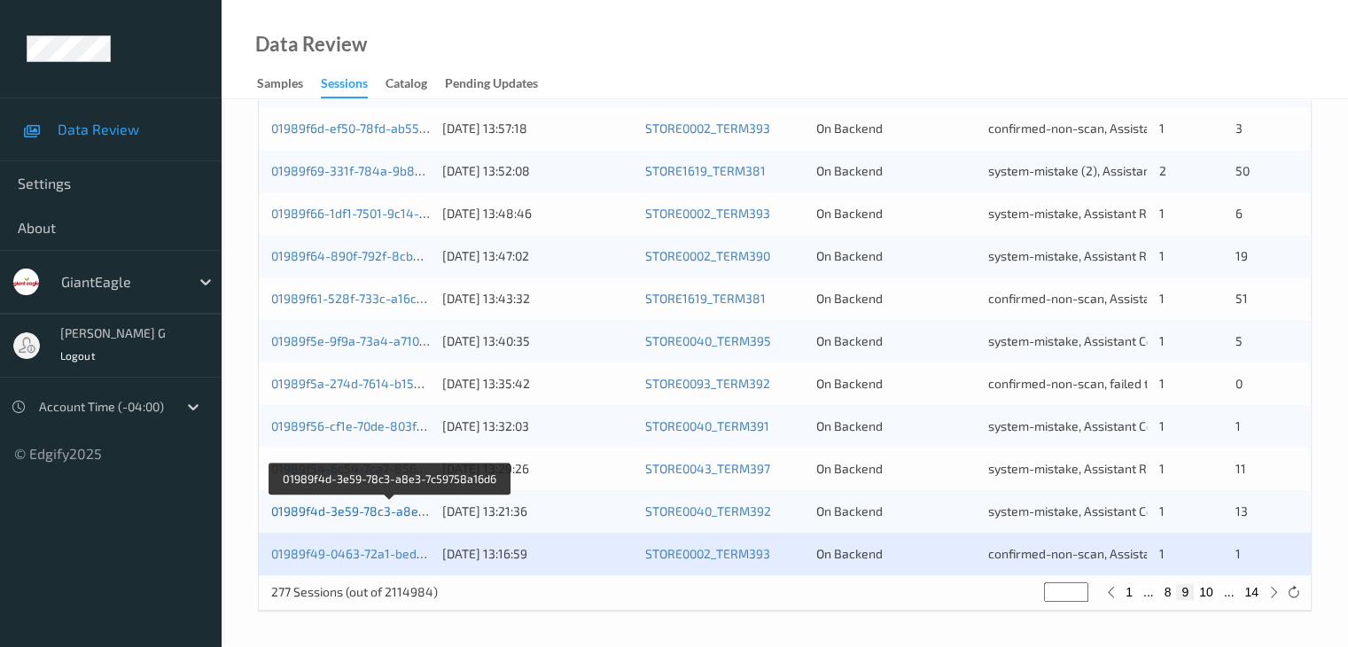
click at [358, 508] on link "01989f4d-3e59-78c3-a8e3-7c59758a16d6" at bounding box center [391, 510] width 240 height 15
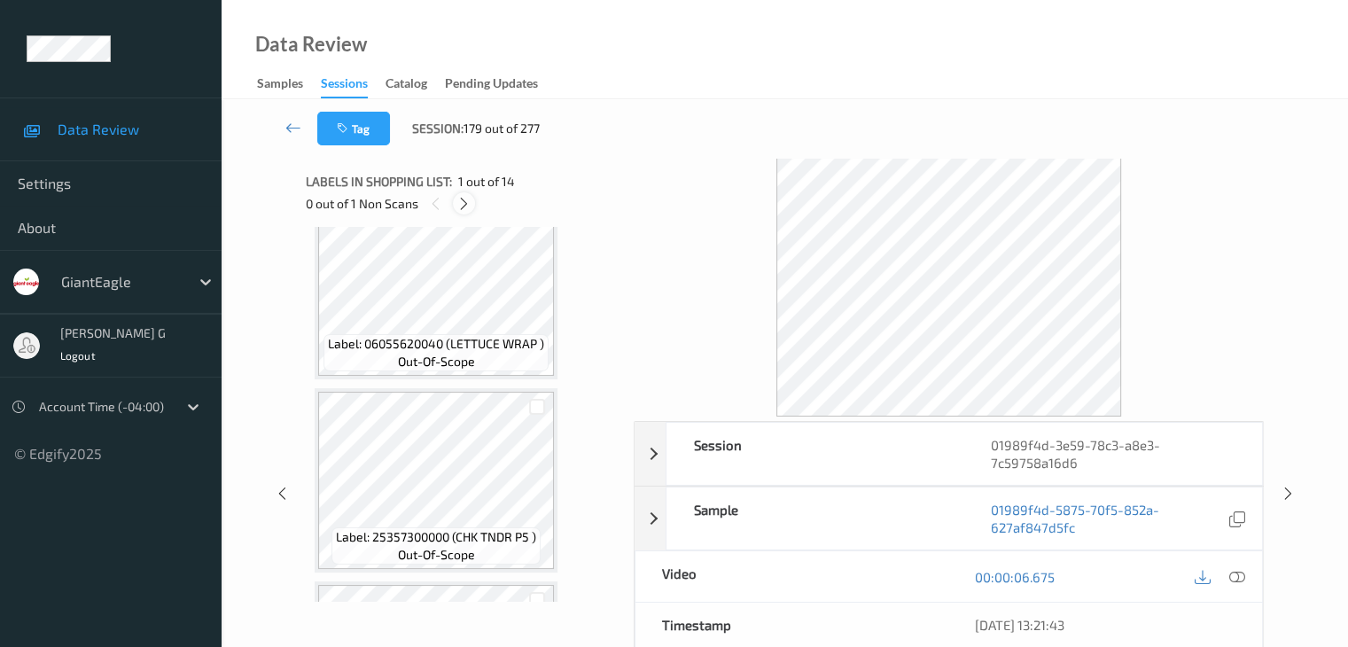
click at [469, 208] on icon at bounding box center [463, 204] width 15 height 16
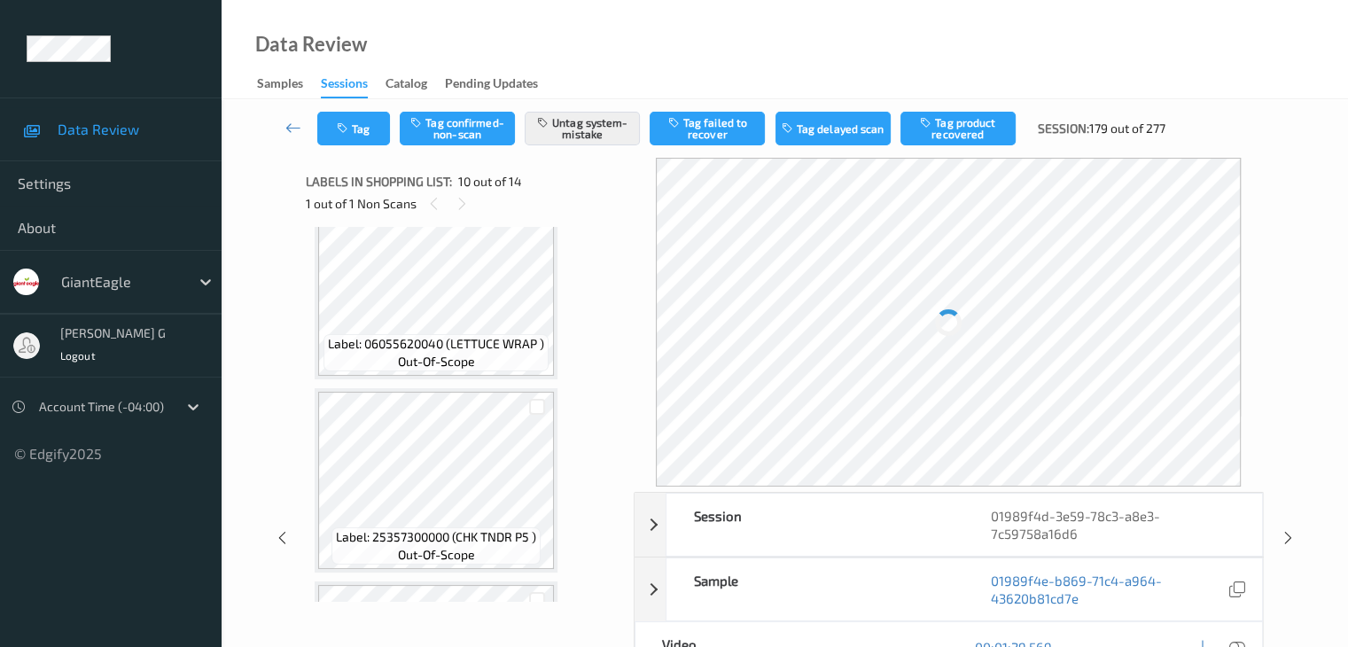
scroll to position [1555, 0]
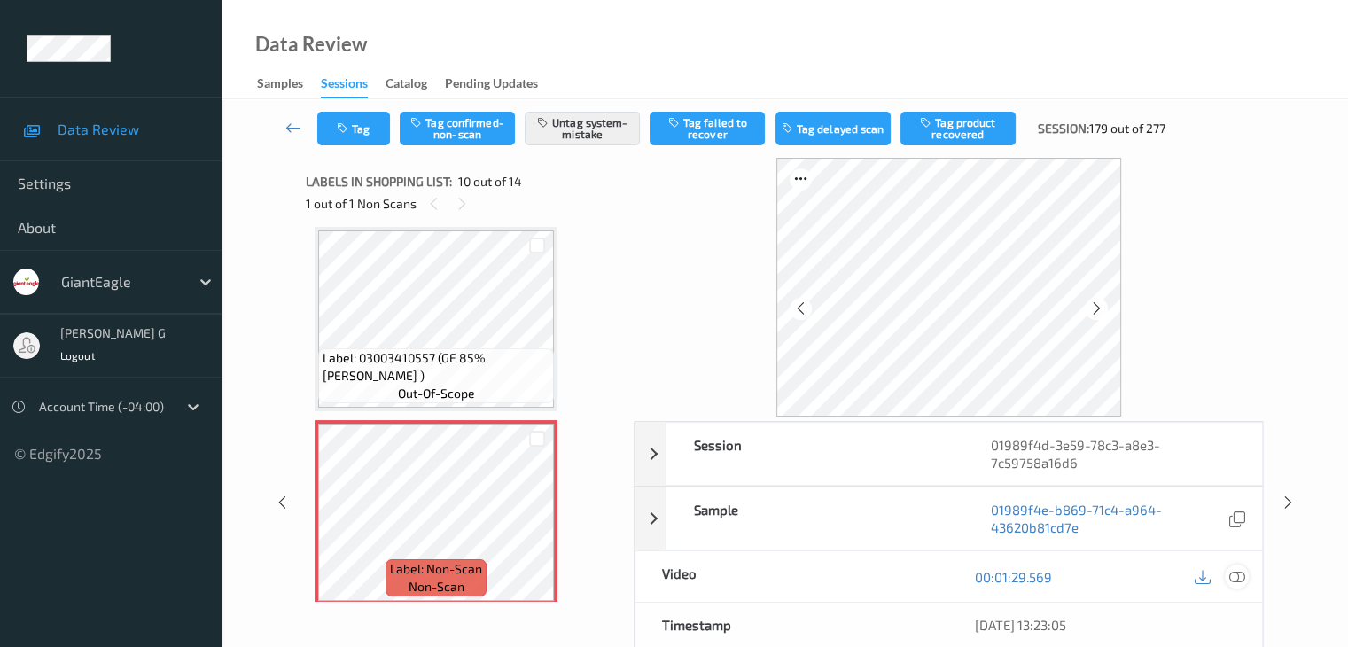
click at [1237, 577] on icon at bounding box center [1236, 577] width 16 height 16
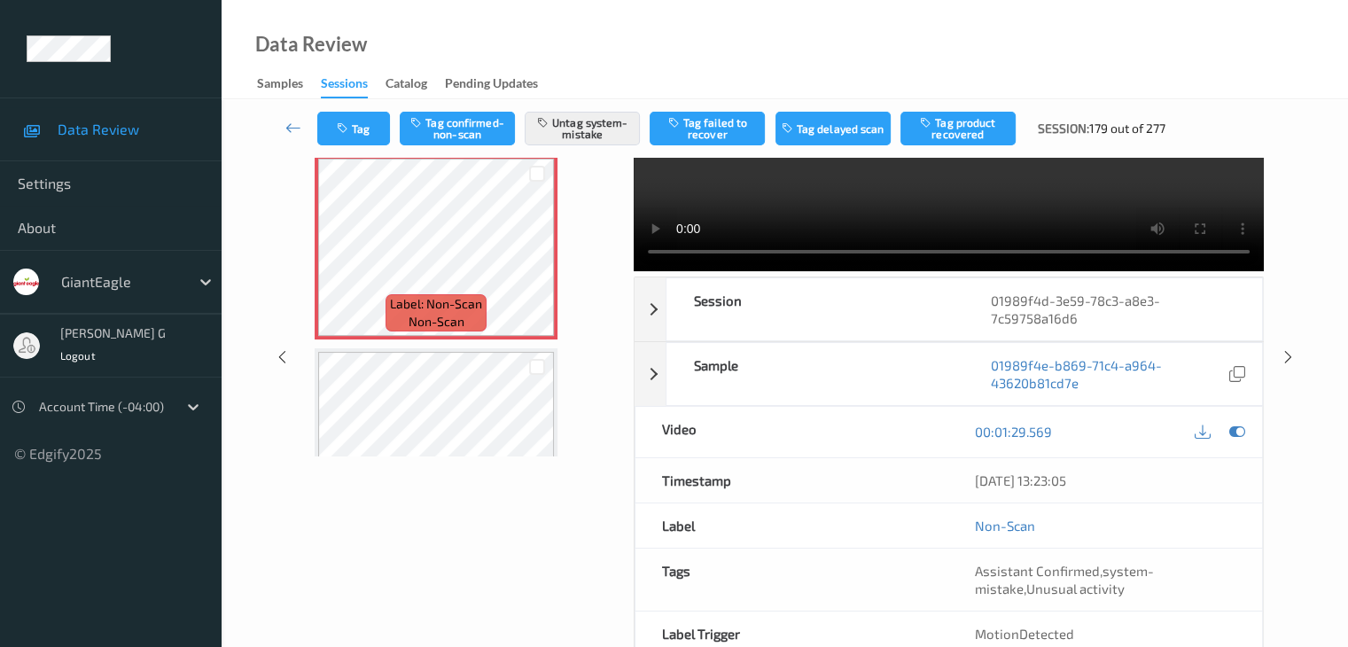
scroll to position [1643, 0]
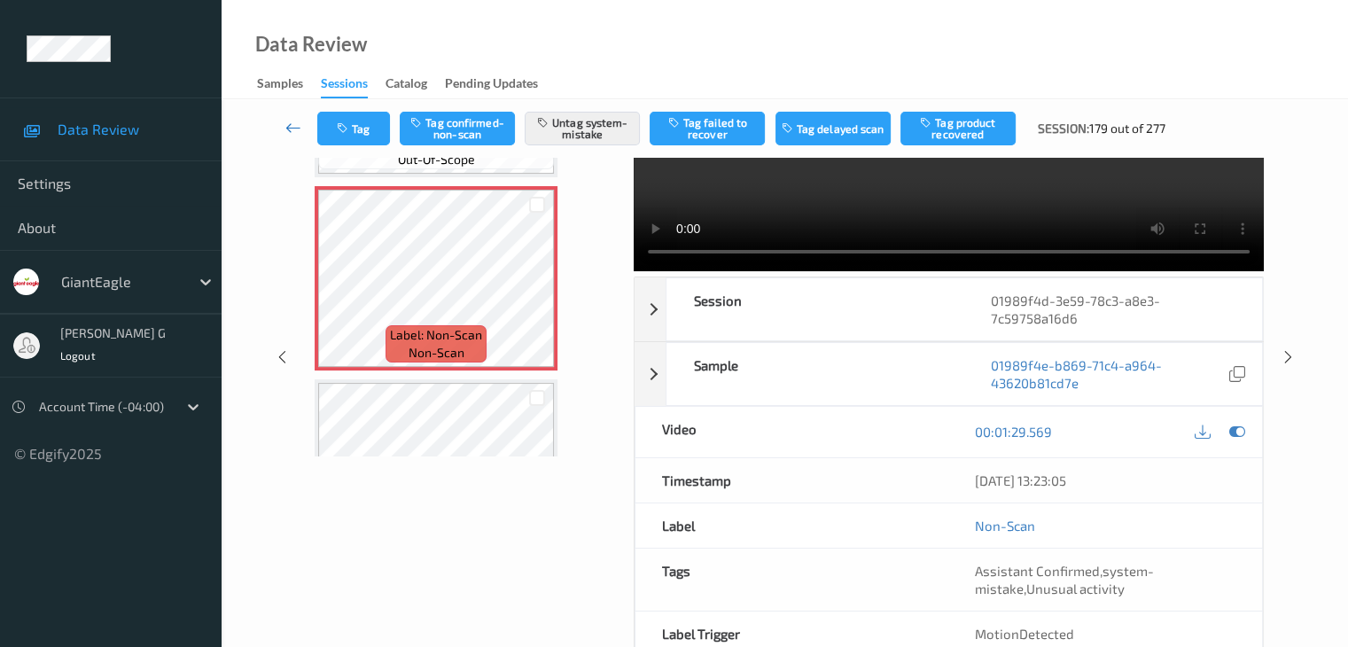
click at [296, 127] on icon at bounding box center [293, 128] width 16 height 18
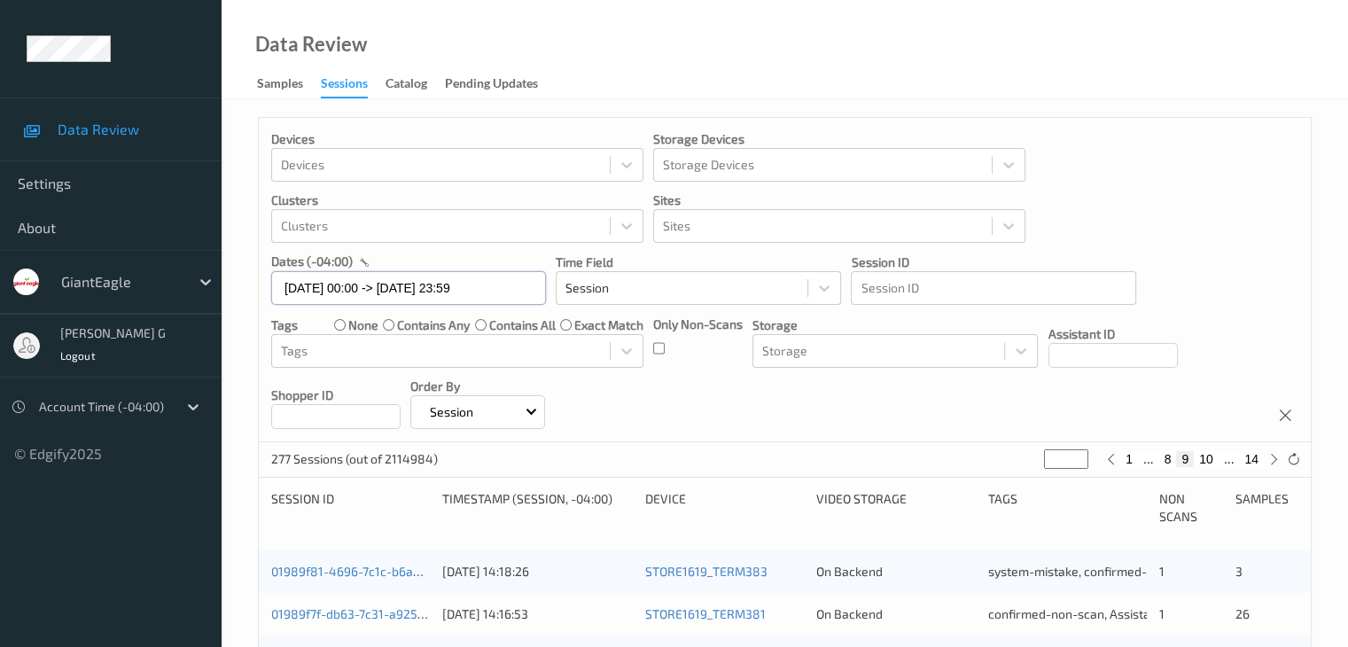
click at [514, 285] on input "[DATE] 00:00 -> [DATE] 23:59" at bounding box center [408, 288] width 275 height 34
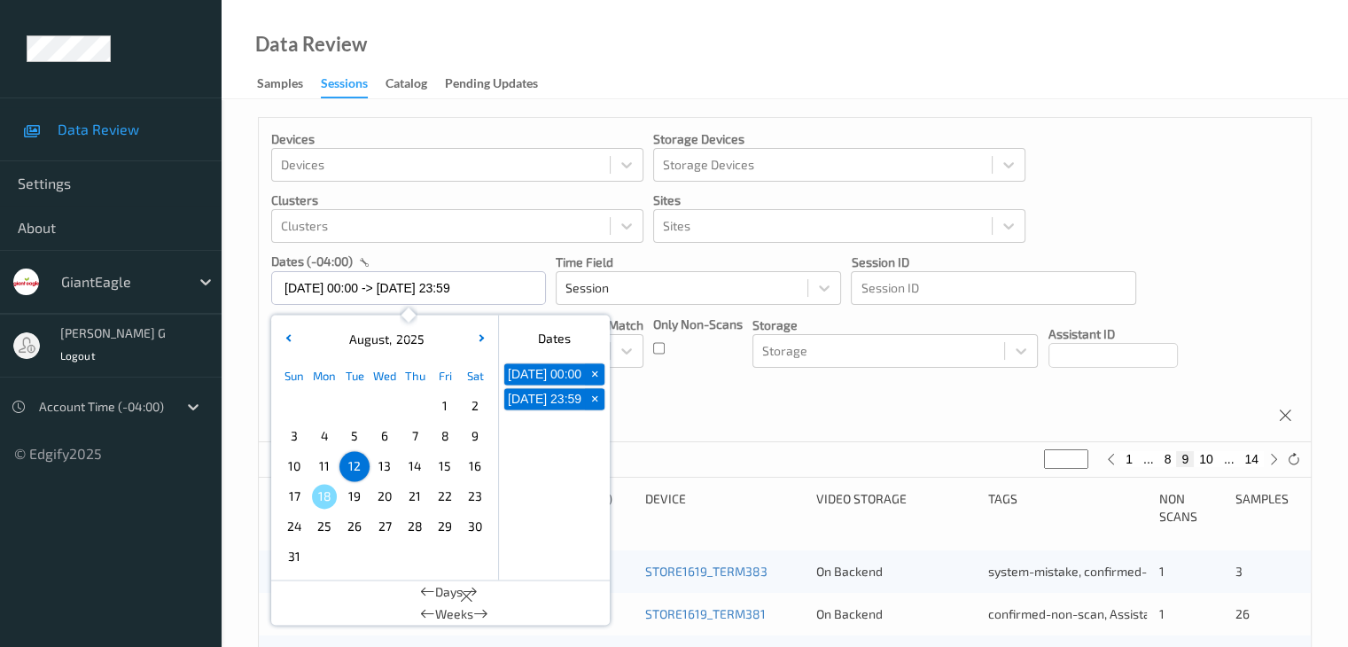
click at [596, 380] on span "+" at bounding box center [595, 374] width 19 height 19
type input "[DATE] 00:00"
type input "*"
click at [596, 379] on span "+" at bounding box center [595, 374] width 19 height 19
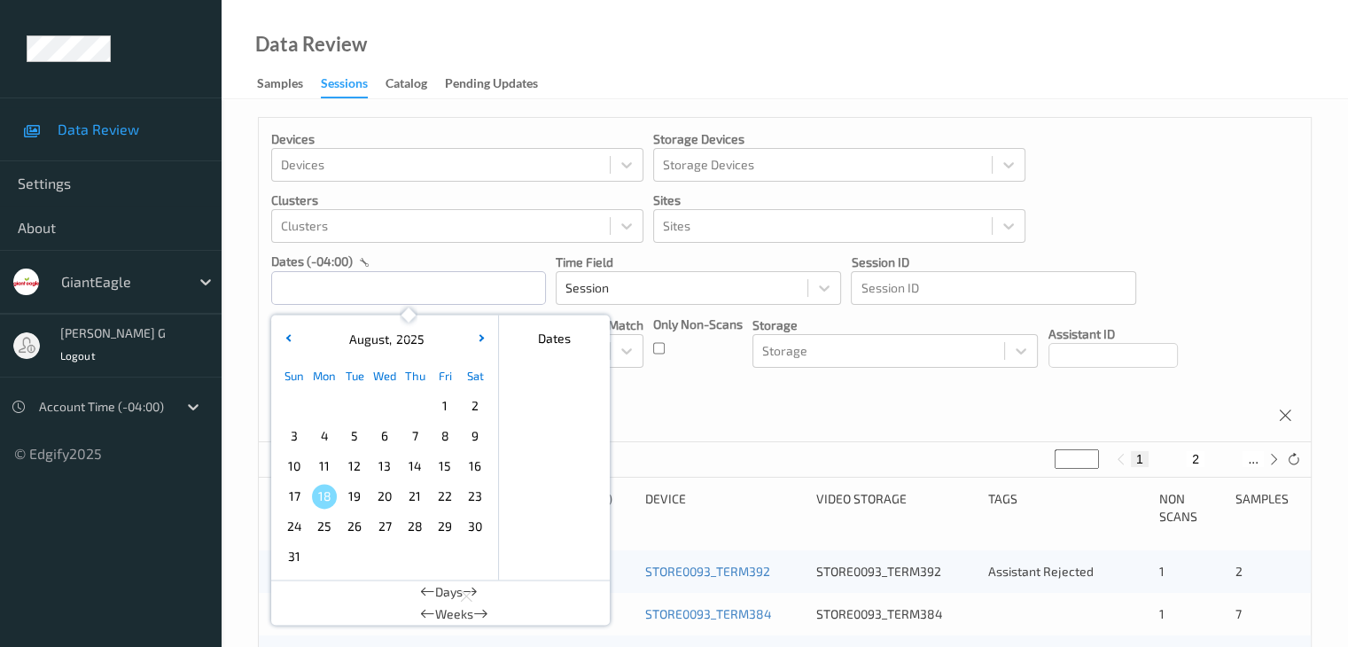
click at [381, 464] on span "13" at bounding box center [384, 466] width 25 height 25
click at [381, 462] on span "13" at bounding box center [384, 466] width 25 height 25
type input "[DATE] 00:00 -> [DATE] 23:59"
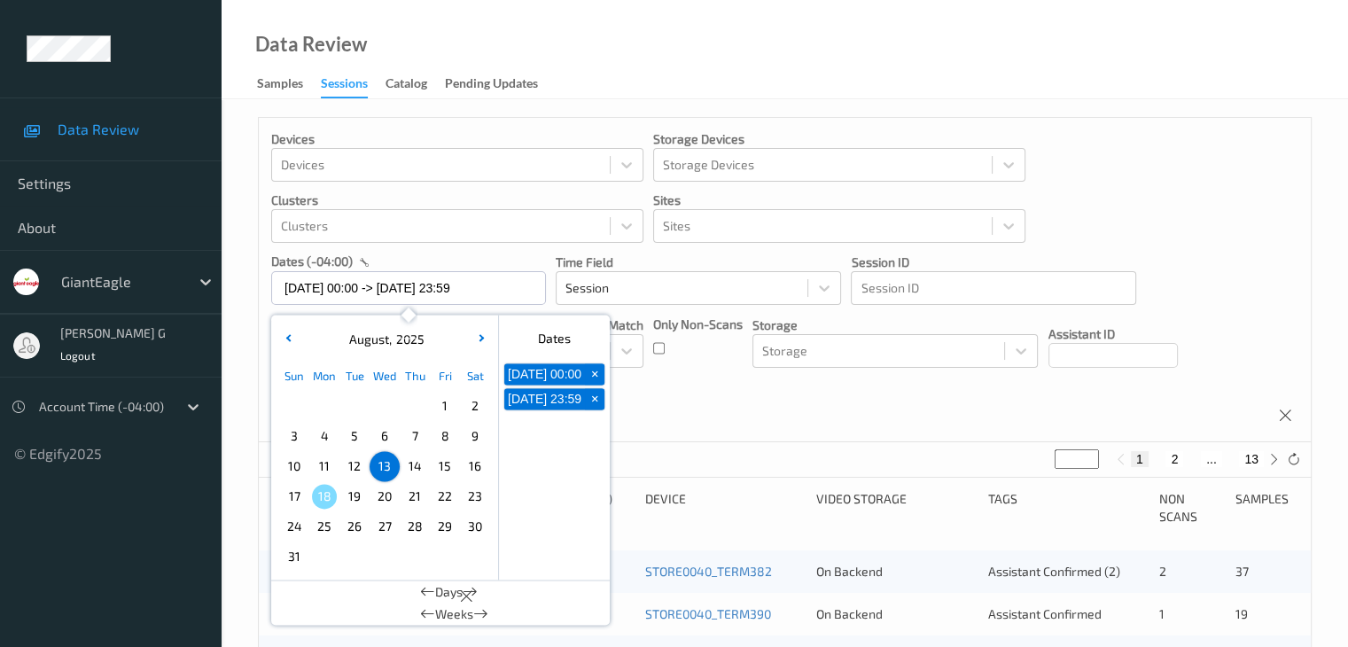
click at [1174, 458] on button "2" at bounding box center [1174, 459] width 18 height 16
type input "*"
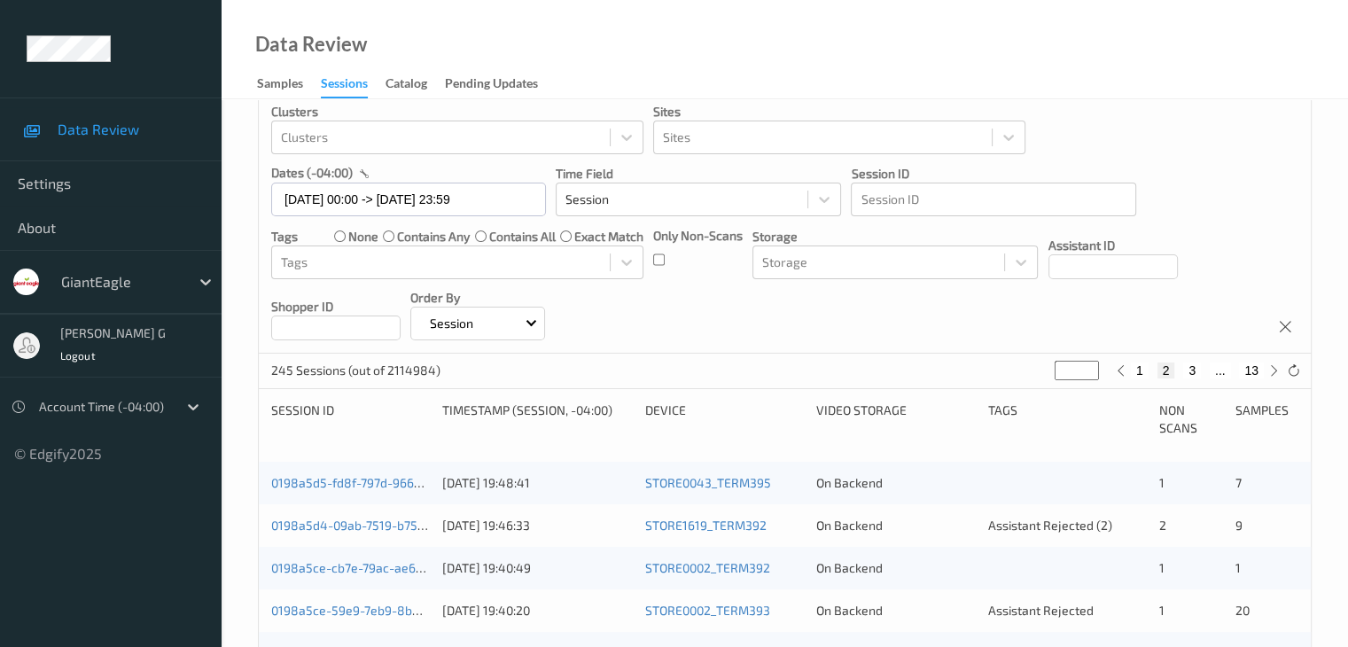
scroll to position [177, 0]
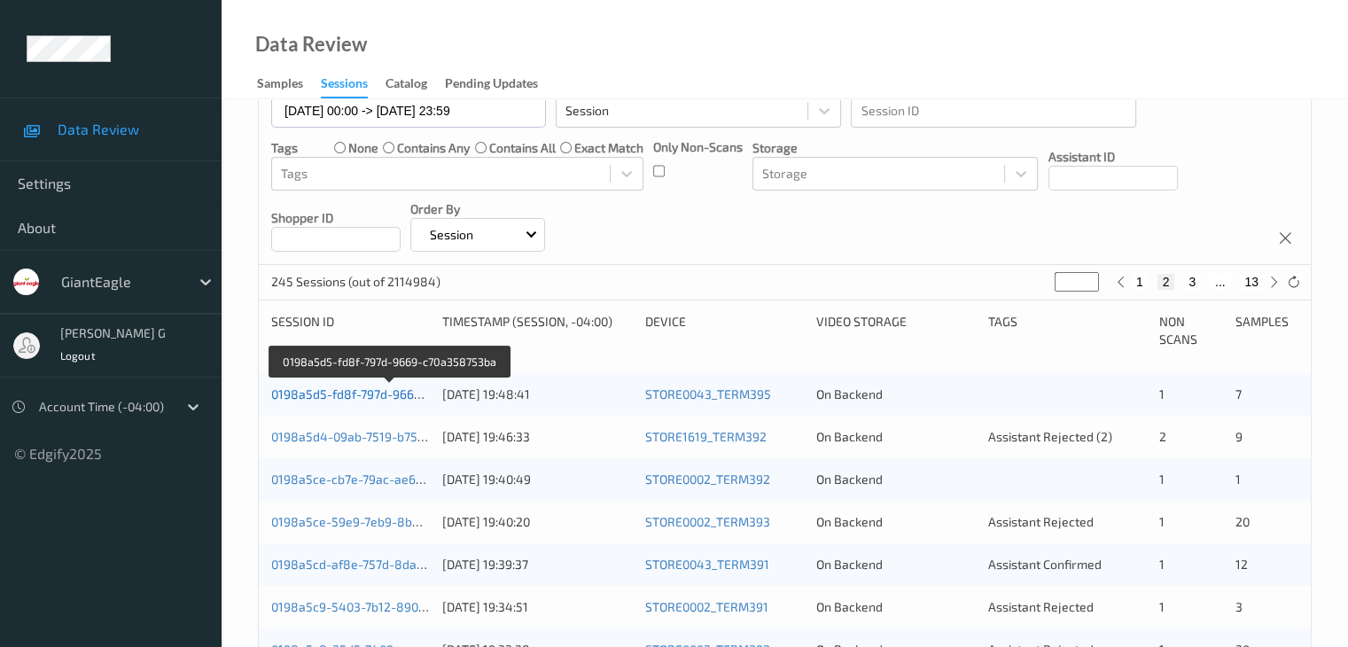
click at [372, 393] on link "0198a5d5-fd8f-797d-9669-c70a358753ba" at bounding box center [390, 393] width 238 height 15
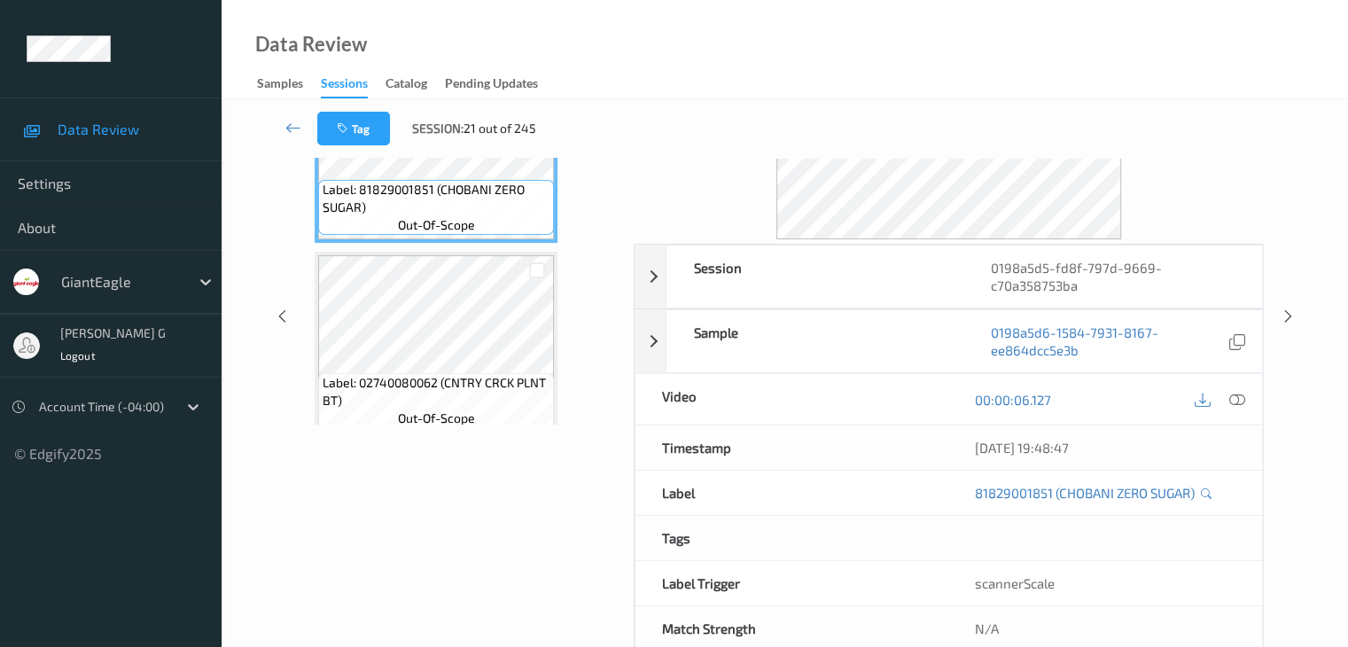
click at [714, 43] on div "Data Review Samples Sessions Catalog Pending Updates" at bounding box center [785, 49] width 1126 height 99
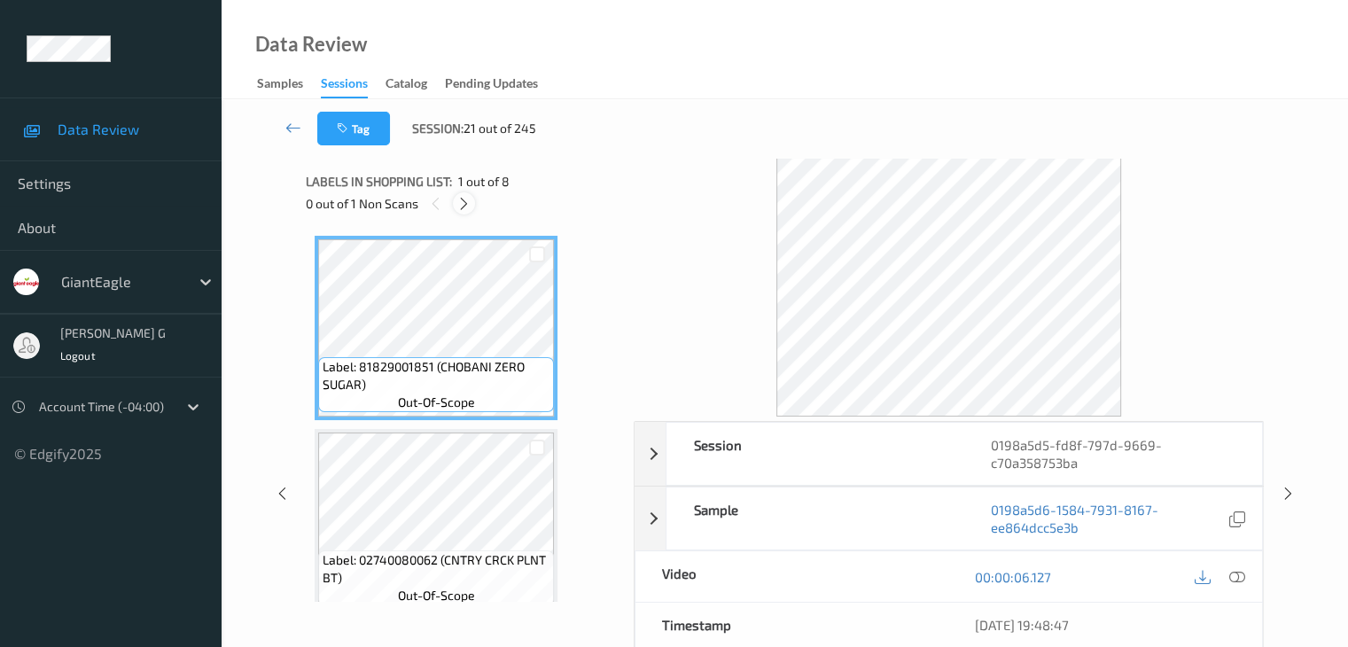
click at [465, 202] on icon at bounding box center [463, 204] width 15 height 16
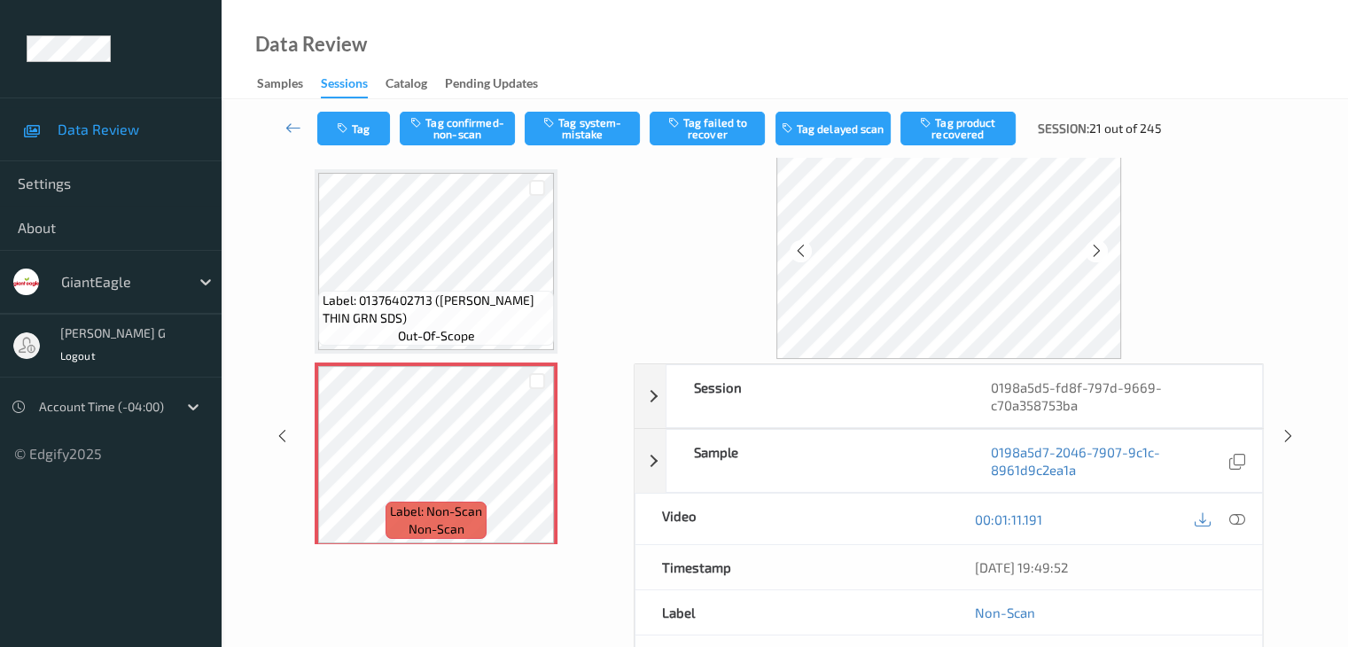
scroll to position [89, 0]
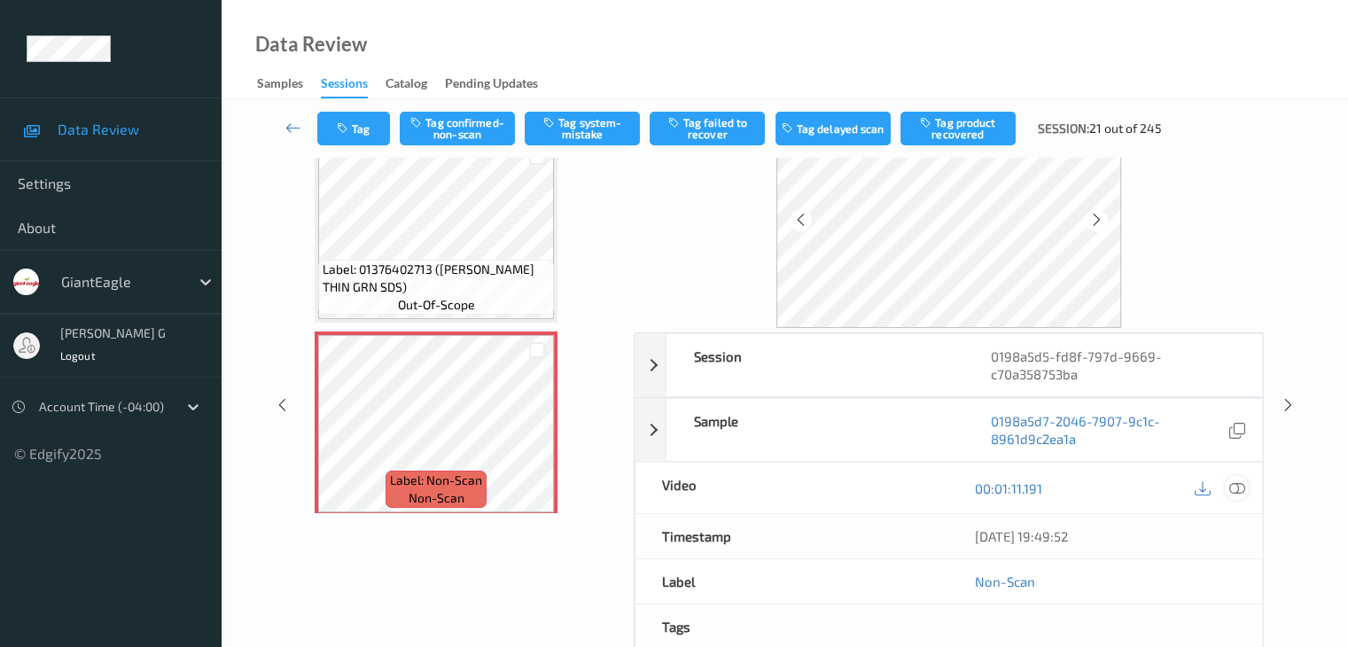
click at [1243, 486] on icon at bounding box center [1236, 488] width 16 height 16
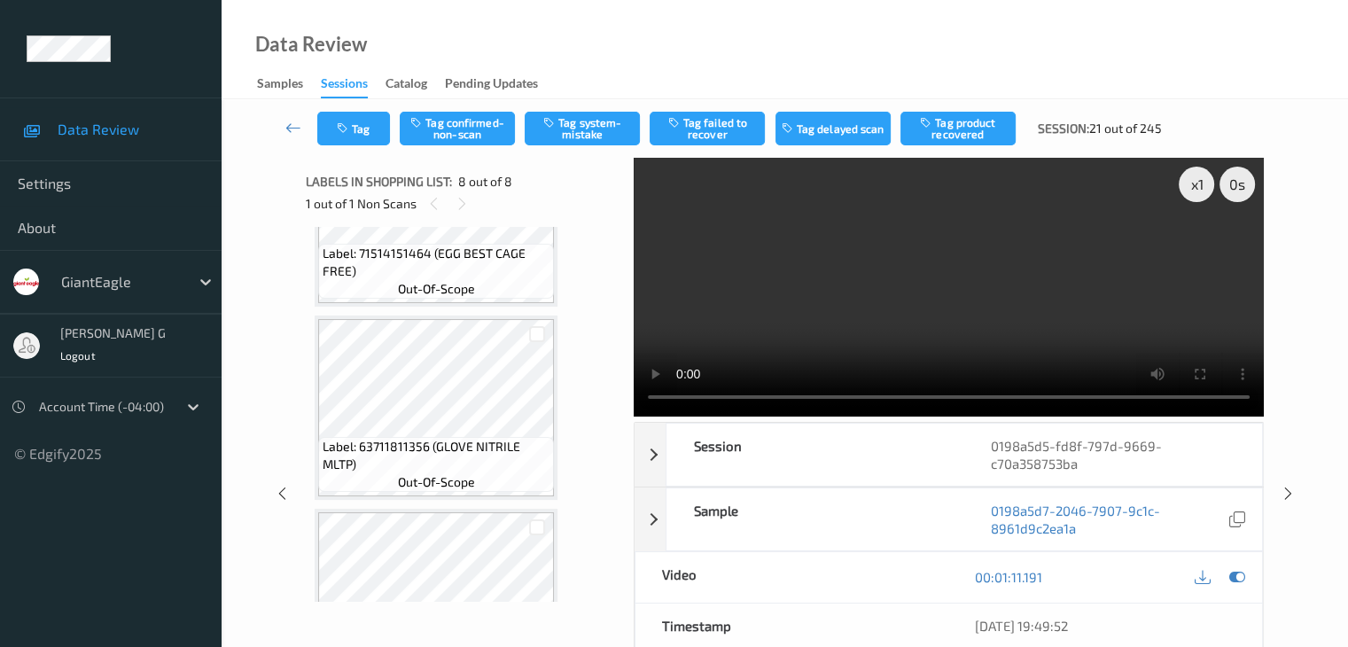
scroll to position [1180, 0]
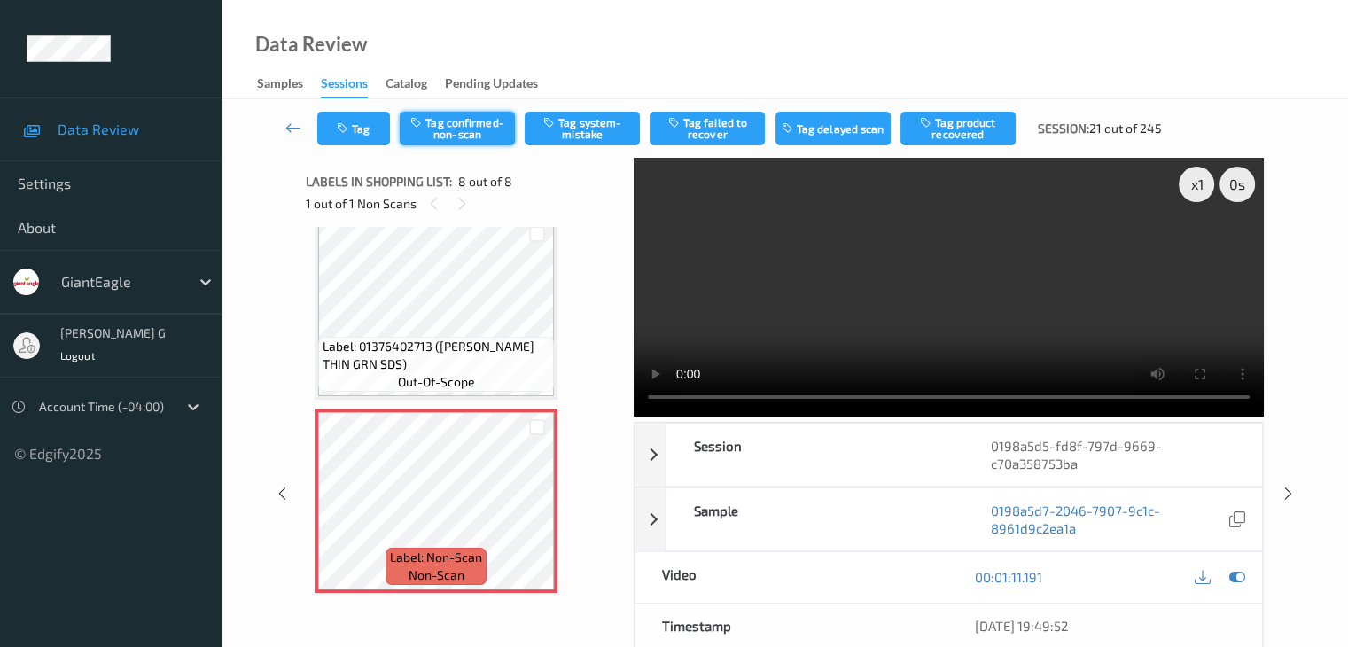
drag, startPoint x: 479, startPoint y: 0, endPoint x: 464, endPoint y: 130, distance: 131.2
click at [464, 130] on button "Tag confirmed-non-scan" at bounding box center [457, 129] width 115 height 34
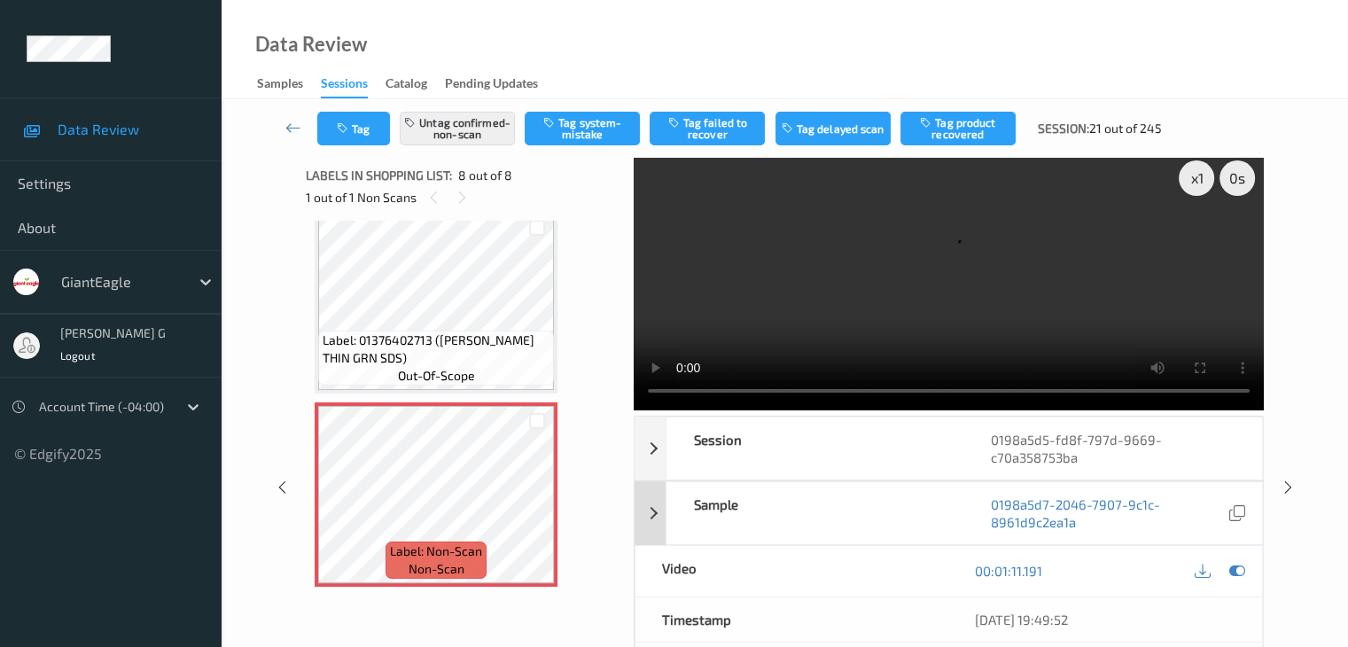
scroll to position [0, 0]
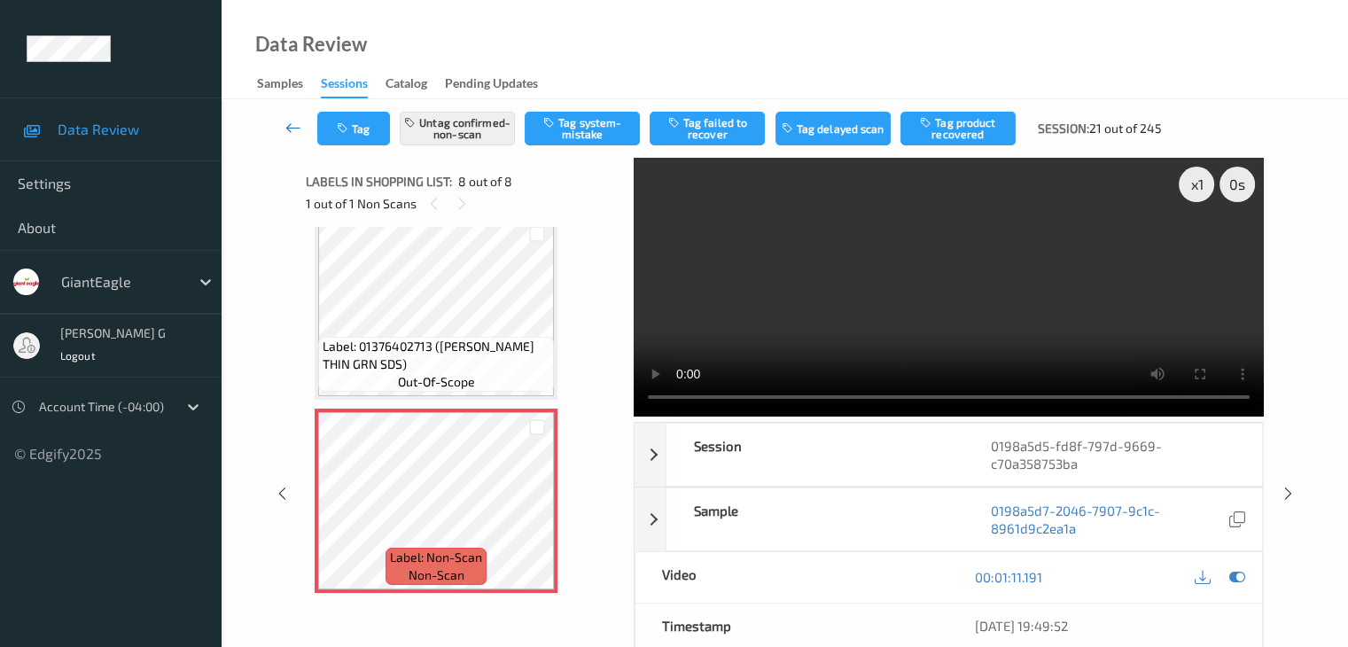
click at [295, 125] on icon at bounding box center [293, 128] width 16 height 18
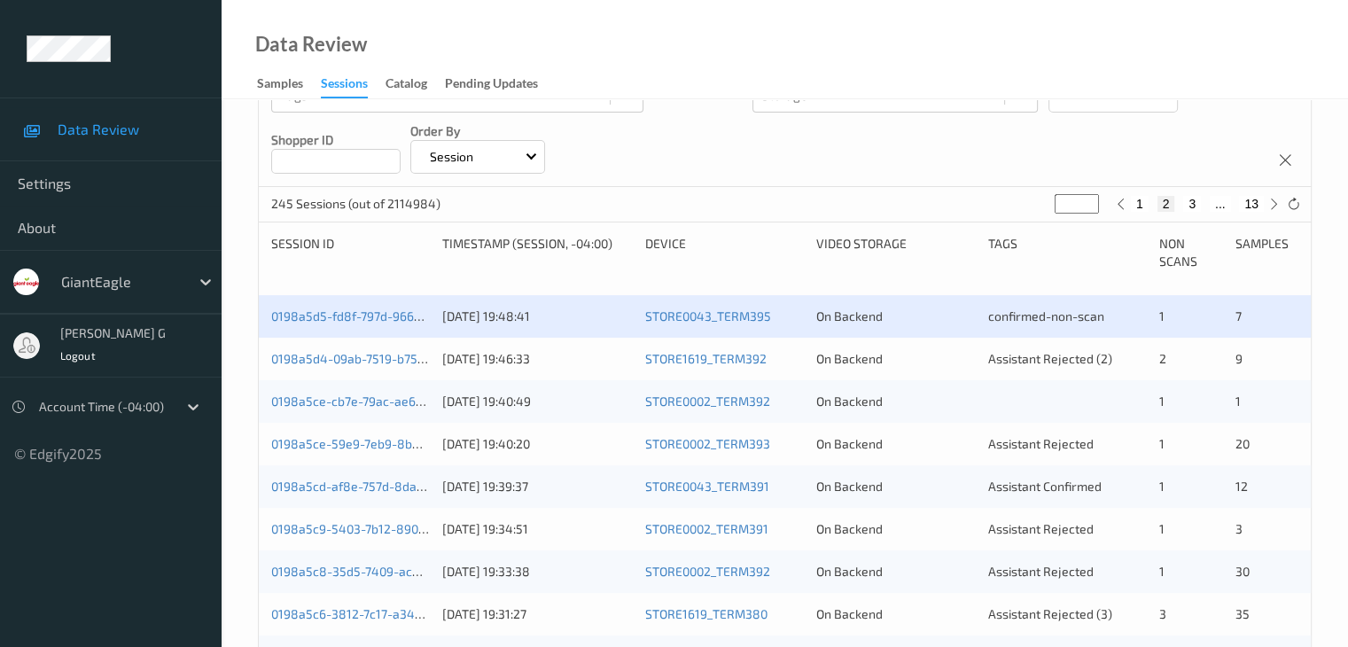
scroll to position [266, 0]
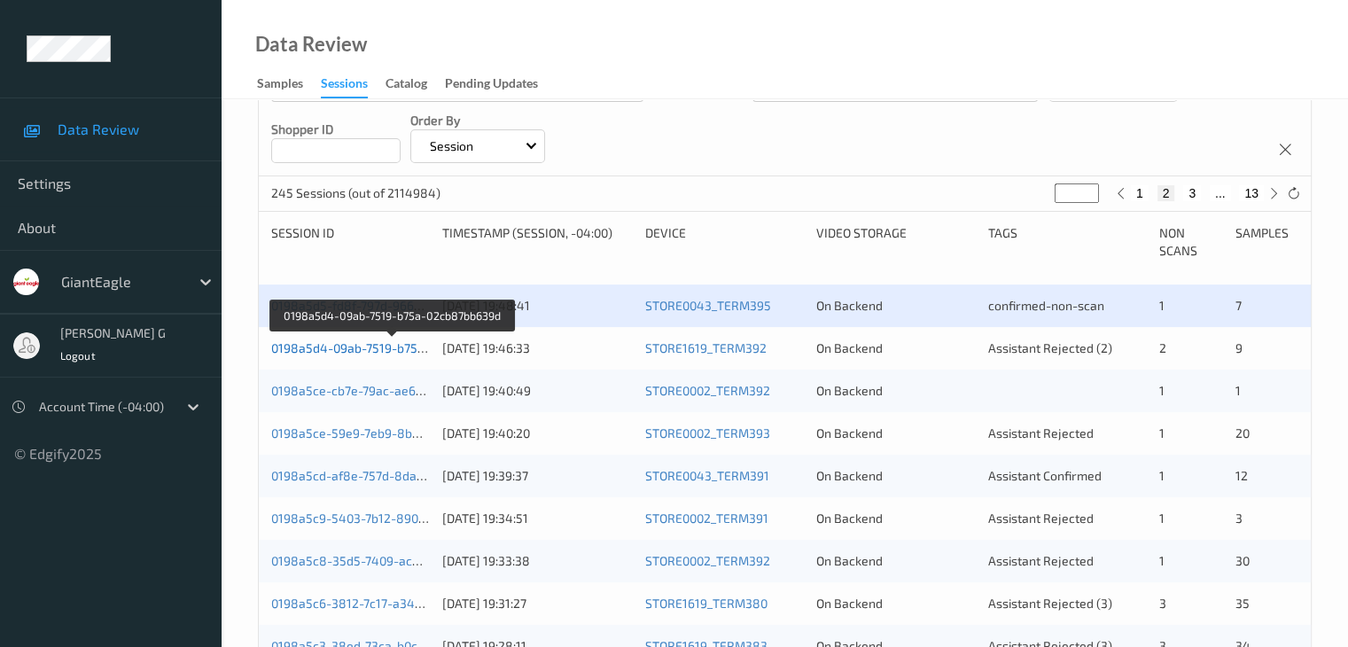
click at [369, 351] on link "0198a5d4-09ab-7519-b75a-02cb87bb639d" at bounding box center [392, 347] width 243 height 15
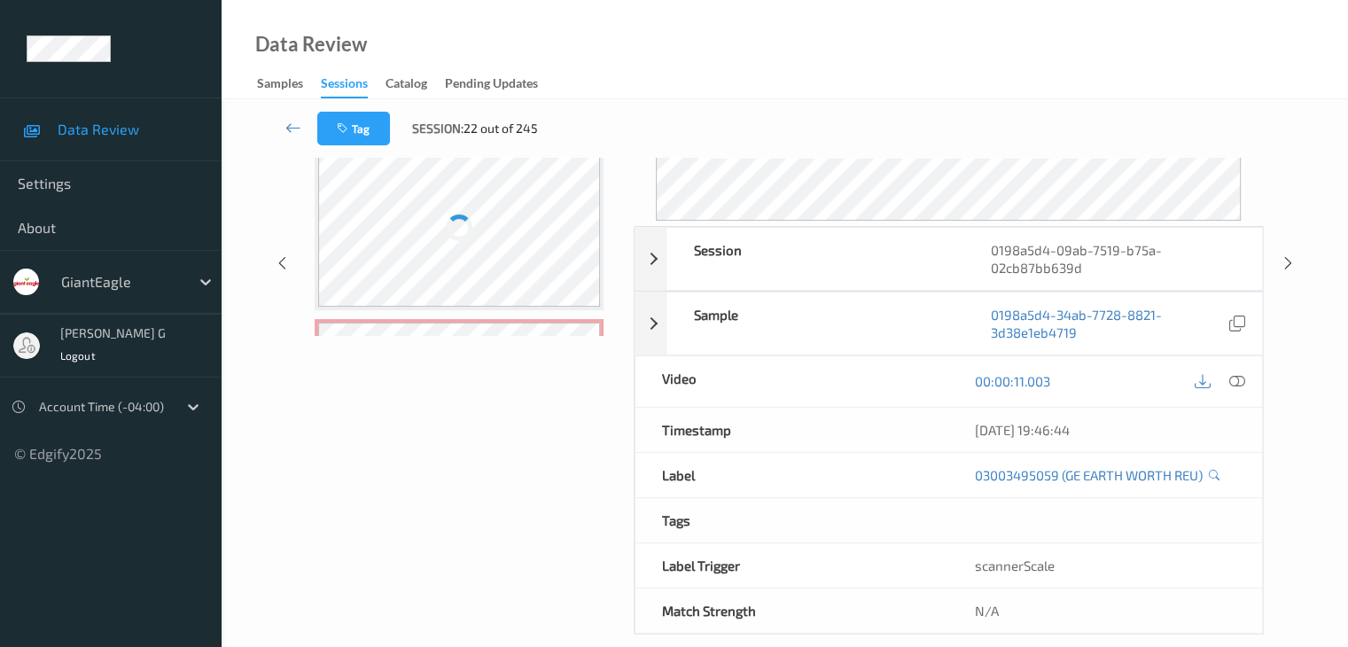
scroll to position [216, 0]
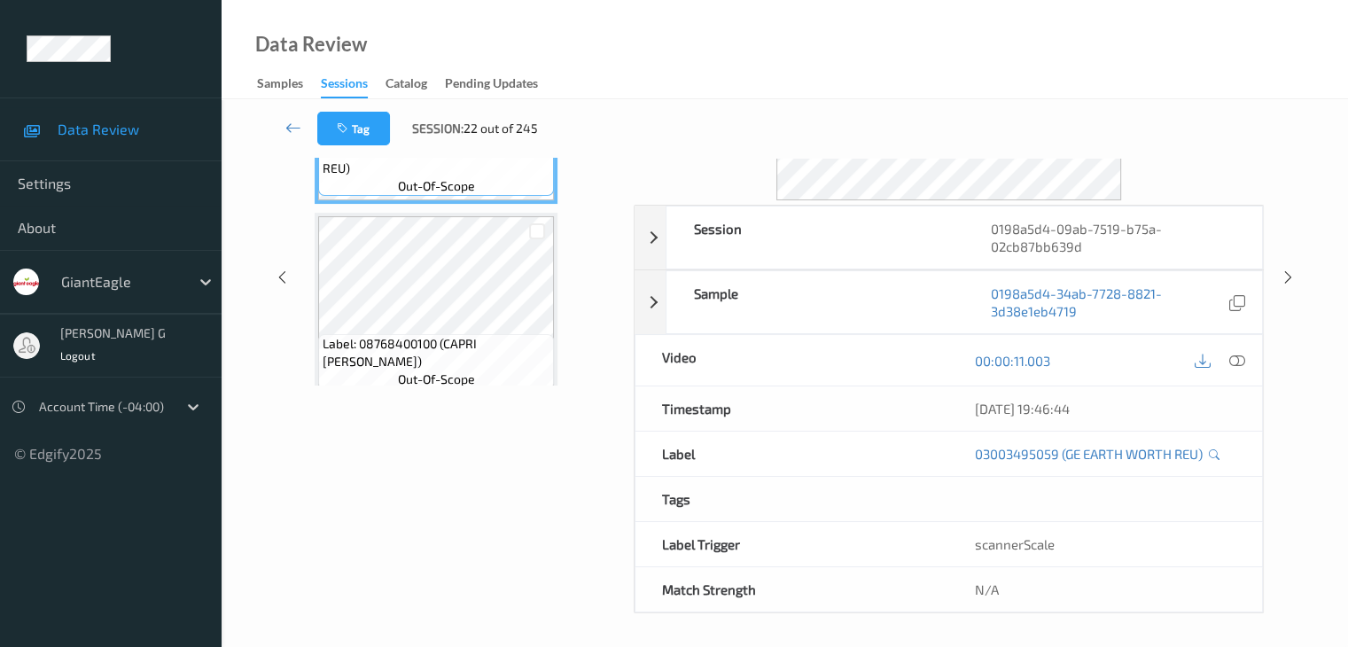
drag, startPoint x: 479, startPoint y: 1, endPoint x: 1064, endPoint y: 51, distance: 587.9
click at [1064, 51] on div "Data Review Samples Sessions Catalog Pending Updates" at bounding box center [785, 49] width 1126 height 99
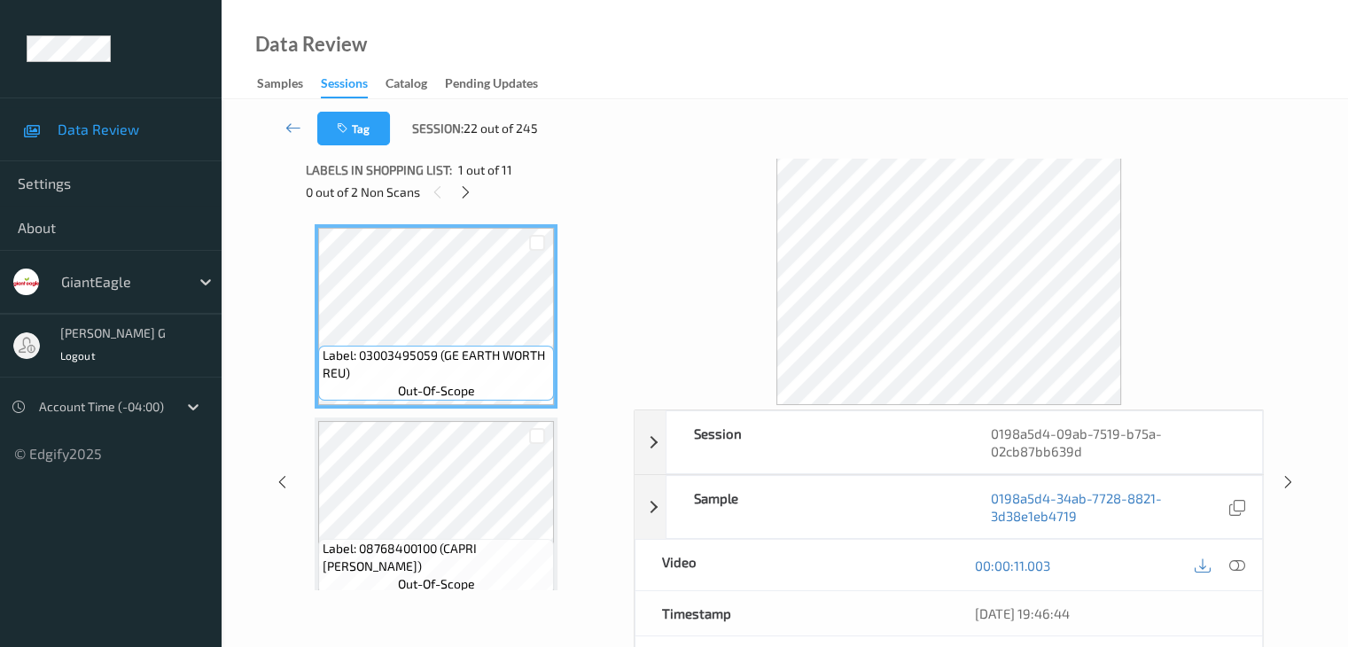
scroll to position [0, 0]
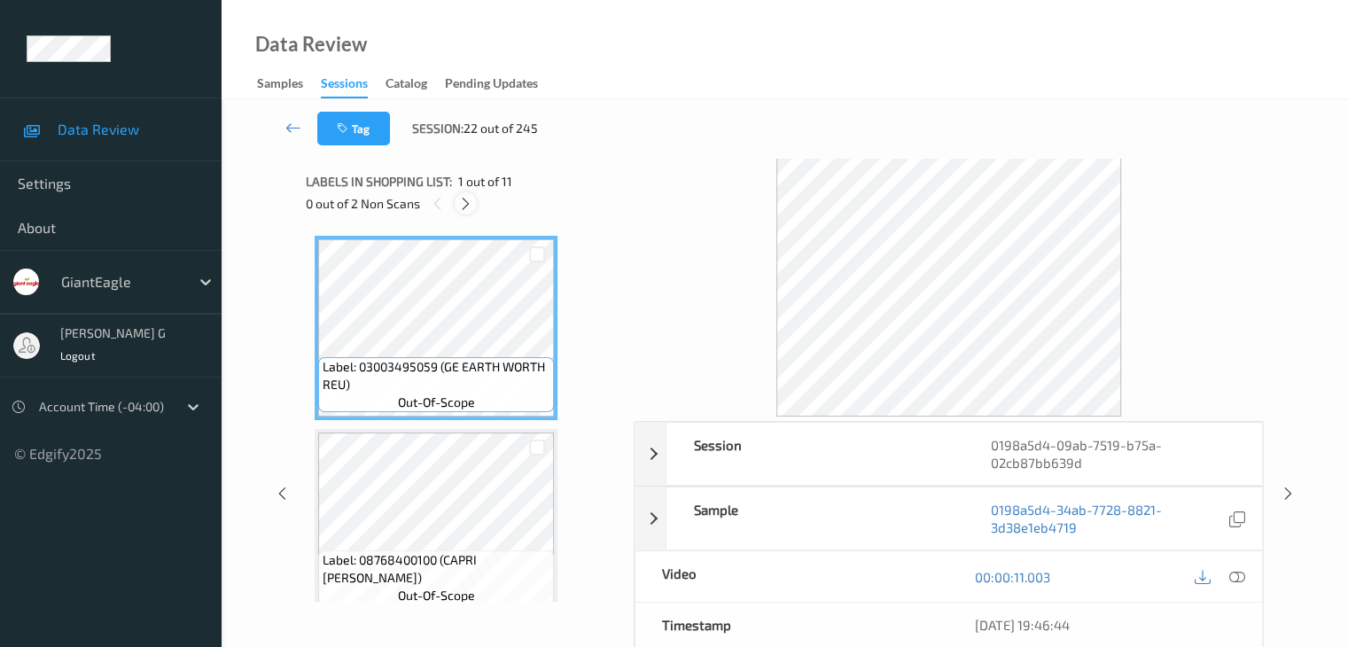
click at [470, 201] on icon at bounding box center [465, 204] width 15 height 16
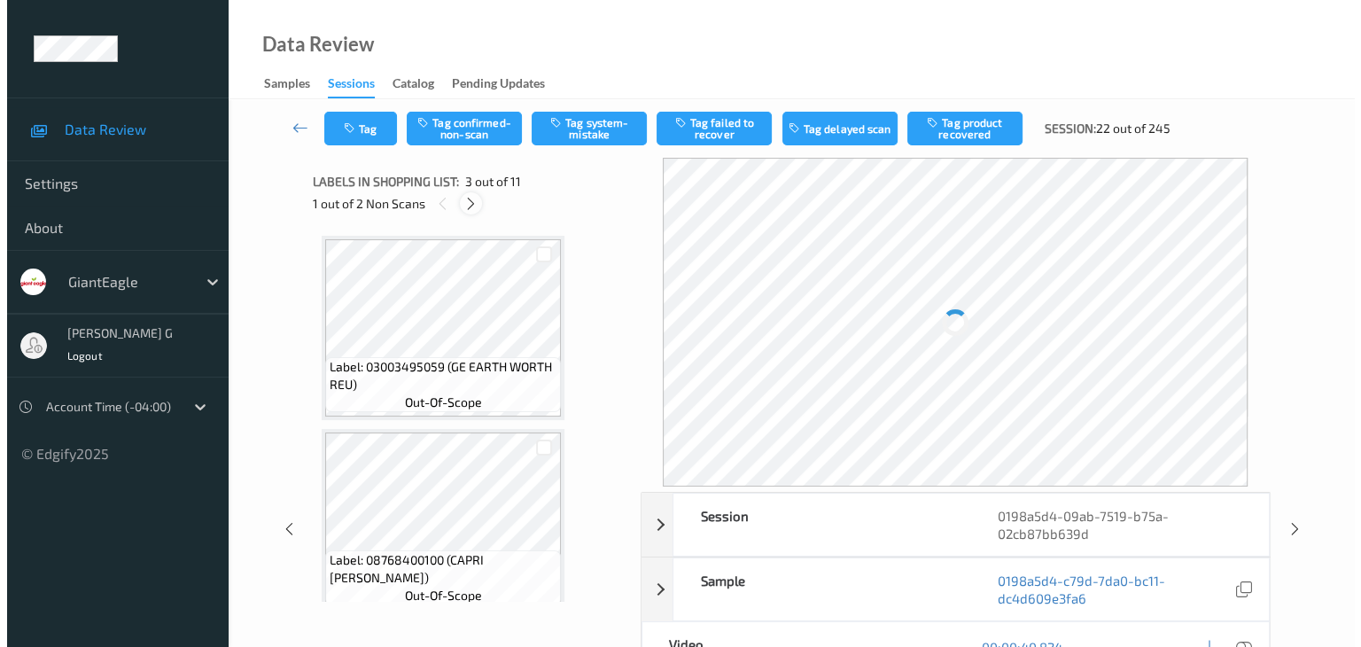
scroll to position [202, 0]
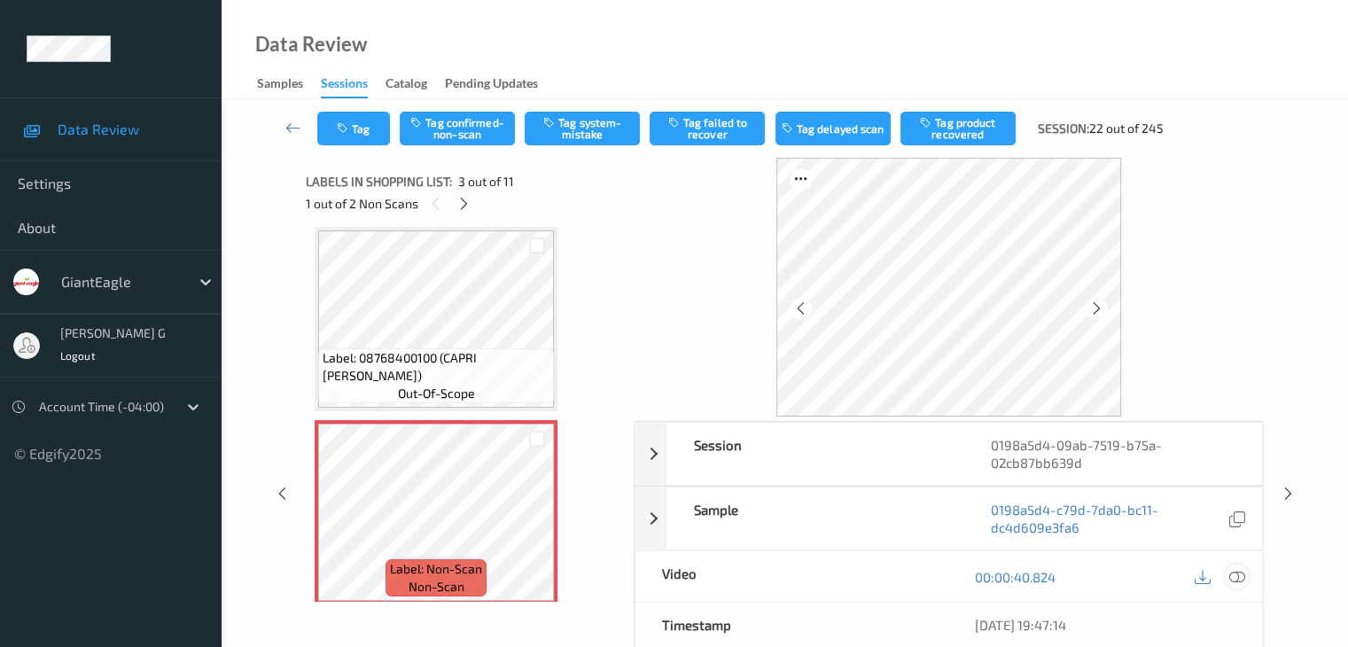
click at [1238, 575] on icon at bounding box center [1236, 577] width 16 height 16
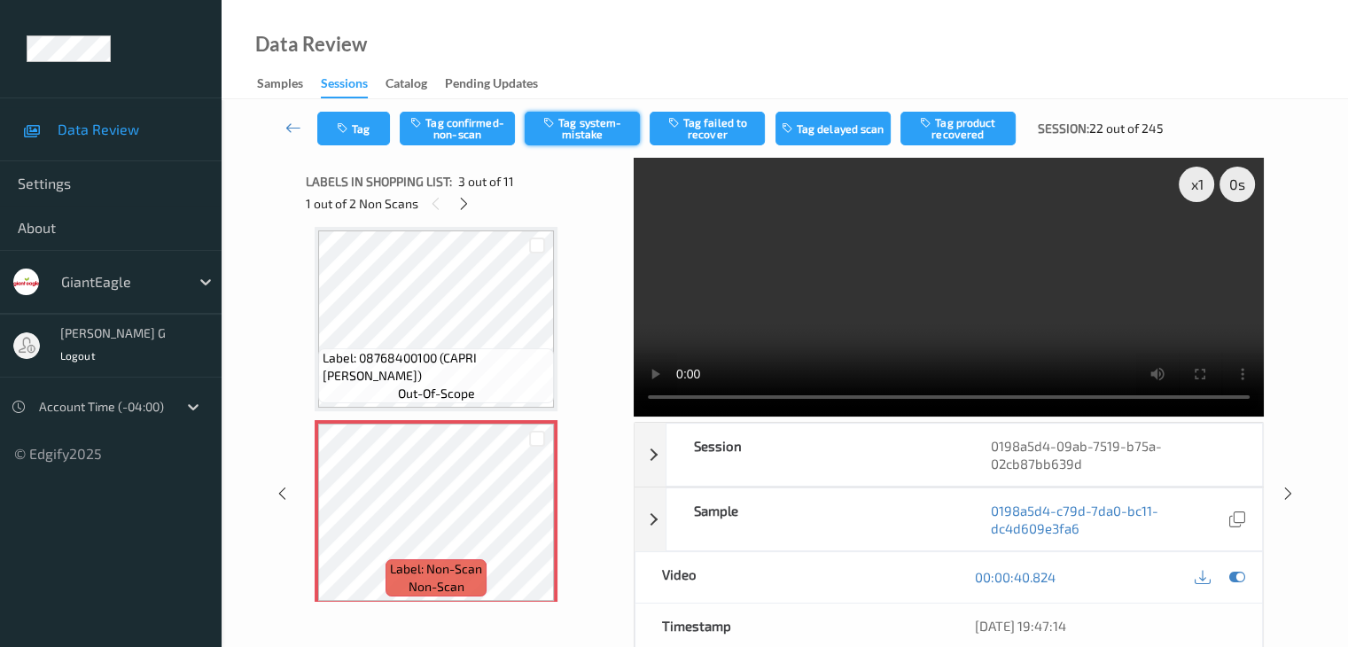
click at [588, 122] on button "Tag system-mistake" at bounding box center [582, 129] width 115 height 34
click at [358, 128] on button "Tag" at bounding box center [353, 129] width 73 height 34
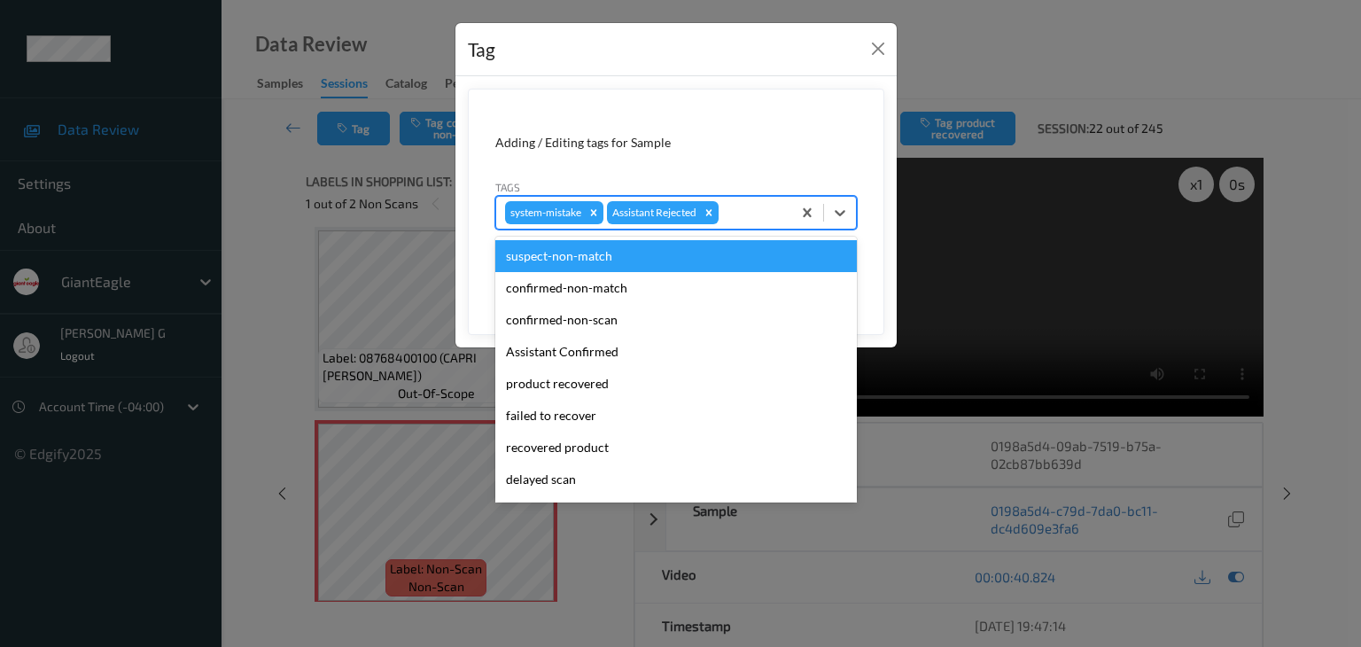
click at [770, 210] on div at bounding box center [752, 212] width 60 height 21
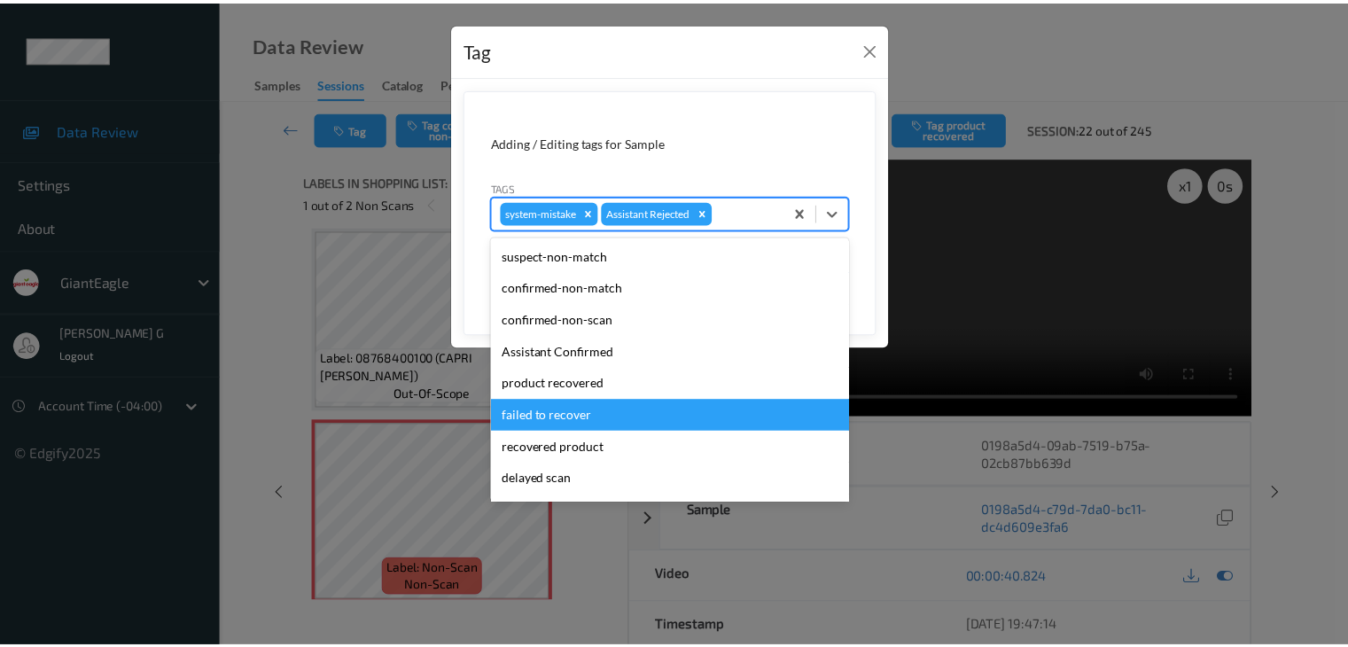
scroll to position [89, 0]
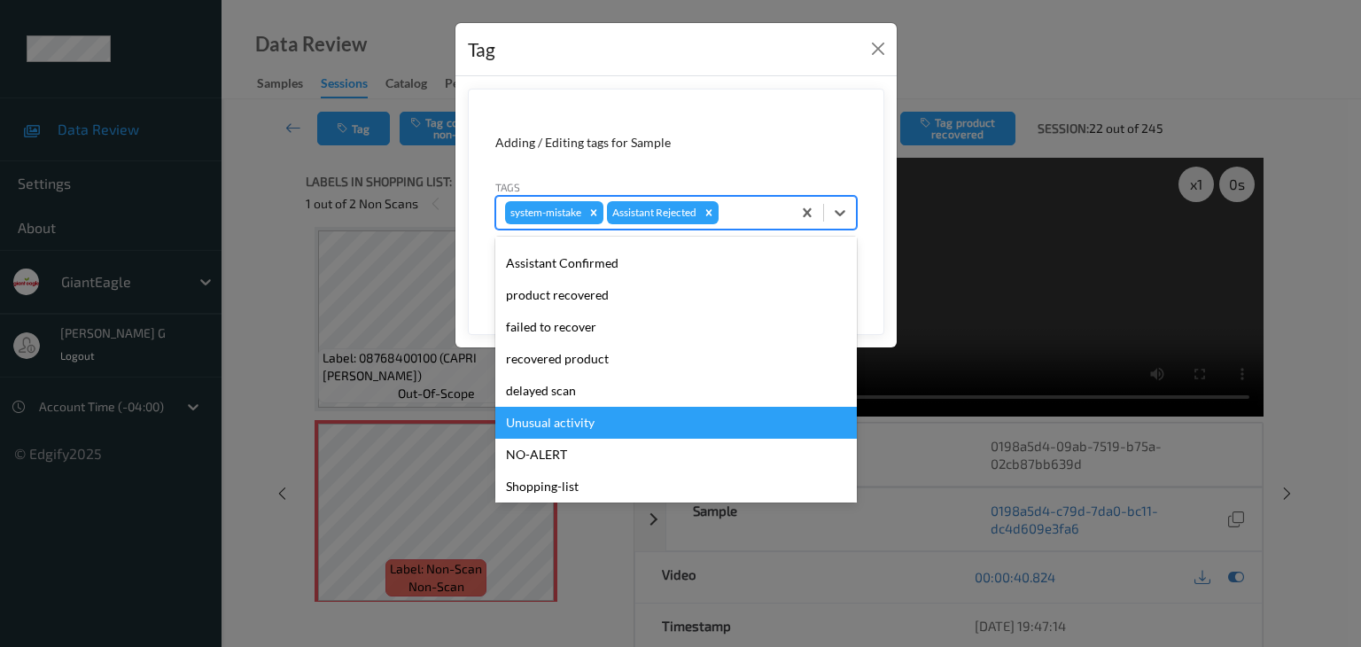
click at [550, 425] on div "Unusual activity" at bounding box center [676, 423] width 362 height 32
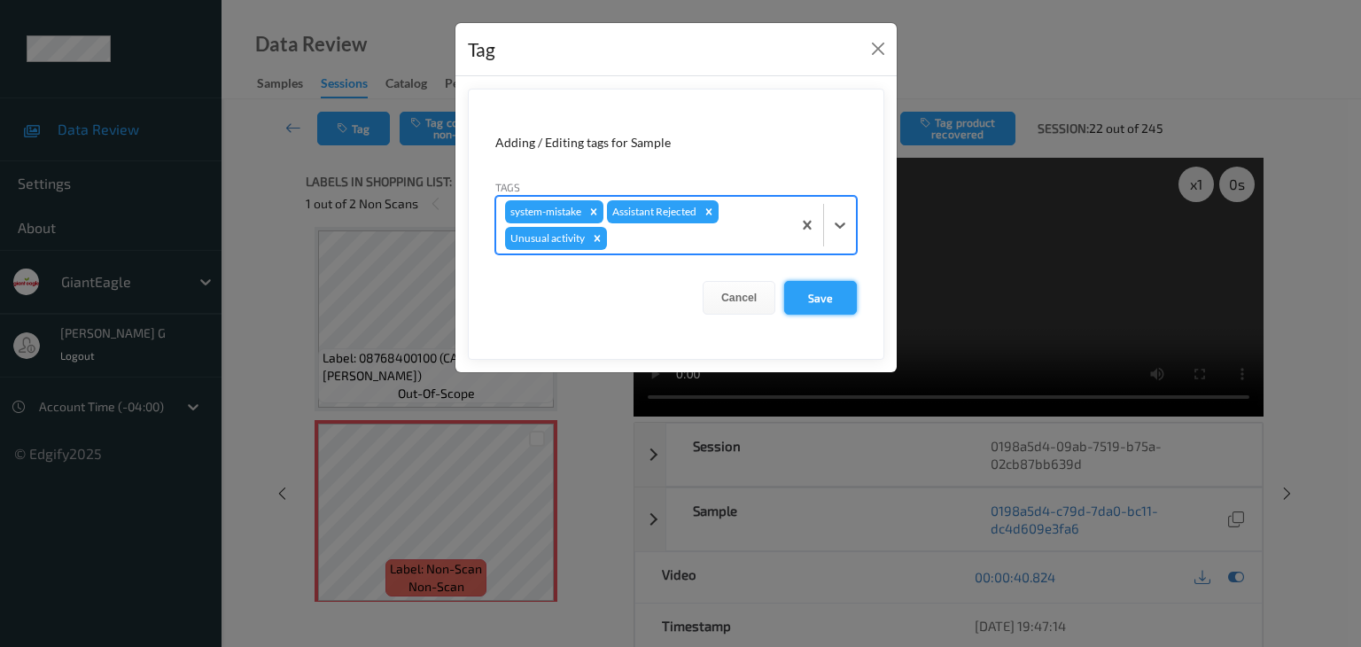
click at [833, 298] on button "Save" at bounding box center [820, 298] width 73 height 34
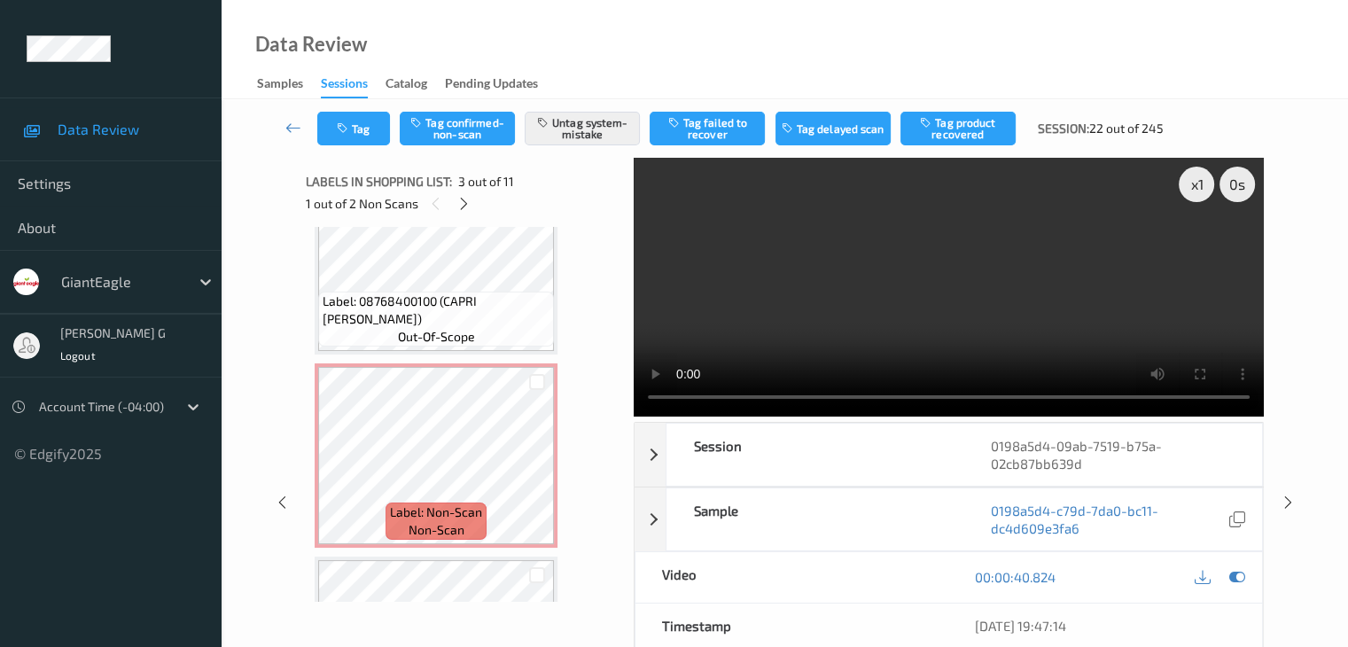
scroll to position [734, 0]
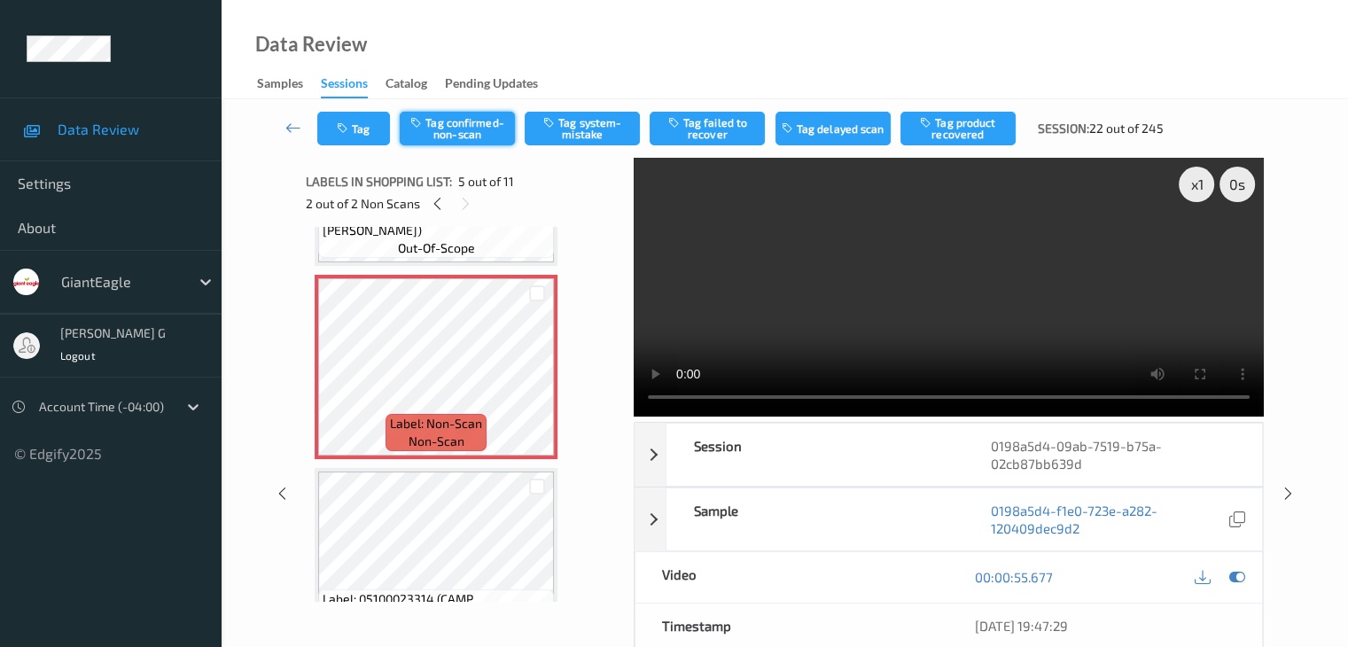
click at [471, 132] on button "Tag confirmed-non-scan" at bounding box center [457, 129] width 115 height 34
click at [955, 136] on button "Tag product recovered" at bounding box center [957, 129] width 115 height 34
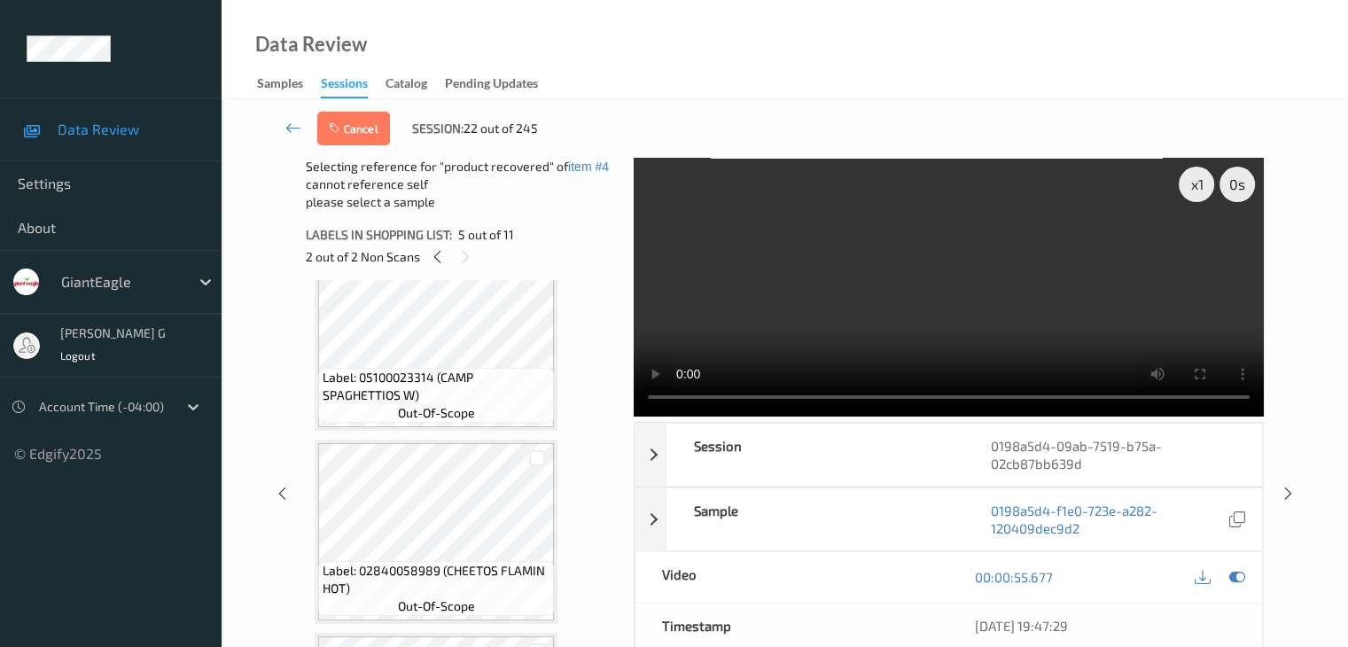
scroll to position [1088, 0]
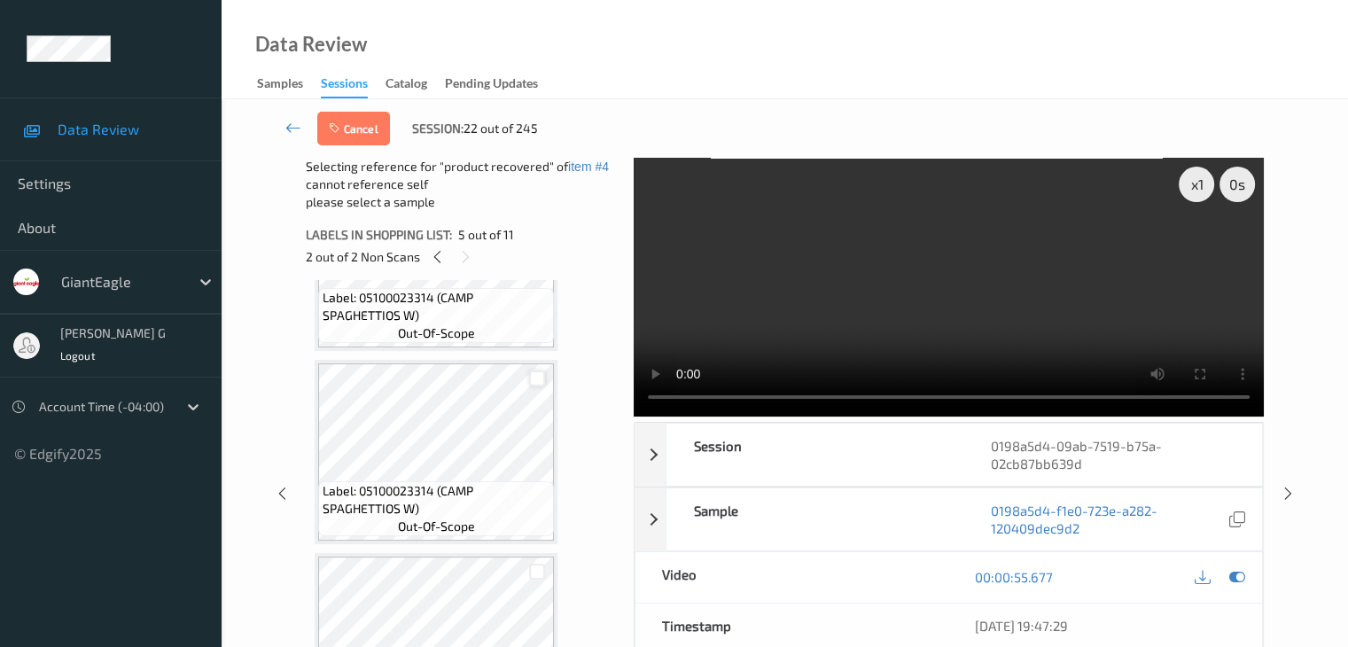
click at [540, 378] on div at bounding box center [537, 378] width 17 height 17
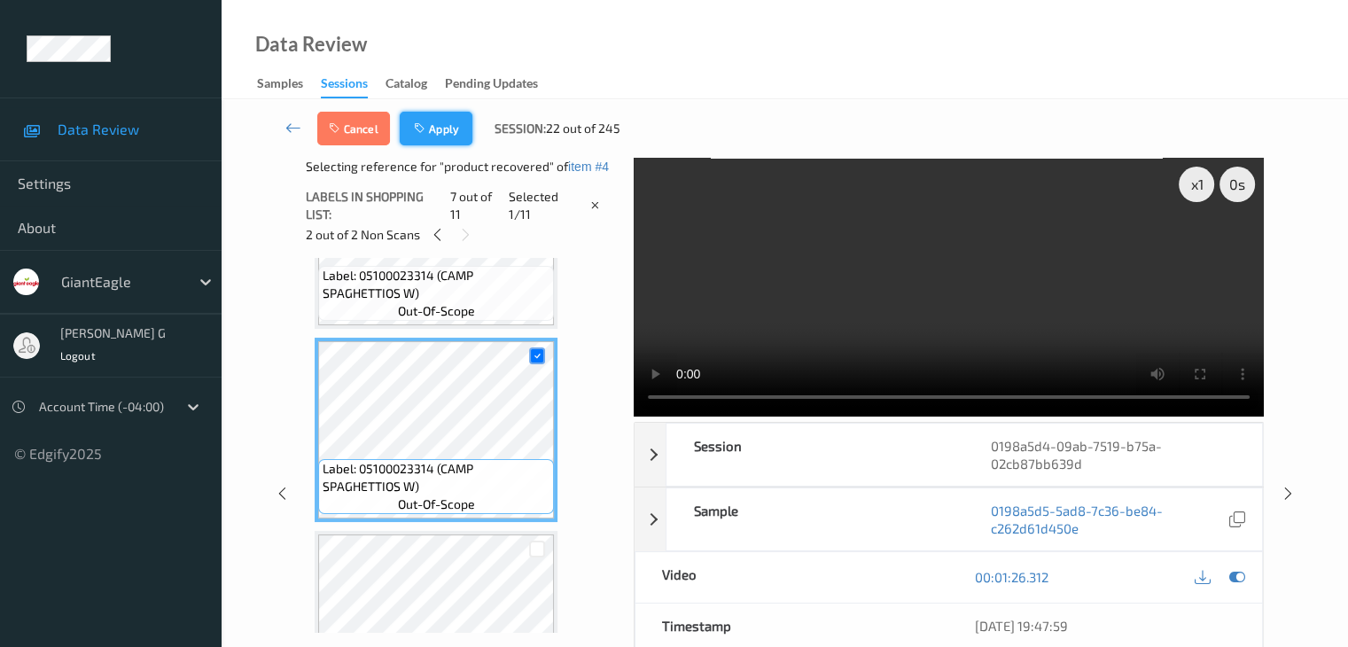
click at [448, 129] on button "Apply" at bounding box center [436, 129] width 73 height 34
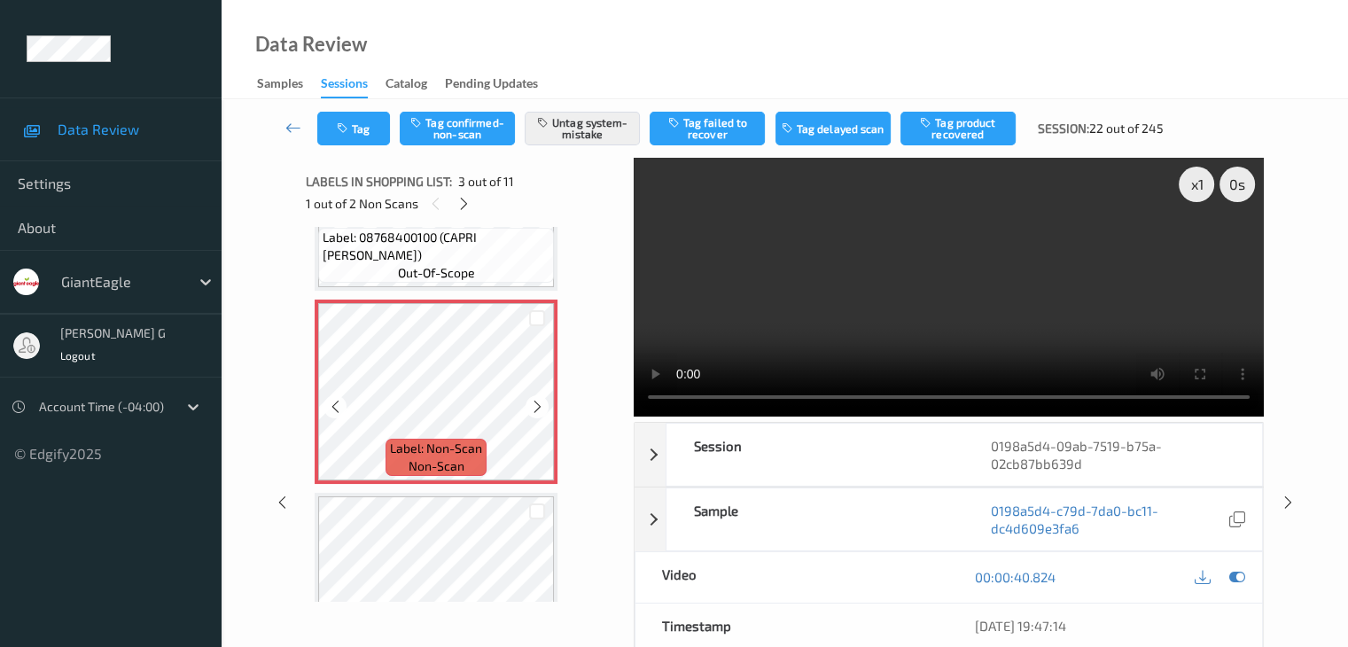
scroll to position [234, 0]
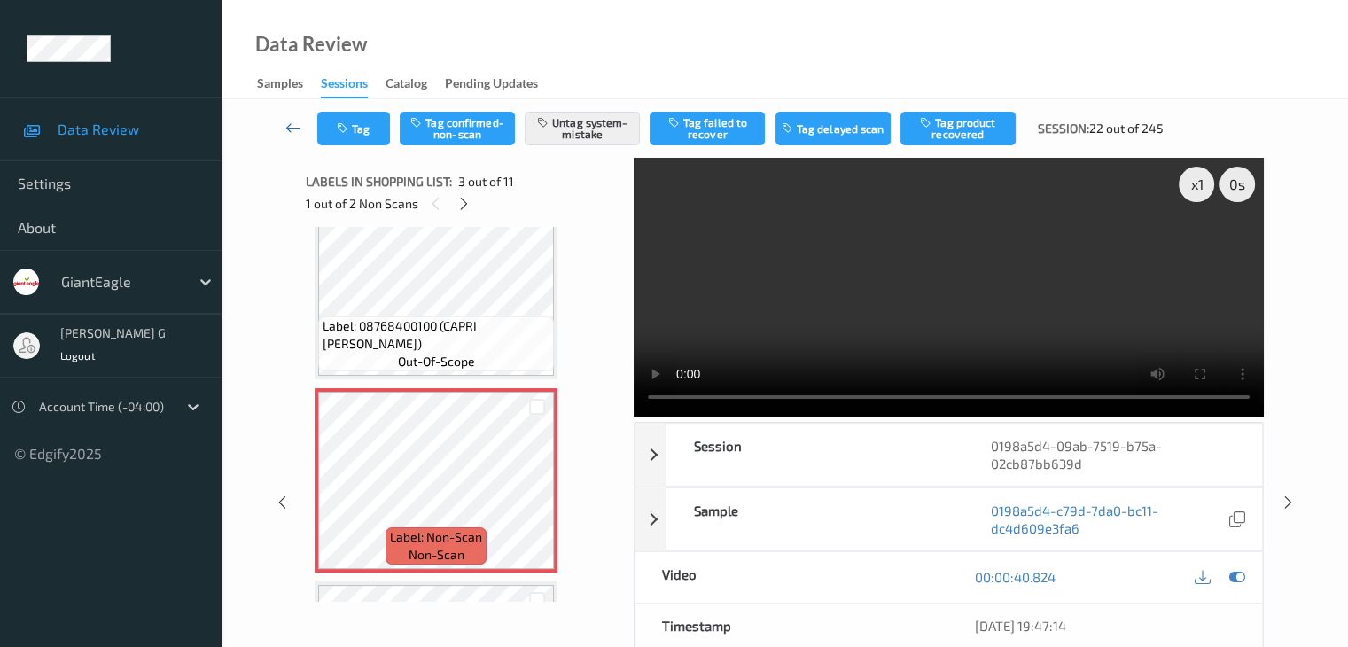
click at [293, 126] on icon at bounding box center [293, 128] width 16 height 18
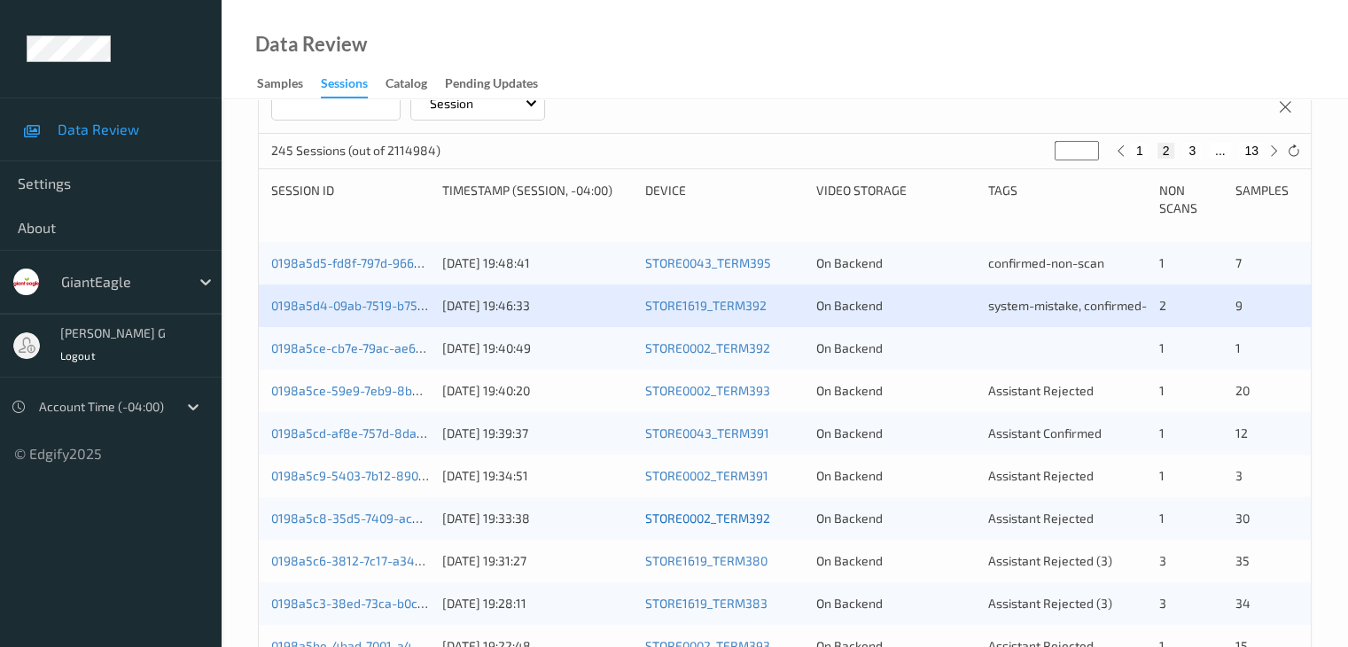
scroll to position [355, 0]
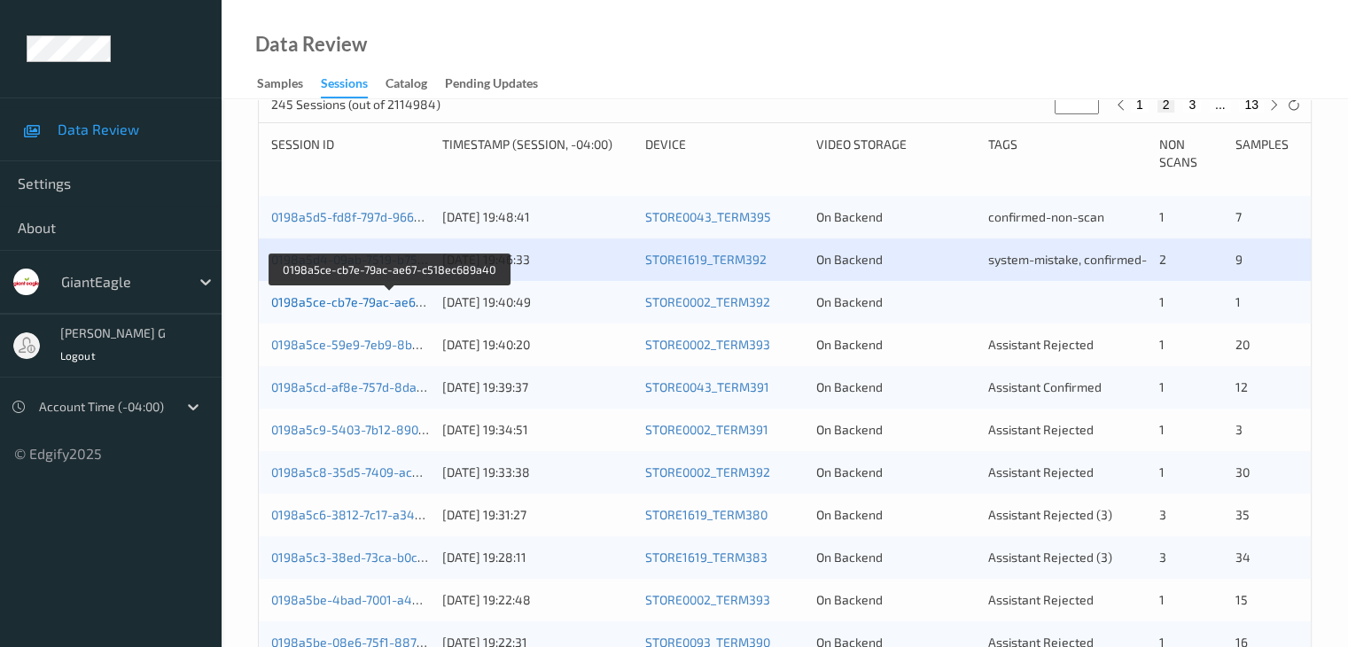
click at [326, 306] on link "0198a5ce-cb7e-79ac-ae67-c518ec689a40" at bounding box center [391, 301] width 240 height 15
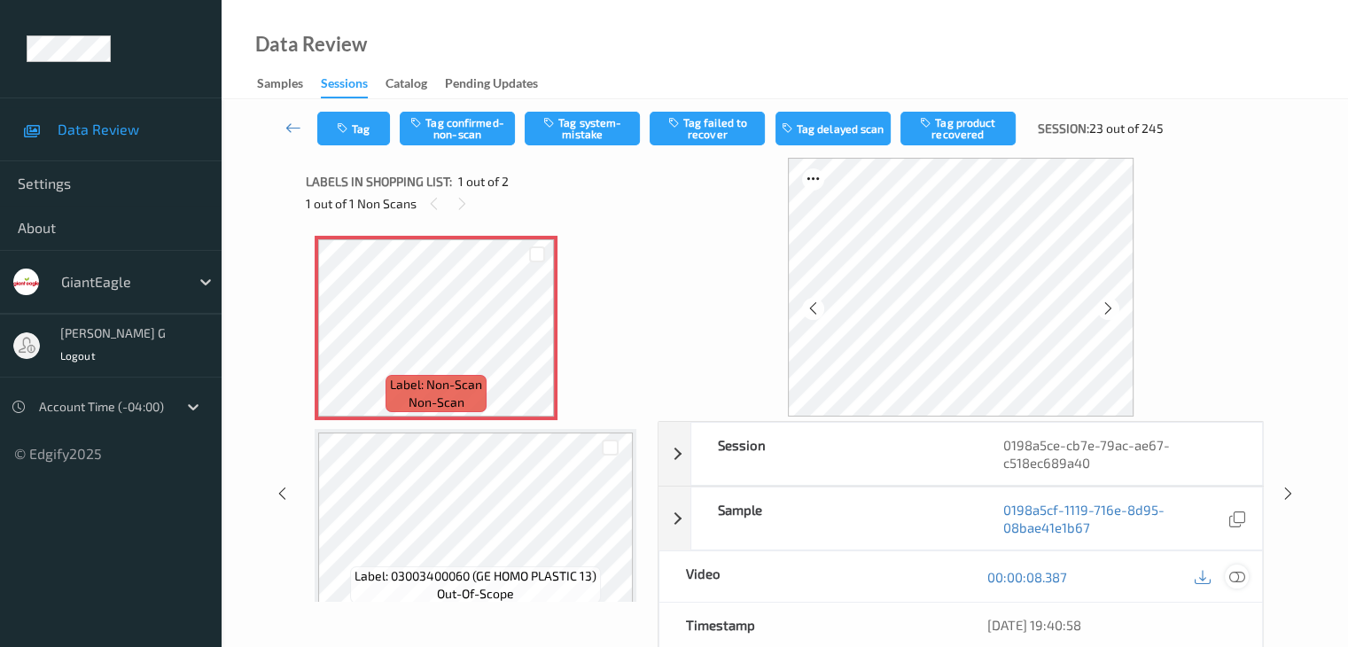
click at [1237, 573] on icon at bounding box center [1236, 577] width 16 height 16
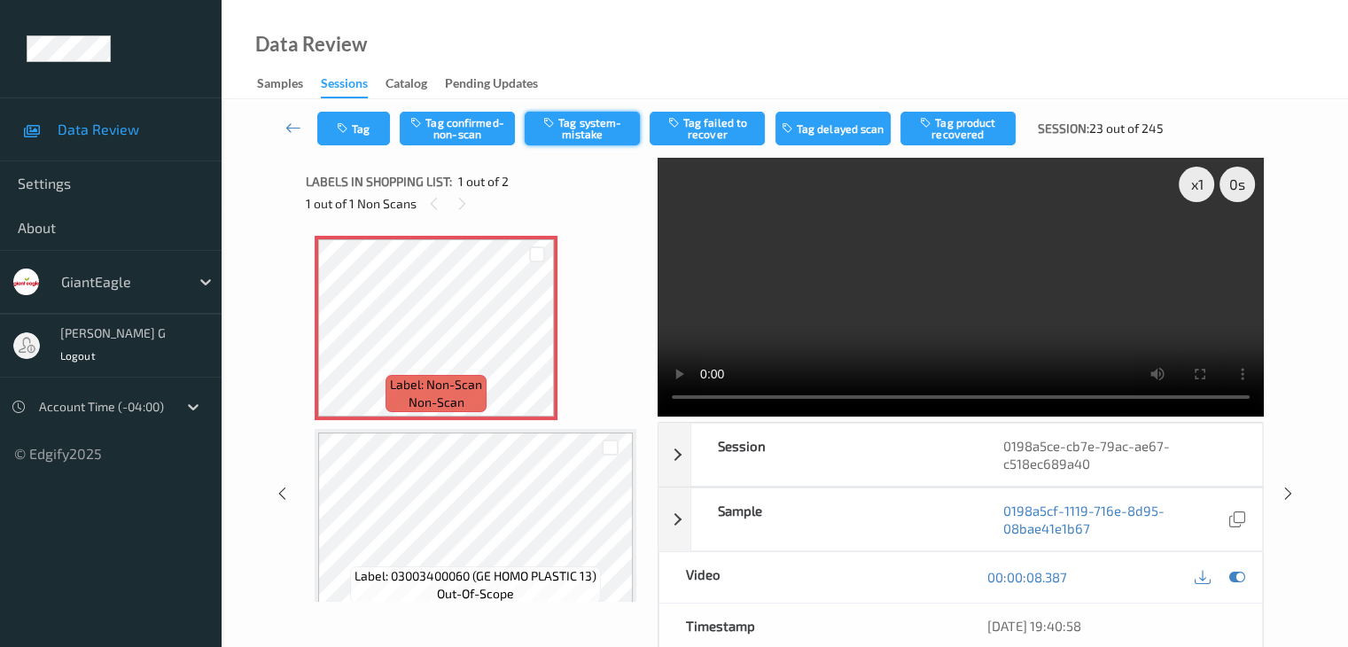
click at [607, 125] on button "Tag system-mistake" at bounding box center [582, 129] width 115 height 34
drag, startPoint x: 294, startPoint y: 129, endPoint x: 301, endPoint y: 96, distance: 33.5
click at [294, 129] on icon at bounding box center [293, 128] width 16 height 18
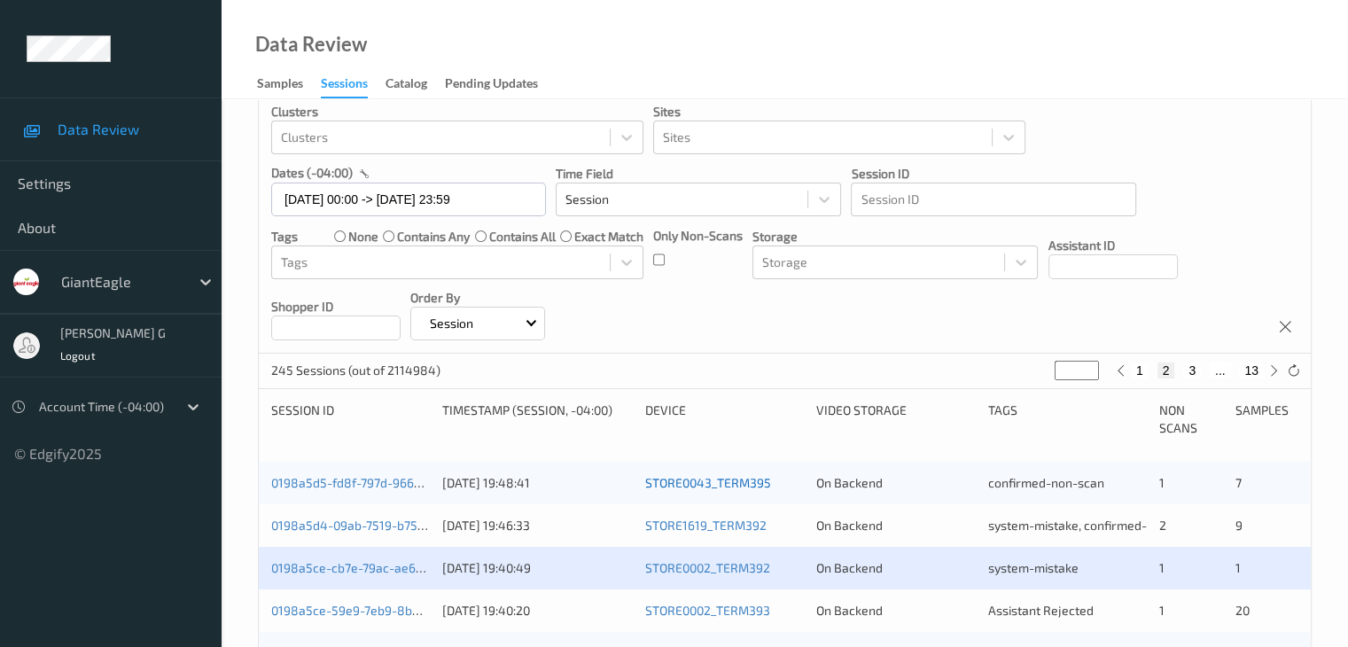
scroll to position [266, 0]
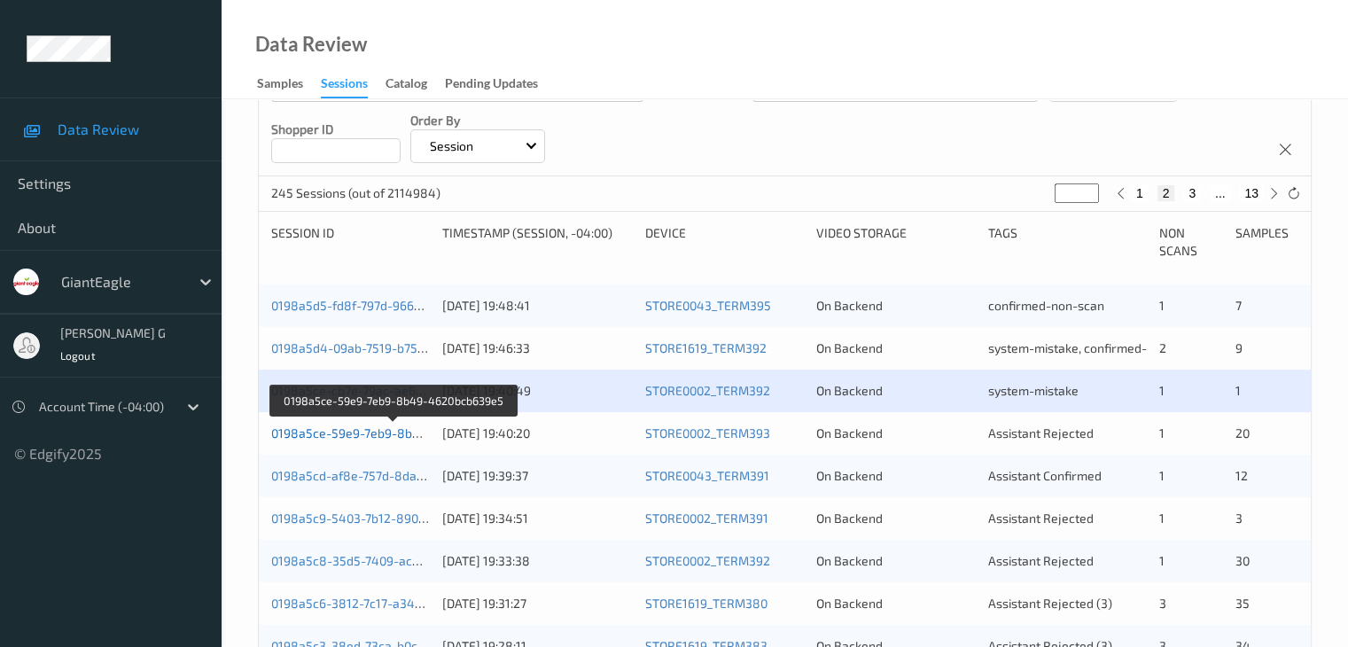
click at [355, 437] on link "0198a5ce-59e9-7eb9-8b49-4620bcb639e5" at bounding box center [394, 432] width 246 height 15
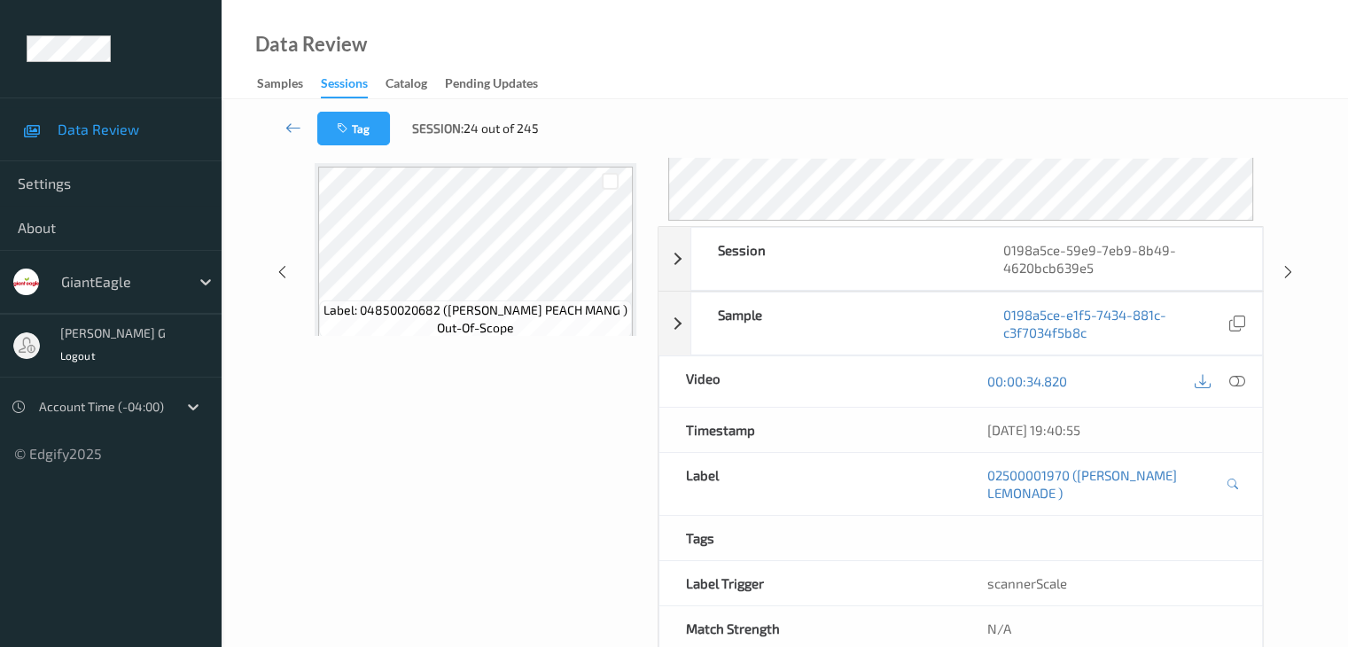
scroll to position [234, 0]
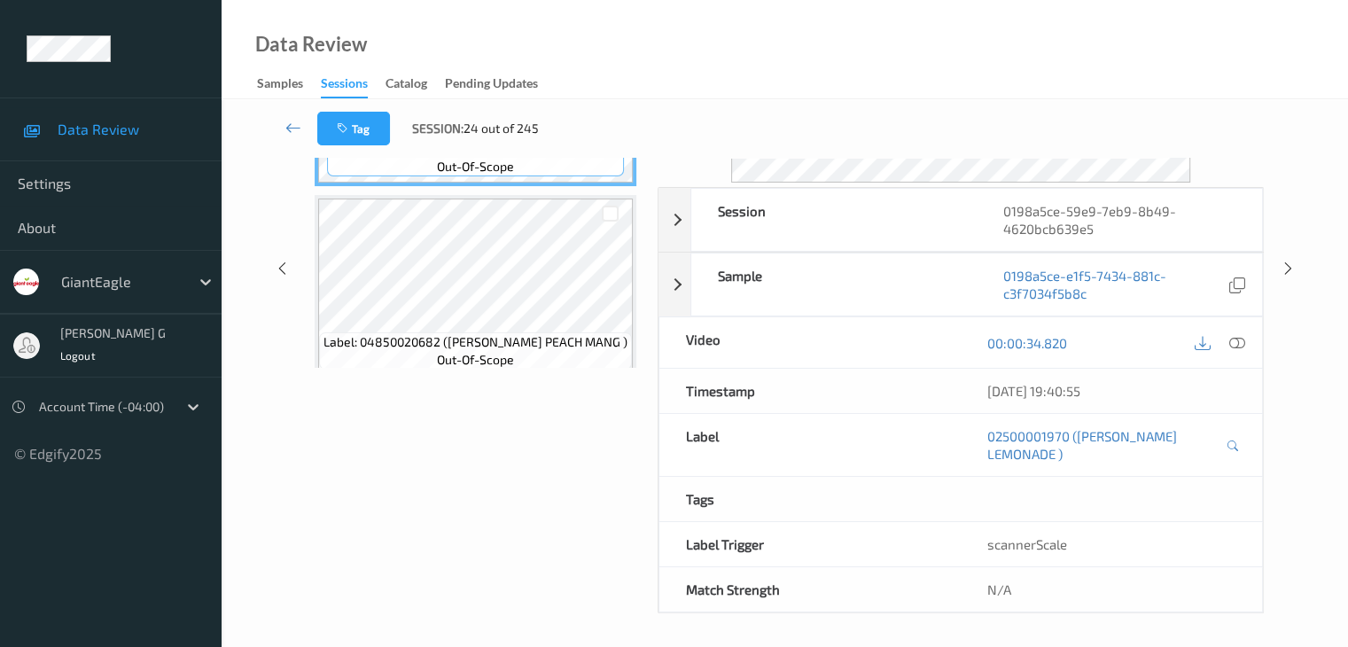
drag, startPoint x: 447, startPoint y: 1, endPoint x: 955, endPoint y: 61, distance: 512.3
click at [955, 61] on div "Data Review Samples Sessions Catalog Pending Updates" at bounding box center [785, 49] width 1126 height 99
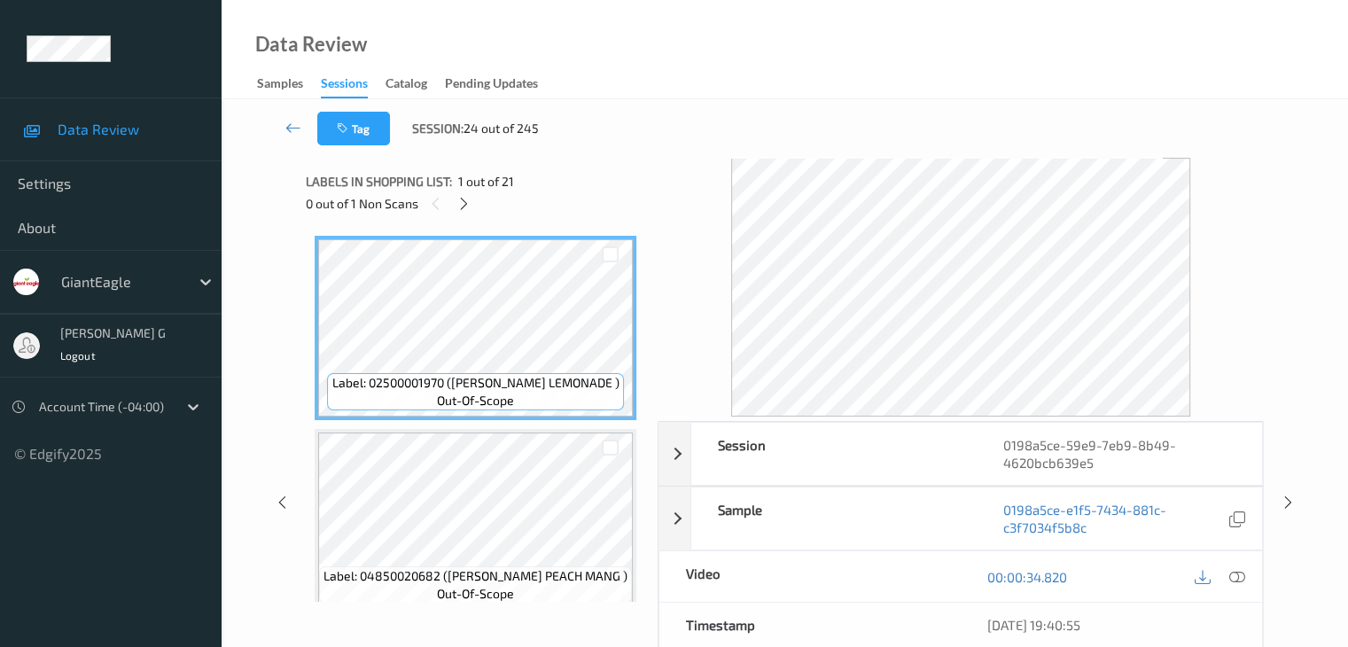
scroll to position [0, 0]
click at [467, 204] on icon at bounding box center [463, 204] width 15 height 16
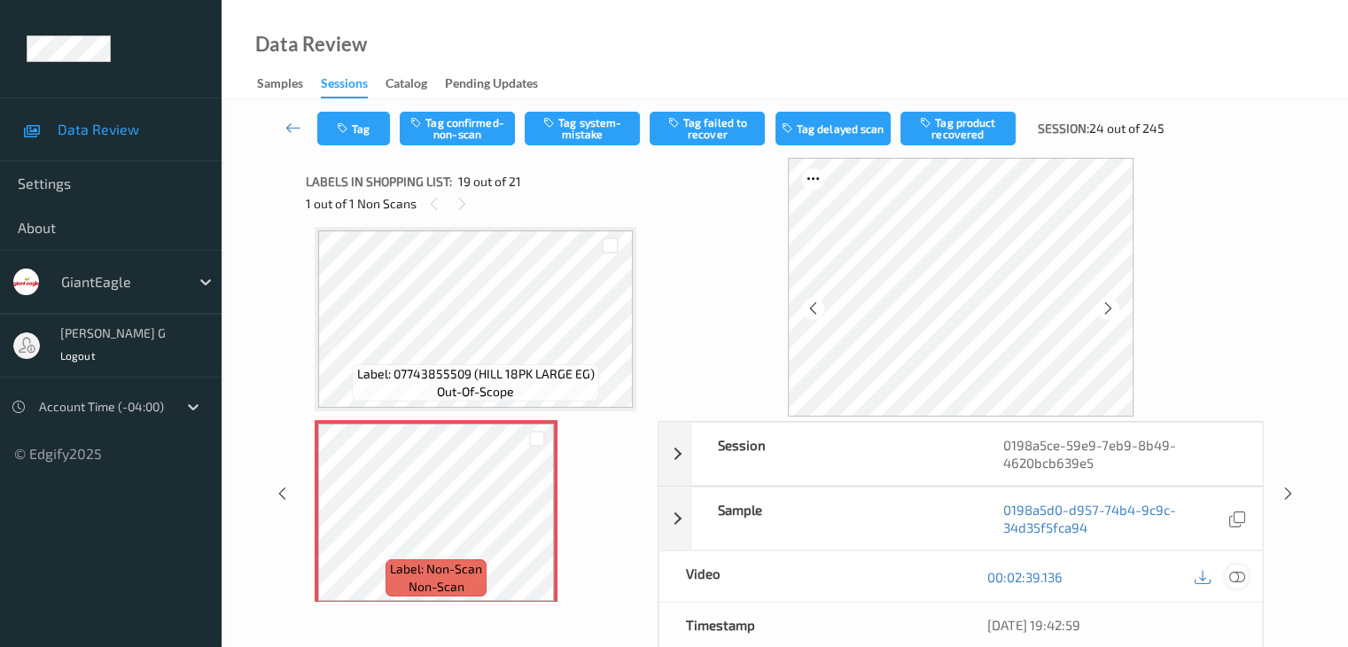
click at [1235, 574] on icon at bounding box center [1236, 577] width 16 height 16
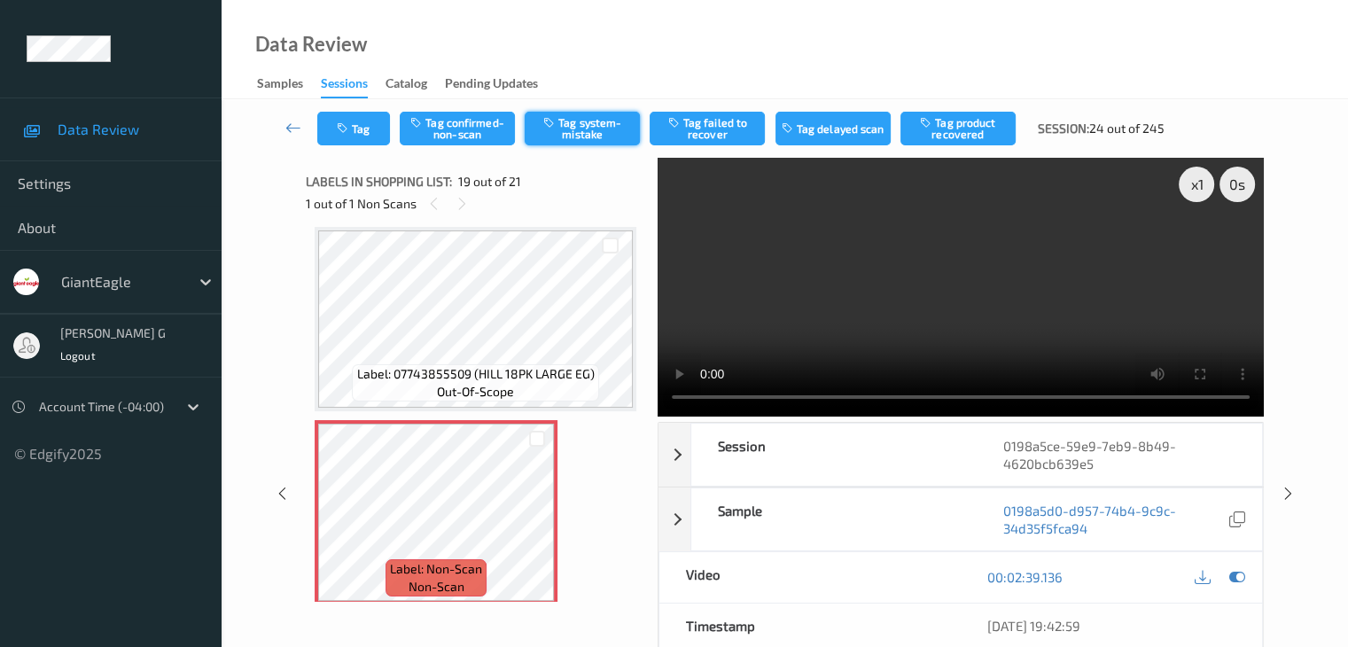
click at [600, 129] on button "Tag system-mistake" at bounding box center [582, 129] width 115 height 34
click at [292, 126] on icon at bounding box center [293, 128] width 16 height 18
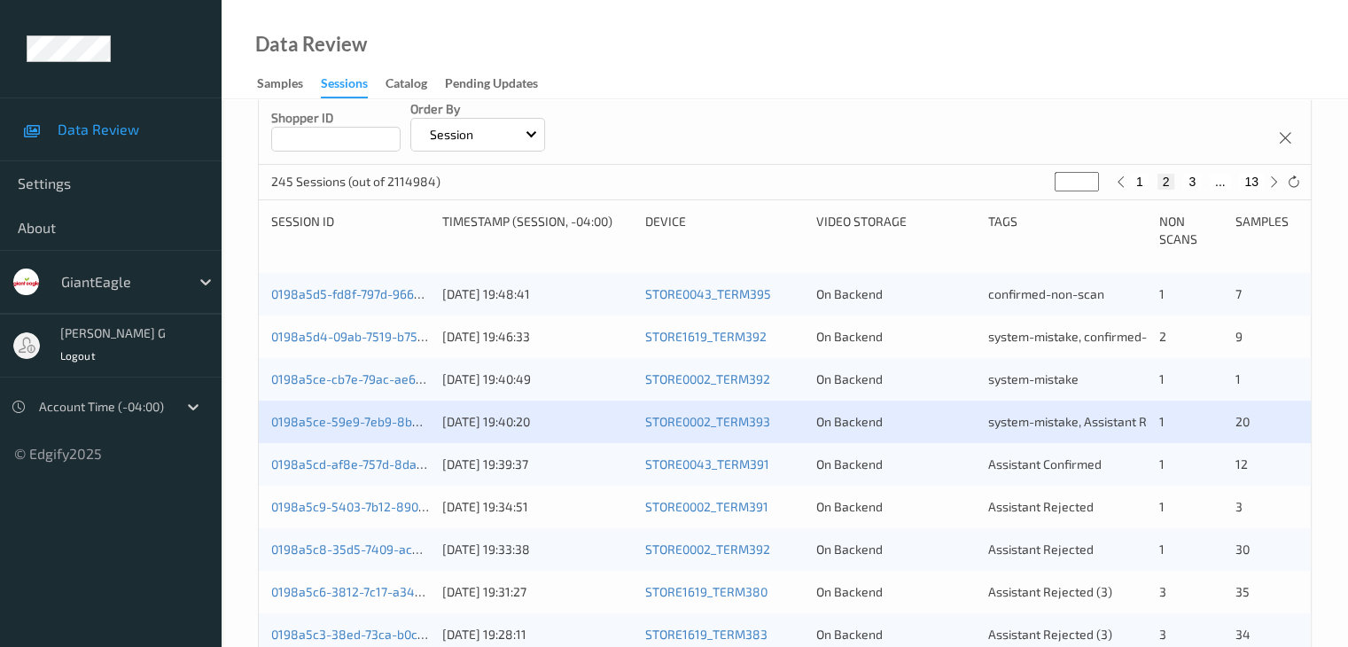
scroll to position [355, 0]
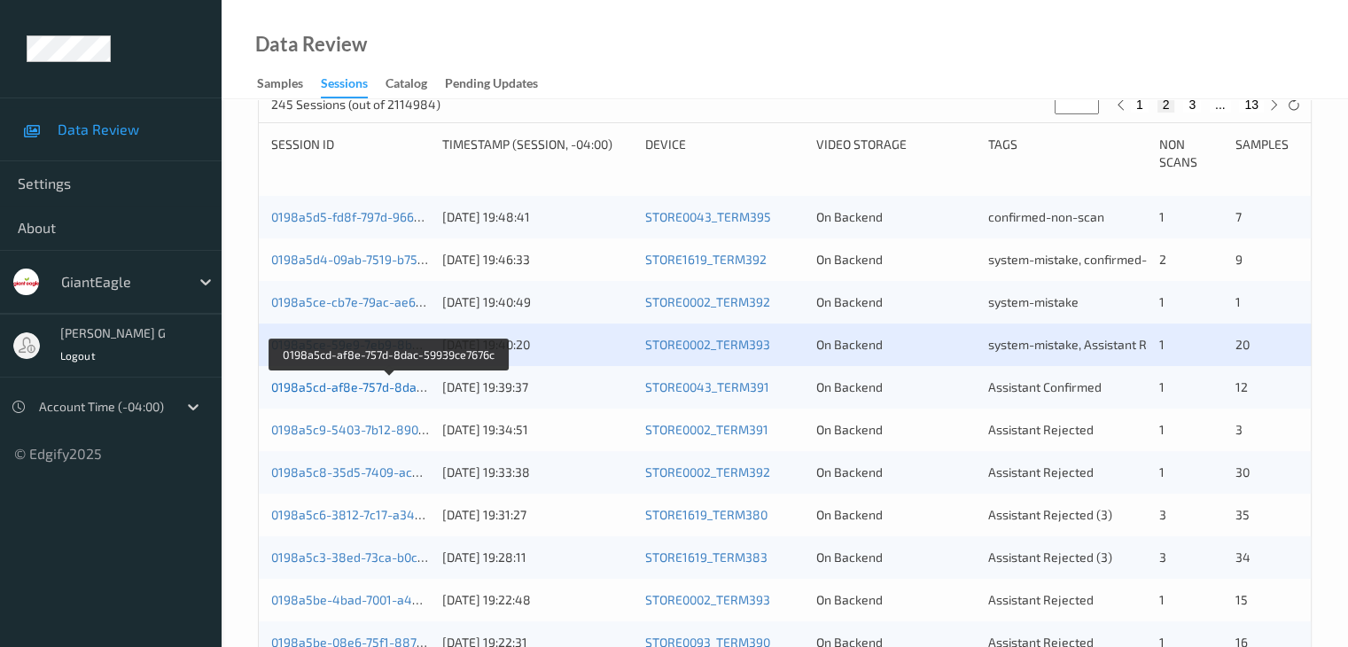
click at [376, 390] on link "0198a5cd-af8e-757d-8dac-59939ce7676c" at bounding box center [390, 386] width 238 height 15
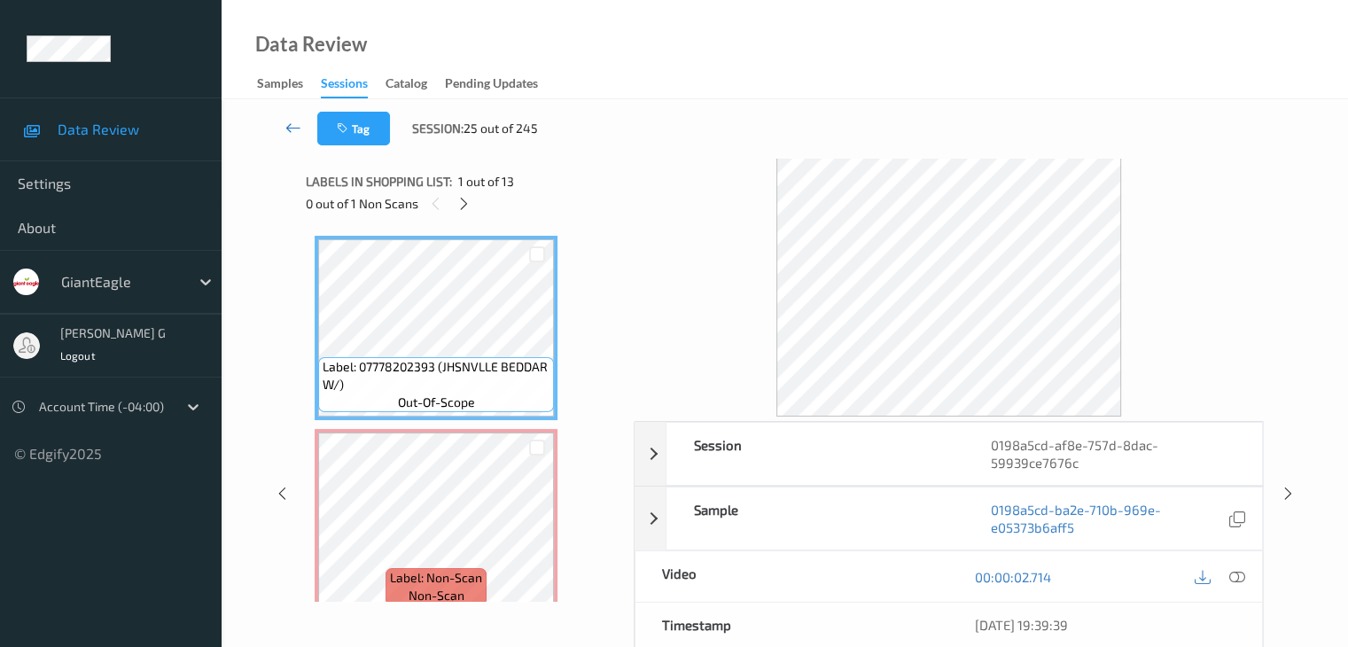
click at [292, 125] on icon at bounding box center [293, 128] width 16 height 18
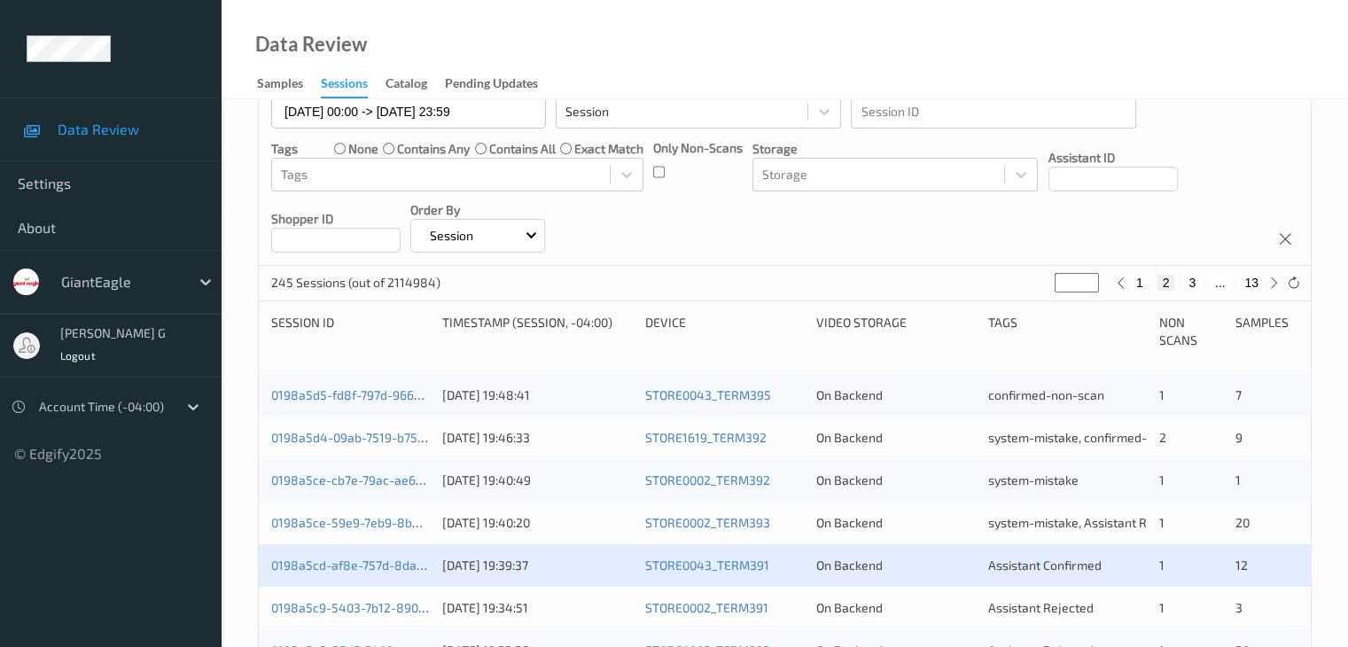
scroll to position [355, 0]
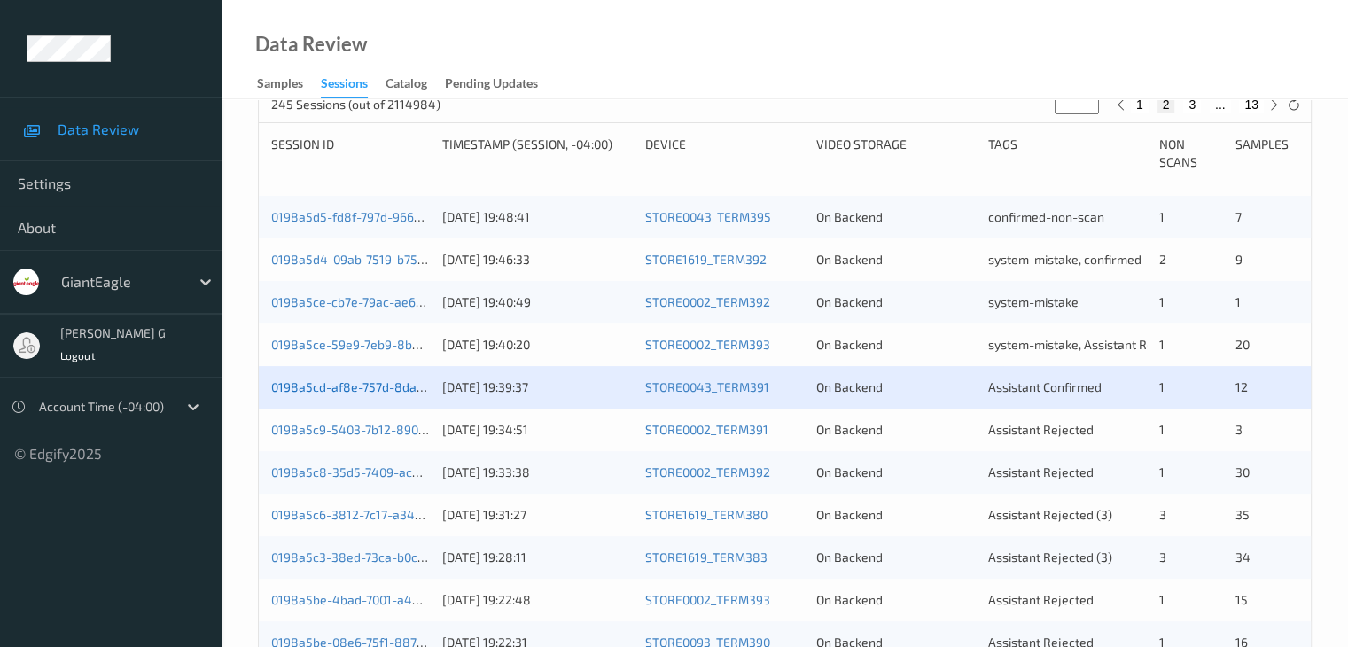
click at [366, 379] on link "0198a5cd-af8e-757d-8dac-59939ce7676c" at bounding box center [390, 386] width 238 height 15
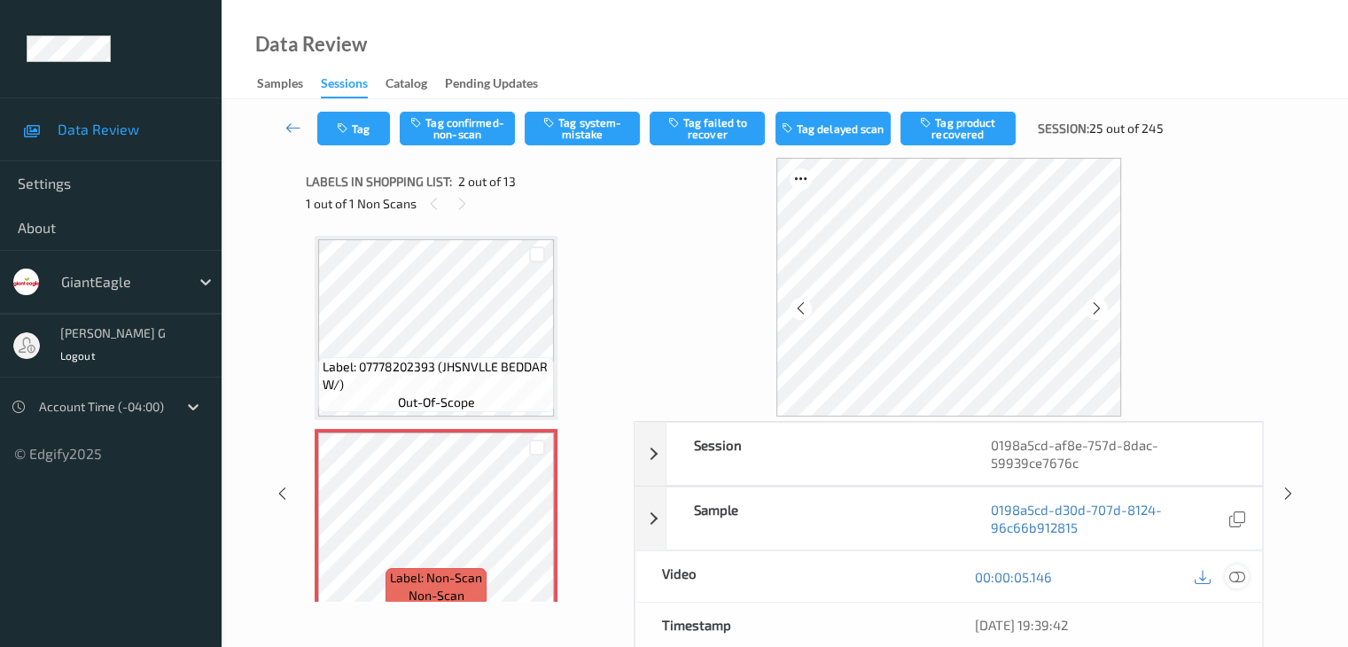
click at [1237, 576] on icon at bounding box center [1236, 577] width 16 height 16
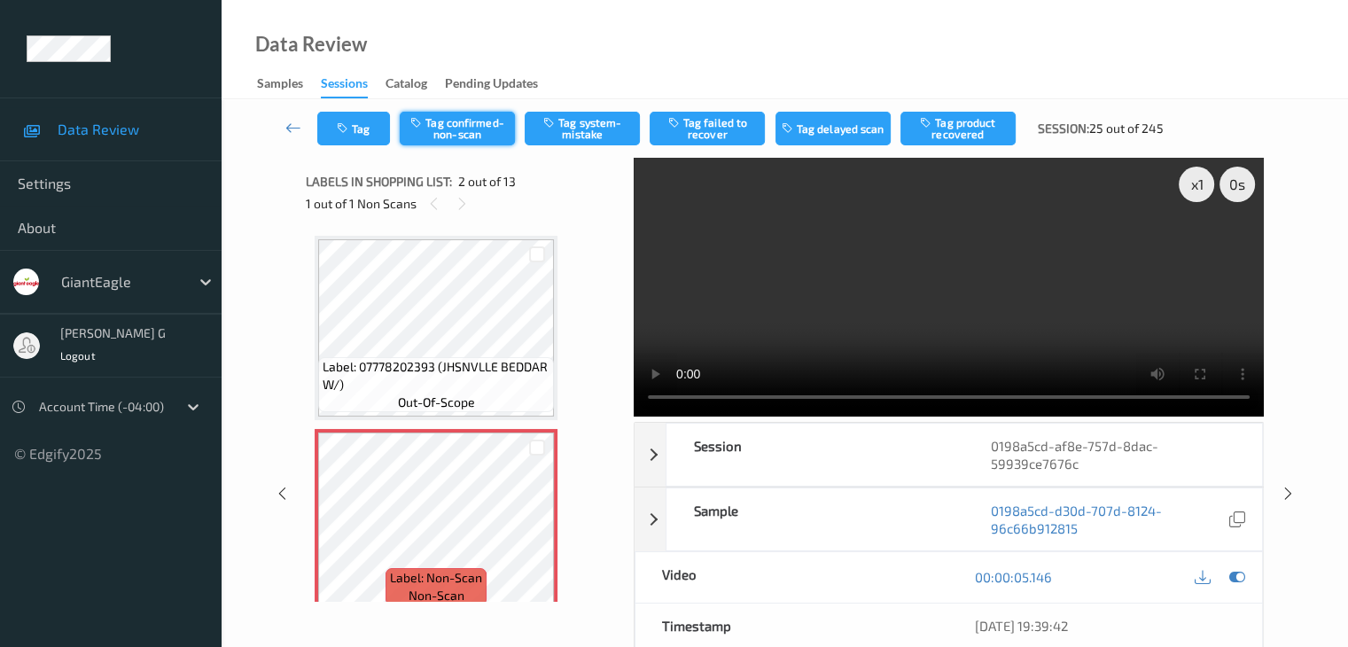
click at [471, 129] on button "Tag confirmed-non-scan" at bounding box center [457, 129] width 115 height 34
click at [966, 130] on button "Tag product recovered" at bounding box center [957, 129] width 115 height 34
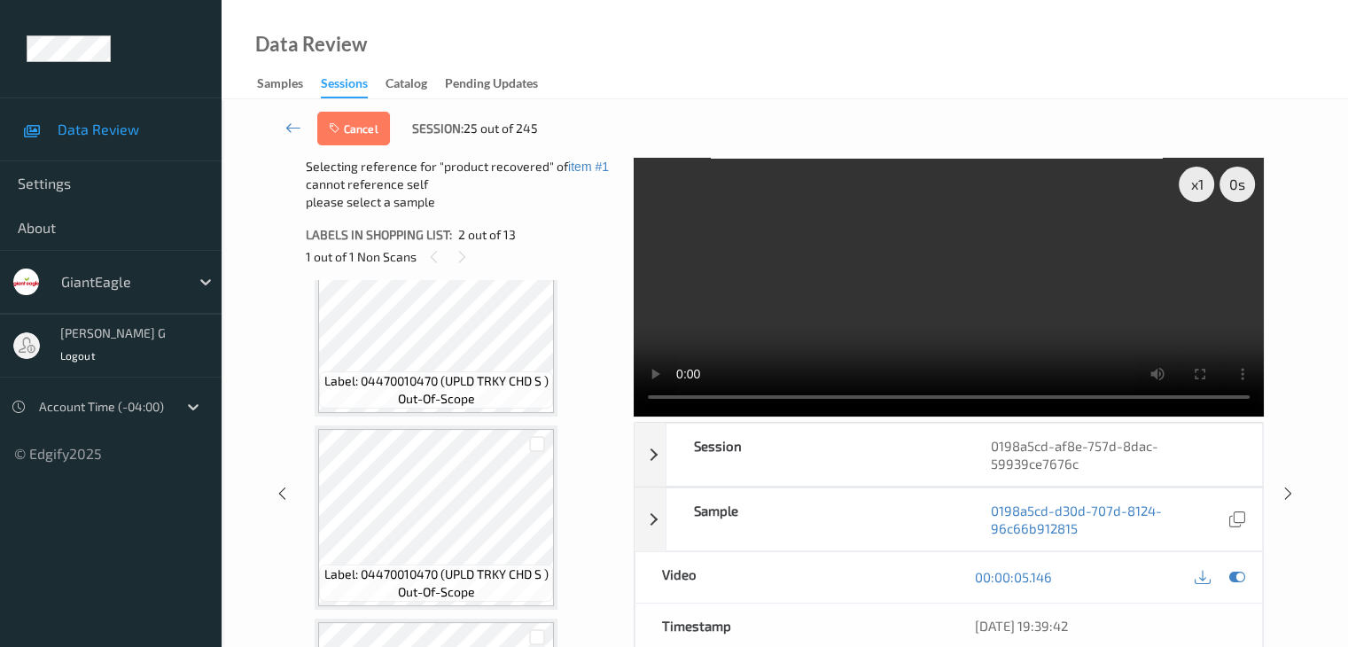
scroll to position [355, 0]
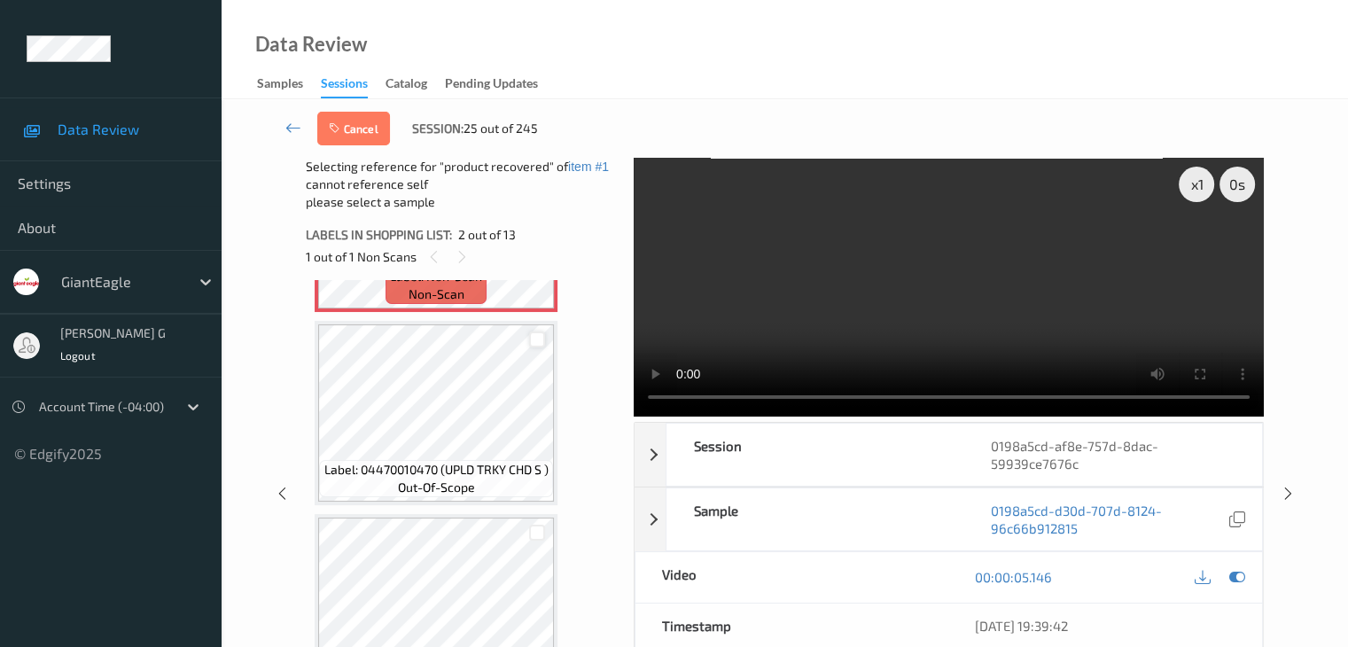
click at [535, 339] on div at bounding box center [537, 339] width 17 height 17
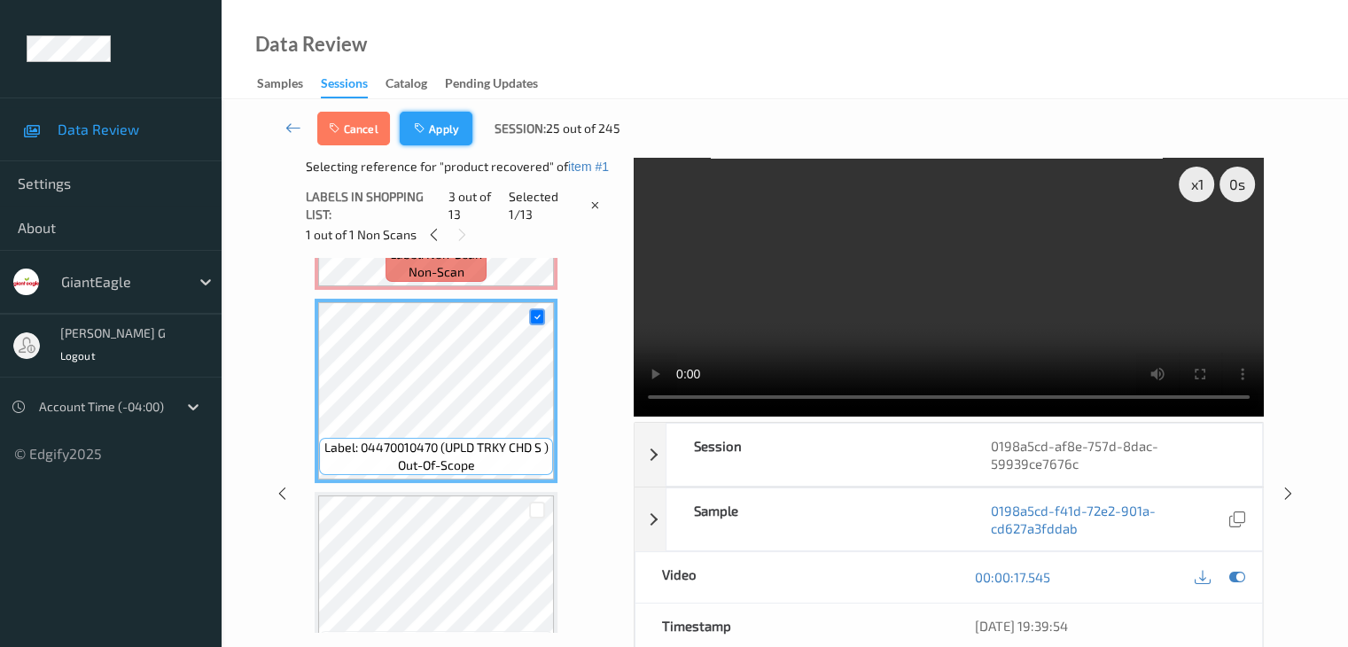
click at [438, 126] on button "Apply" at bounding box center [436, 129] width 73 height 34
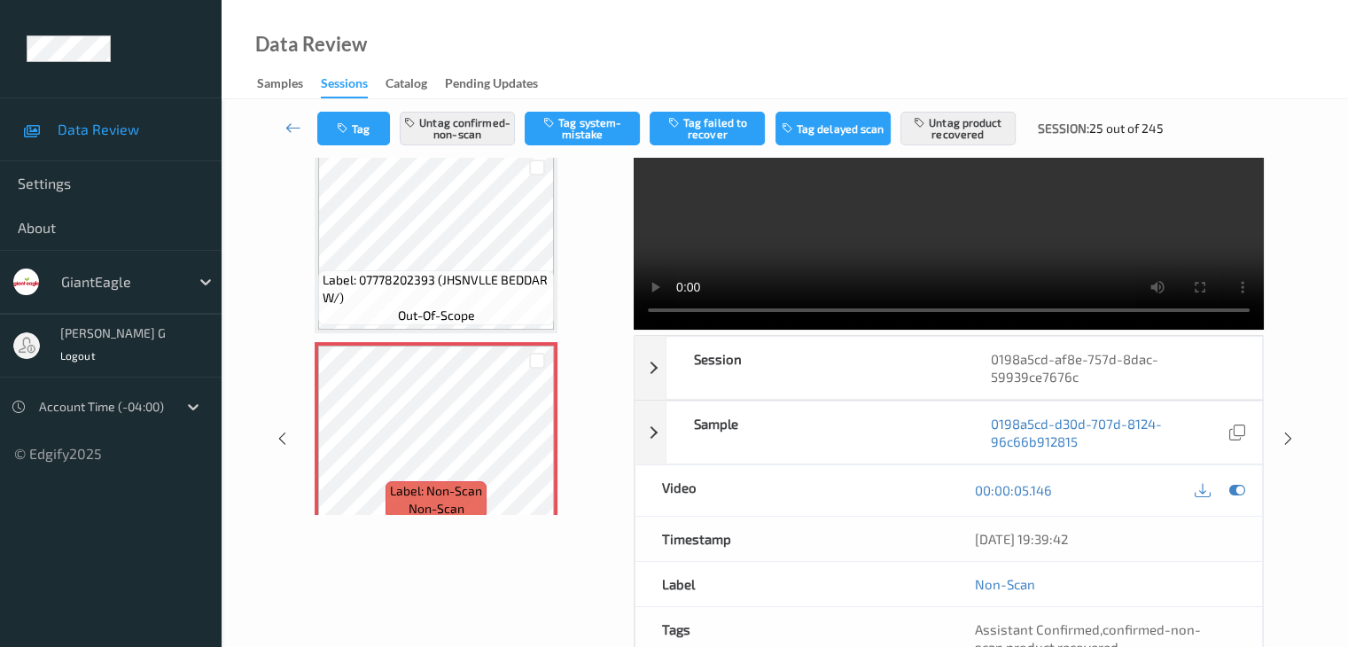
scroll to position [0, 0]
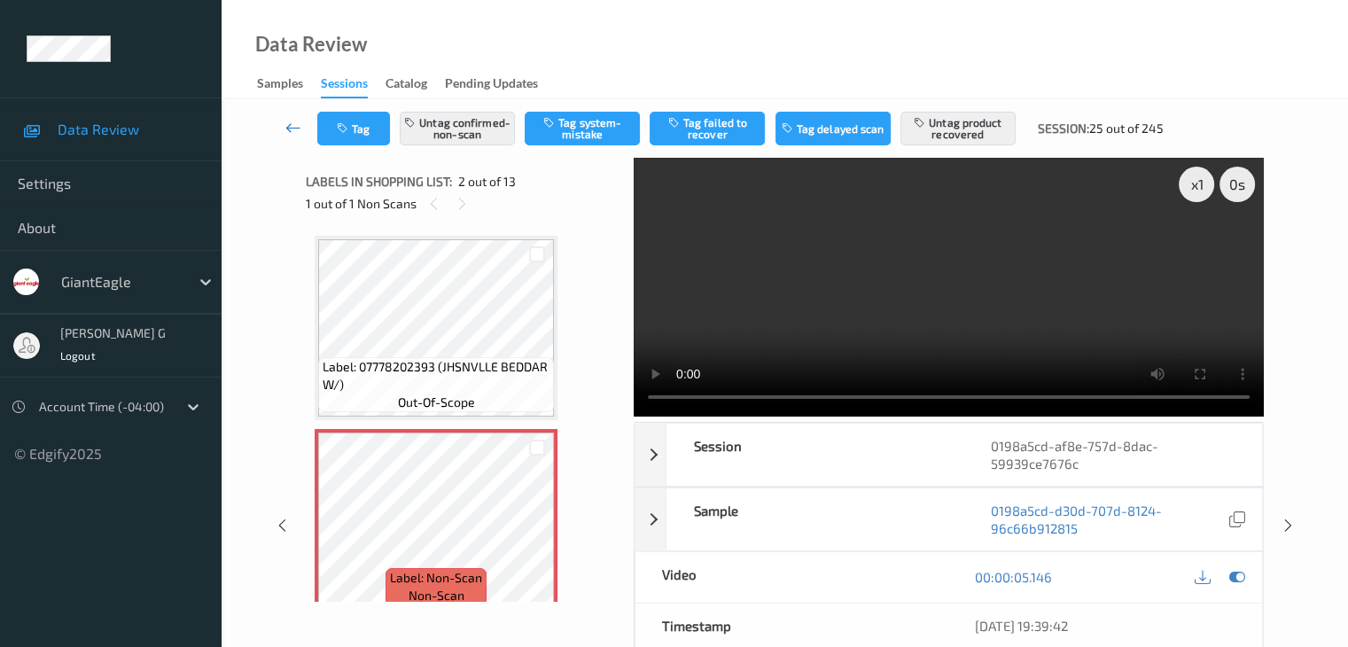
click at [291, 125] on icon at bounding box center [293, 128] width 16 height 18
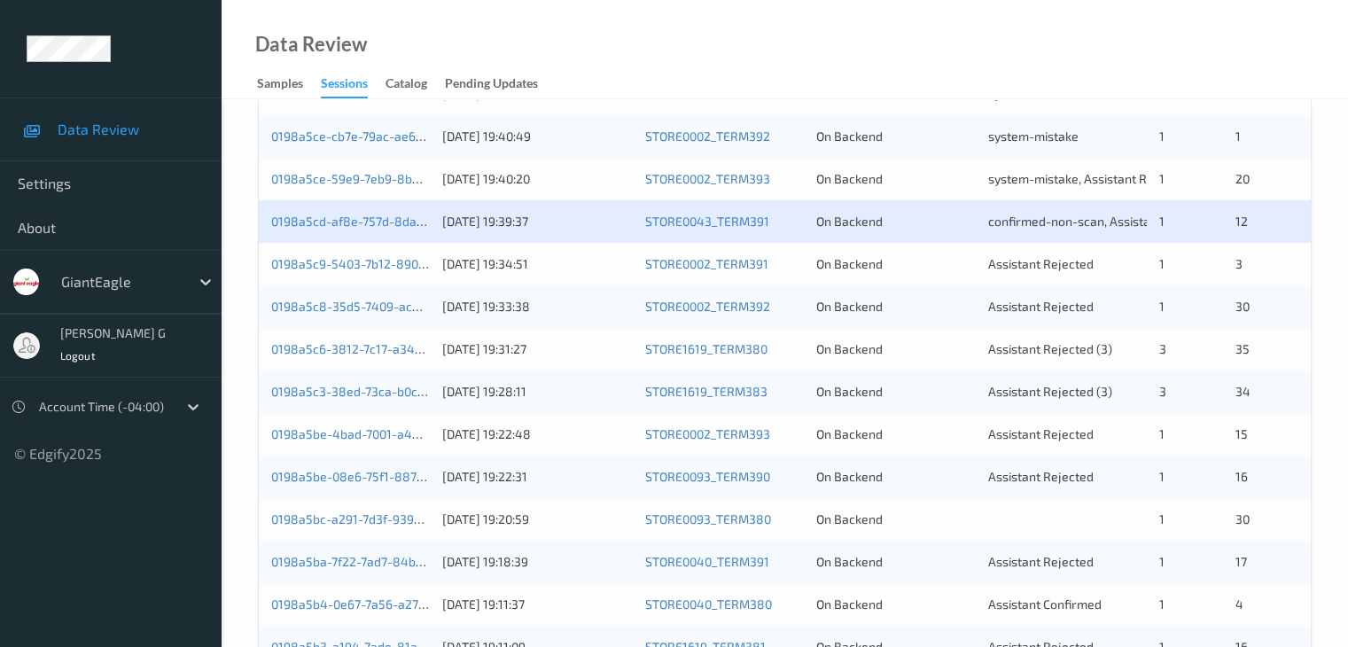
scroll to position [532, 0]
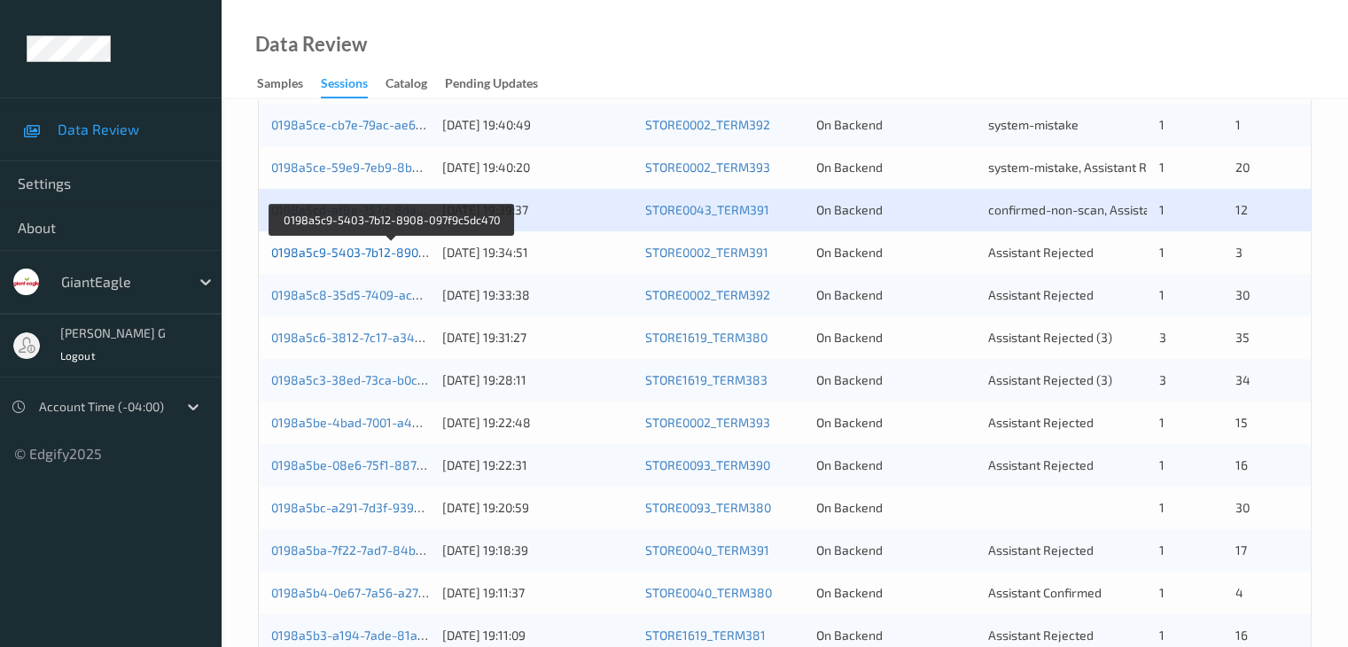
click at [390, 252] on link "0198a5c9-5403-7b12-8908-097f9c5dc470" at bounding box center [391, 252] width 240 height 15
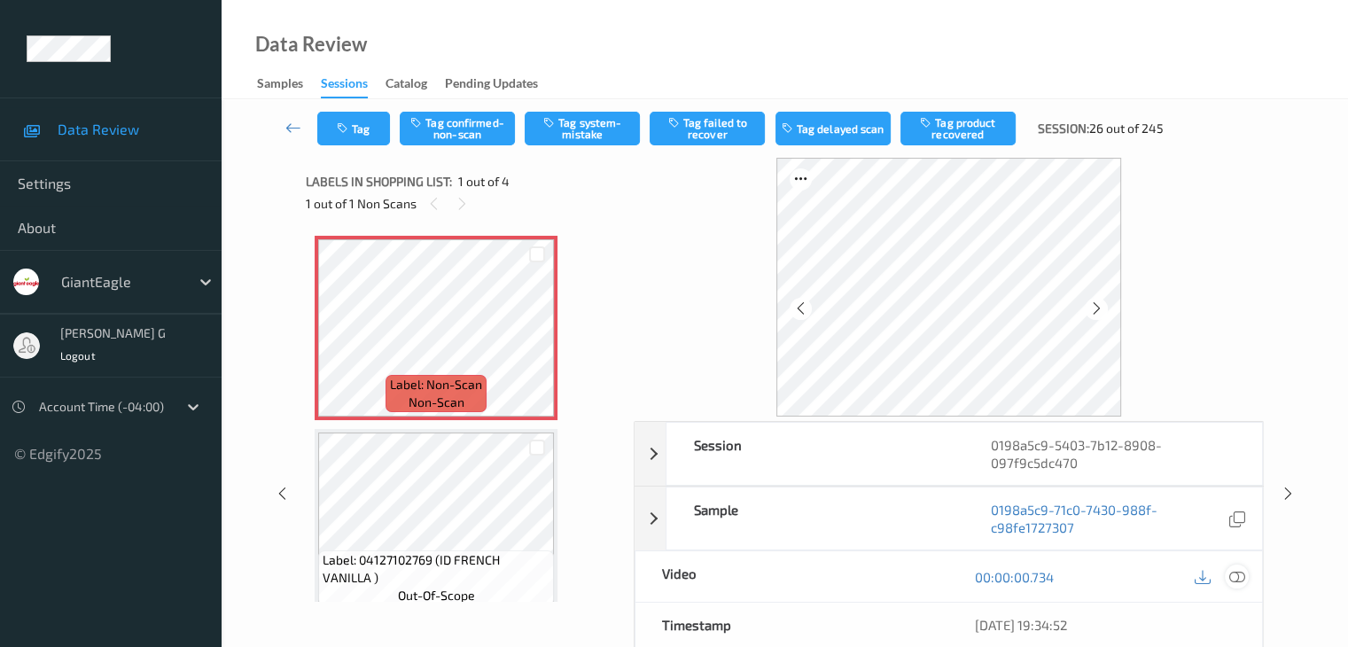
click at [1234, 574] on icon at bounding box center [1236, 577] width 16 height 16
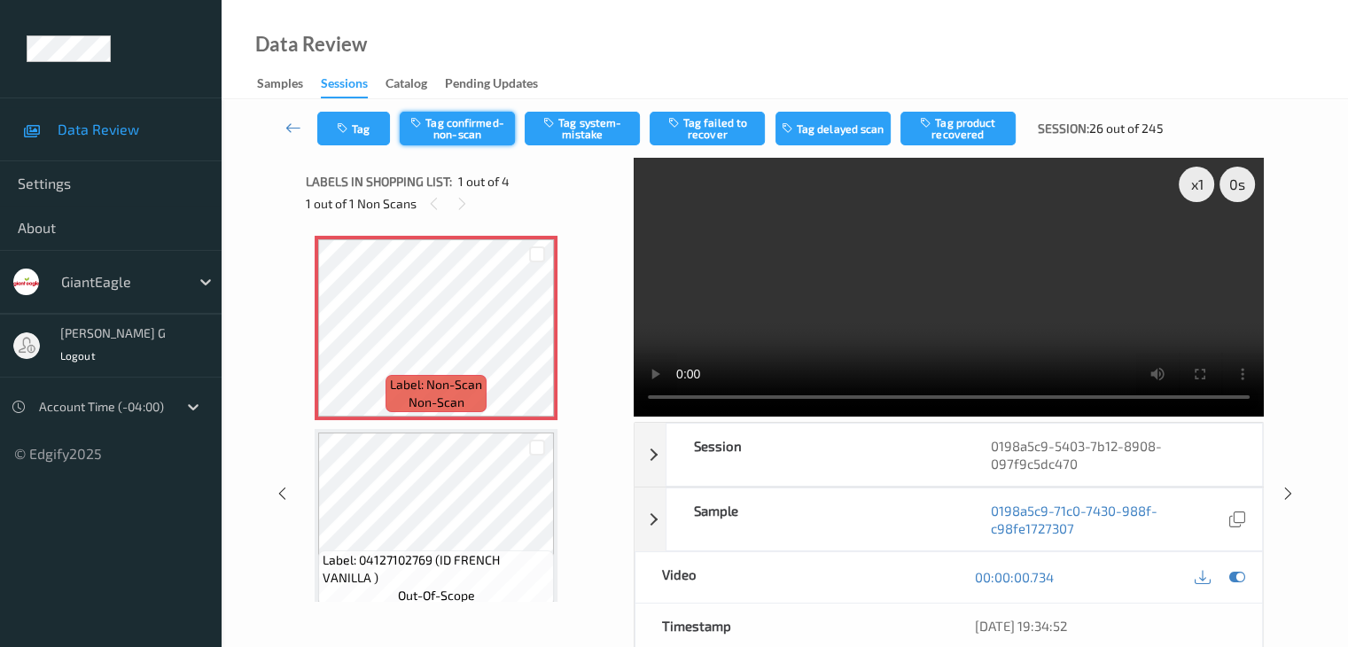
click at [472, 129] on button "Tag confirmed-non-scan" at bounding box center [457, 129] width 115 height 34
click at [966, 134] on button "Tag product recovered" at bounding box center [957, 129] width 115 height 34
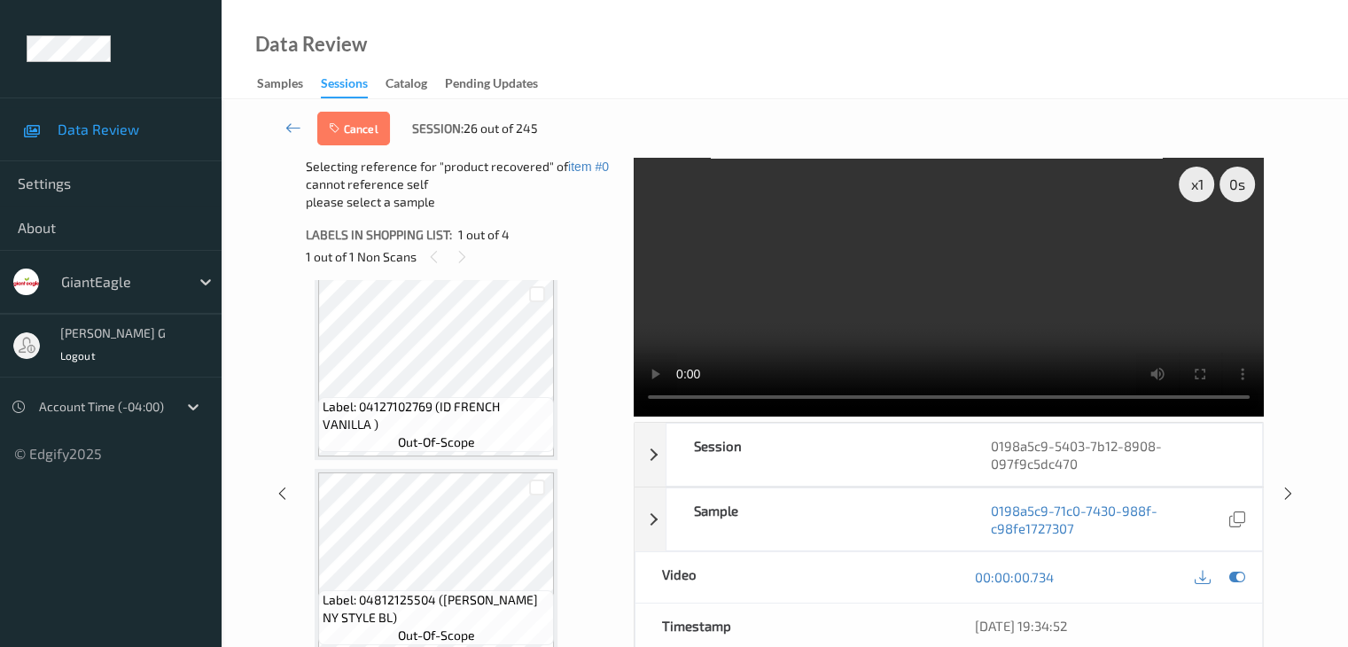
scroll to position [177, 0]
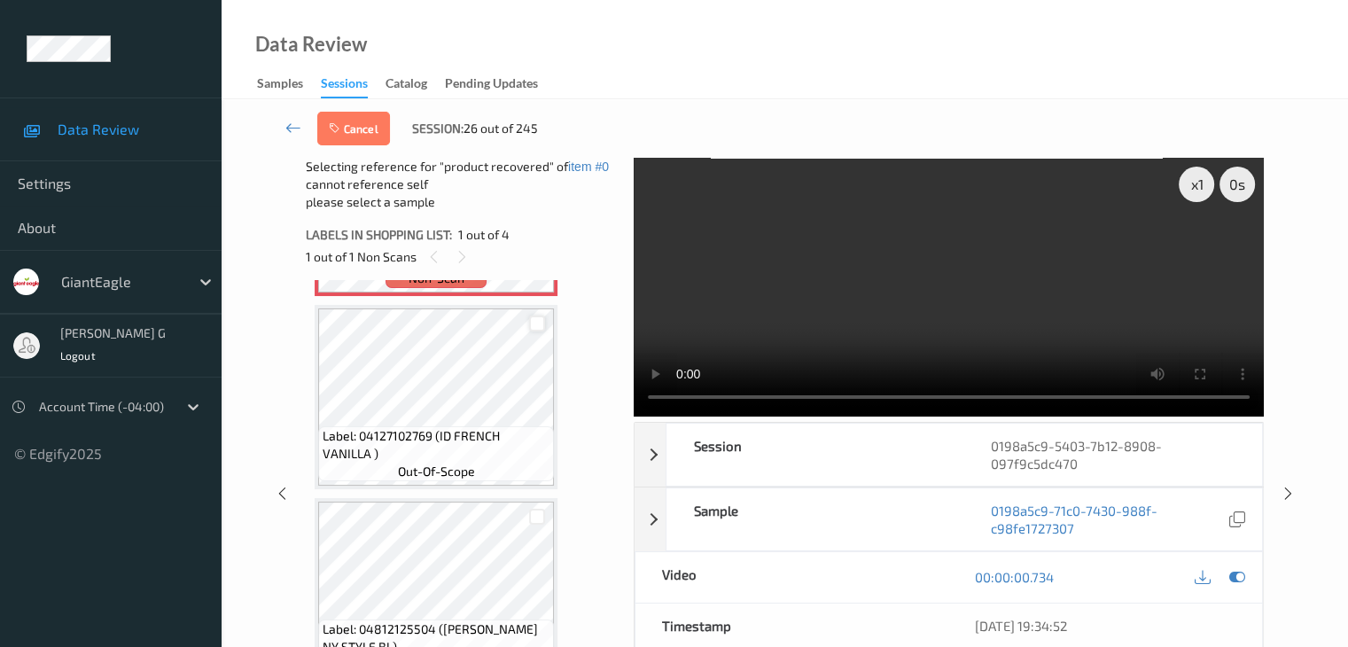
click at [539, 327] on div at bounding box center [537, 324] width 17 height 17
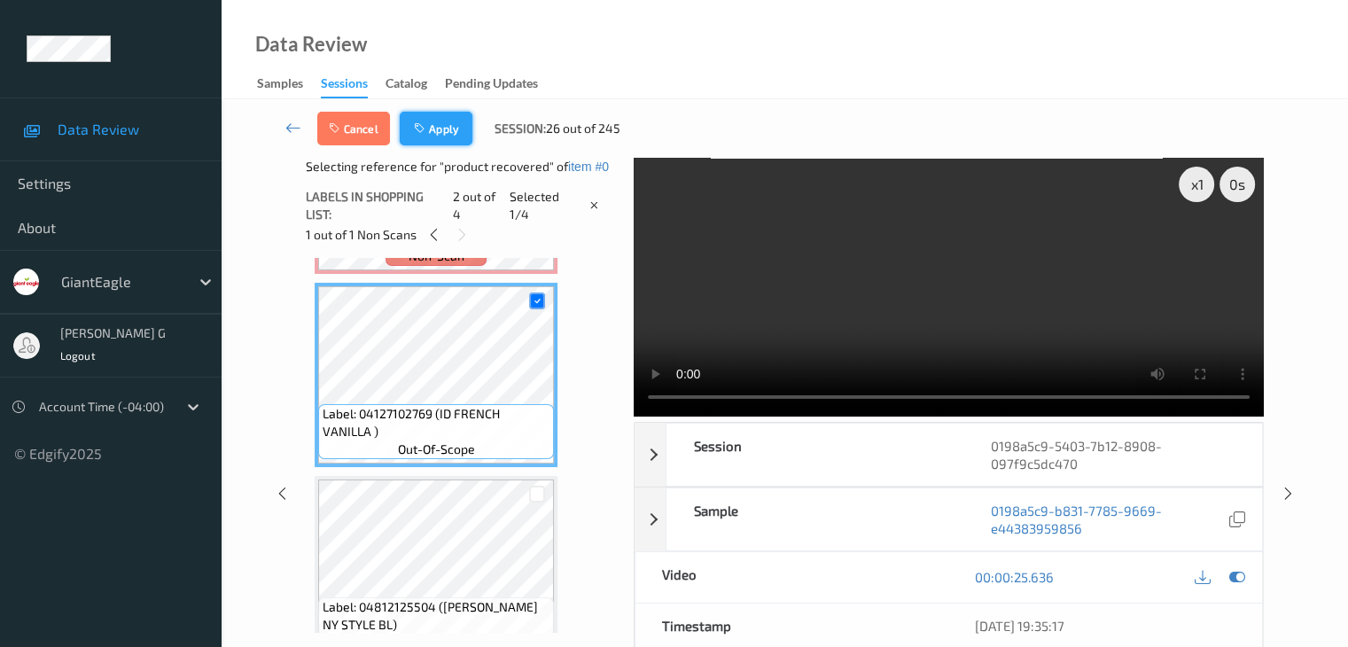
click at [448, 129] on button "Apply" at bounding box center [436, 129] width 73 height 34
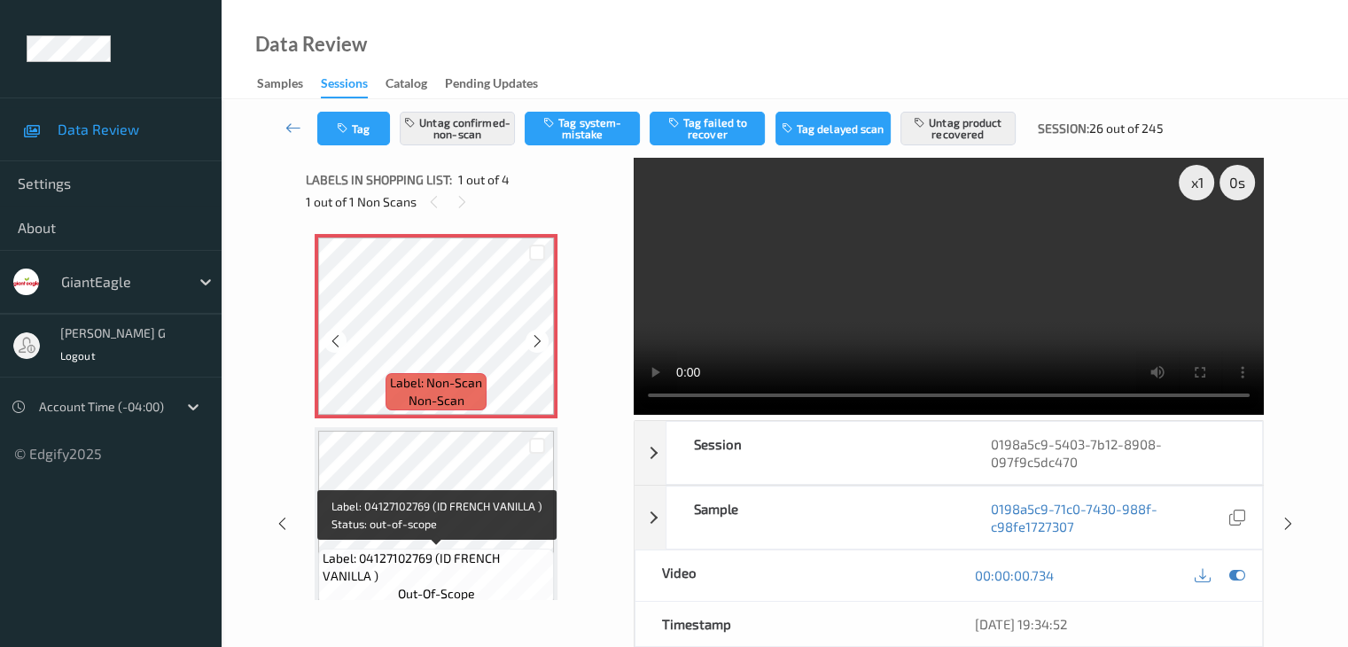
scroll to position [0, 0]
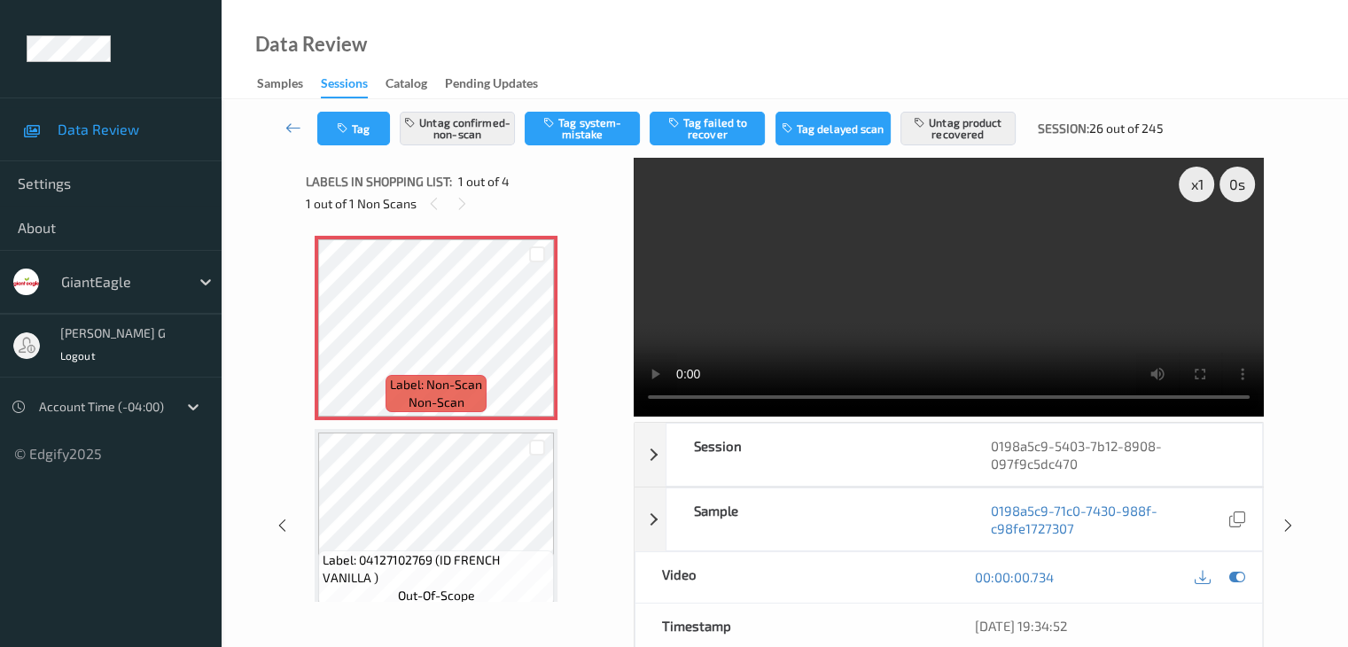
drag, startPoint x: 288, startPoint y: 124, endPoint x: 291, endPoint y: 114, distance: 10.1
click at [288, 123] on icon at bounding box center [293, 128] width 16 height 18
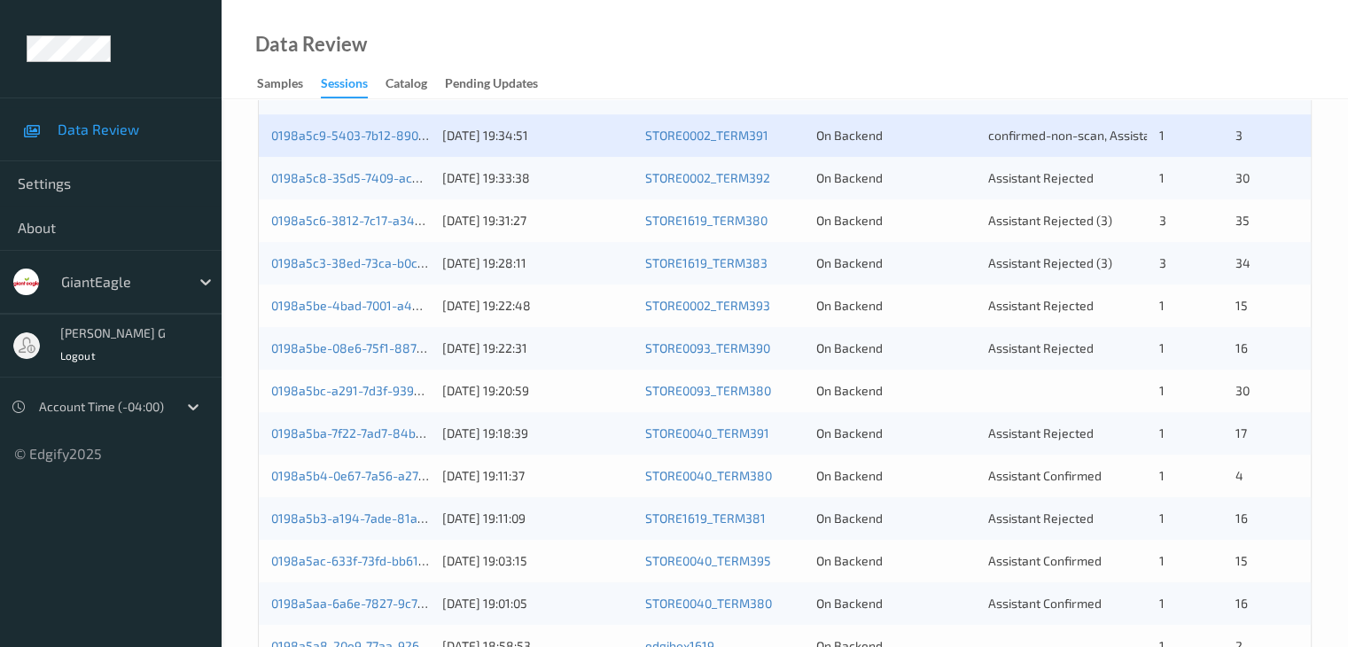
scroll to position [560, 0]
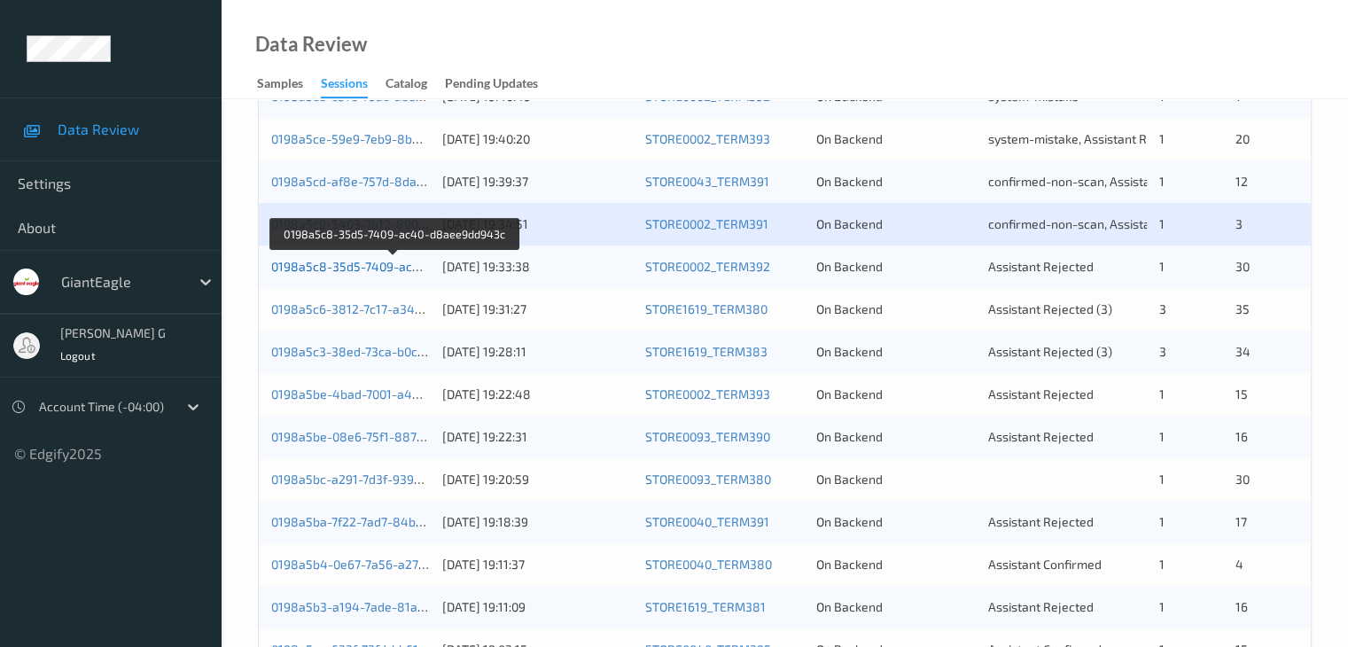
click at [339, 263] on link "0198a5c8-35d5-7409-ac40-d8aee9dd943c" at bounding box center [394, 266] width 247 height 15
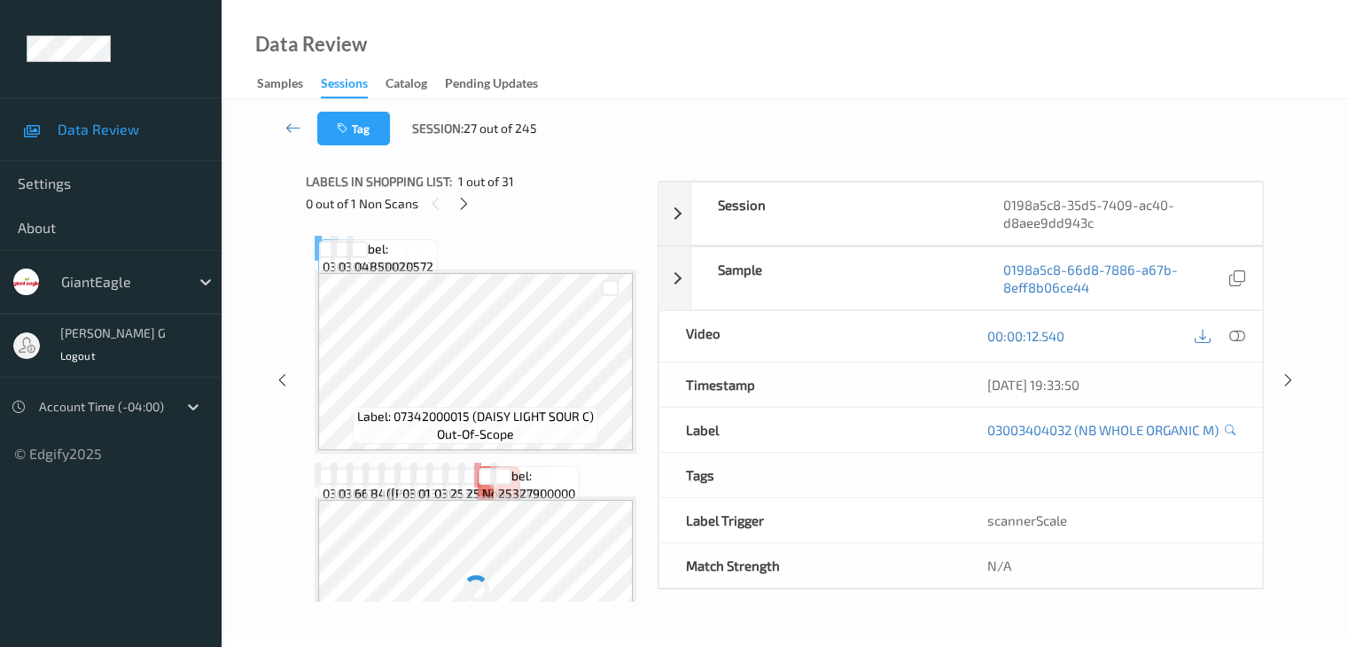
scroll to position [234, 0]
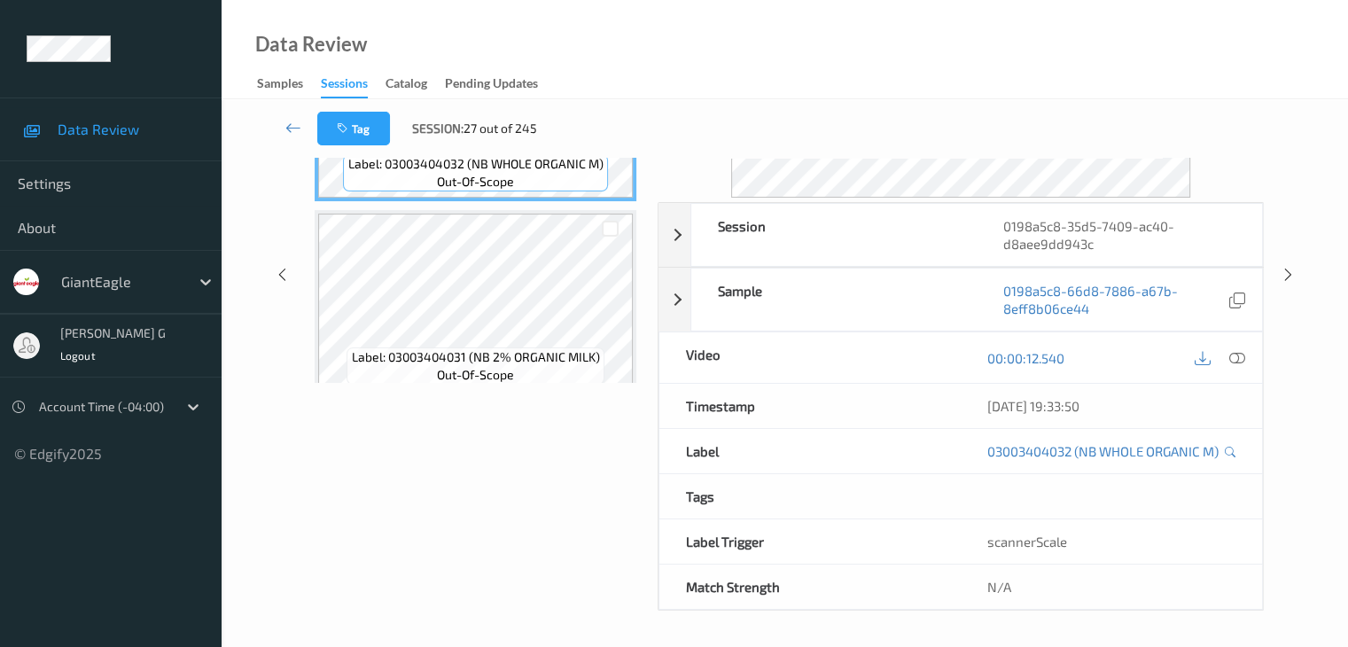
click at [547, 471] on div "Labels in shopping list: 1 out of 31 0 out of 1 Non Scans Label: 03003404032 (N…" at bounding box center [475, 275] width 339 height 672
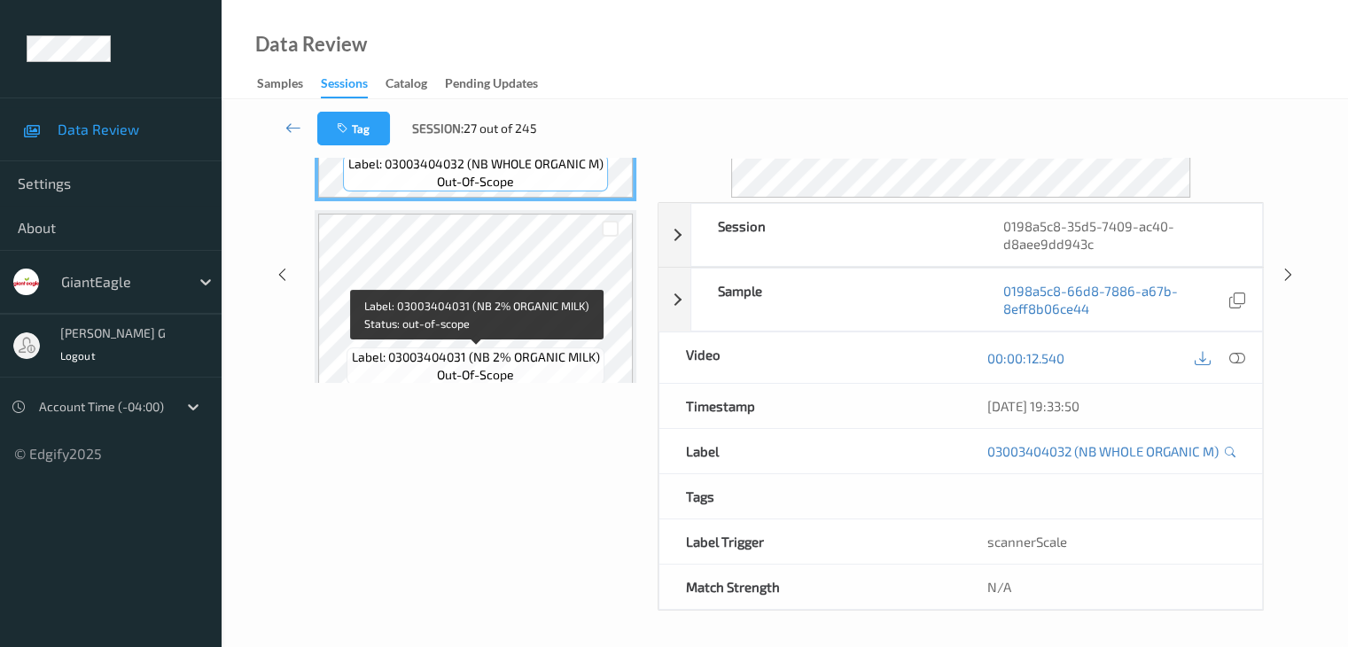
scroll to position [0, 0]
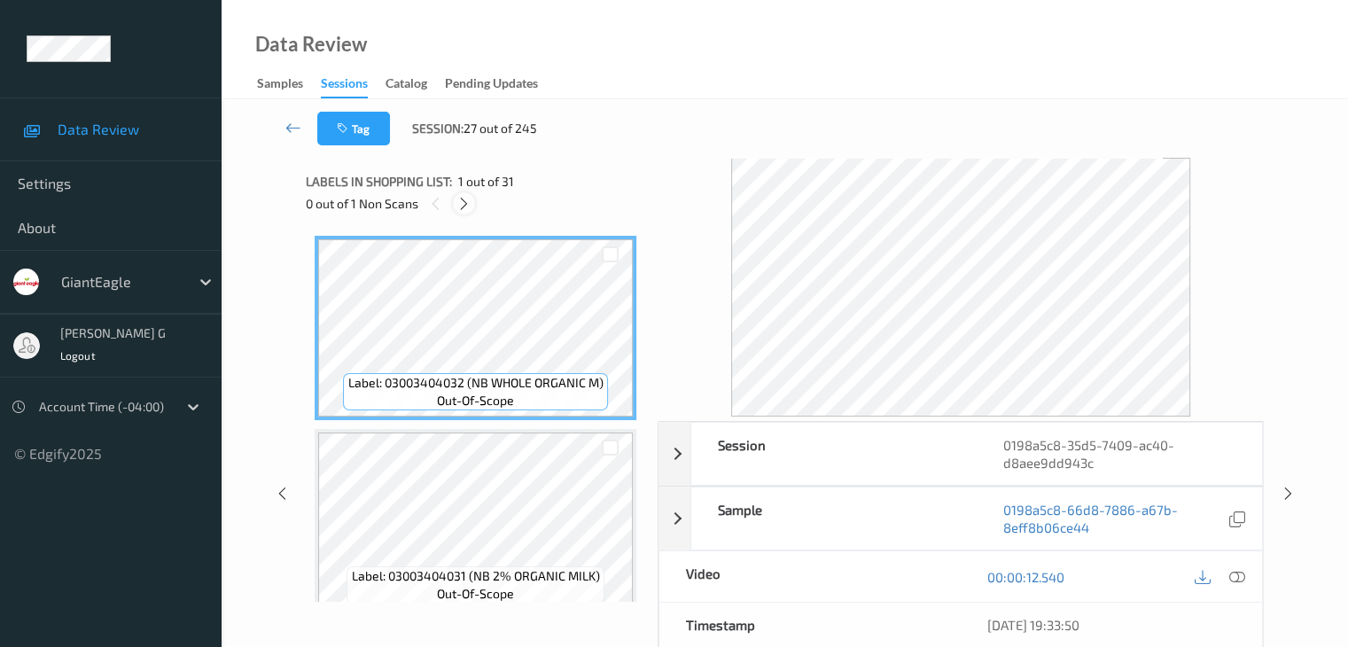
click at [465, 203] on icon at bounding box center [463, 204] width 15 height 16
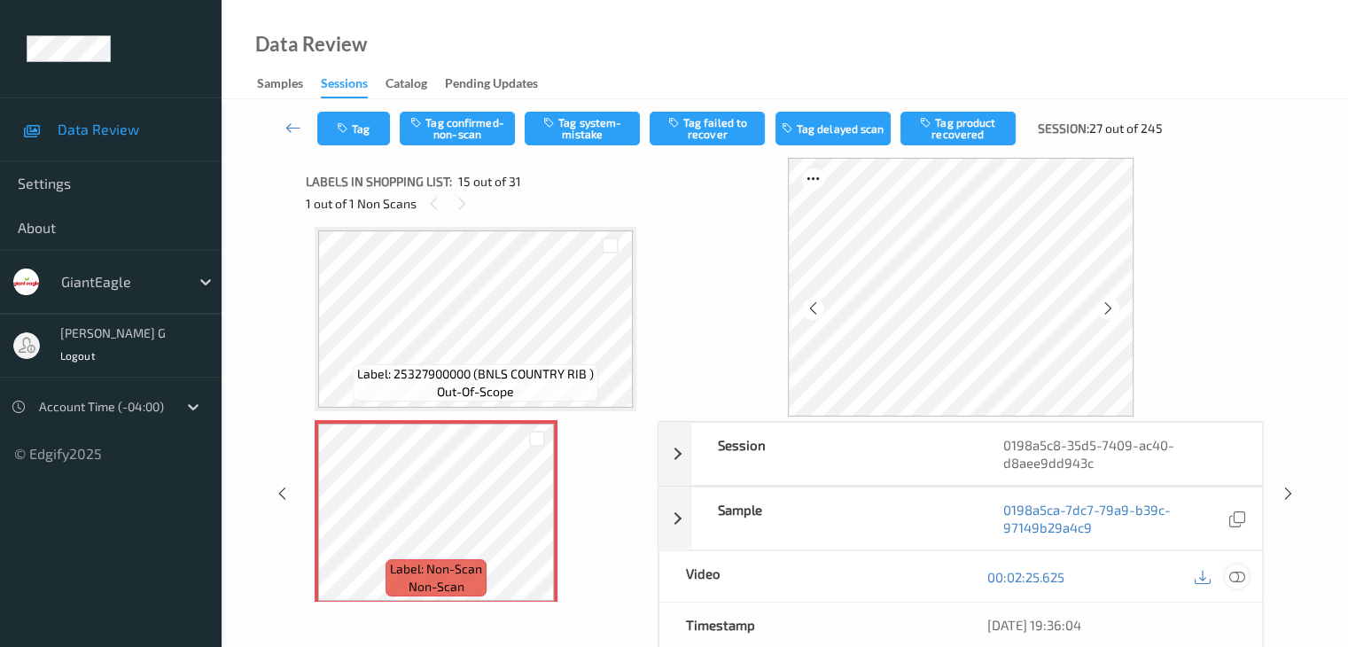
click at [1236, 575] on icon at bounding box center [1236, 577] width 16 height 16
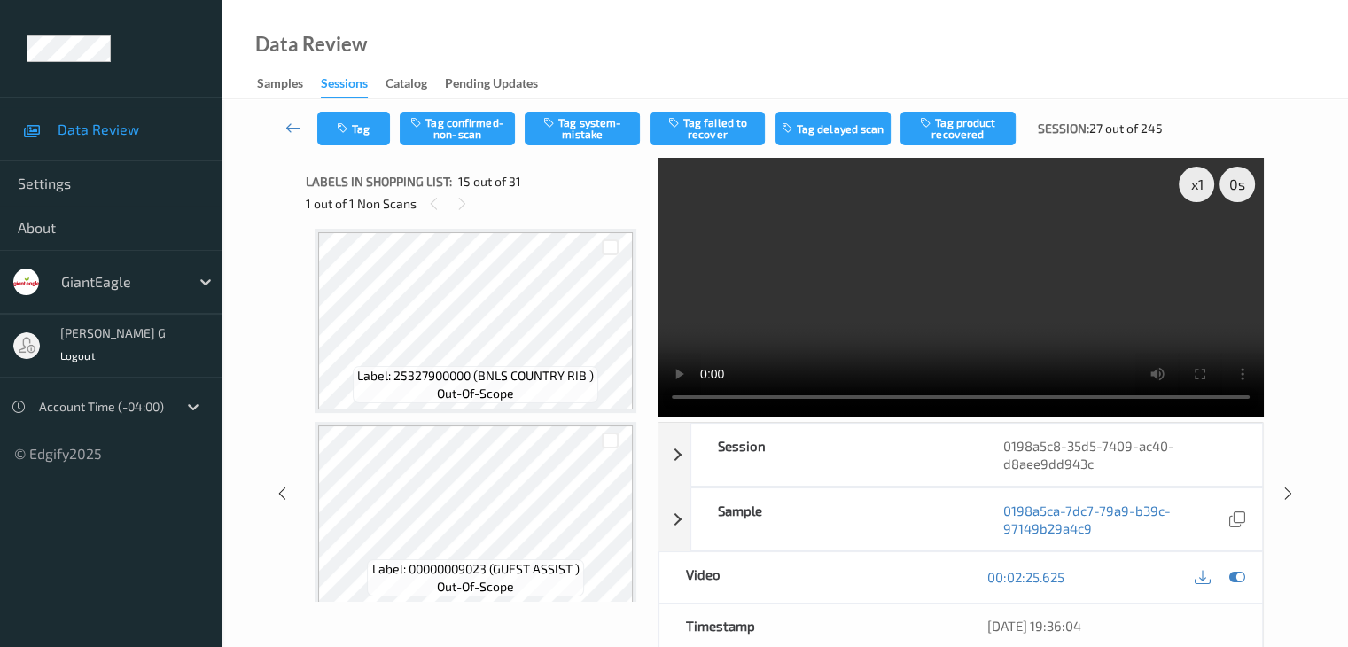
scroll to position [2875, 0]
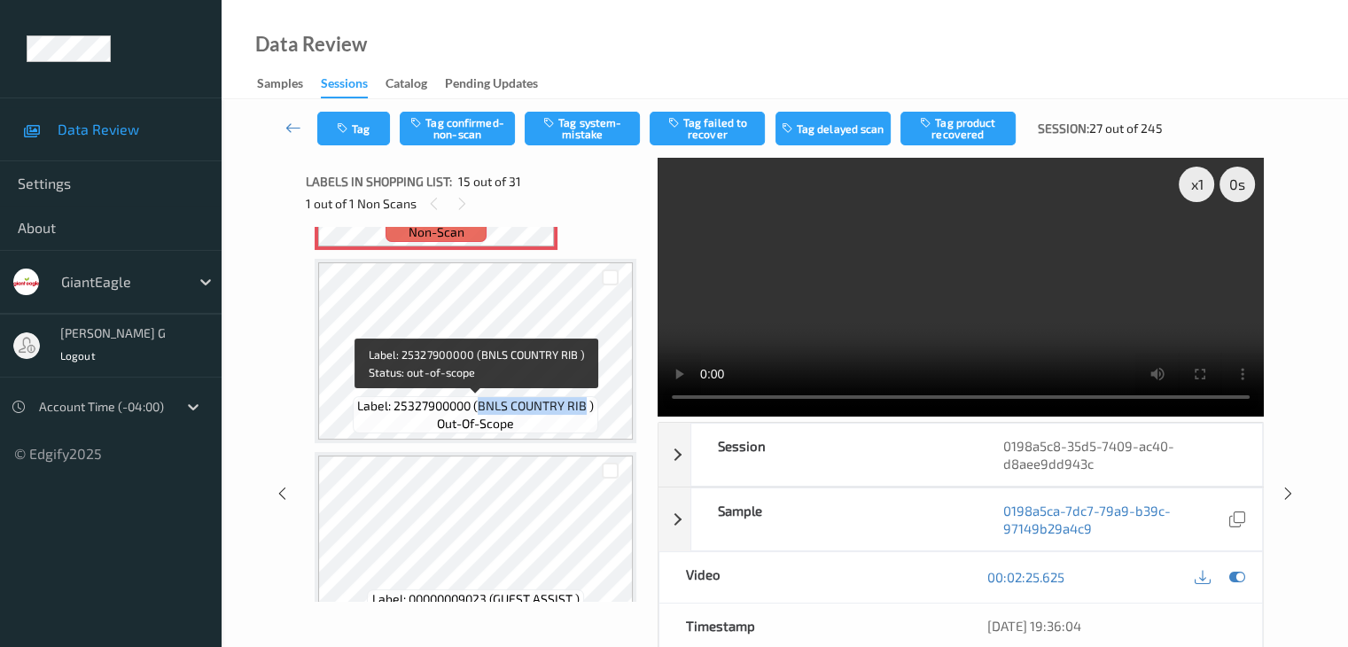
drag, startPoint x: 479, startPoint y: 404, endPoint x: 585, endPoint y: 405, distance: 105.5
click at [585, 405] on span "Label: 25327900000 (BNLS COUNTRY RIB )" at bounding box center [475, 406] width 237 height 18
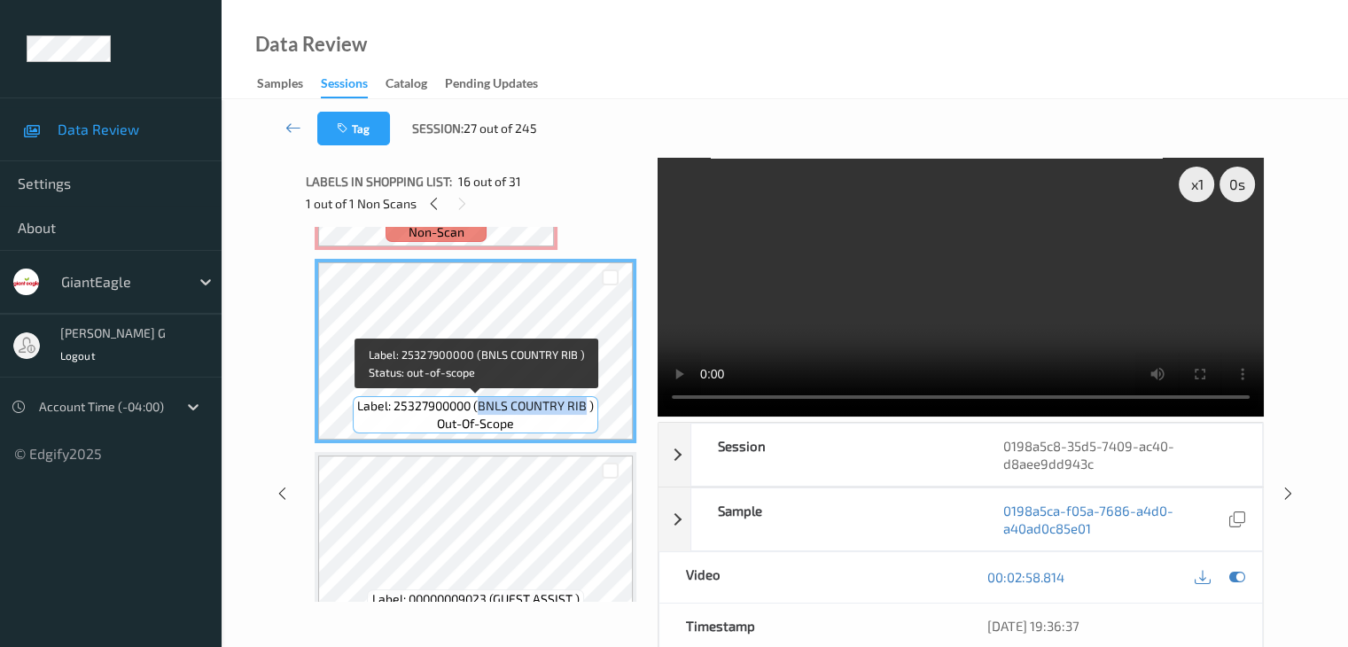
copy span "BNLS COUNTRY RIB"
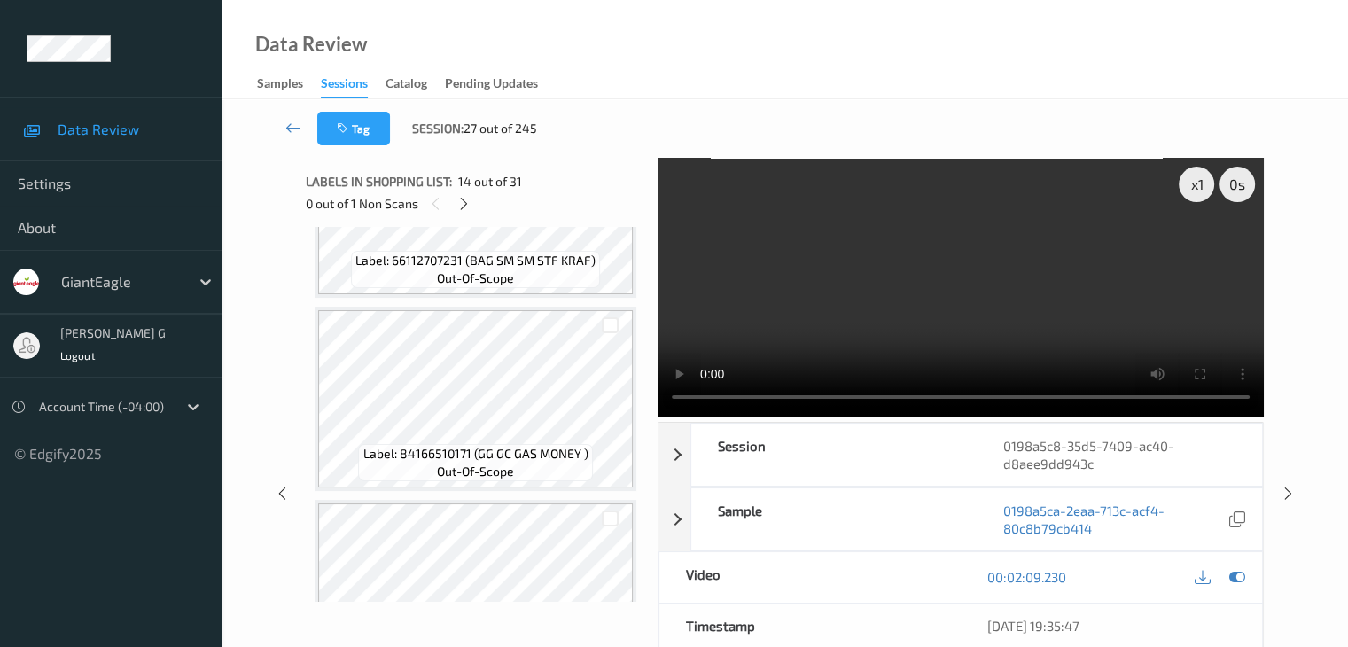
scroll to position [1280, 0]
click at [464, 207] on icon at bounding box center [463, 204] width 15 height 16
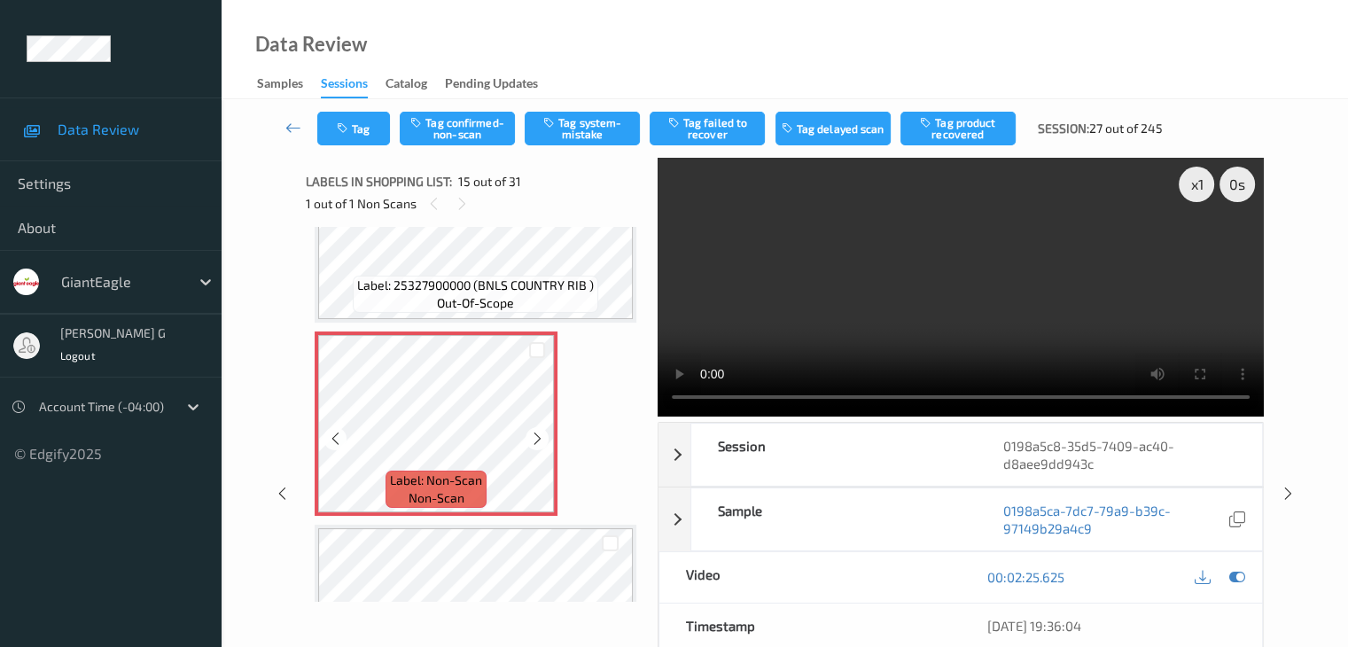
scroll to position [2698, 0]
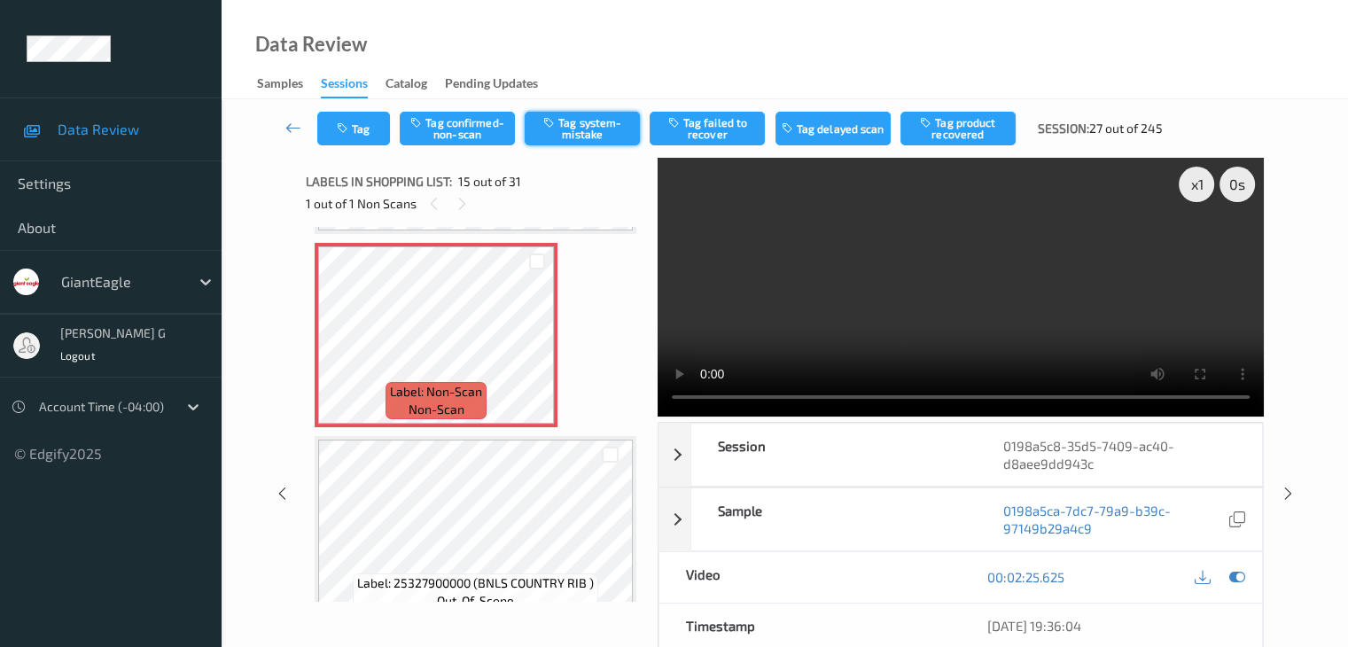
click at [617, 128] on button "Tag system-mistake" at bounding box center [582, 129] width 115 height 34
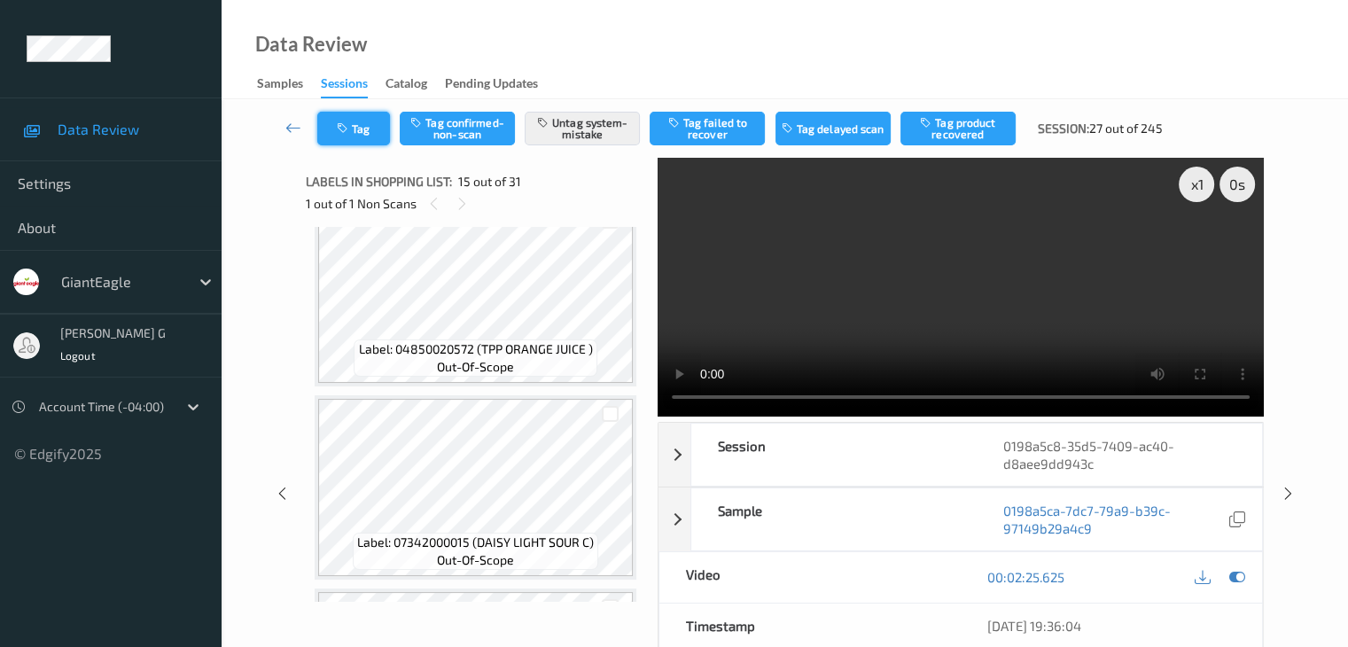
scroll to position [394, 0]
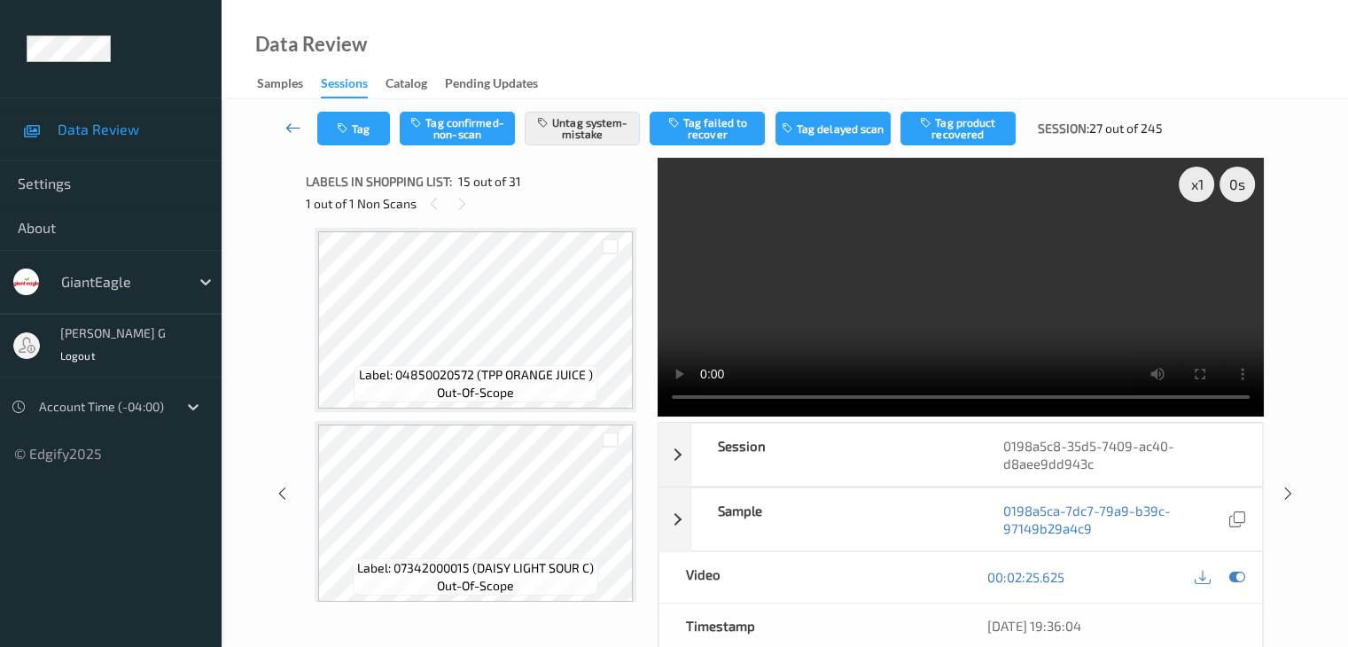
click at [292, 124] on icon at bounding box center [293, 128] width 16 height 18
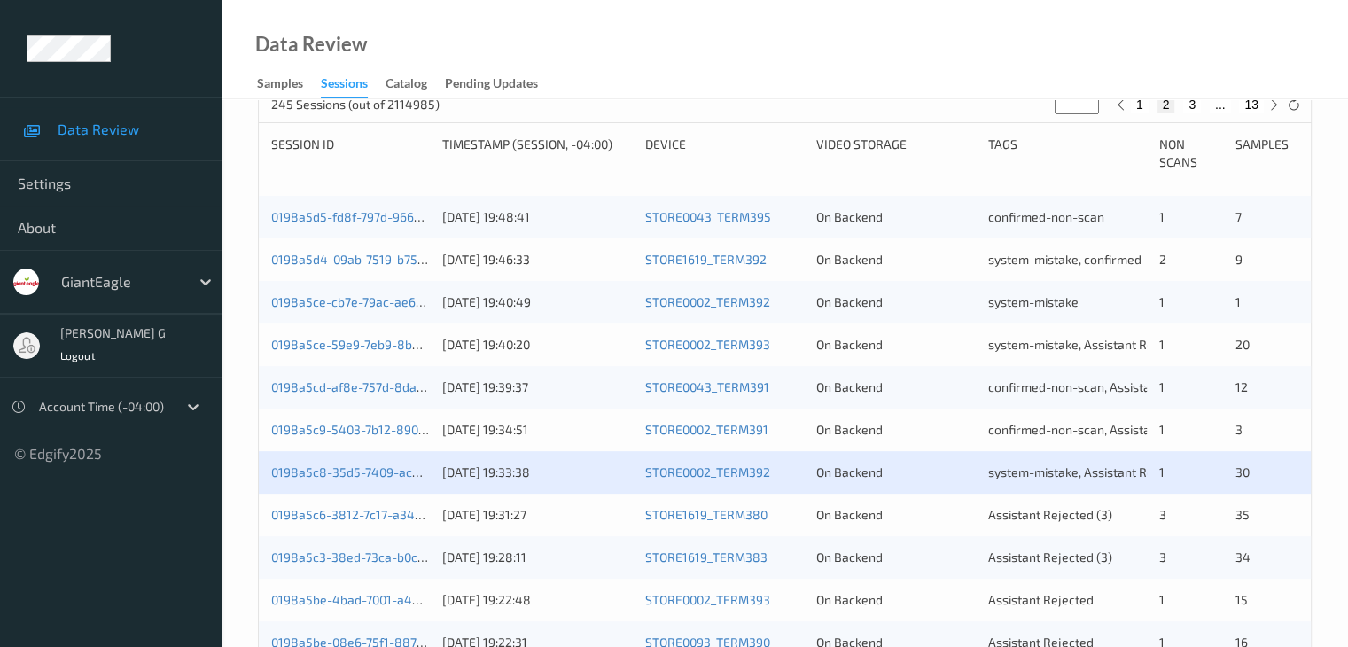
scroll to position [443, 0]
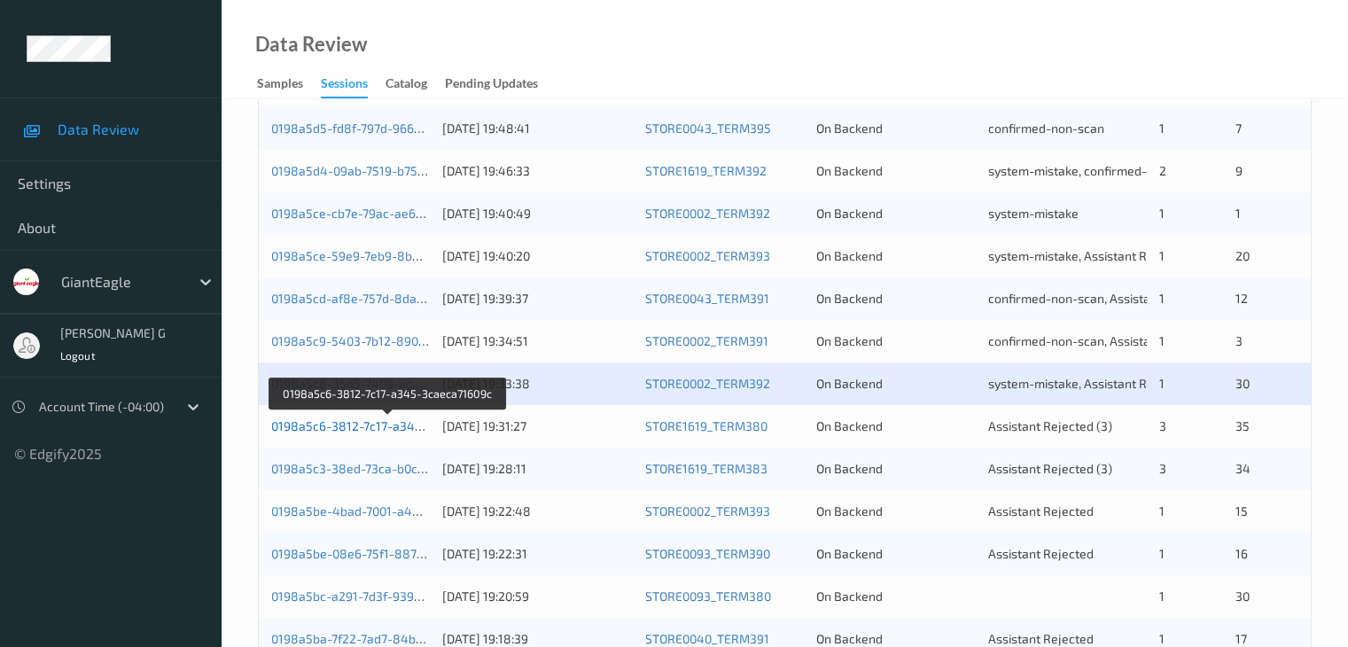
click at [330, 429] on link "0198a5c6-3812-7c17-a345-3caeca71609c" at bounding box center [389, 425] width 236 height 15
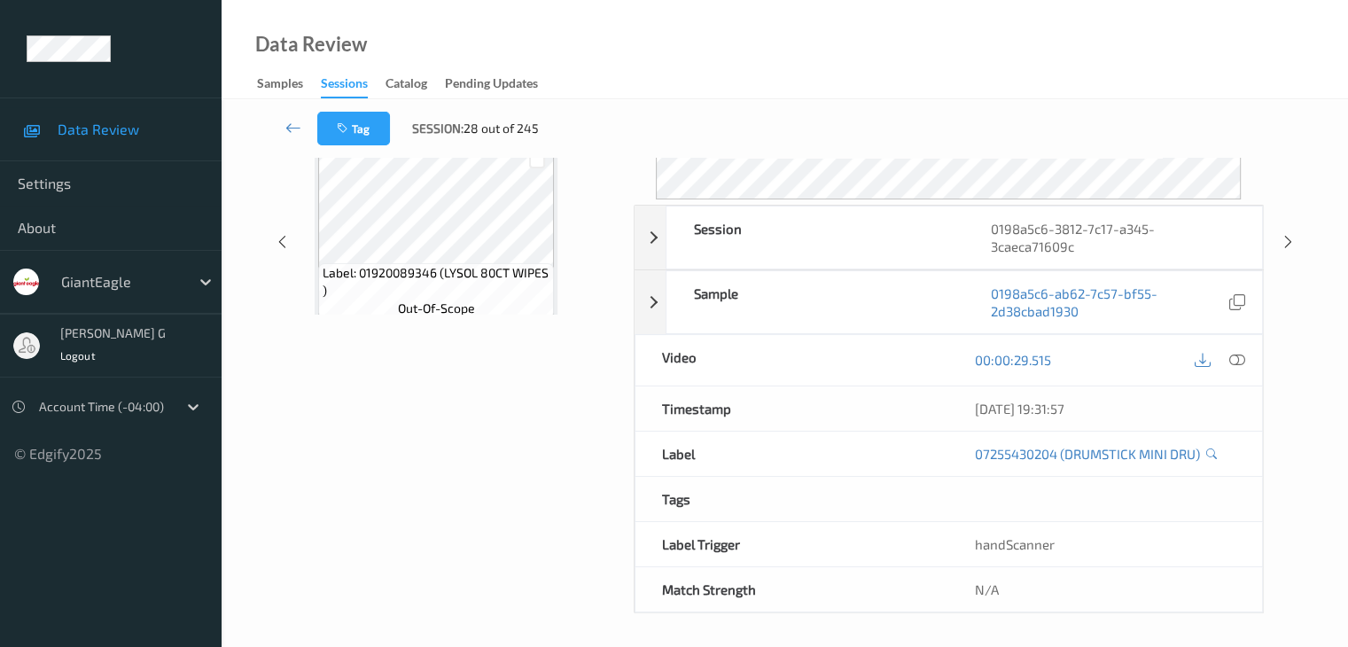
scroll to position [216, 0]
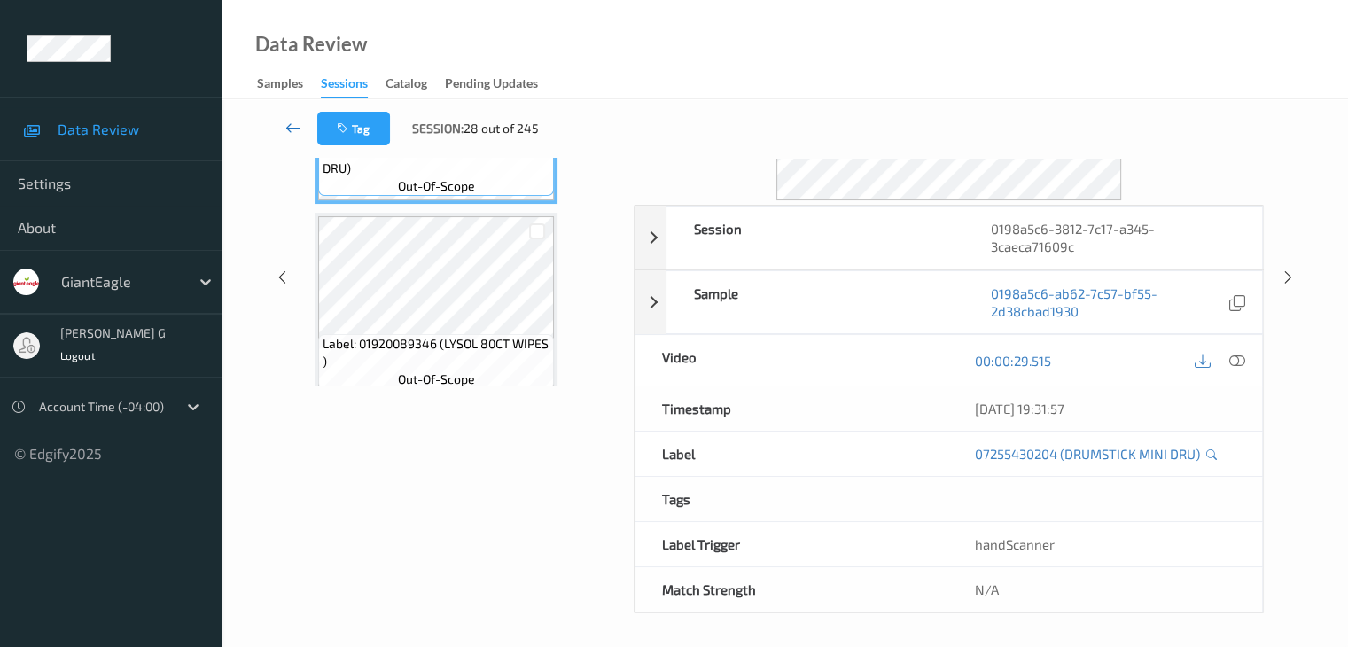
click at [287, 124] on icon at bounding box center [293, 128] width 16 height 18
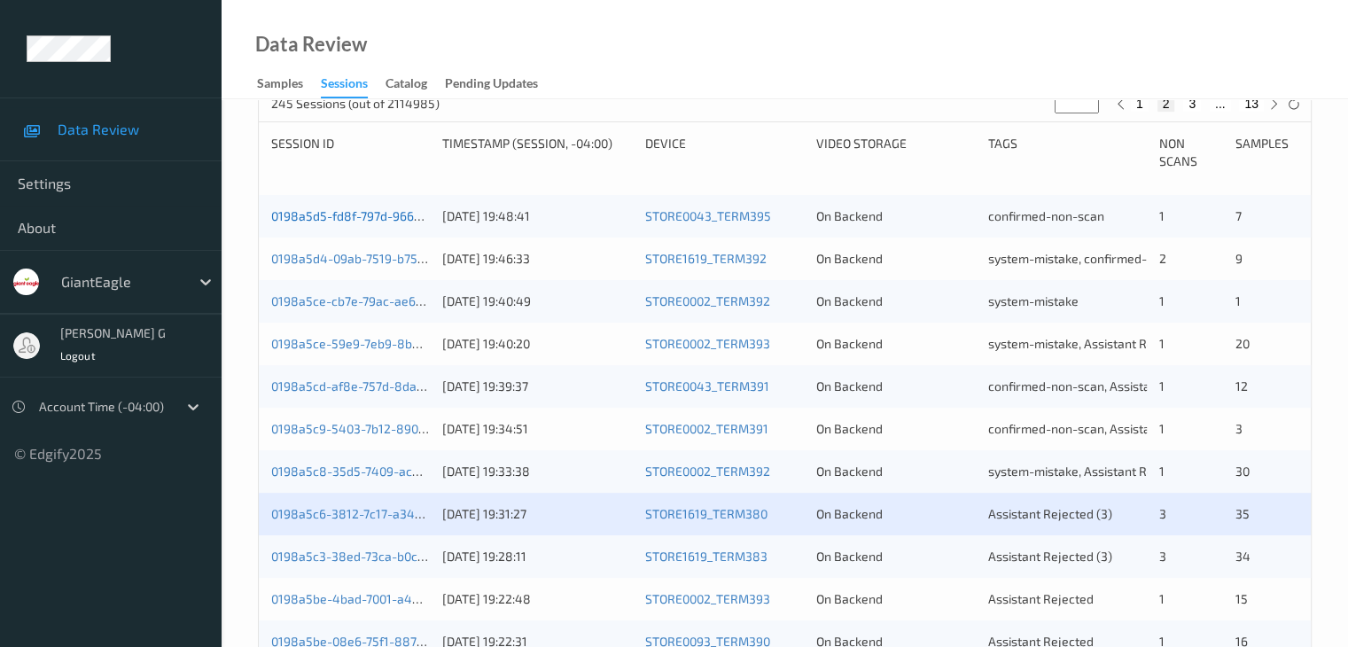
scroll to position [355, 0]
click at [386, 506] on div "0198a5c6-3812-7c17-a345-3caeca71609c" at bounding box center [350, 515] width 159 height 18
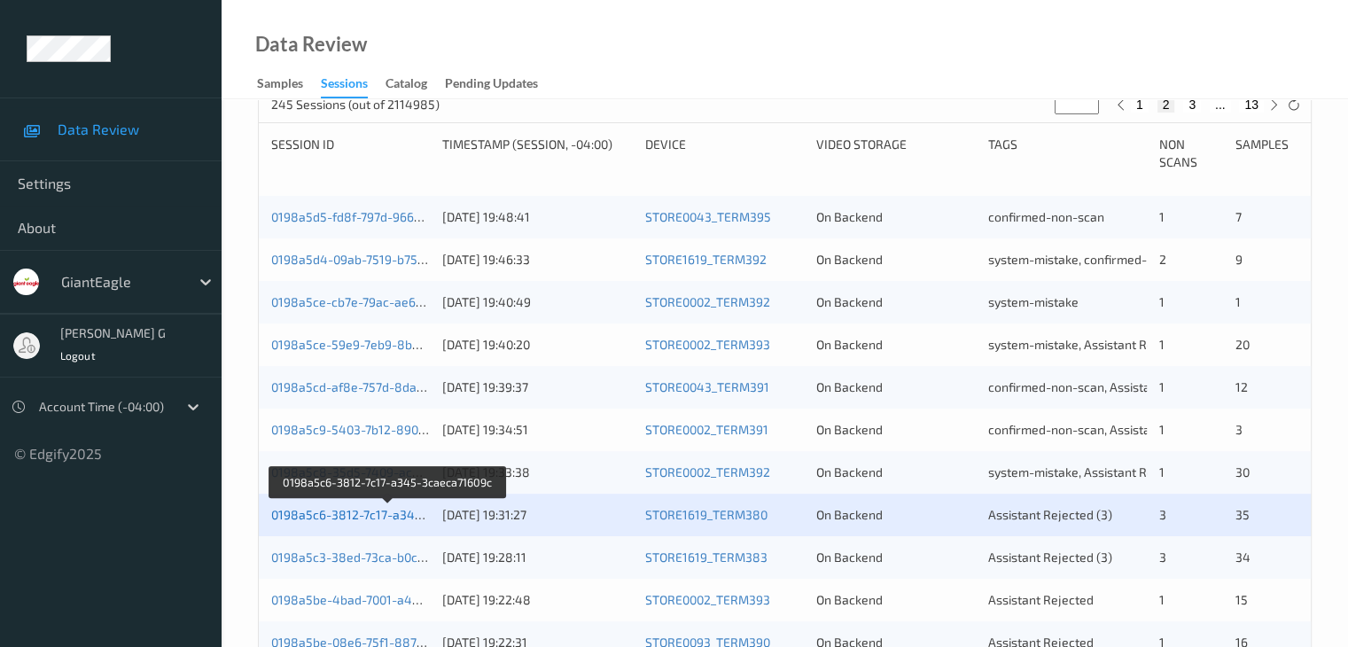
click at [333, 517] on link "0198a5c6-3812-7c17-a345-3caeca71609c" at bounding box center [389, 514] width 236 height 15
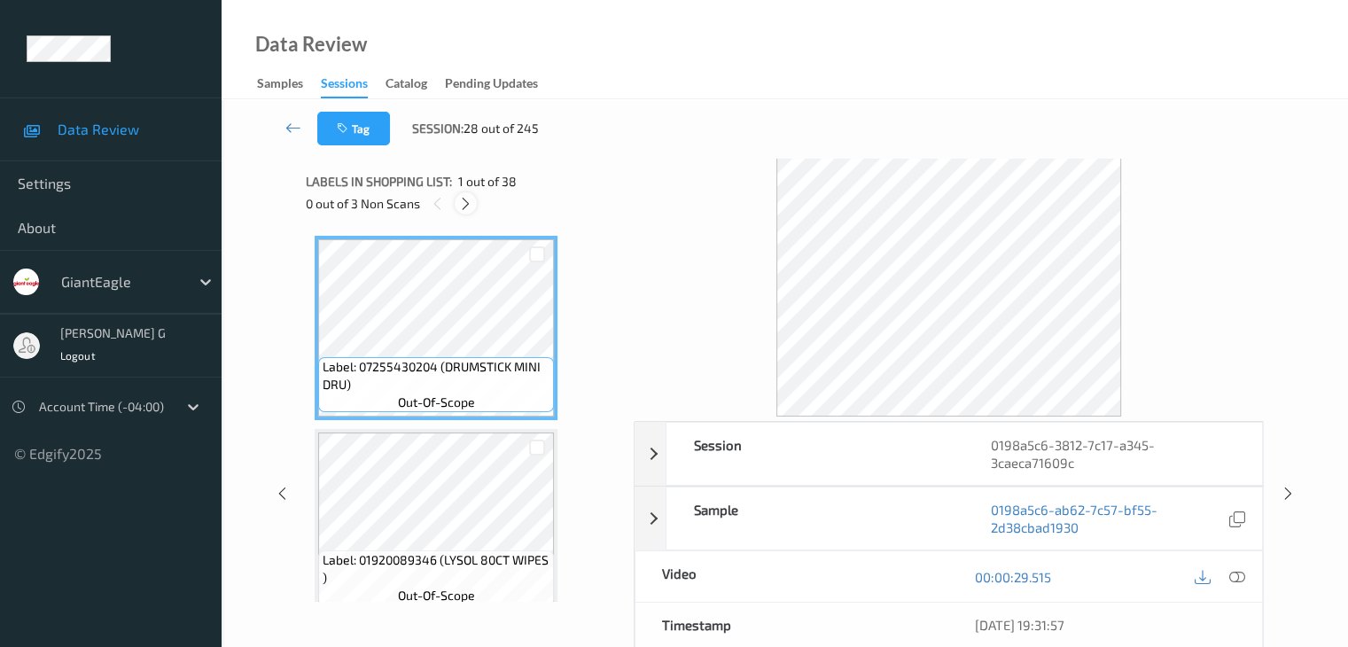
click at [468, 204] on icon at bounding box center [465, 204] width 15 height 16
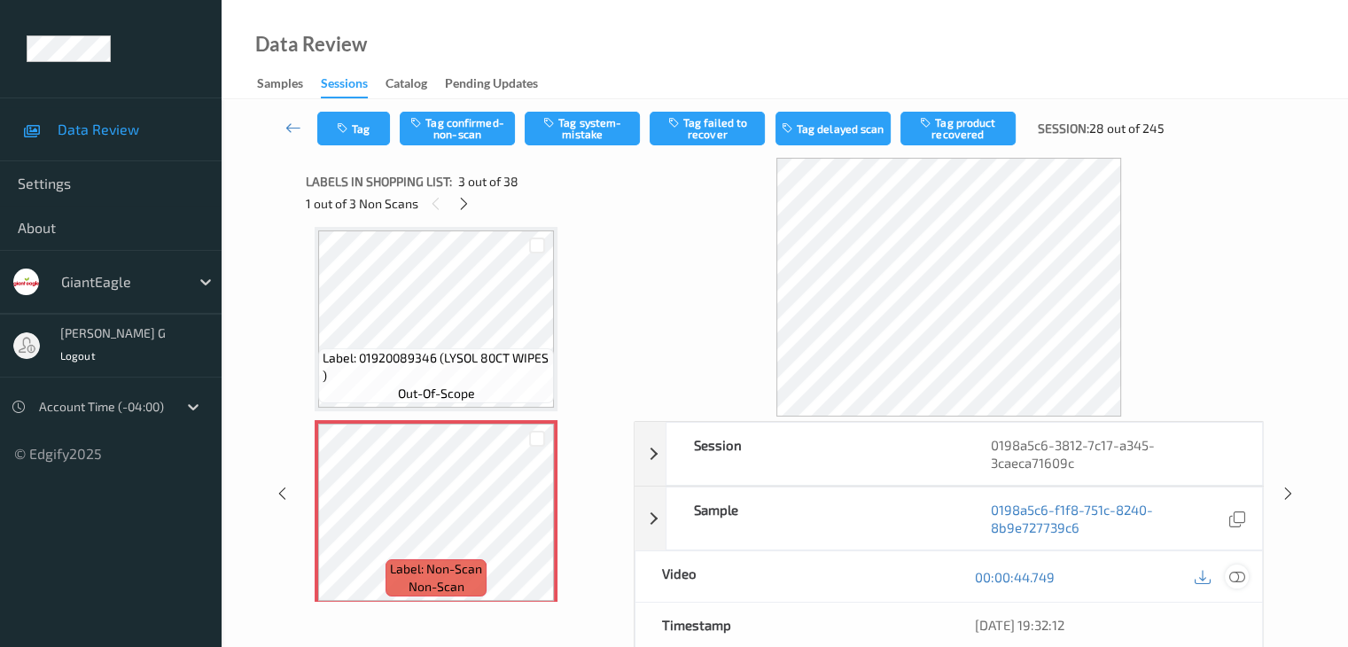
click at [1237, 576] on icon at bounding box center [1236, 577] width 16 height 16
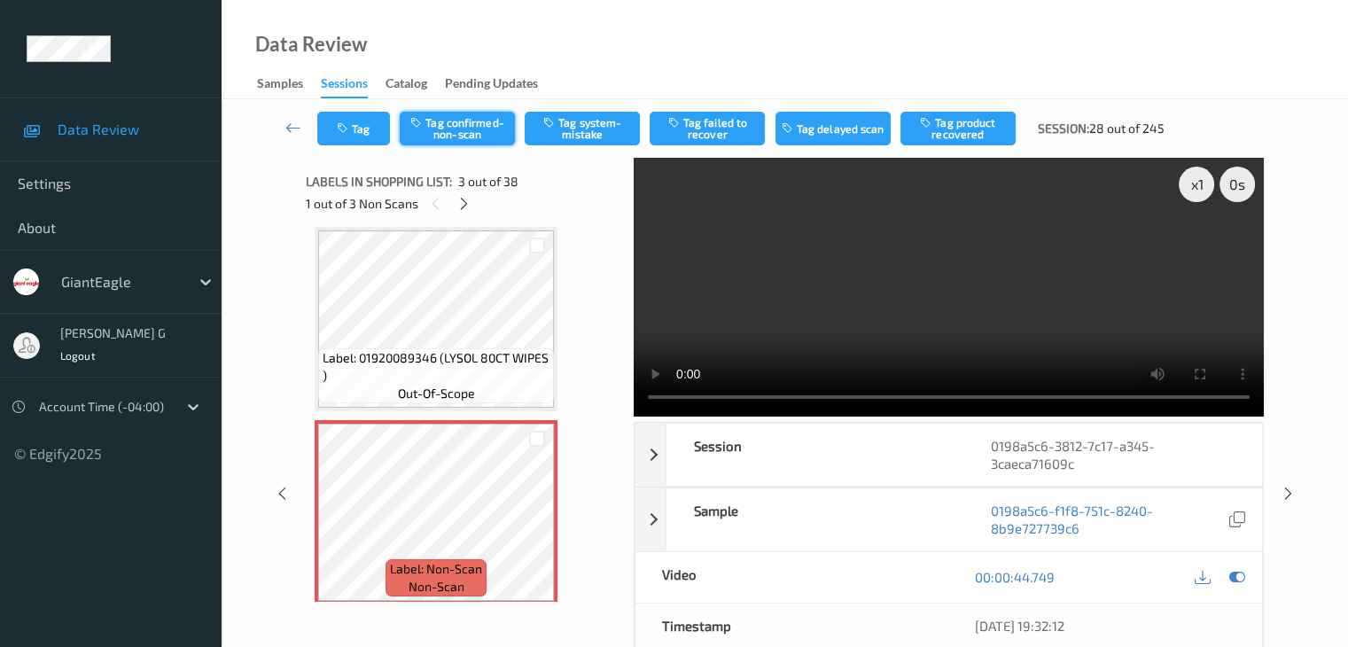
click at [464, 129] on button "Tag confirmed-non-scan" at bounding box center [457, 129] width 115 height 34
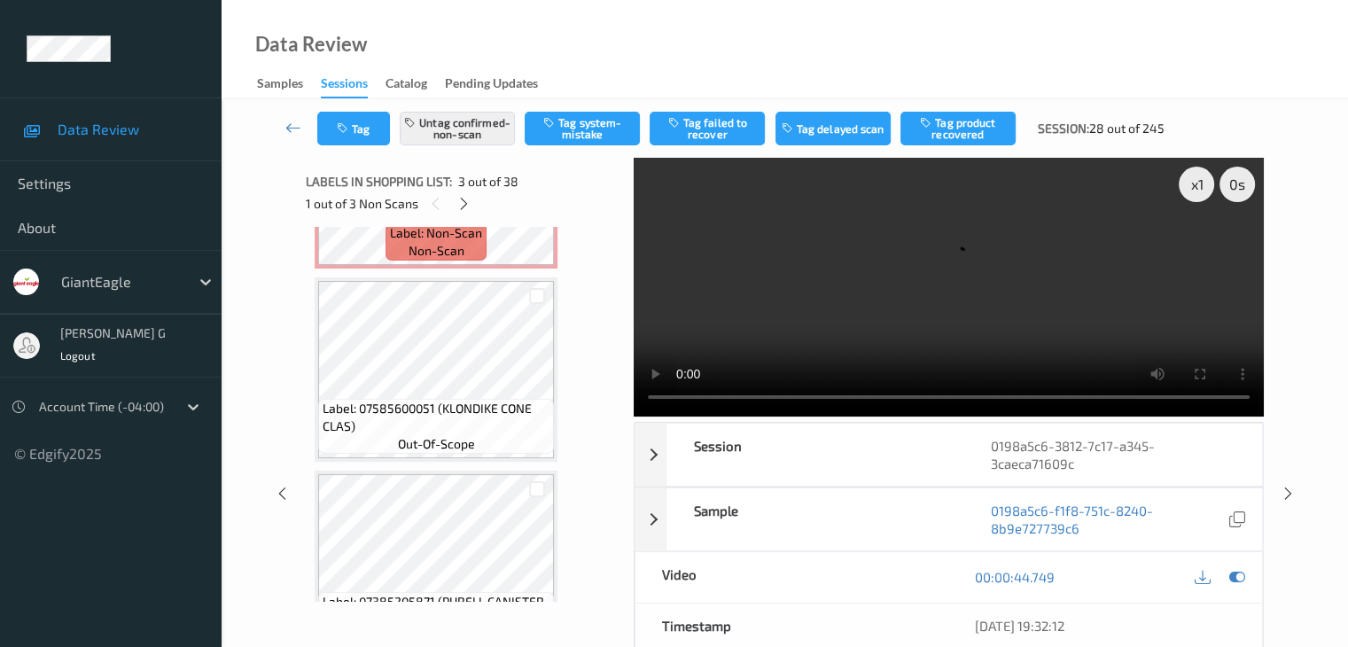
scroll to position [1000, 0]
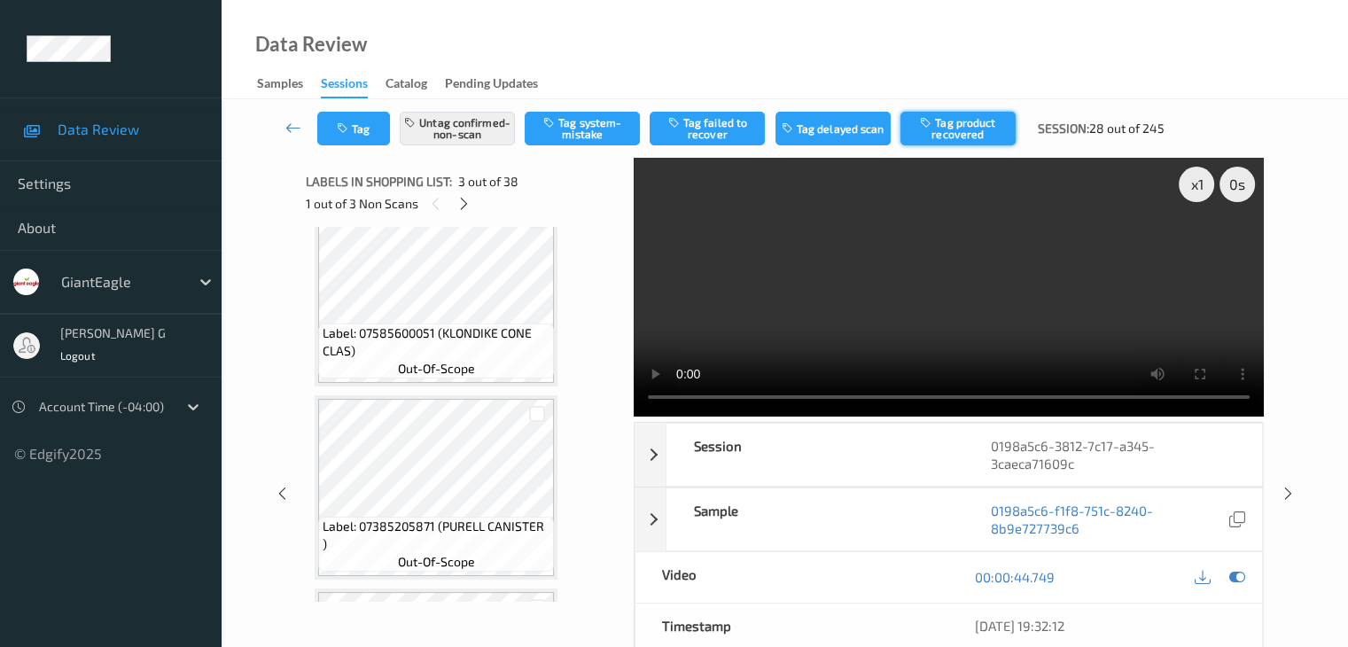
click at [956, 123] on button "Tag product recovered" at bounding box center [957, 129] width 115 height 34
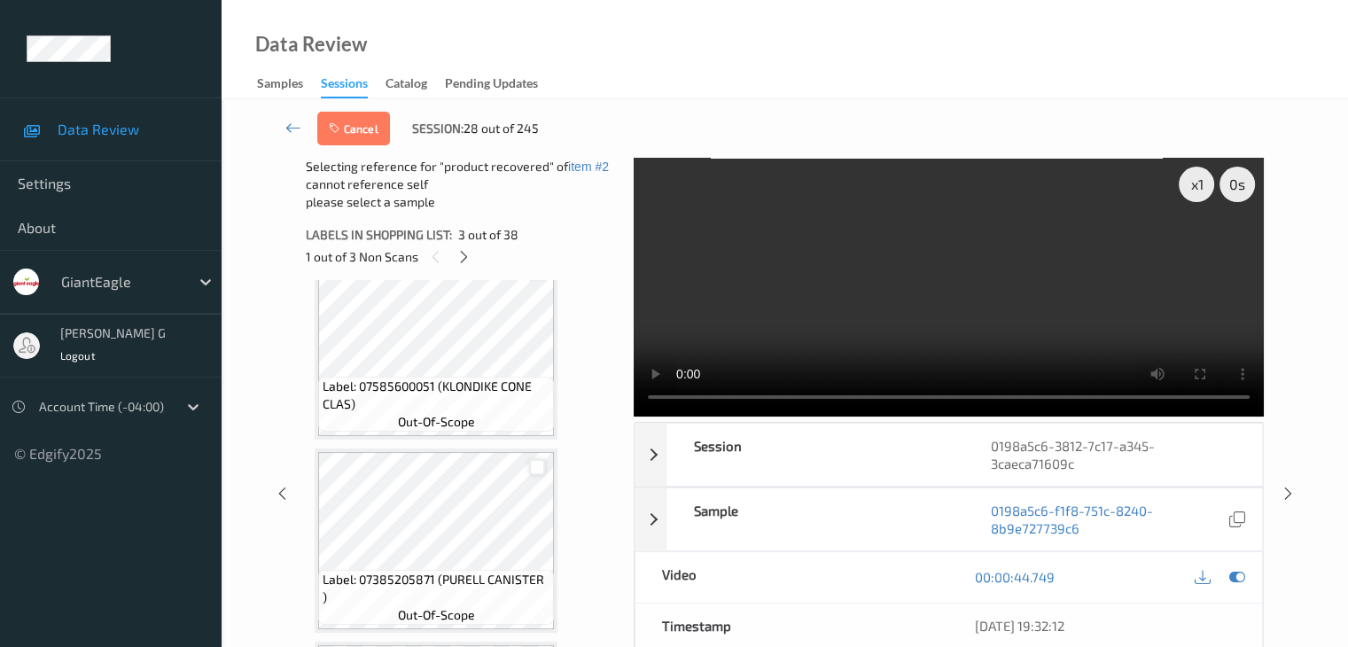
click at [537, 464] on div at bounding box center [537, 467] width 17 height 17
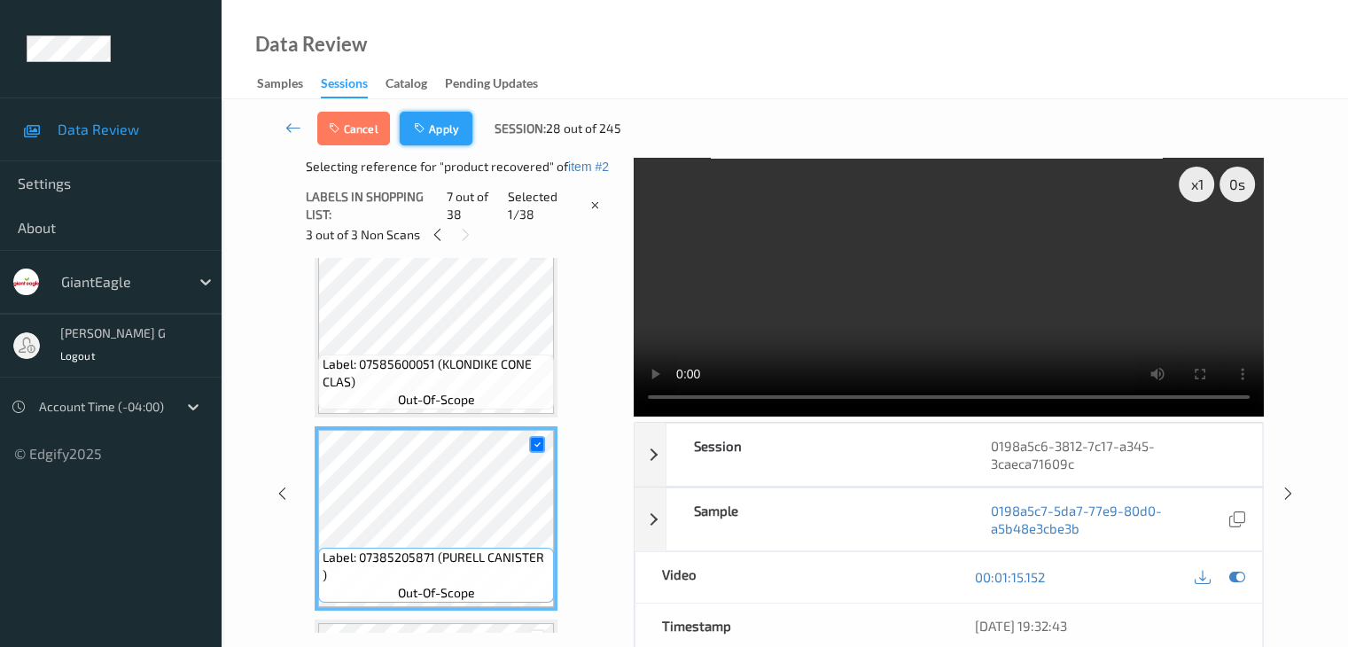
click at [439, 130] on button "Apply" at bounding box center [436, 129] width 73 height 34
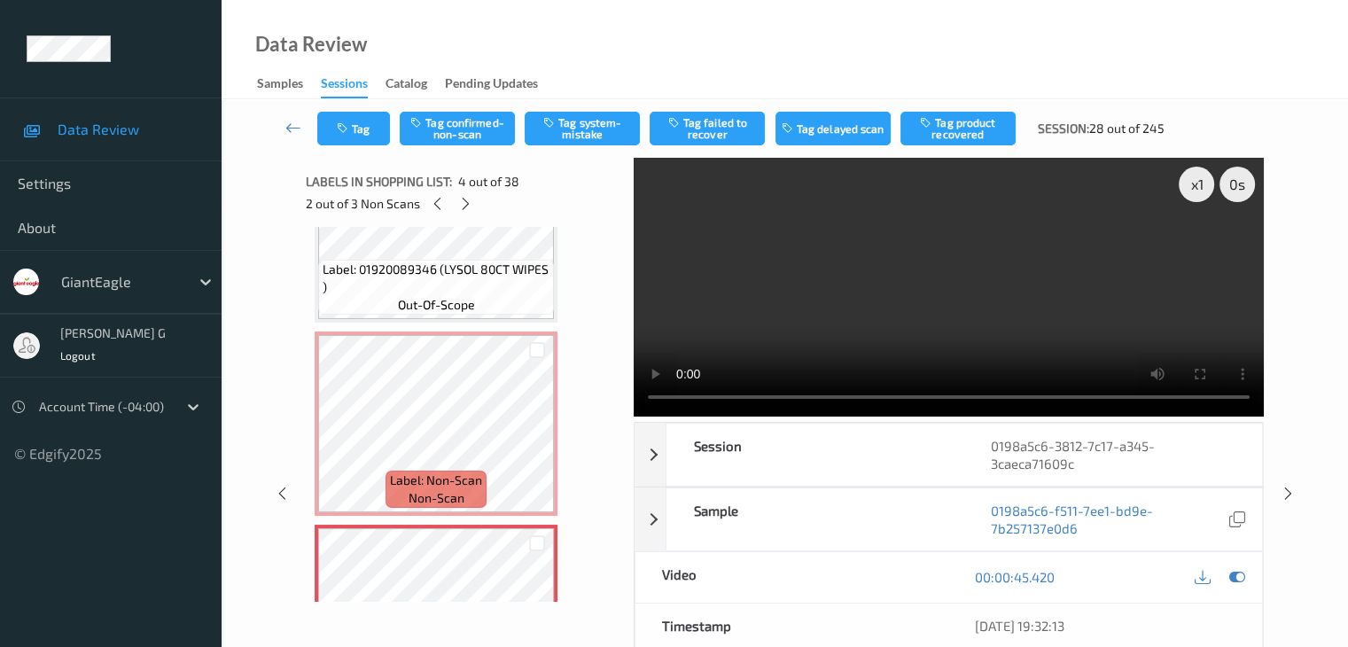
scroll to position [379, 0]
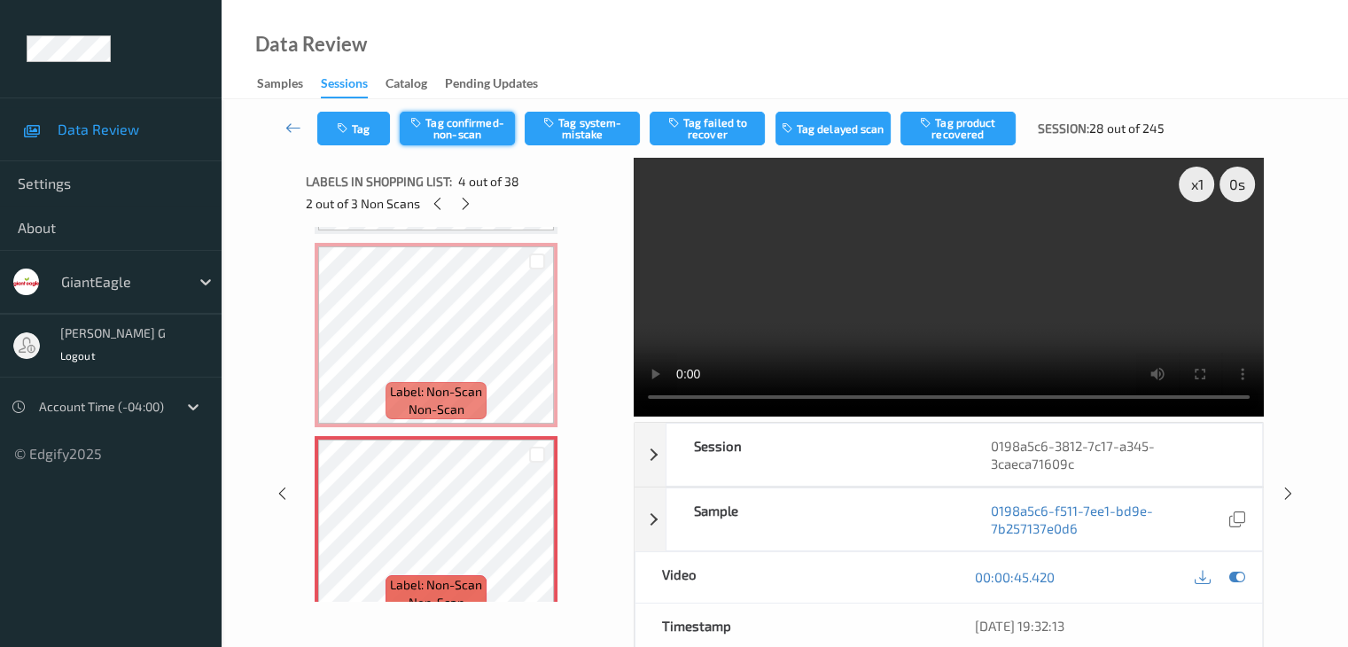
click at [475, 133] on button "Tag confirmed-non-scan" at bounding box center [457, 129] width 115 height 34
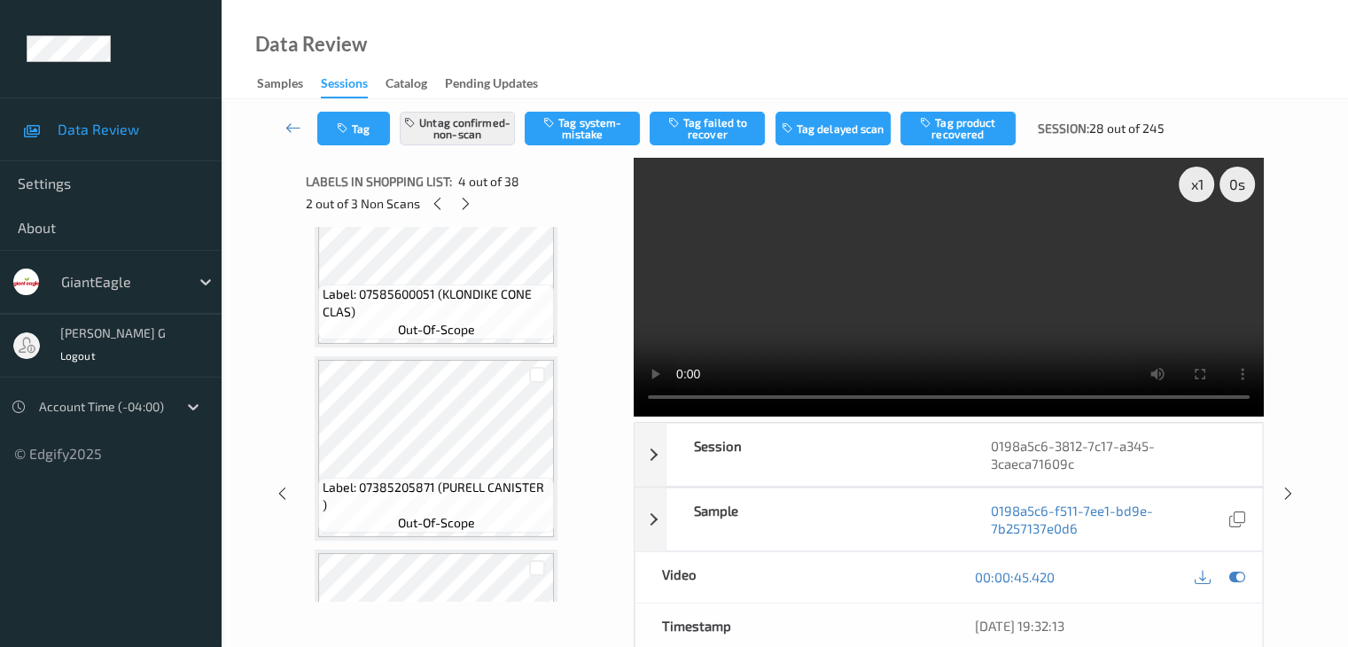
scroll to position [1000, 0]
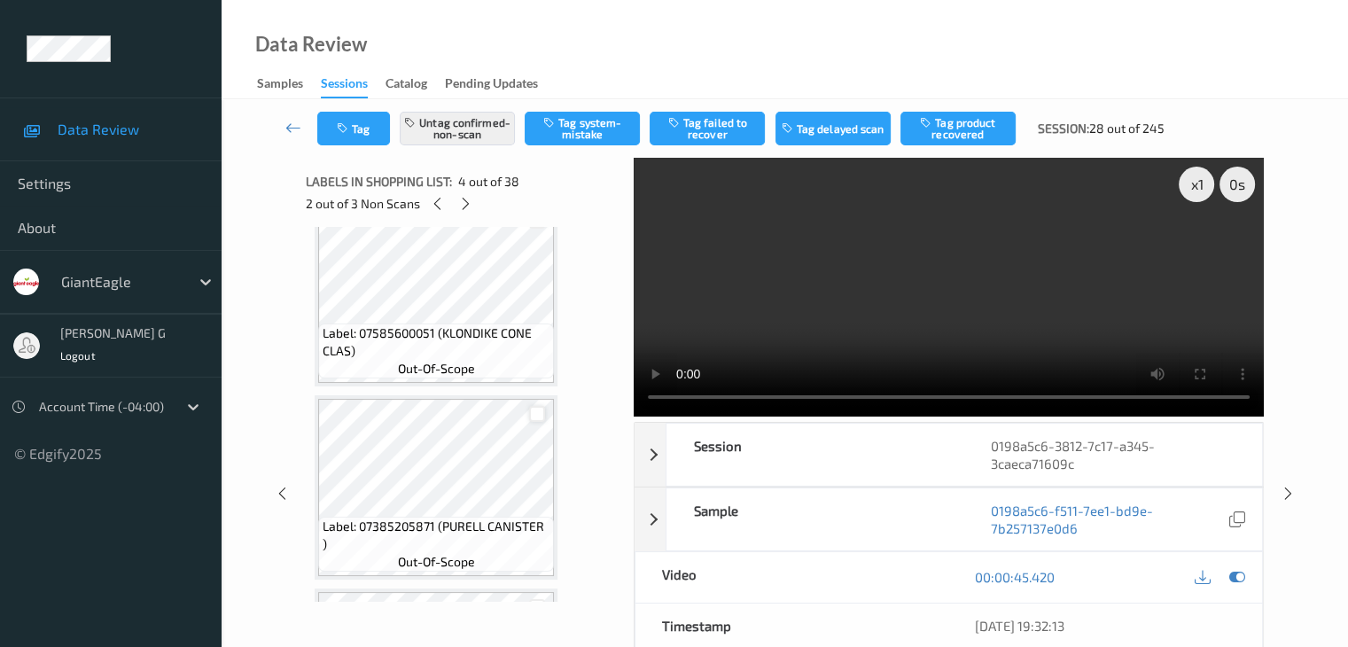
click at [541, 411] on div at bounding box center [537, 414] width 17 height 17
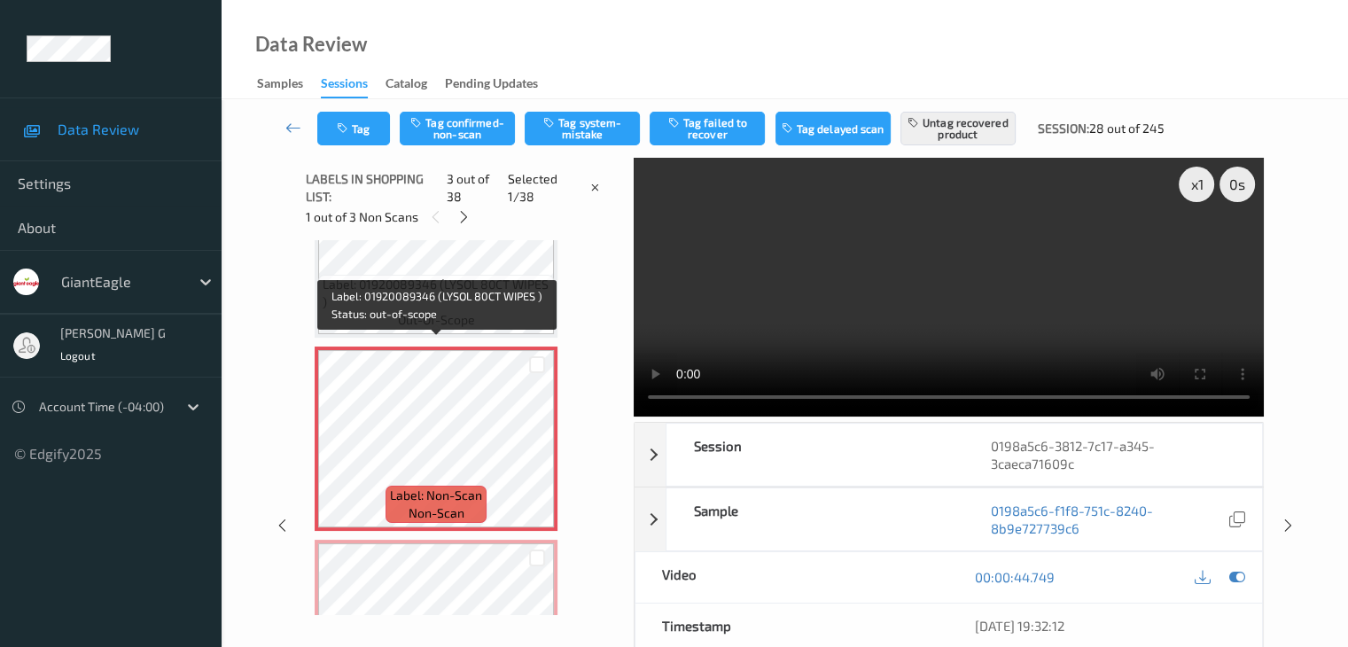
scroll to position [291, 0]
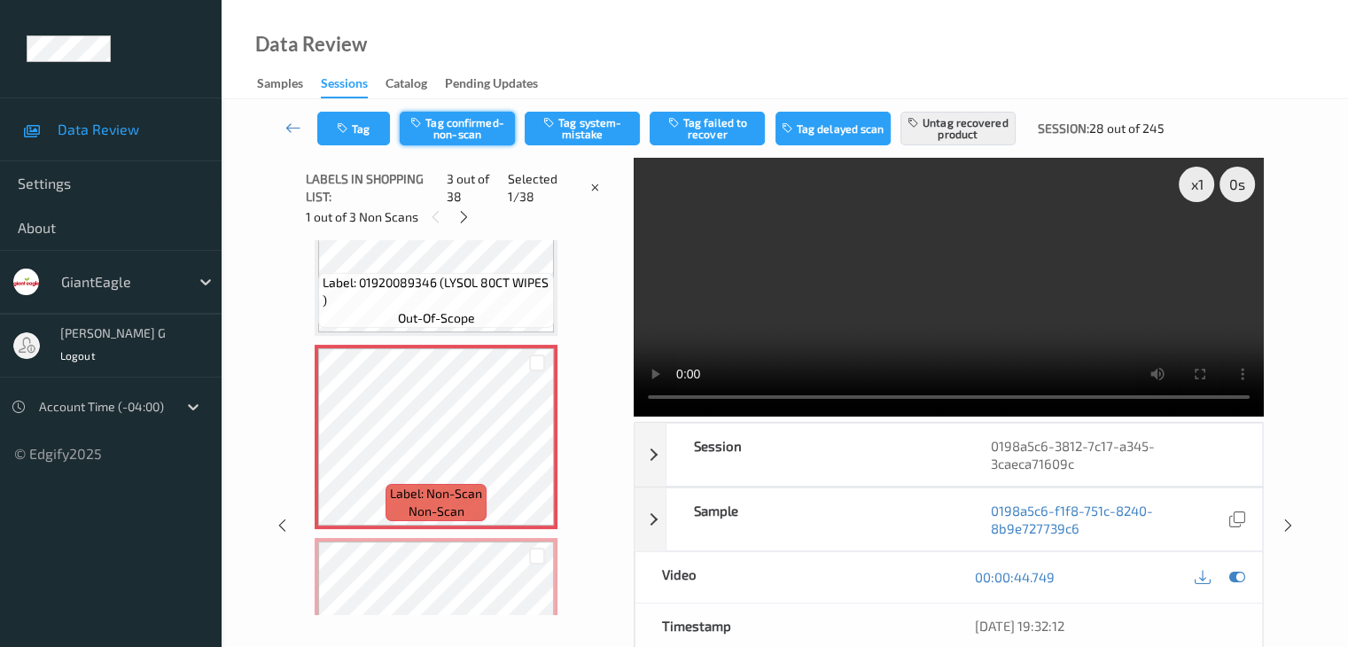
click at [464, 129] on button "Tag confirmed-non-scan" at bounding box center [457, 129] width 115 height 34
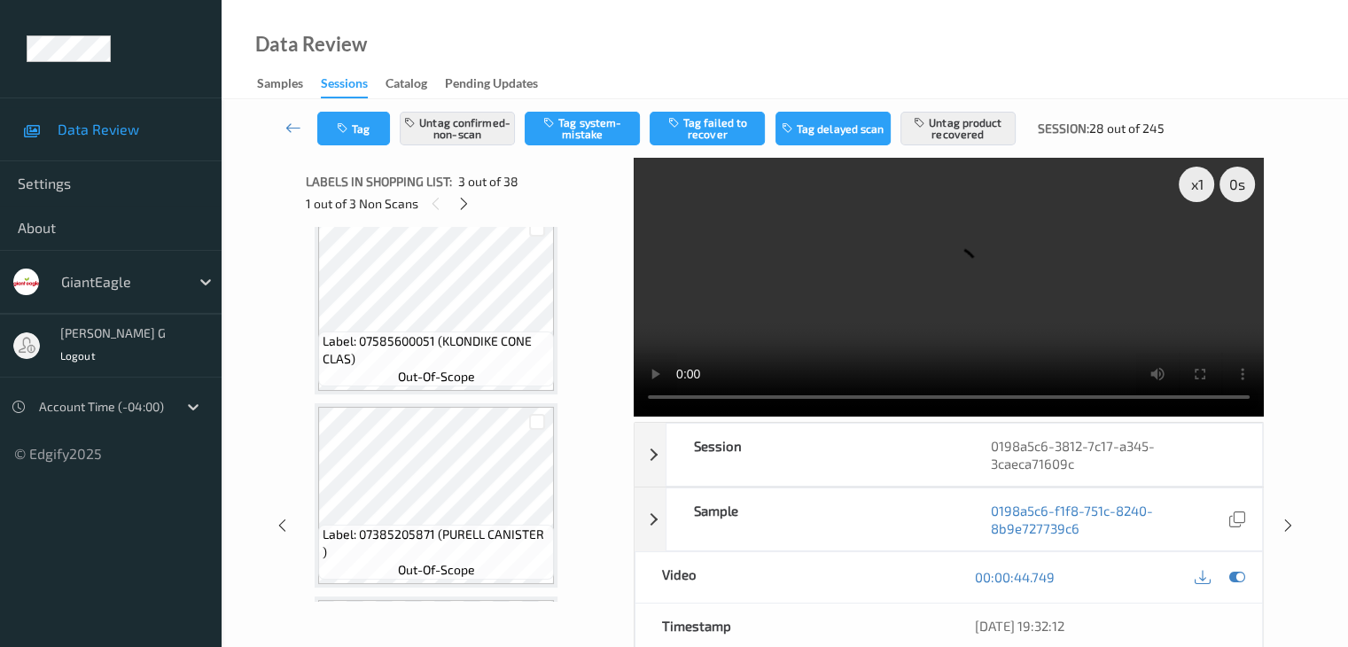
scroll to position [1000, 0]
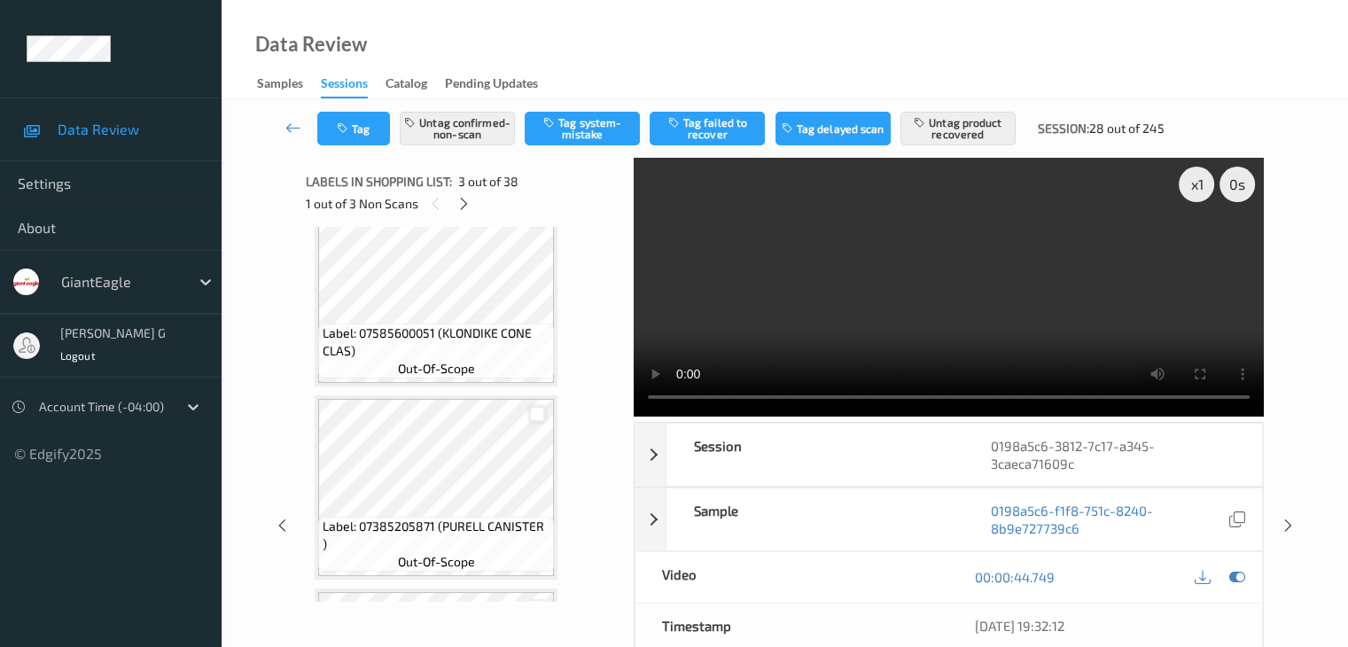
click at [537, 416] on div at bounding box center [537, 414] width 17 height 17
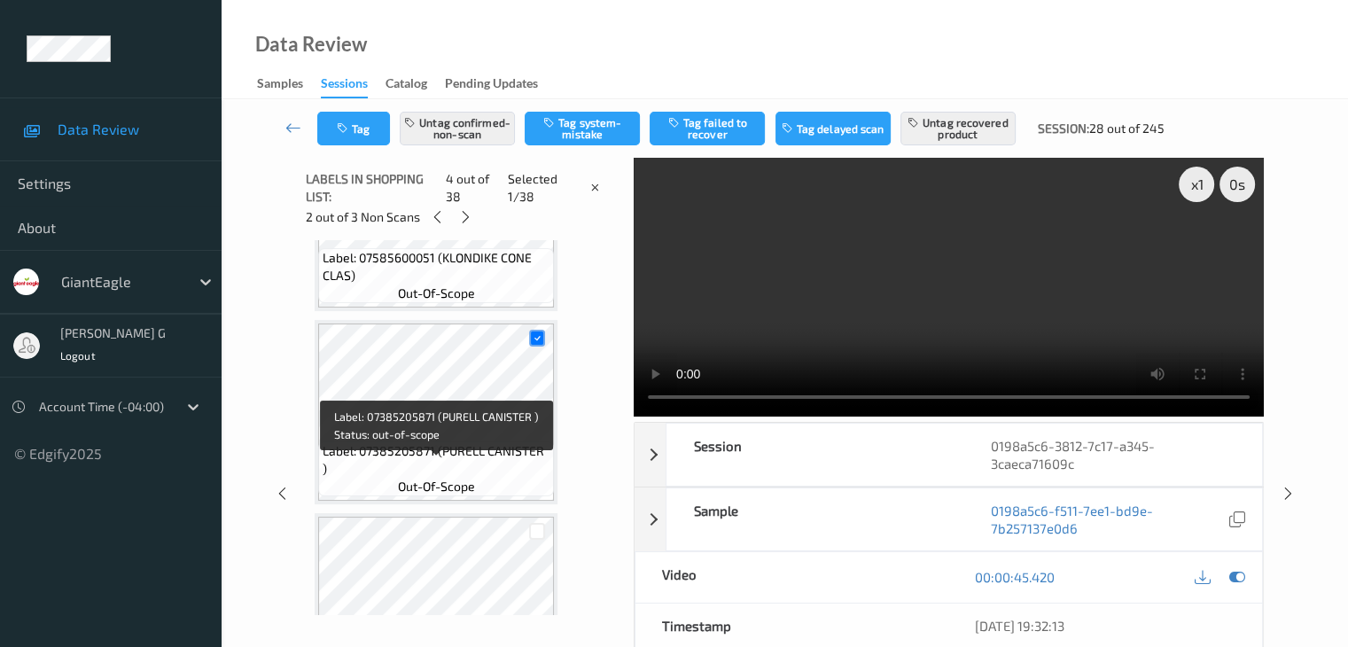
scroll to position [1177, 0]
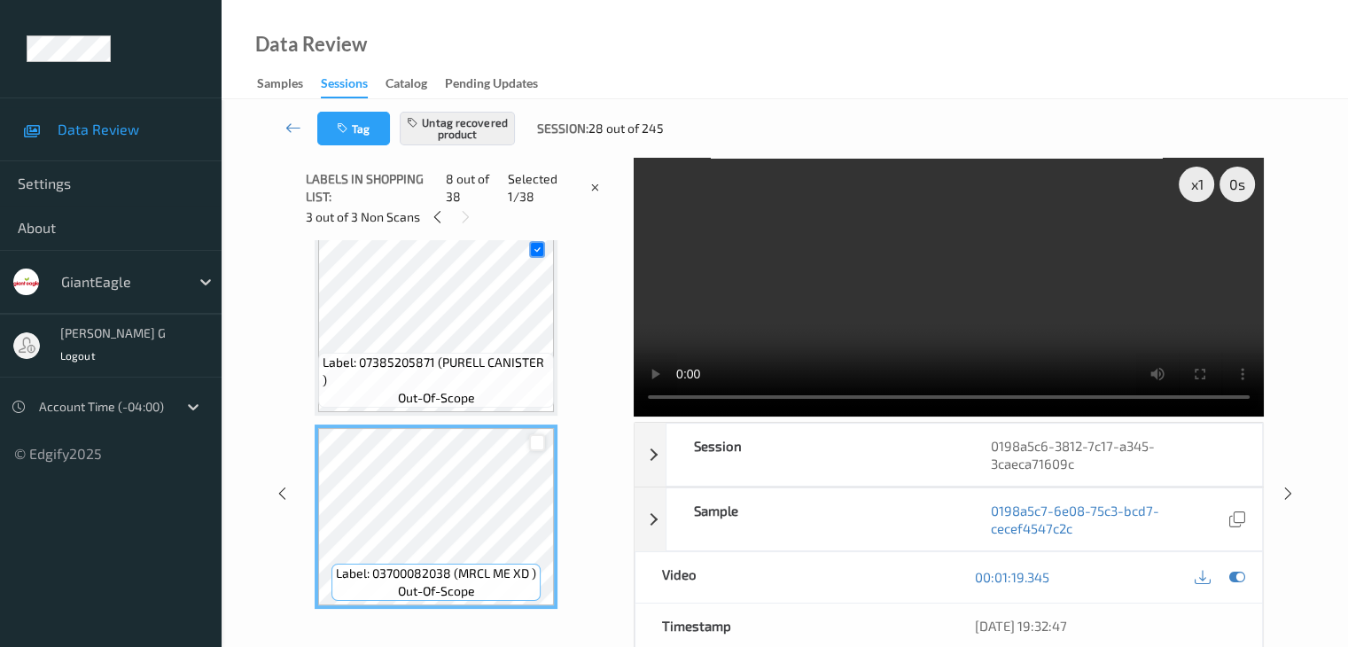
click at [539, 443] on div at bounding box center [537, 442] width 17 height 17
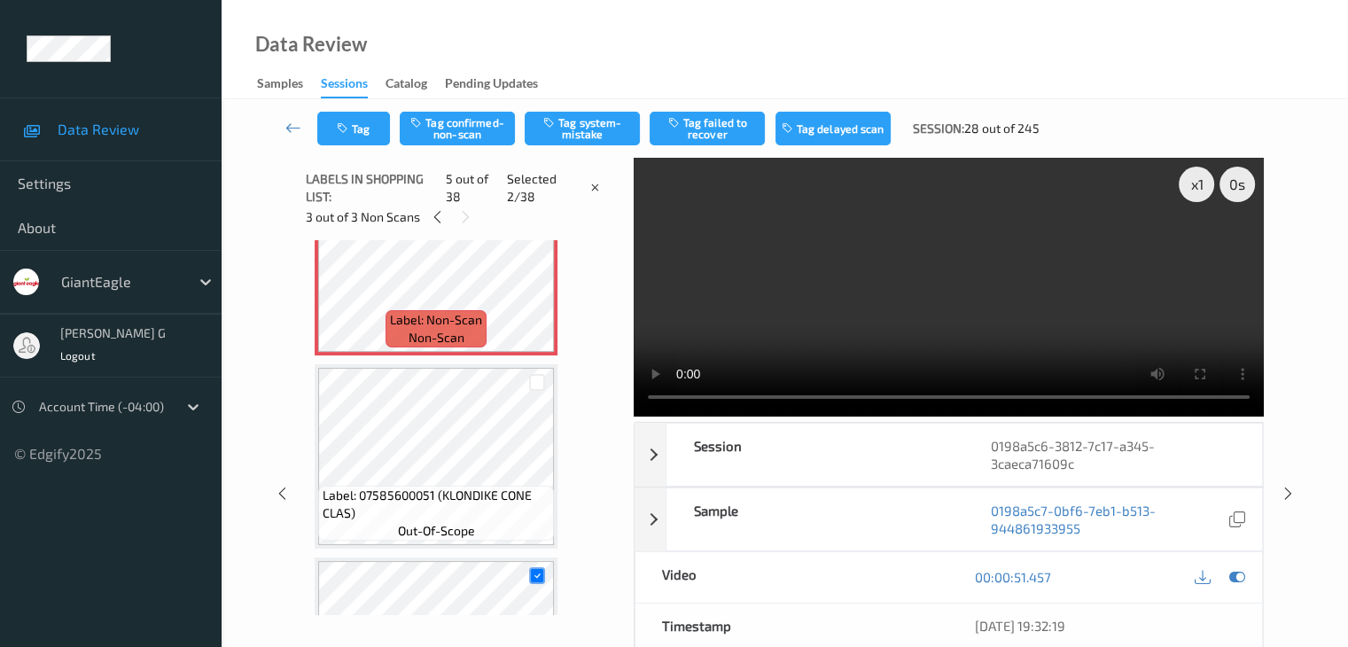
scroll to position [822, 0]
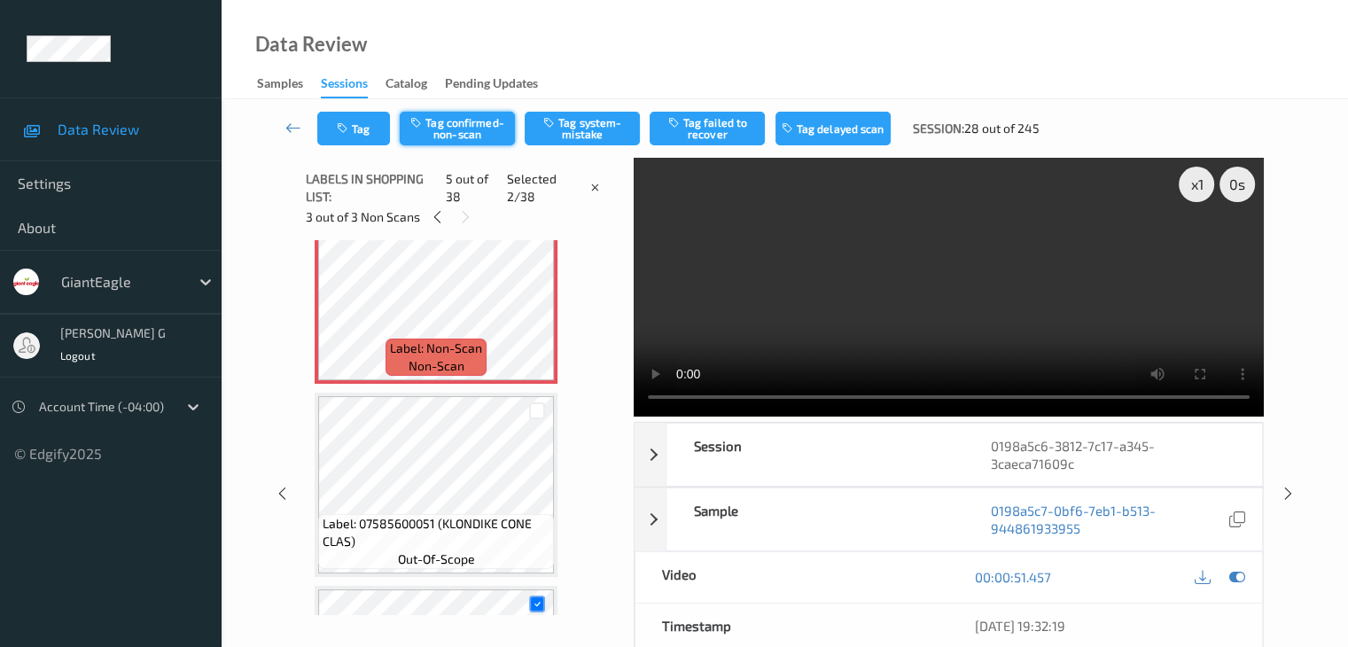
click at [476, 125] on button "Tag confirmed-non-scan" at bounding box center [457, 129] width 115 height 34
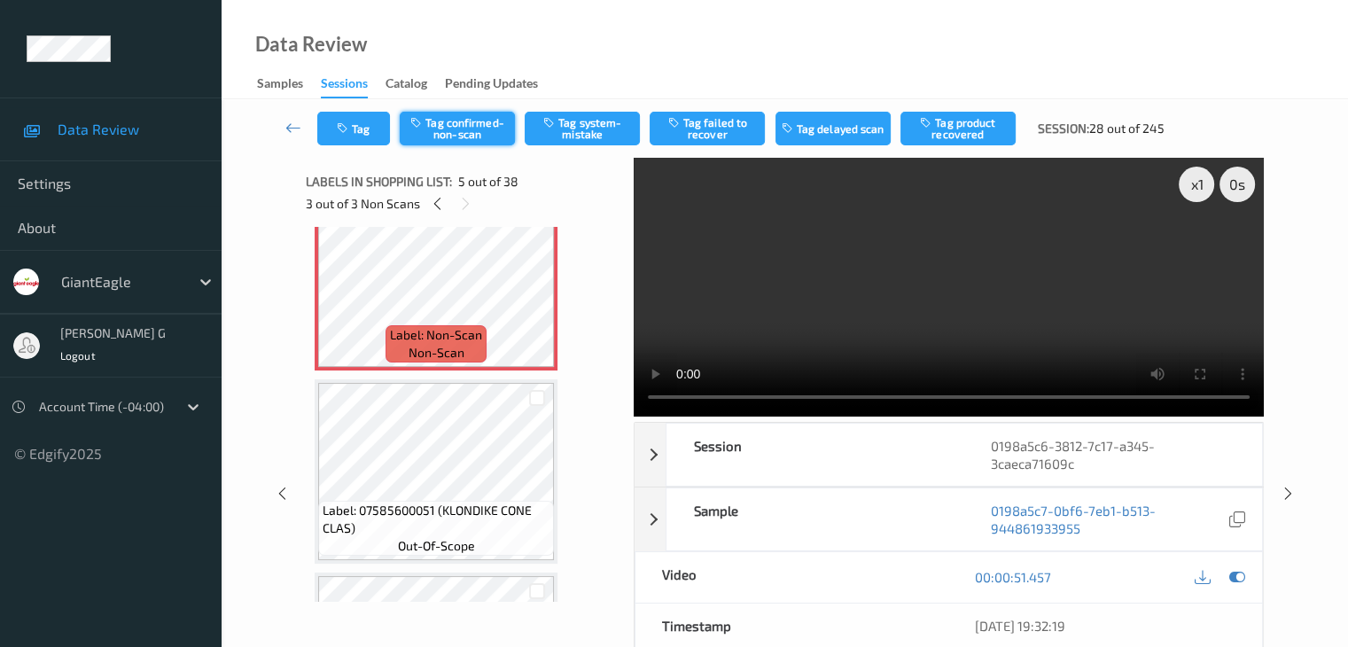
click at [481, 127] on button "Tag confirmed-non-scan" at bounding box center [457, 129] width 115 height 34
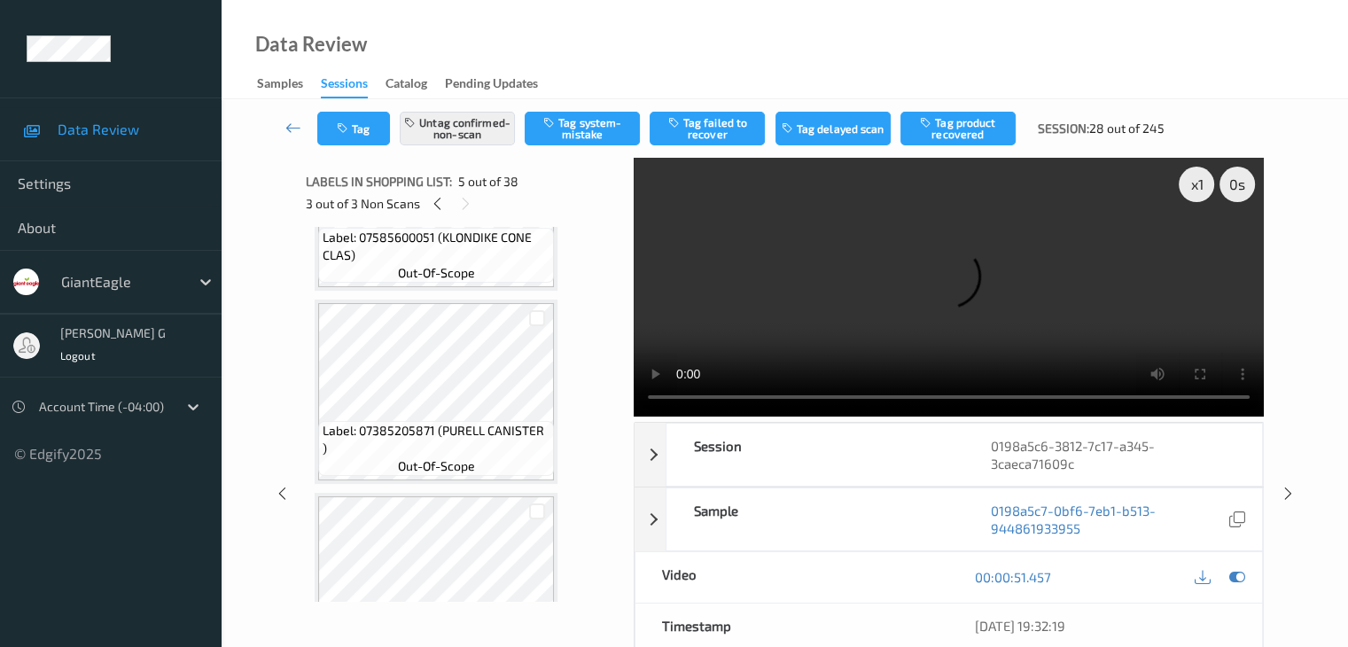
scroll to position [1177, 0]
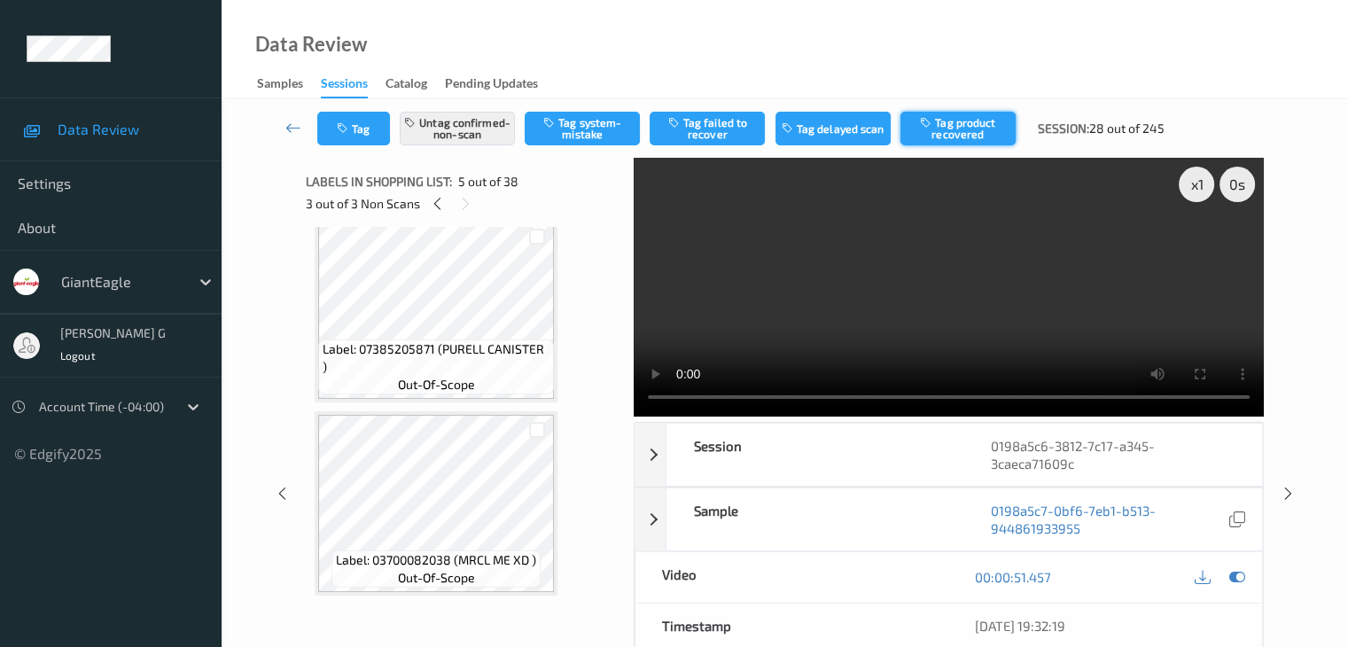
click at [946, 130] on button "Tag product recovered" at bounding box center [957, 129] width 115 height 34
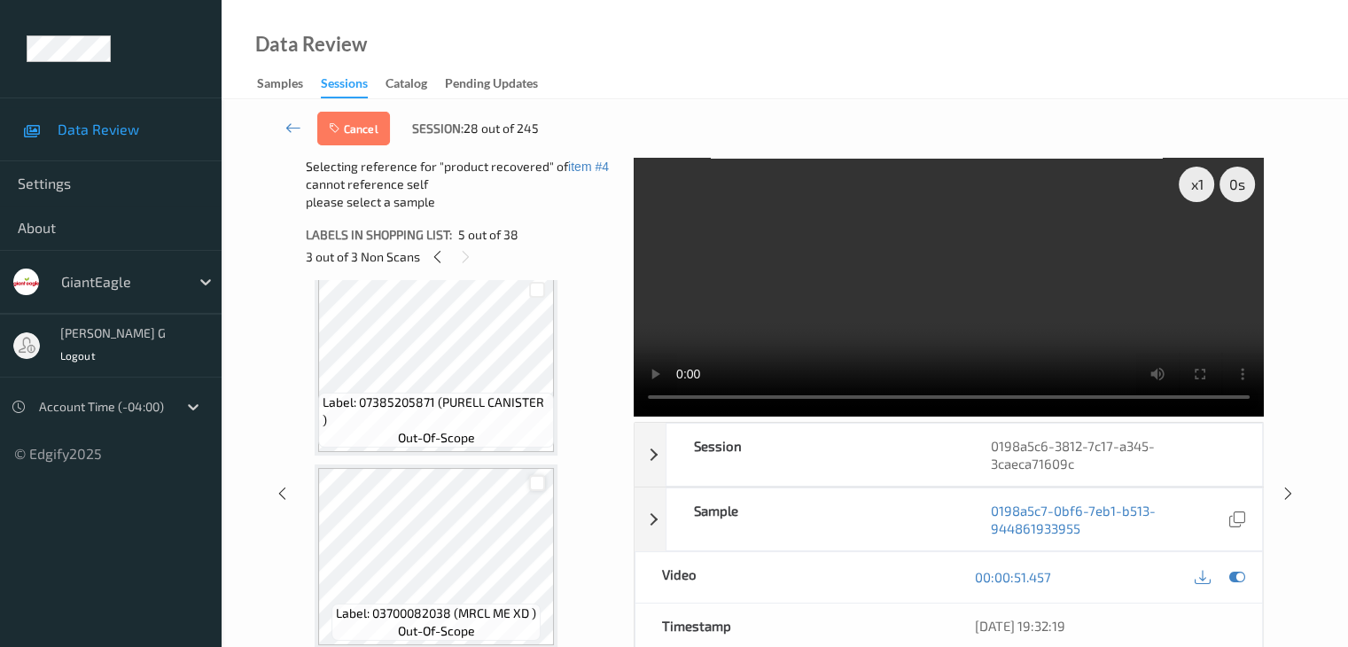
click at [542, 483] on div at bounding box center [537, 483] width 17 height 17
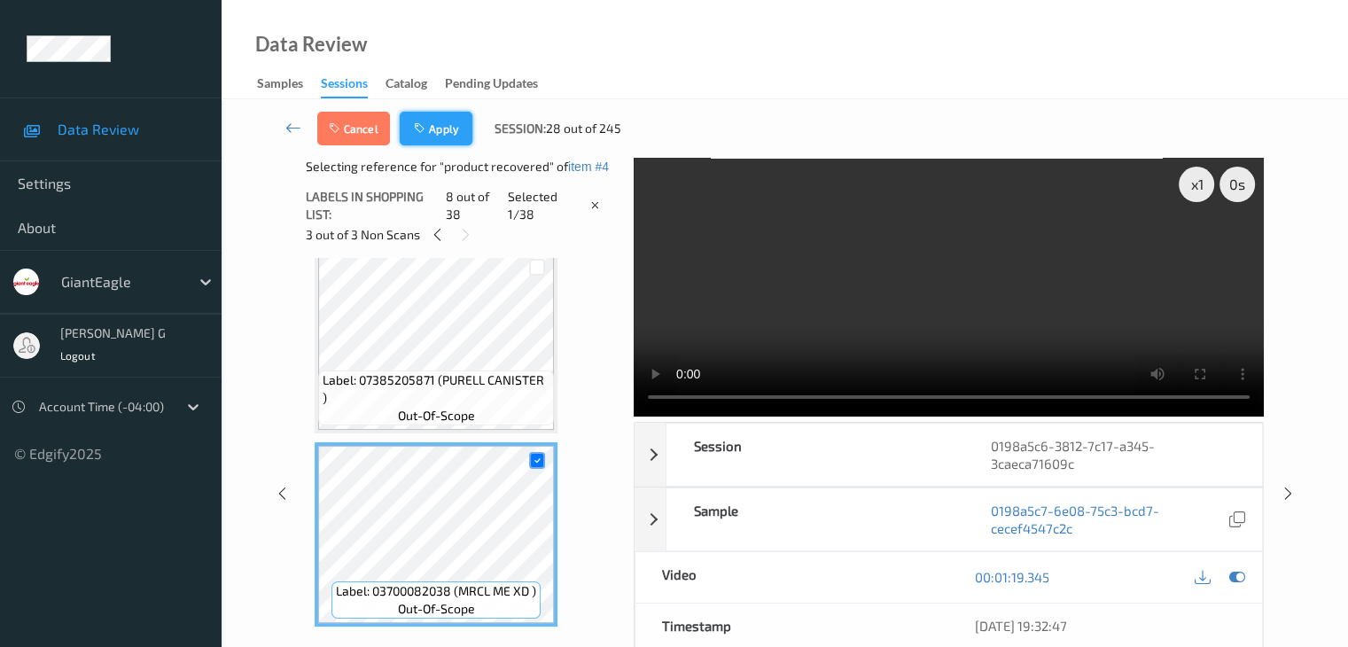
click at [451, 129] on button "Apply" at bounding box center [436, 129] width 73 height 34
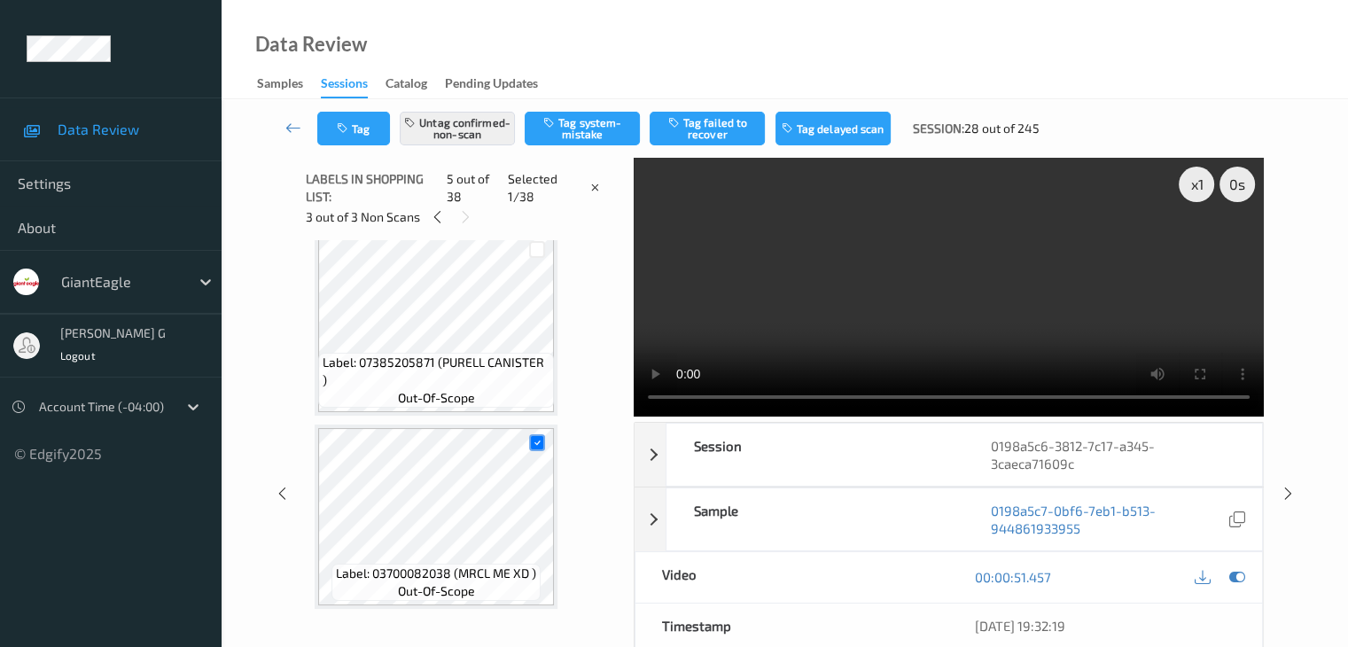
scroll to position [588, 0]
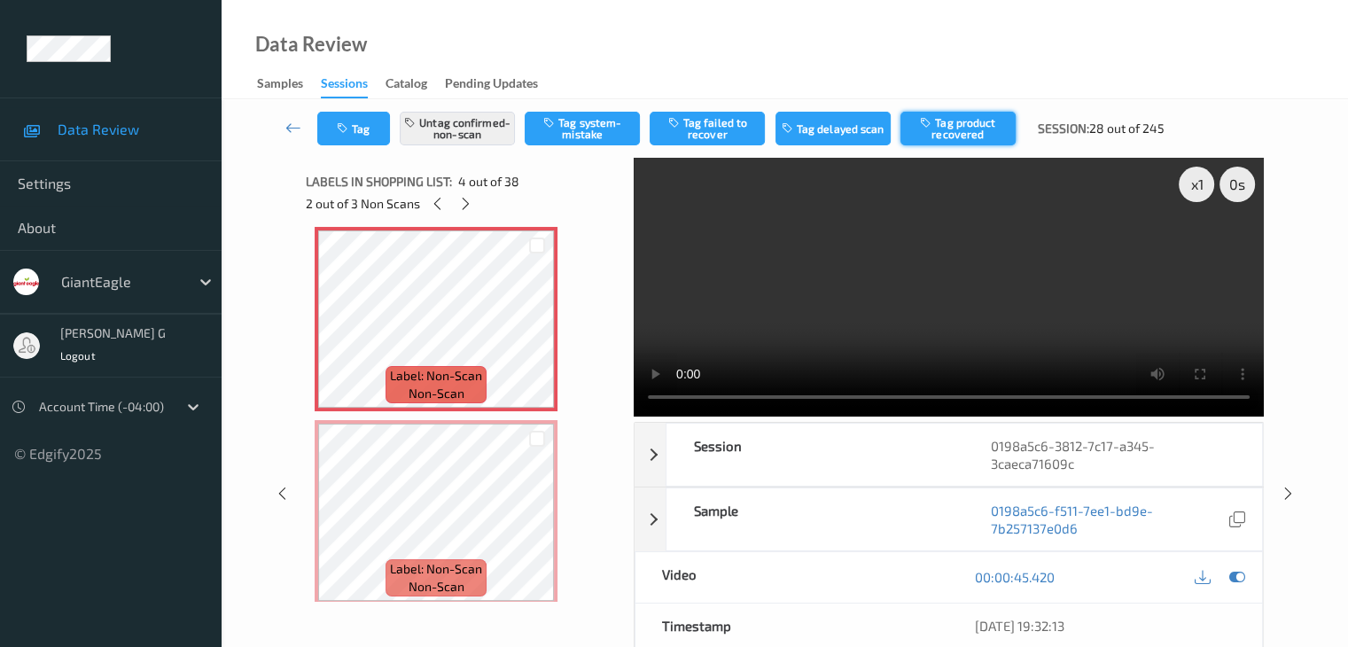
click at [968, 130] on button "Tag product recovered" at bounding box center [957, 129] width 115 height 34
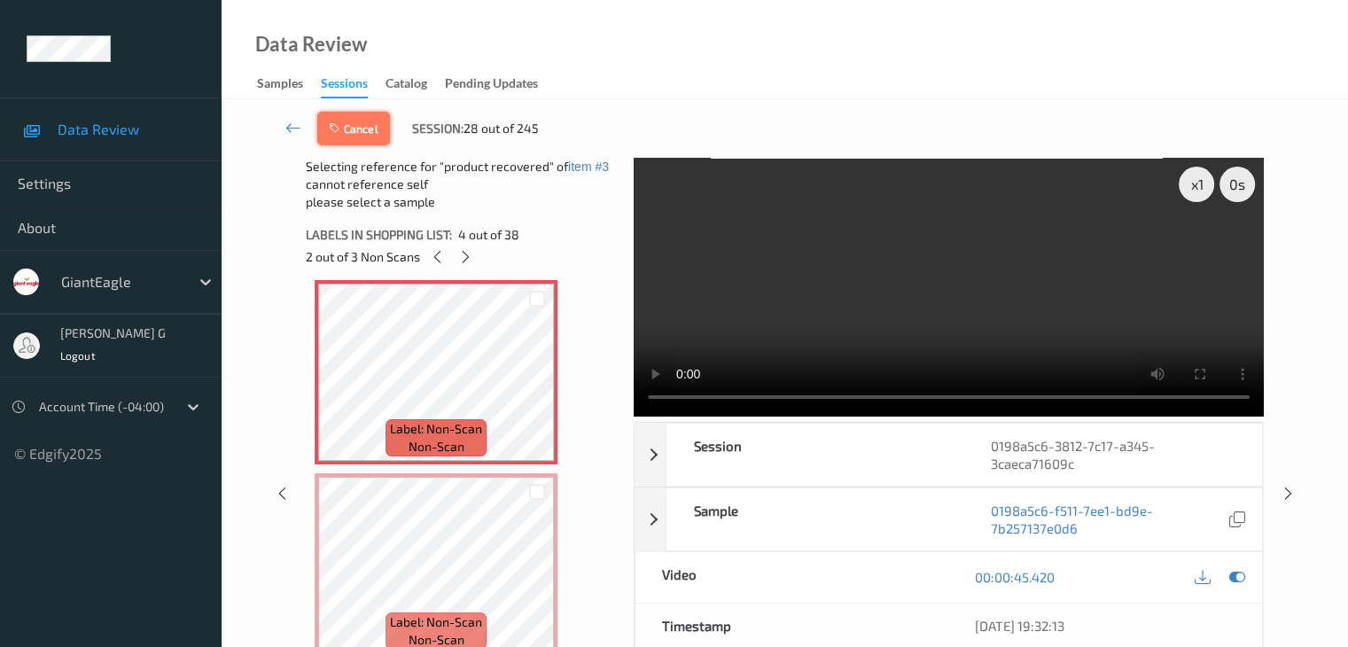
click at [372, 128] on button "Cancel" at bounding box center [353, 129] width 73 height 34
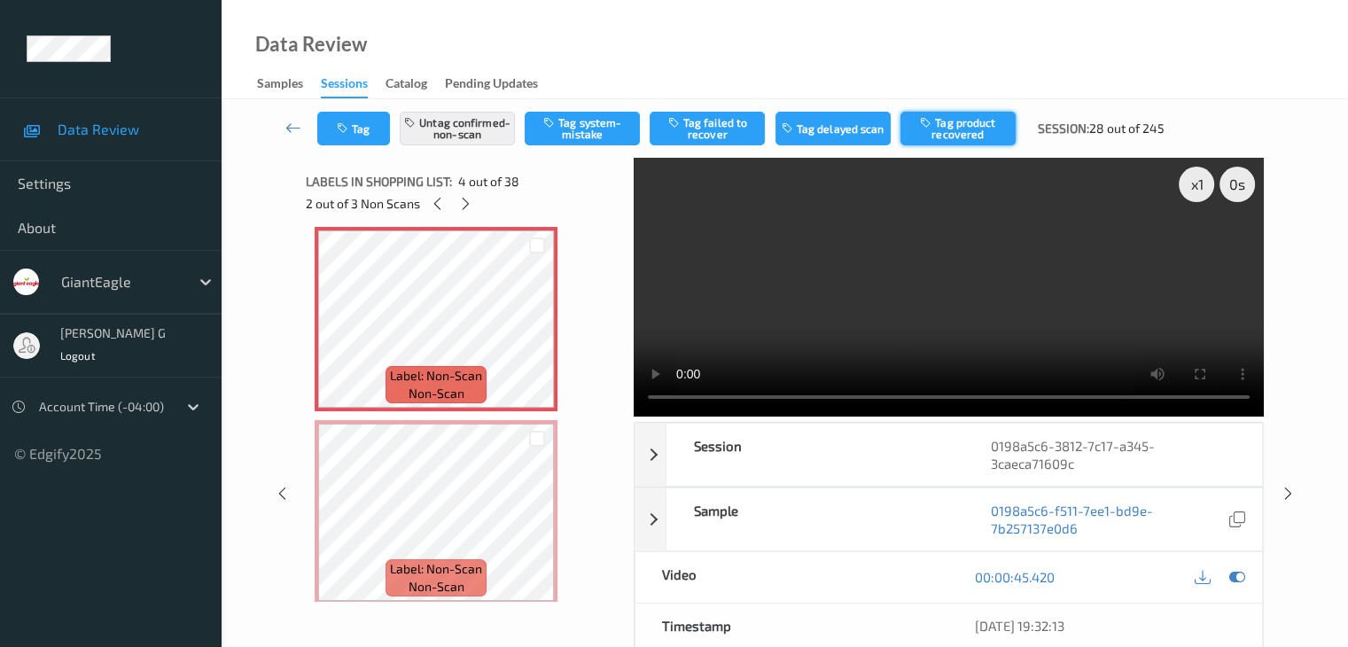
click at [941, 125] on button "Tag product recovered" at bounding box center [957, 129] width 115 height 34
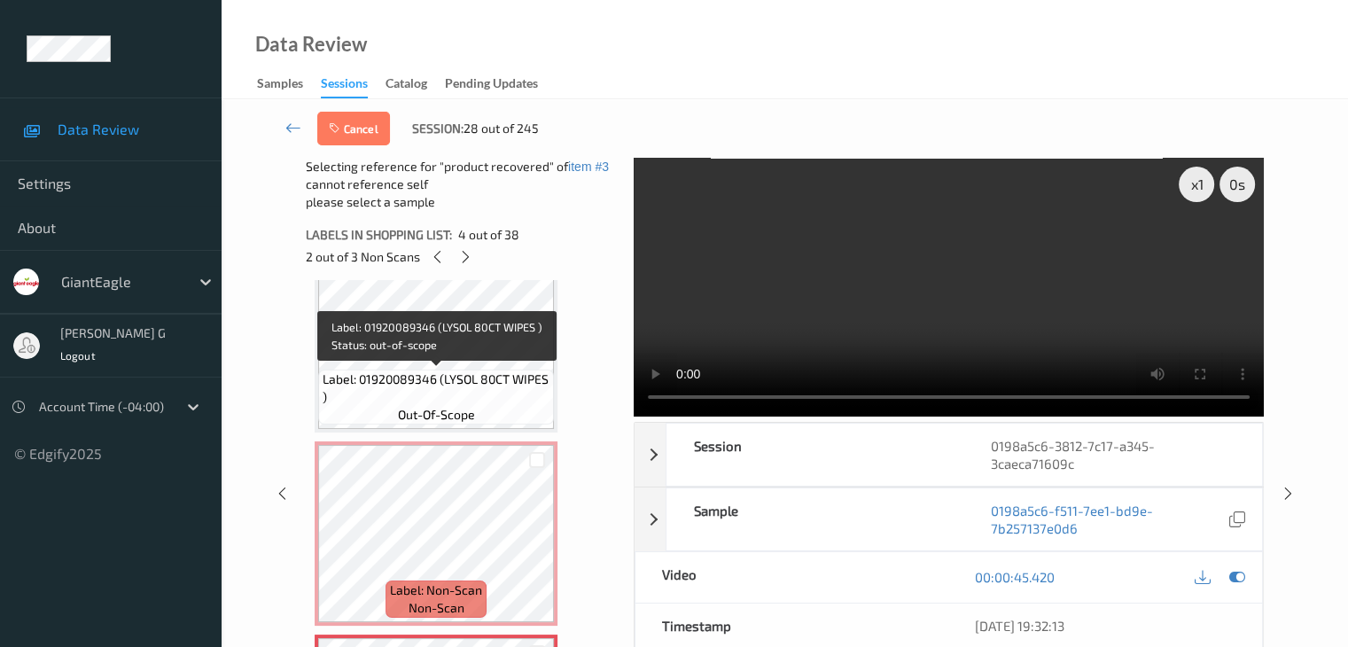
scroll to position [323, 0]
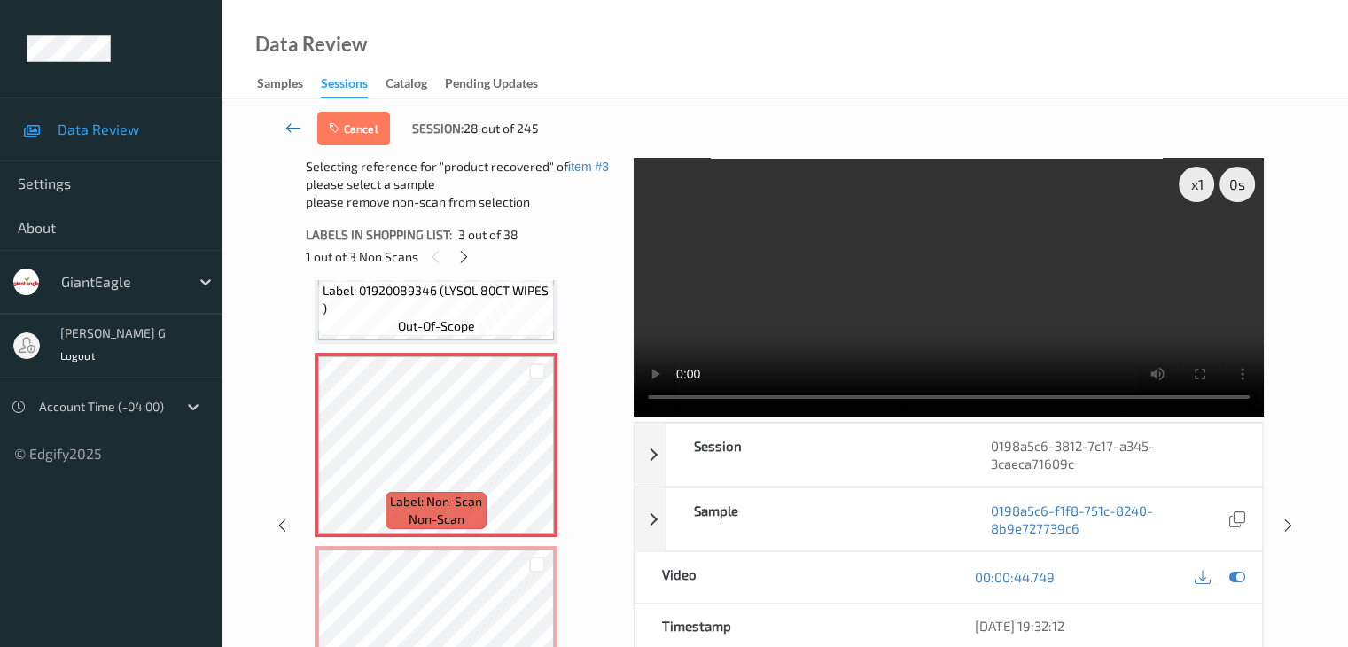
click at [292, 129] on icon at bounding box center [293, 128] width 16 height 18
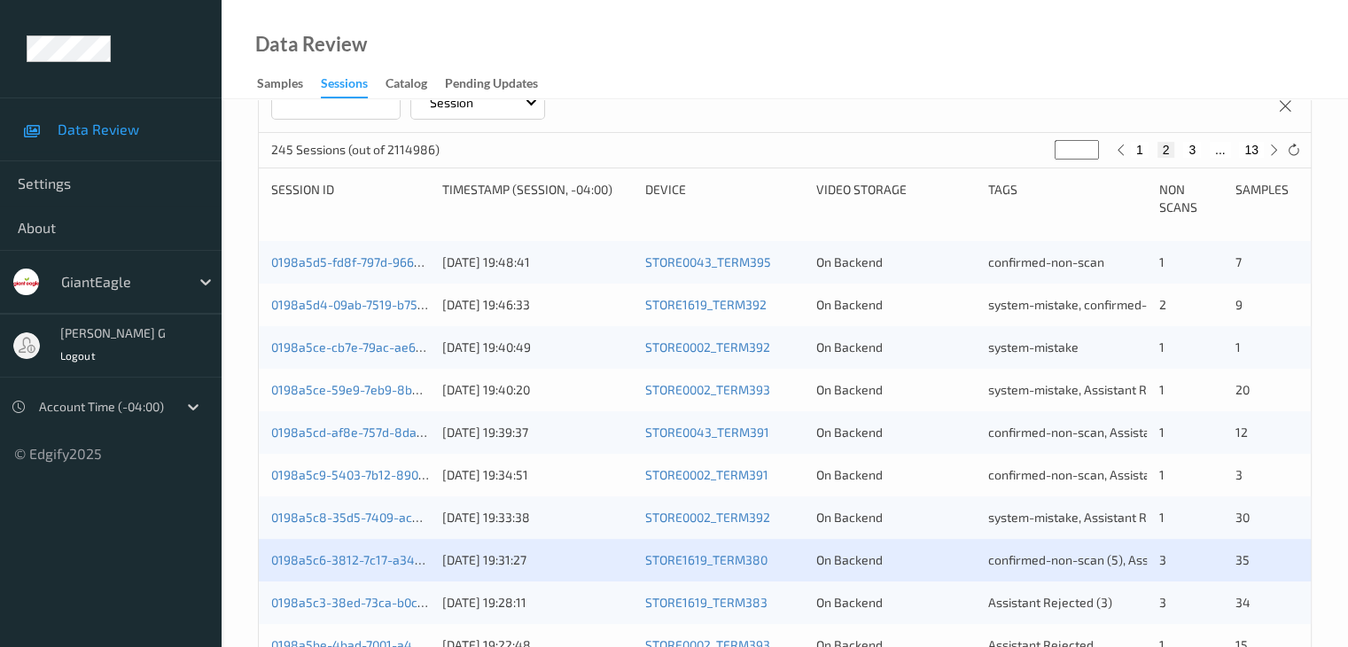
scroll to position [355, 0]
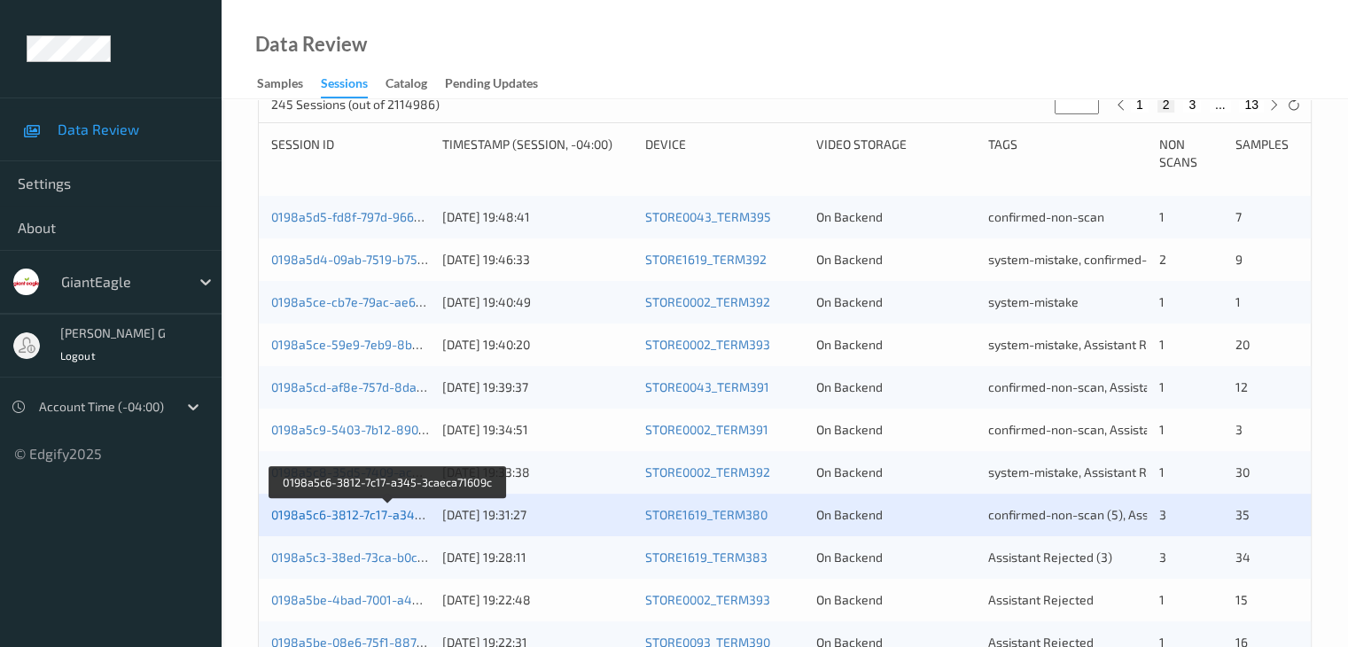
click at [349, 517] on link "0198a5c6-3812-7c17-a345-3caeca71609c" at bounding box center [389, 514] width 236 height 15
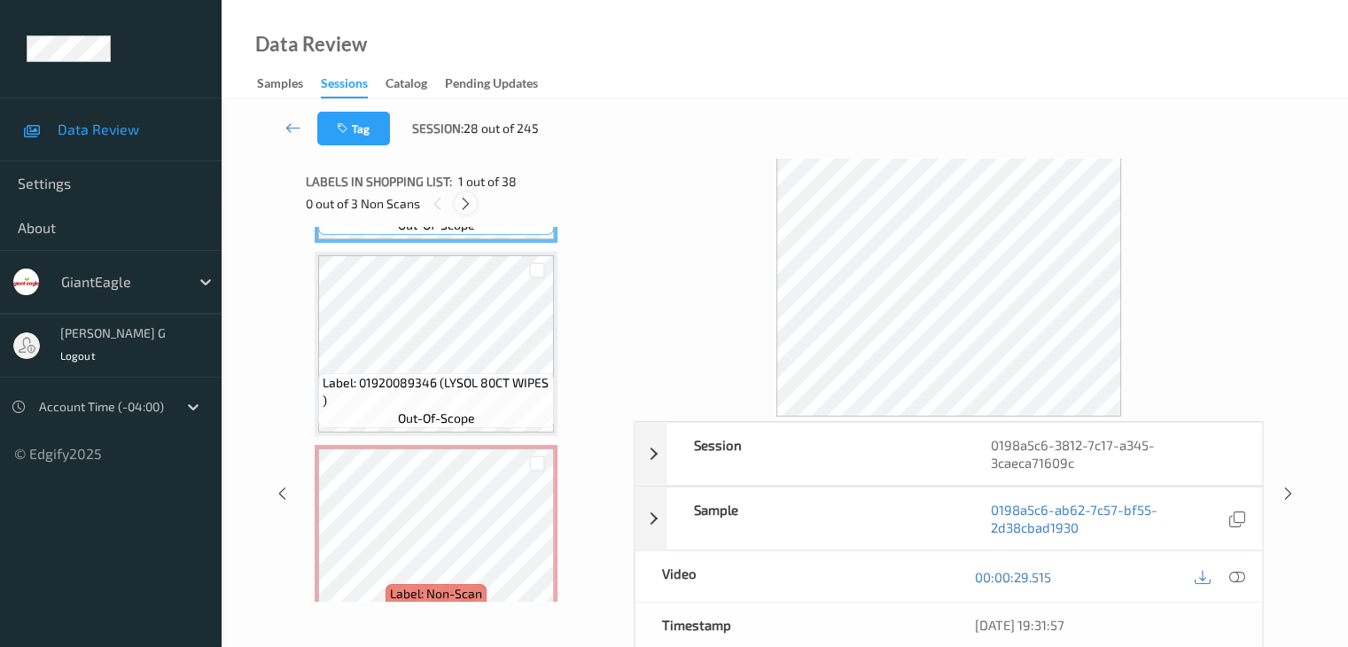
click at [467, 207] on icon at bounding box center [465, 204] width 15 height 16
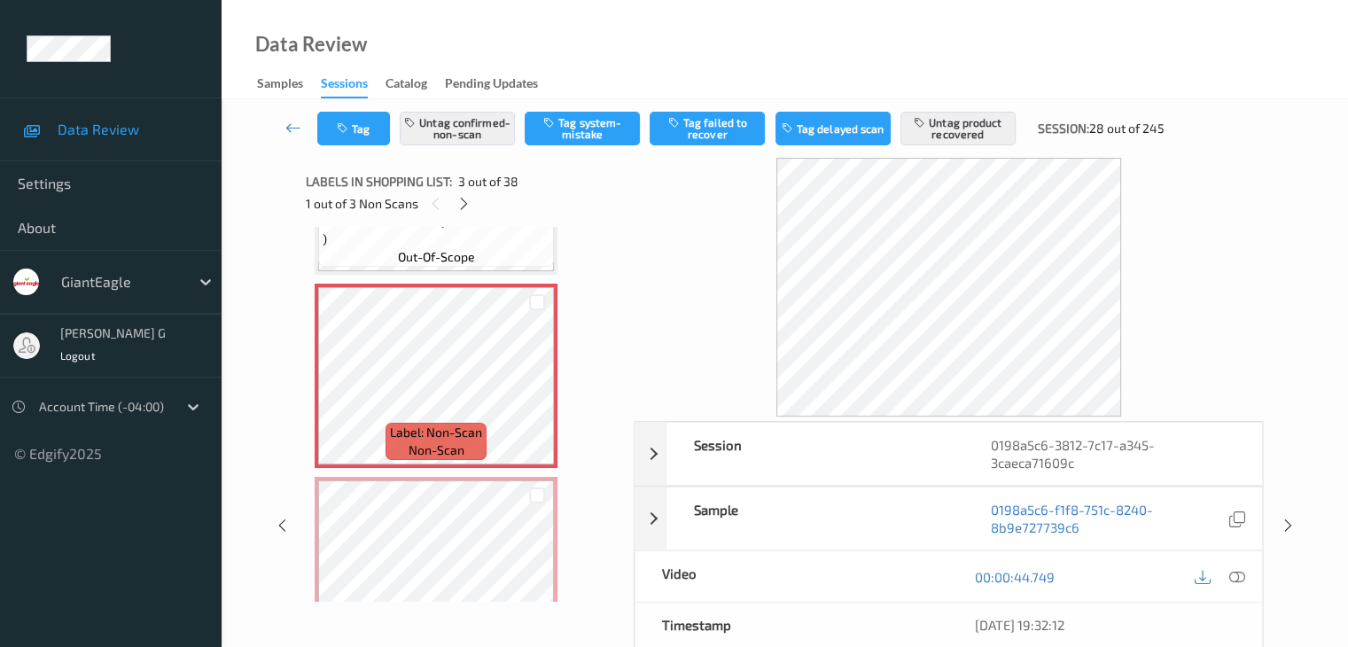
scroll to position [379, 0]
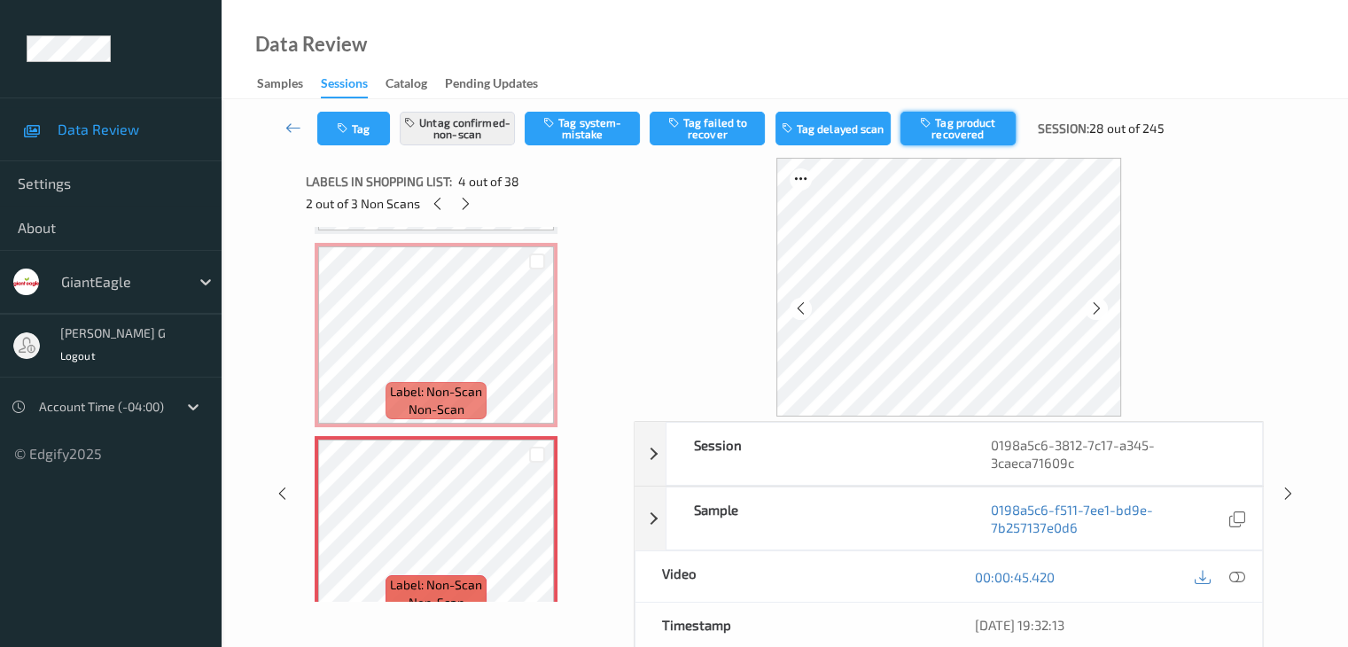
click at [952, 129] on button "Tag product recovered" at bounding box center [957, 129] width 115 height 34
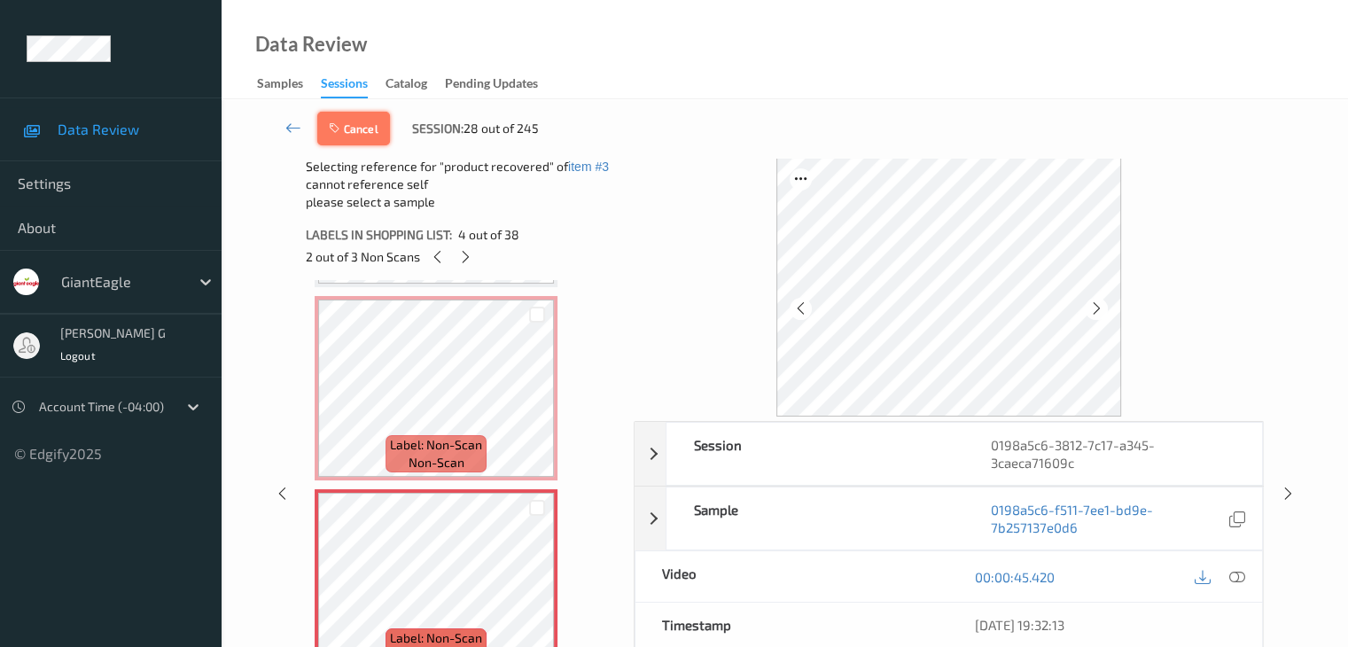
click at [370, 136] on button "Cancel" at bounding box center [353, 129] width 73 height 34
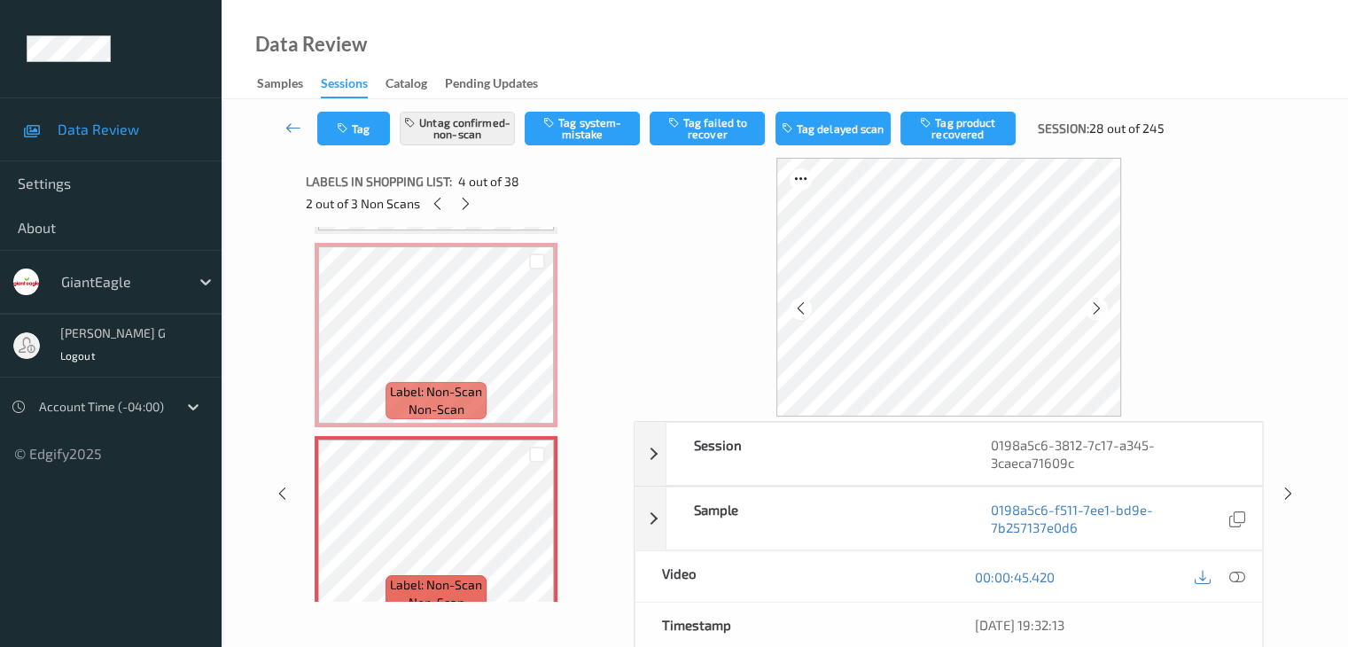
scroll to position [291, 0]
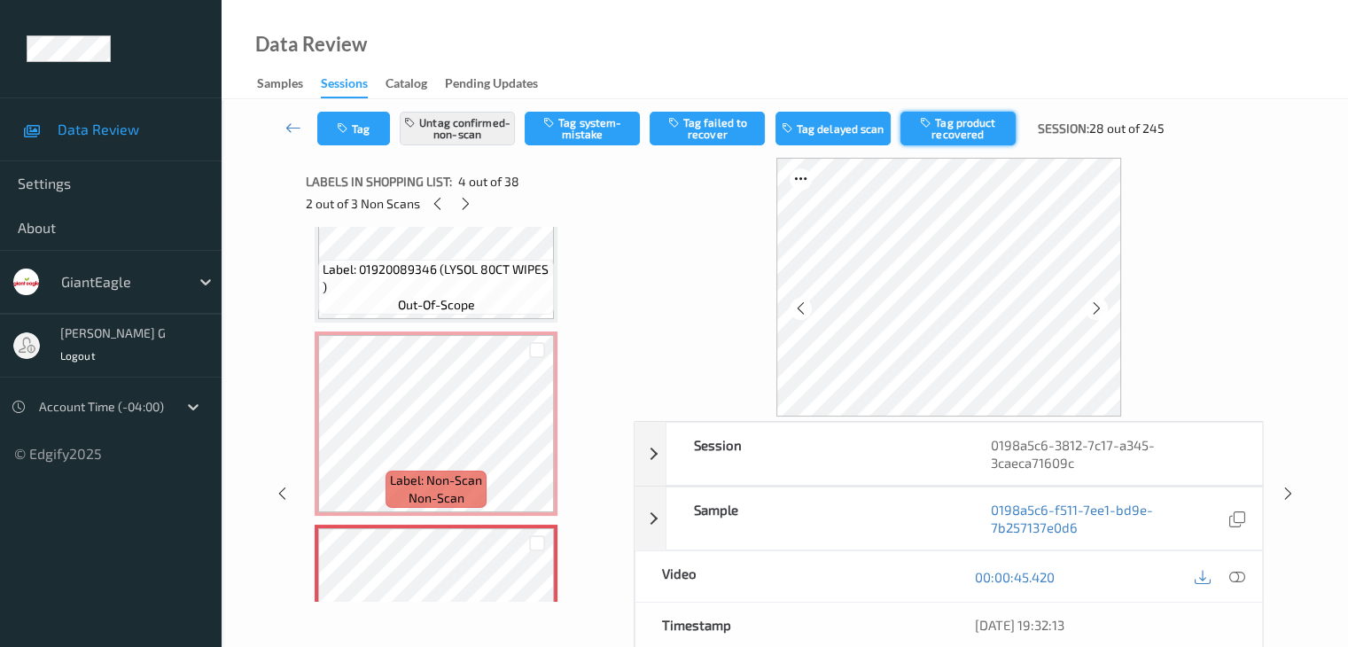
click at [948, 125] on button "Tag product recovered" at bounding box center [957, 129] width 115 height 34
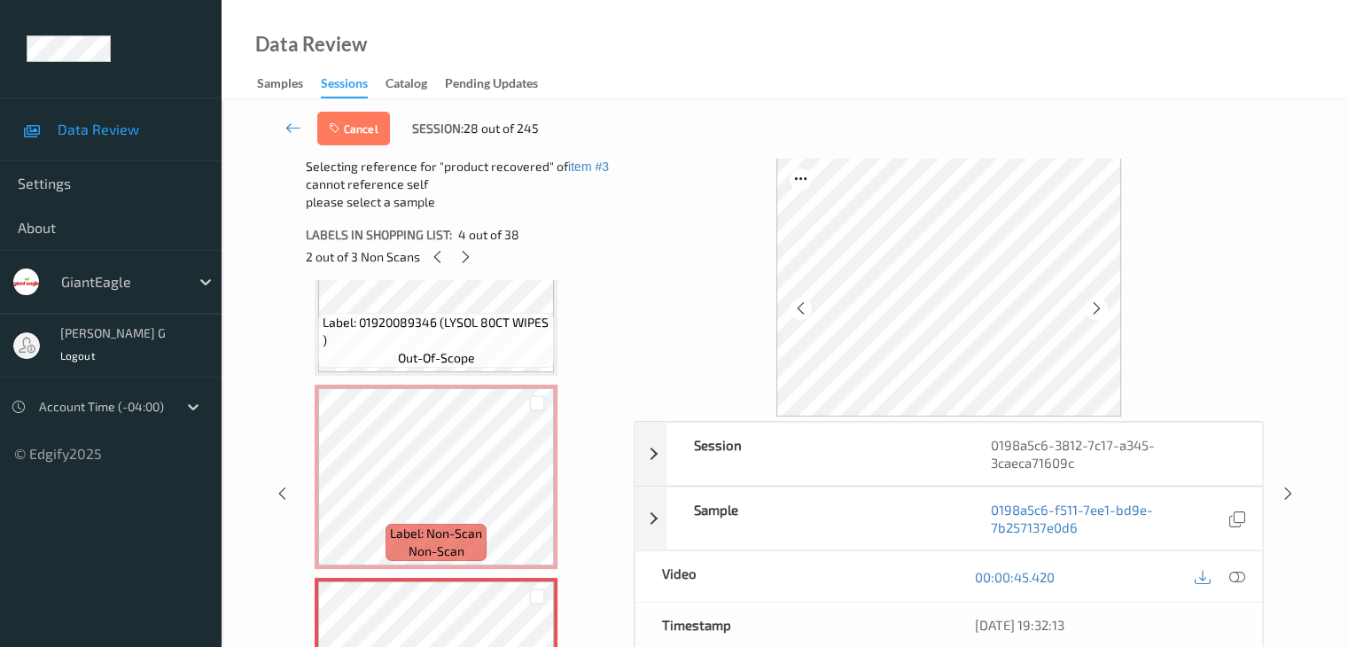
scroll to position [379, 0]
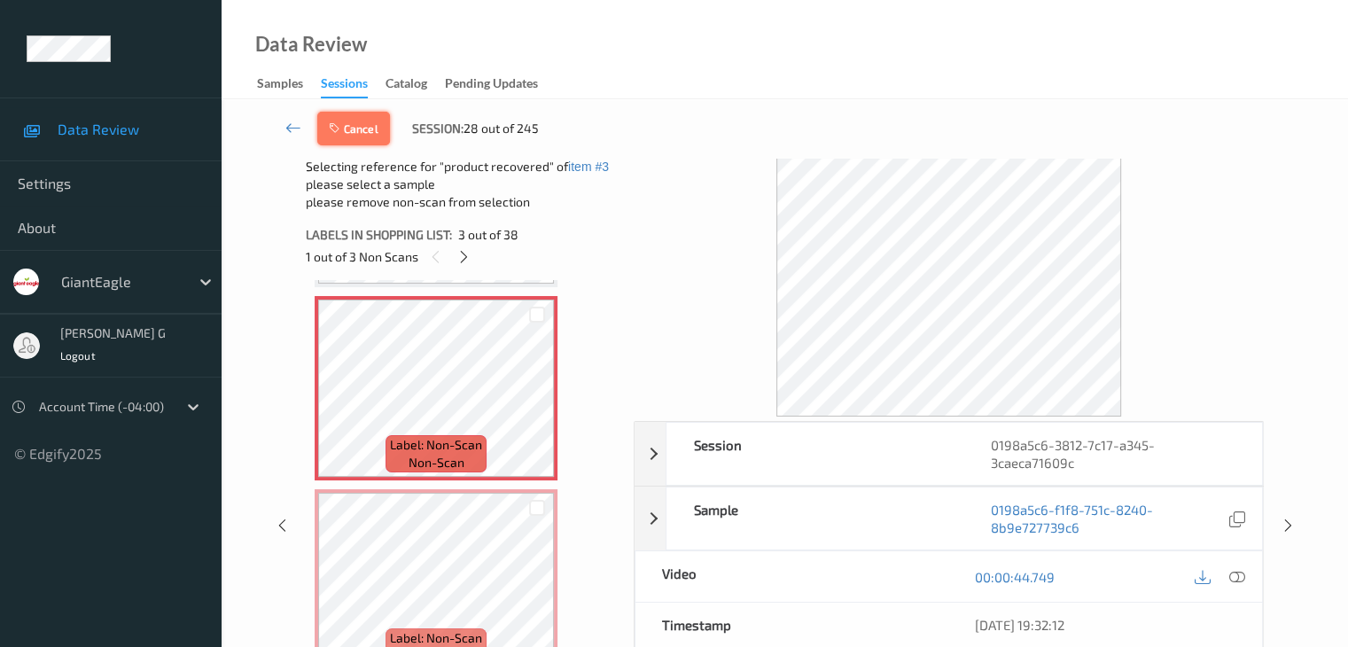
click at [372, 125] on button "Cancel" at bounding box center [353, 129] width 73 height 34
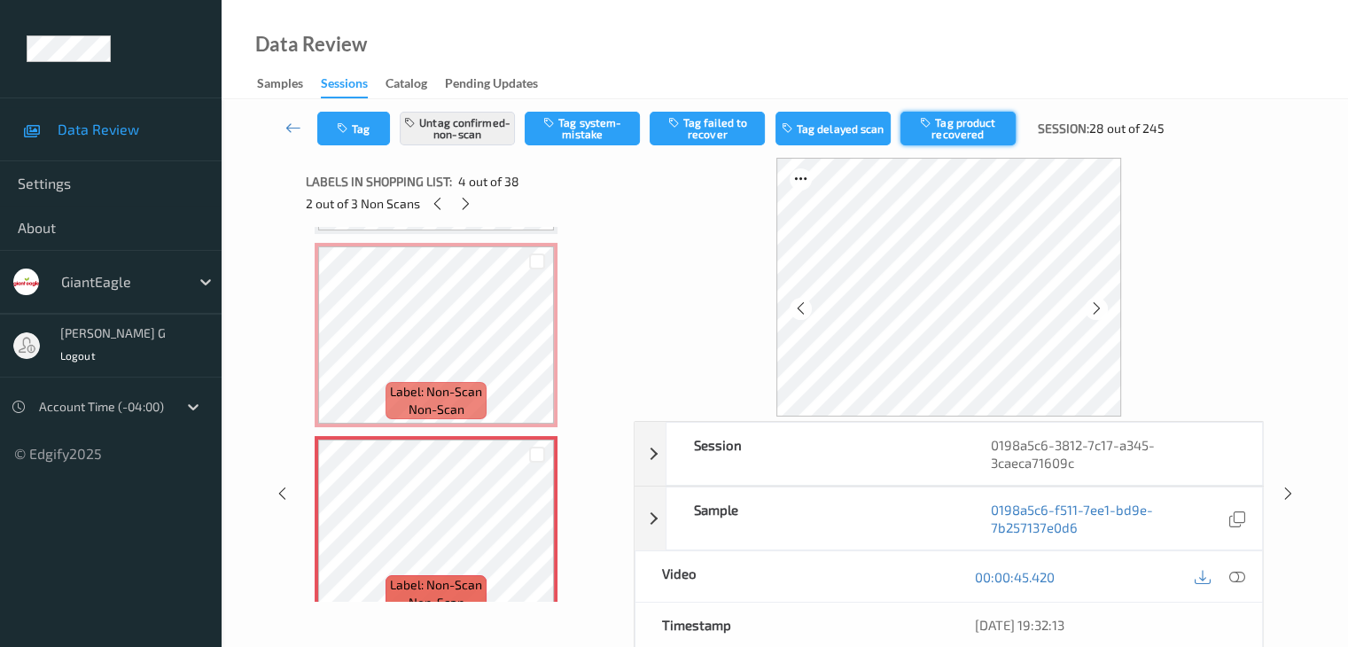
click at [942, 130] on button "Tag product recovered" at bounding box center [957, 129] width 115 height 34
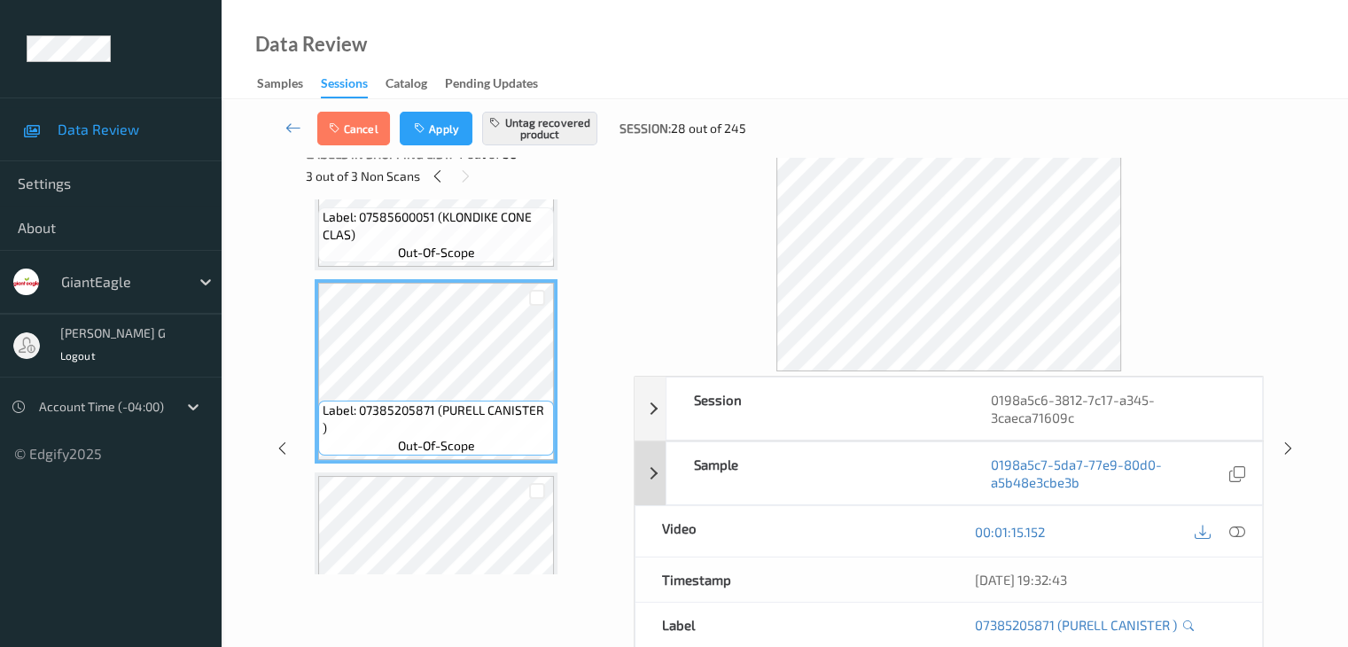
scroll to position [89, 0]
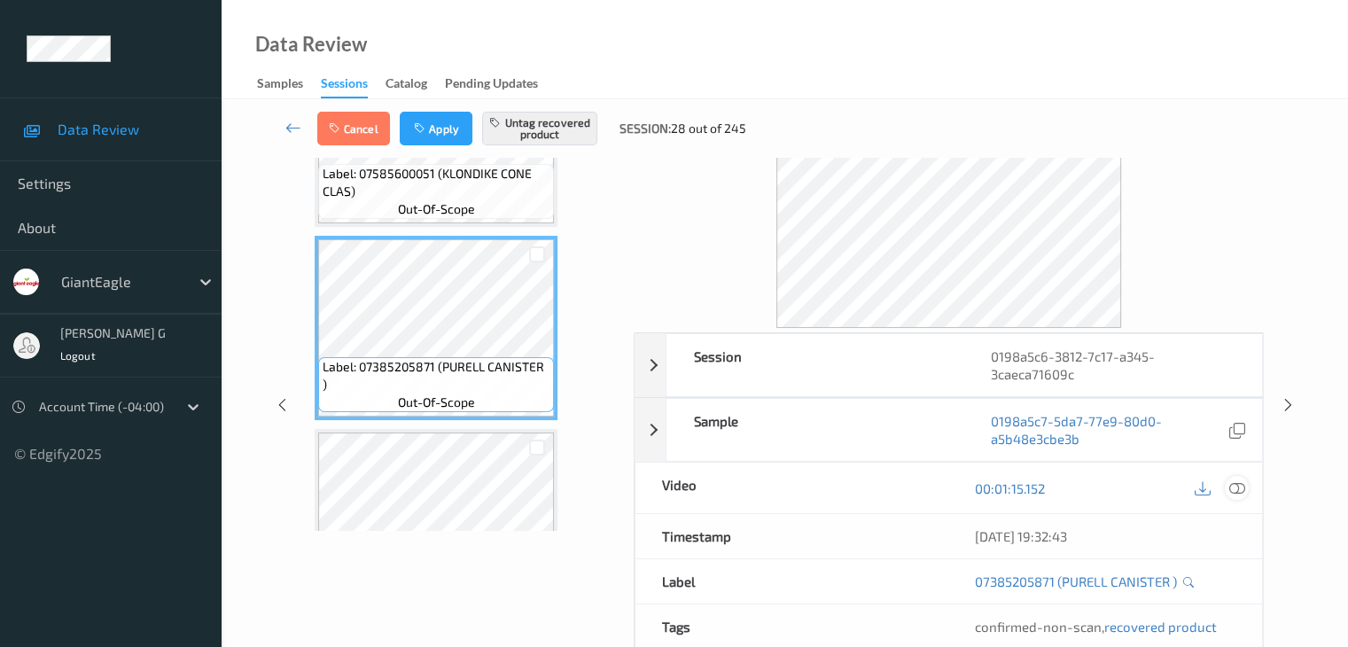
click at [1237, 487] on icon at bounding box center [1236, 488] width 16 height 16
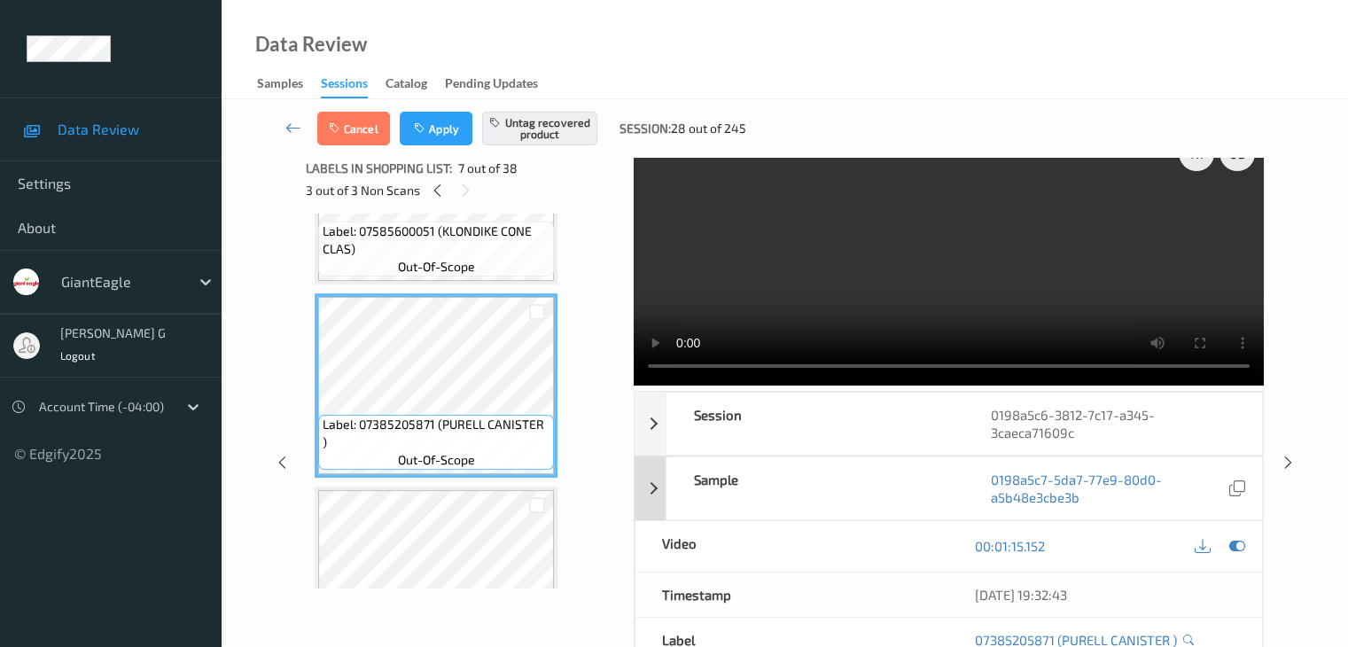
scroll to position [0, 0]
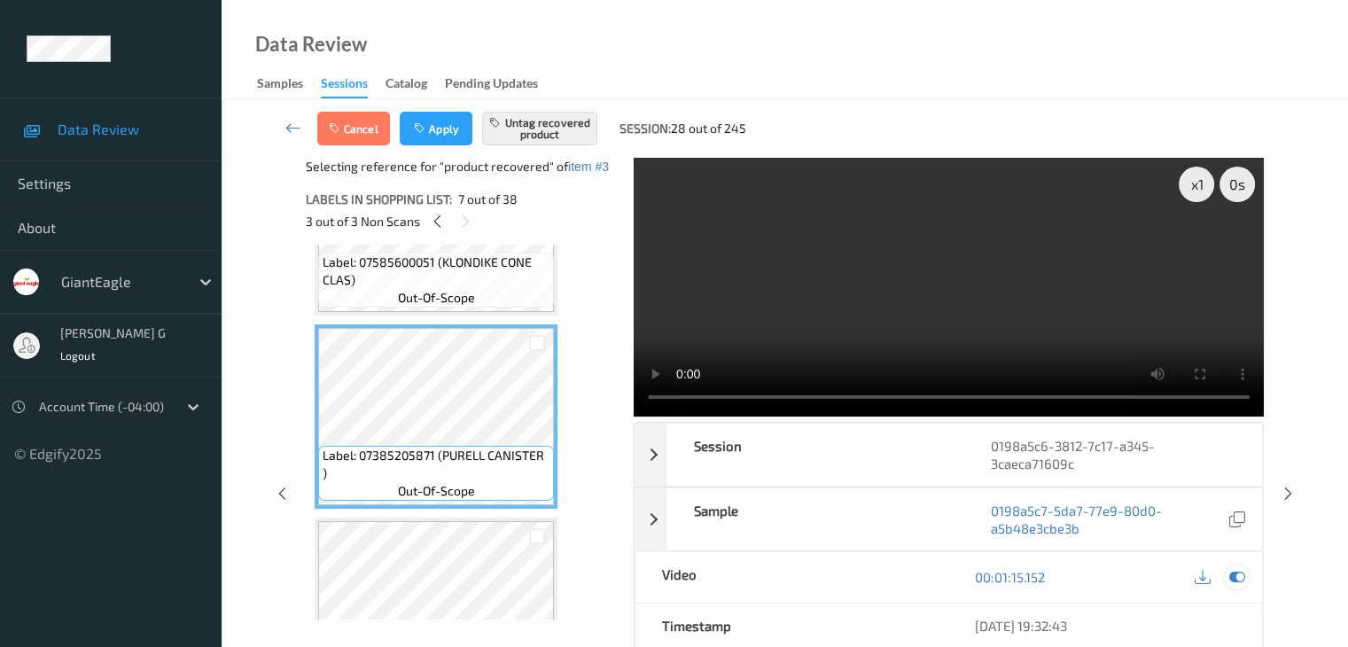
click at [1241, 576] on icon at bounding box center [1236, 577] width 16 height 16
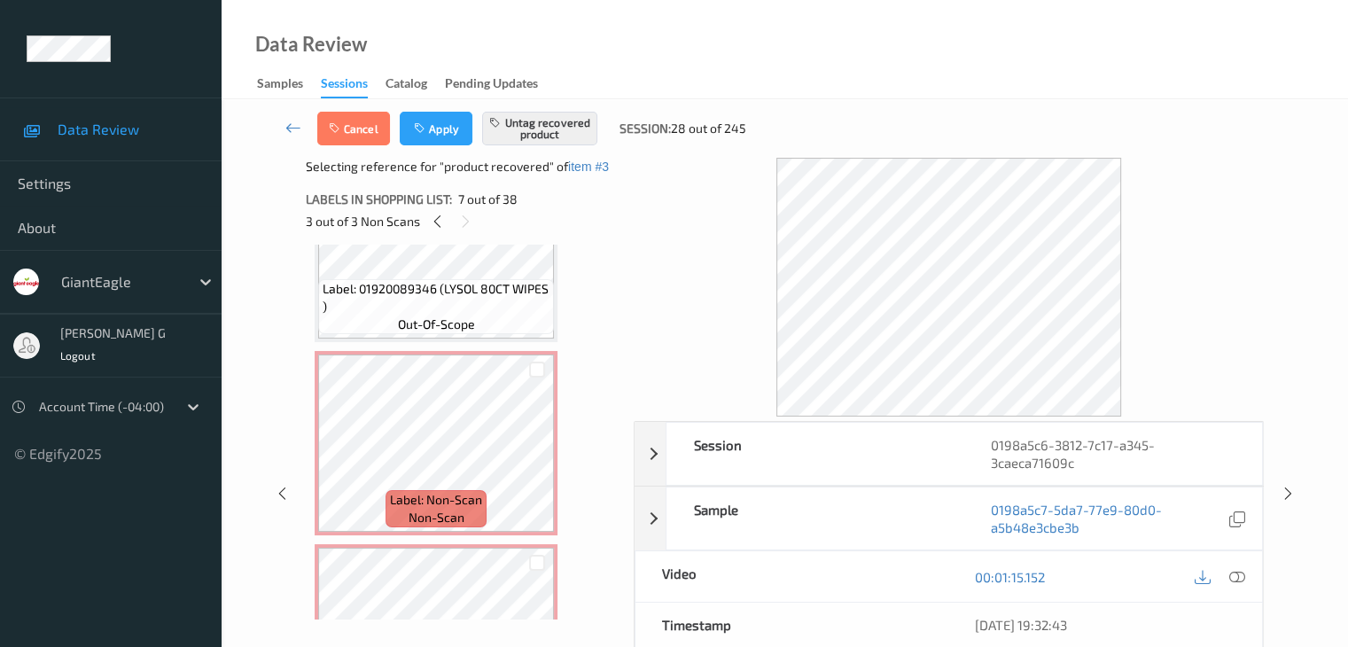
scroll to position [291, 0]
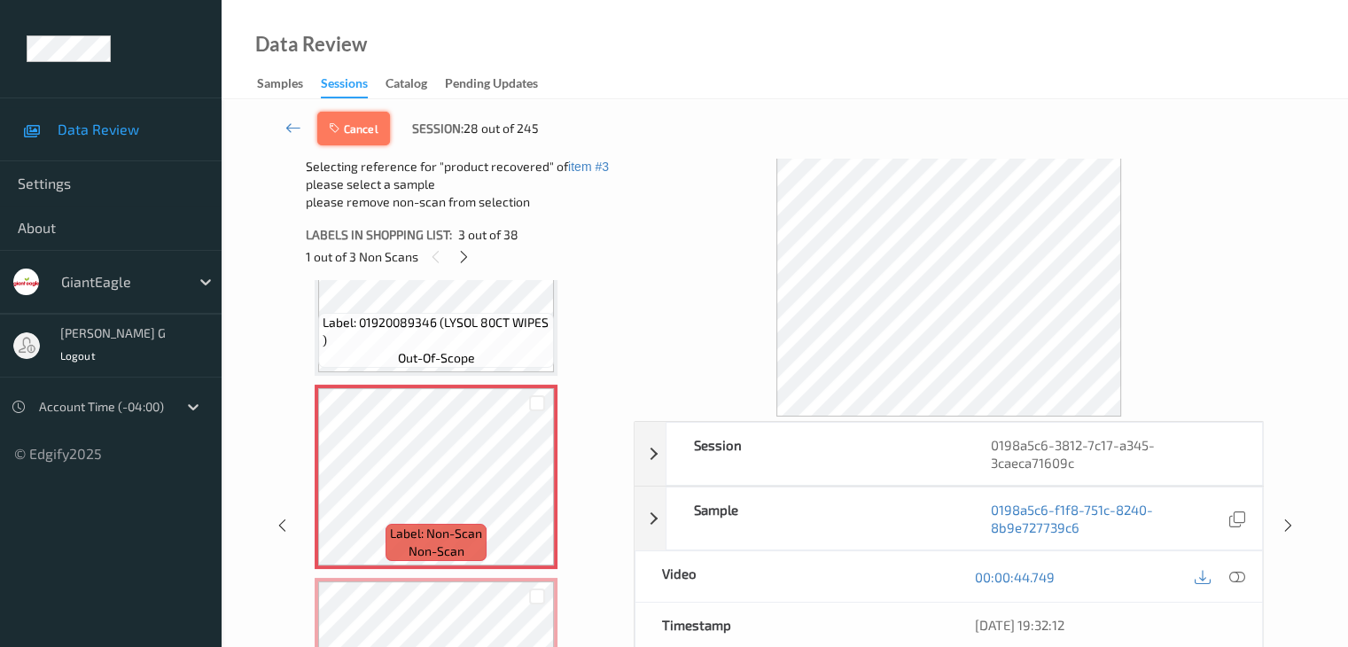
click at [362, 128] on button "Cancel" at bounding box center [353, 129] width 73 height 34
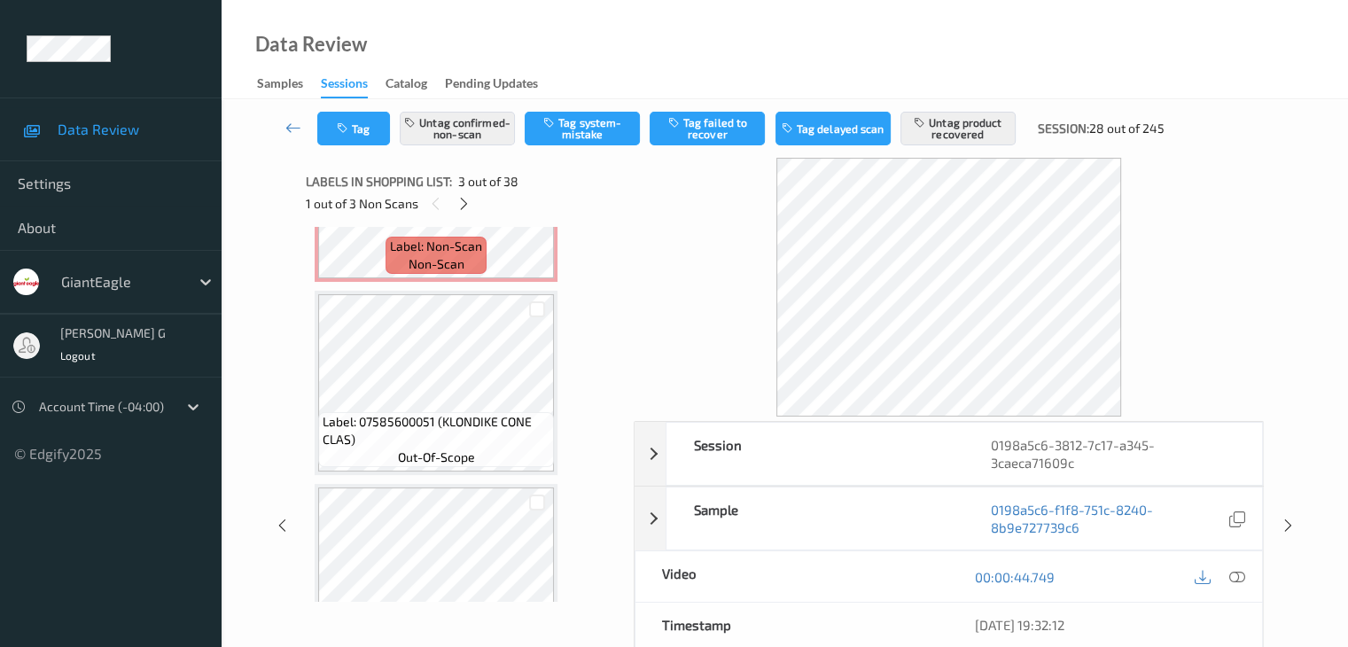
scroll to position [1000, 0]
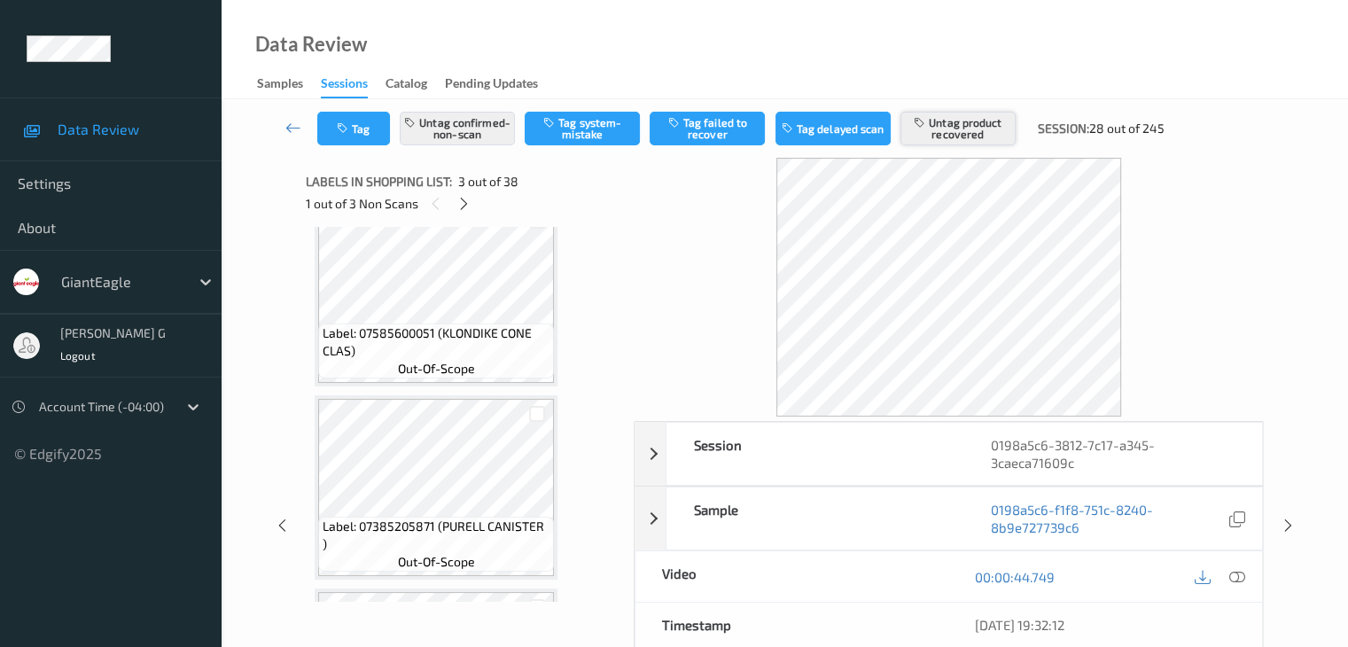
click at [943, 132] on button "Untag product recovered" at bounding box center [957, 129] width 115 height 34
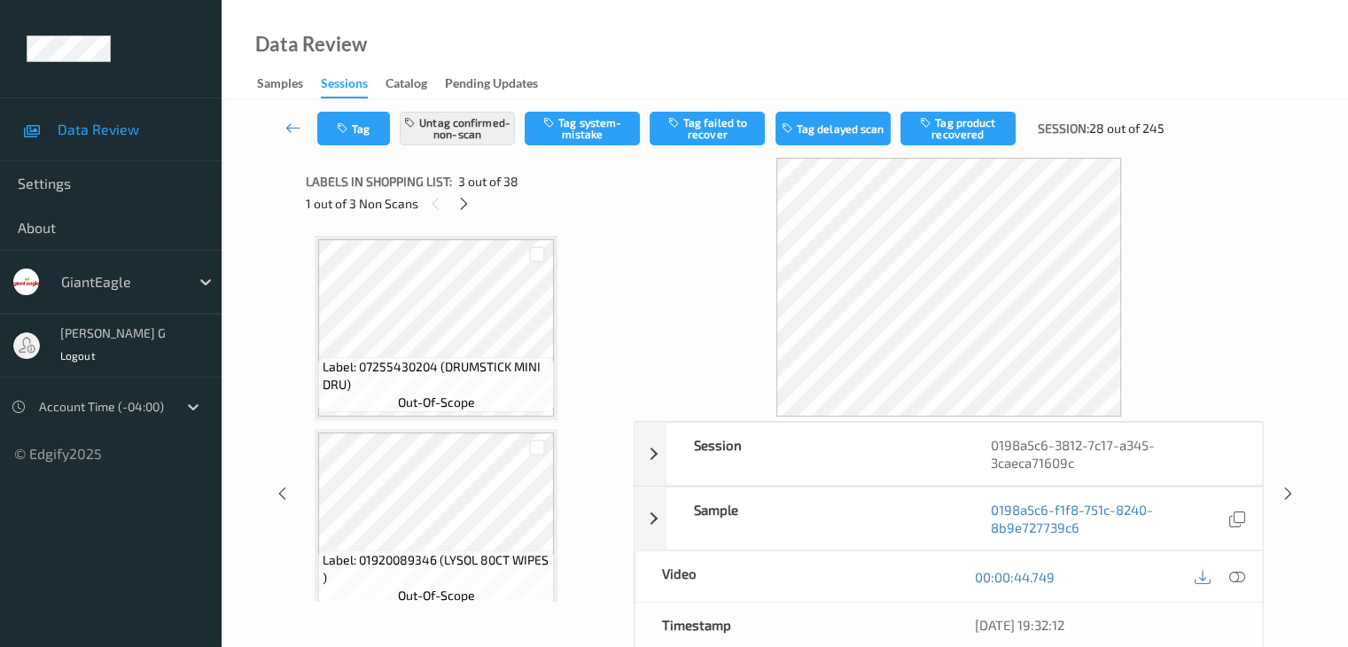
scroll to position [355, 0]
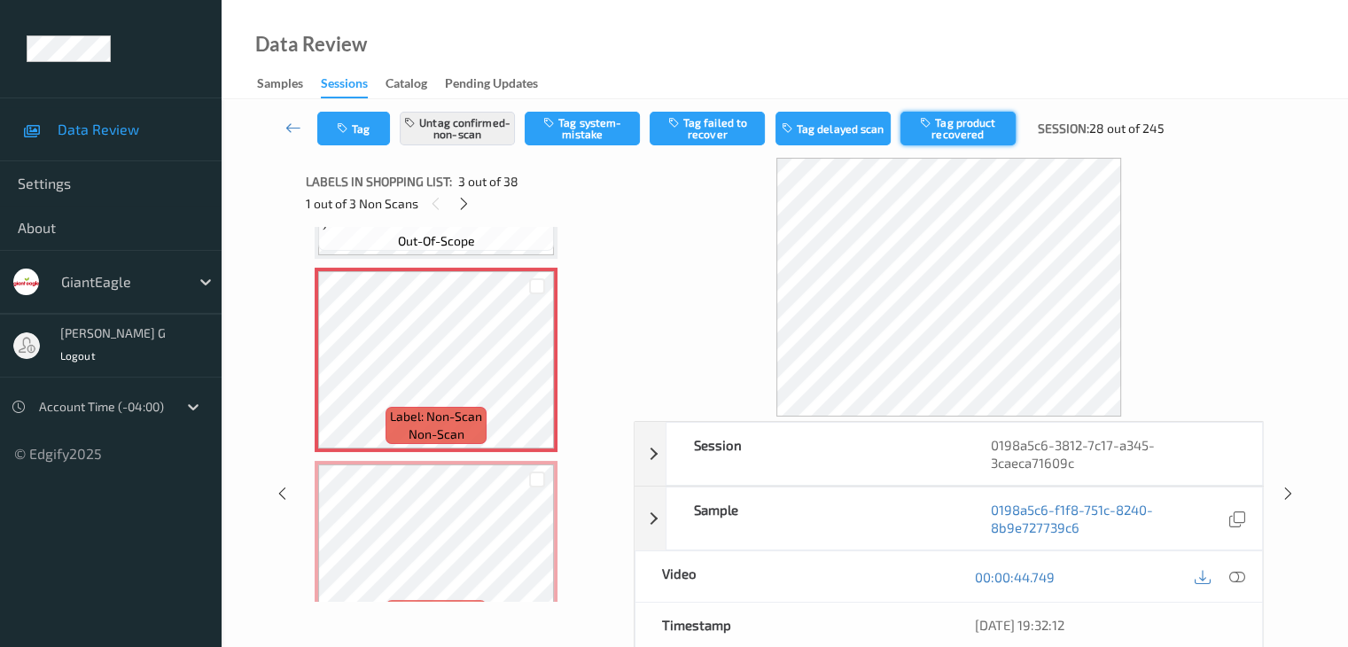
click at [949, 129] on button "Tag product recovered" at bounding box center [957, 129] width 115 height 34
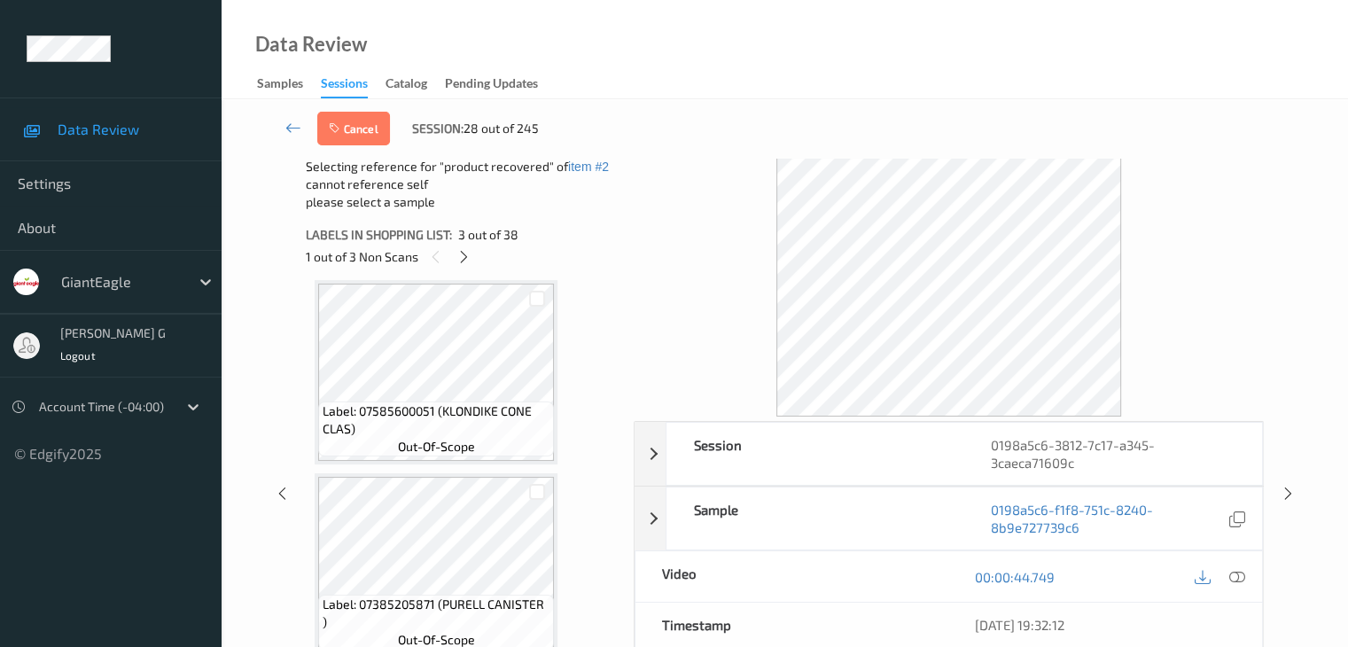
scroll to position [1064, 0]
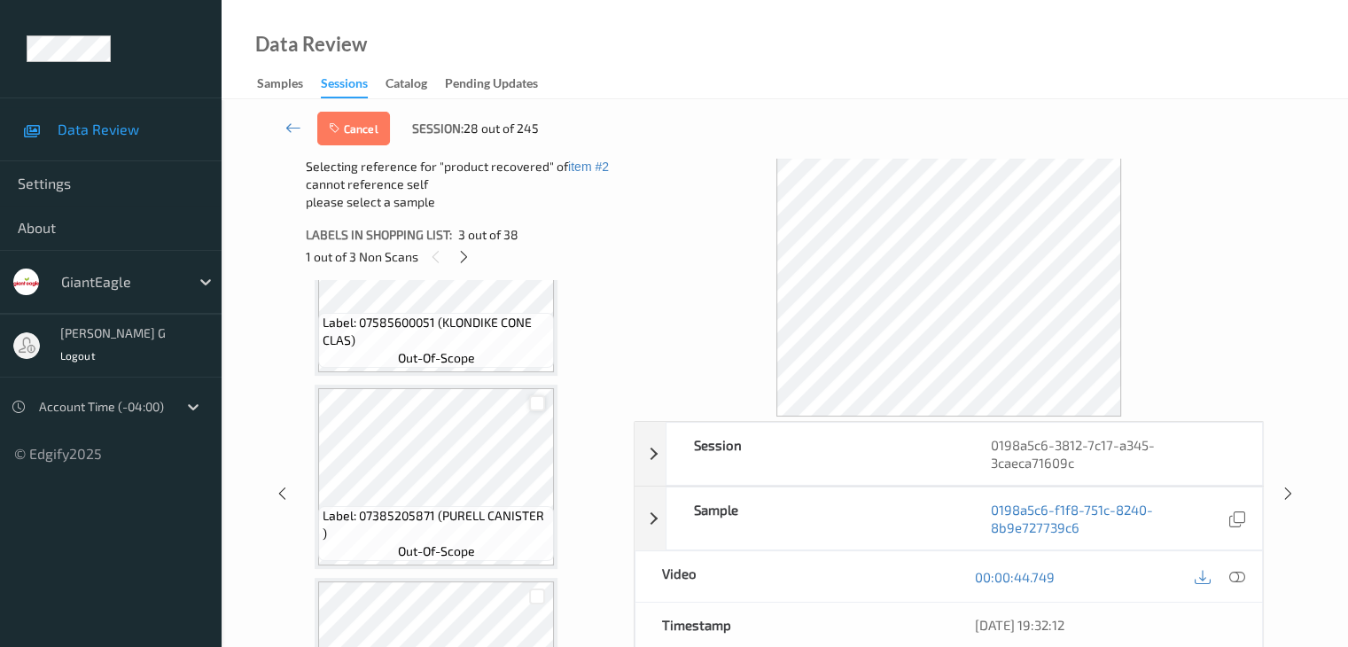
click at [539, 404] on div at bounding box center [537, 403] width 17 height 17
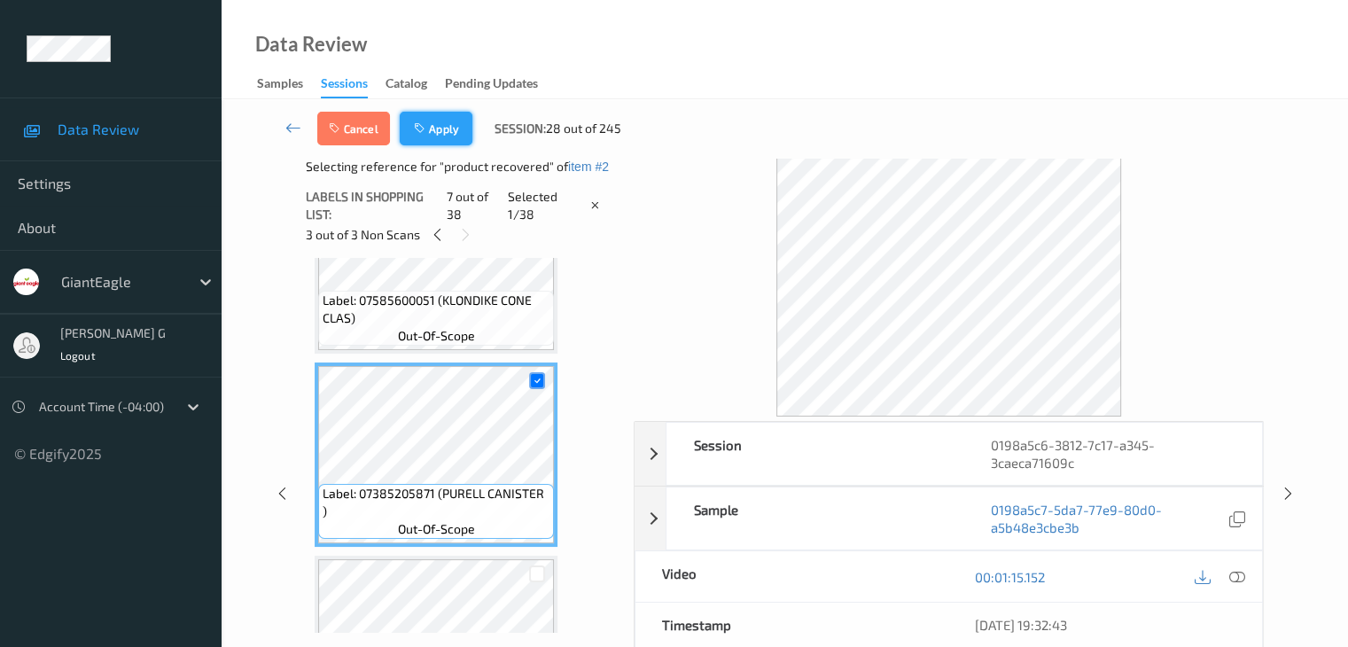
click at [442, 129] on button "Apply" at bounding box center [436, 129] width 73 height 34
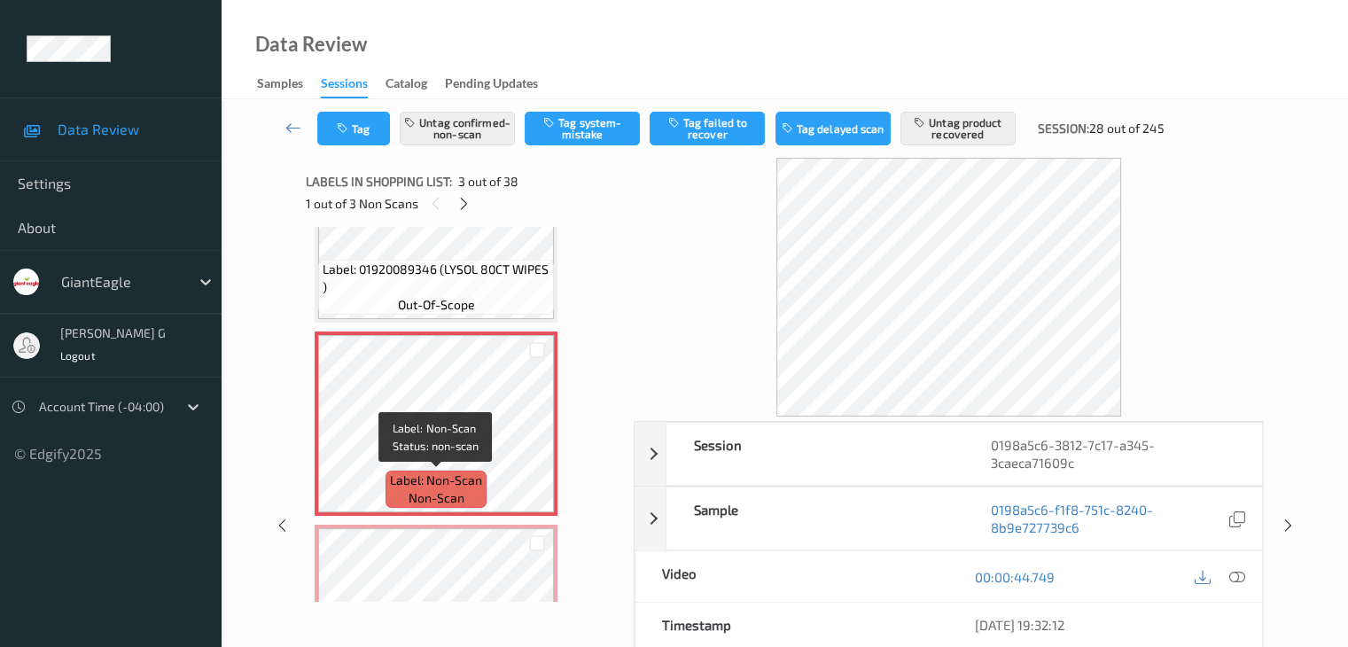
scroll to position [379, 0]
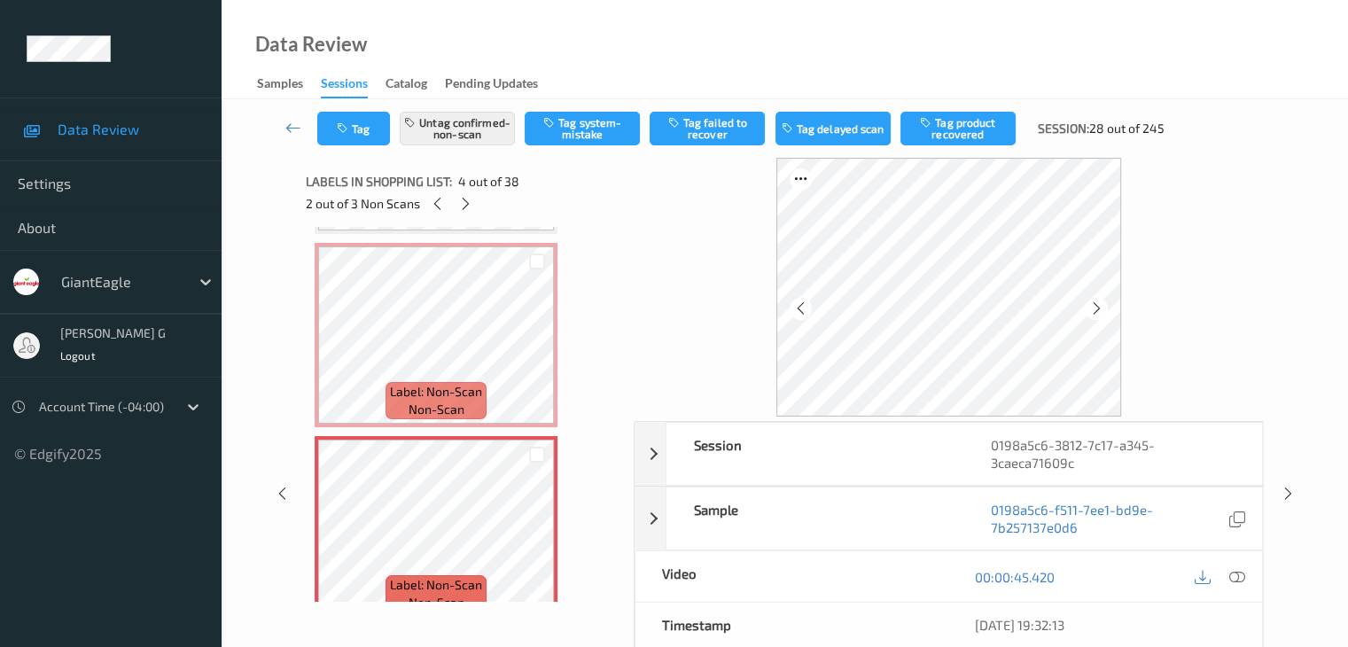
click at [969, 129] on button "Tag product recovered" at bounding box center [957, 129] width 115 height 34
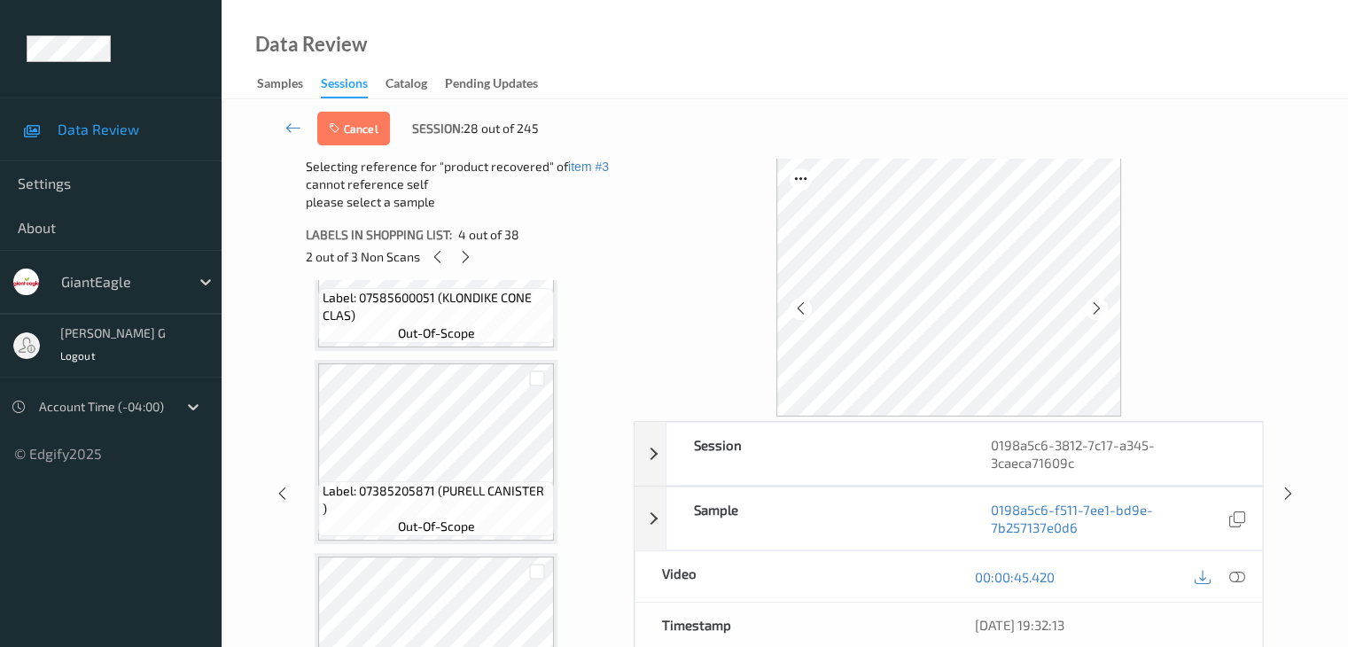
scroll to position [1177, 0]
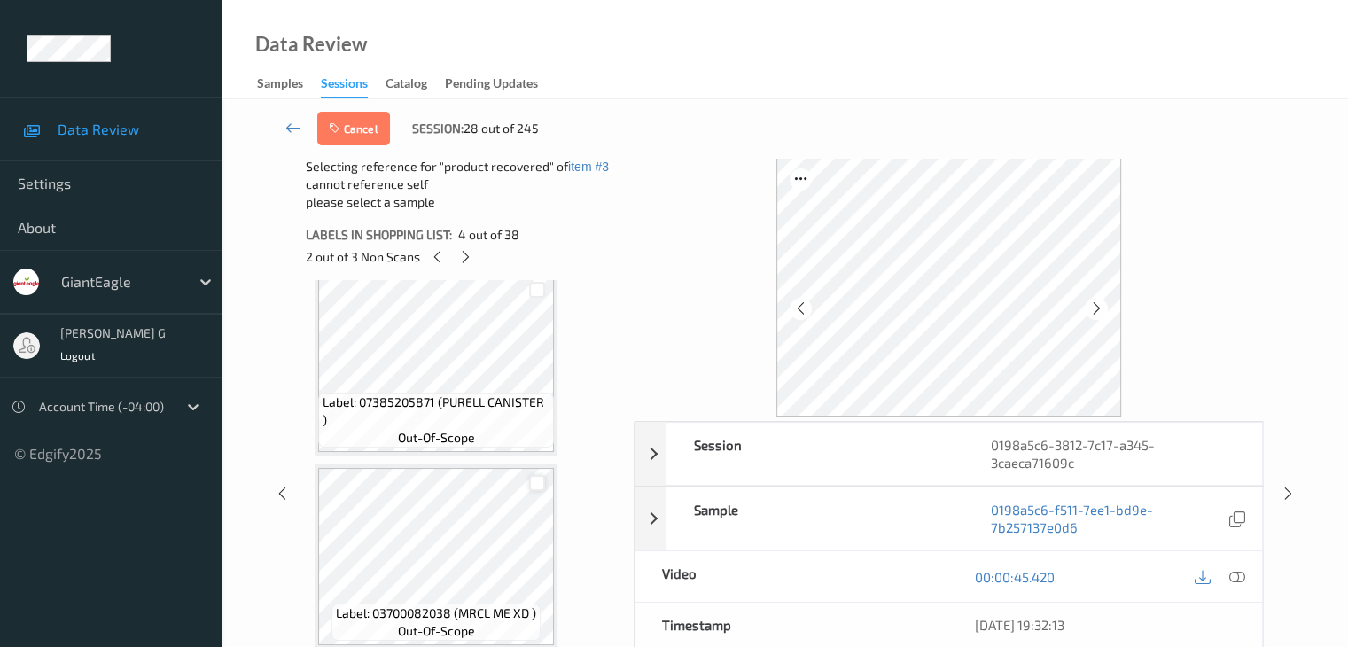
click at [535, 483] on div at bounding box center [537, 483] width 17 height 17
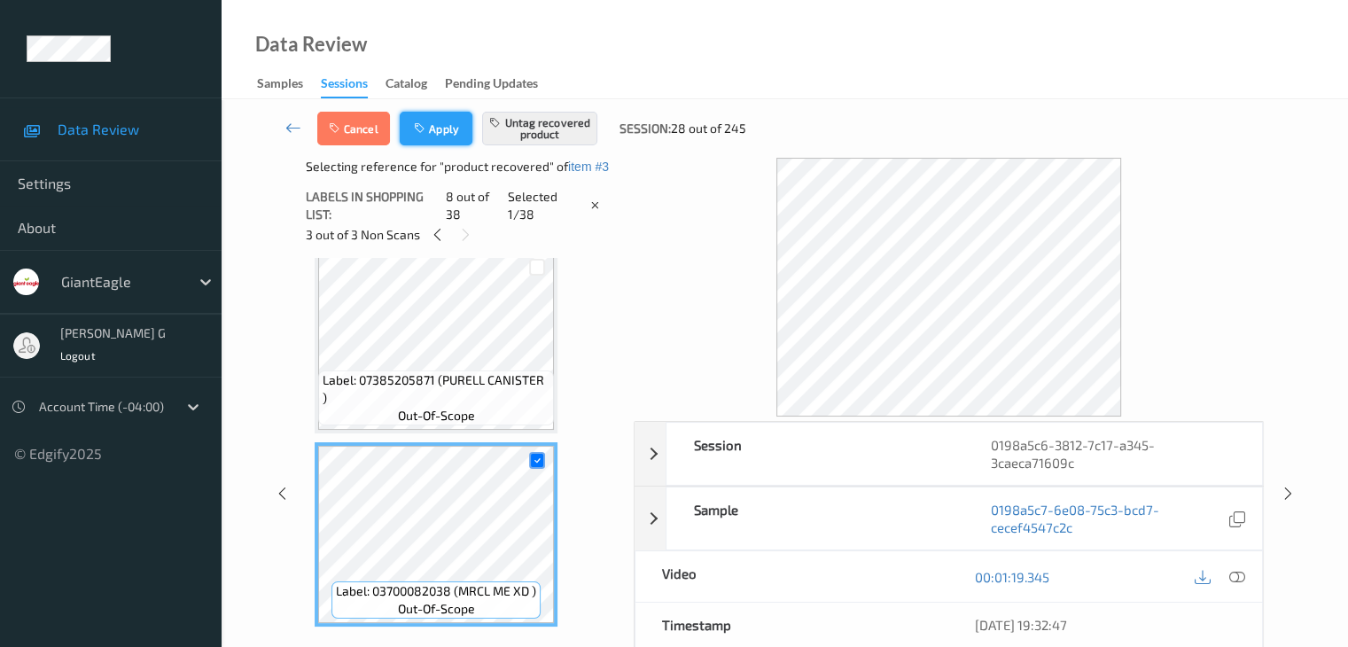
click at [429, 129] on icon "button" at bounding box center [421, 128] width 15 height 12
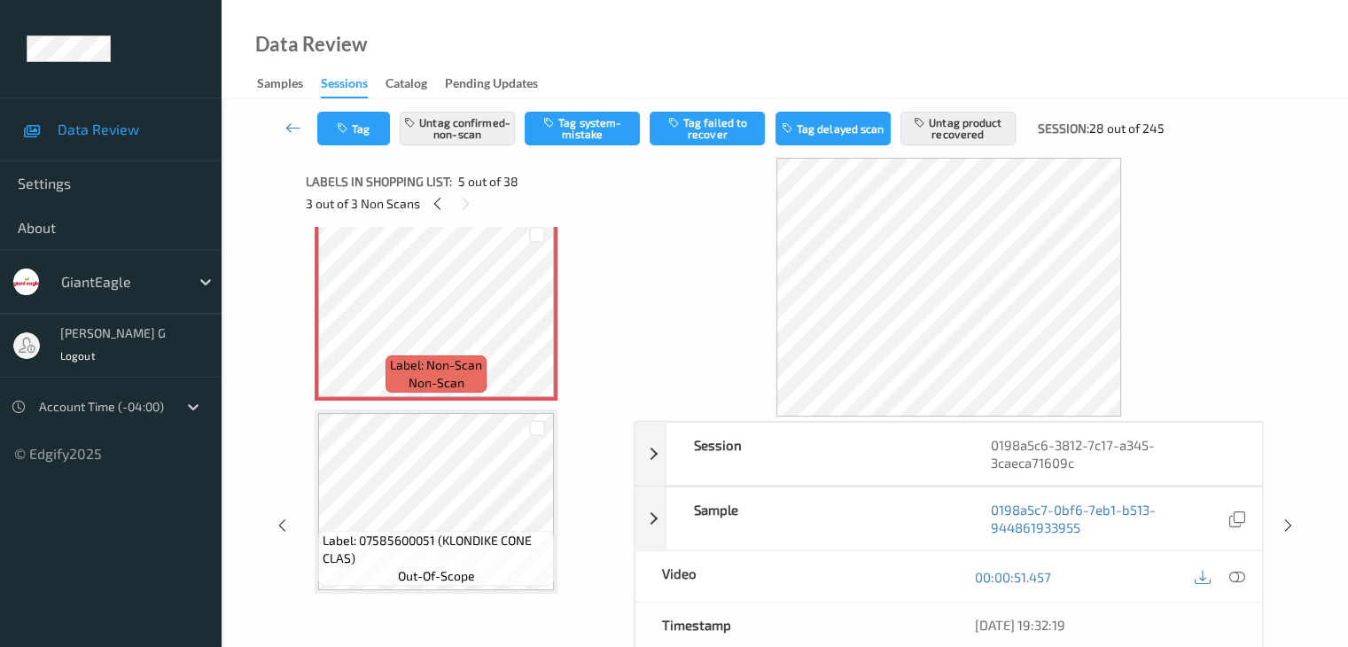
scroll to position [750, 0]
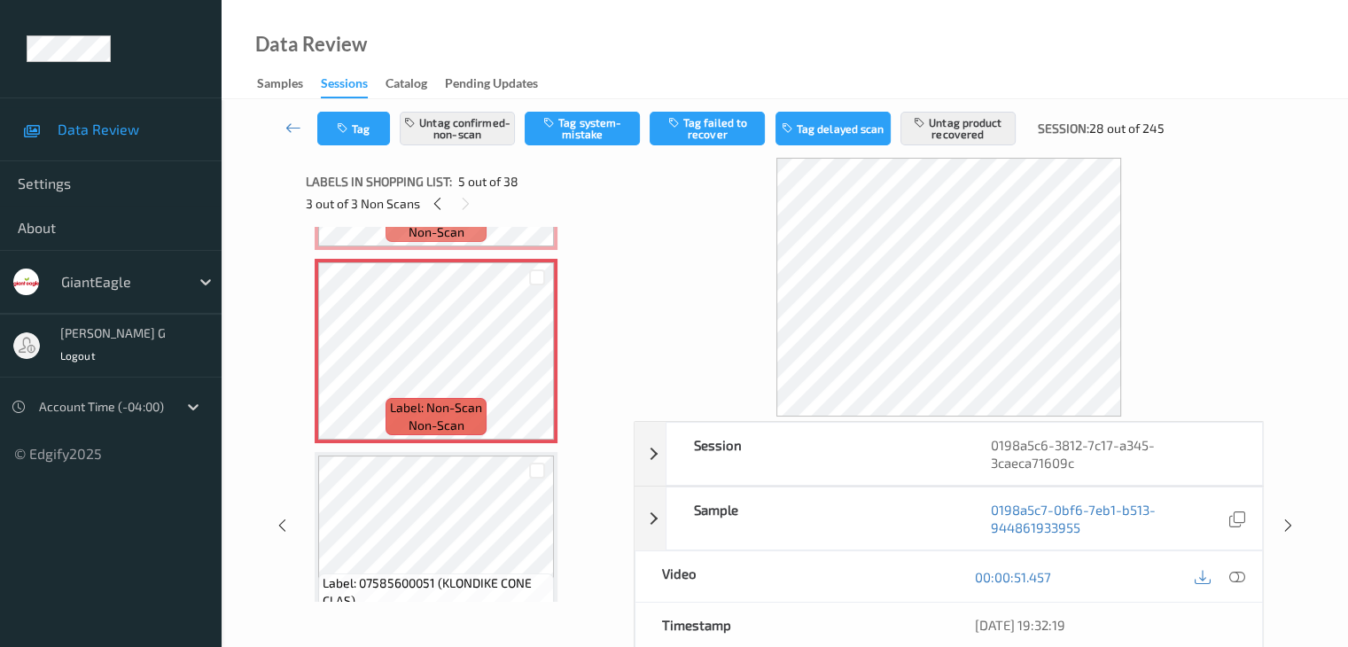
drag, startPoint x: 530, startPoint y: 1, endPoint x: 467, endPoint y: 22, distance: 66.4
click at [468, 33] on div "Data Review Samples Sessions Catalog Pending Updates" at bounding box center [785, 49] width 1126 height 99
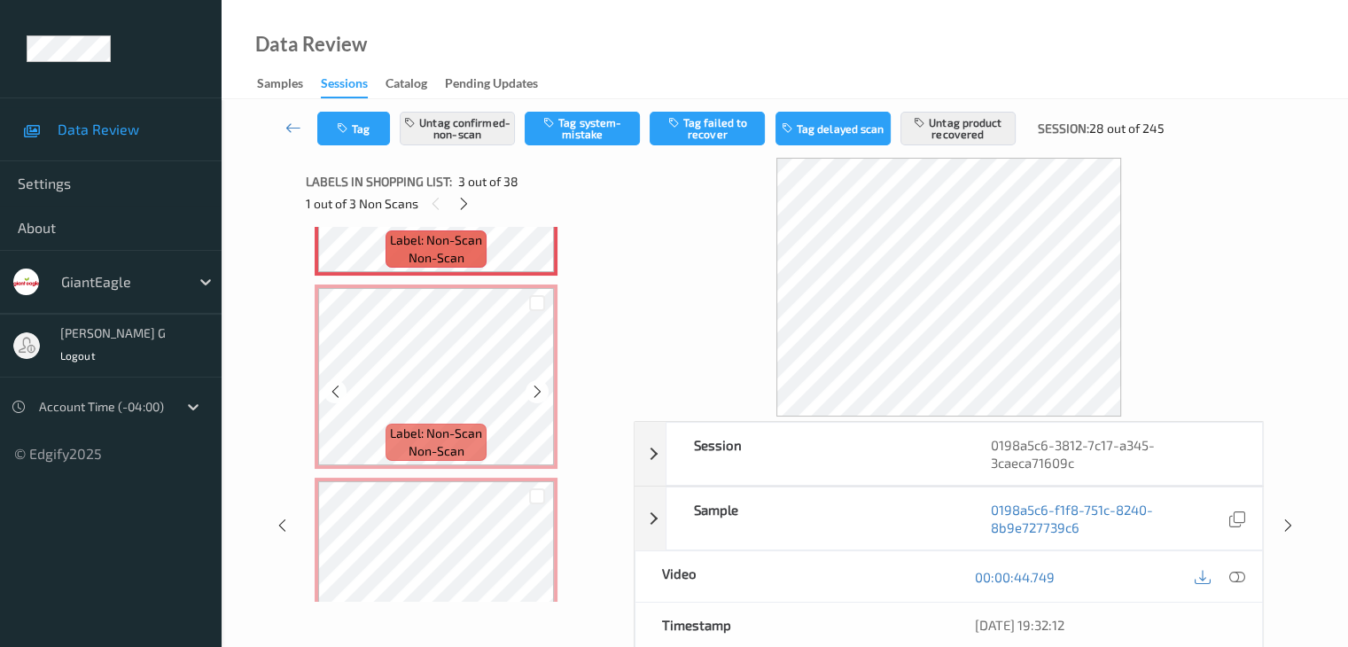
scroll to position [532, 0]
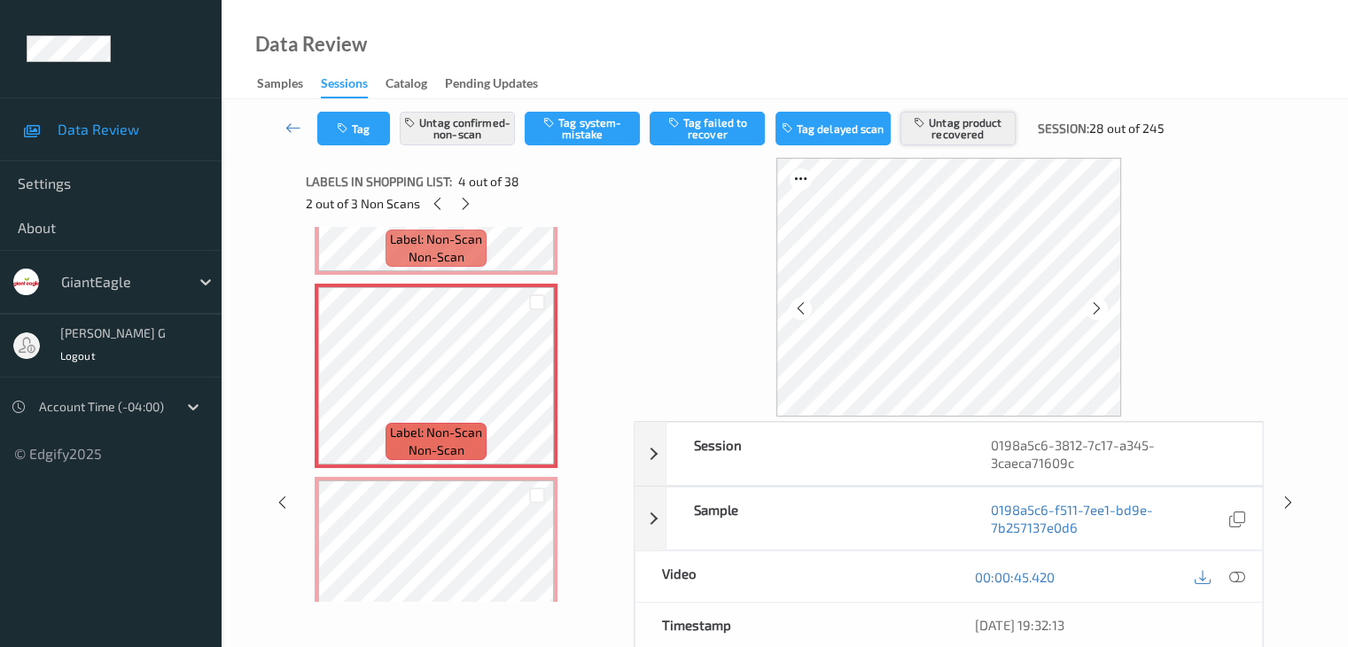
click at [955, 129] on button "Untag product recovered" at bounding box center [957, 129] width 115 height 34
click at [710, 129] on button "Tag failed to recover" at bounding box center [707, 129] width 115 height 34
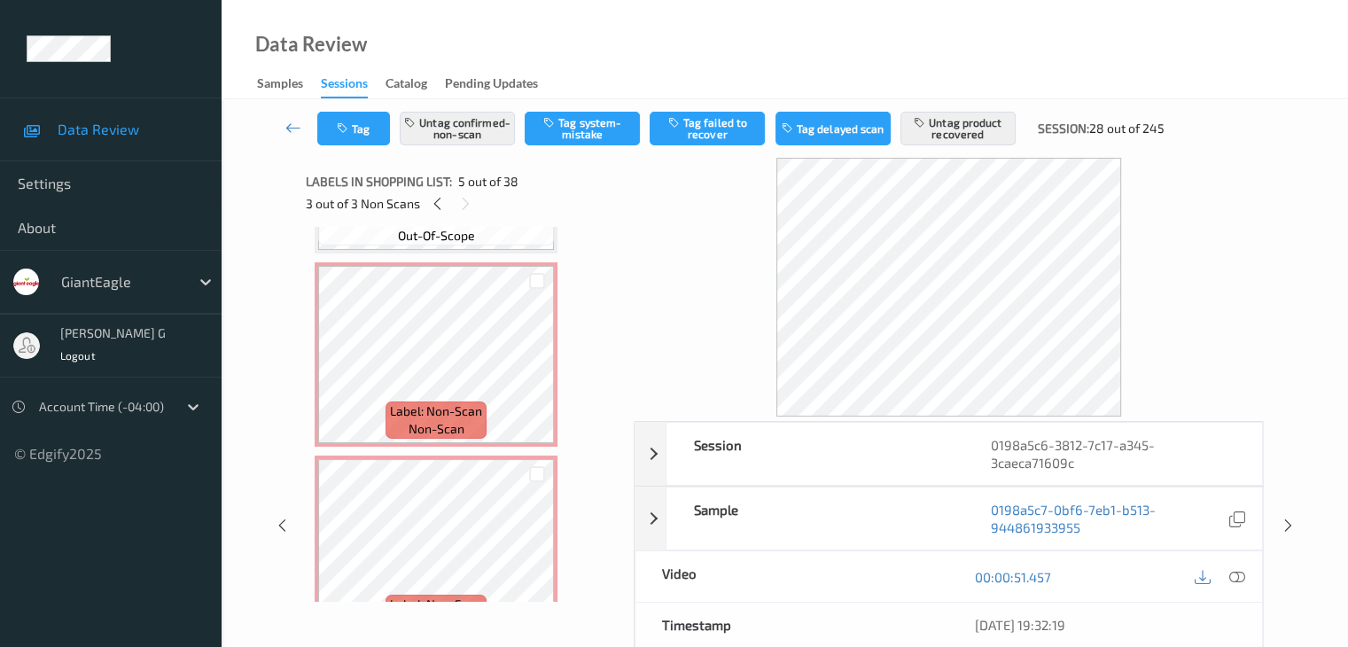
scroll to position [355, 0]
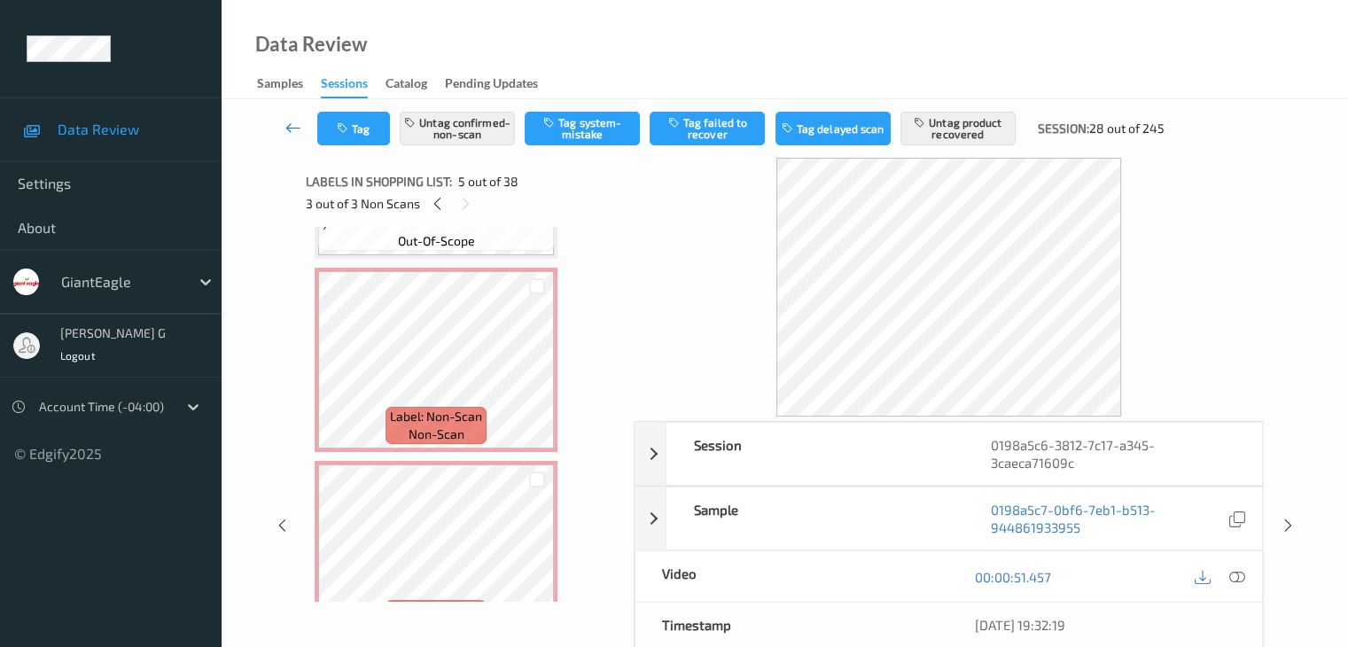
click at [288, 123] on icon at bounding box center [293, 128] width 16 height 18
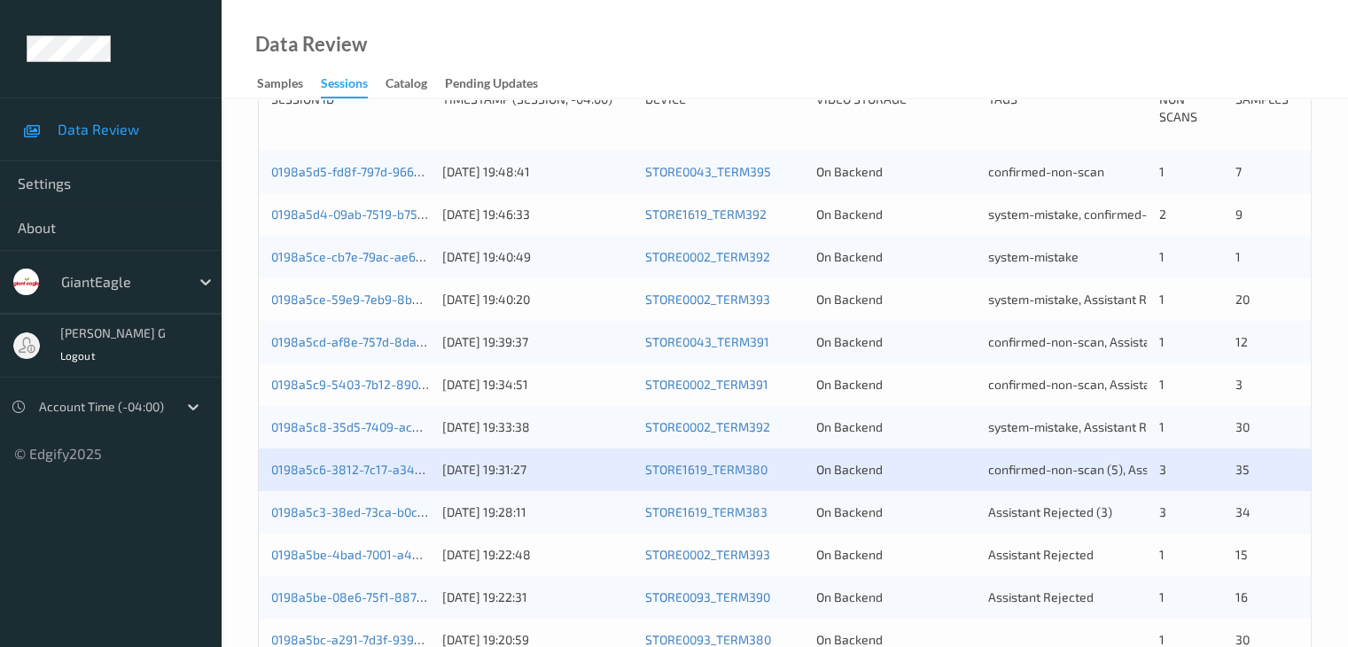
scroll to position [443, 0]
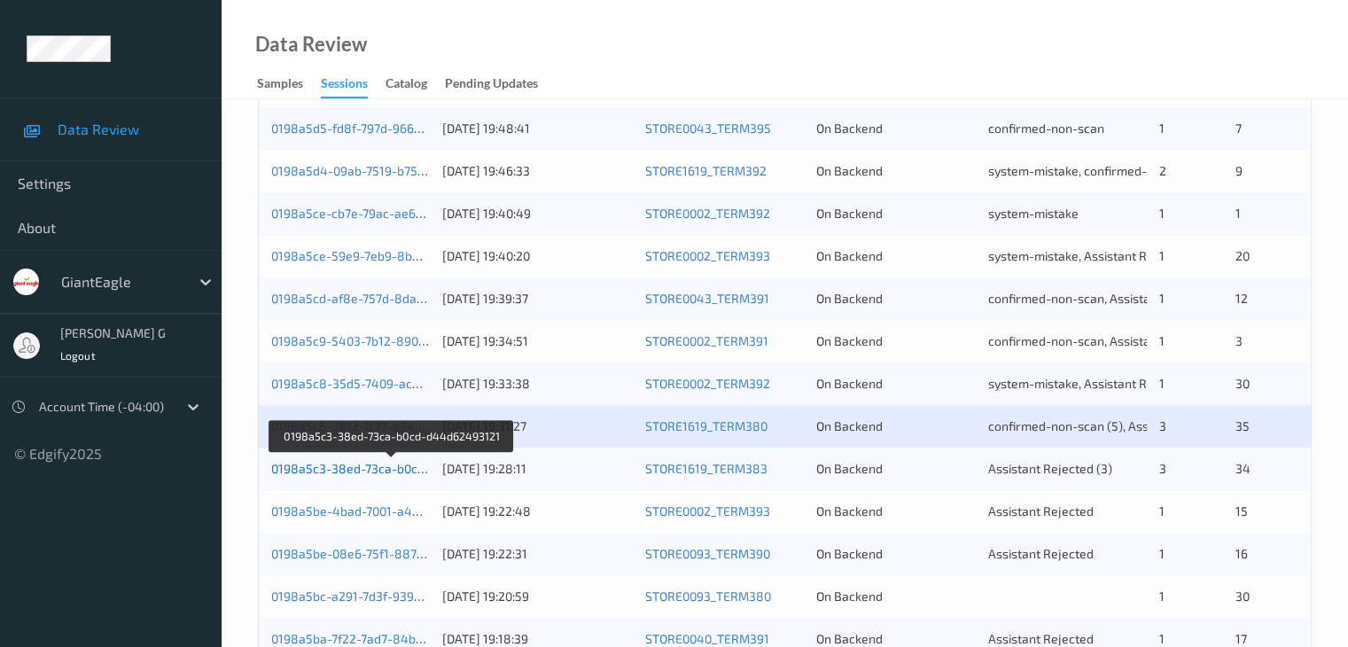
click at [388, 467] on link "0198a5c3-38ed-73ca-b0cd-d44d62493121" at bounding box center [392, 468] width 243 height 15
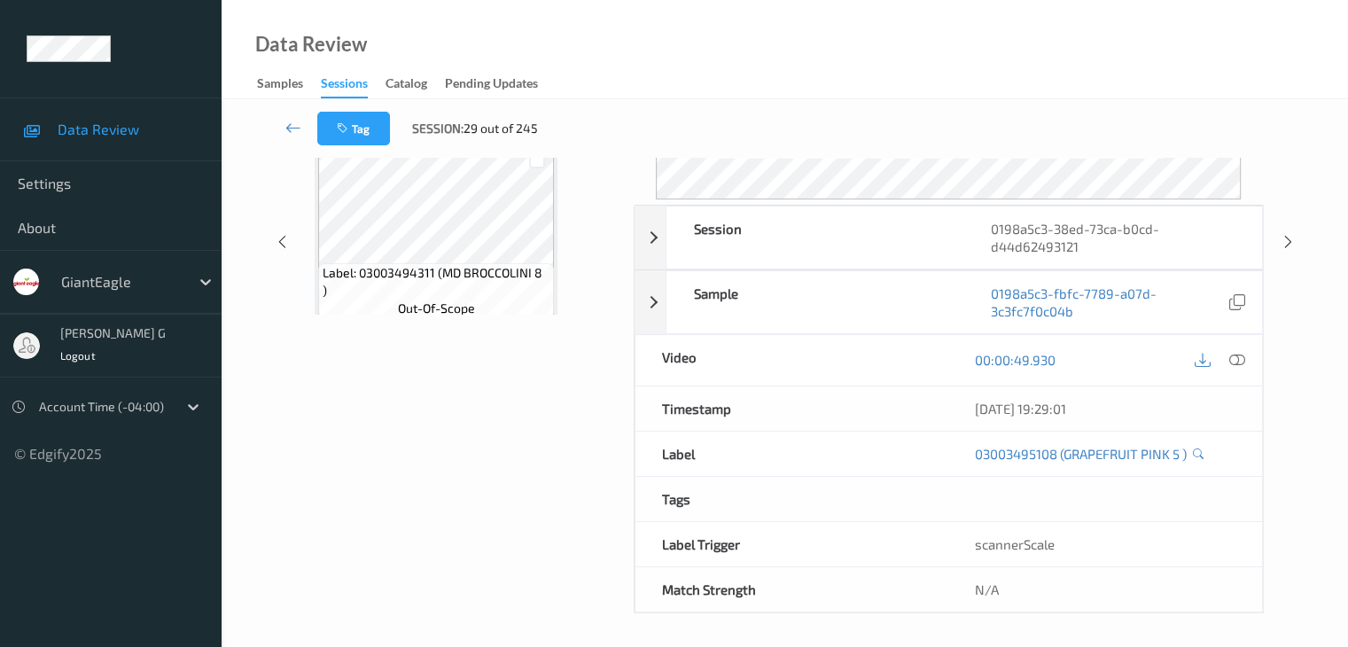
scroll to position [216, 0]
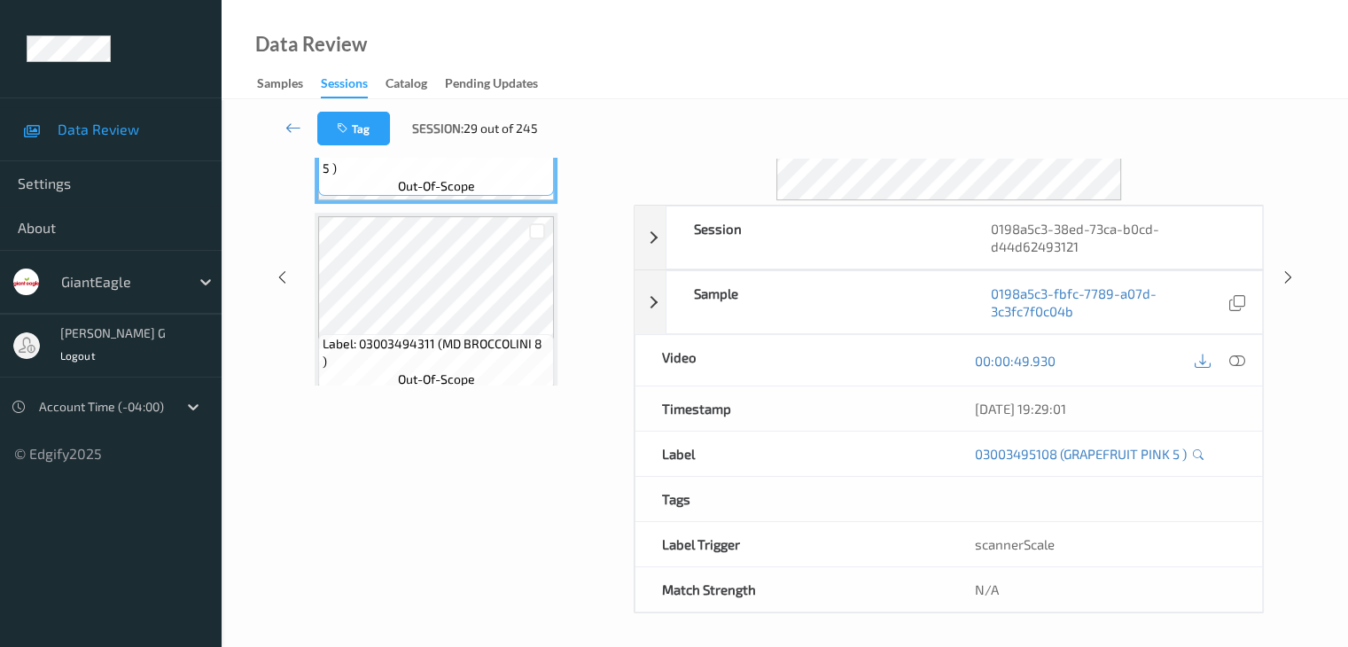
drag, startPoint x: 489, startPoint y: 468, endPoint x: 507, endPoint y: 405, distance: 65.4
click at [489, 469] on div "Labels in shopping list: 1 out of 37 0 out of 3 Non Scans Label: 03003495108 (G…" at bounding box center [464, 278] width 316 height 672
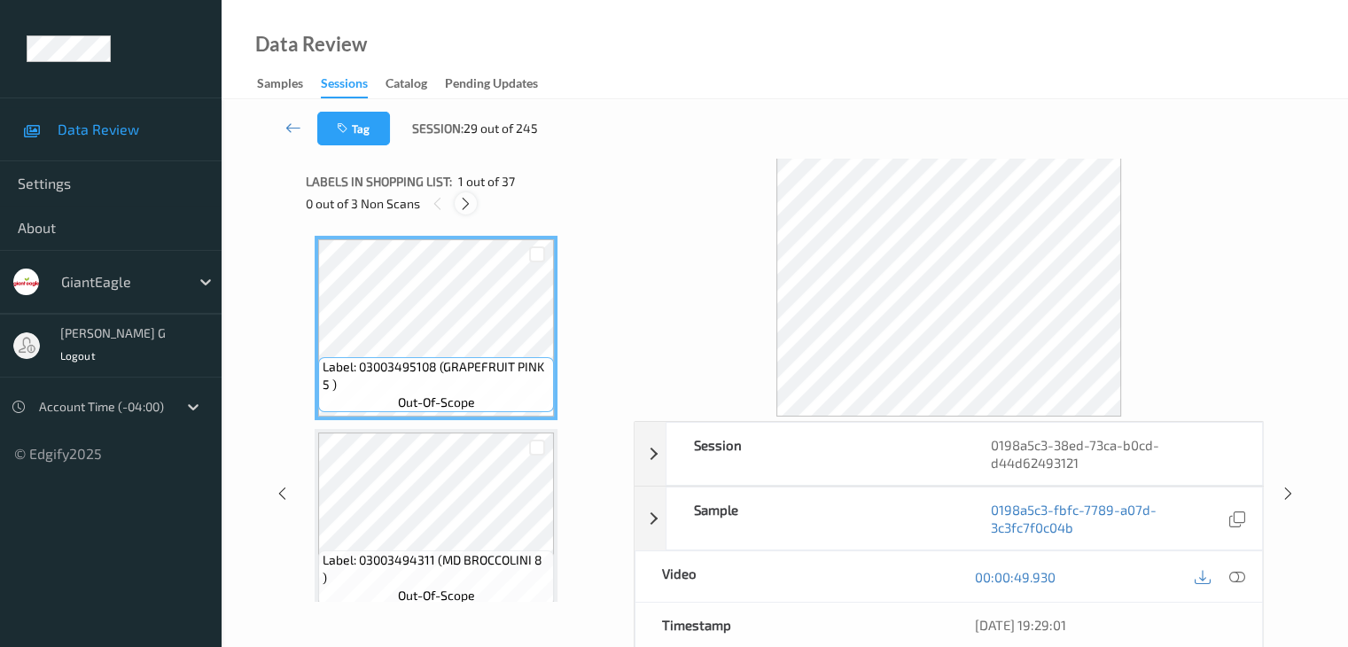
click at [464, 201] on icon at bounding box center [465, 204] width 15 height 16
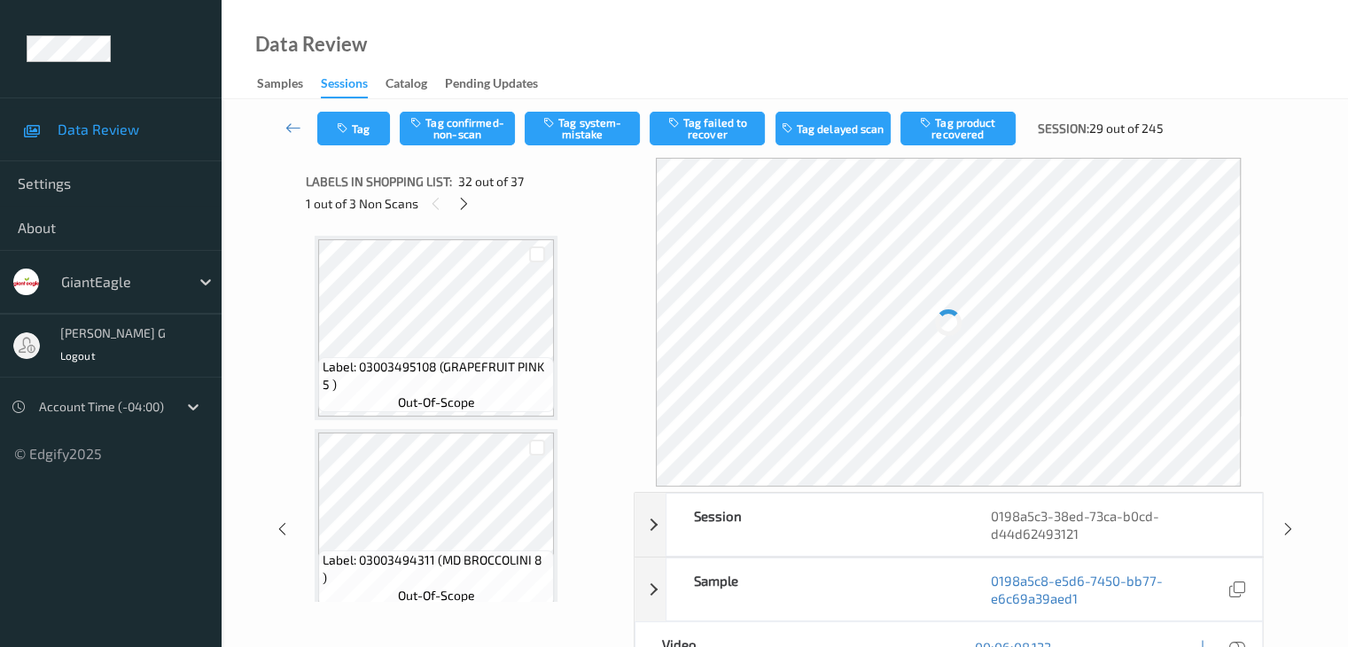
scroll to position [5805, 0]
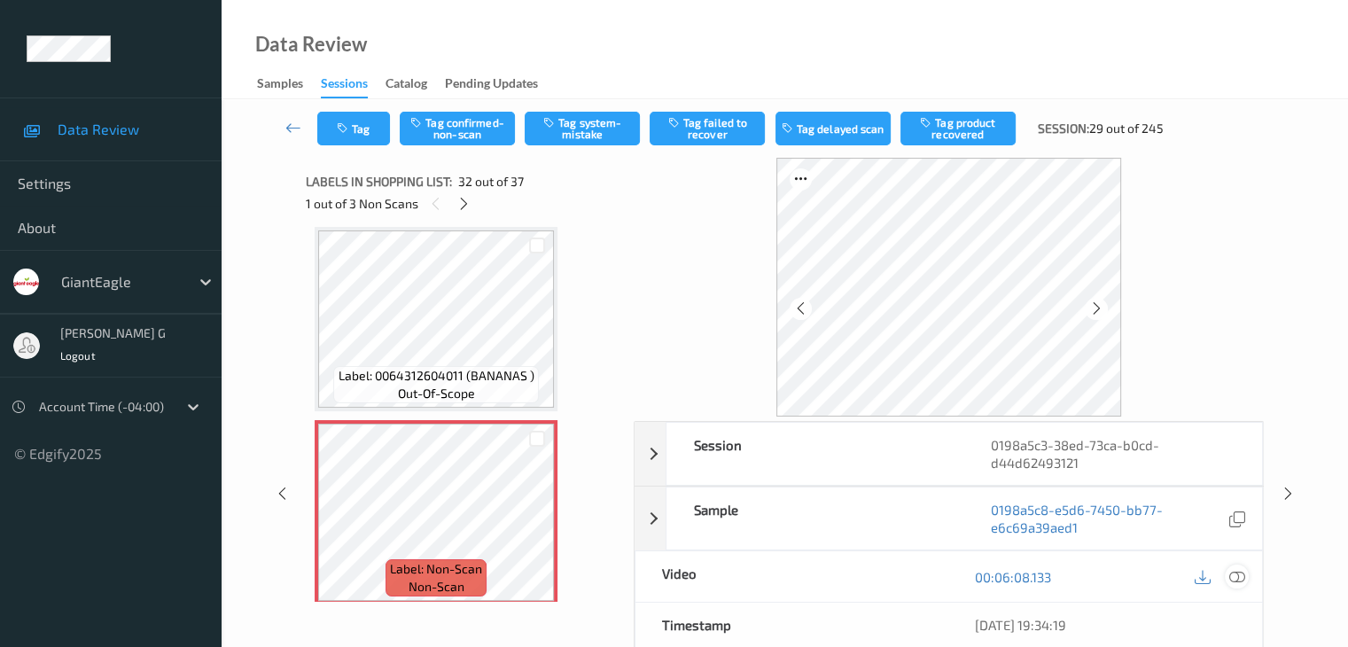
click at [1234, 575] on icon at bounding box center [1236, 577] width 16 height 16
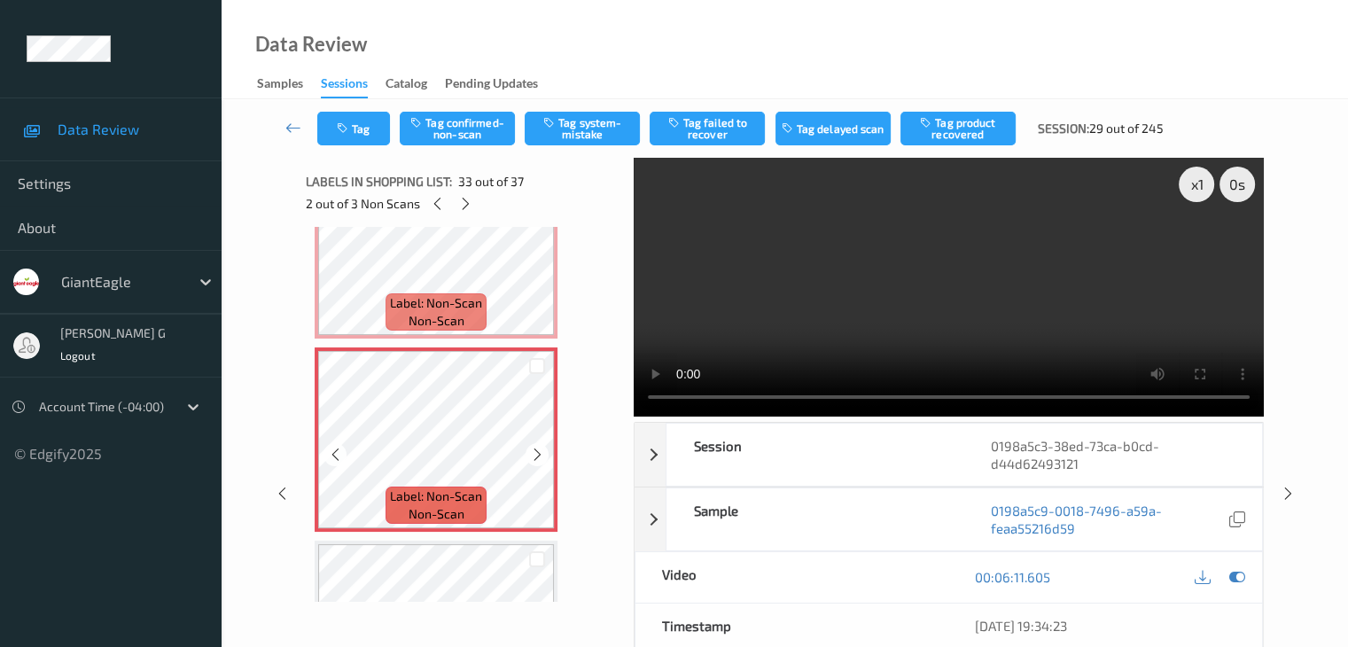
scroll to position [5982, 0]
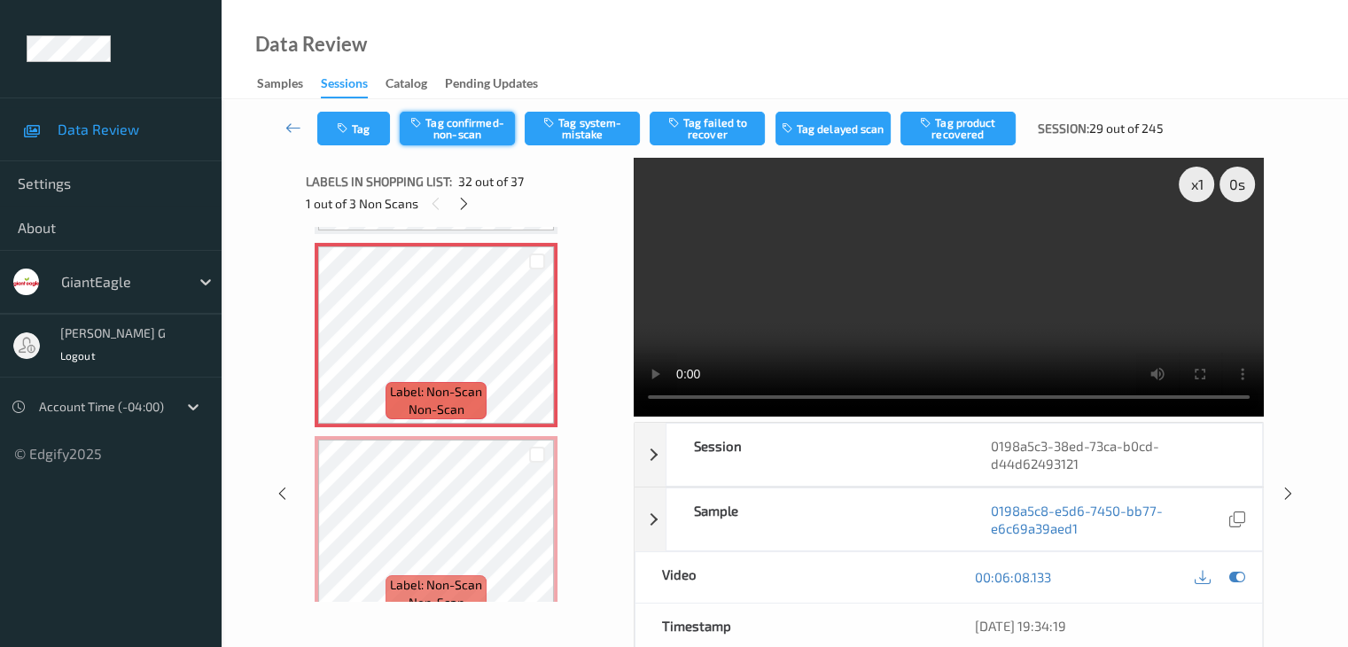
click at [482, 128] on button "Tag confirmed-non-scan" at bounding box center [457, 129] width 115 height 34
click at [714, 132] on button "Tag failed to recover" at bounding box center [707, 129] width 115 height 34
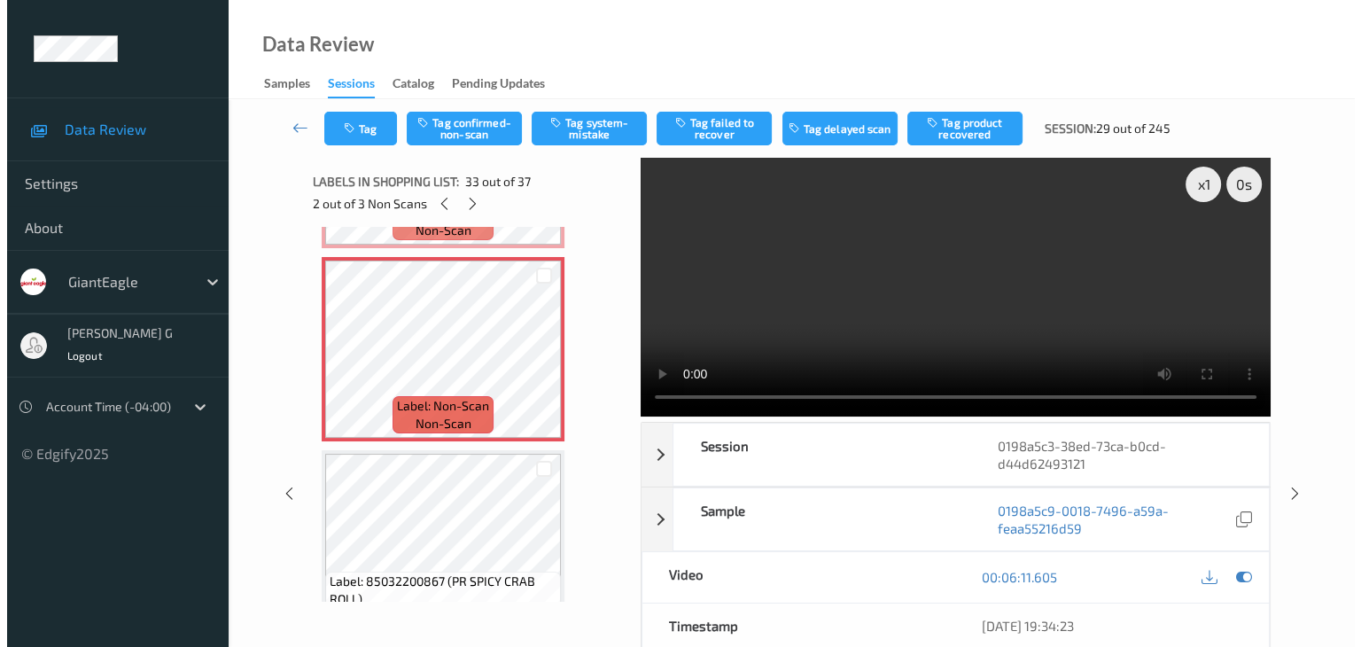
scroll to position [6160, 0]
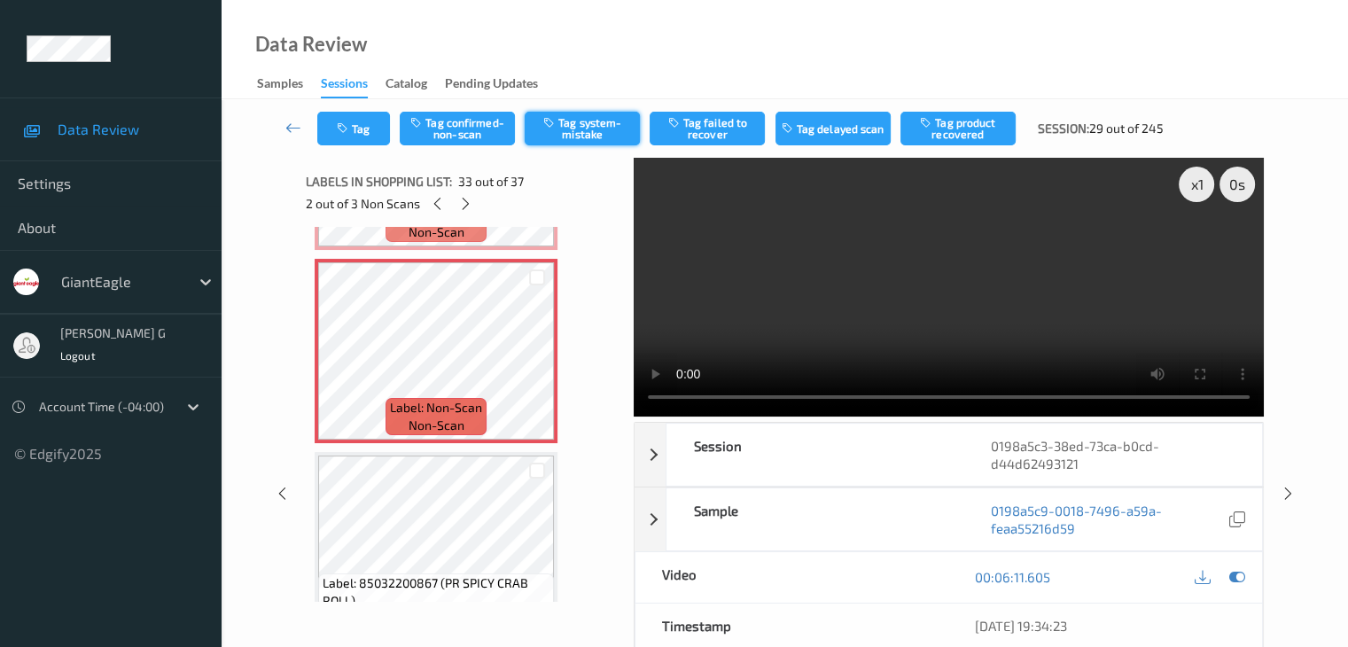
click at [583, 127] on button "Tag system-mistake" at bounding box center [582, 129] width 115 height 34
click at [362, 122] on button "Tag" at bounding box center [353, 129] width 73 height 34
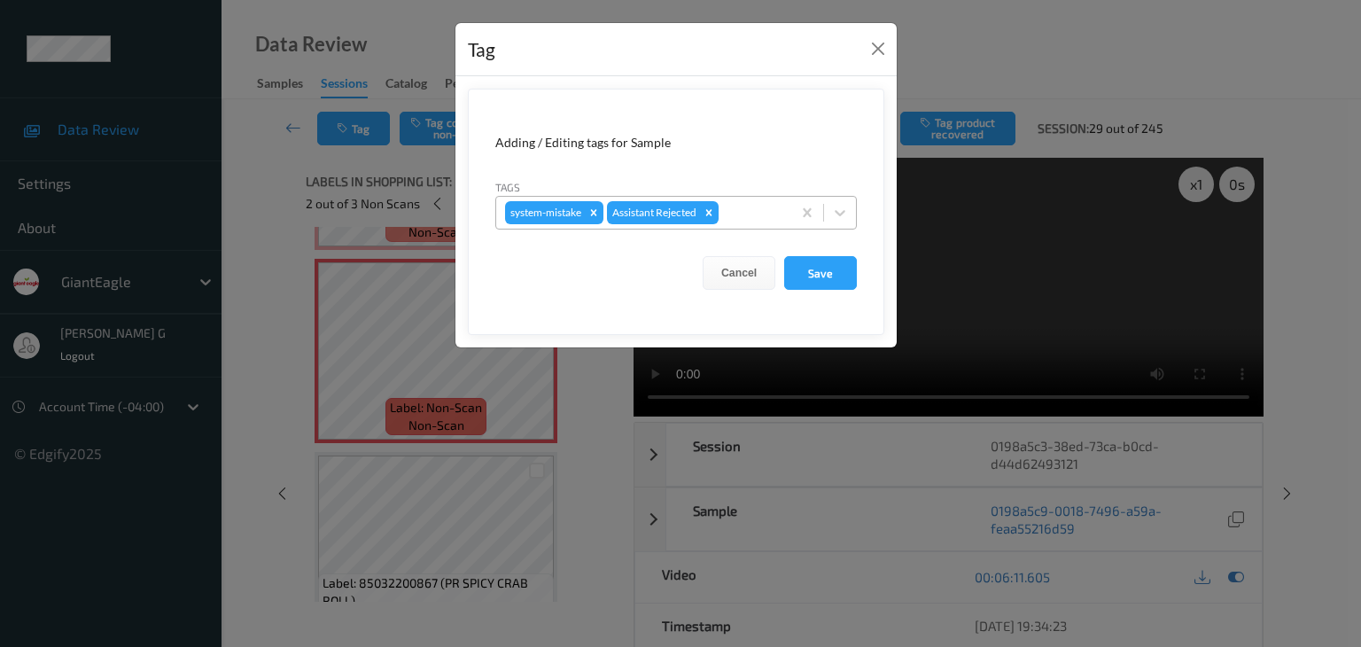
click at [759, 212] on div at bounding box center [752, 212] width 60 height 21
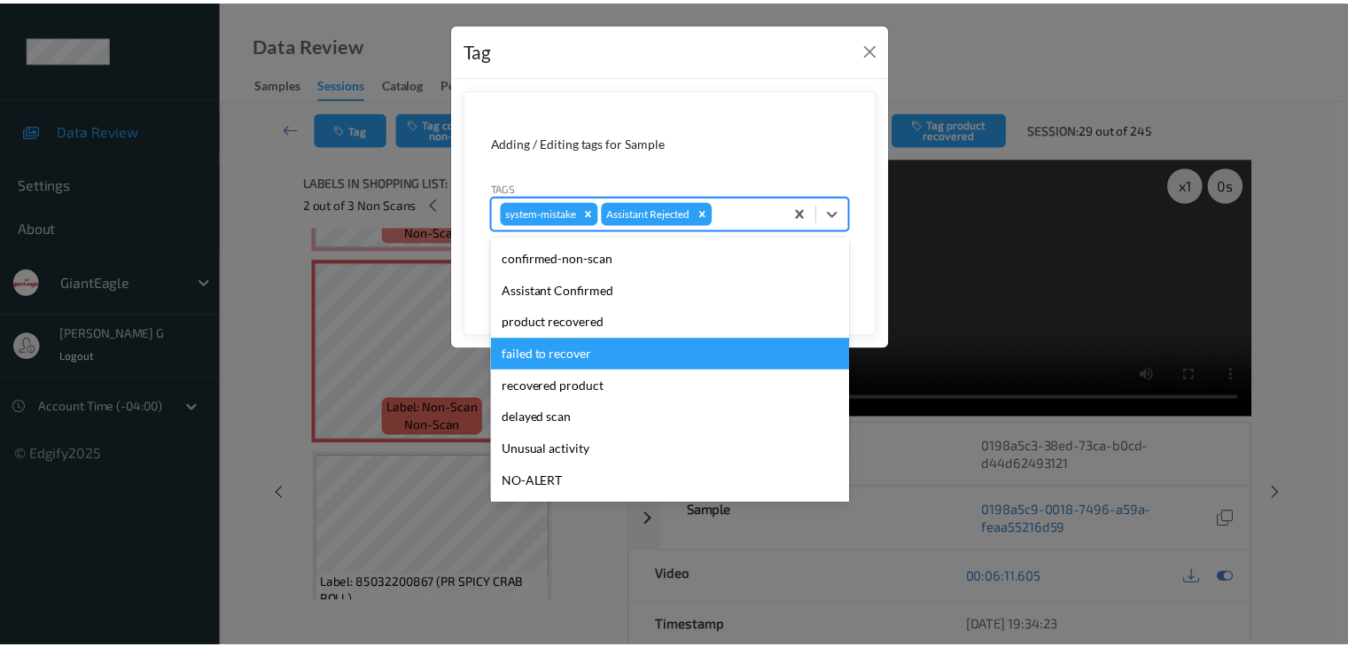
scroll to position [89, 0]
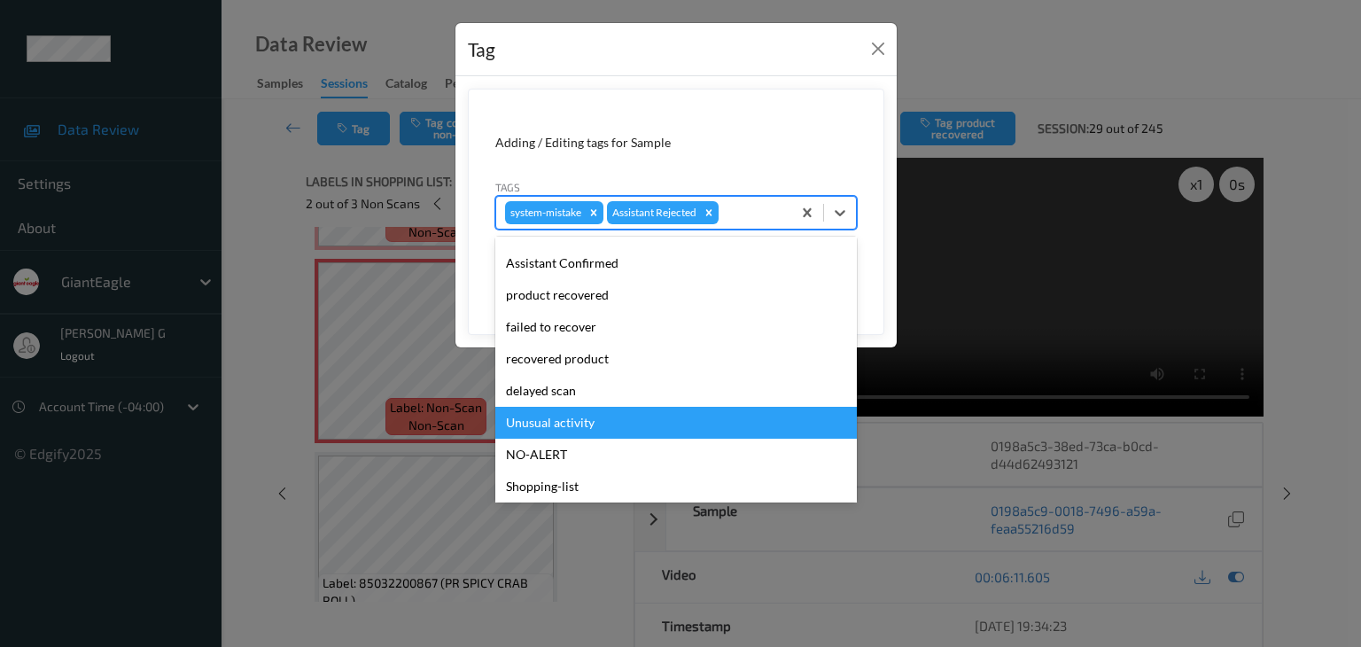
click at [585, 418] on div "Unusual activity" at bounding box center [676, 423] width 362 height 32
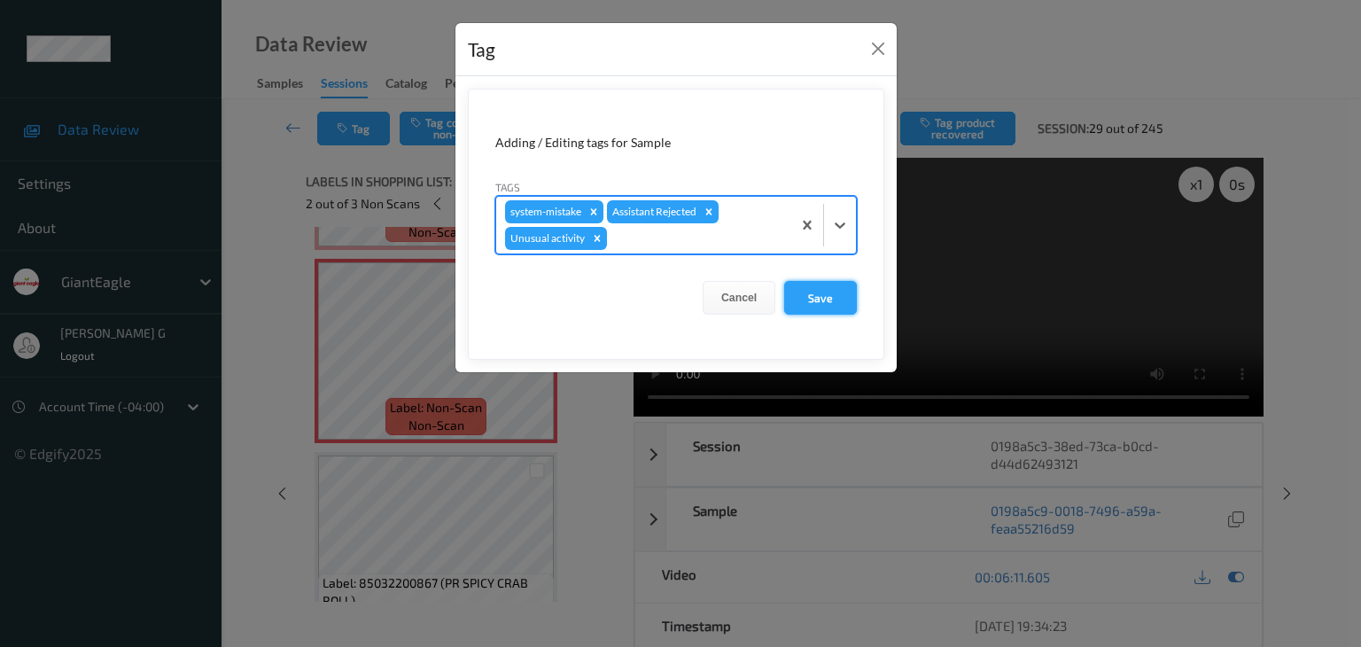
click at [816, 304] on button "Save" at bounding box center [820, 298] width 73 height 34
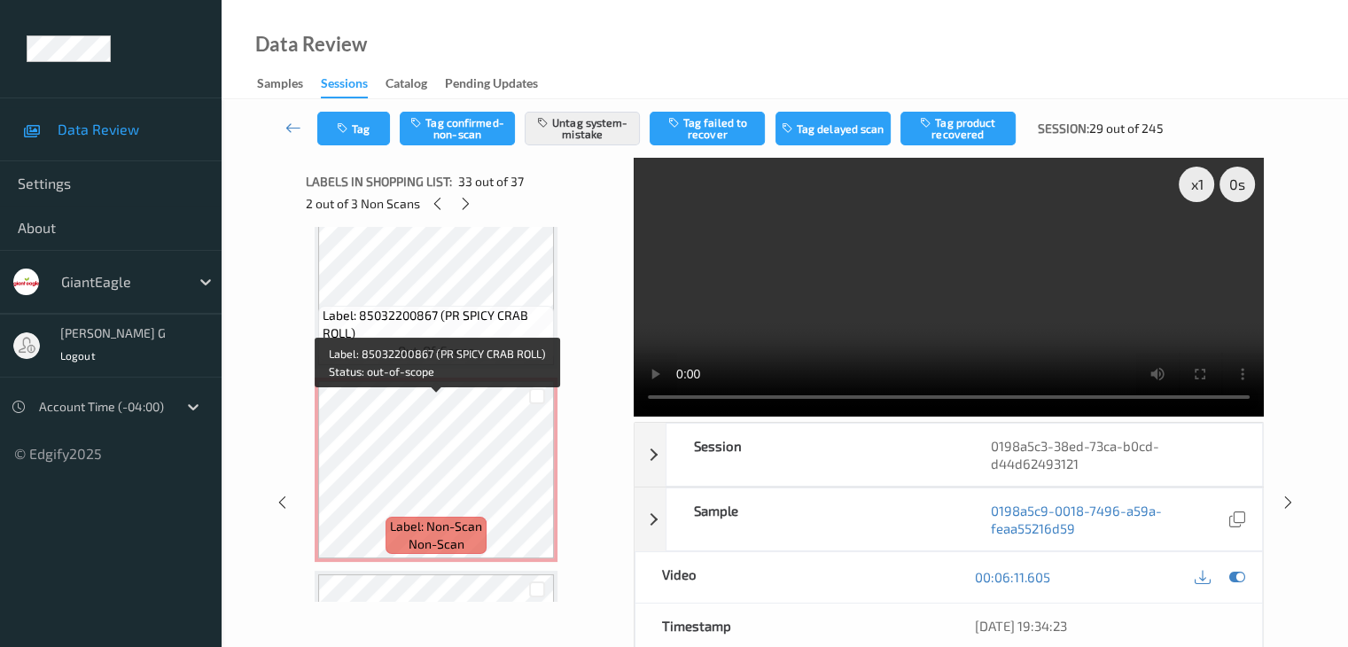
scroll to position [6514, 0]
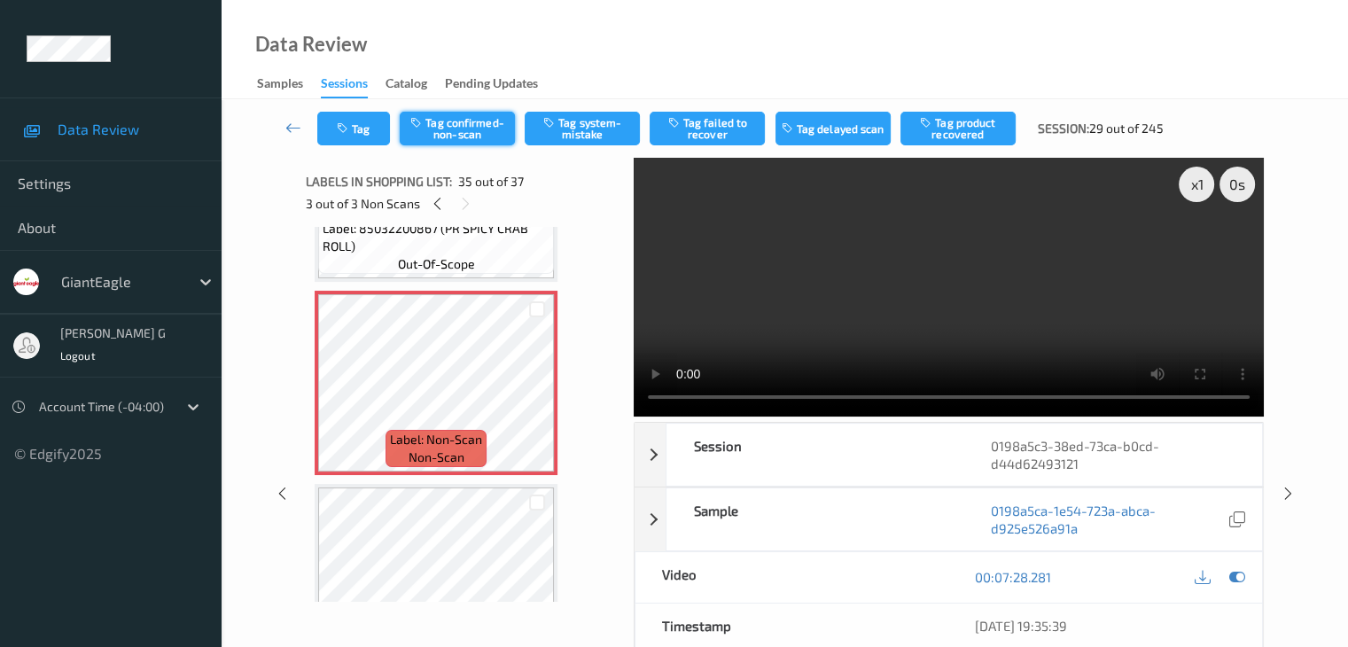
click at [469, 131] on button "Tag confirmed-non-scan" at bounding box center [457, 129] width 115 height 34
click at [470, 131] on button "Tag confirmed-non-scan" at bounding box center [457, 129] width 115 height 34
click at [956, 134] on button "Tag product recovered" at bounding box center [957, 129] width 115 height 34
click at [956, 134] on div "Tag Untag confirmed-non-scan Tag system-mistake Tag failed to recover Tag delay…" at bounding box center [785, 128] width 1054 height 58
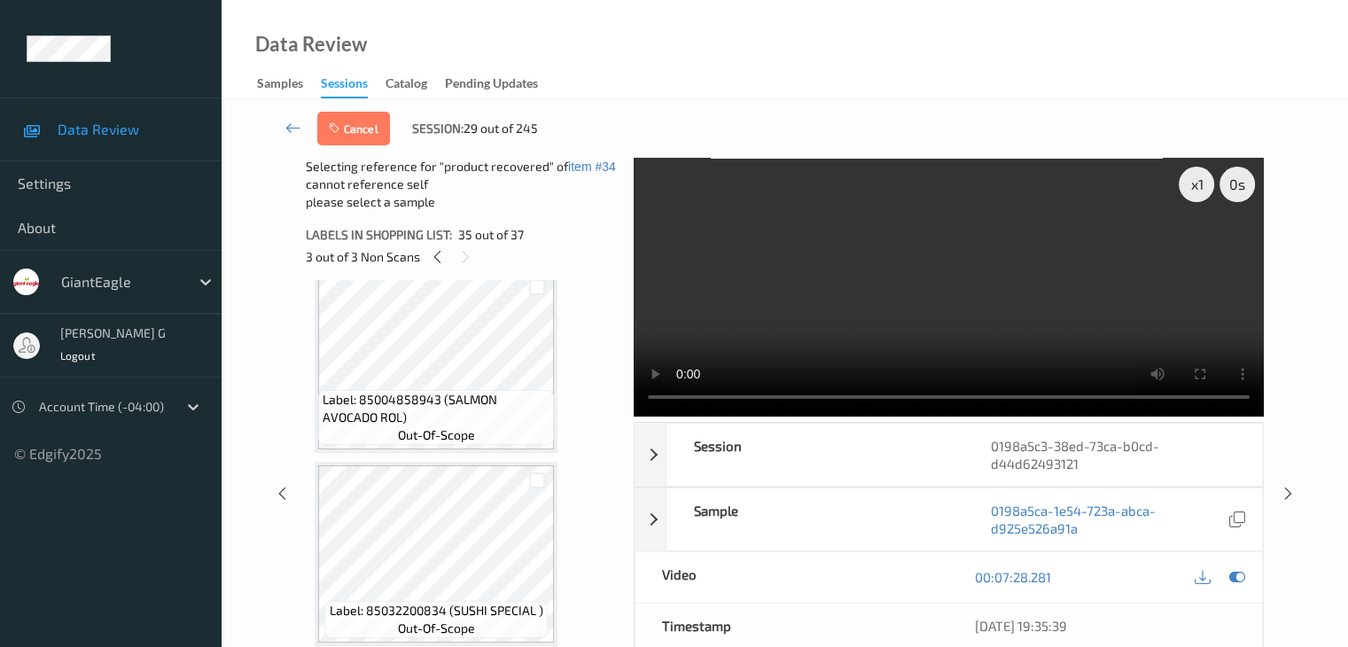
scroll to position [89, 0]
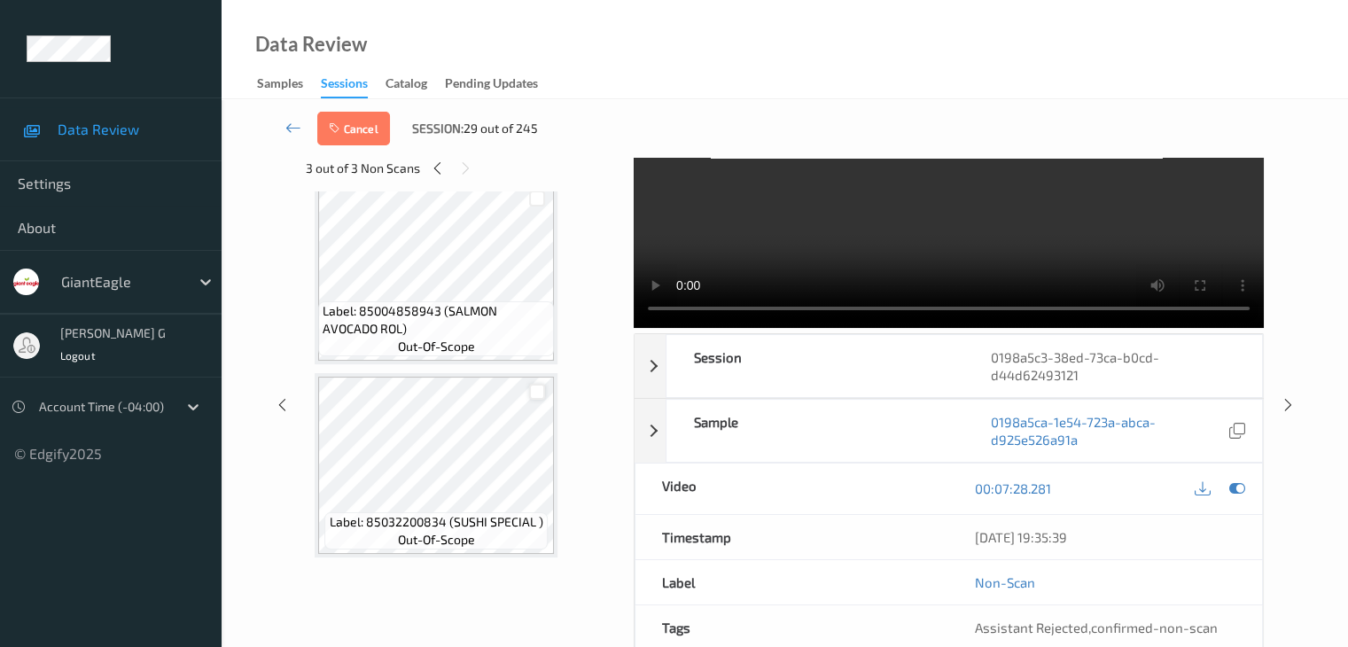
click at [537, 394] on div at bounding box center [537, 392] width 17 height 17
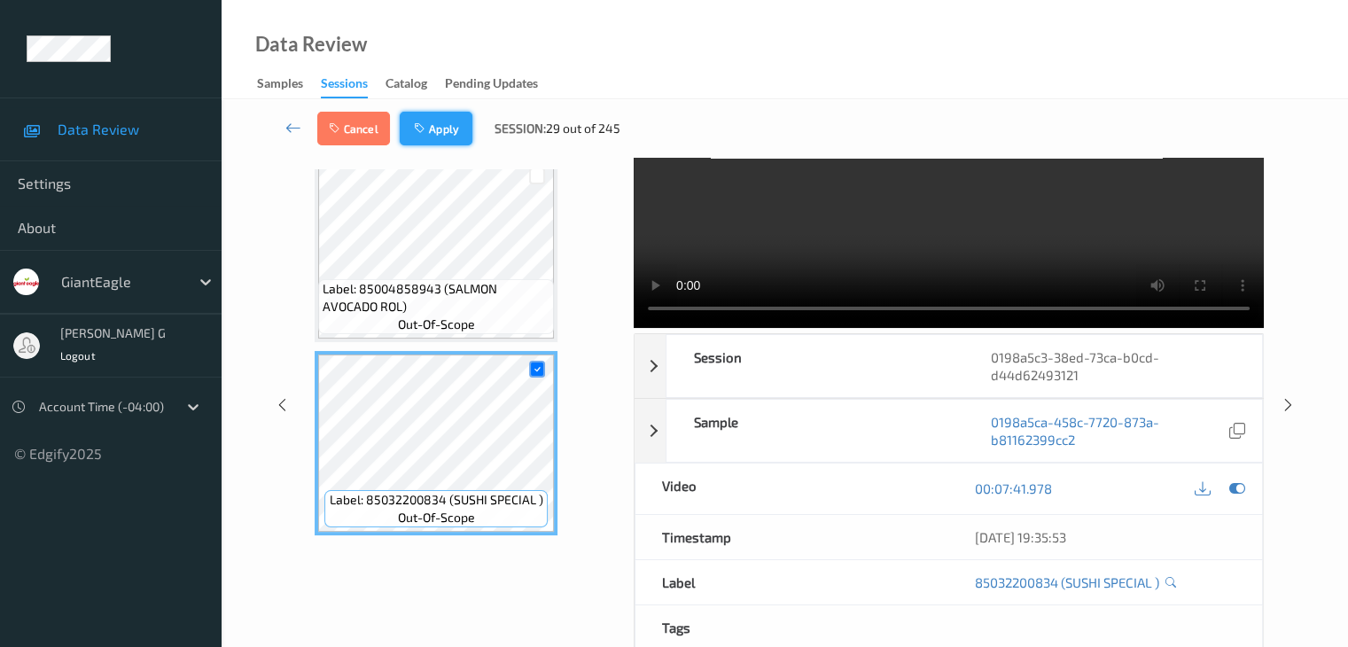
click at [440, 130] on button "Apply" at bounding box center [436, 129] width 73 height 34
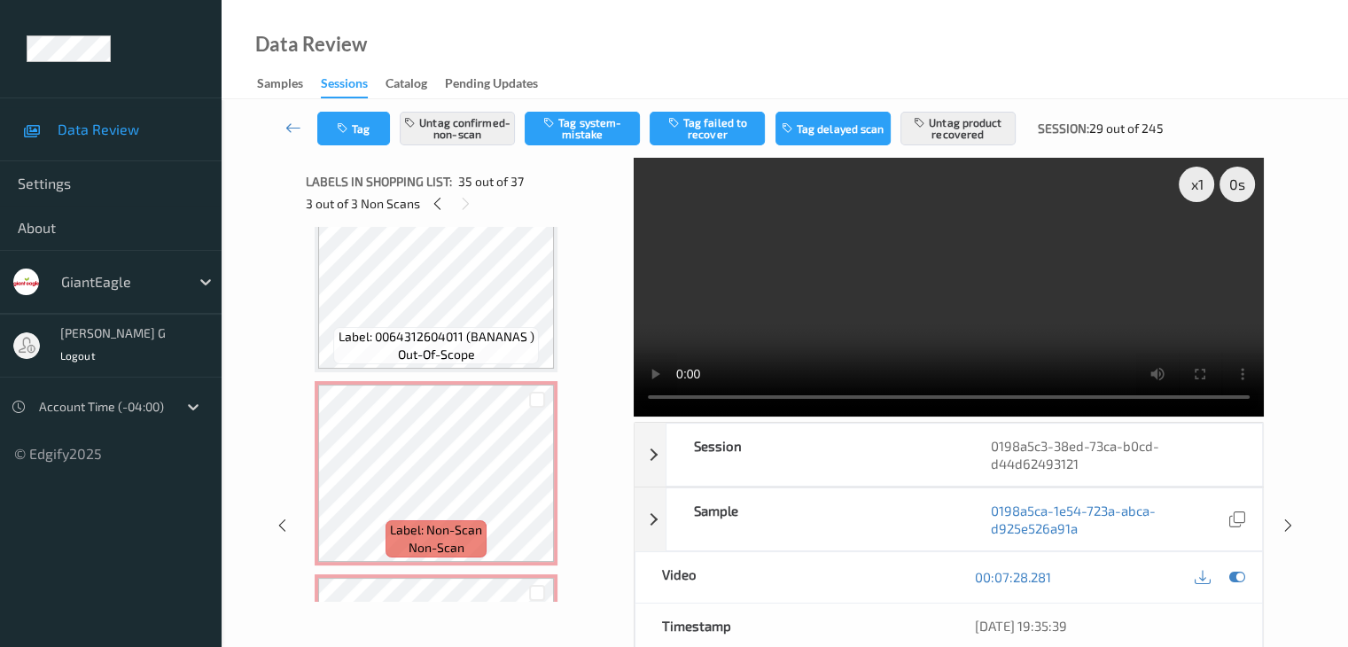
scroll to position [5808, 0]
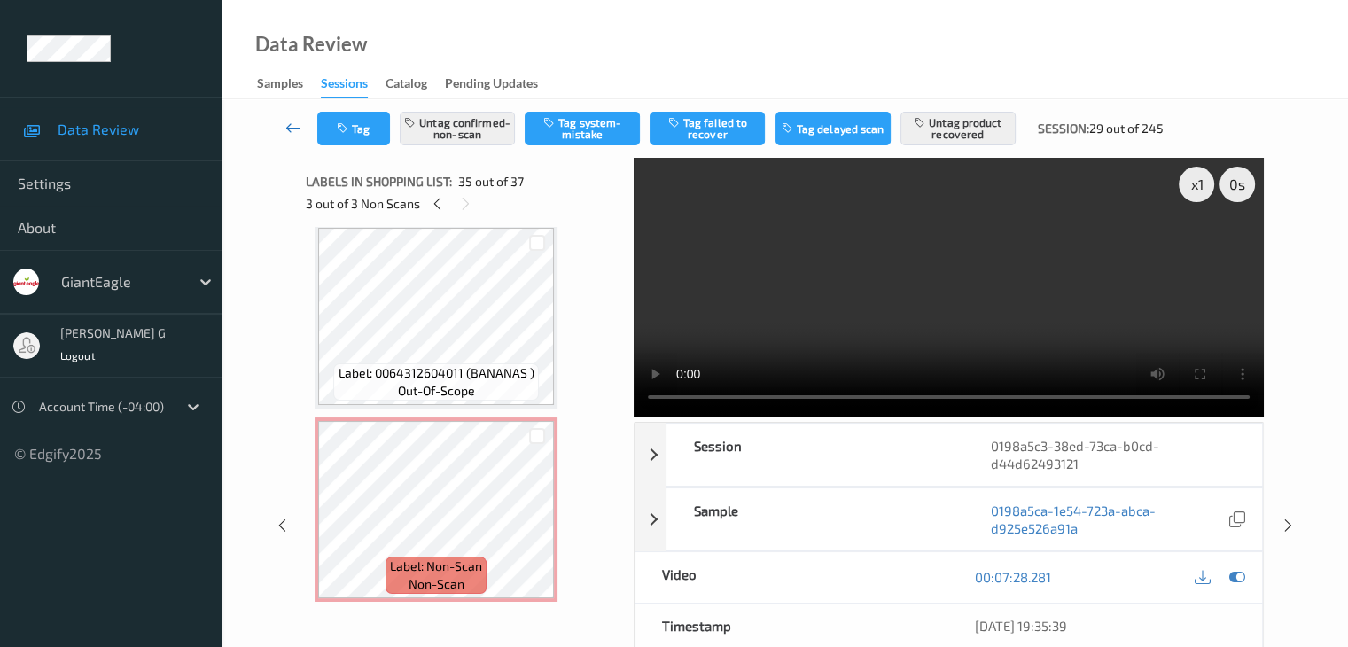
click at [292, 125] on icon at bounding box center [293, 128] width 16 height 18
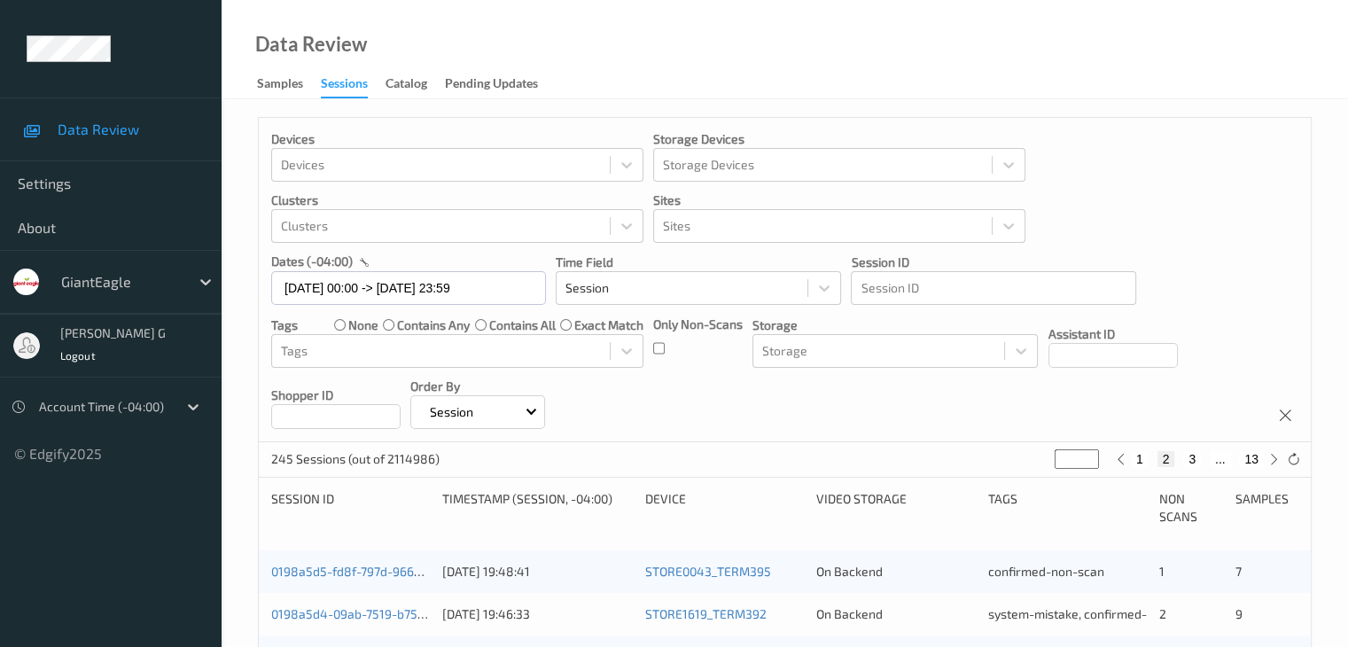
click at [1183, 155] on div "Devices Devices Storage Devices Storage Devices Clusters Clusters Sites Sites d…" at bounding box center [785, 280] width 1052 height 324
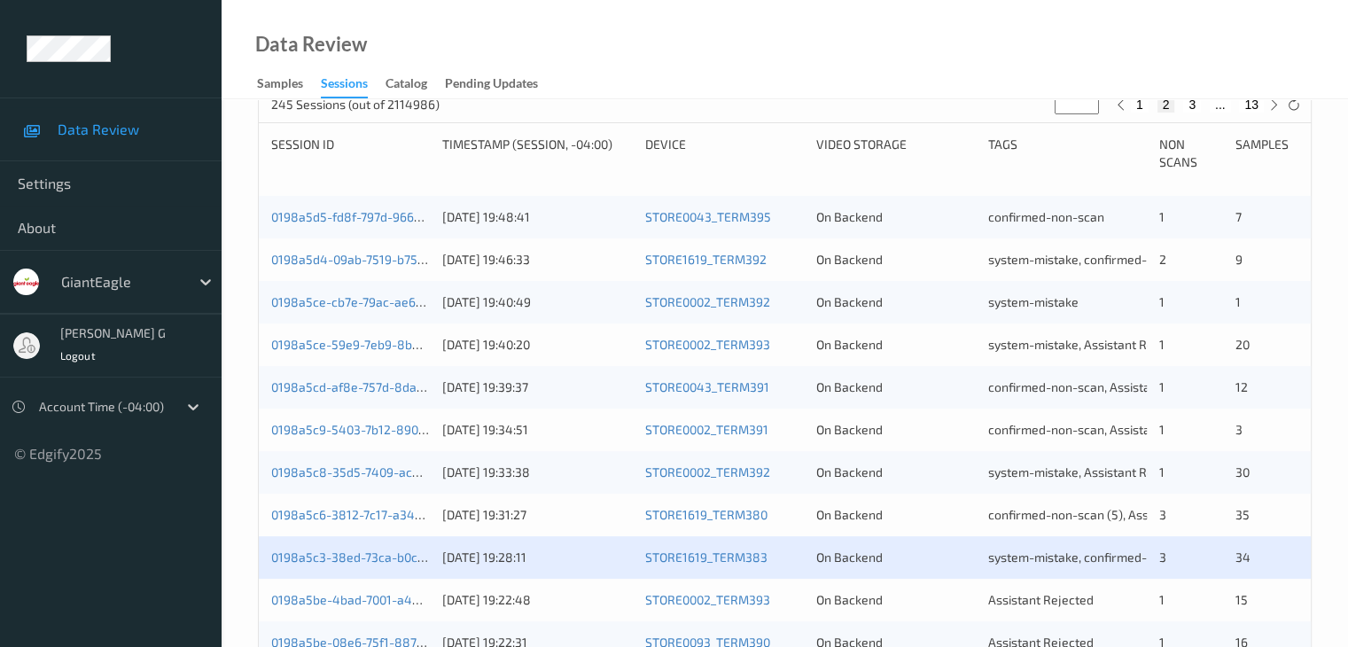
scroll to position [443, 0]
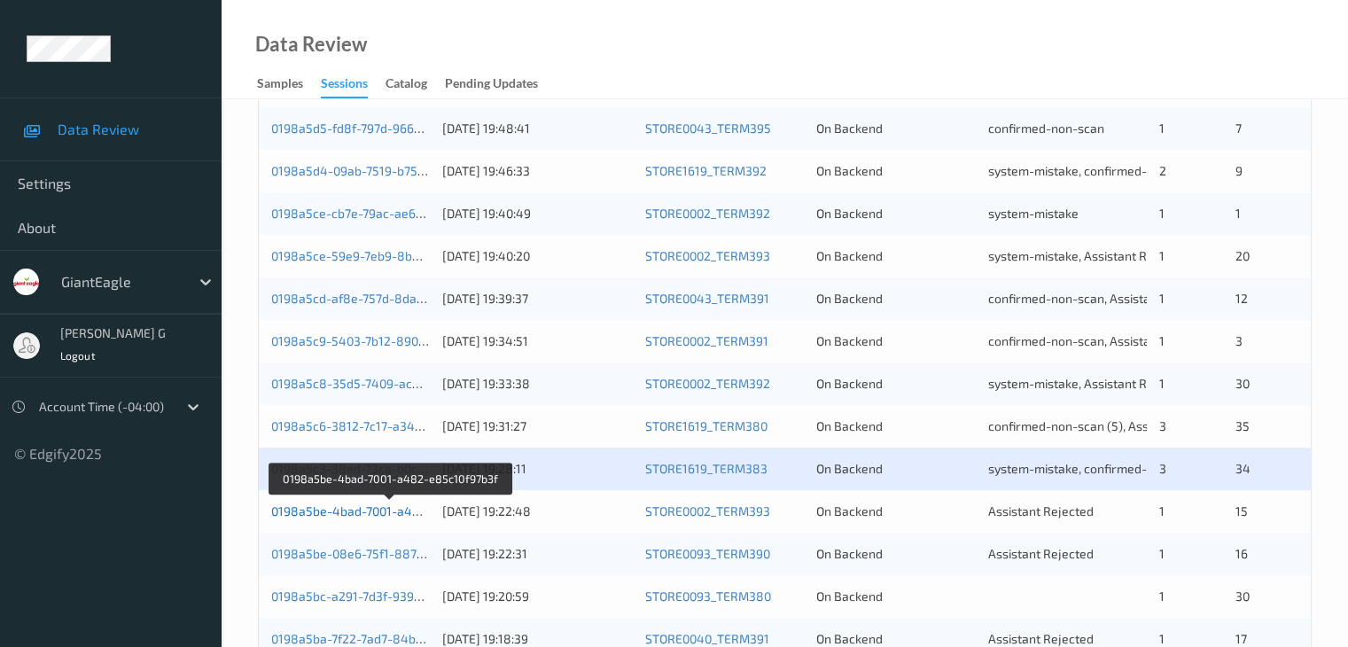
click at [355, 508] on link "0198a5be-4bad-7001-a482-e85c10f97b3f" at bounding box center [390, 510] width 238 height 15
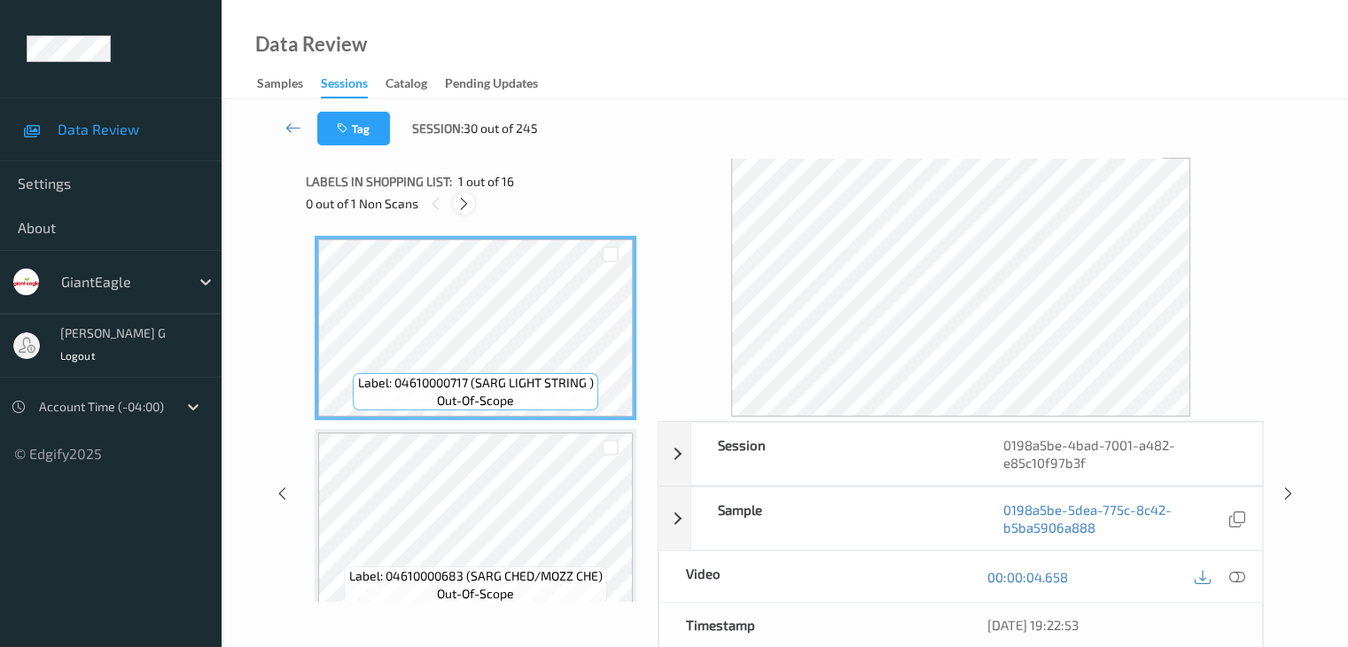
click at [467, 206] on icon at bounding box center [463, 204] width 15 height 16
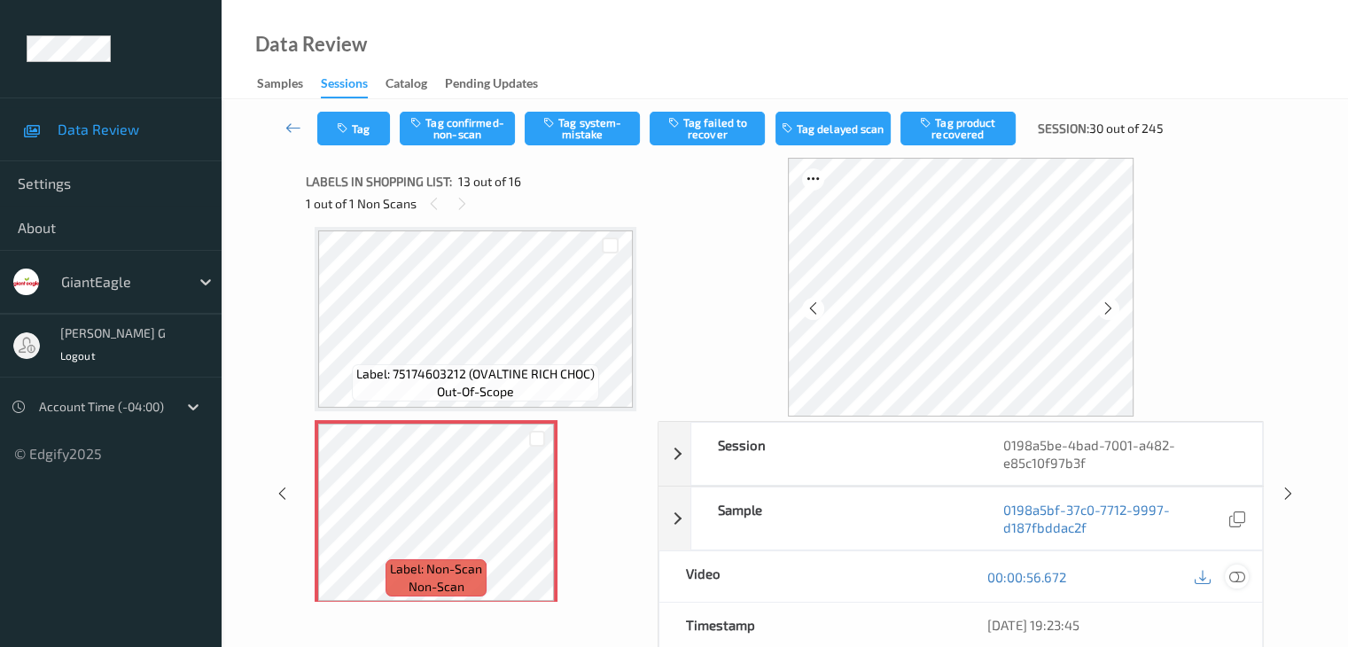
click at [1239, 575] on icon at bounding box center [1236, 577] width 16 height 16
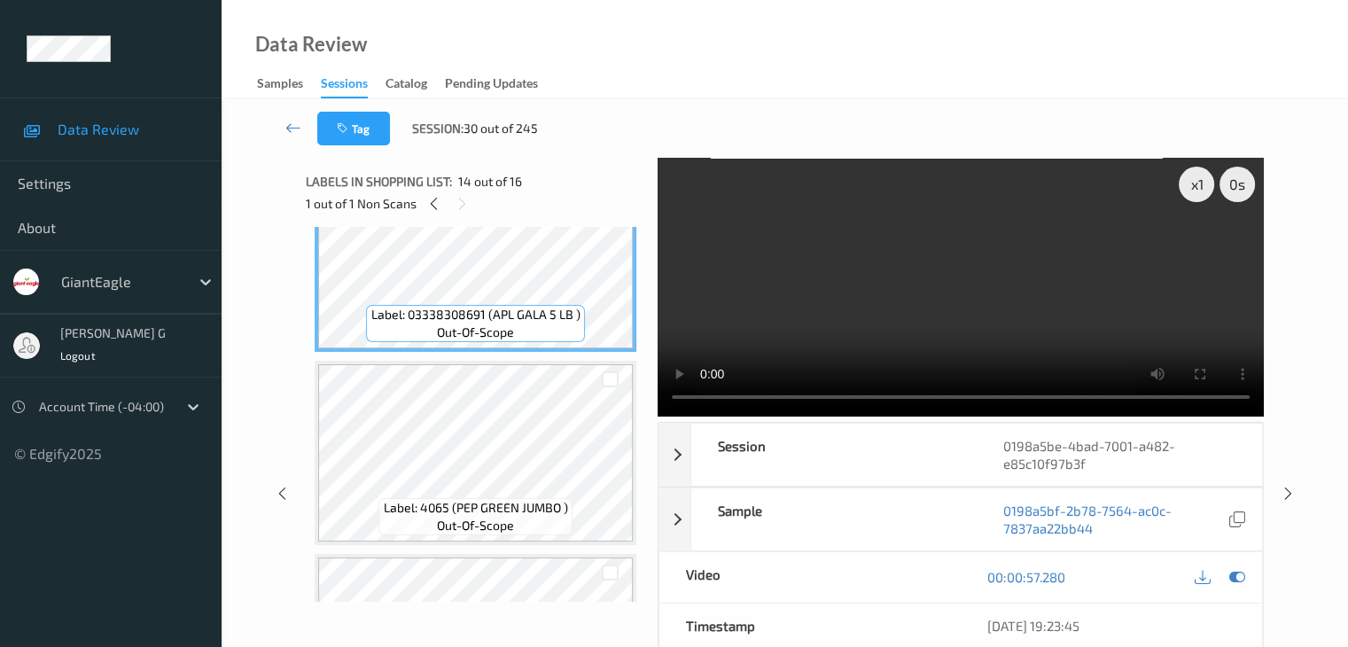
scroll to position [2371, 0]
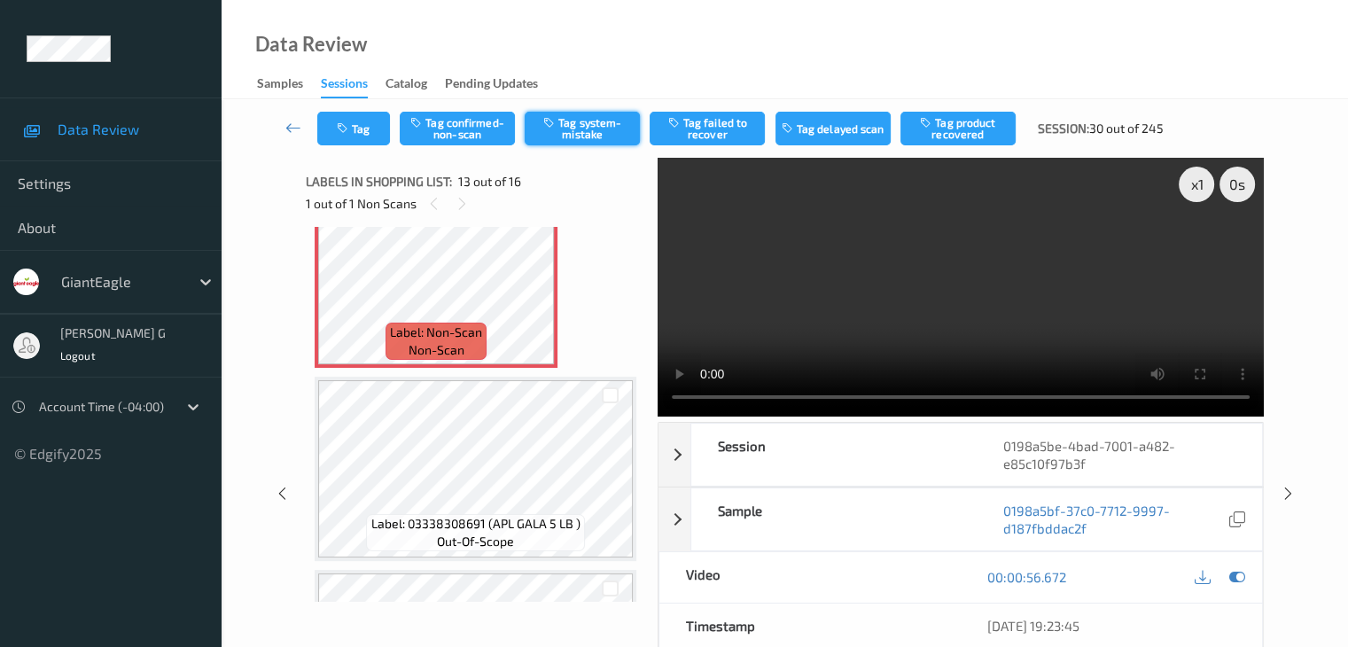
click at [599, 126] on button "Tag system-mistake" at bounding box center [582, 129] width 115 height 34
click at [291, 127] on icon at bounding box center [293, 128] width 16 height 18
